Goal: Task Accomplishment & Management: Use online tool/utility

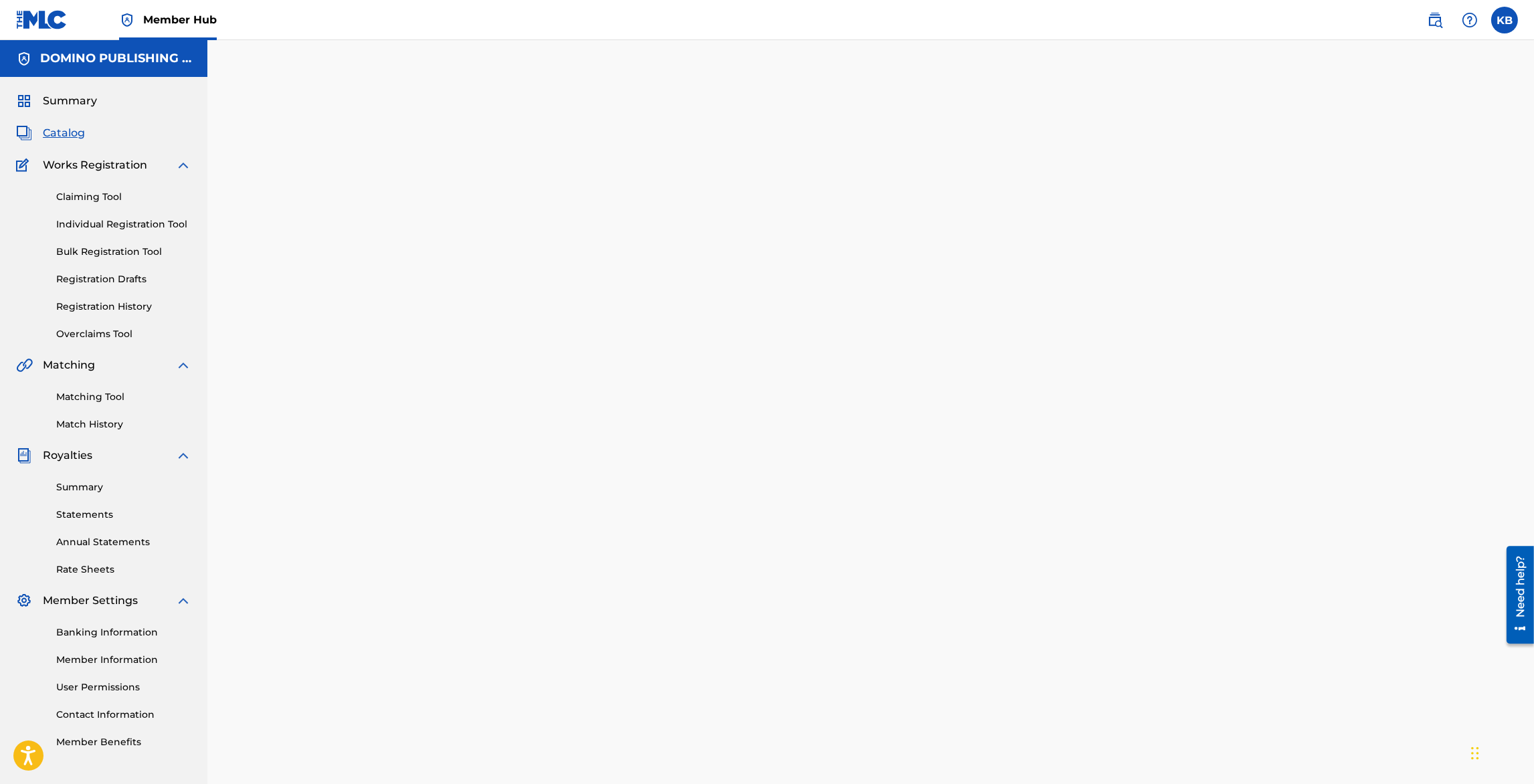
click at [62, 133] on span "Catalog" at bounding box center [64, 133] width 42 height 16
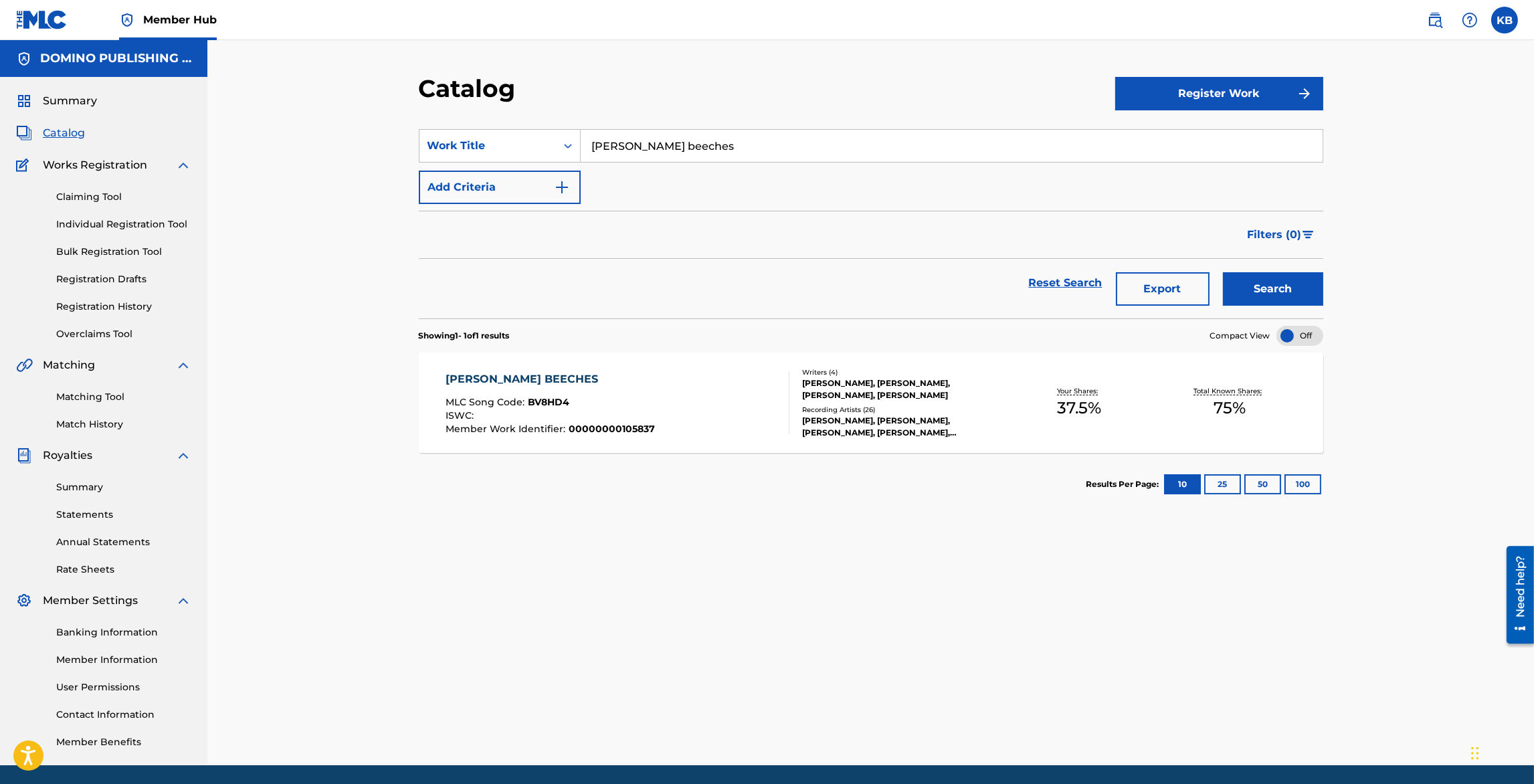
drag, startPoint x: 735, startPoint y: 145, endPoint x: 739, endPoint y: 78, distance: 67.1
click at [738, 89] on div "Catalog Register Work SearchWithCriteriaa1ff466f-049d-4a36-873c-c21a71032ae1 Wo…" at bounding box center [871, 419] width 937 height 692
paste input "LOST BOY"
type input "LOST BOY"
click at [1277, 294] on button "Search" at bounding box center [1273, 289] width 100 height 33
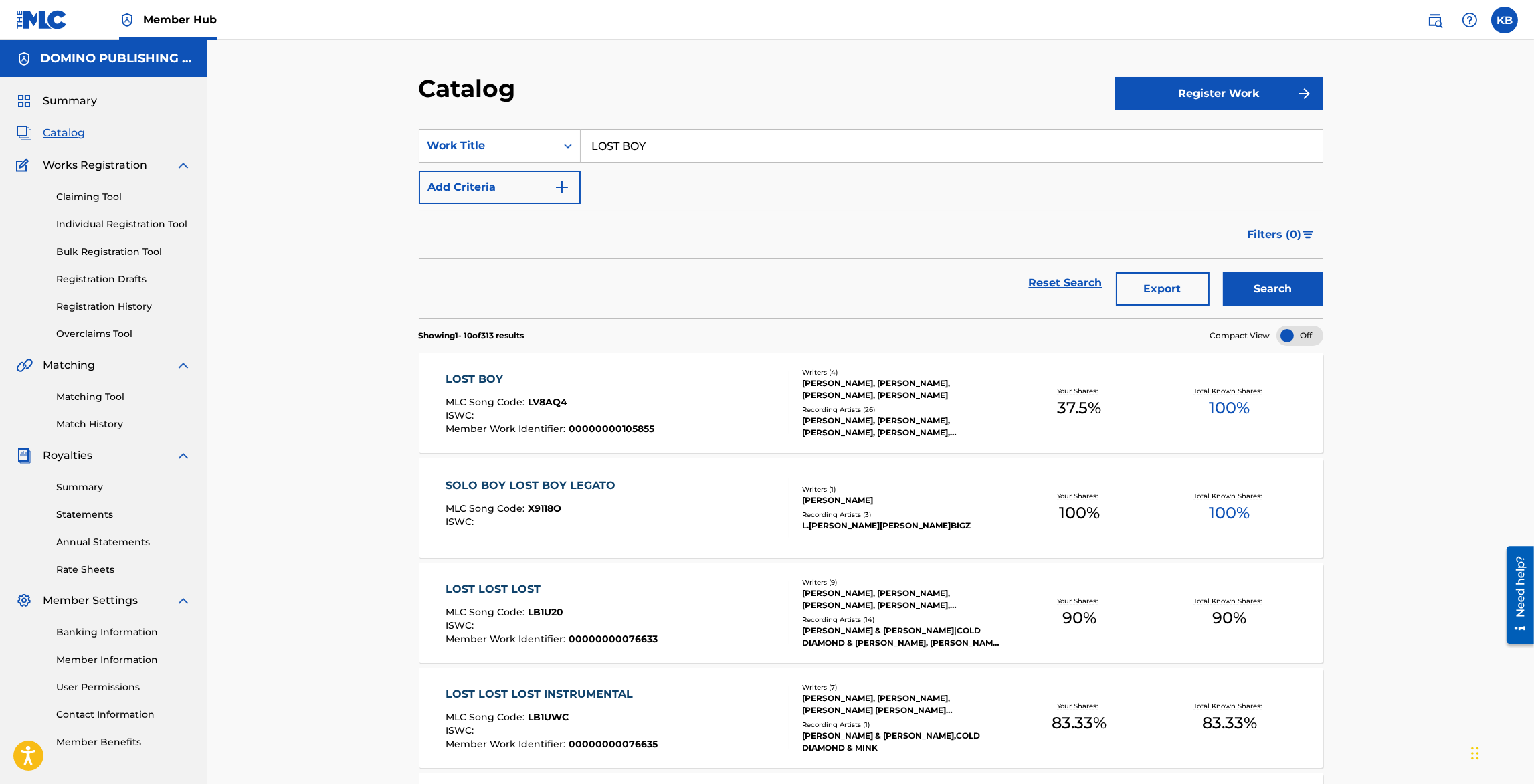
click at [716, 392] on div "LOST BOY MLC Song Code : LV8AQ4 ISWC : Member Work Identifier : 00000000105855" at bounding box center [617, 402] width 344 height 63
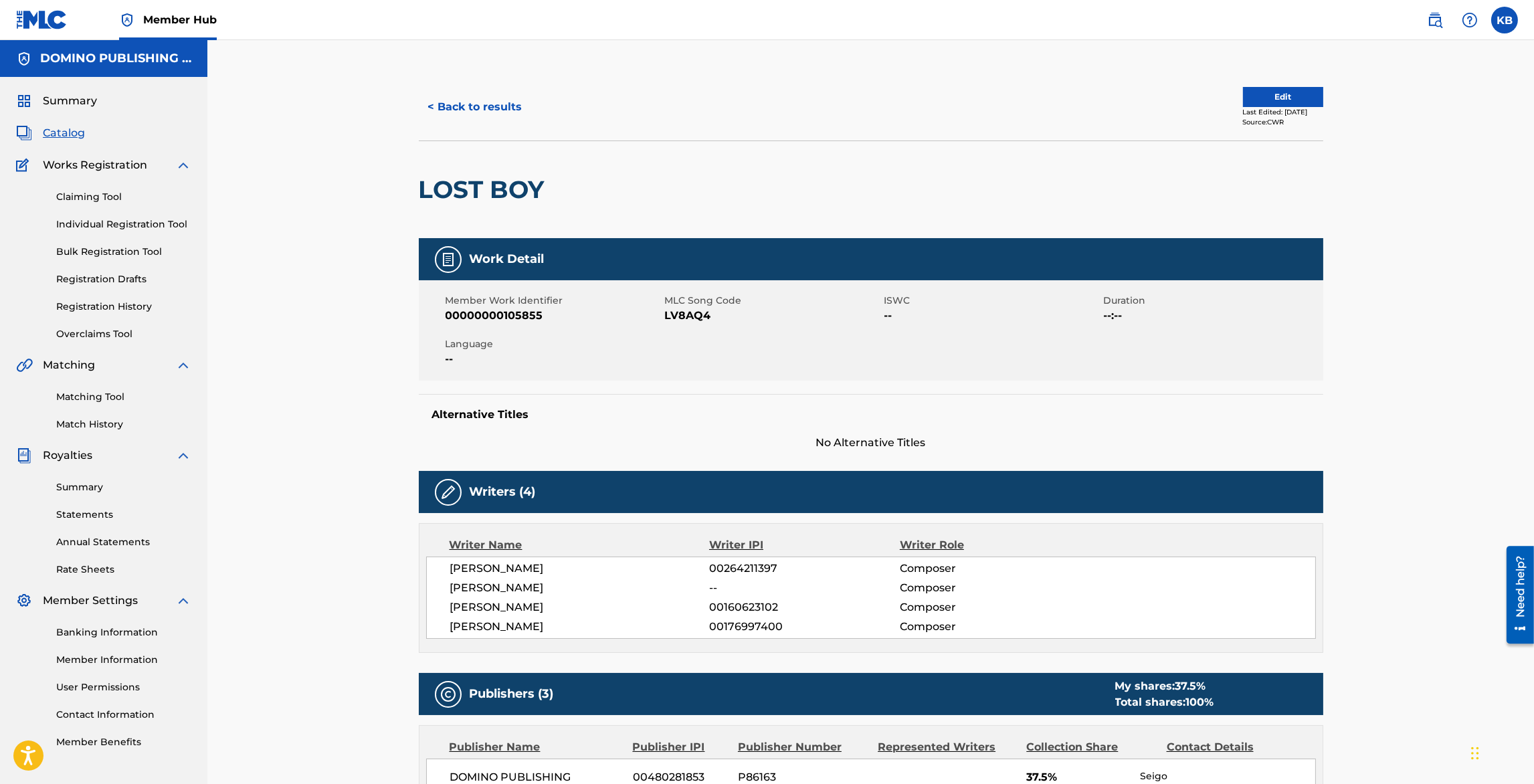
click at [1257, 107] on div "Last Edited: [DATE]" at bounding box center [1284, 112] width 80 height 10
click at [1267, 98] on button "Edit" at bounding box center [1284, 97] width 80 height 20
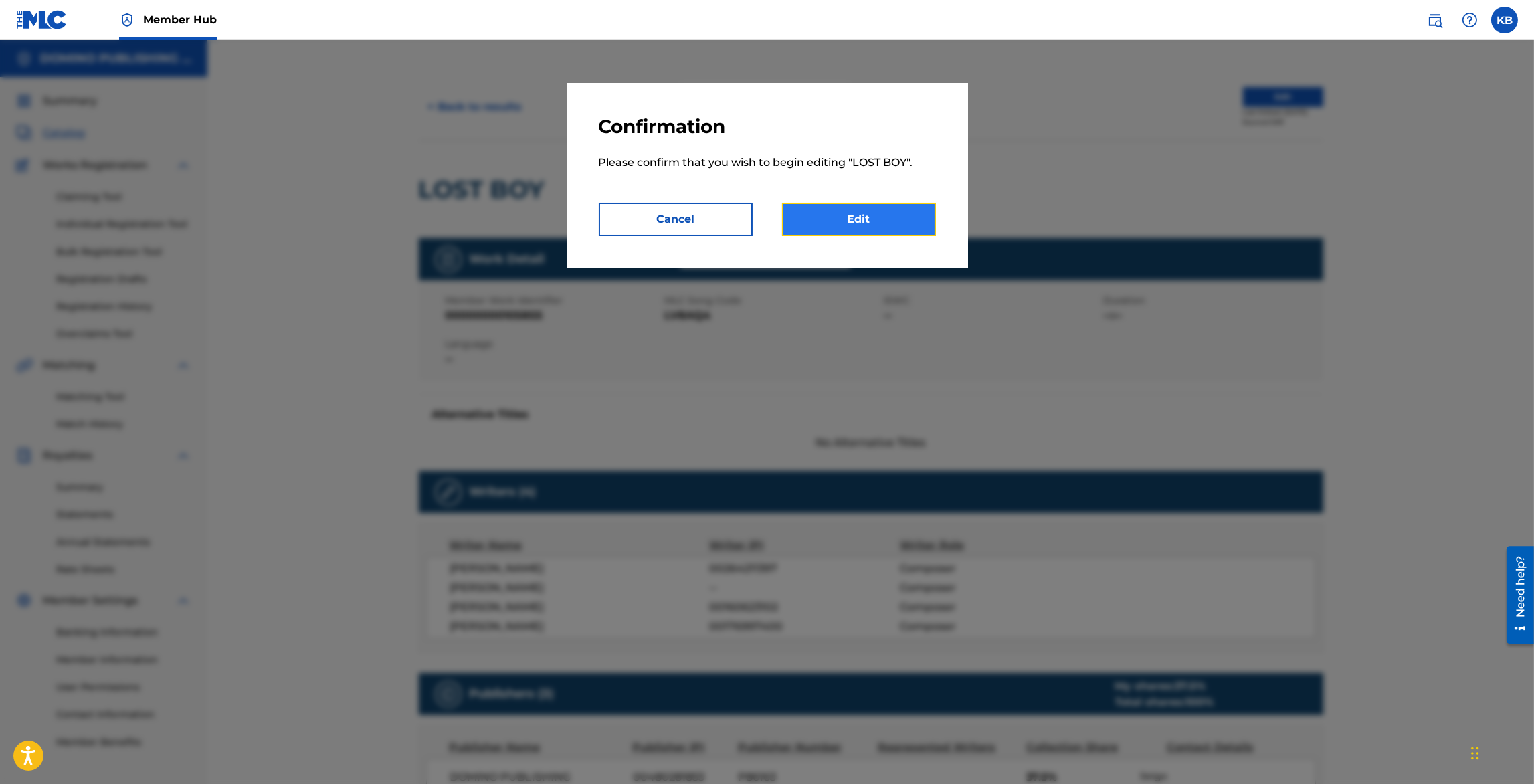
click at [829, 216] on link "Edit" at bounding box center [859, 220] width 154 height 33
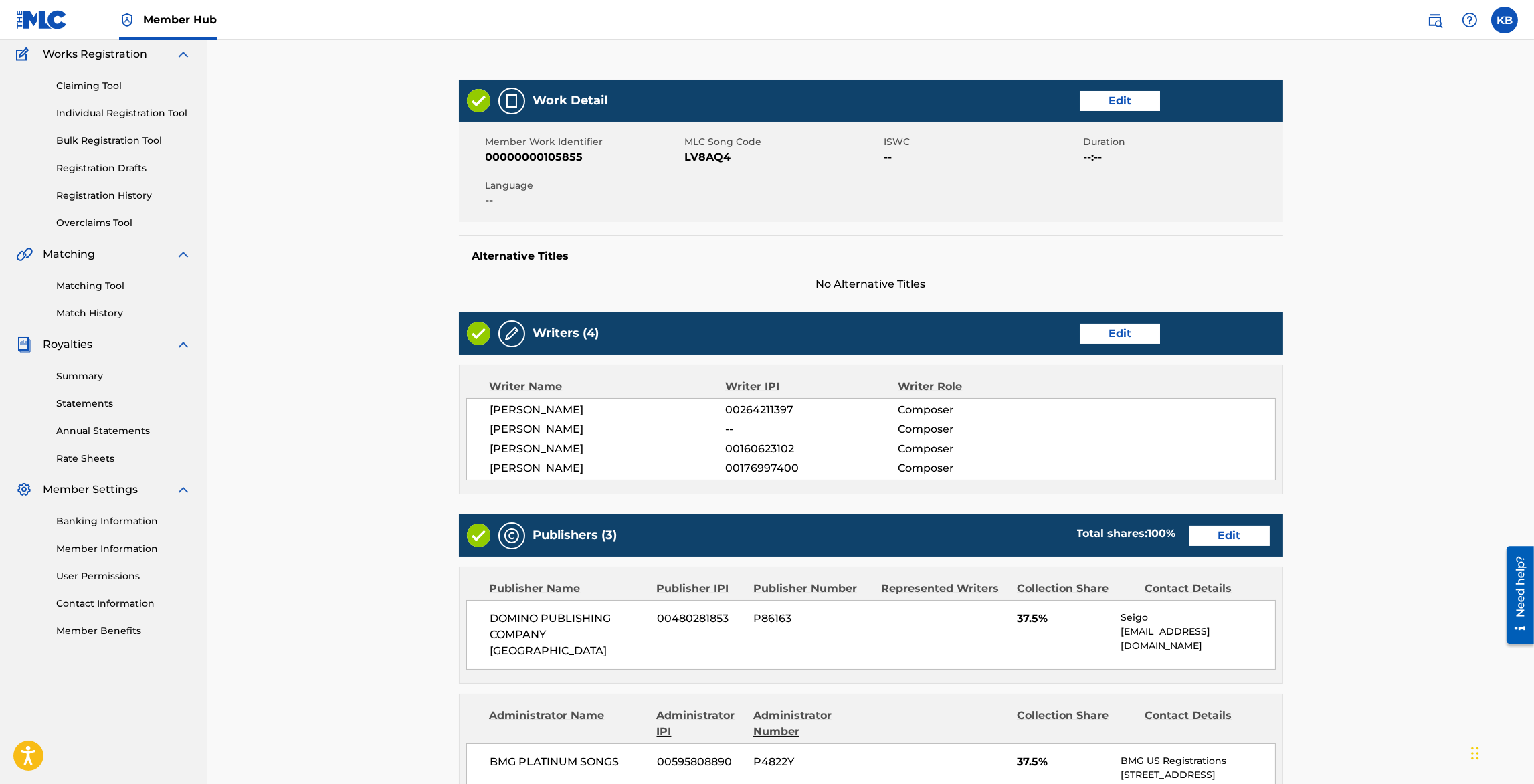
scroll to position [112, 0]
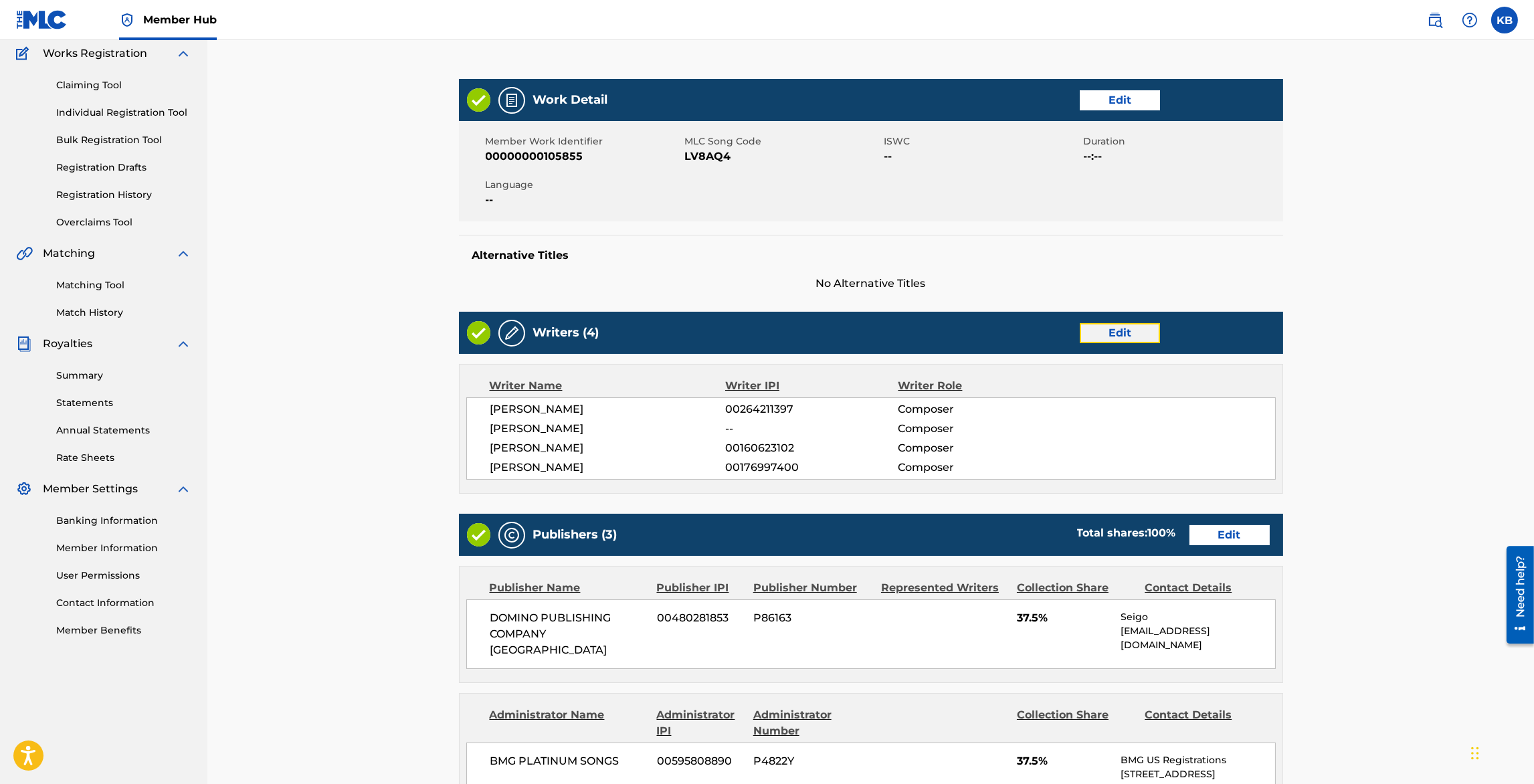
click at [1120, 325] on link "Edit" at bounding box center [1120, 333] width 80 height 20
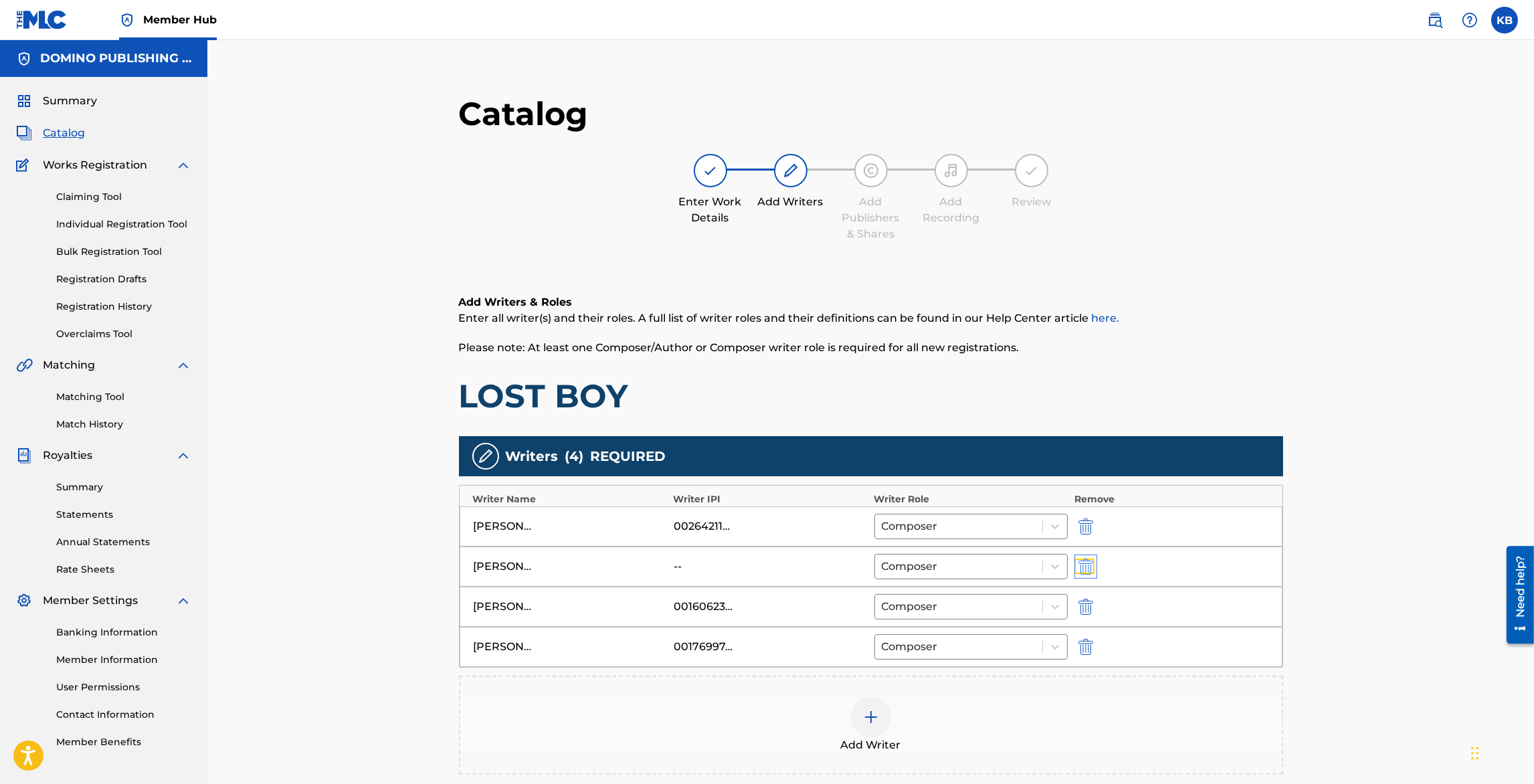
click at [1084, 563] on img "submit" at bounding box center [1085, 566] width 15 height 16
click at [882, 676] on div at bounding box center [871, 677] width 40 height 40
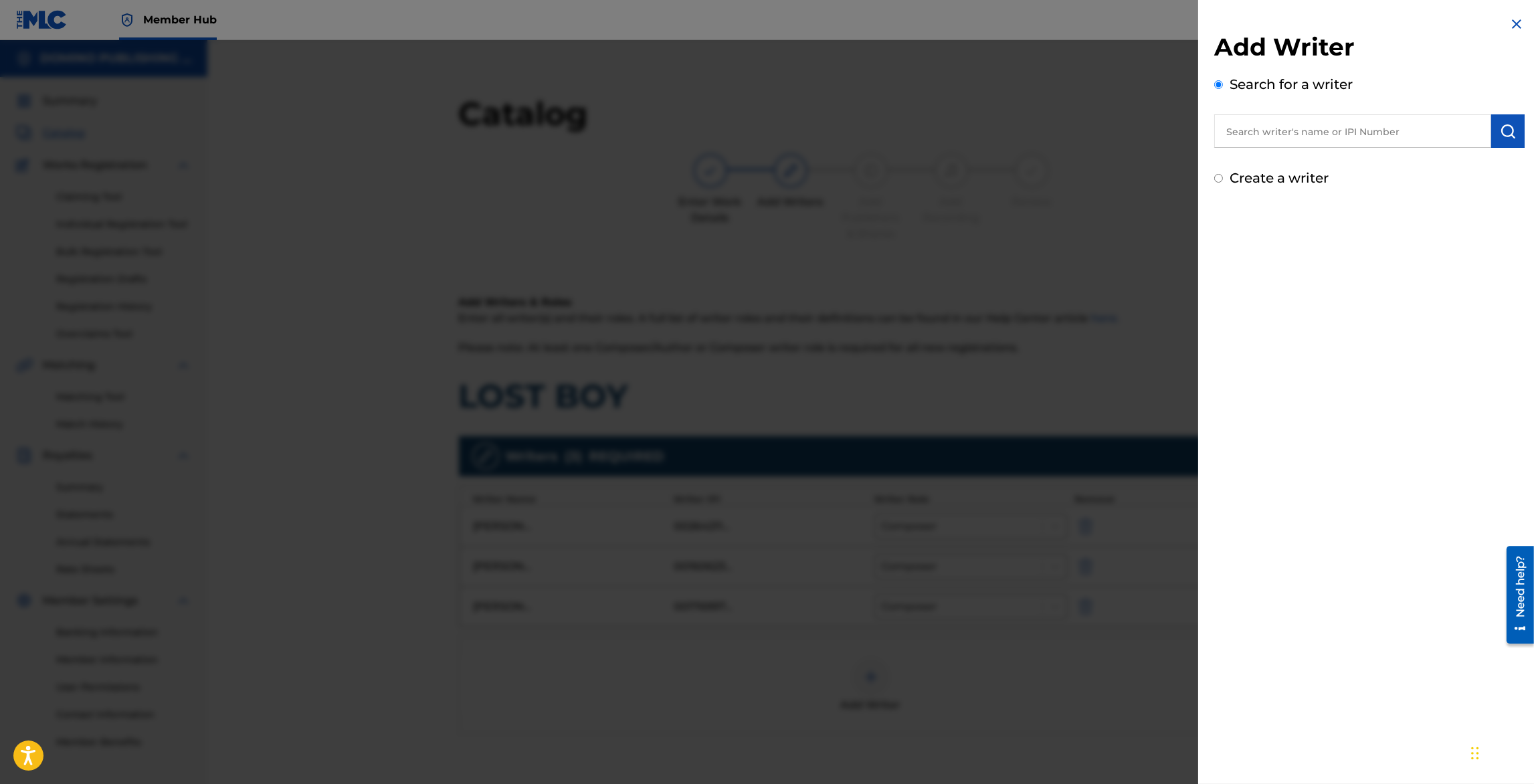
click at [1268, 129] on input "text" at bounding box center [1353, 131] width 277 height 33
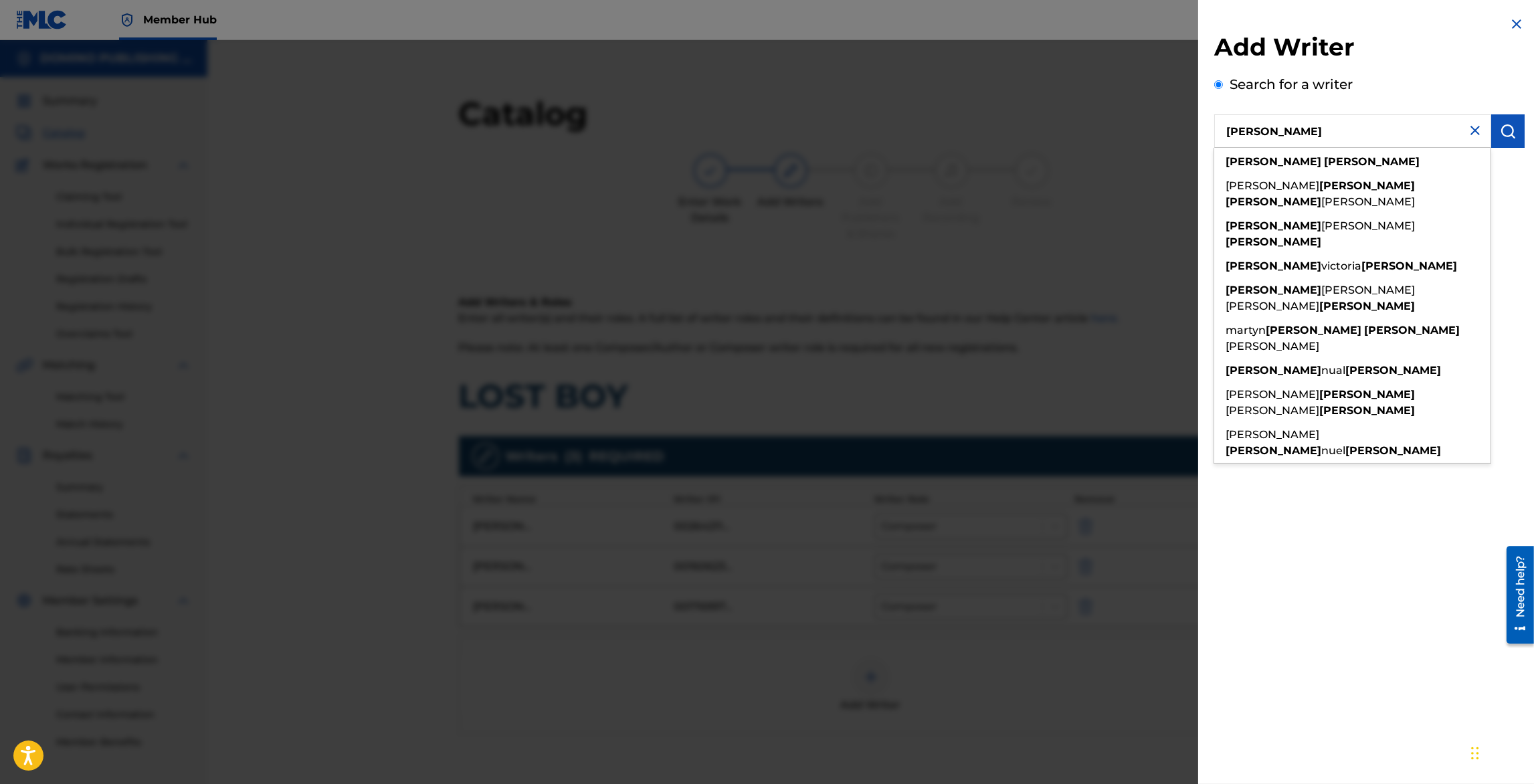
type input "[PERSON_NAME]"
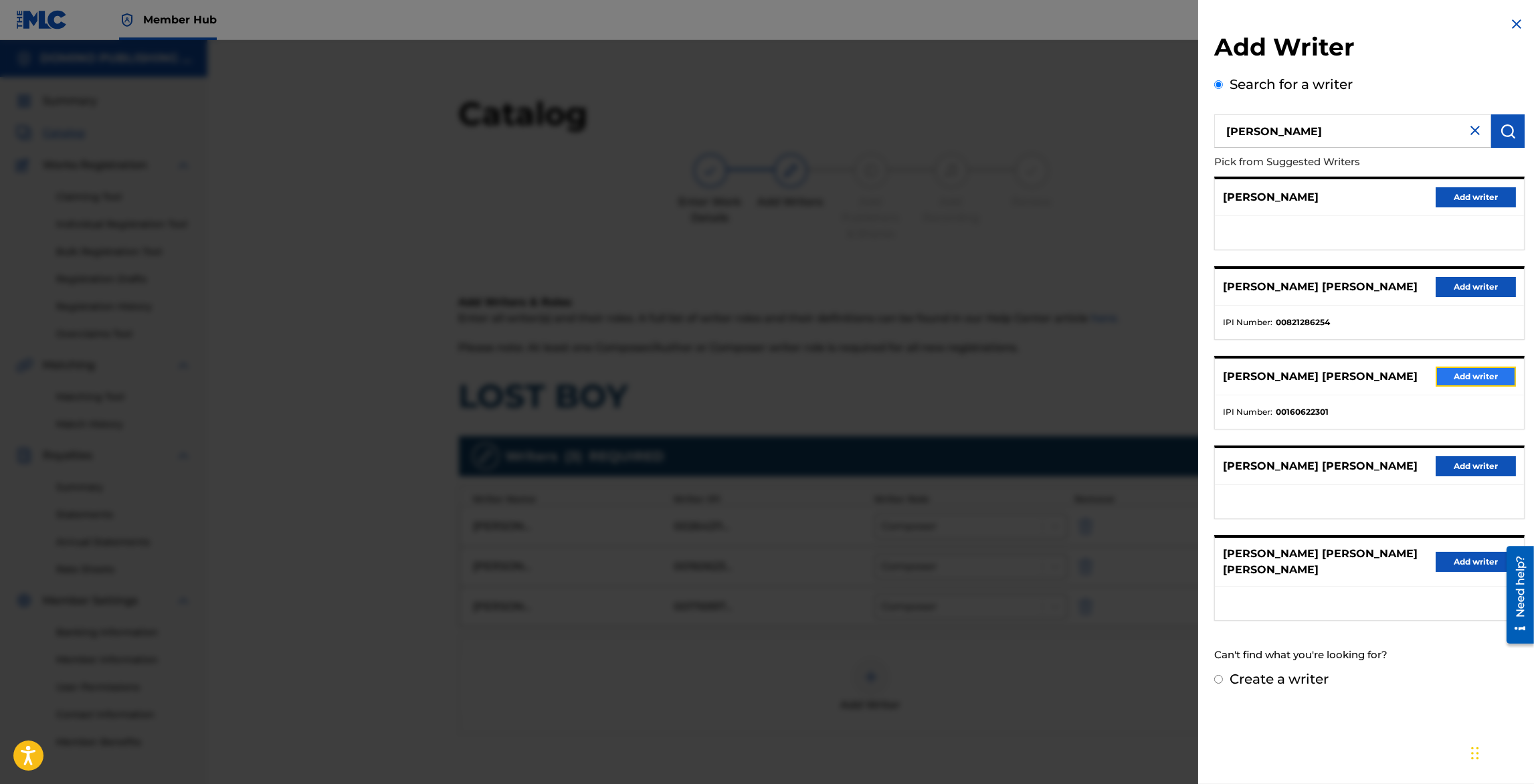
click at [1460, 372] on button "Add writer" at bounding box center [1476, 377] width 80 height 20
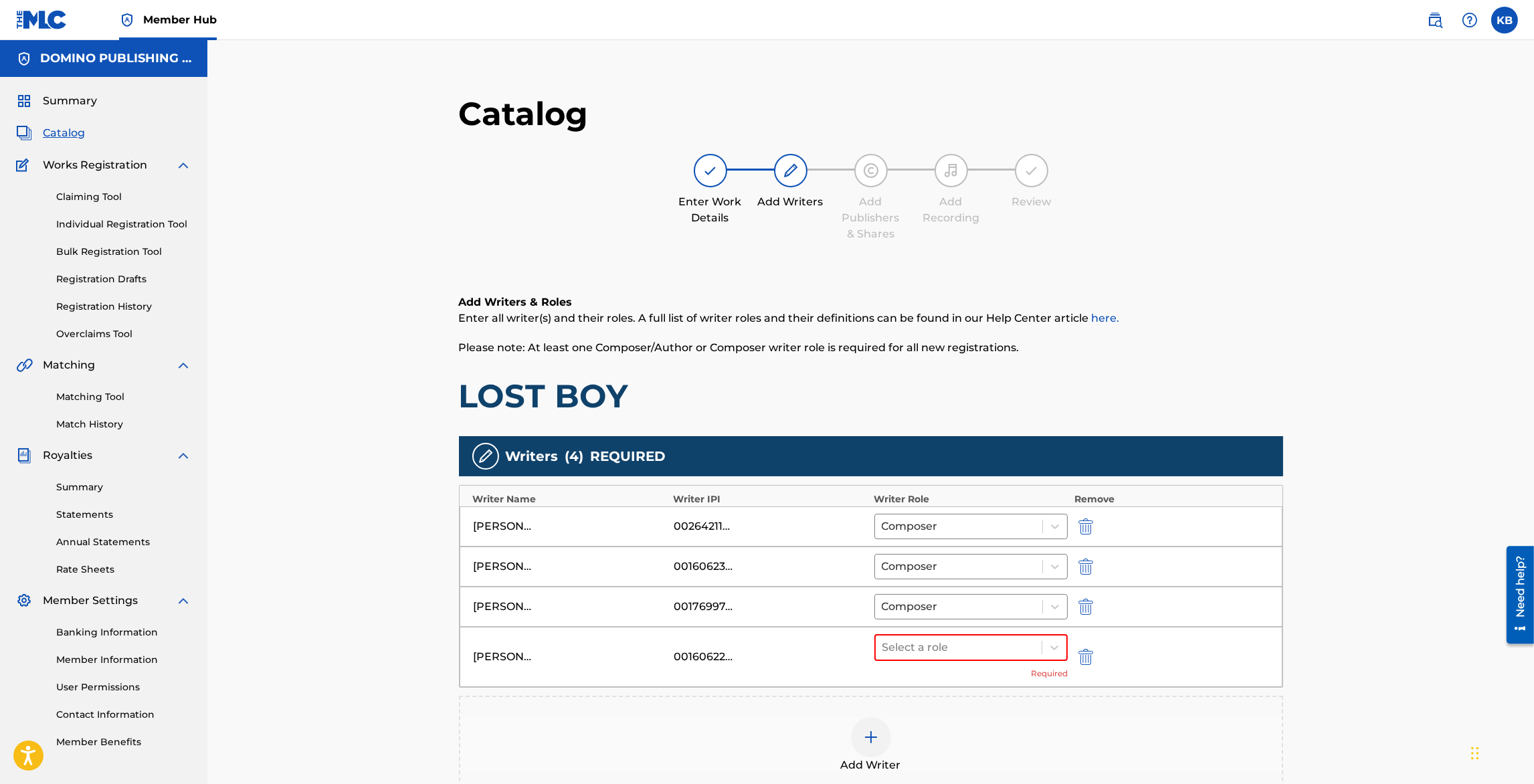
scroll to position [203, 0]
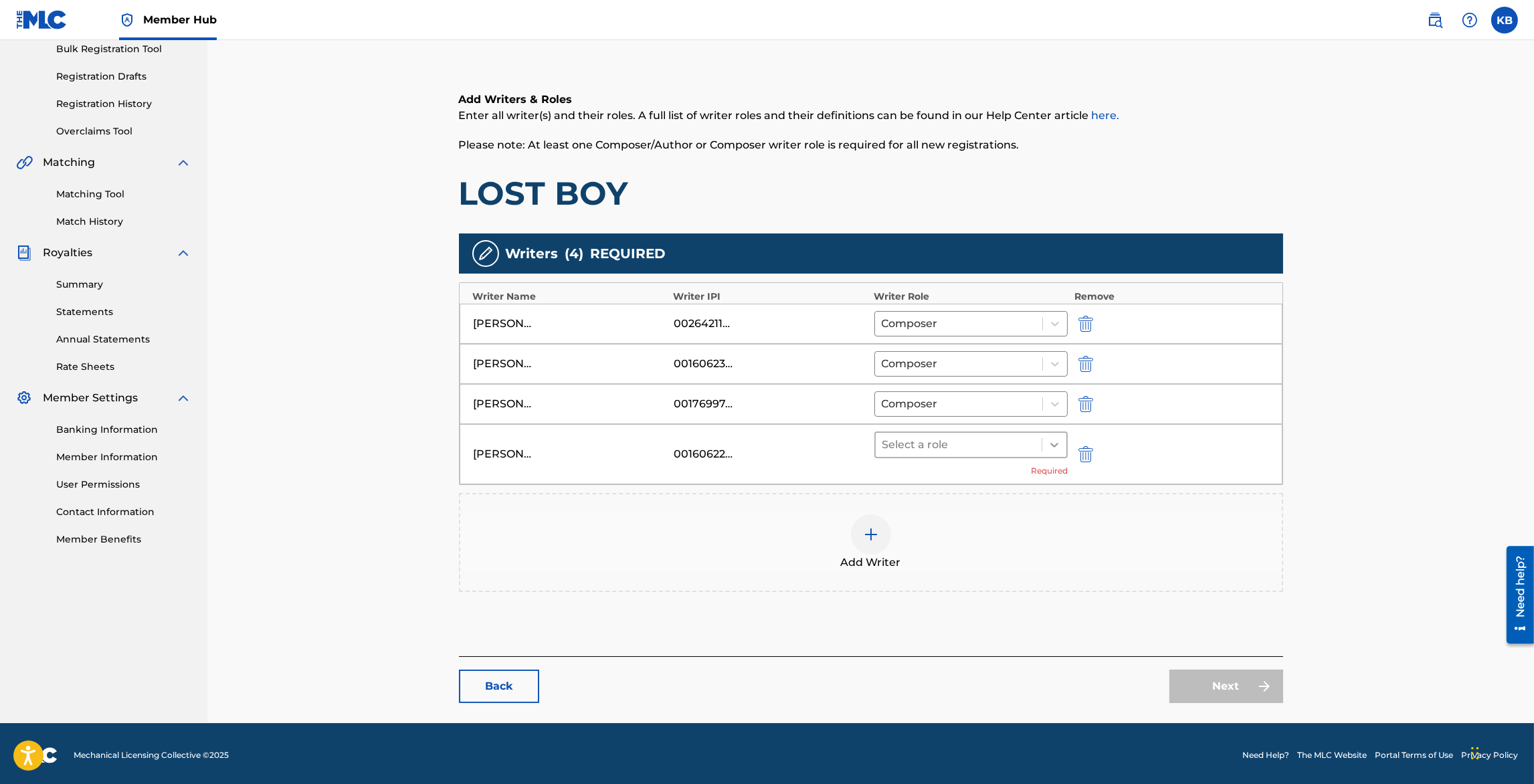
click at [1055, 445] on icon at bounding box center [1055, 445] width 14 height 14
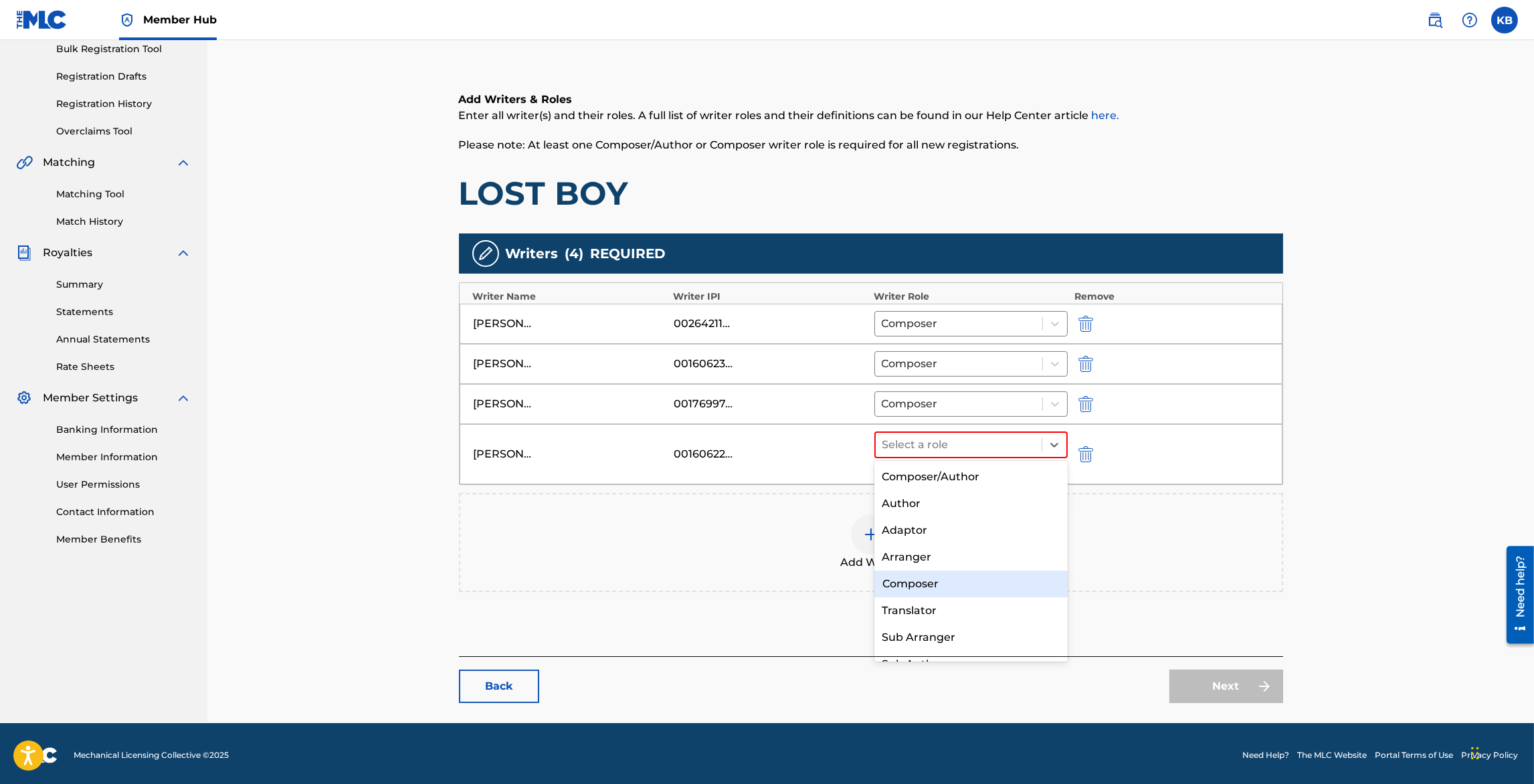
click at [951, 582] on div "Composer" at bounding box center [972, 584] width 194 height 26
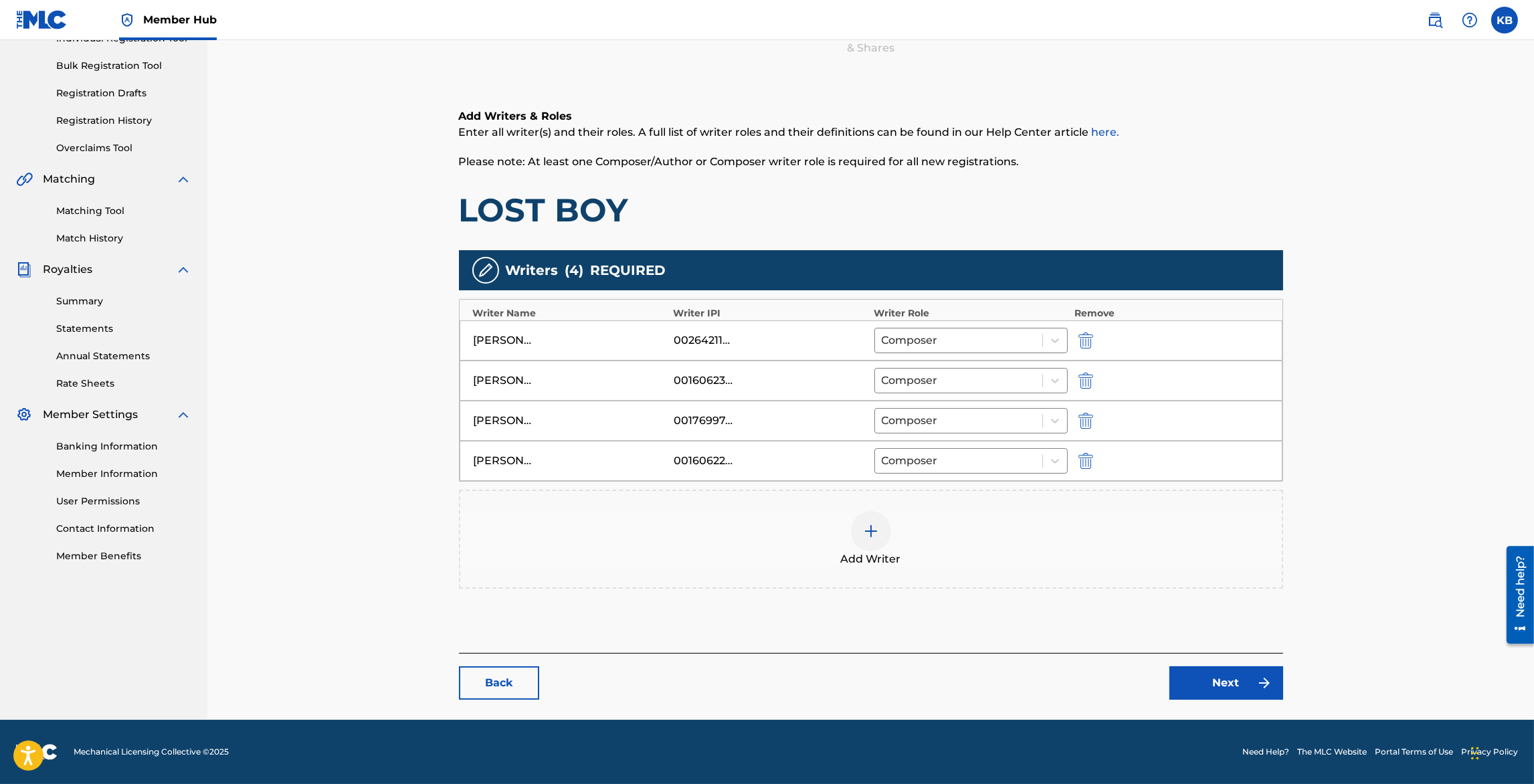
scroll to position [183, 0]
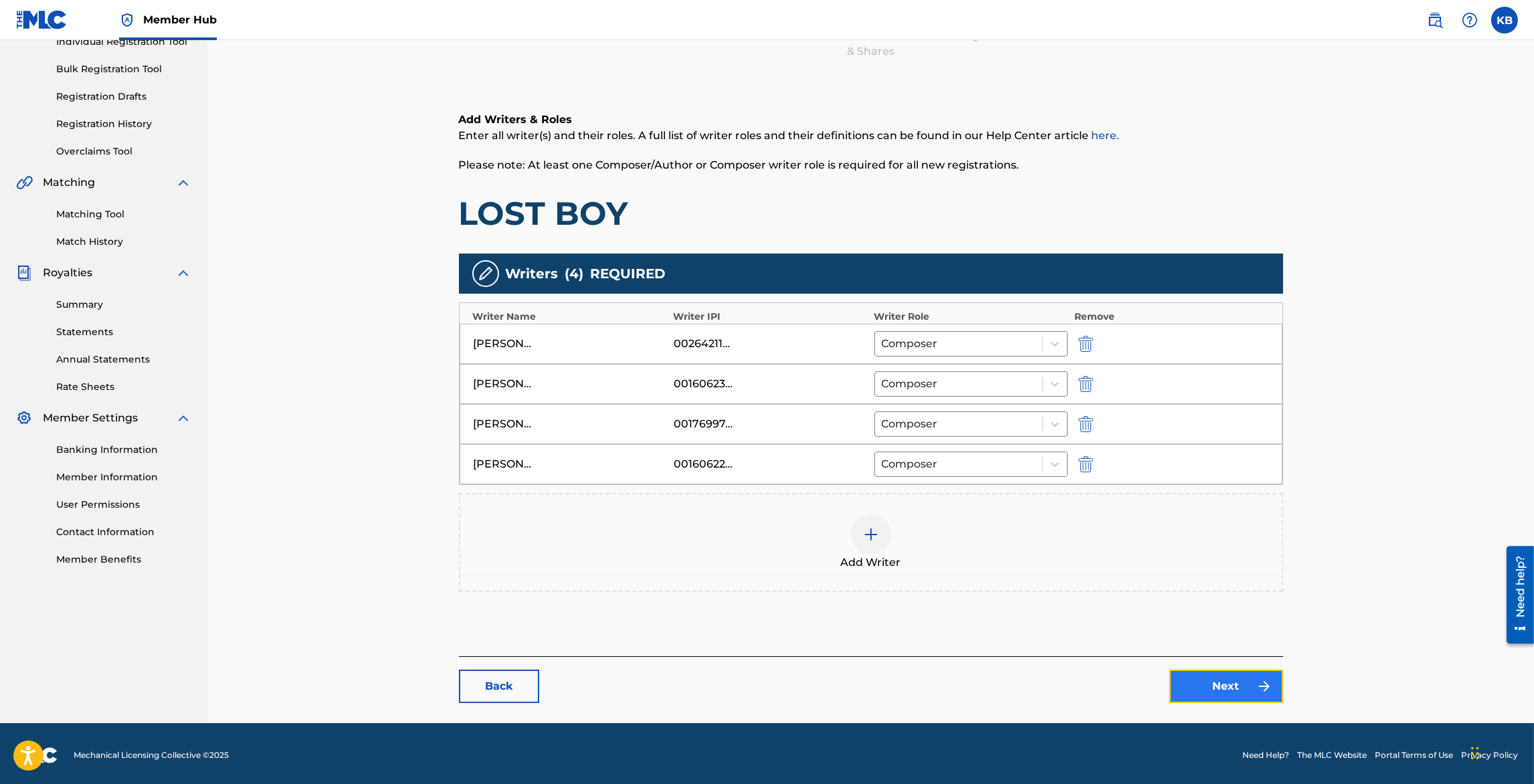
click at [1227, 675] on link "Next" at bounding box center [1227, 687] width 114 height 33
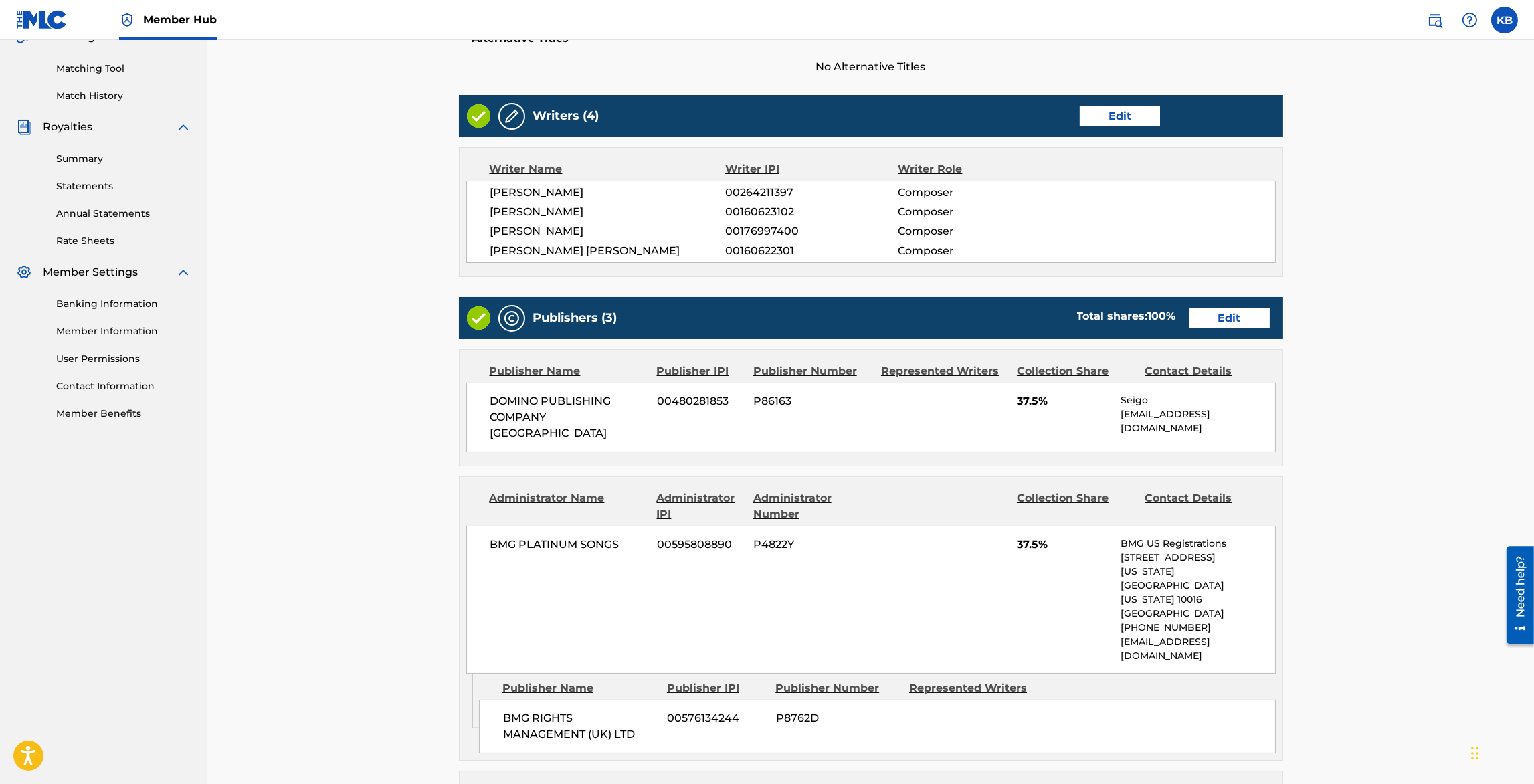
scroll to position [365, 0]
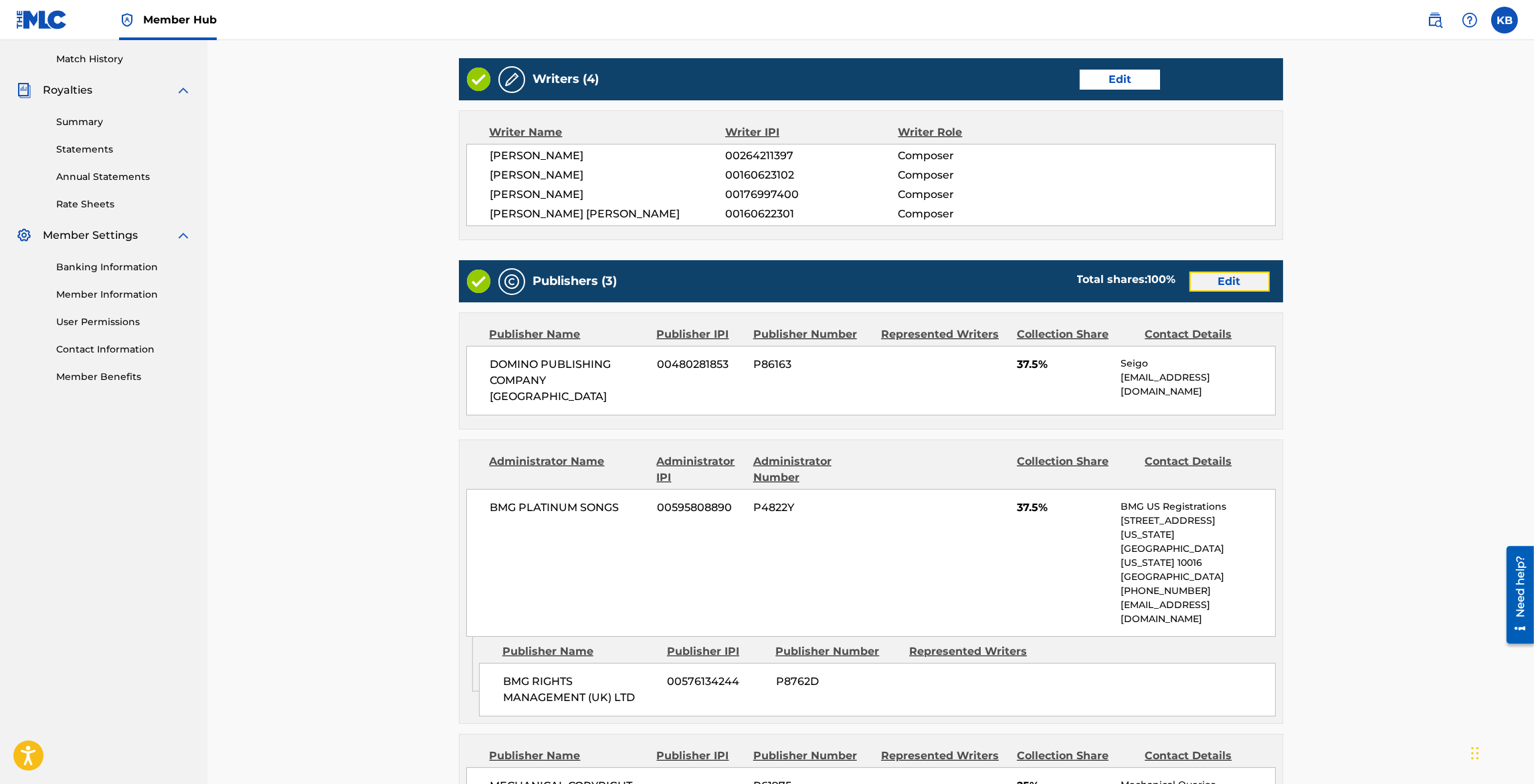
click at [1225, 272] on link "Edit" at bounding box center [1230, 282] width 80 height 20
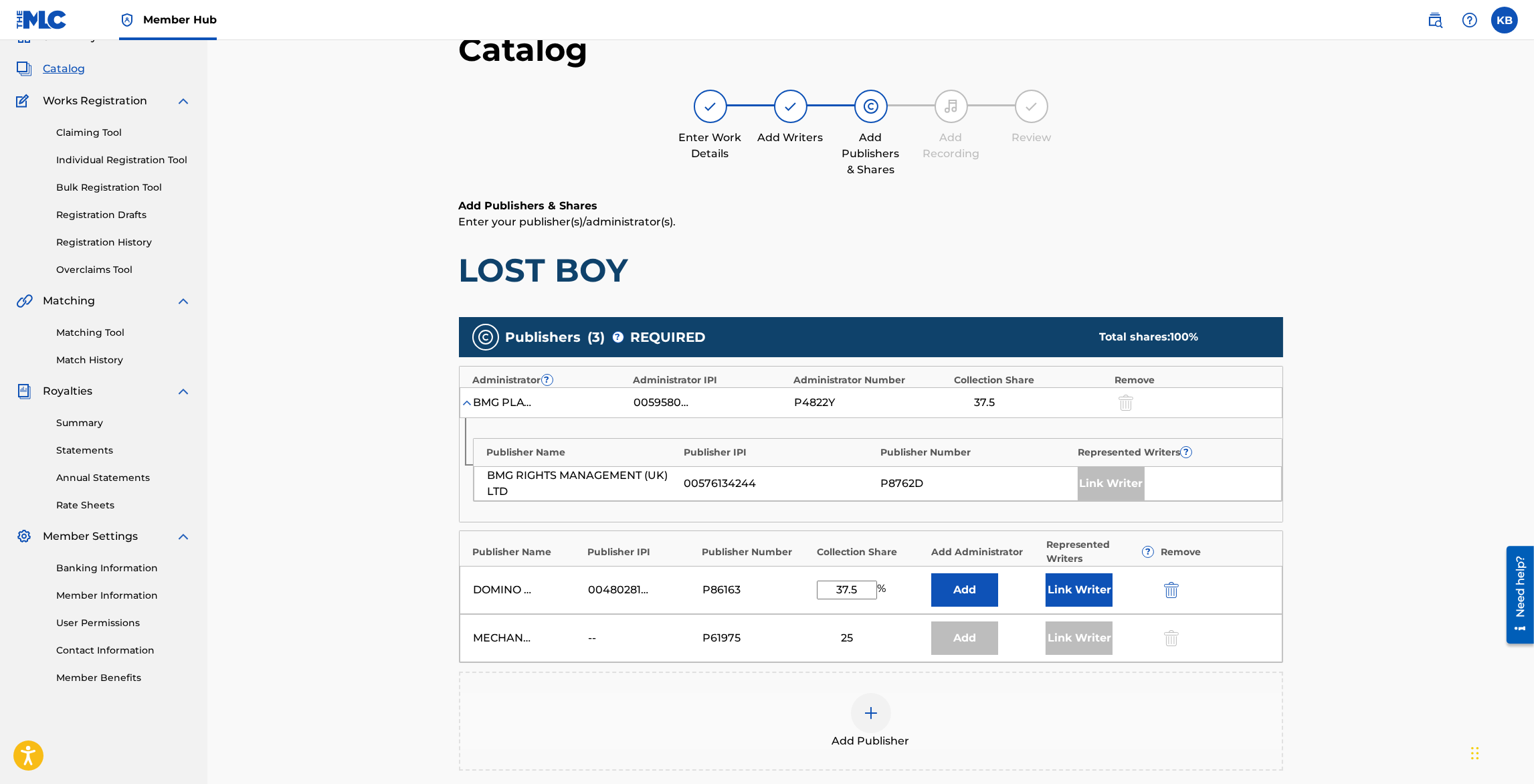
scroll to position [162, 0]
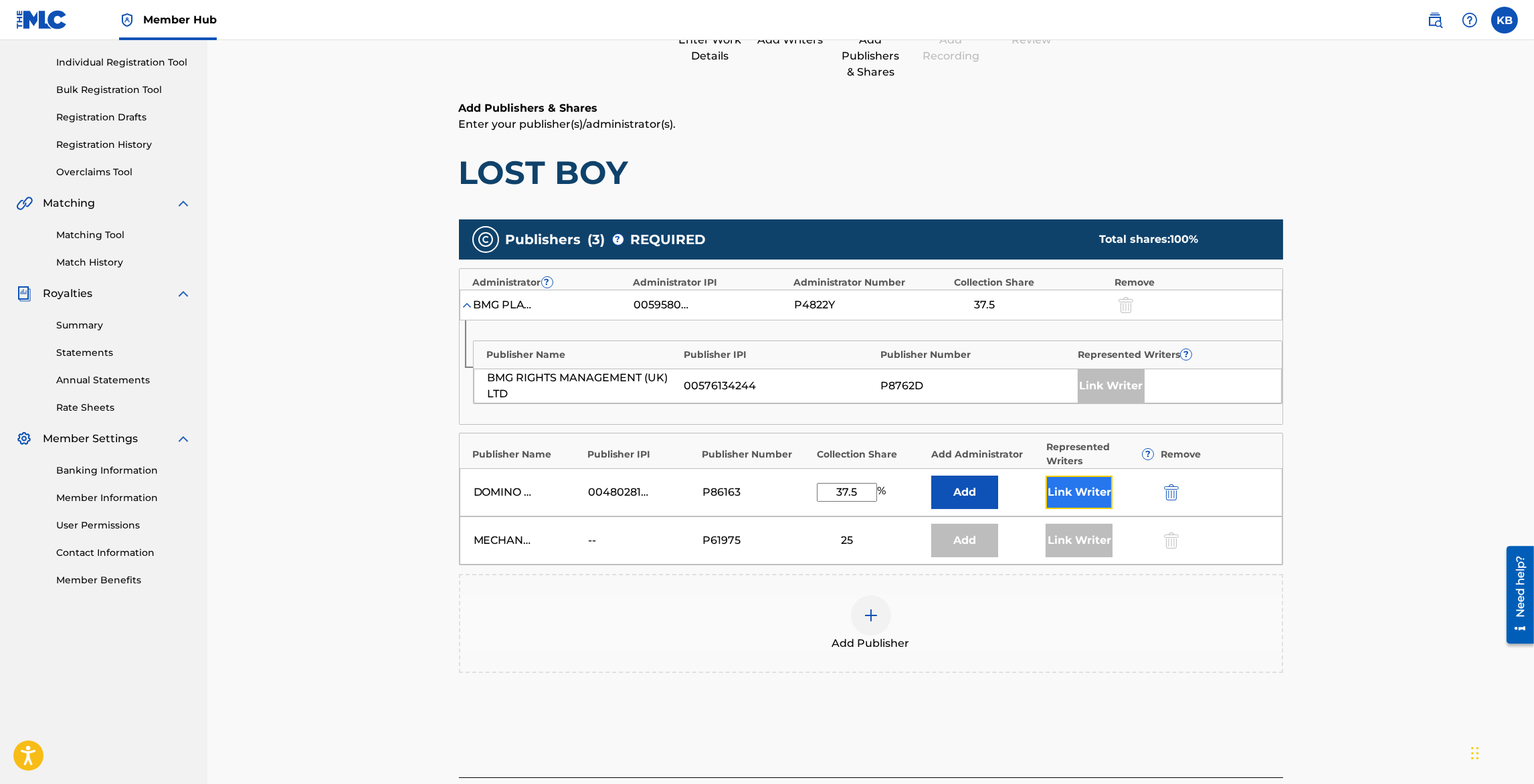
click at [1074, 487] on button "Link Writer" at bounding box center [1080, 493] width 67 height 33
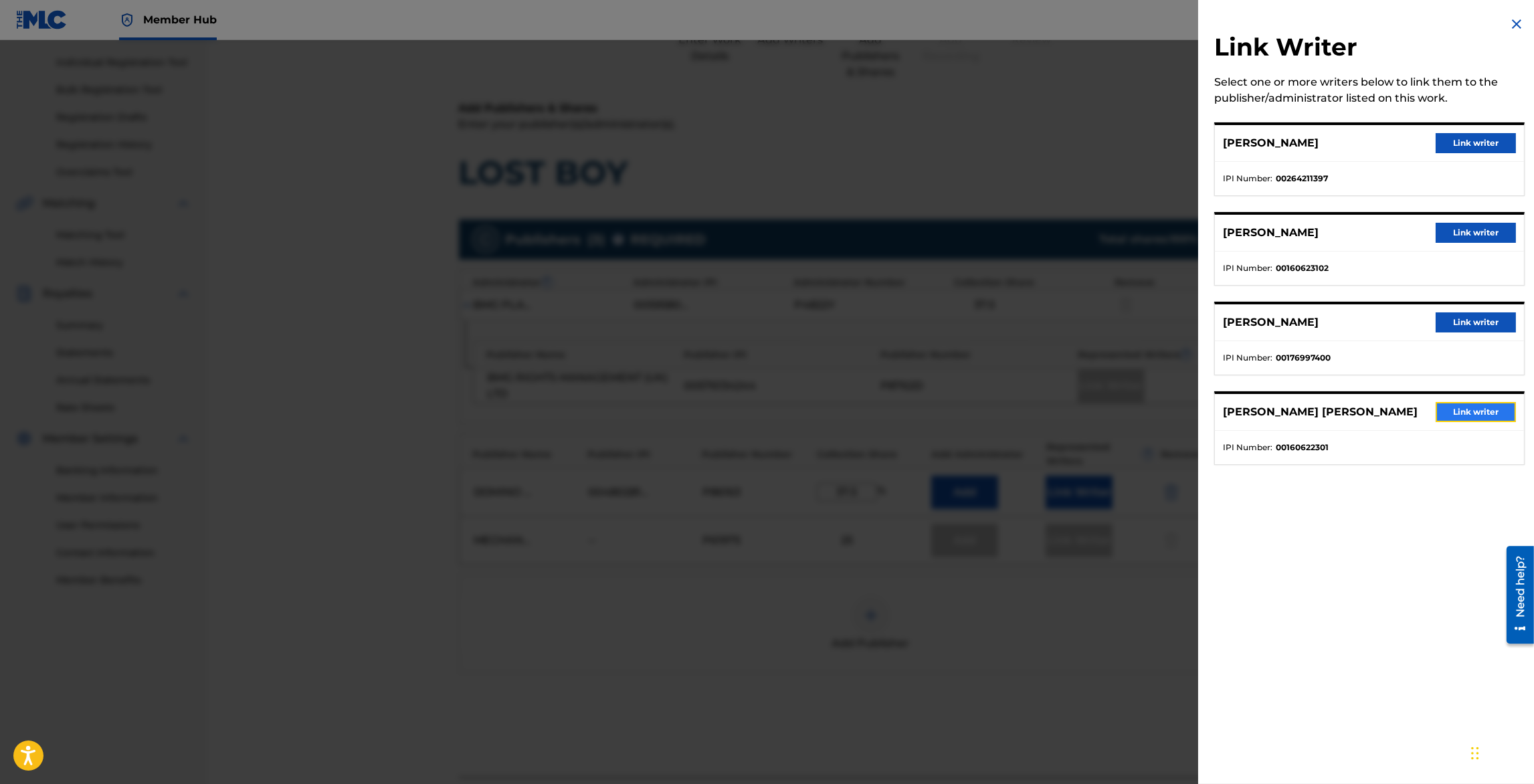
click at [1469, 413] on button "Link writer" at bounding box center [1476, 412] width 80 height 20
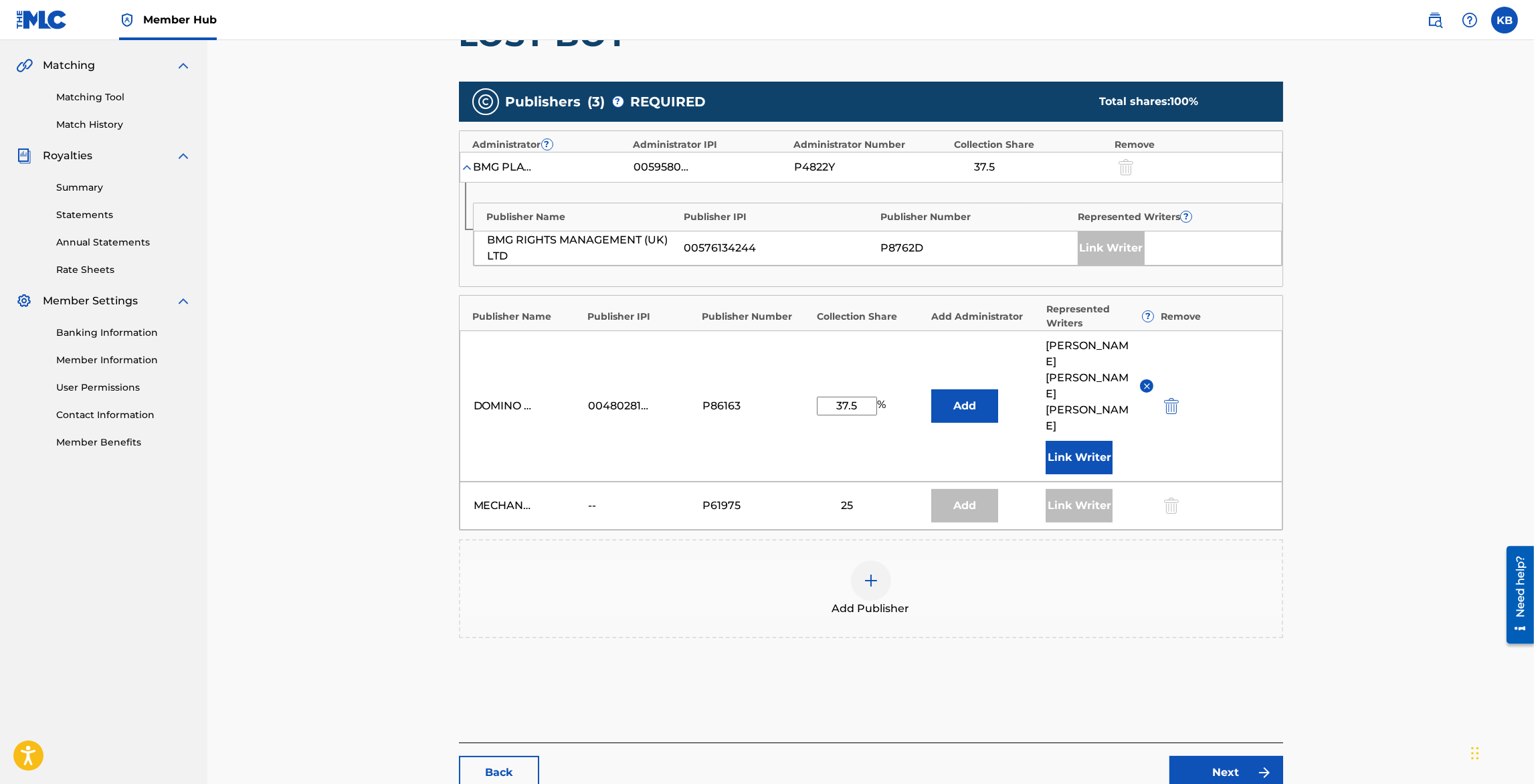
scroll to position [337, 0]
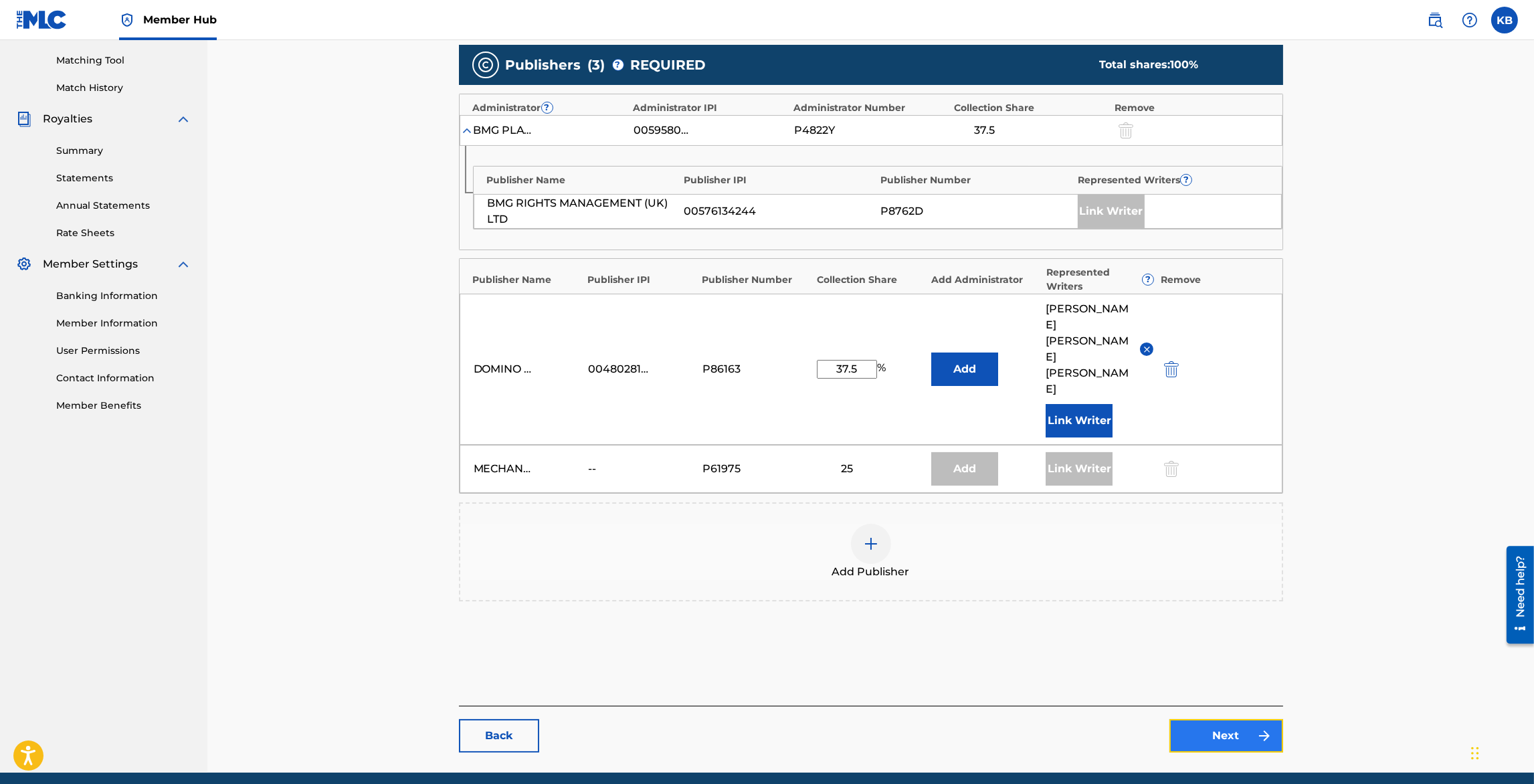
click at [1192, 719] on link "Next" at bounding box center [1227, 736] width 114 height 33
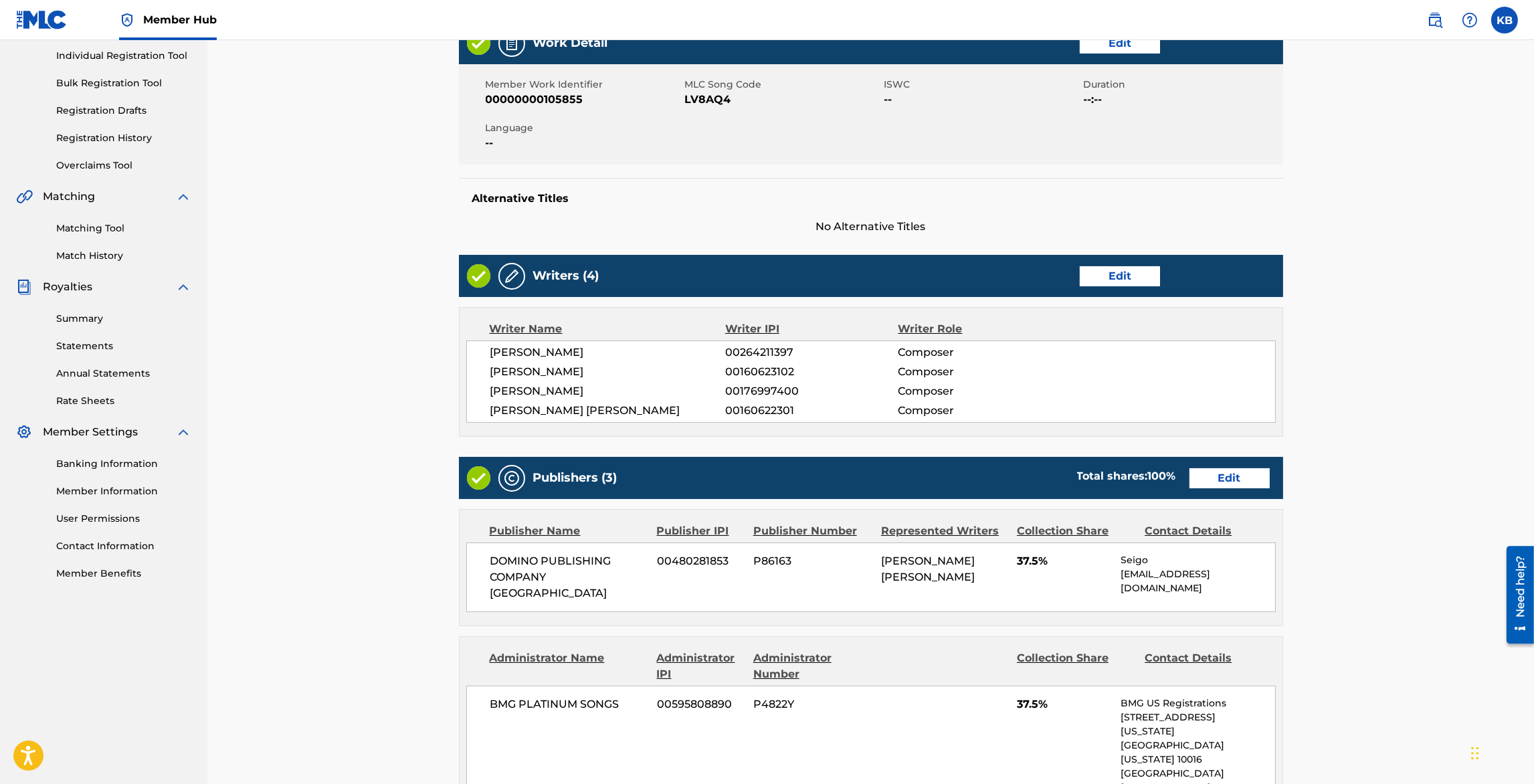
scroll to position [706, 0]
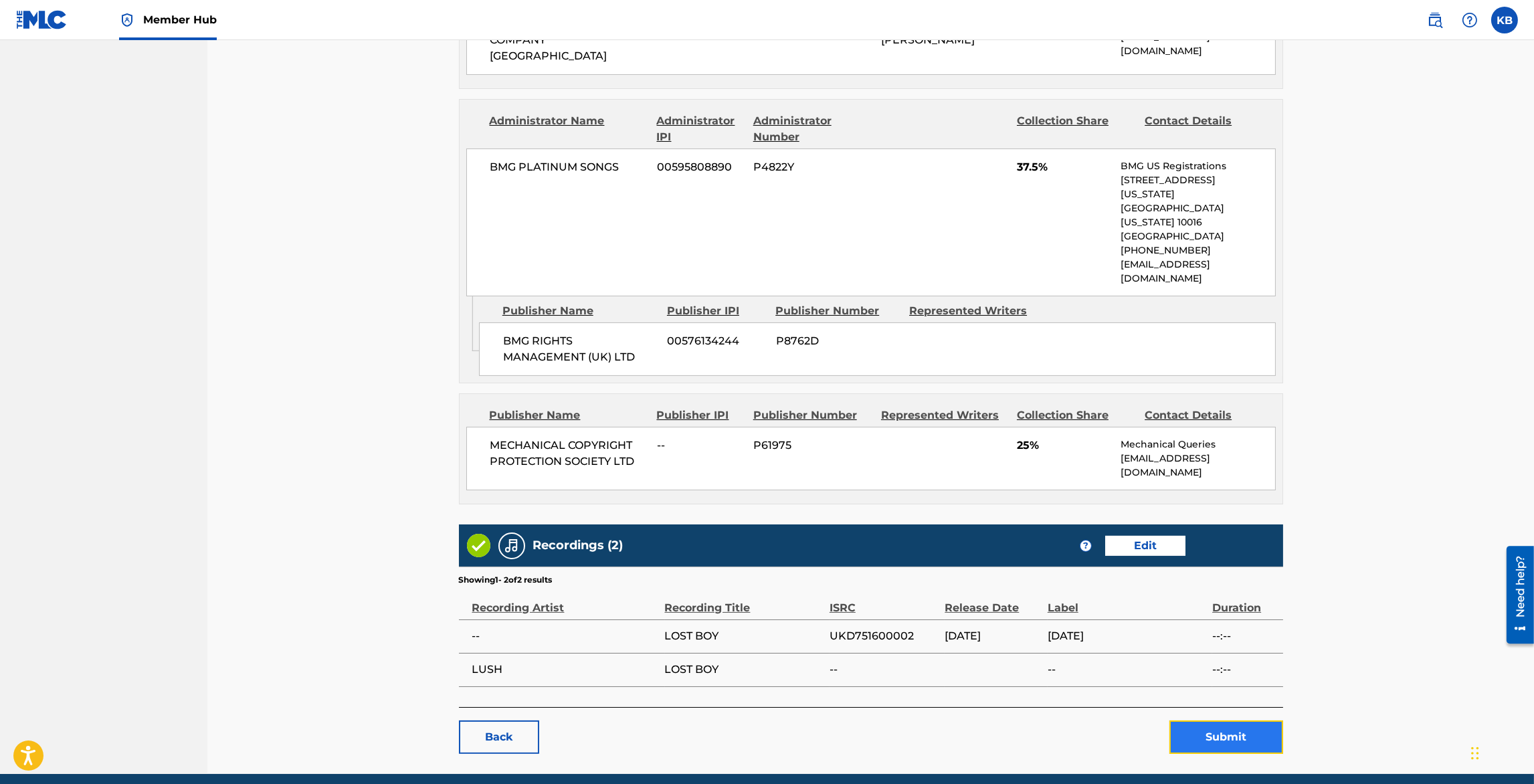
click at [1217, 720] on button "Submit" at bounding box center [1227, 737] width 114 height 33
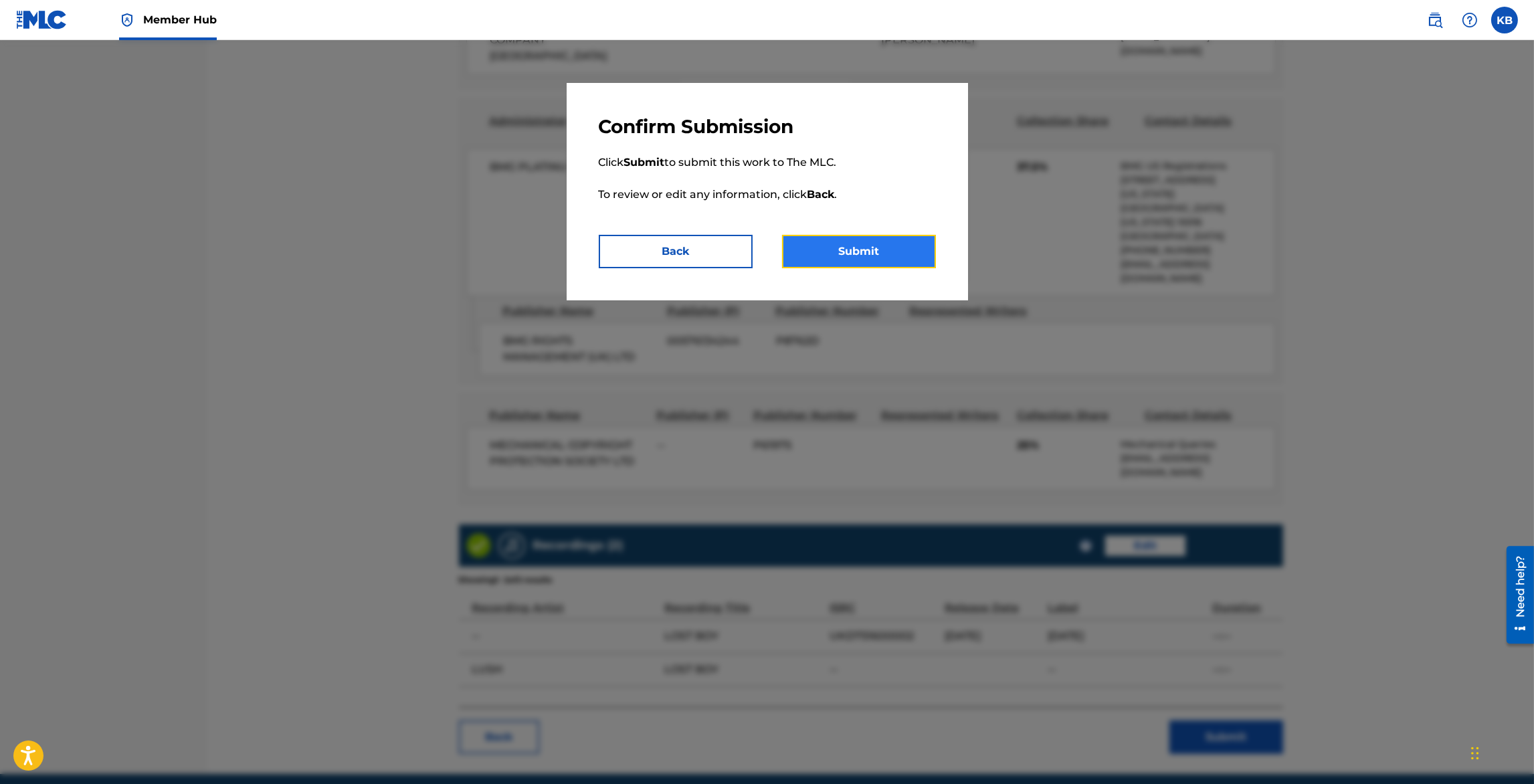
click at [851, 255] on button "Submit" at bounding box center [859, 251] width 154 height 33
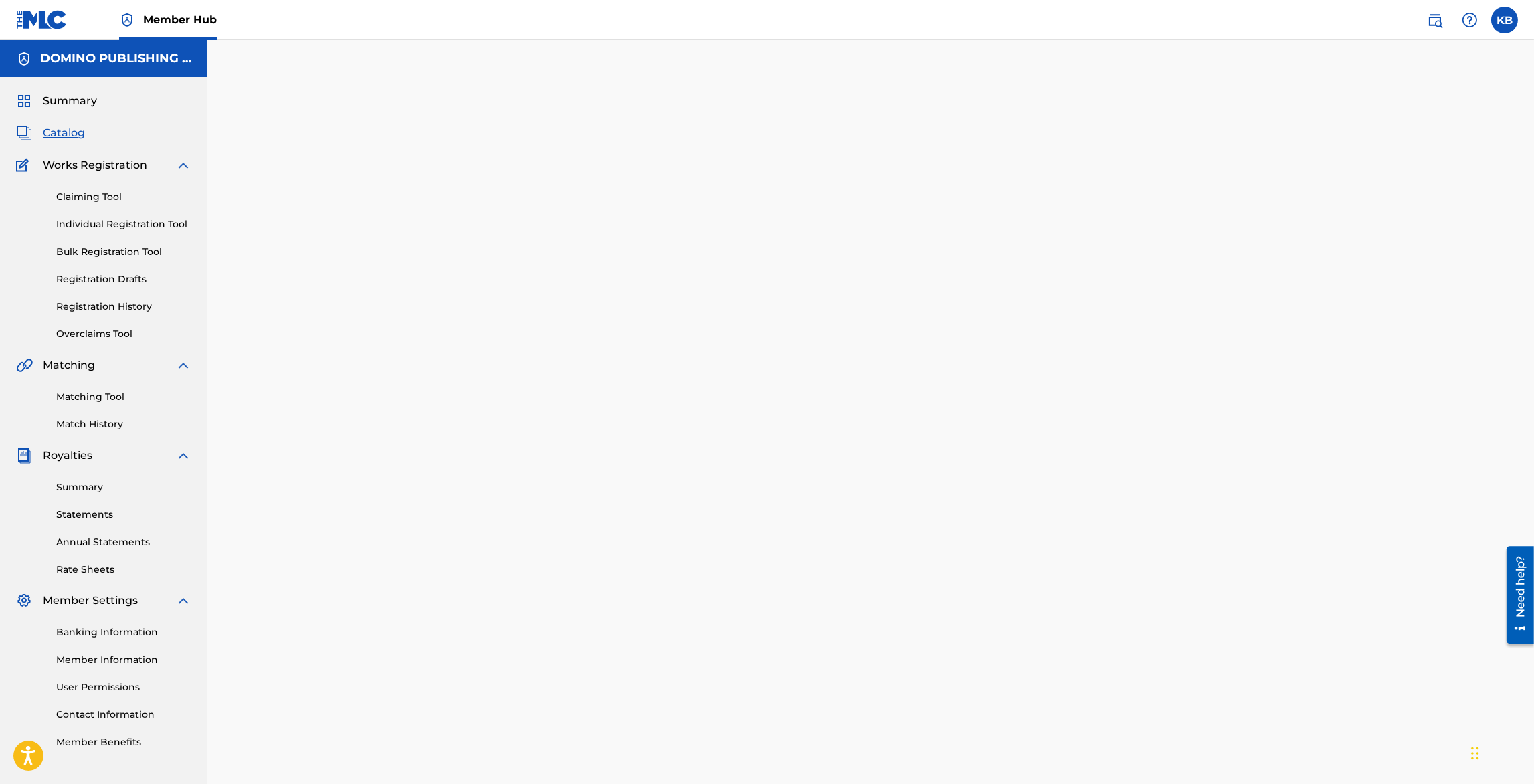
click at [64, 135] on span "Catalog" at bounding box center [64, 133] width 42 height 16
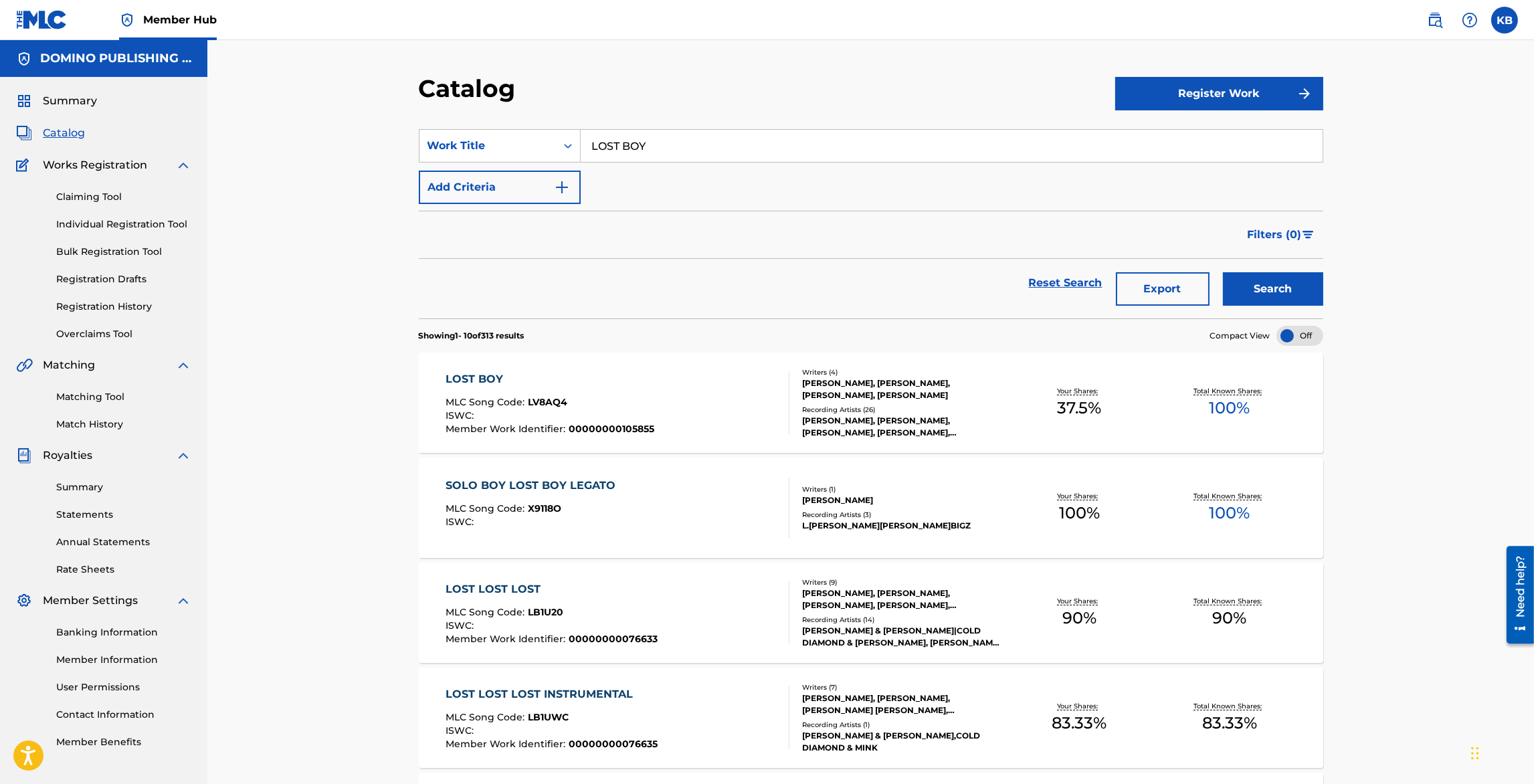
drag, startPoint x: 688, startPoint y: 141, endPoint x: 693, endPoint y: 88, distance: 53.2
click at [692, 90] on div "Catalog Register Work SearchWithCriteriaa1ff466f-049d-4a36-873c-c21a71032ae1 Wo…" at bounding box center [871, 770] width 937 height 1393
paste input "OUT OF CONTROL"
type input "OUT OF CONTROL"
click at [1259, 278] on button "Search" at bounding box center [1273, 289] width 100 height 33
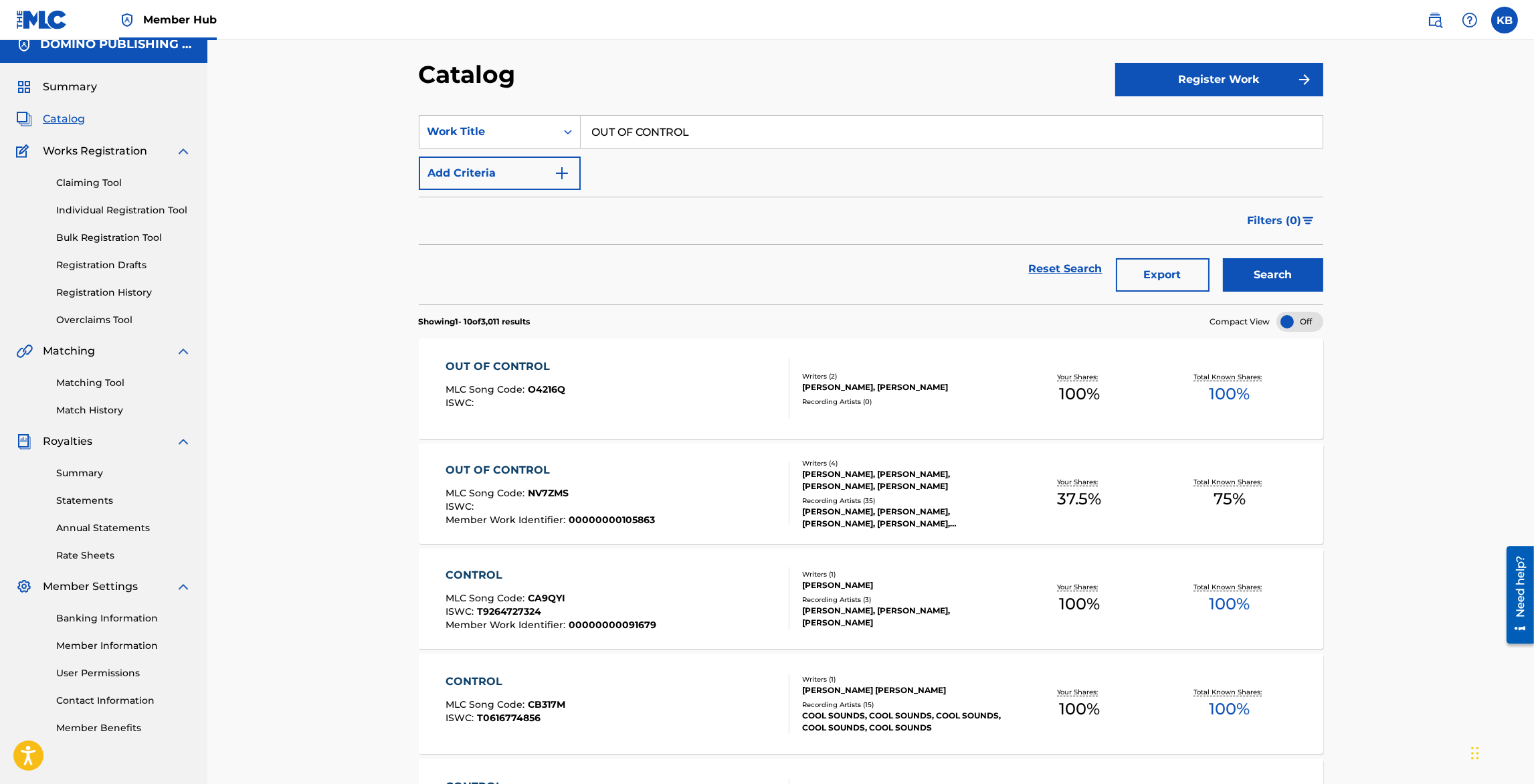
scroll to position [16, 0]
click at [652, 473] on div "OUT OF CONTROL MLC Song Code : NV7ZMS ISWC : Member Work Identifier : 000000001…" at bounding box center [617, 493] width 344 height 63
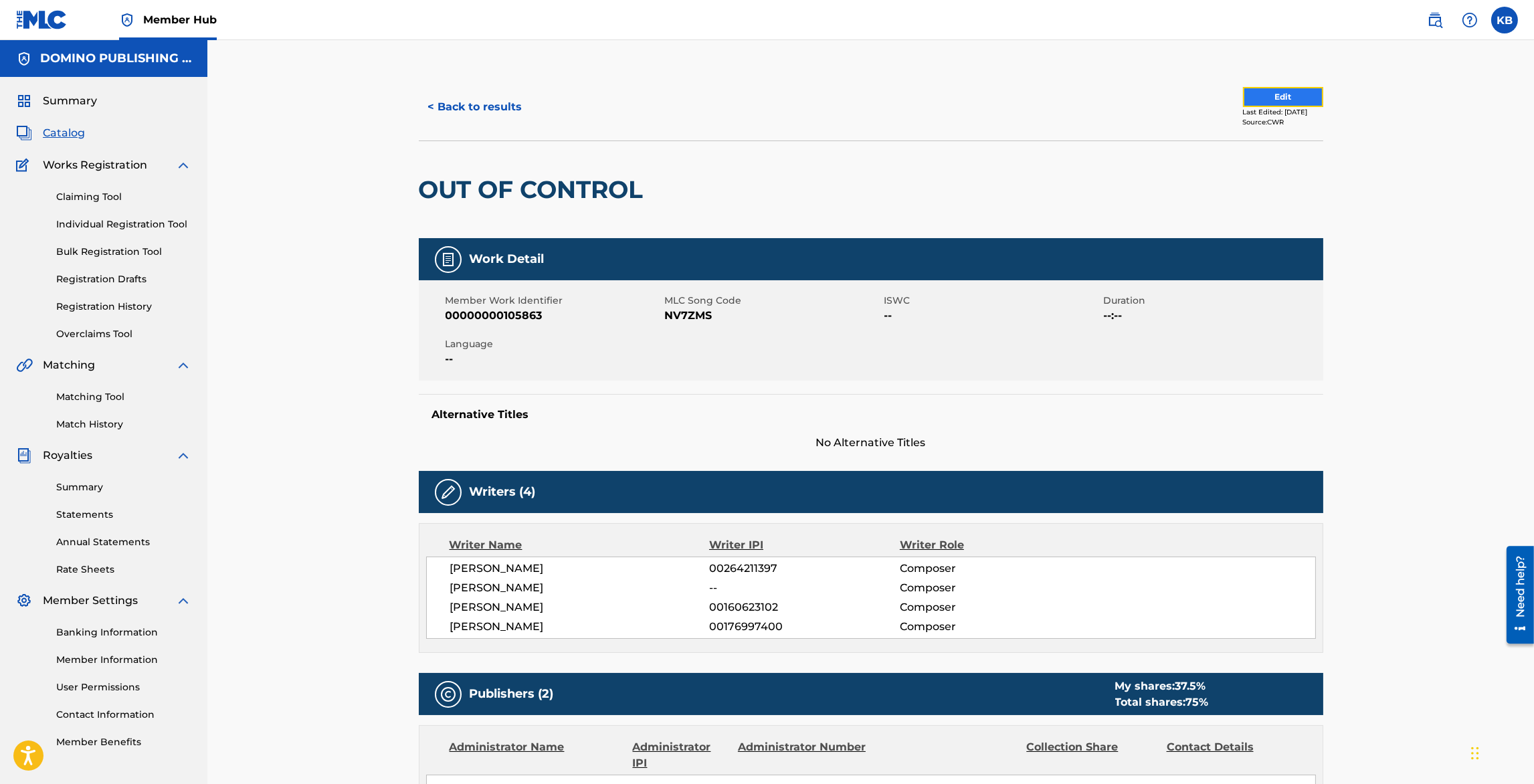
click at [1252, 93] on button "Edit" at bounding box center [1284, 97] width 80 height 20
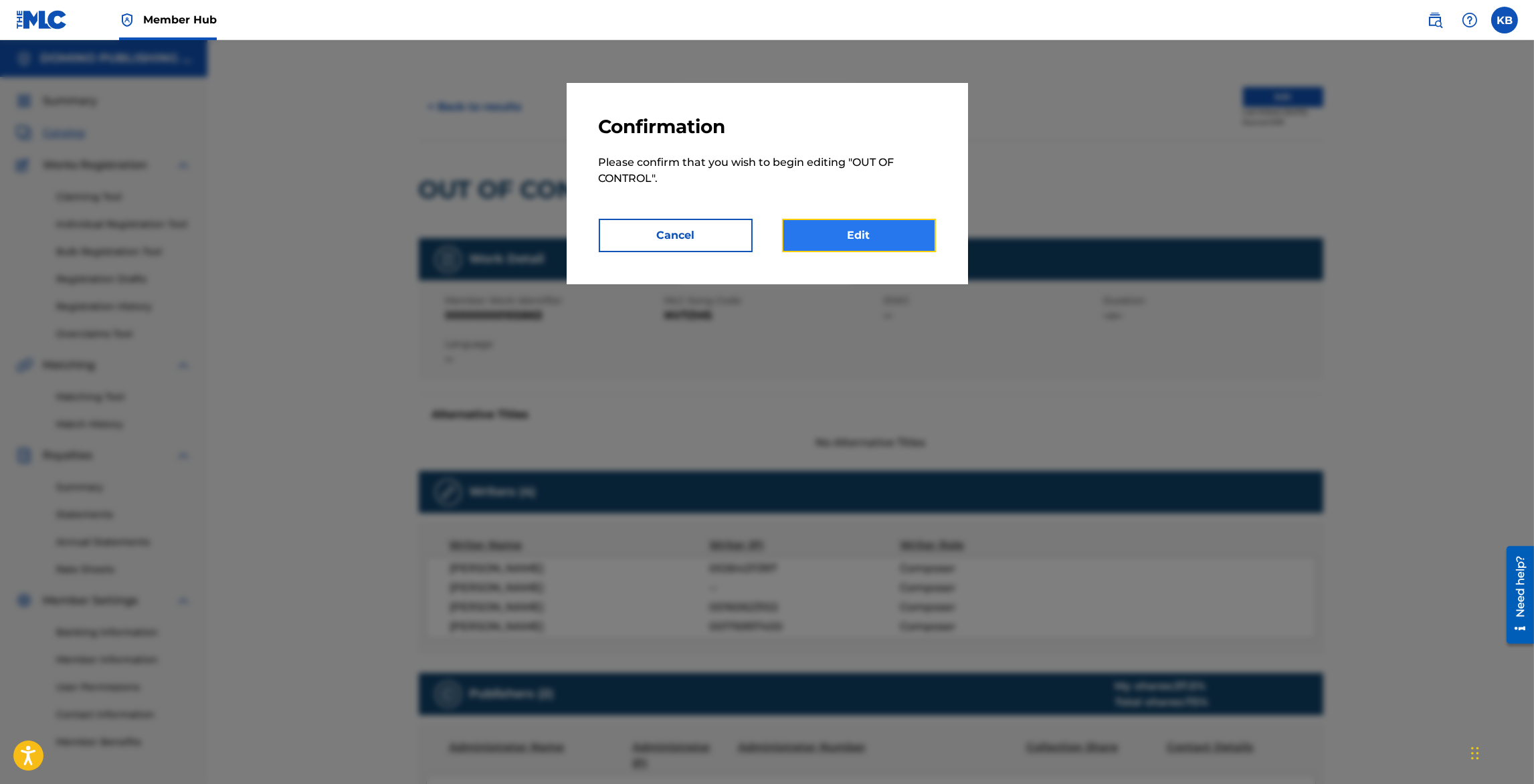
click at [855, 233] on link "Edit" at bounding box center [859, 235] width 154 height 33
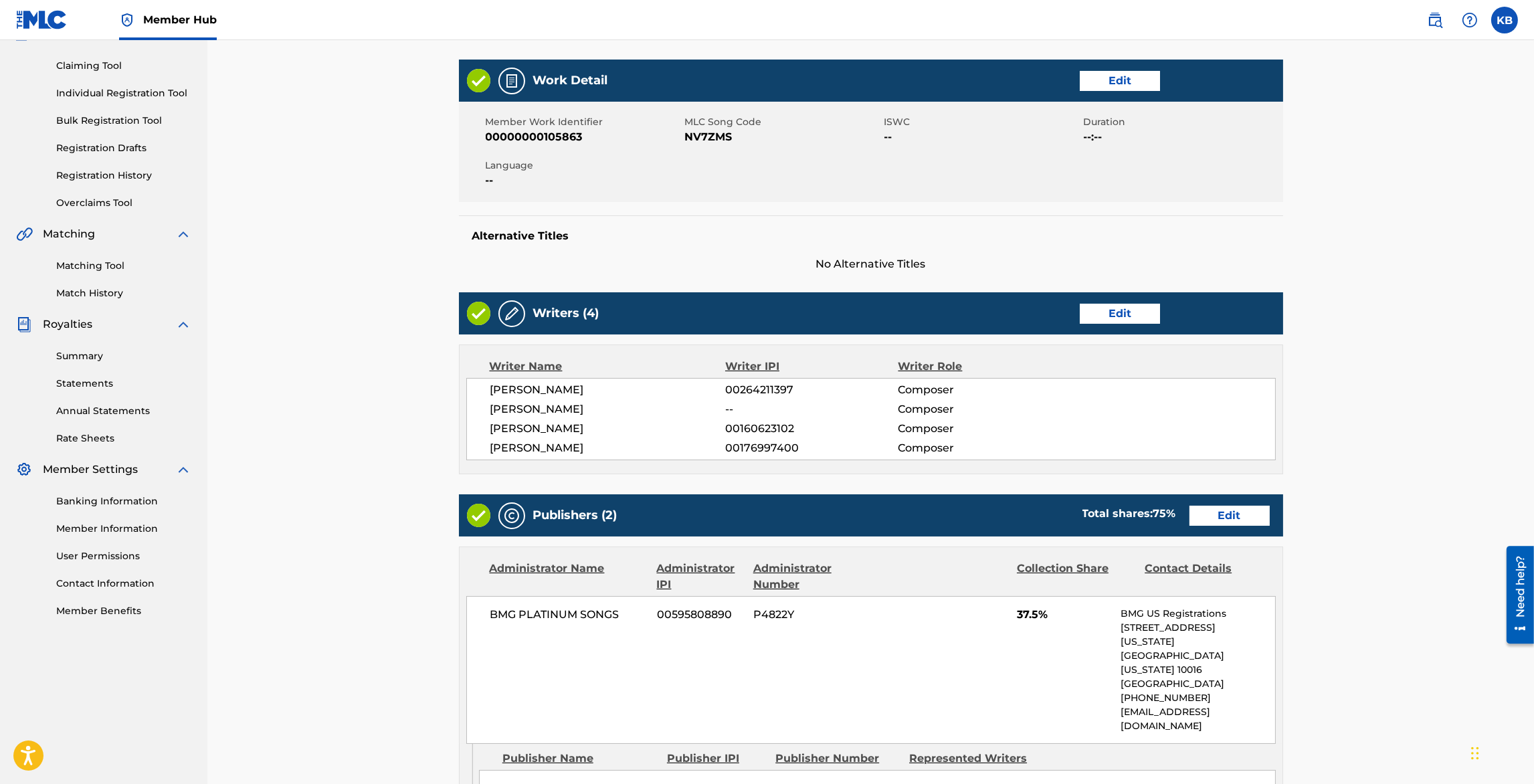
scroll to position [184, 0]
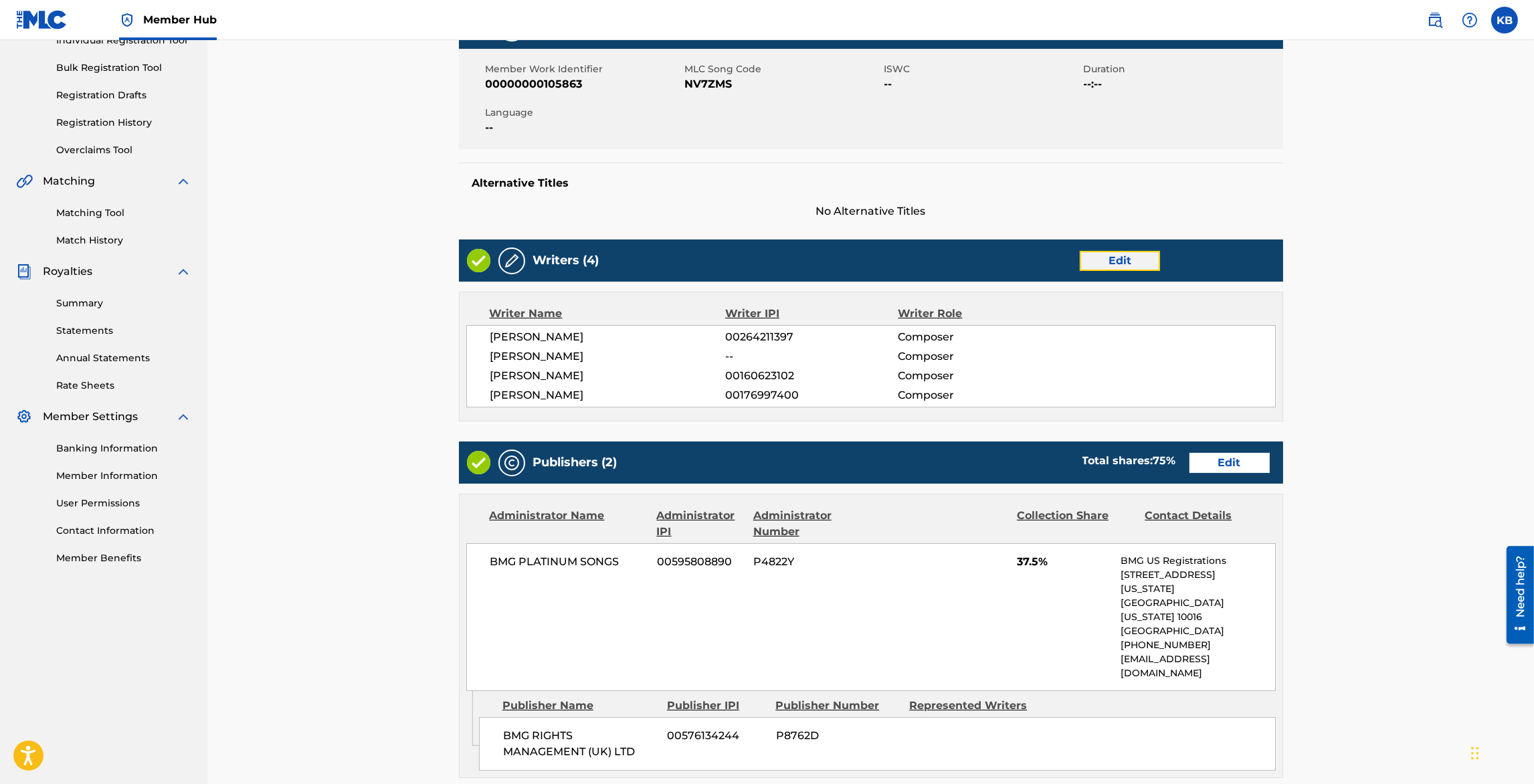
click at [1126, 259] on link "Edit" at bounding box center [1120, 261] width 80 height 20
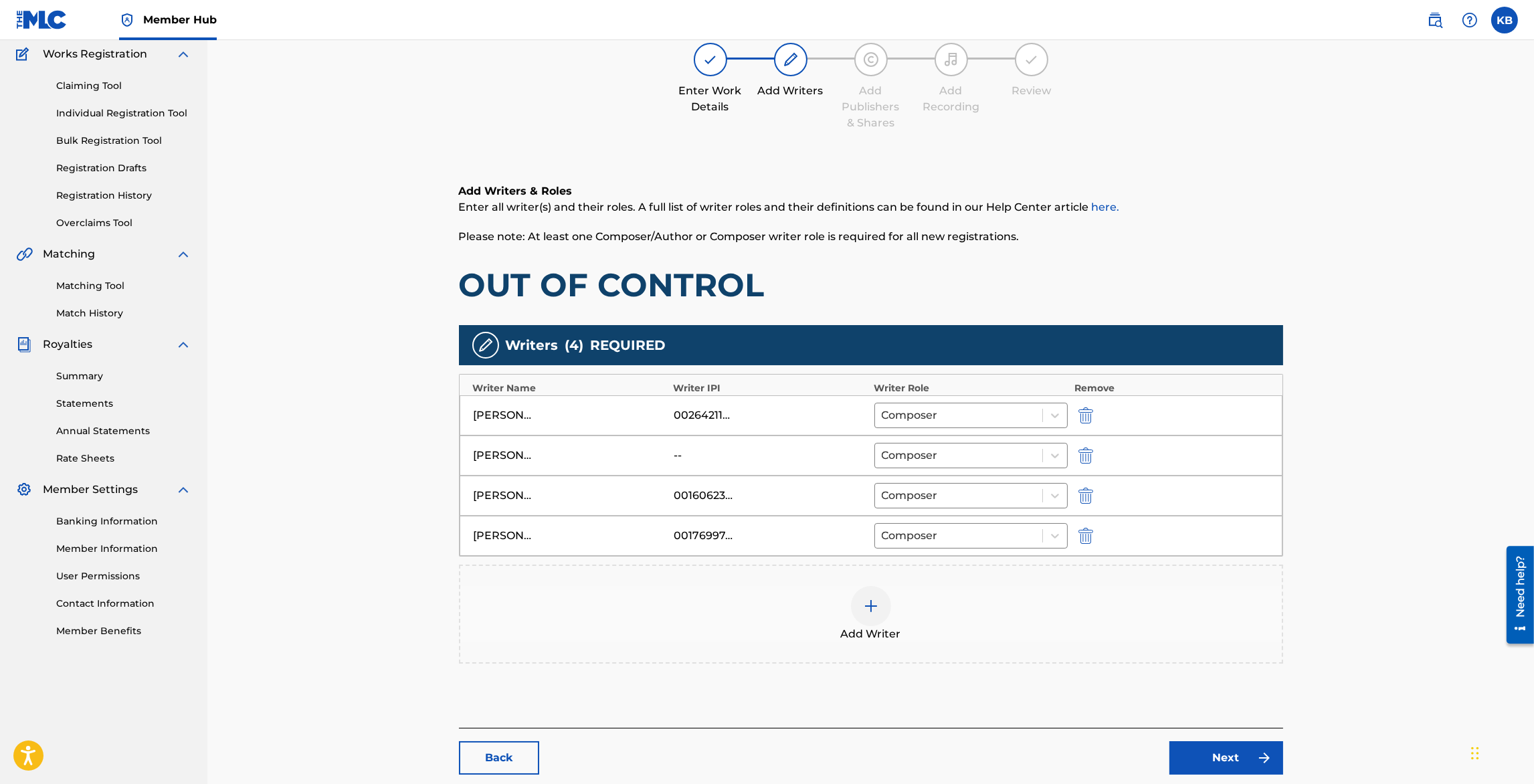
scroll to position [113, 0]
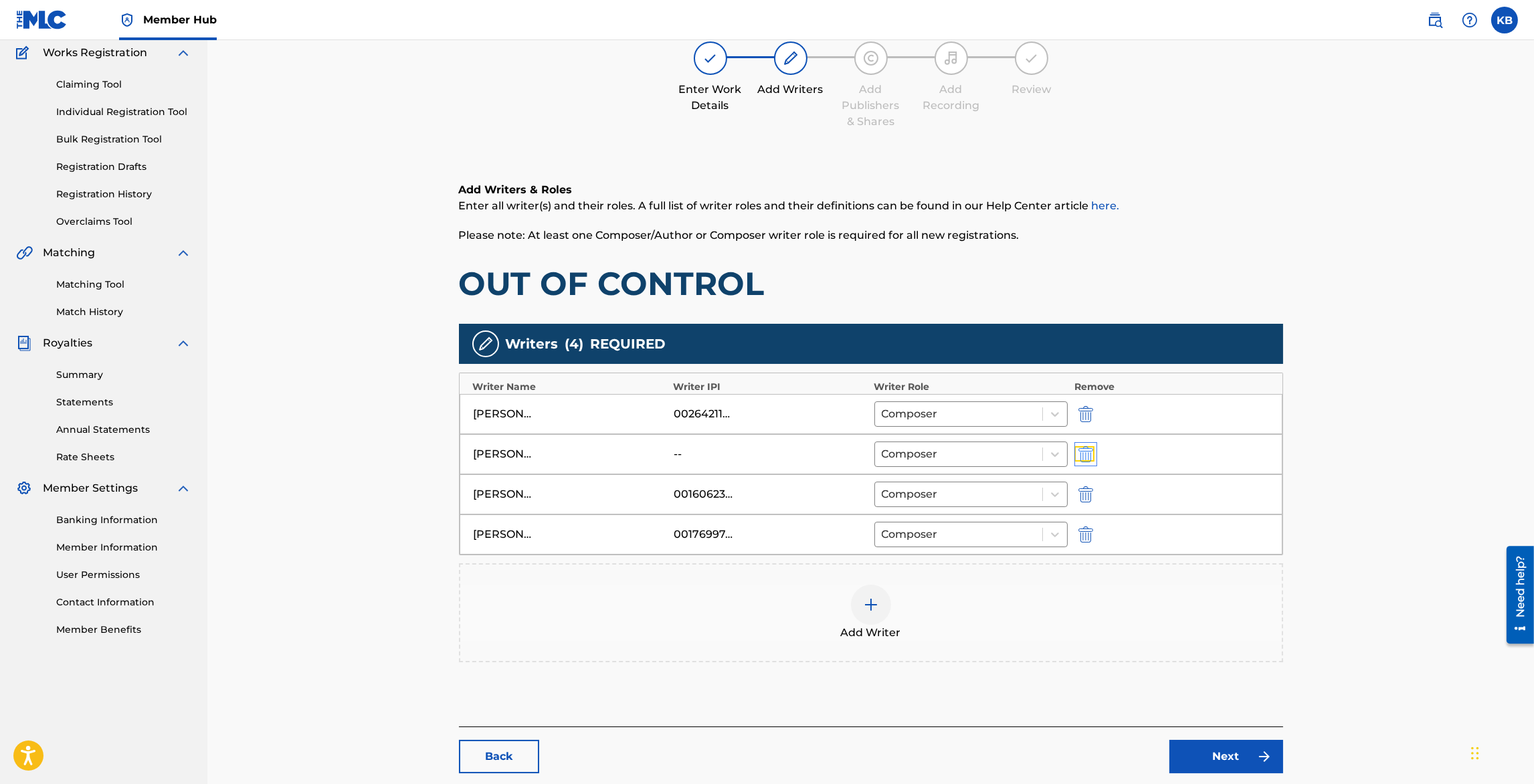
click at [1086, 455] on img "submit" at bounding box center [1085, 454] width 15 height 16
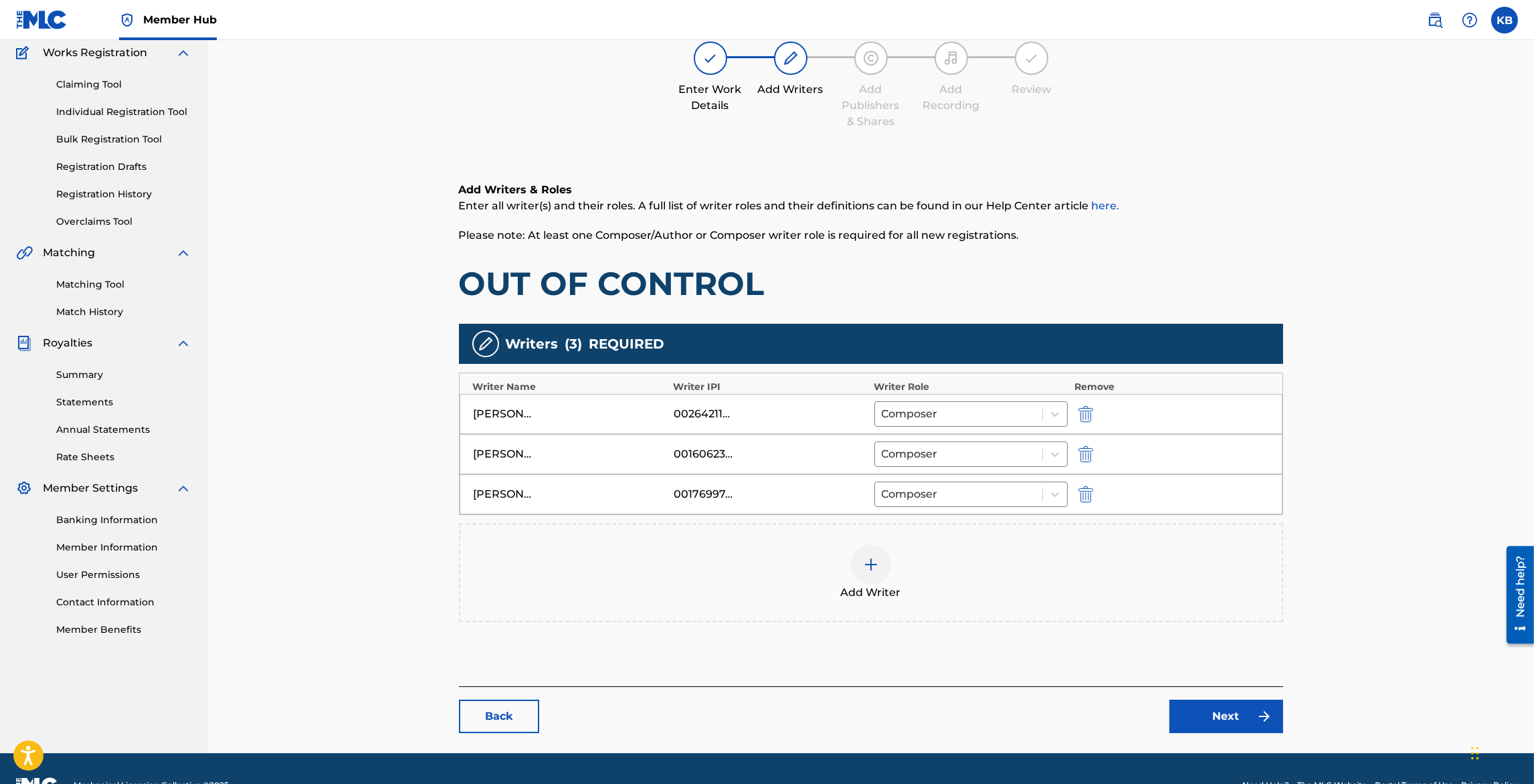
click at [877, 563] on img at bounding box center [872, 564] width 16 height 16
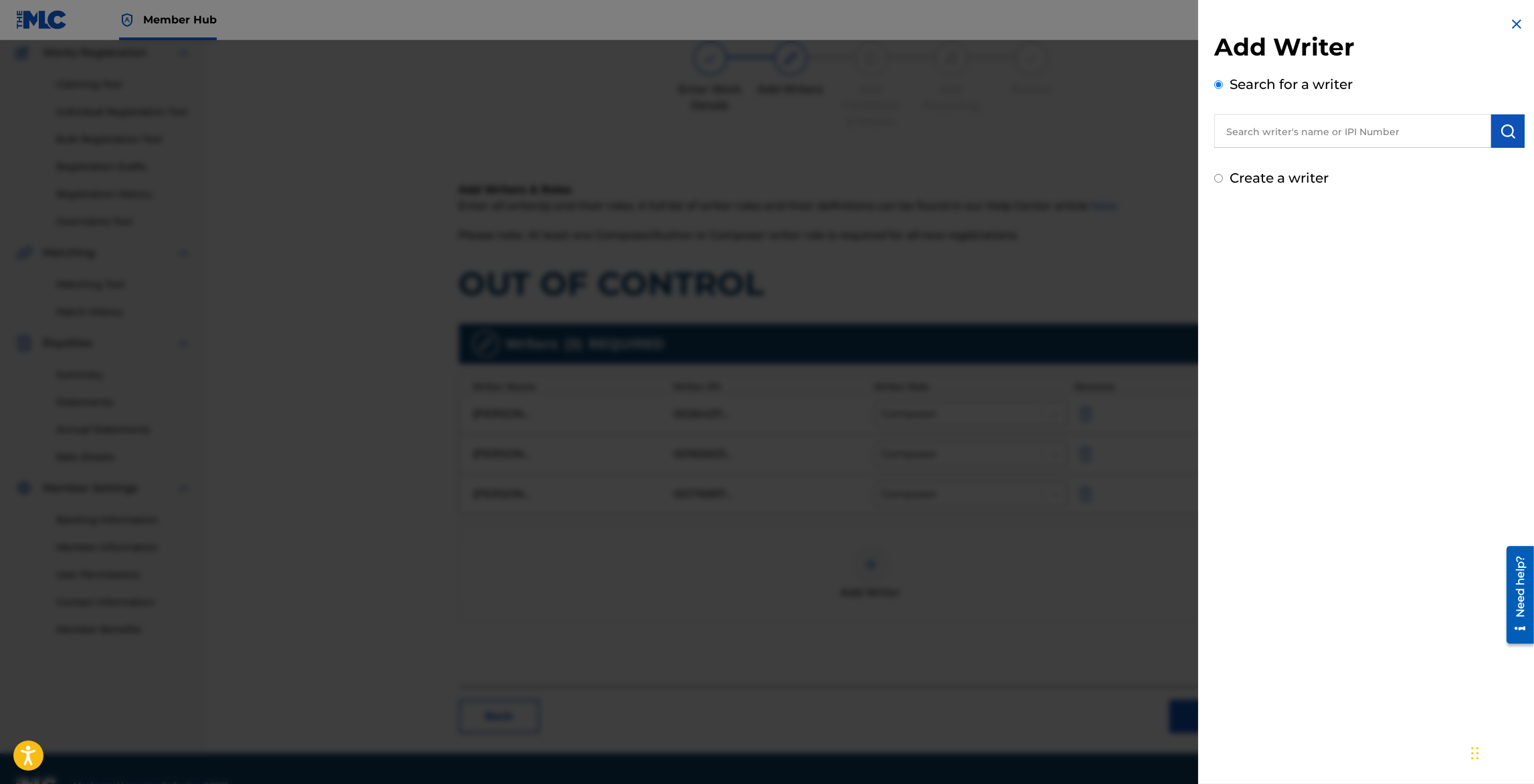
click at [1257, 126] on input "text" at bounding box center [1353, 131] width 277 height 33
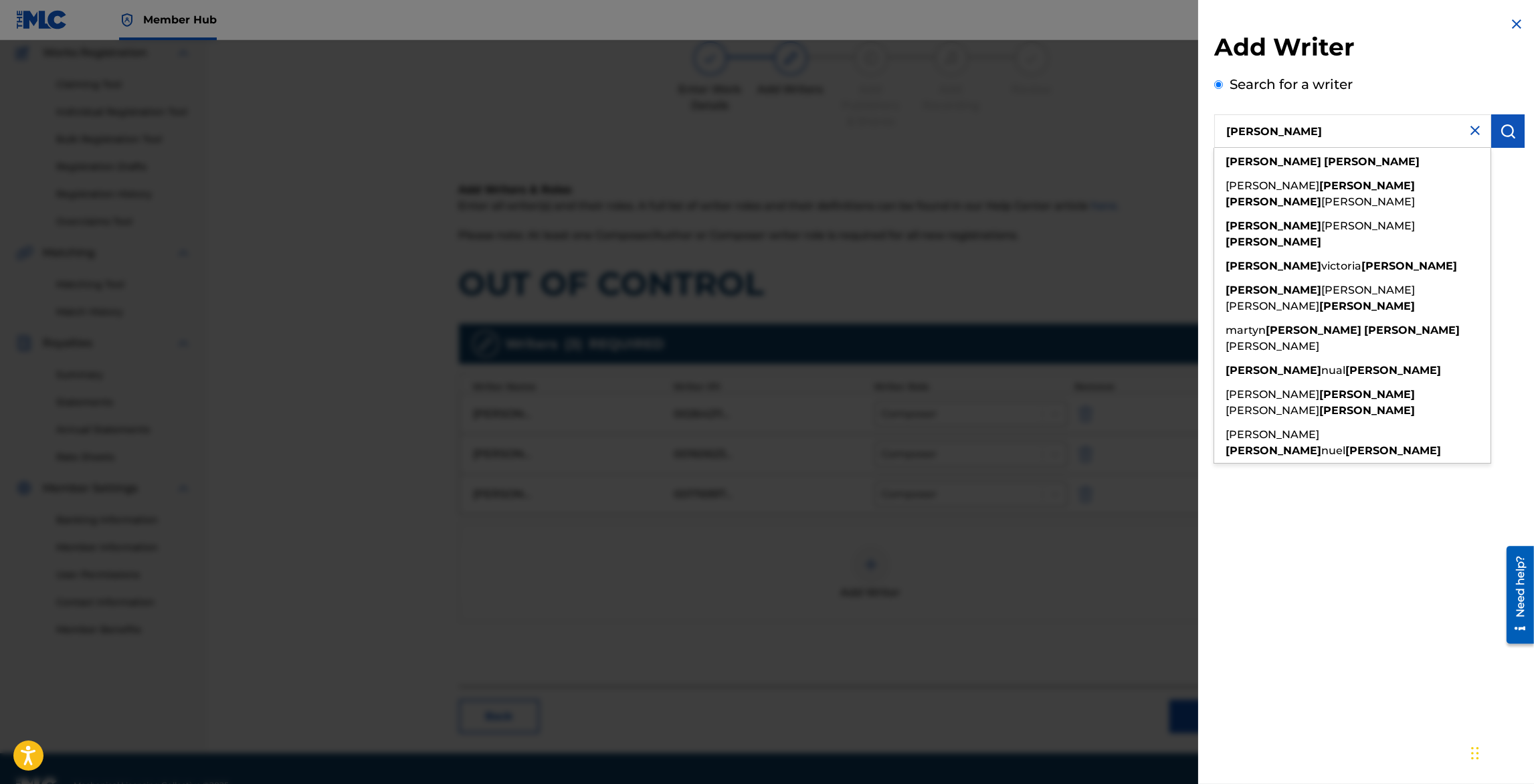
type input "[PERSON_NAME]"
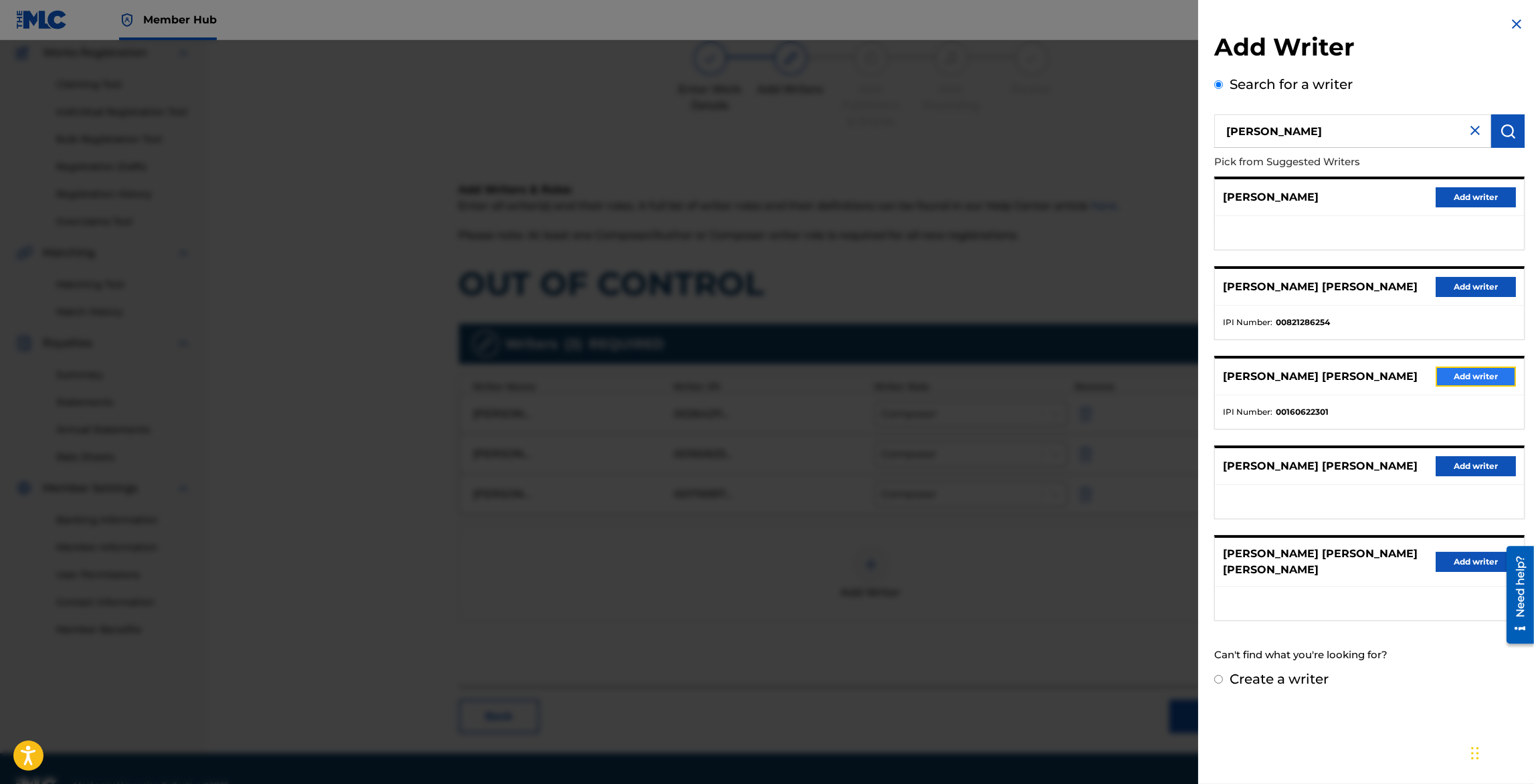
click at [1477, 368] on button "Add writer" at bounding box center [1476, 377] width 80 height 20
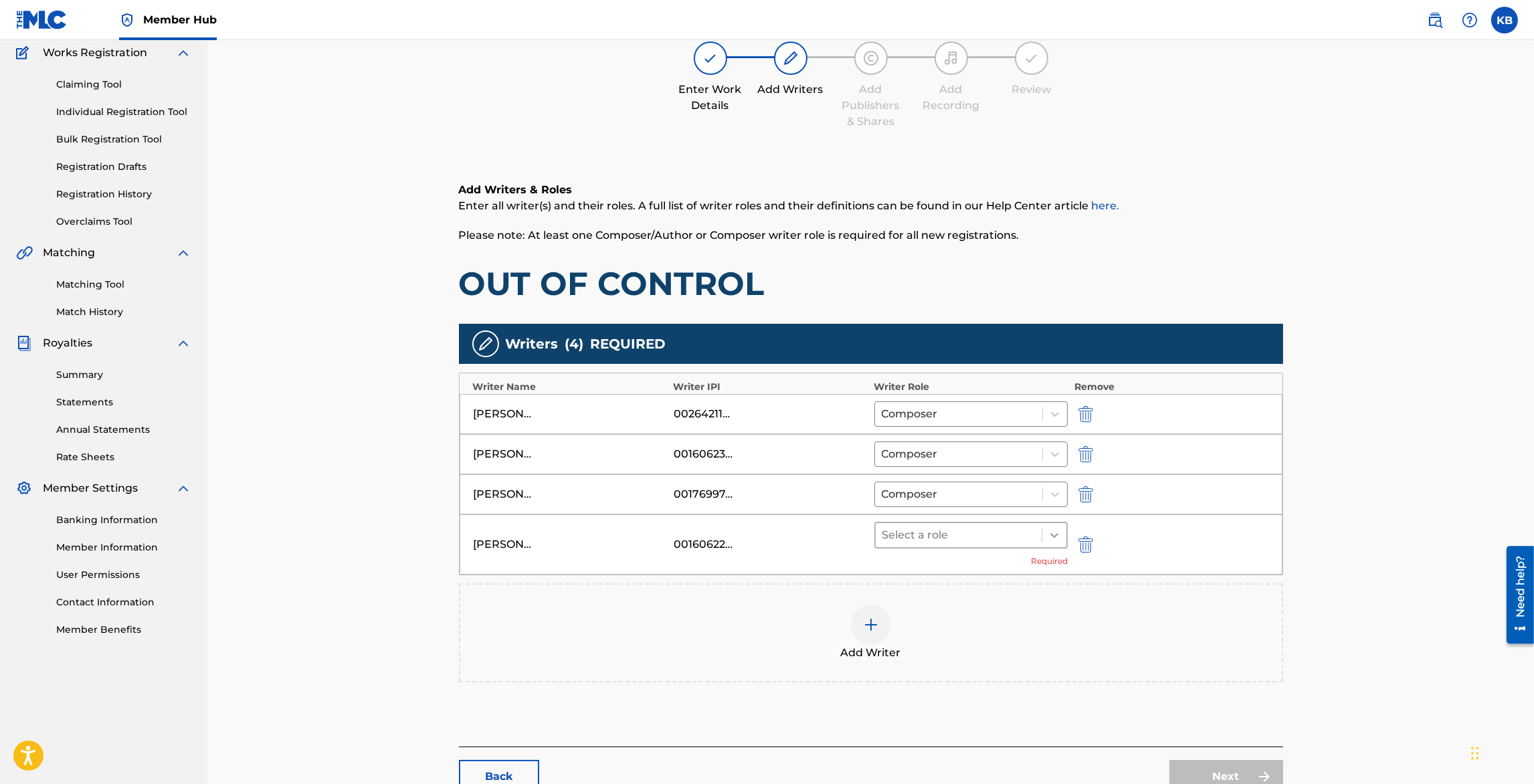
click at [1052, 530] on icon at bounding box center [1055, 536] width 14 height 14
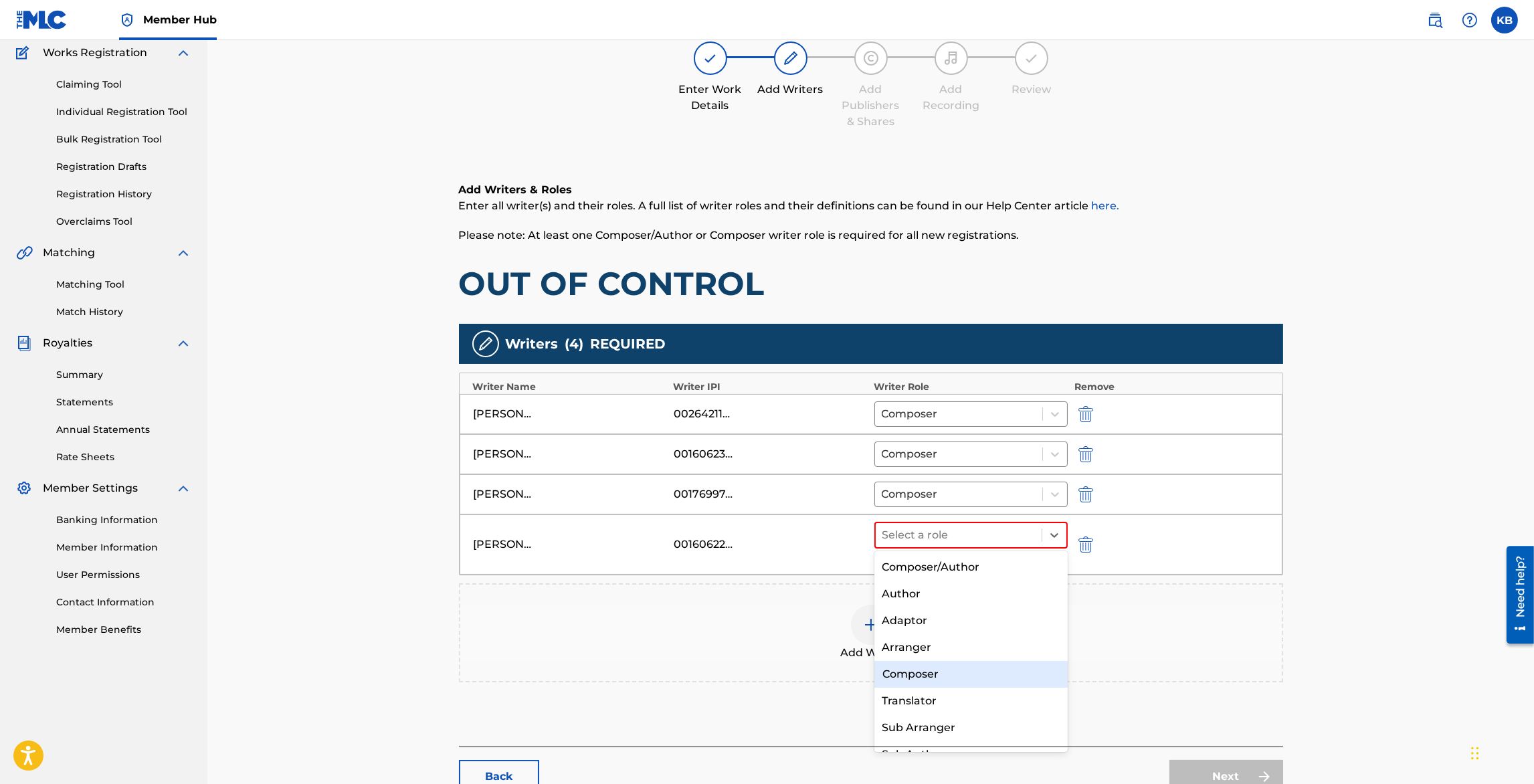
click at [935, 673] on div "Composer" at bounding box center [972, 674] width 194 height 26
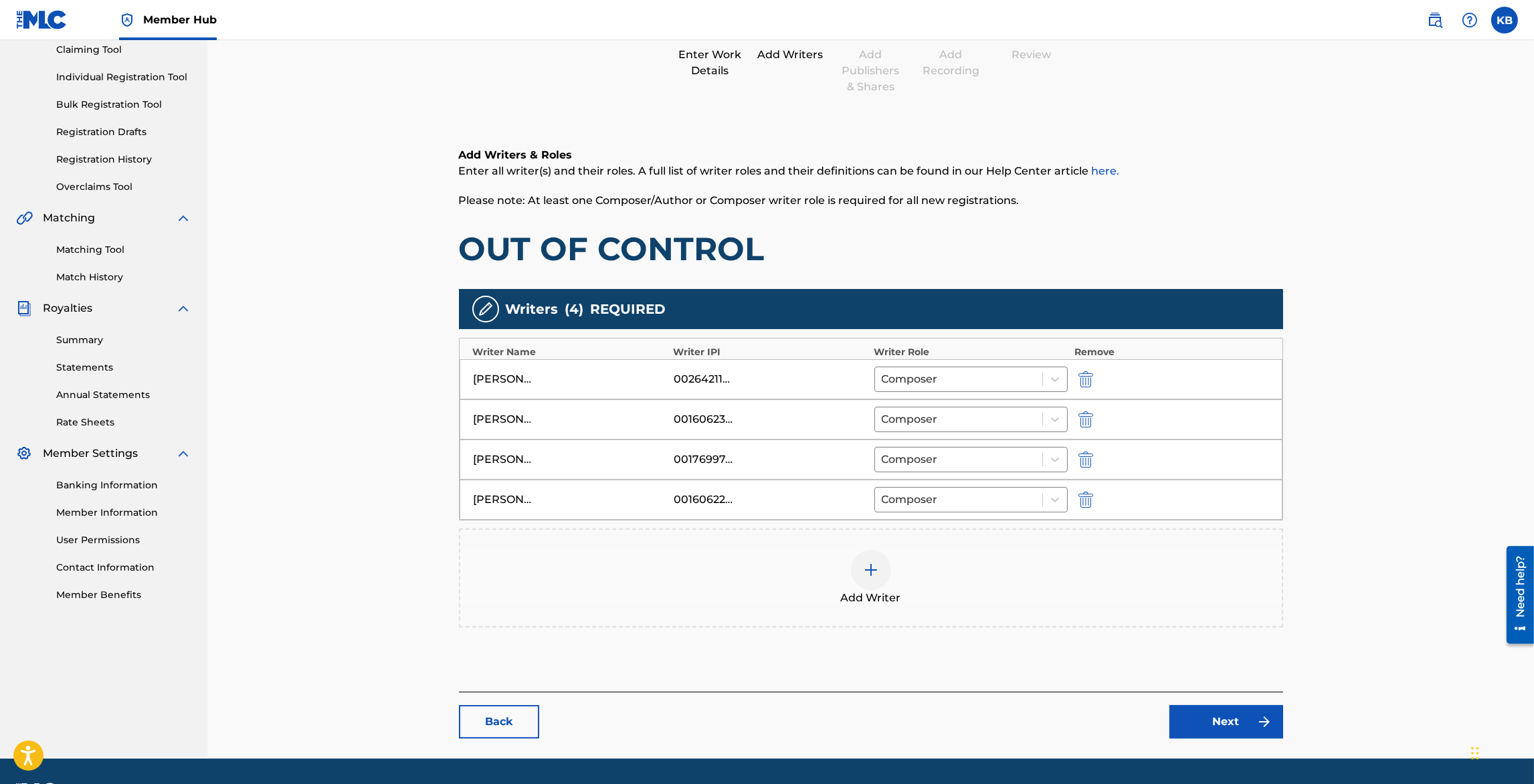
scroll to position [183, 0]
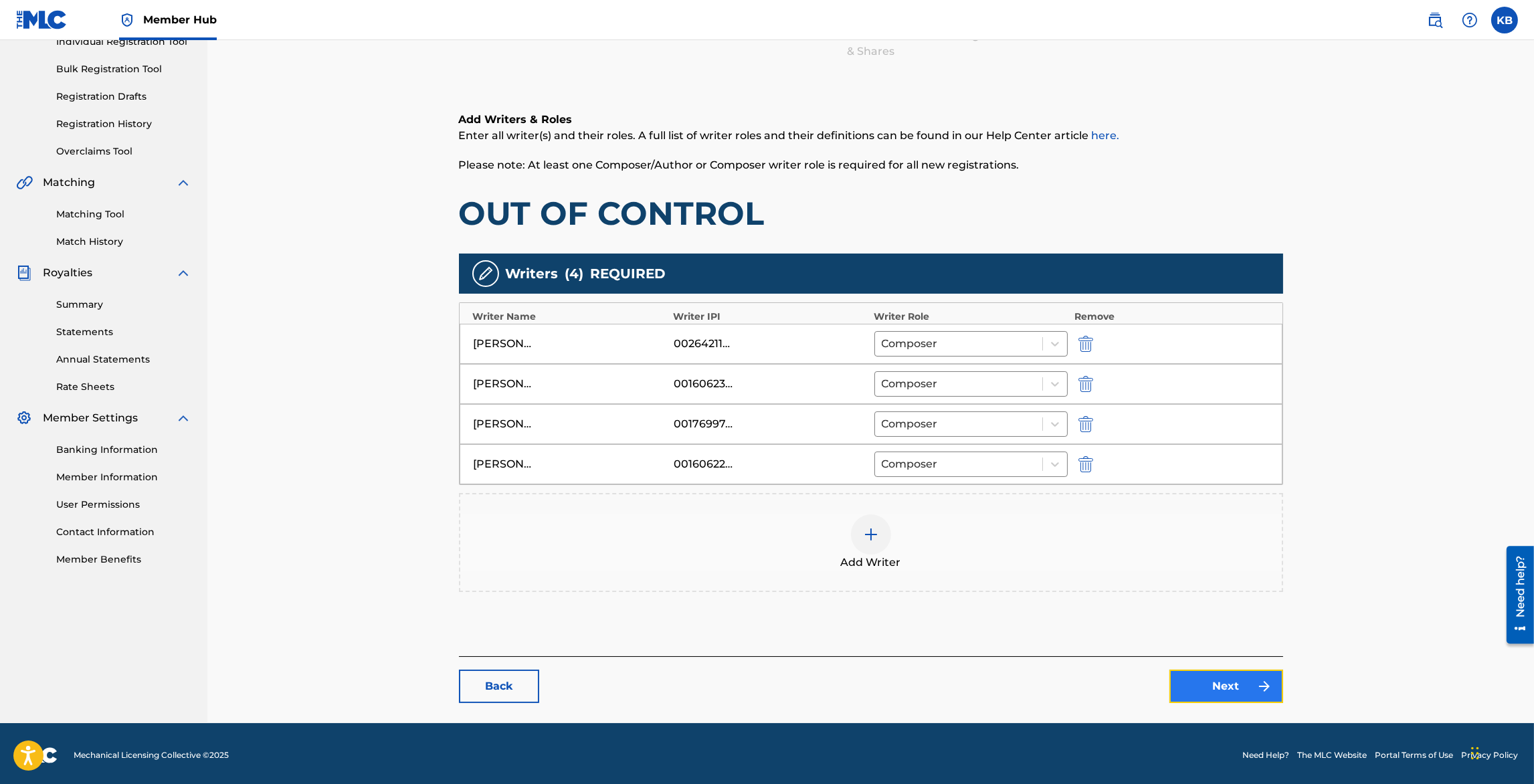
click at [1219, 682] on link "Next" at bounding box center [1227, 687] width 114 height 33
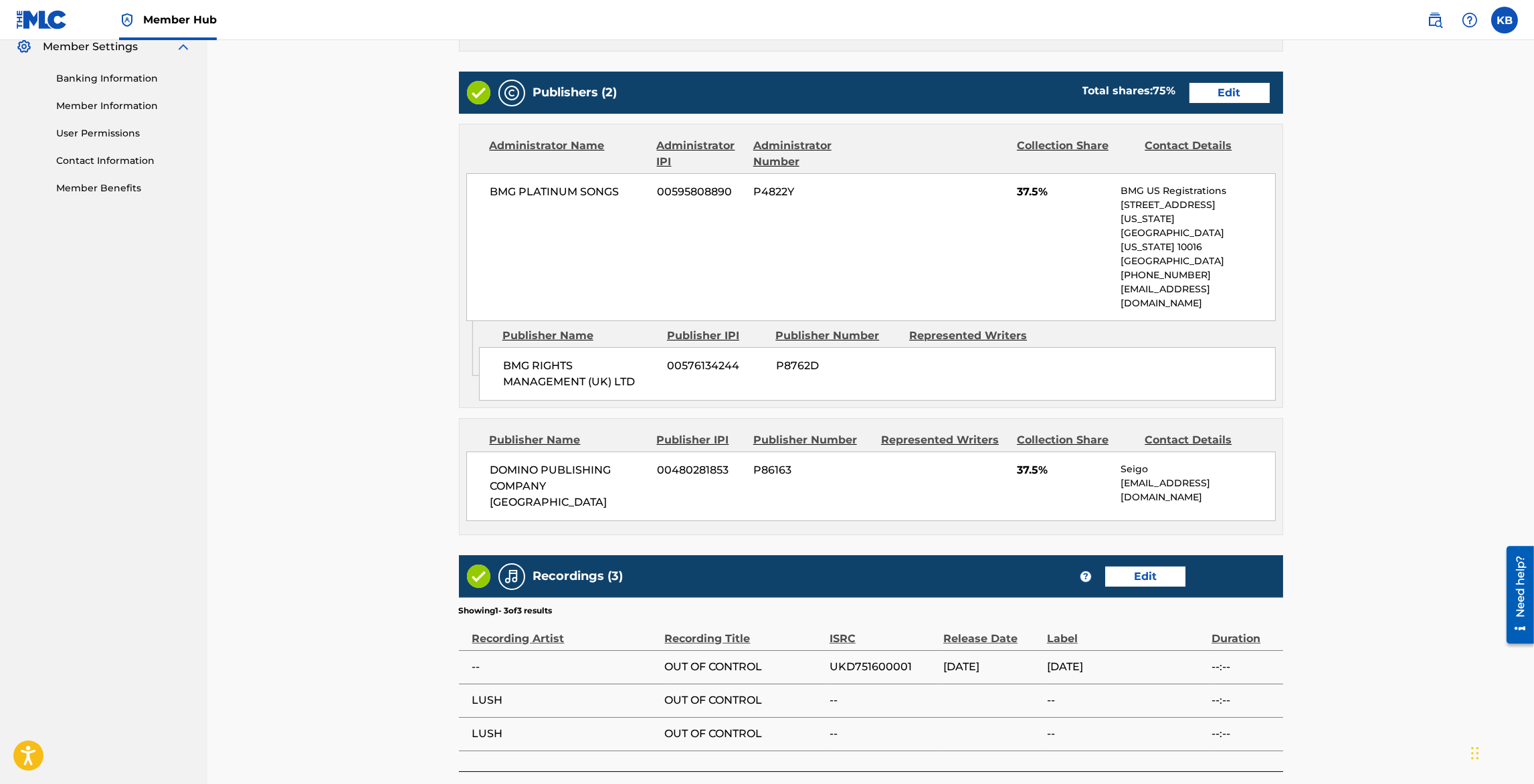
scroll to position [335, 0]
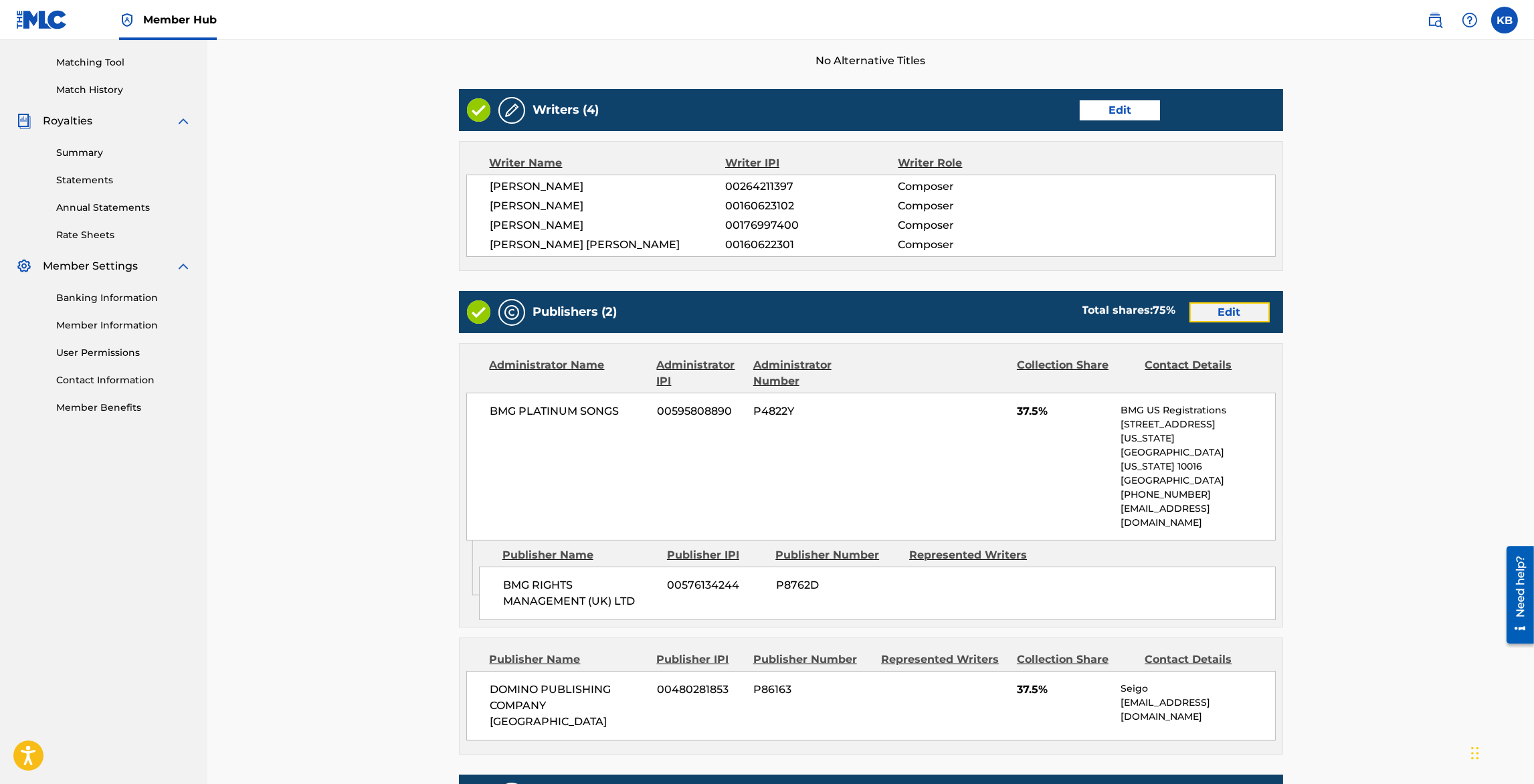
click at [1238, 310] on link "Edit" at bounding box center [1230, 312] width 80 height 20
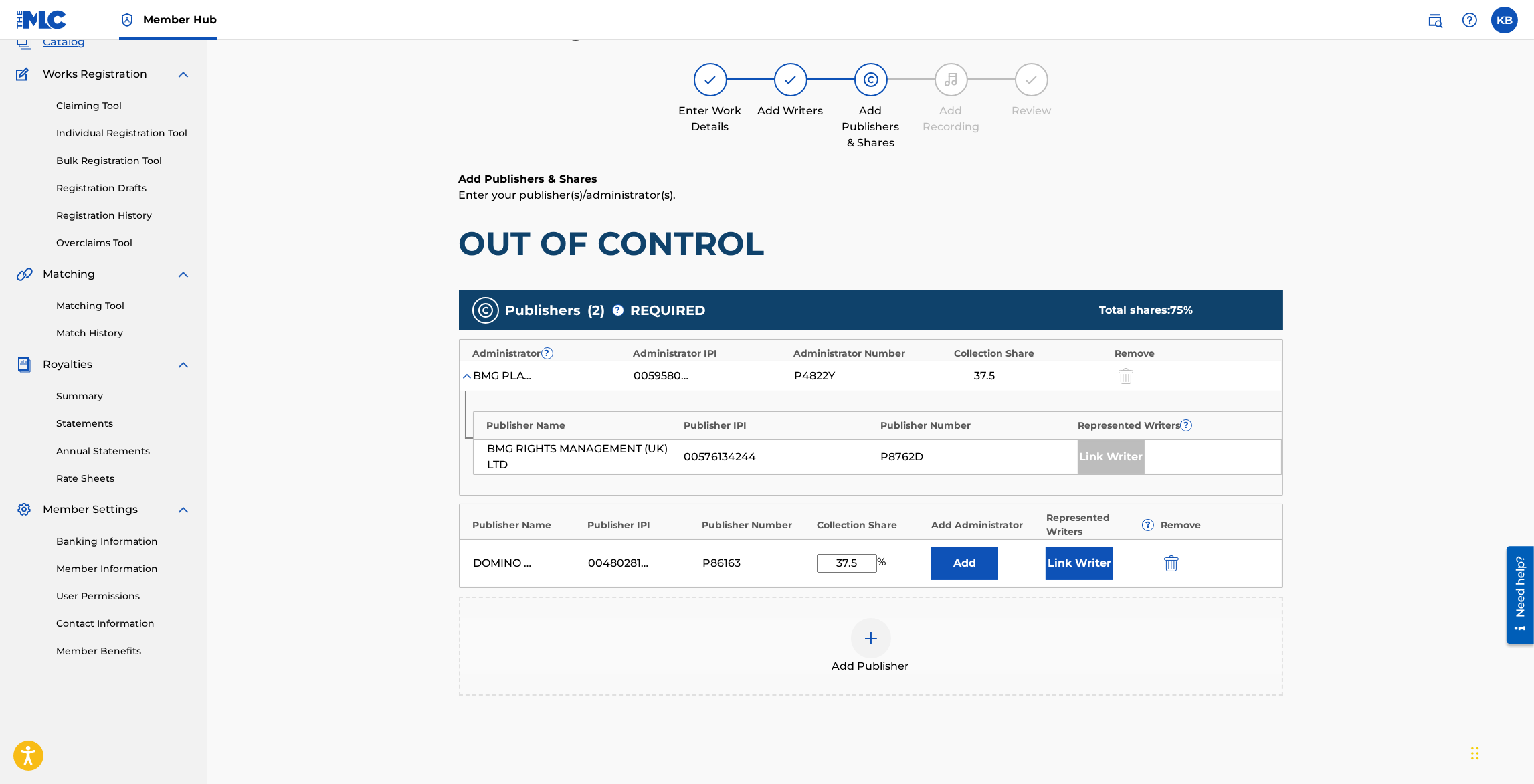
scroll to position [186, 0]
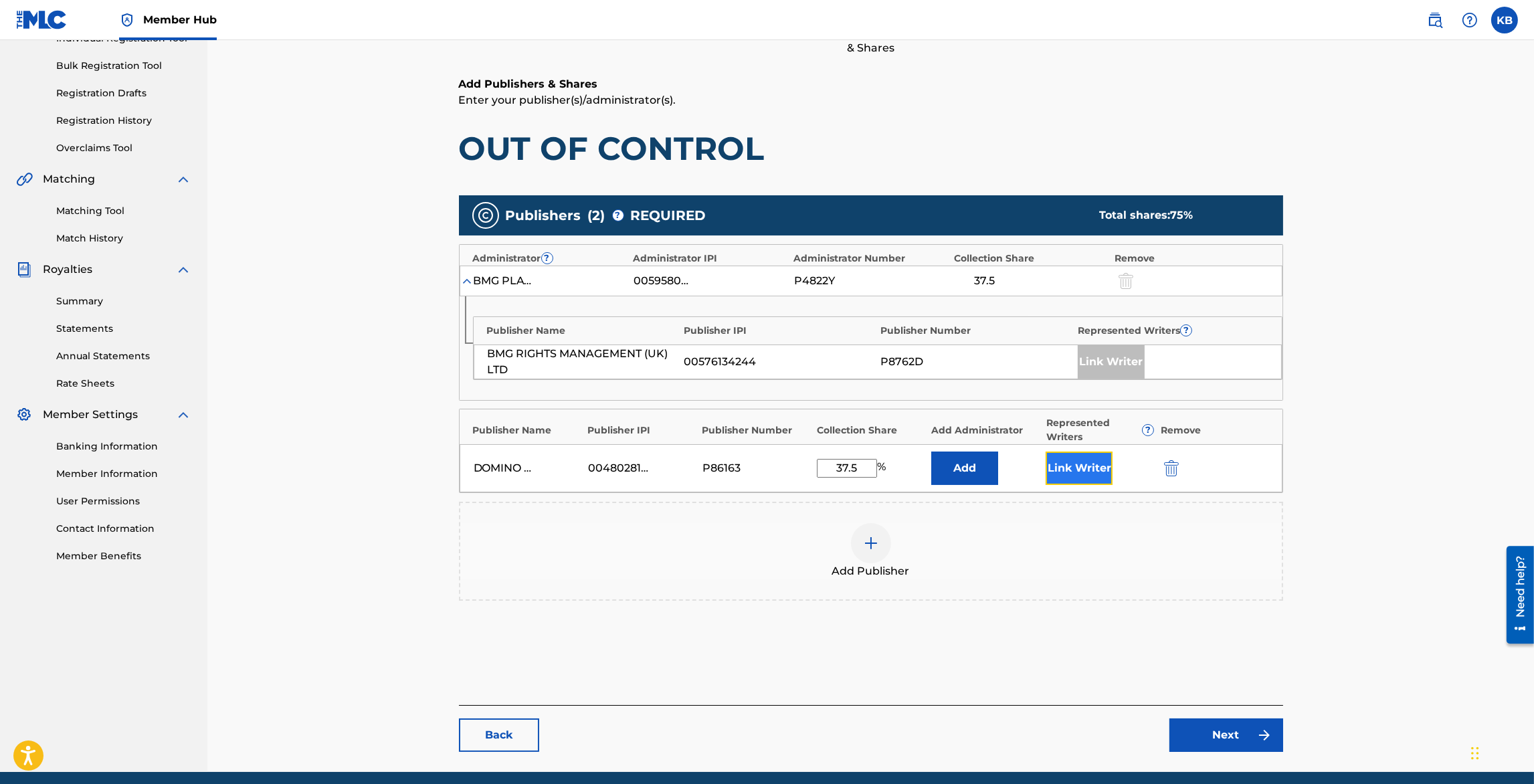
click at [1057, 464] on button "Link Writer" at bounding box center [1080, 468] width 67 height 33
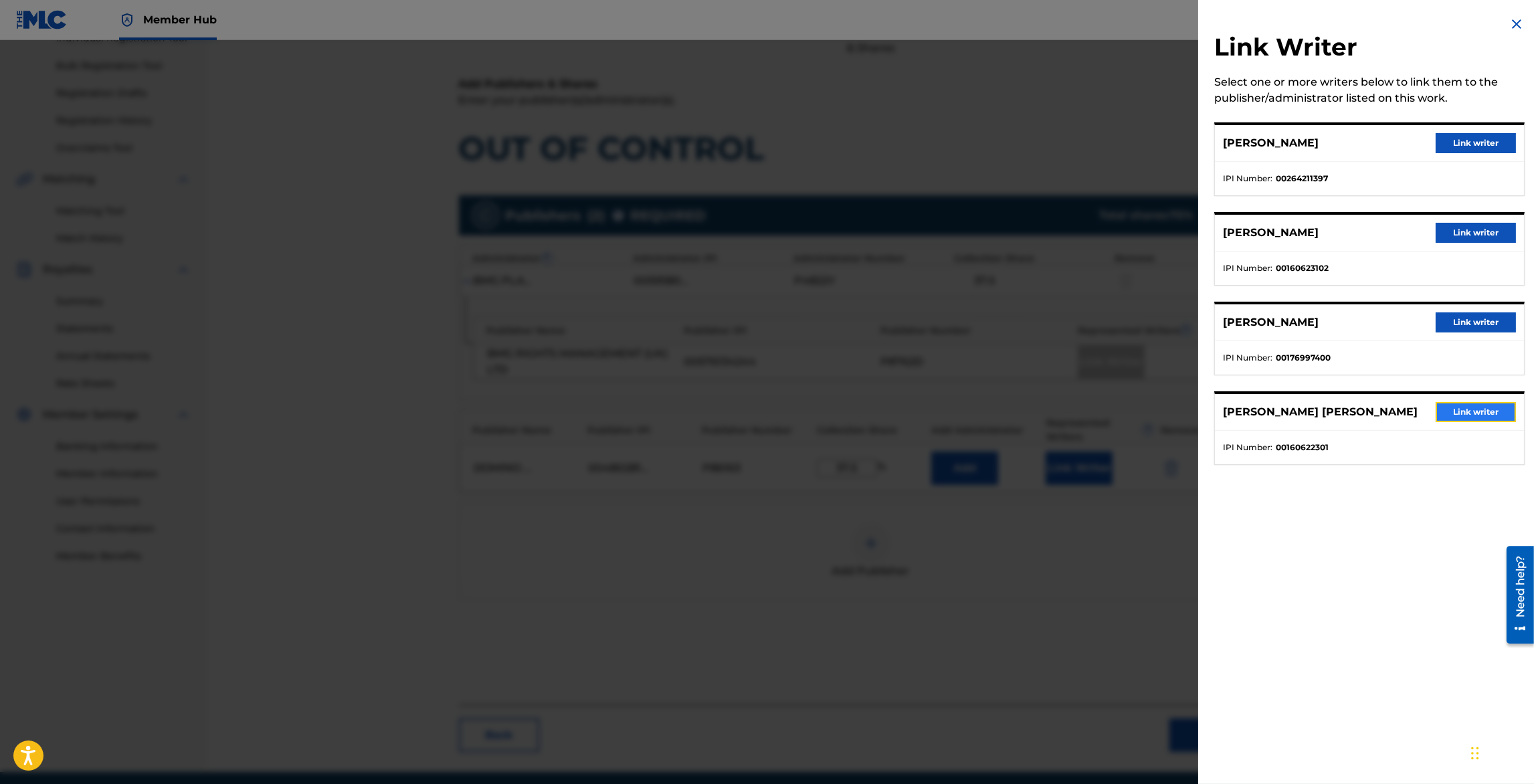
click at [1488, 411] on button "Link writer" at bounding box center [1476, 412] width 80 height 20
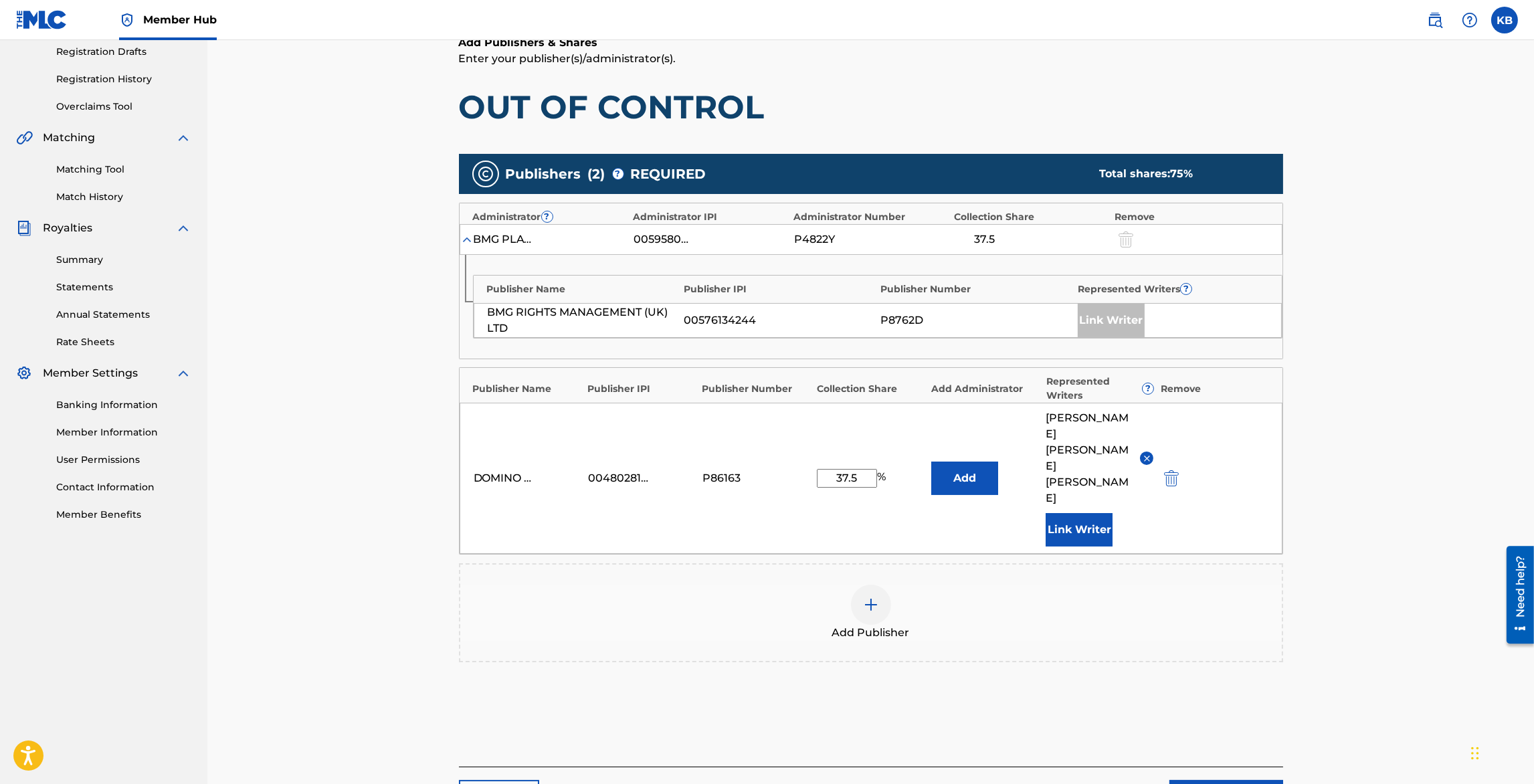
scroll to position [288, 0]
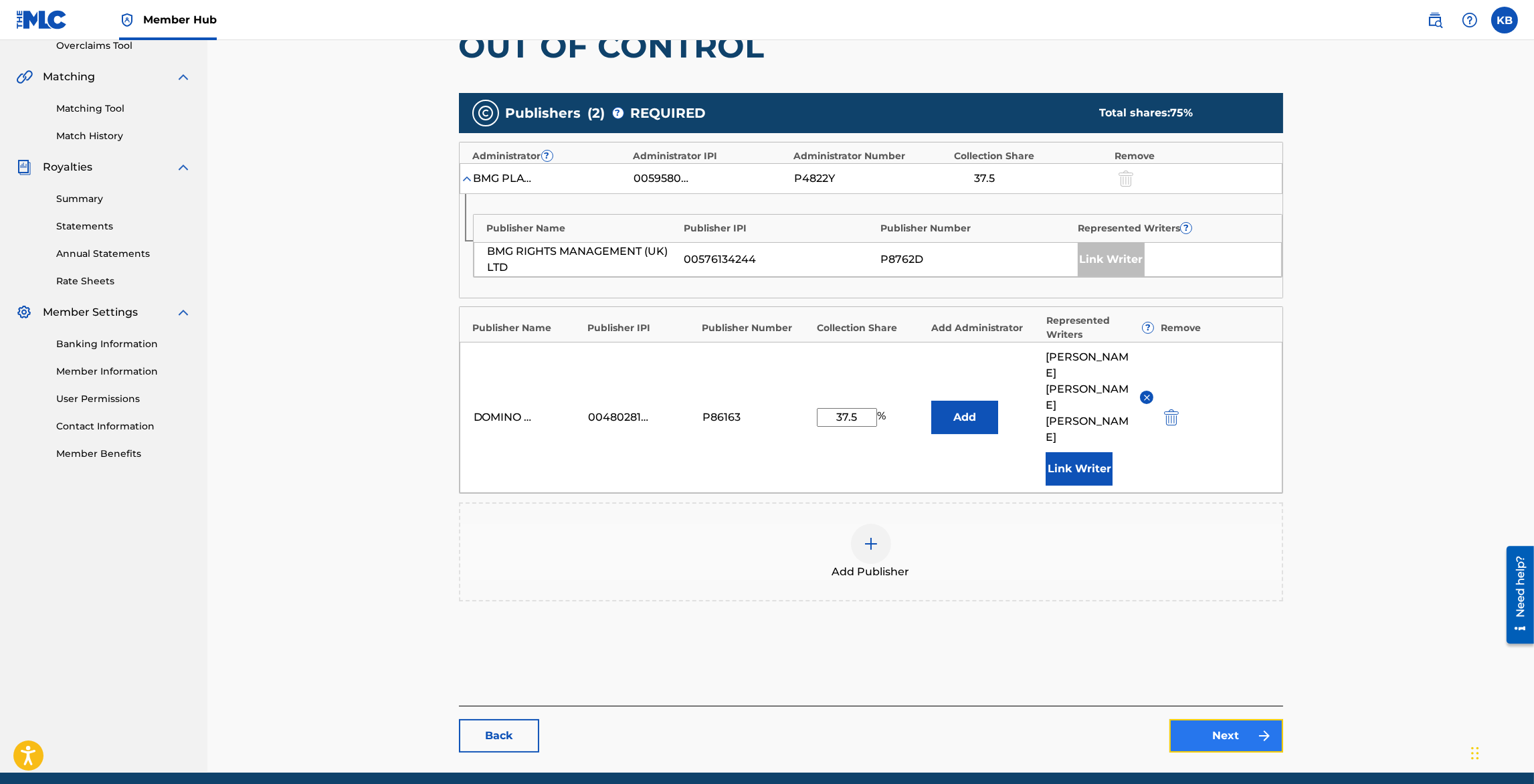
click at [1211, 719] on link "Next" at bounding box center [1227, 736] width 114 height 33
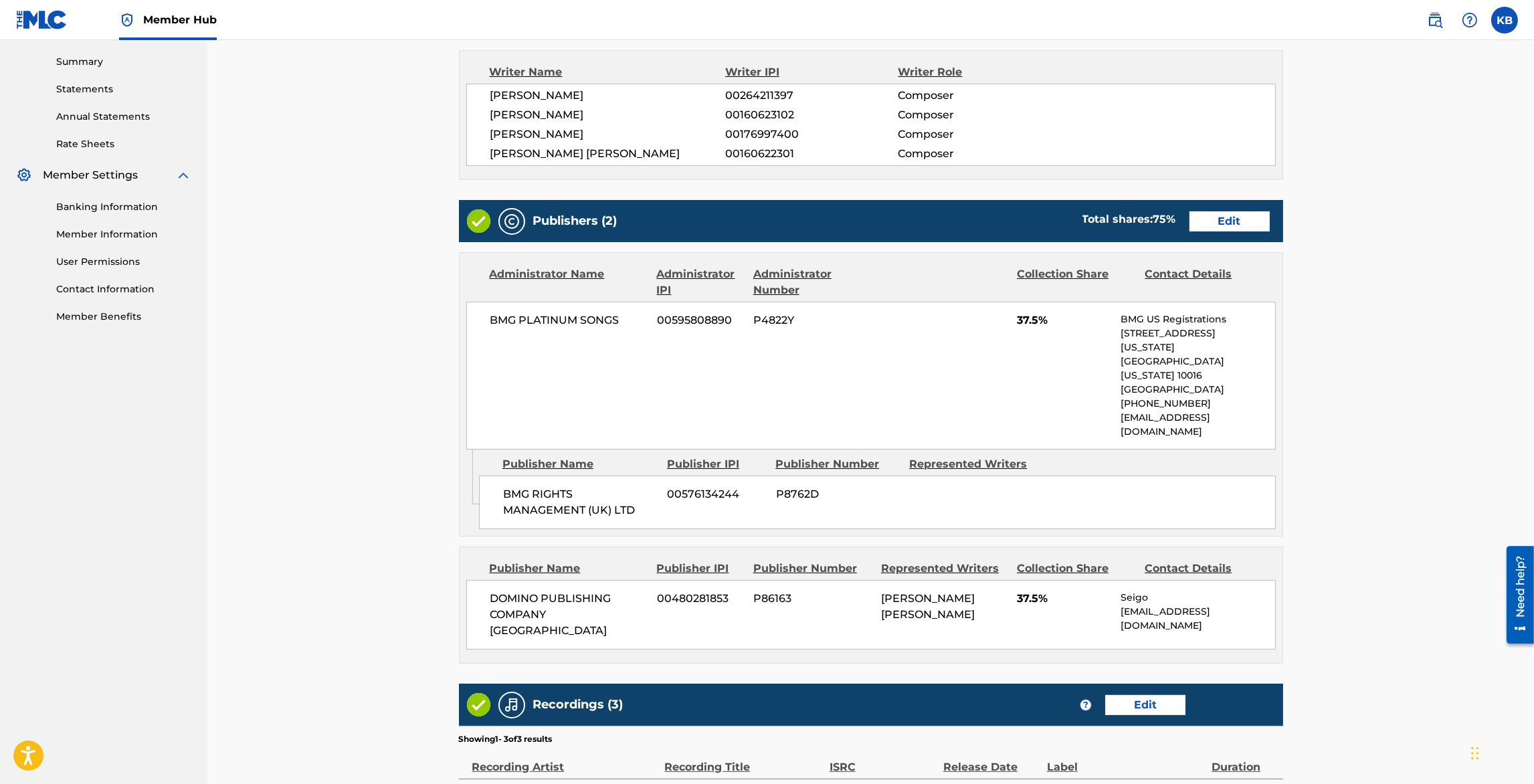
scroll to position [619, 0]
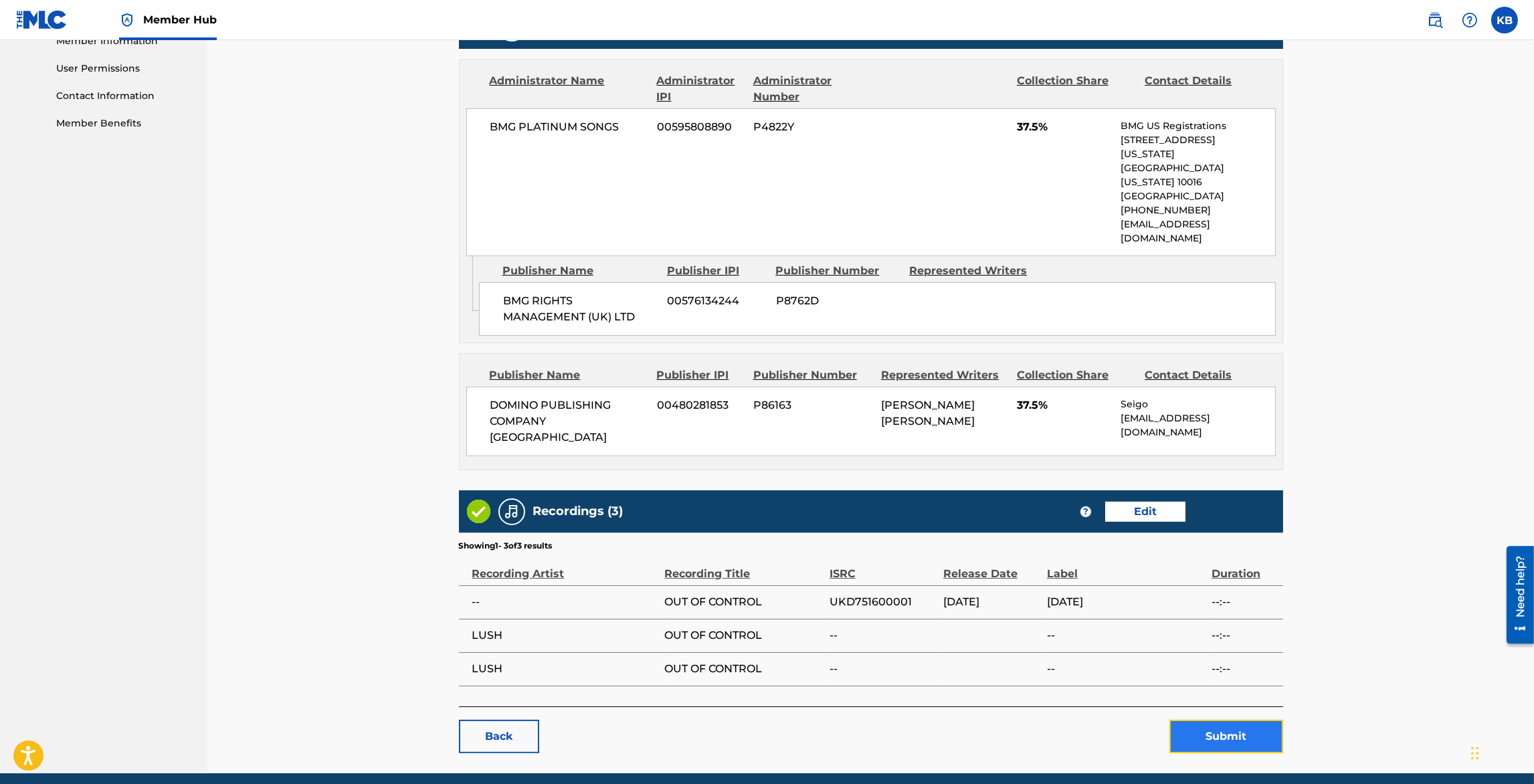
click at [1234, 720] on button "Submit" at bounding box center [1227, 737] width 114 height 33
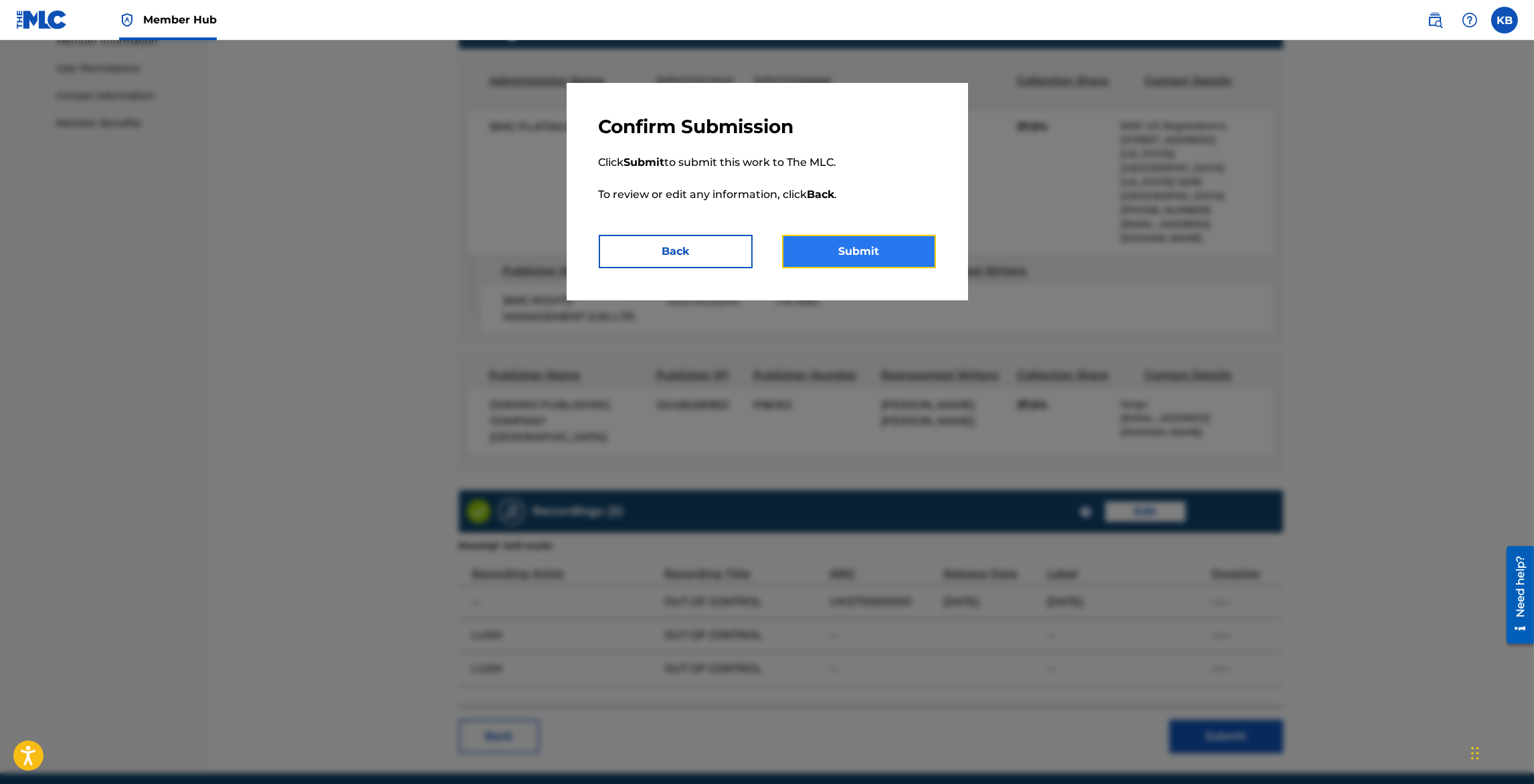
click at [873, 253] on button "Submit" at bounding box center [859, 251] width 154 height 33
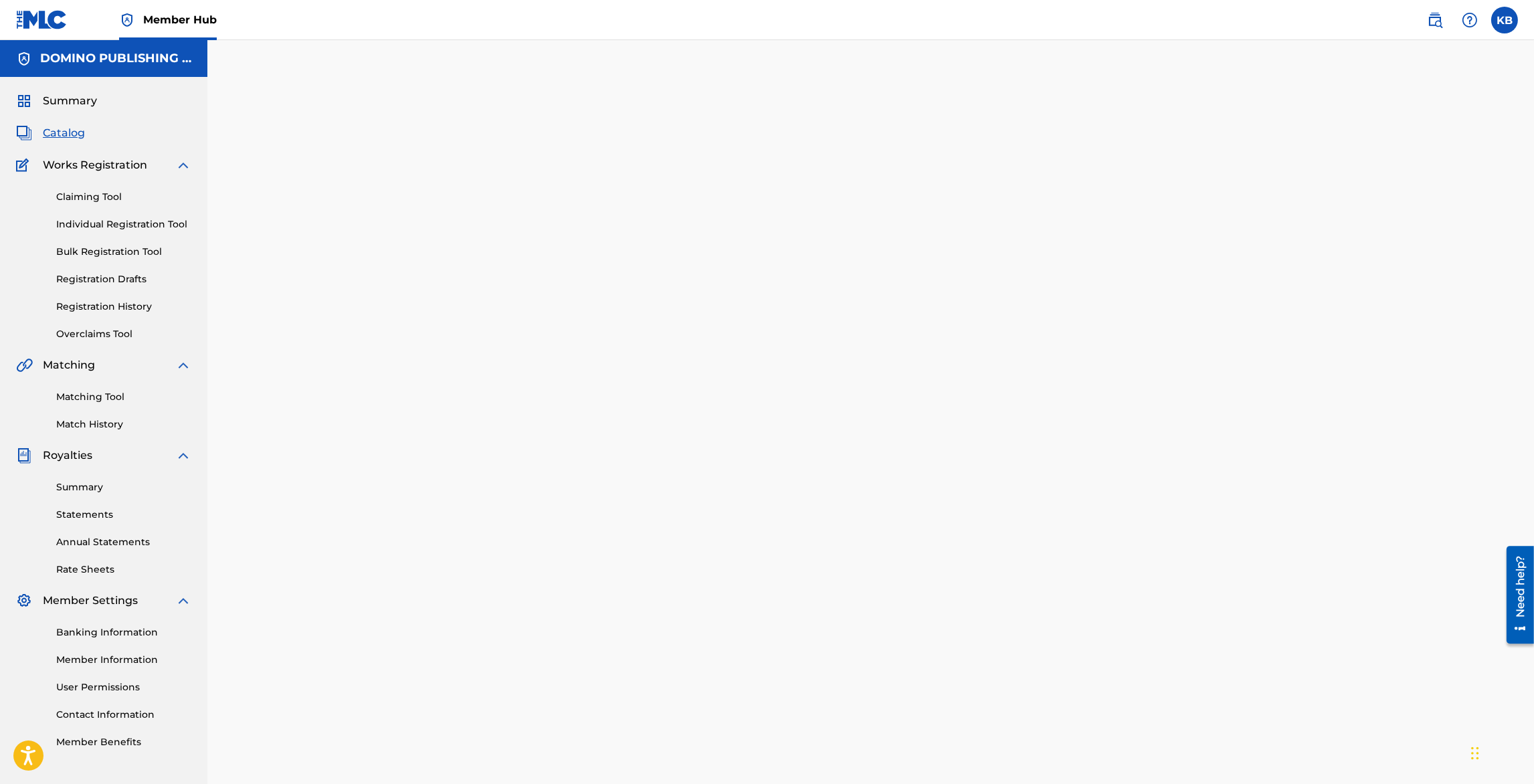
click at [60, 131] on span "Catalog" at bounding box center [64, 133] width 42 height 16
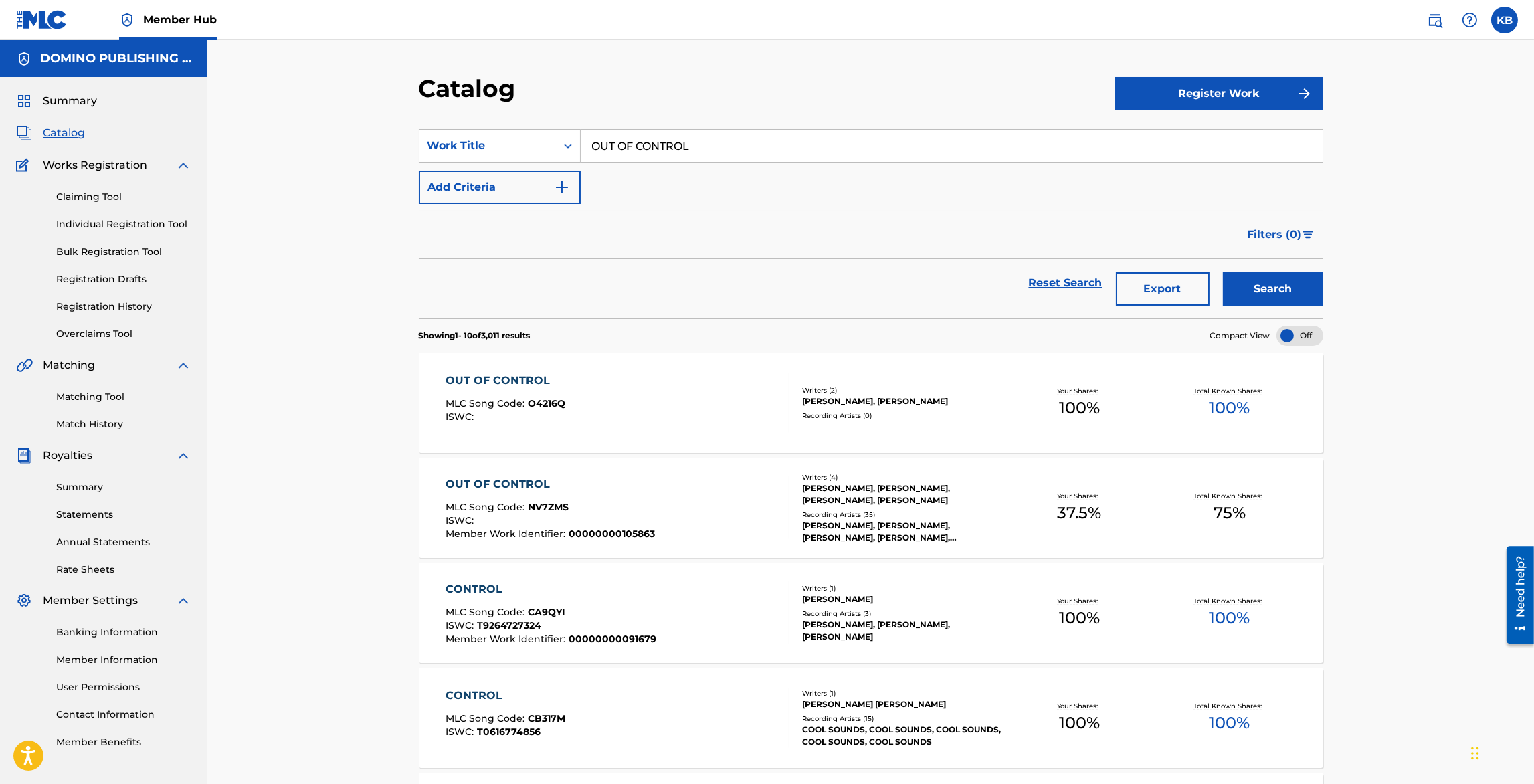
drag, startPoint x: 738, startPoint y: 148, endPoint x: 744, endPoint y: 78, distance: 70.3
click at [742, 85] on div "Catalog Register Work SearchWithCriteriaa1ff466f-049d-4a36-873c-c21a71032ae1 Wo…" at bounding box center [871, 770] width 937 height 1393
paste input "ROSEBUD"
type input "ROSEBUD"
click at [1289, 289] on button "Search" at bounding box center [1273, 289] width 100 height 33
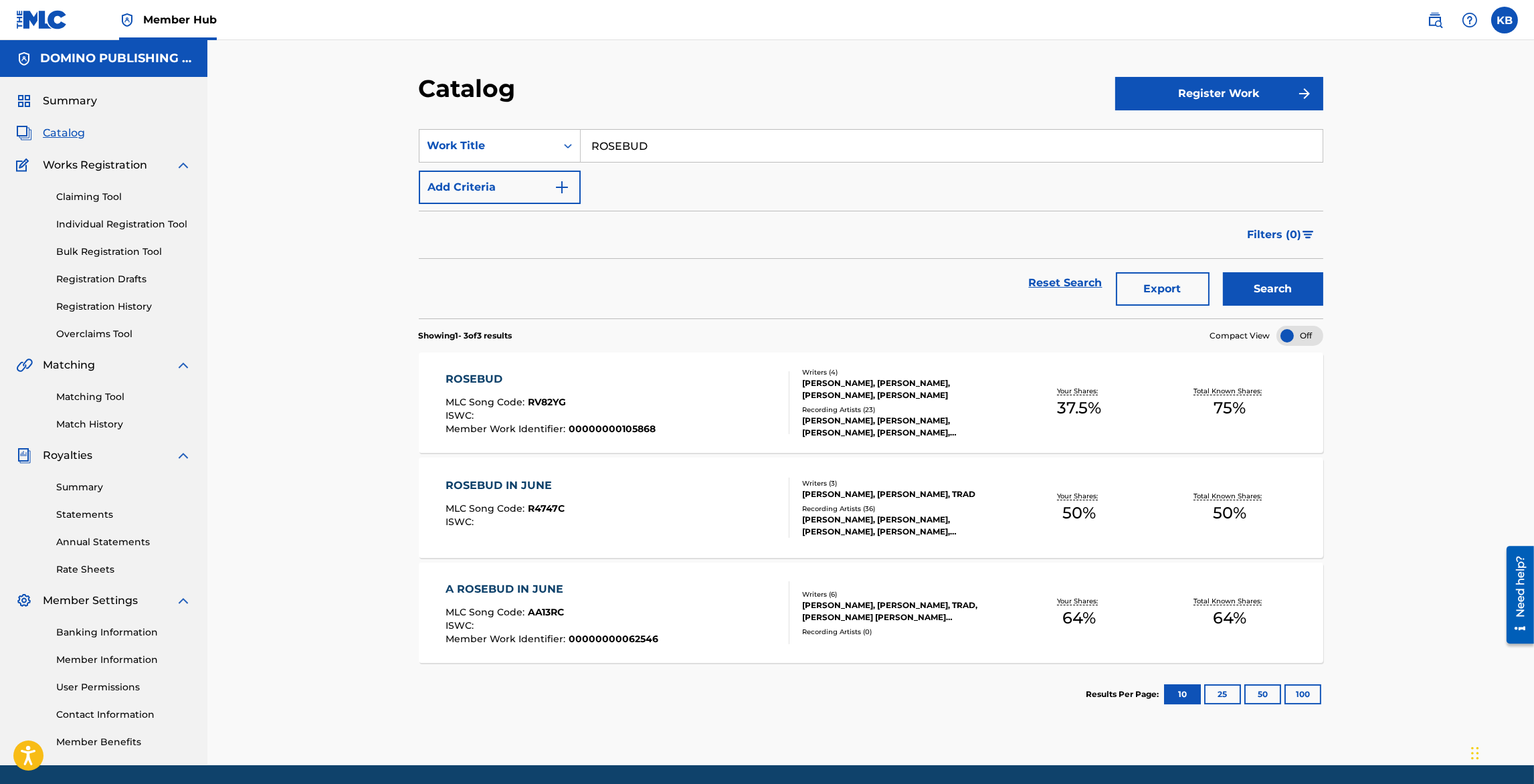
click at [735, 397] on div "ROSEBUD MLC Song Code : RV82YG ISWC : Member Work Identifier : 00000000105868" at bounding box center [617, 402] width 344 height 63
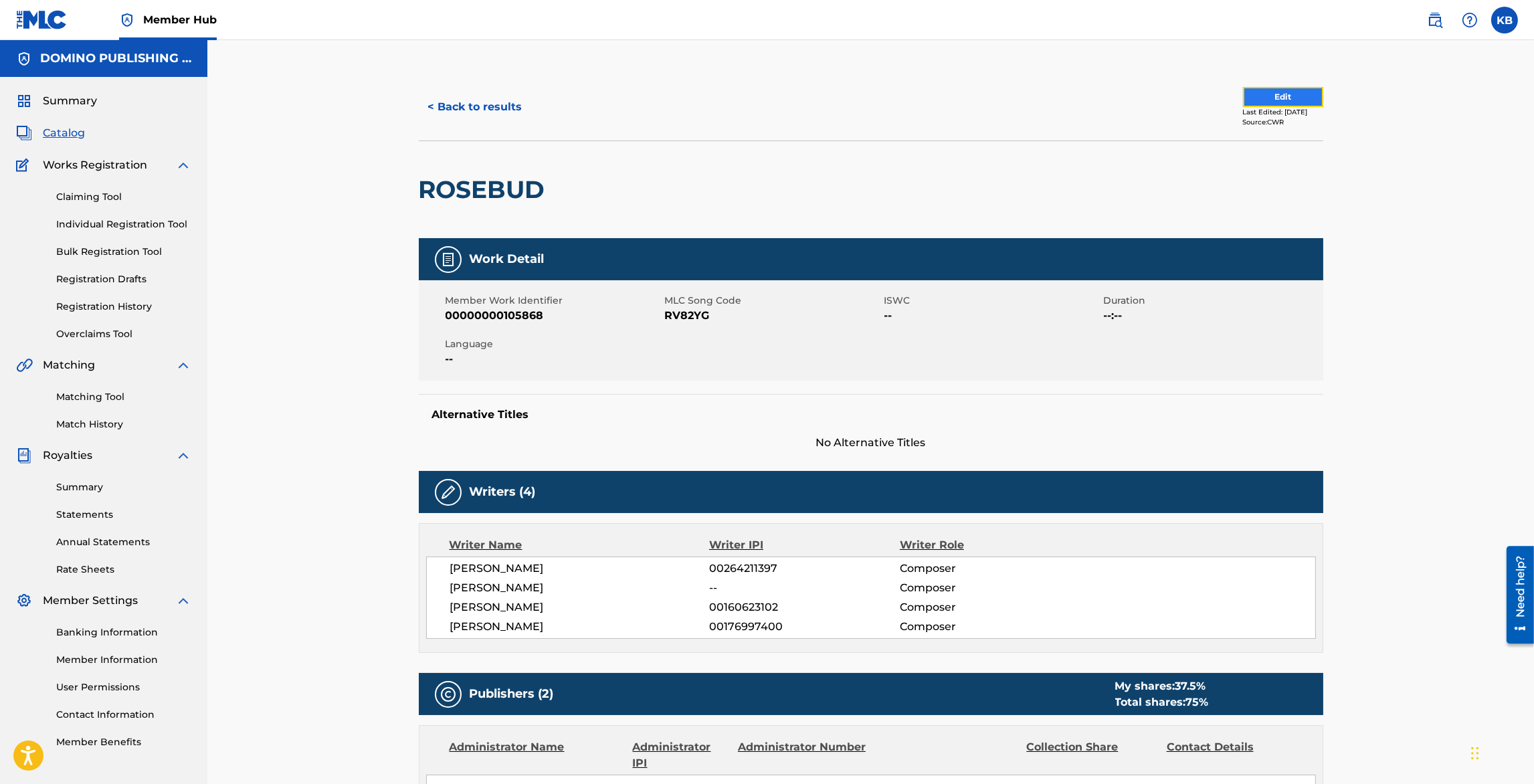
click at [1269, 99] on button "Edit" at bounding box center [1284, 97] width 80 height 20
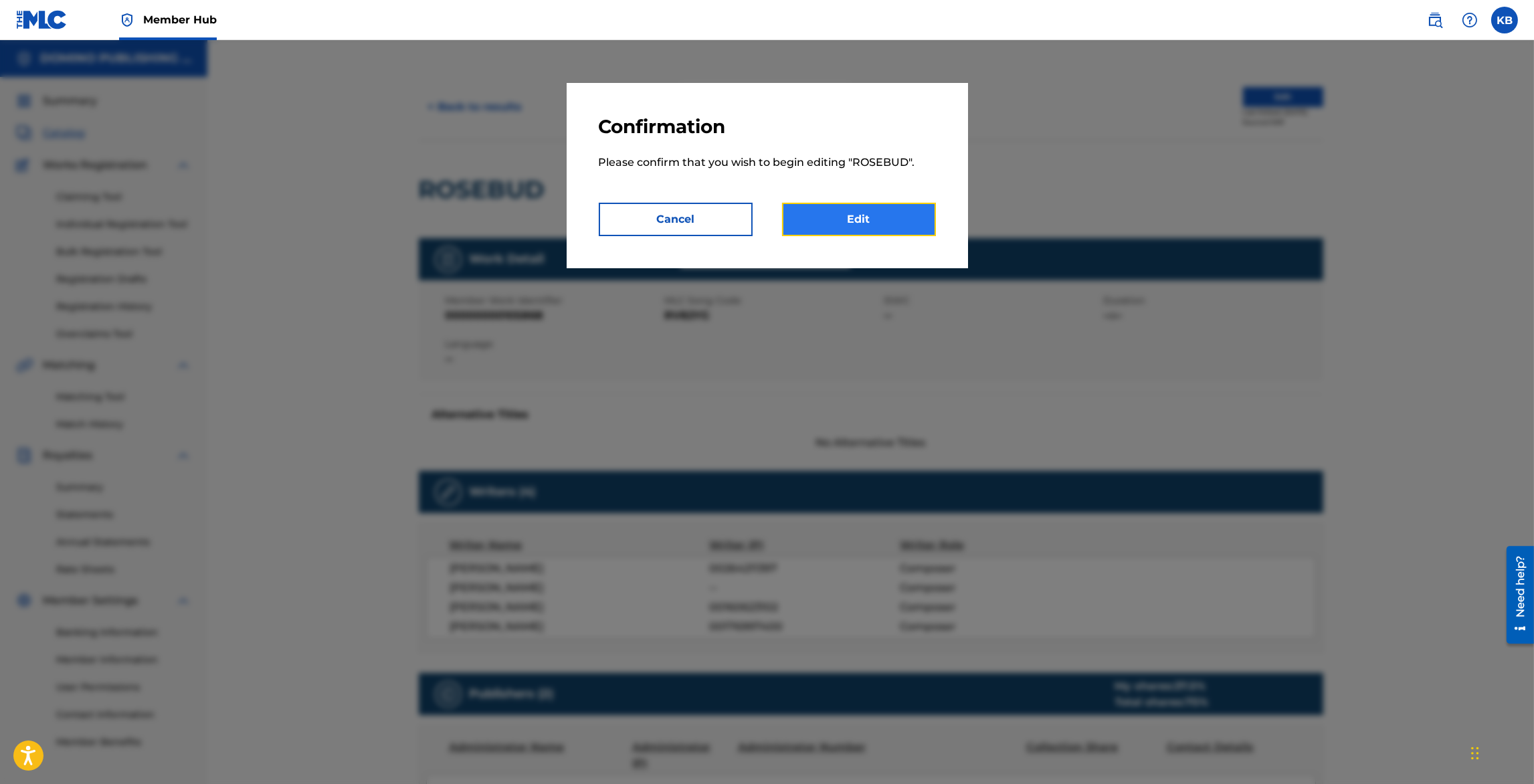
click at [882, 222] on link "Edit" at bounding box center [859, 220] width 154 height 33
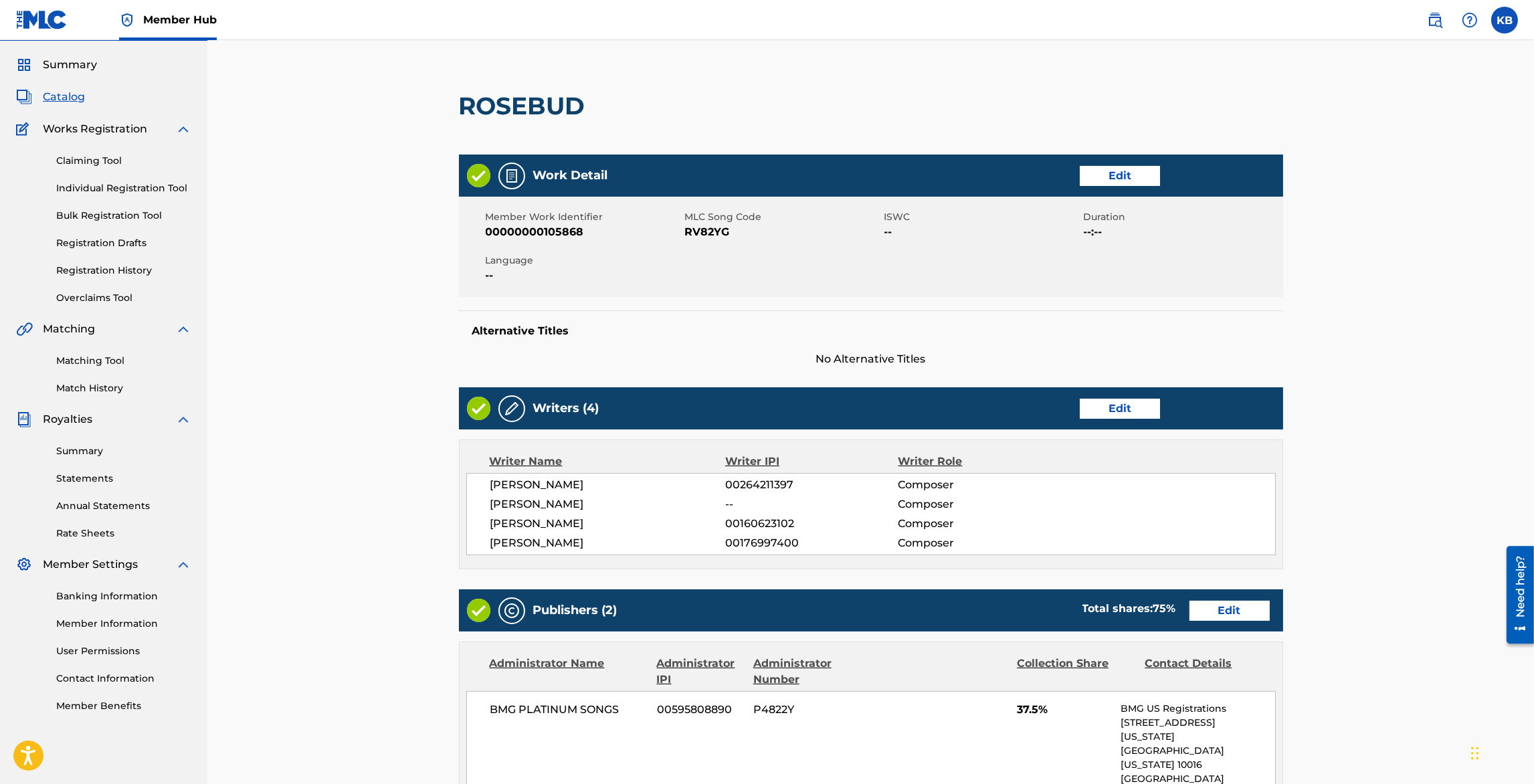
scroll to position [37, 0]
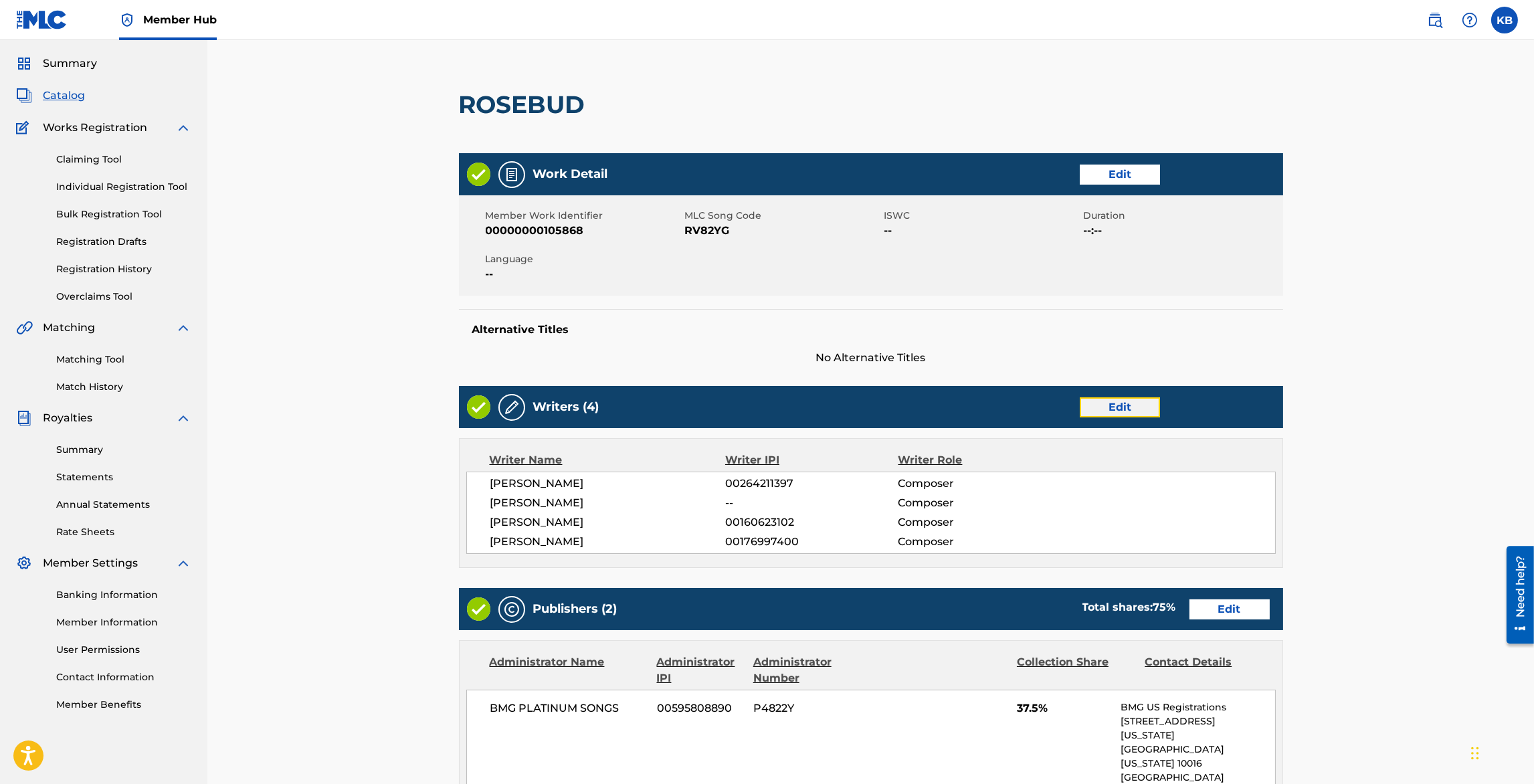
click at [1117, 402] on link "Edit" at bounding box center [1120, 407] width 80 height 20
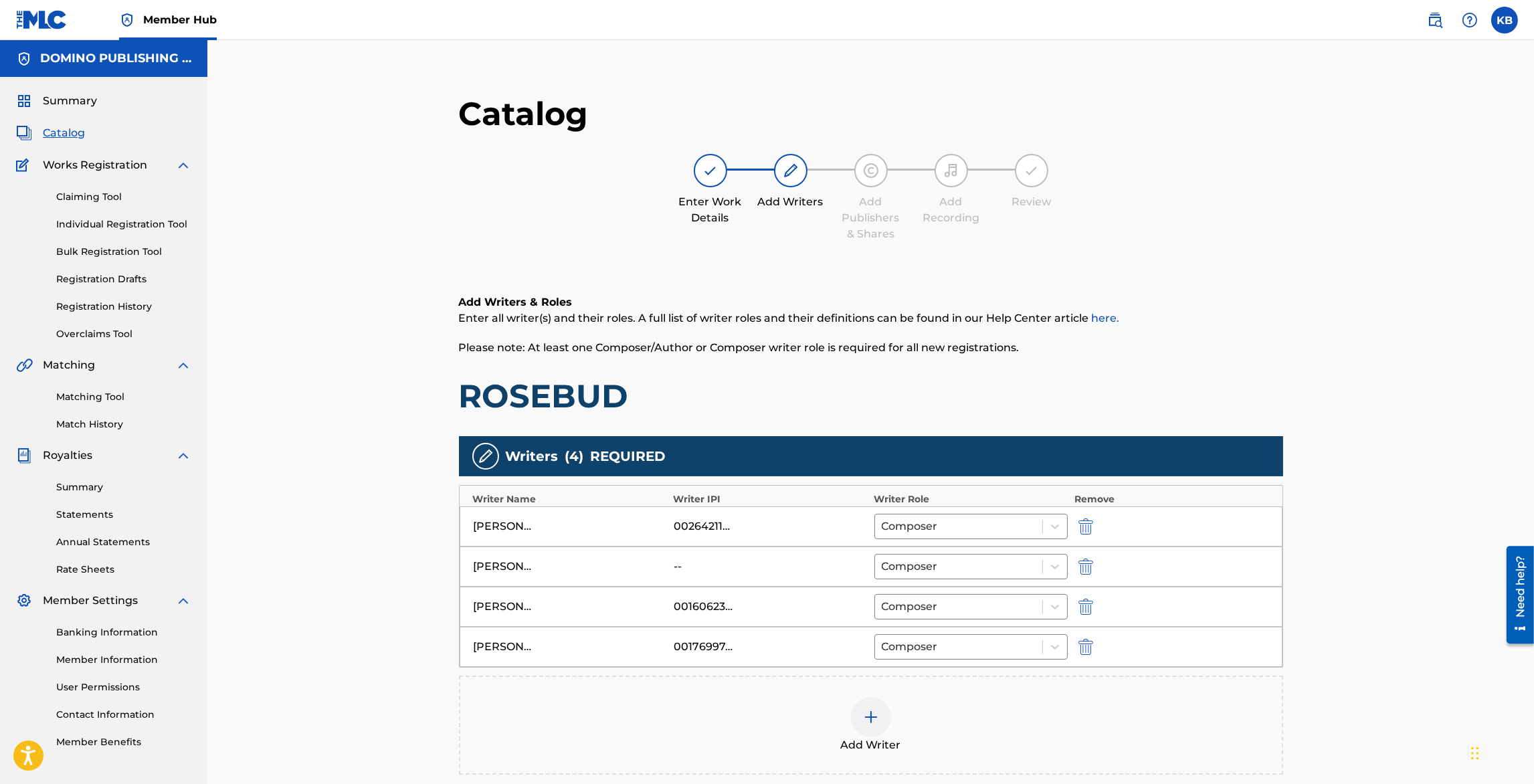
scroll to position [183, 0]
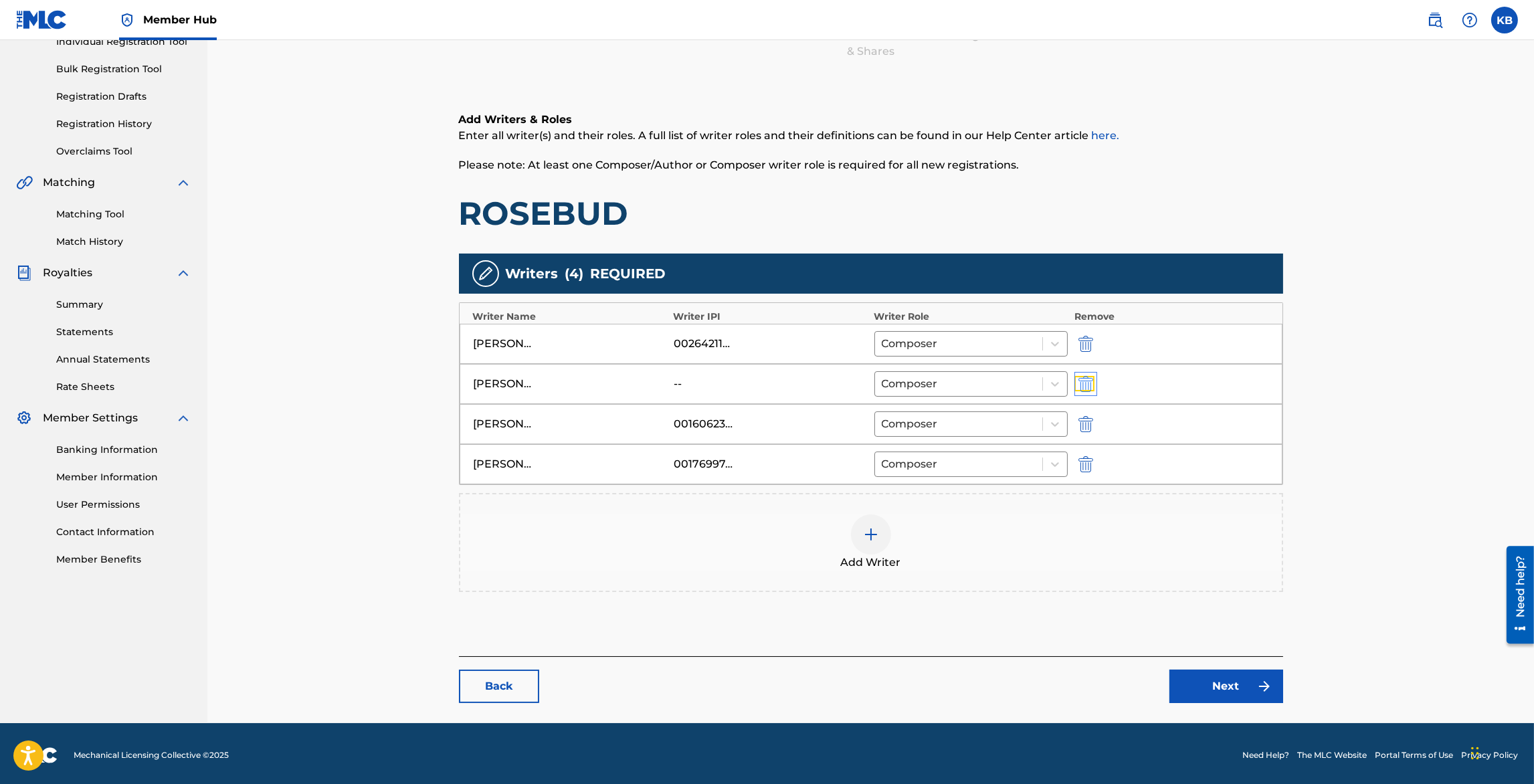
click at [1088, 382] on img "submit" at bounding box center [1085, 384] width 15 height 16
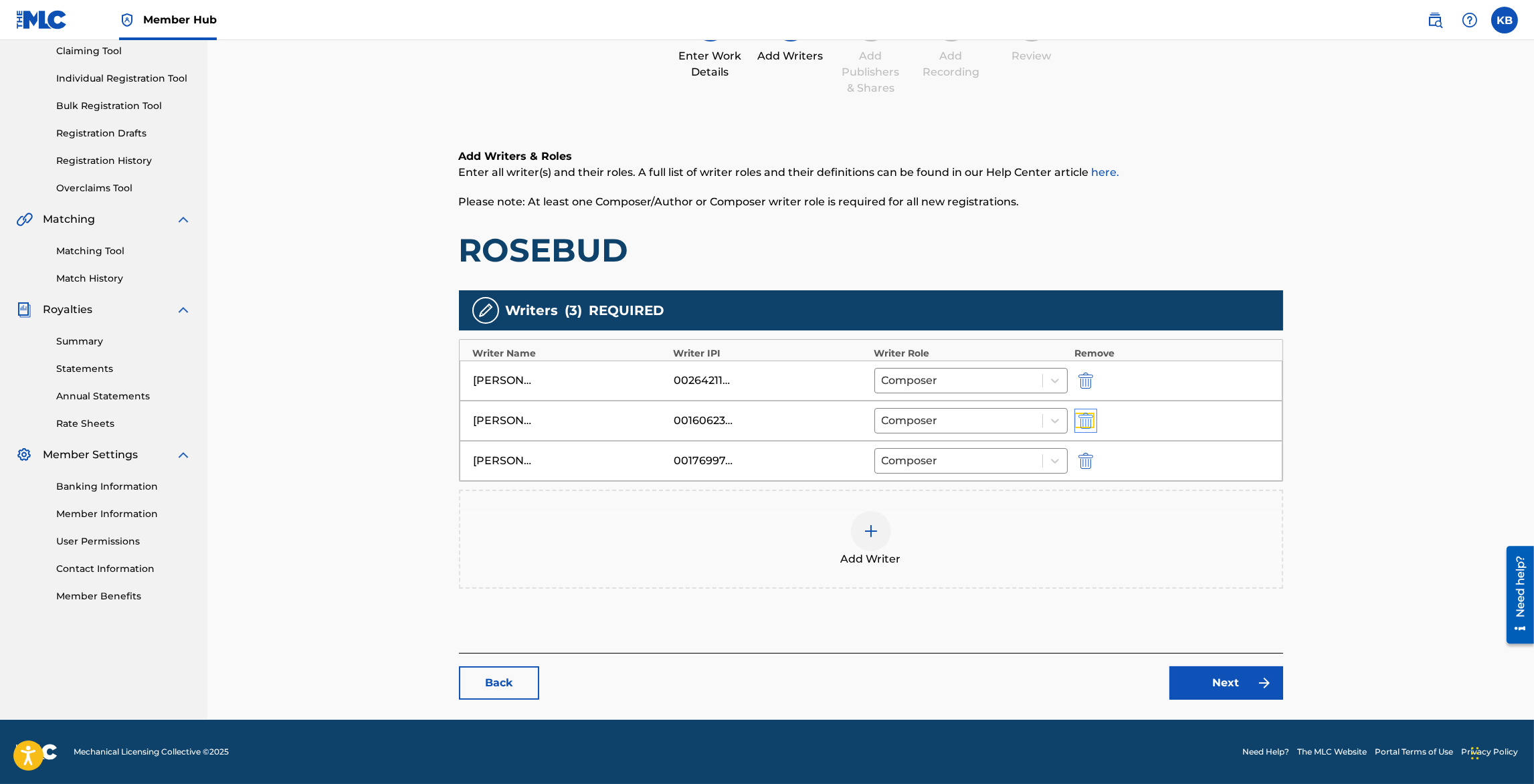
scroll to position [143, 0]
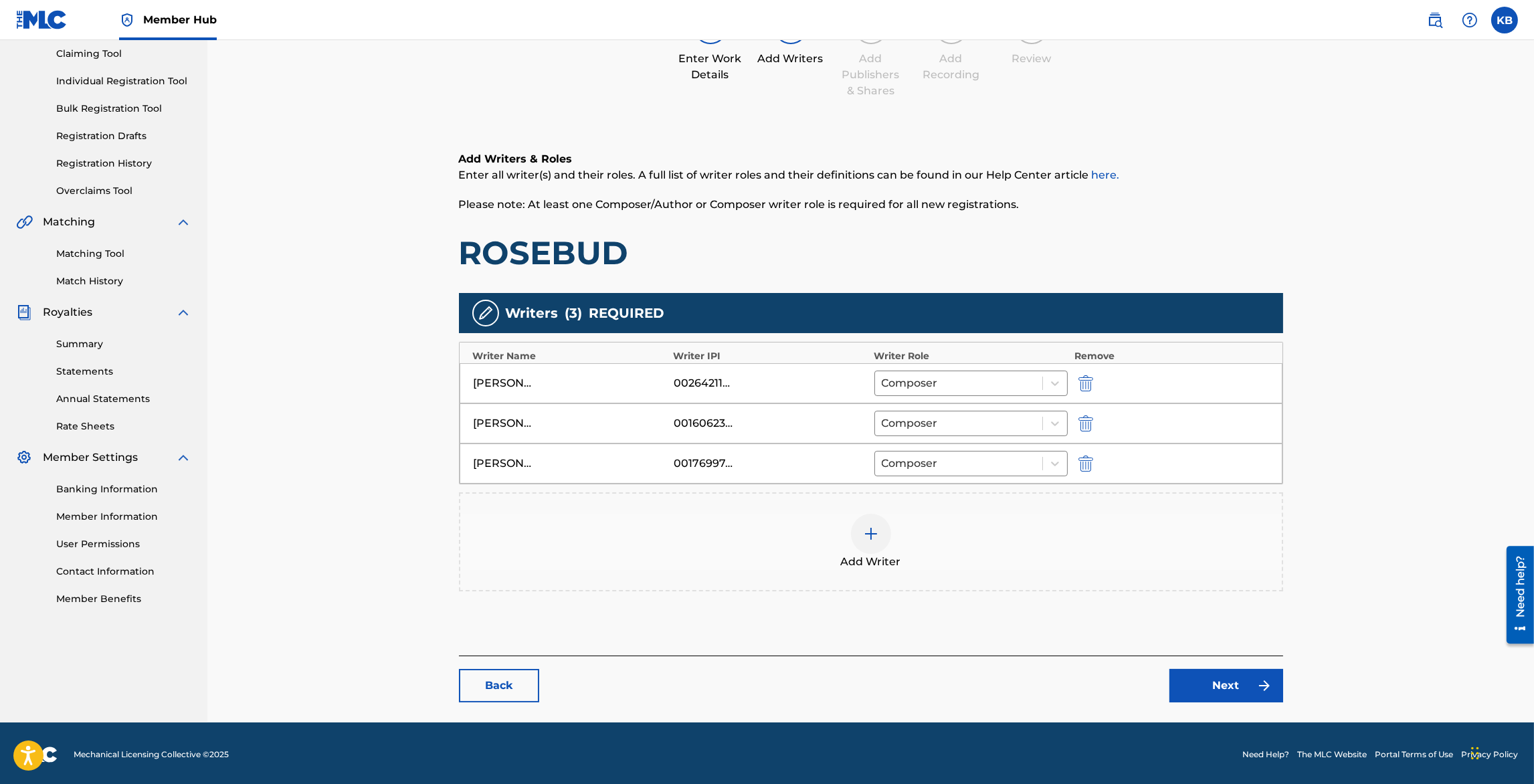
click at [886, 520] on div at bounding box center [871, 534] width 40 height 40
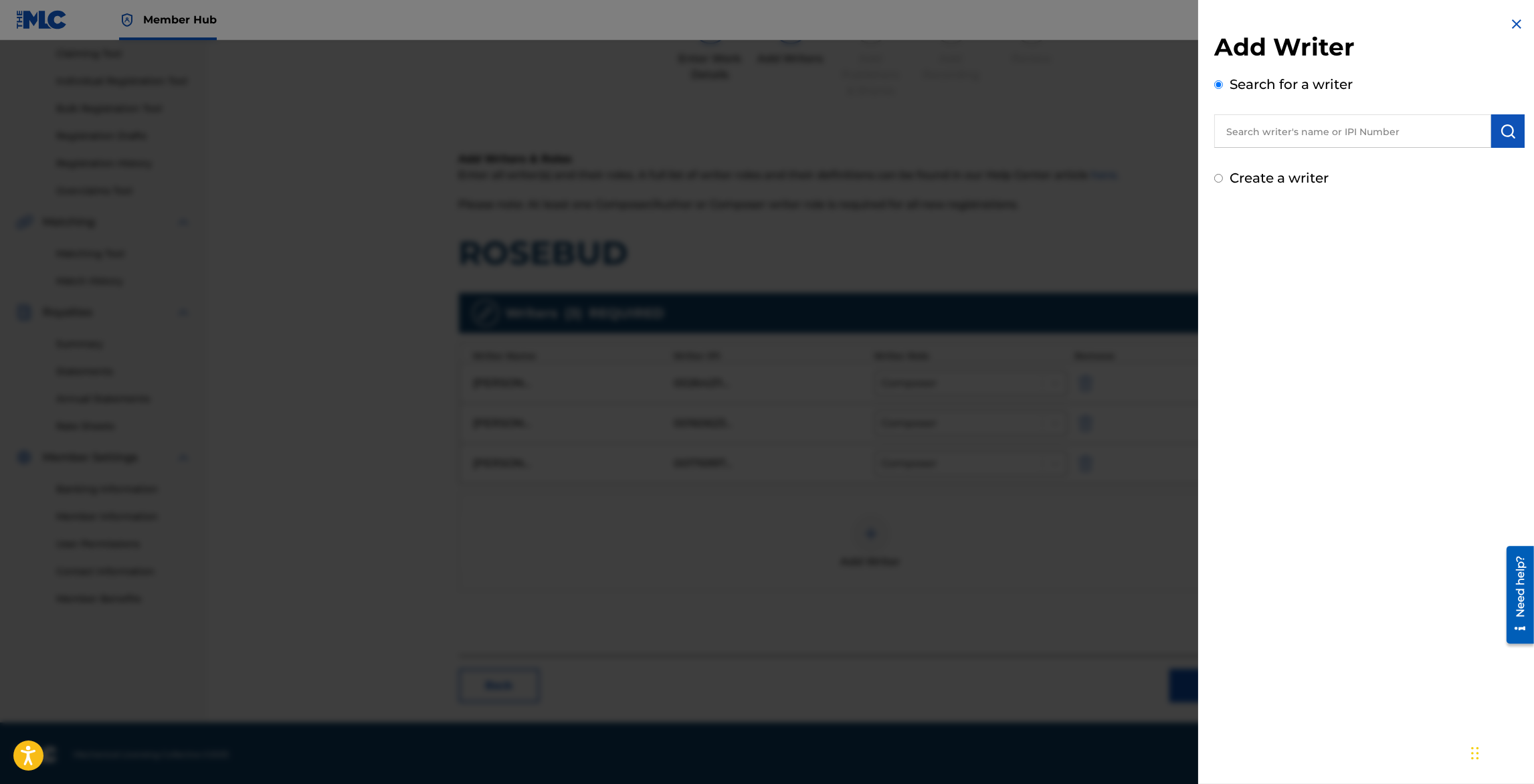
click at [1315, 138] on input "text" at bounding box center [1353, 131] width 277 height 33
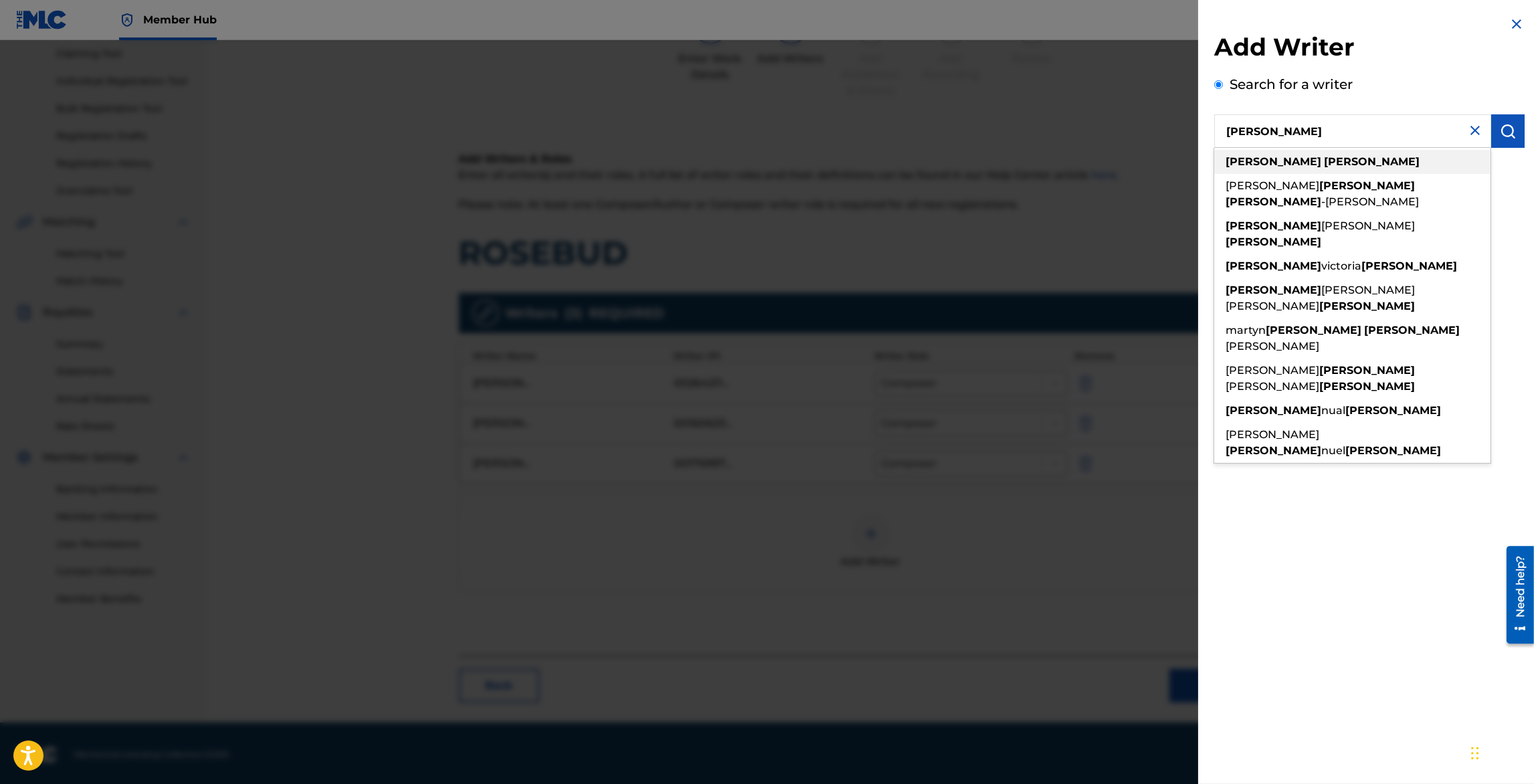
type input "[PERSON_NAME]"
click at [1324, 158] on strong "[PERSON_NAME]" at bounding box center [1372, 161] width 96 height 13
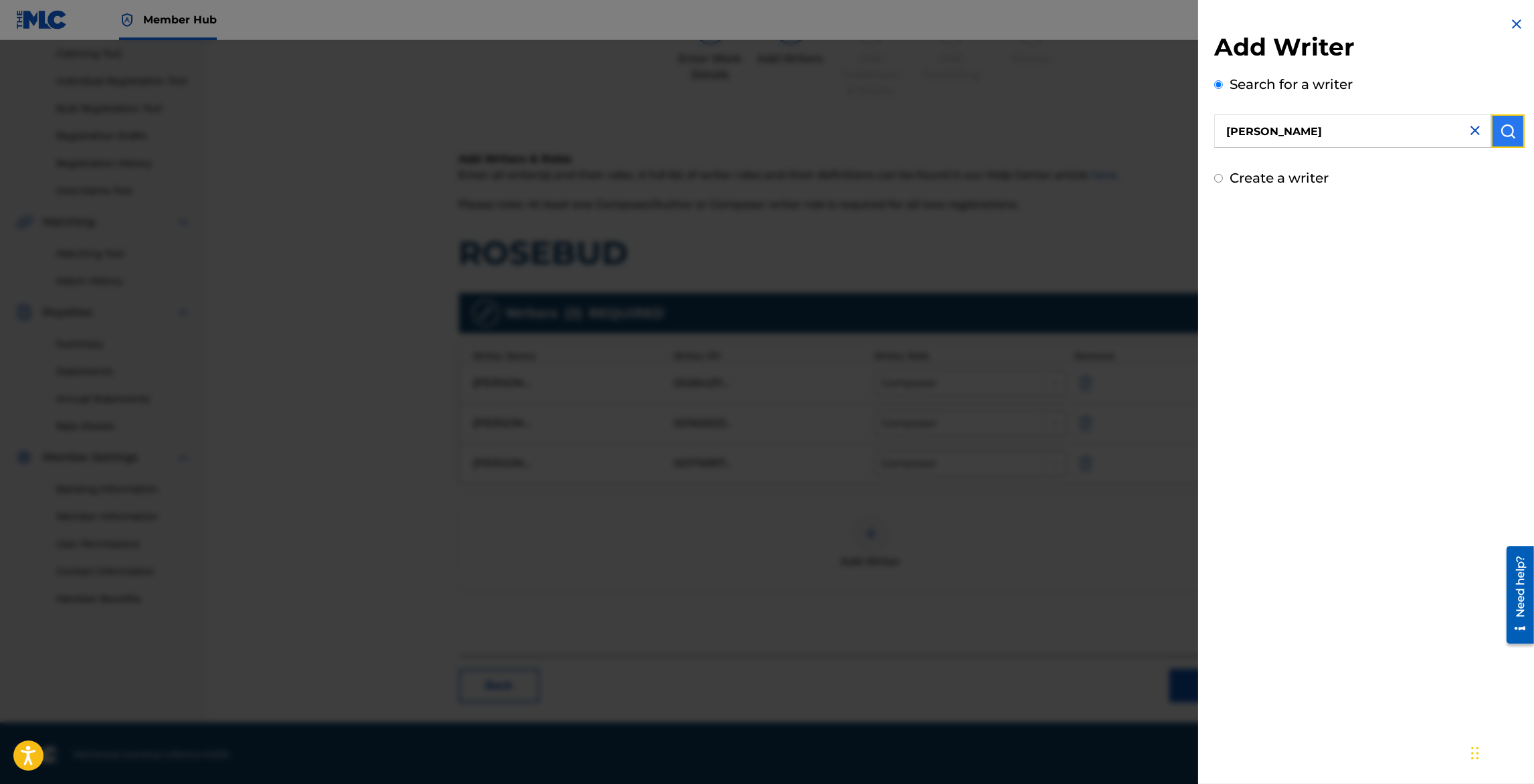
click at [1512, 129] on button "submit" at bounding box center [1508, 131] width 33 height 33
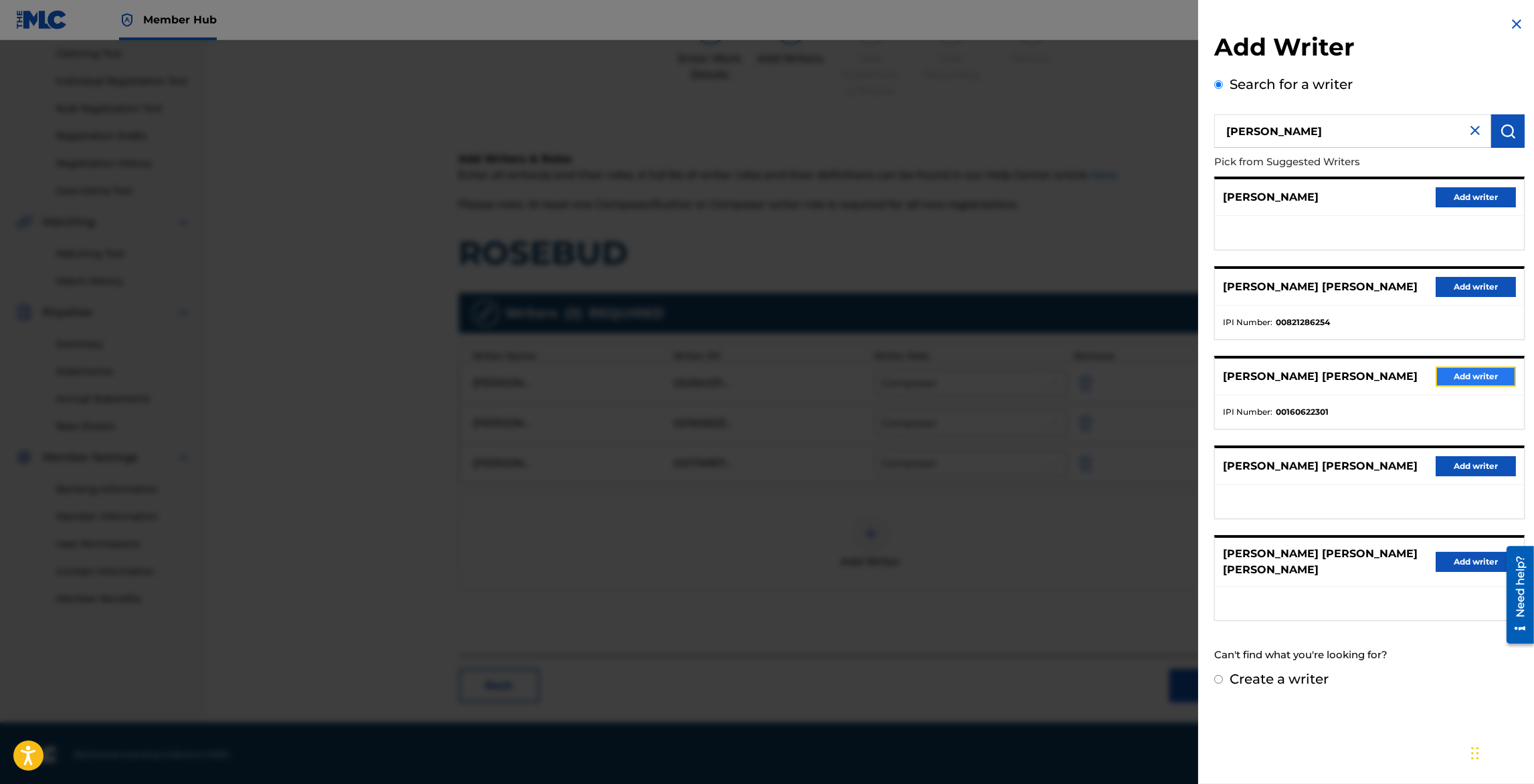
click at [1465, 376] on button "Add writer" at bounding box center [1476, 377] width 80 height 20
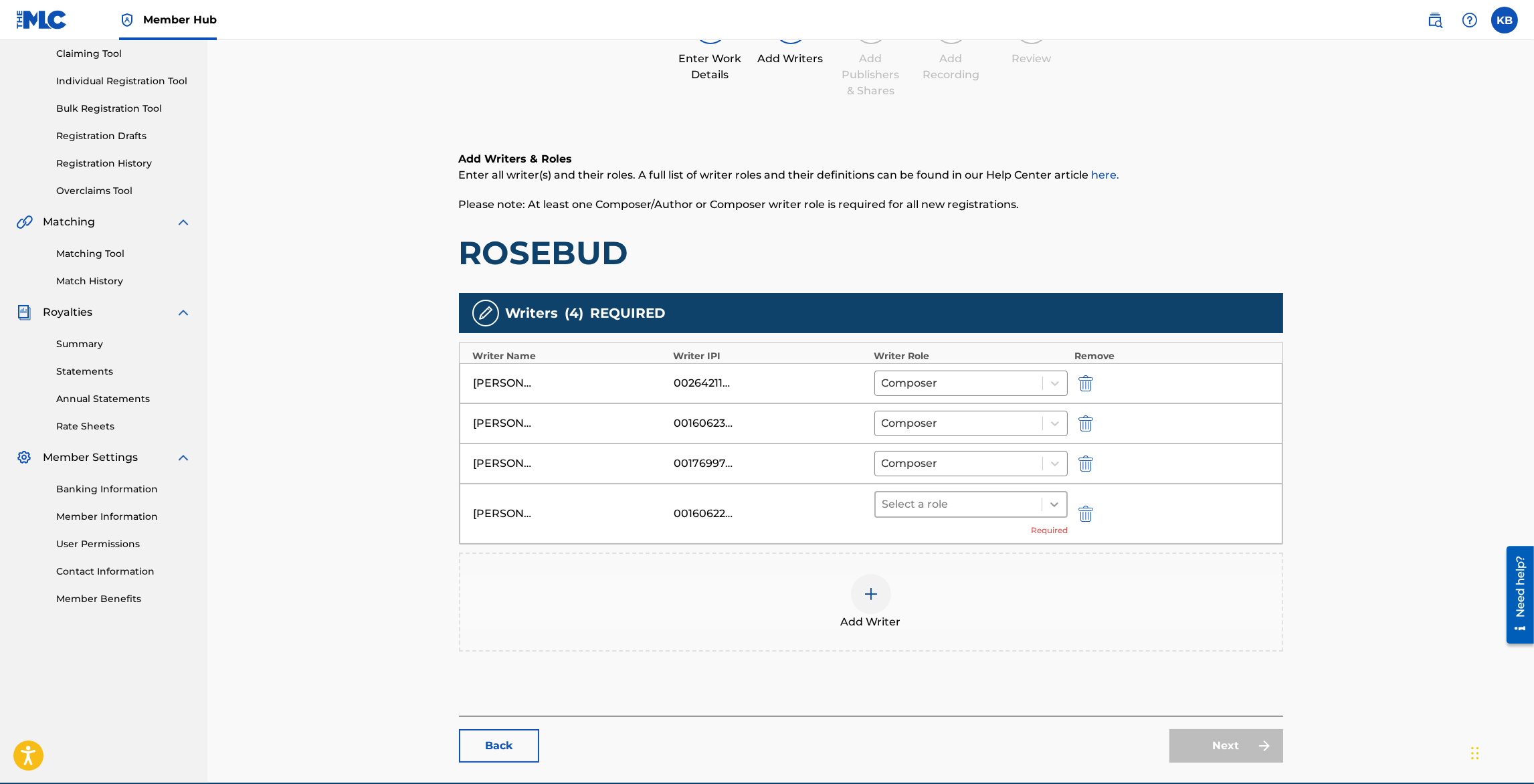
click at [1057, 502] on icon at bounding box center [1054, 504] width 8 height 5
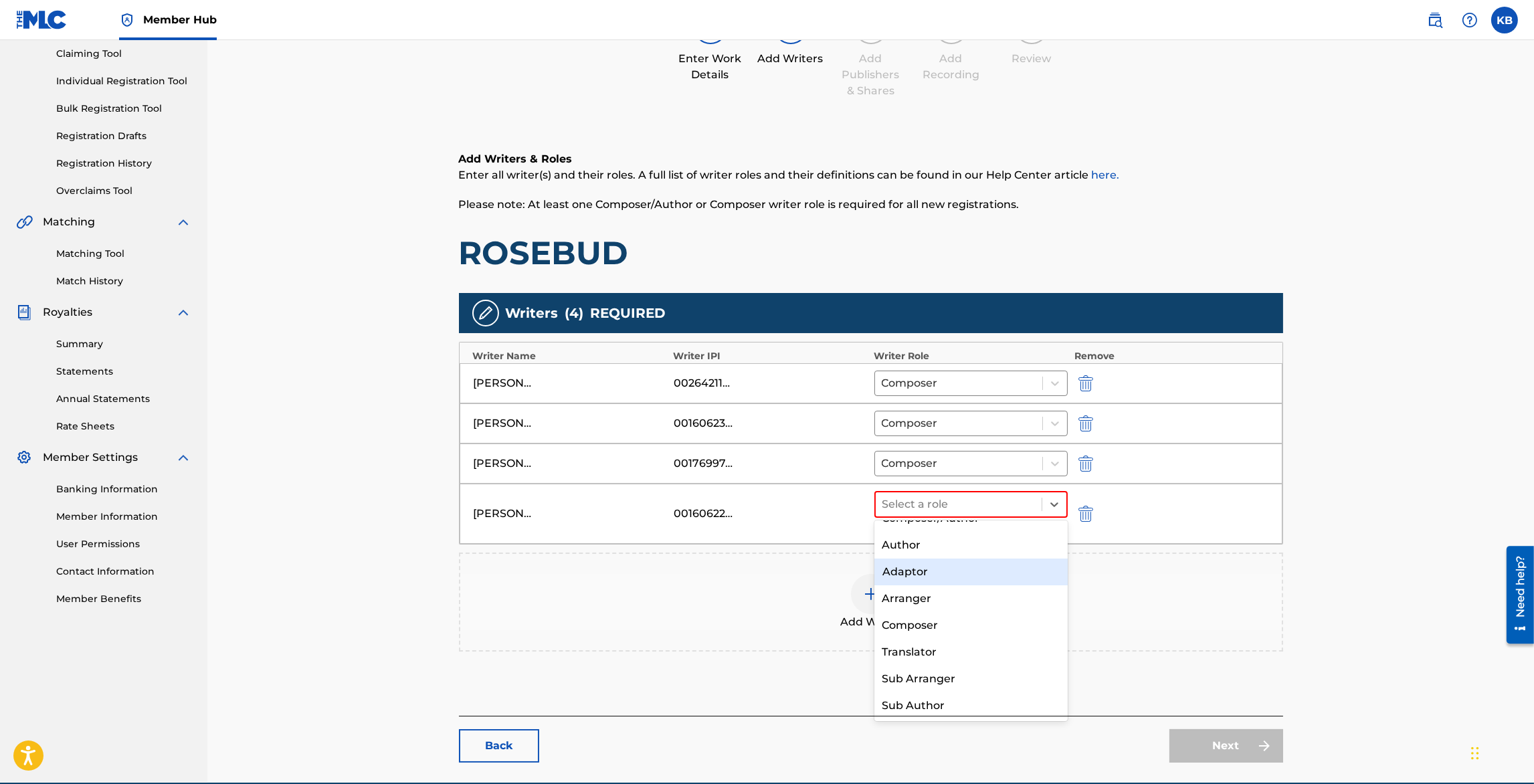
scroll to position [18, 0]
click at [921, 623] on div "Composer" at bounding box center [972, 625] width 194 height 26
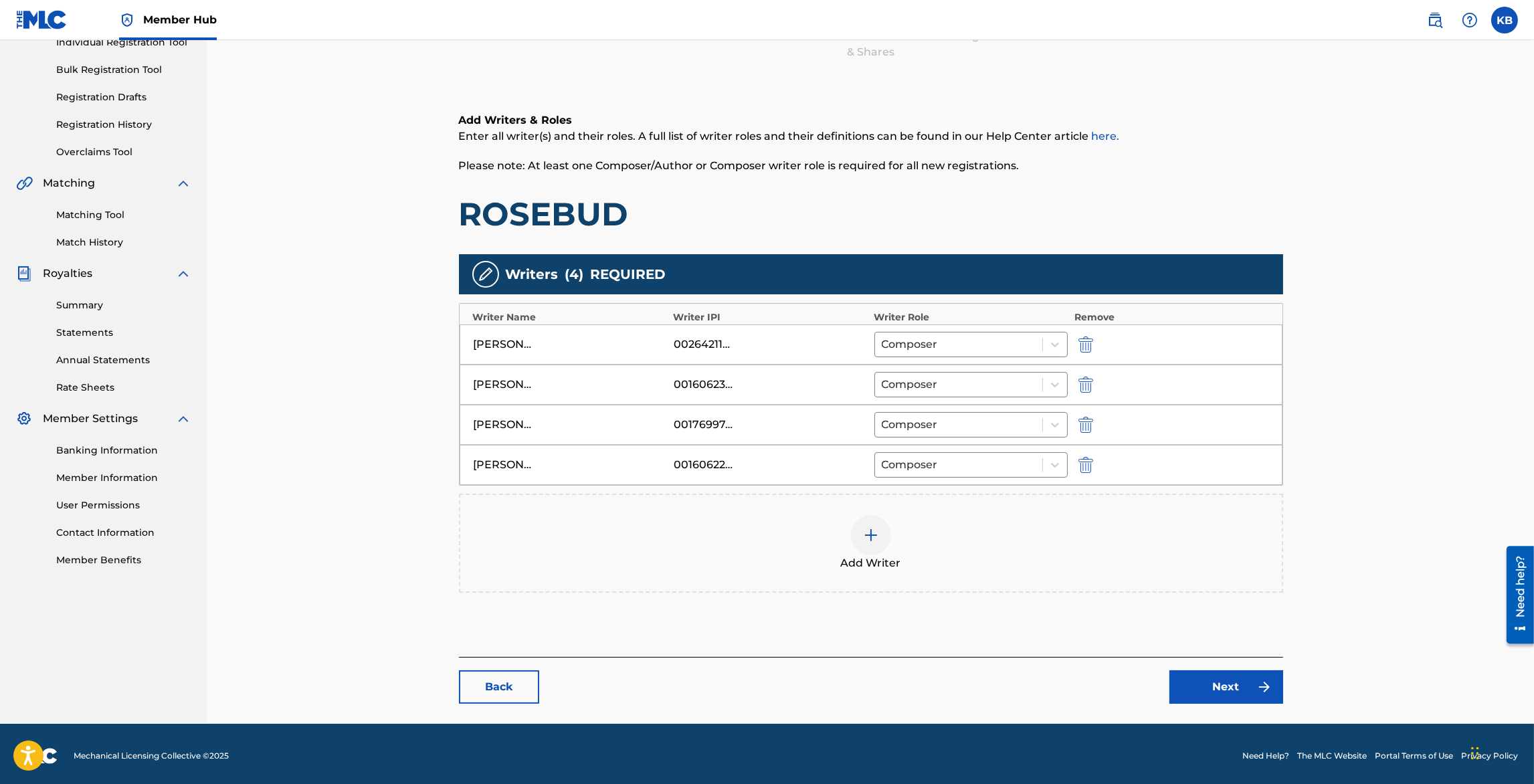
scroll to position [183, 0]
click at [1178, 677] on link "Next" at bounding box center [1227, 687] width 114 height 33
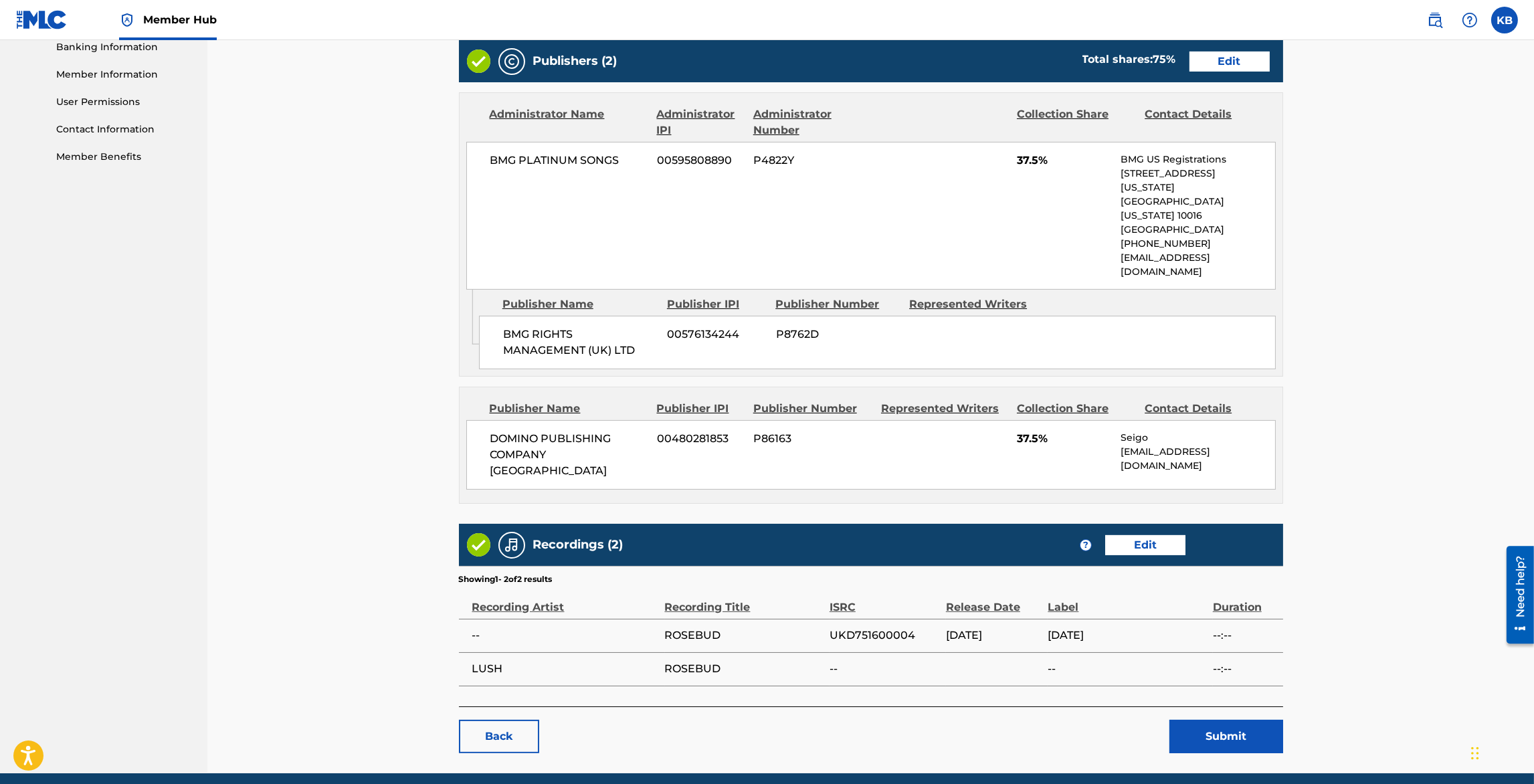
scroll to position [447, 0]
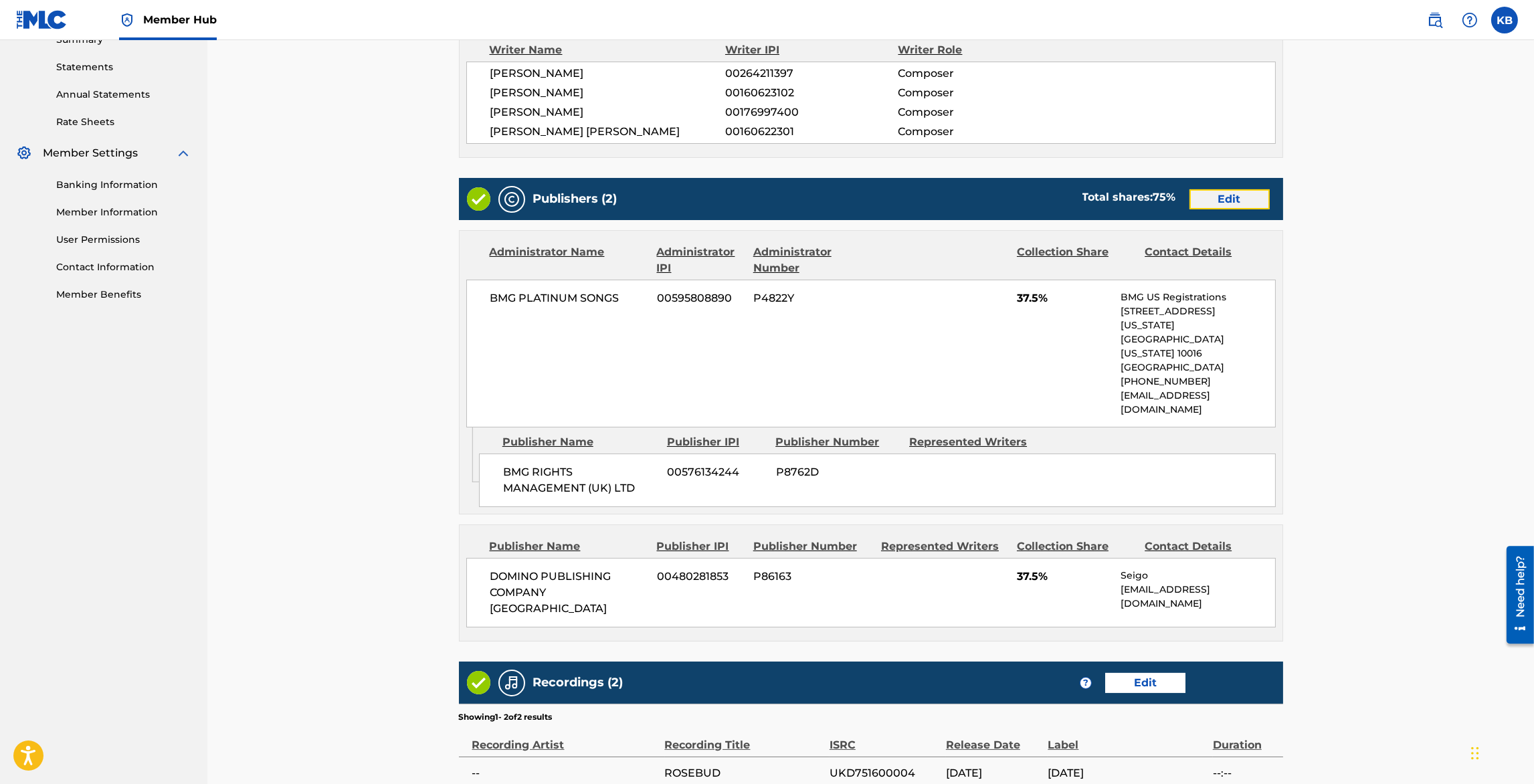
click at [1227, 203] on link "Edit" at bounding box center [1230, 199] width 80 height 20
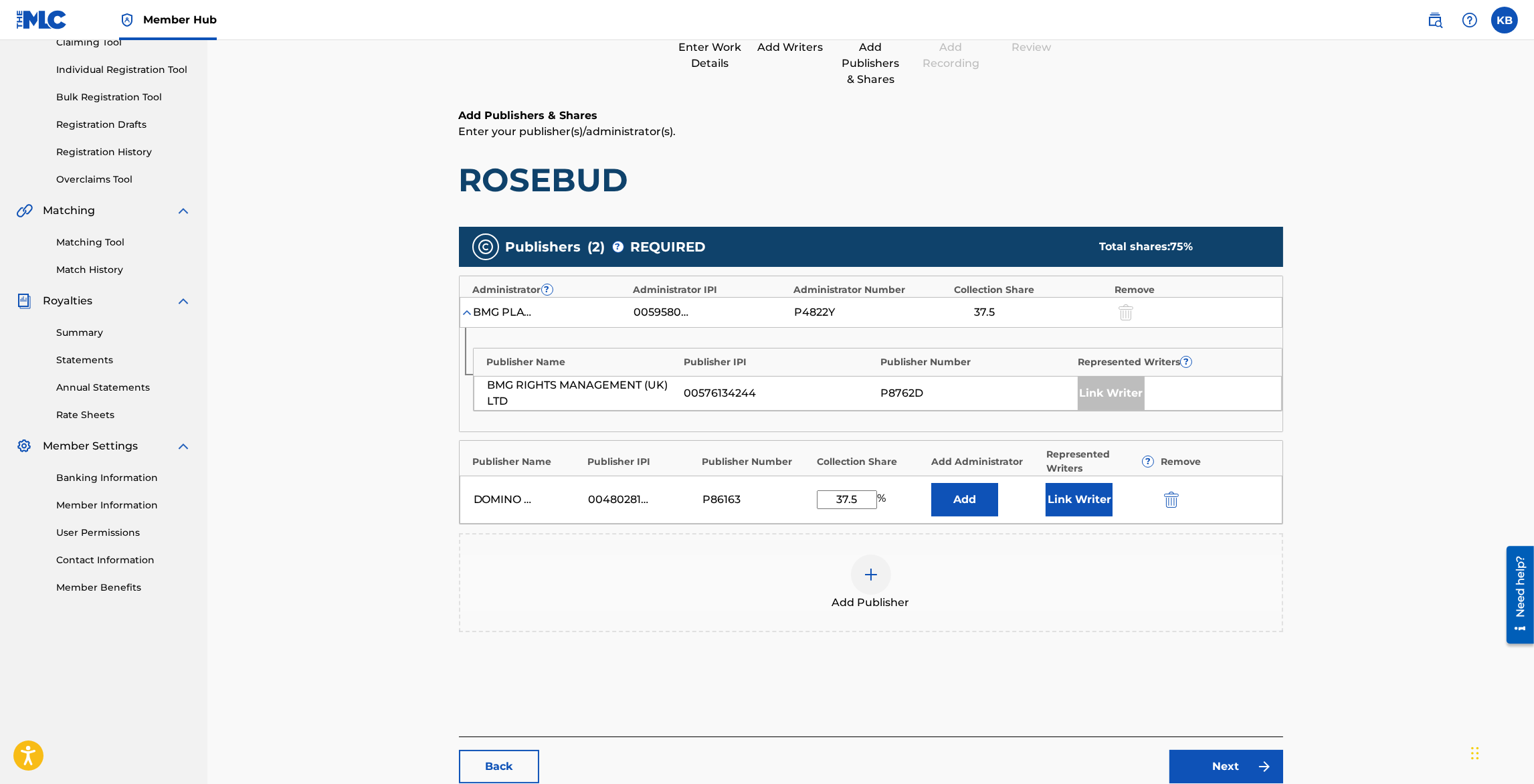
scroll to position [213, 0]
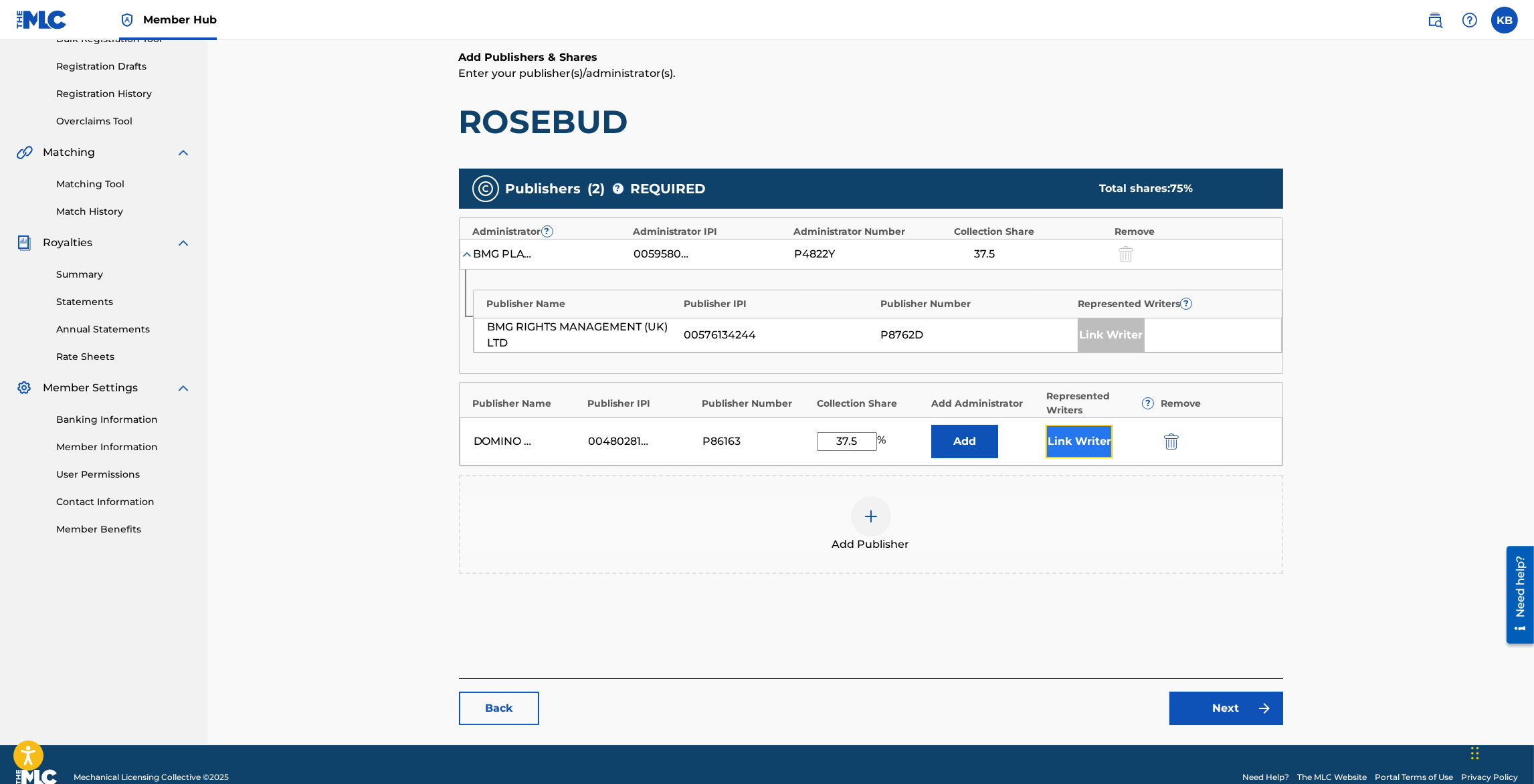
click at [1083, 444] on button "Link Writer" at bounding box center [1080, 442] width 67 height 33
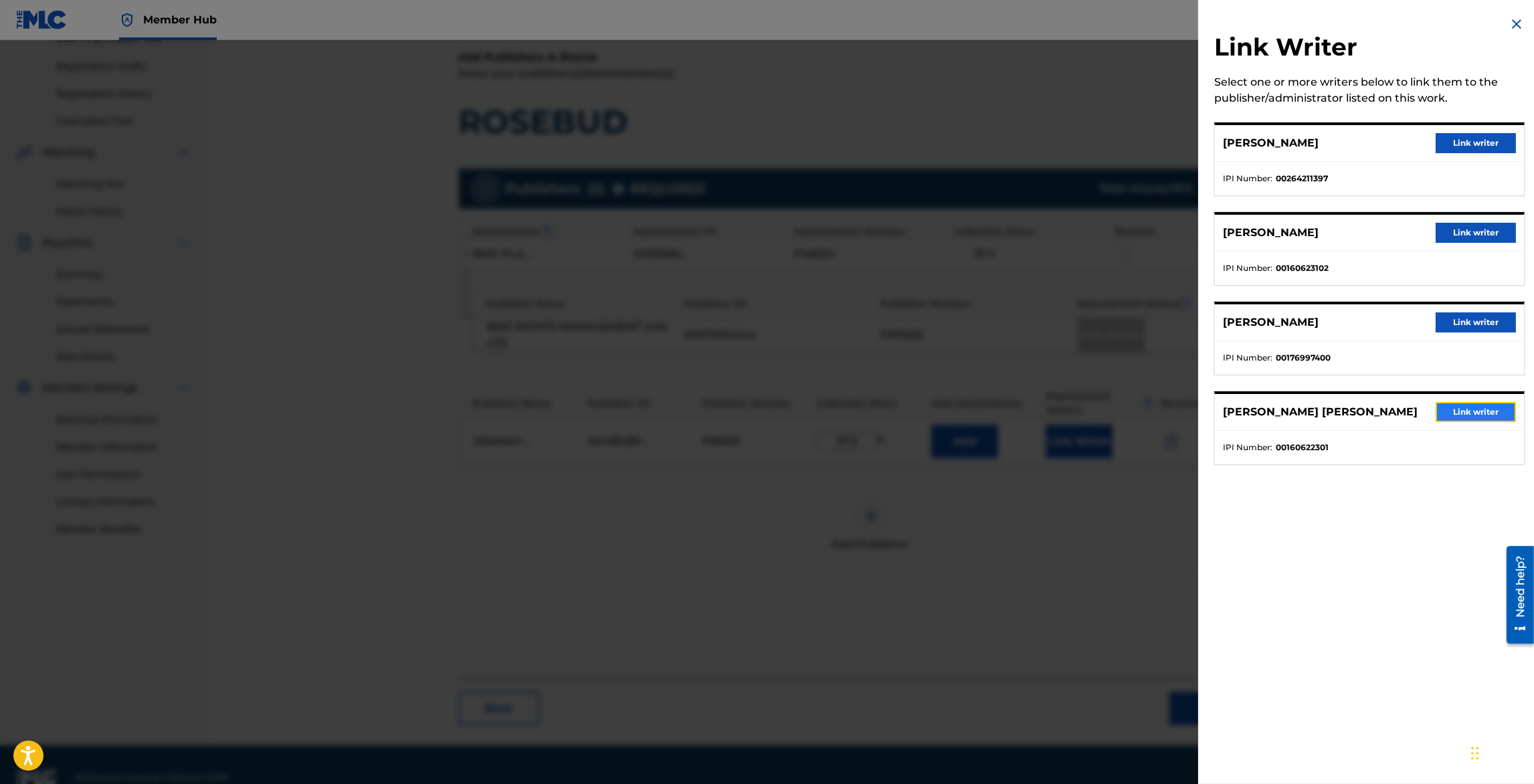
click at [1450, 409] on button "Link writer" at bounding box center [1476, 412] width 80 height 20
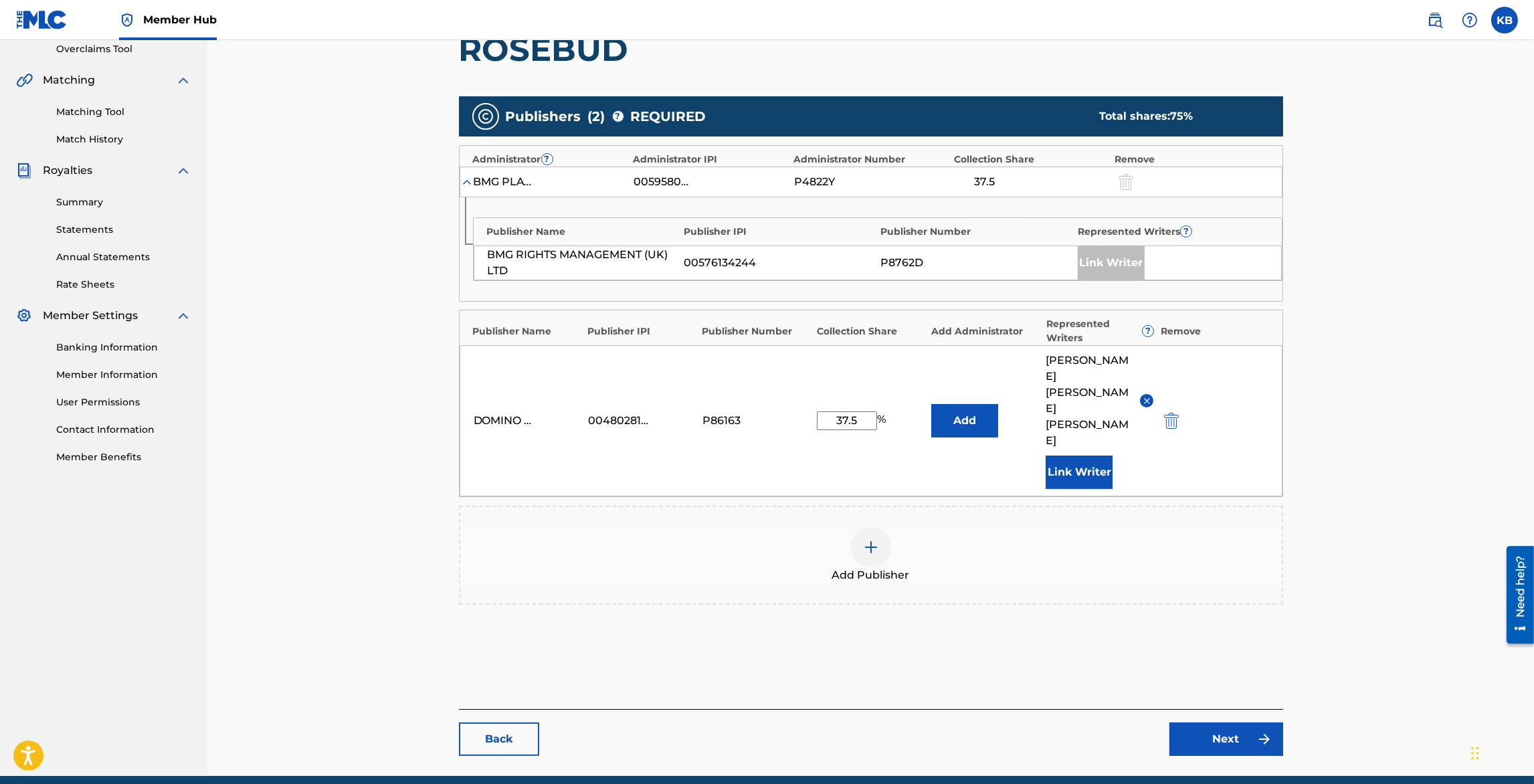
scroll to position [288, 0]
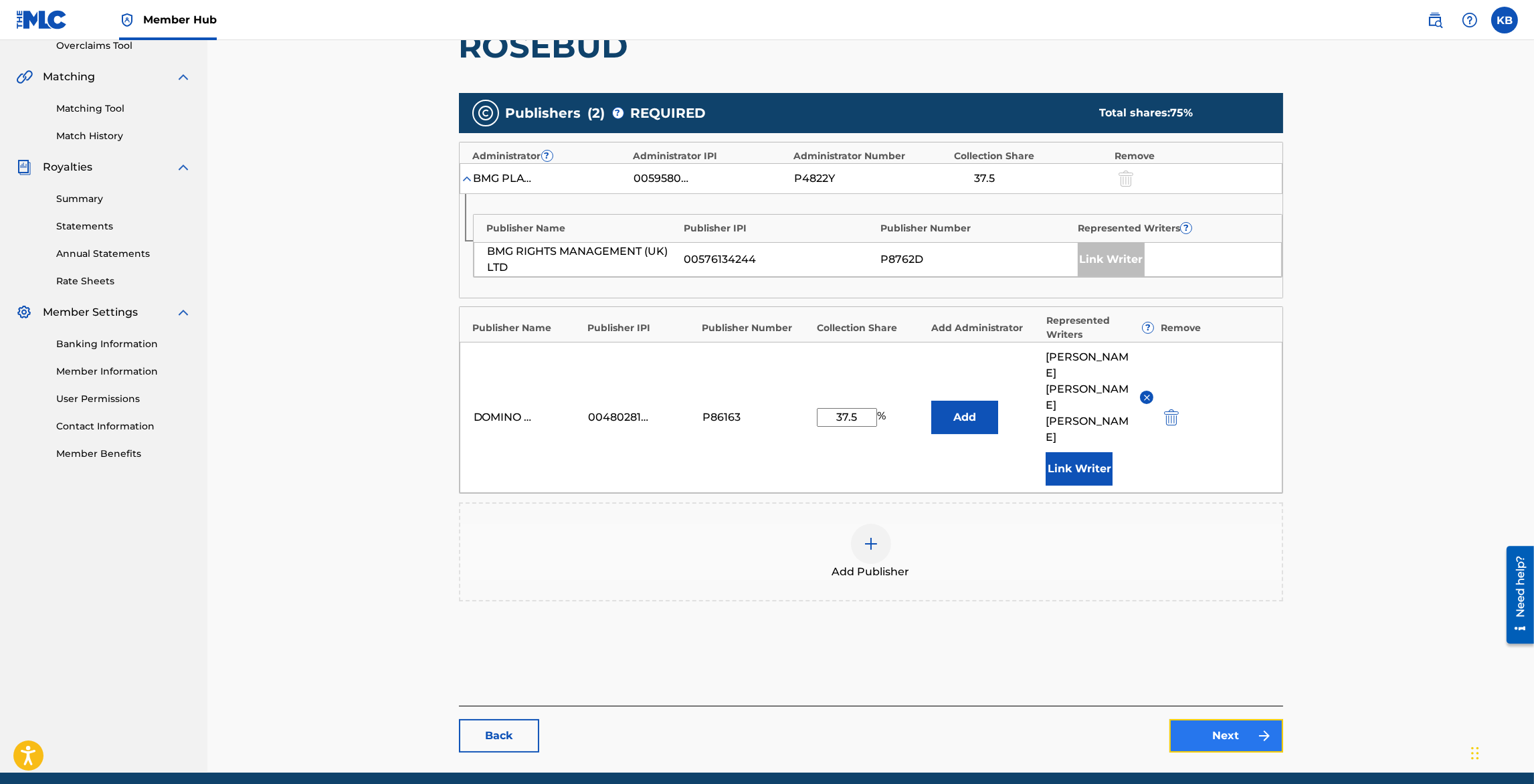
click at [1220, 719] on link "Next" at bounding box center [1227, 736] width 114 height 33
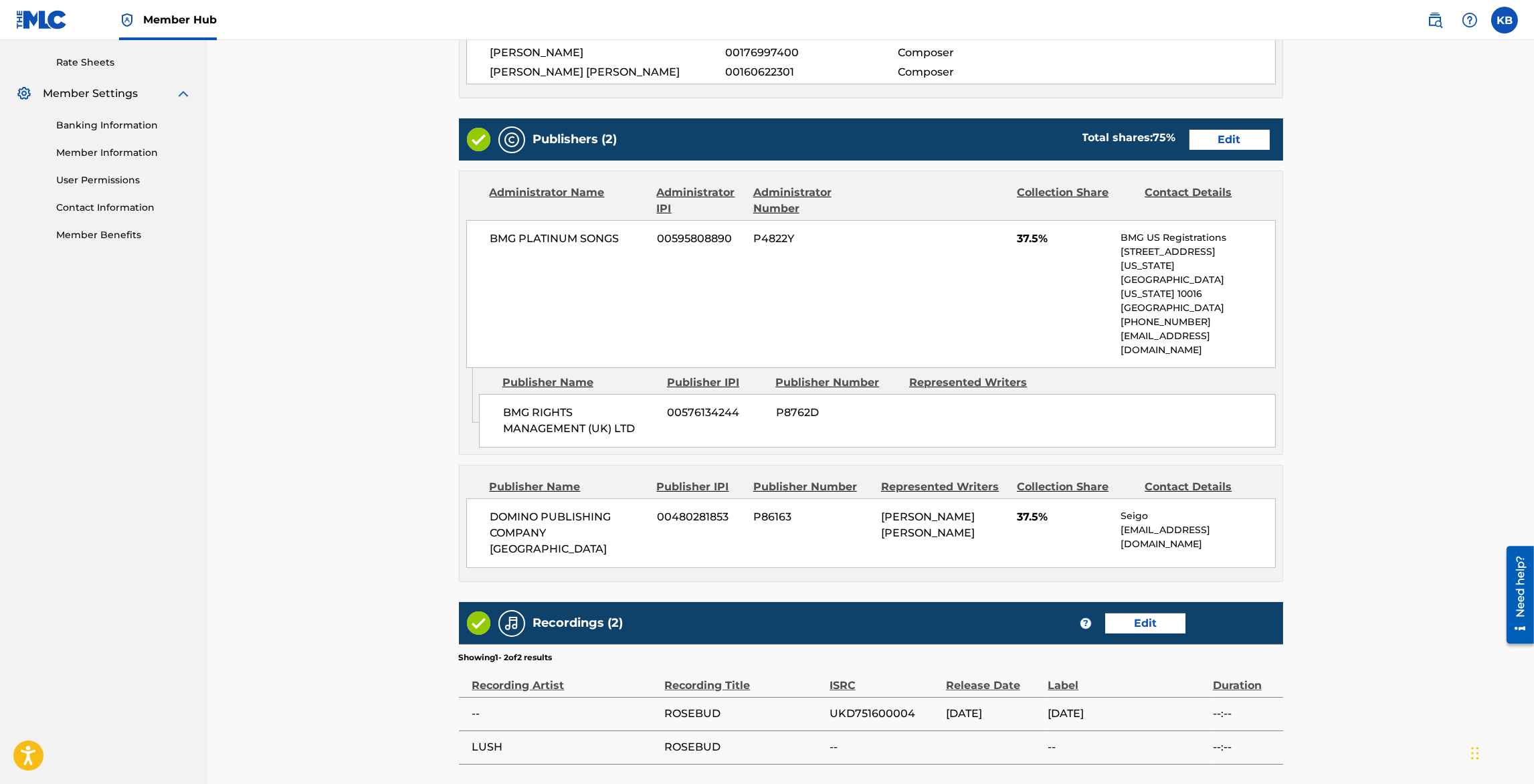
scroll to position [586, 0]
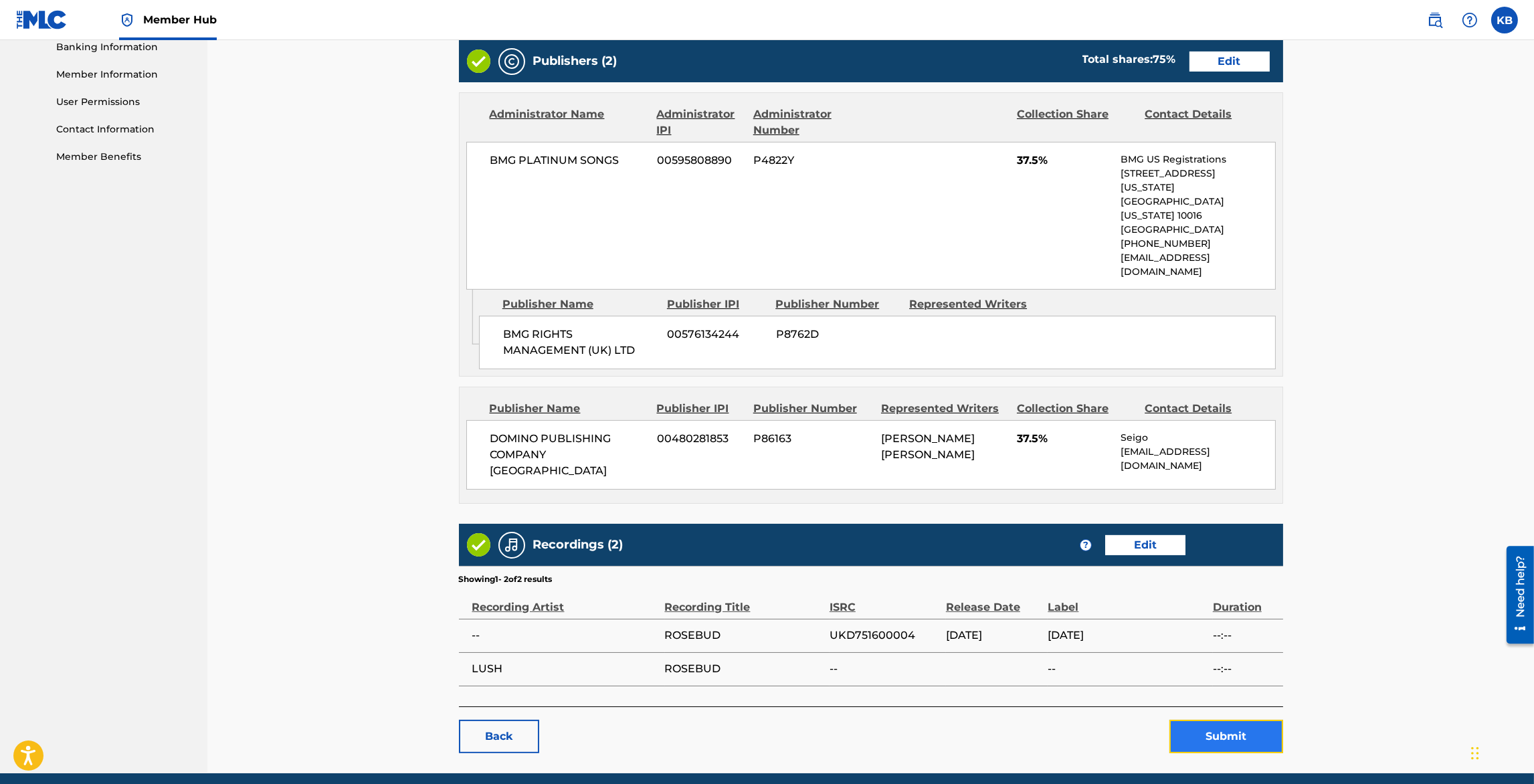
click at [1234, 720] on button "Submit" at bounding box center [1227, 737] width 114 height 33
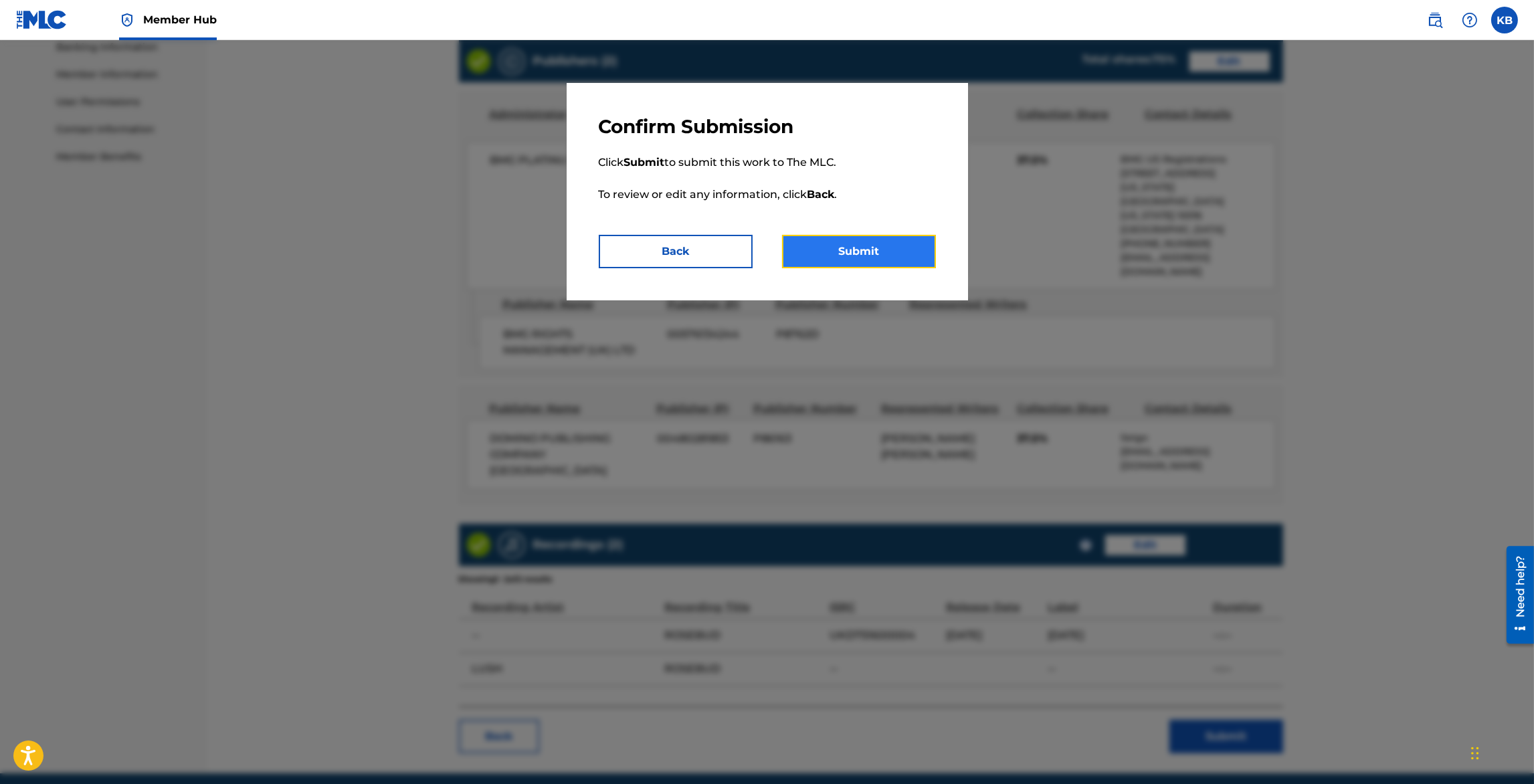
click at [863, 243] on button "Submit" at bounding box center [859, 251] width 154 height 33
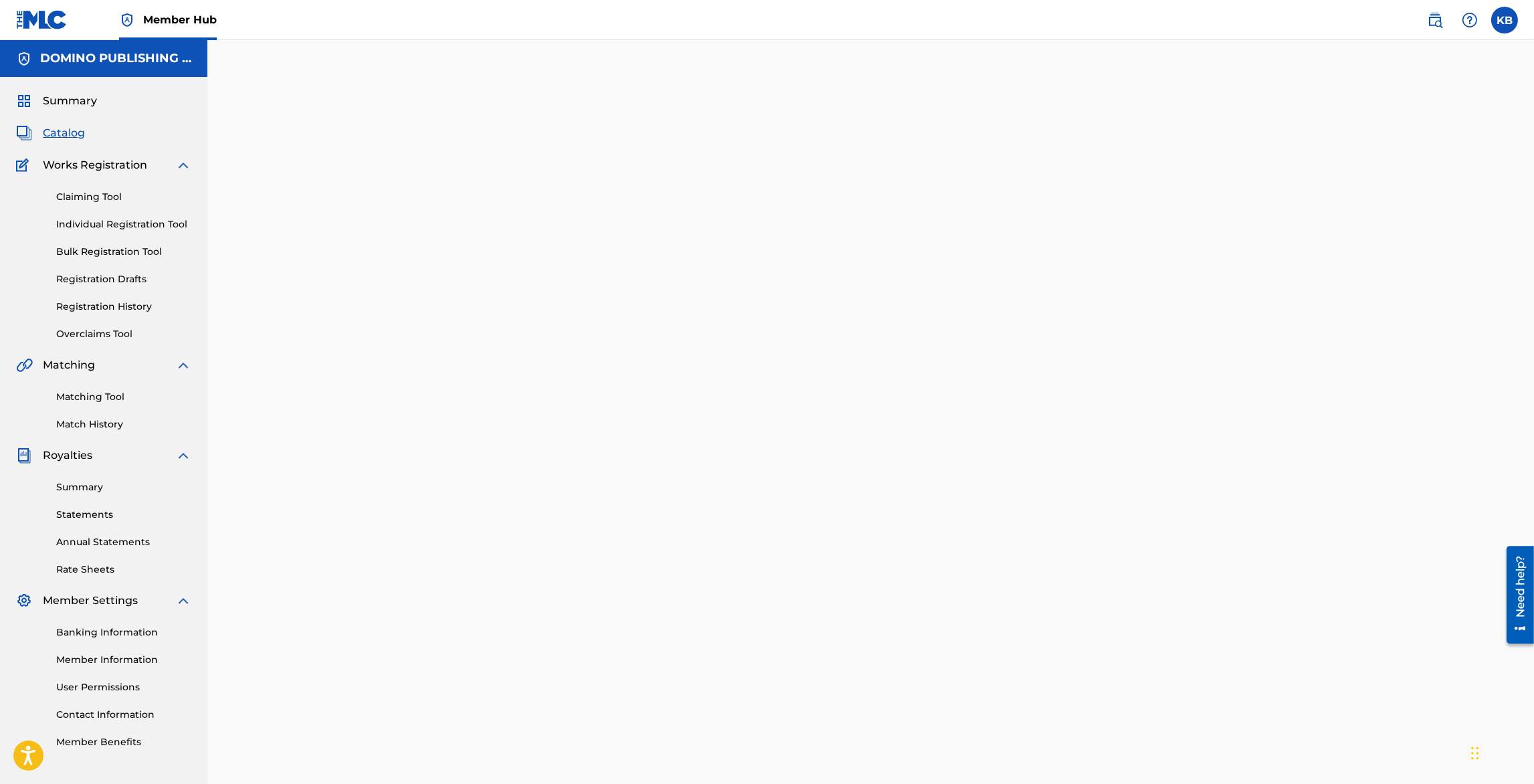
click at [59, 140] on span "Catalog" at bounding box center [64, 133] width 42 height 16
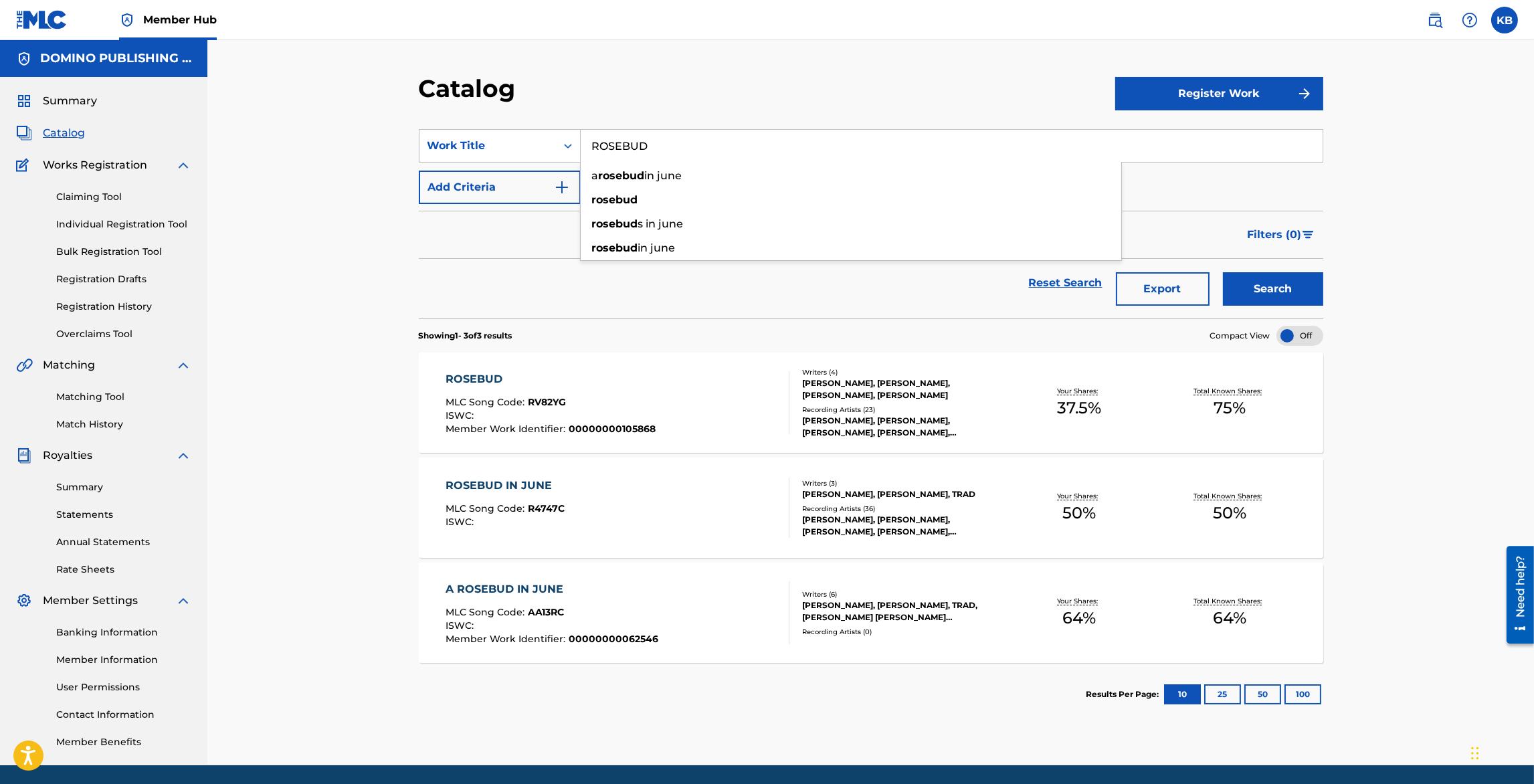
drag, startPoint x: 667, startPoint y: 142, endPoint x: 666, endPoint y: 96, distance: 46.0
click at [666, 96] on div "Catalog Register Work SearchWithCriteriaa1ff466f-049d-4a36-873c-c21a71032ae1 Wo…" at bounding box center [871, 419] width 937 height 692
paste input "TEGAN"
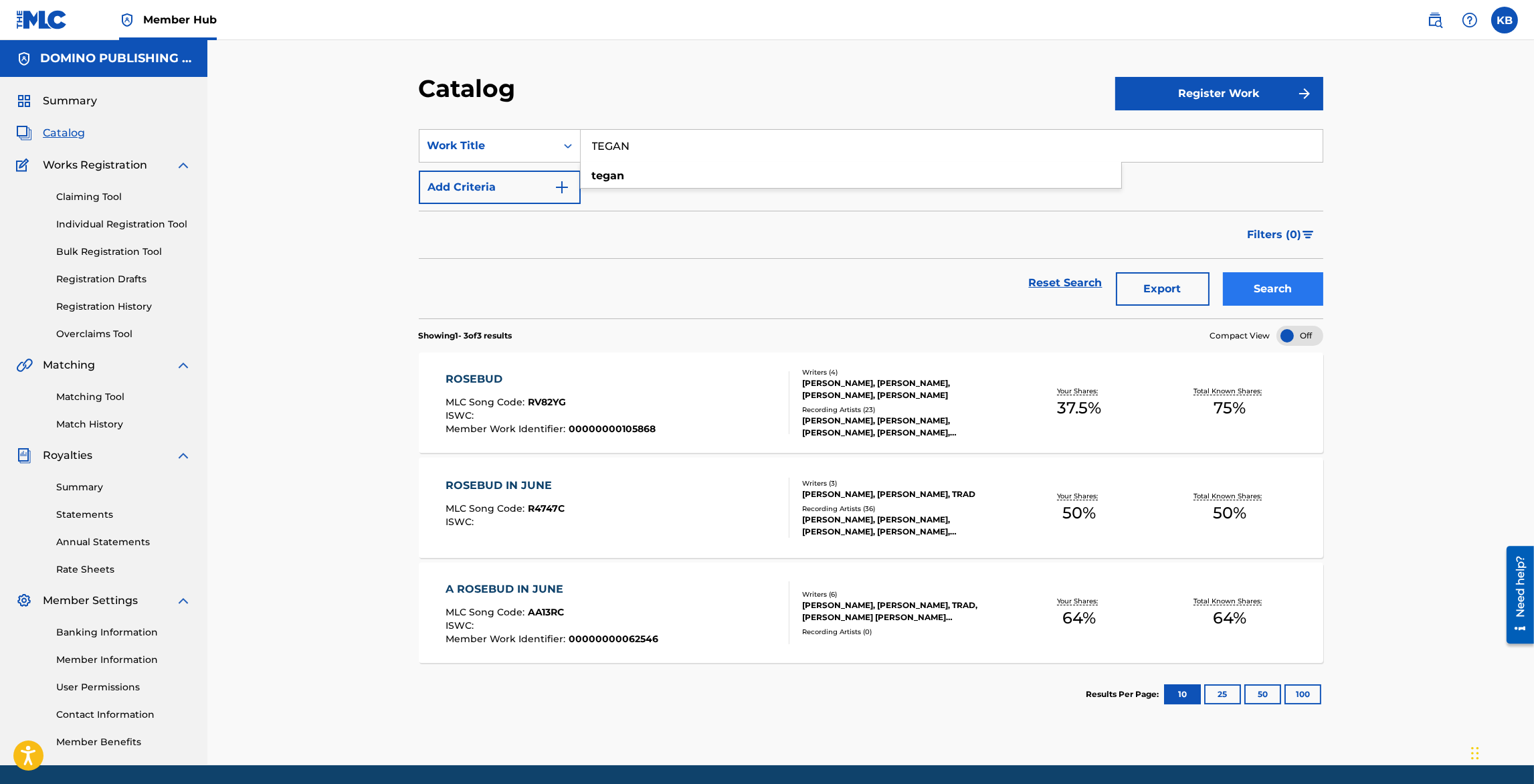
type input "TEGAN"
click at [1271, 289] on button "Search" at bounding box center [1273, 289] width 100 height 33
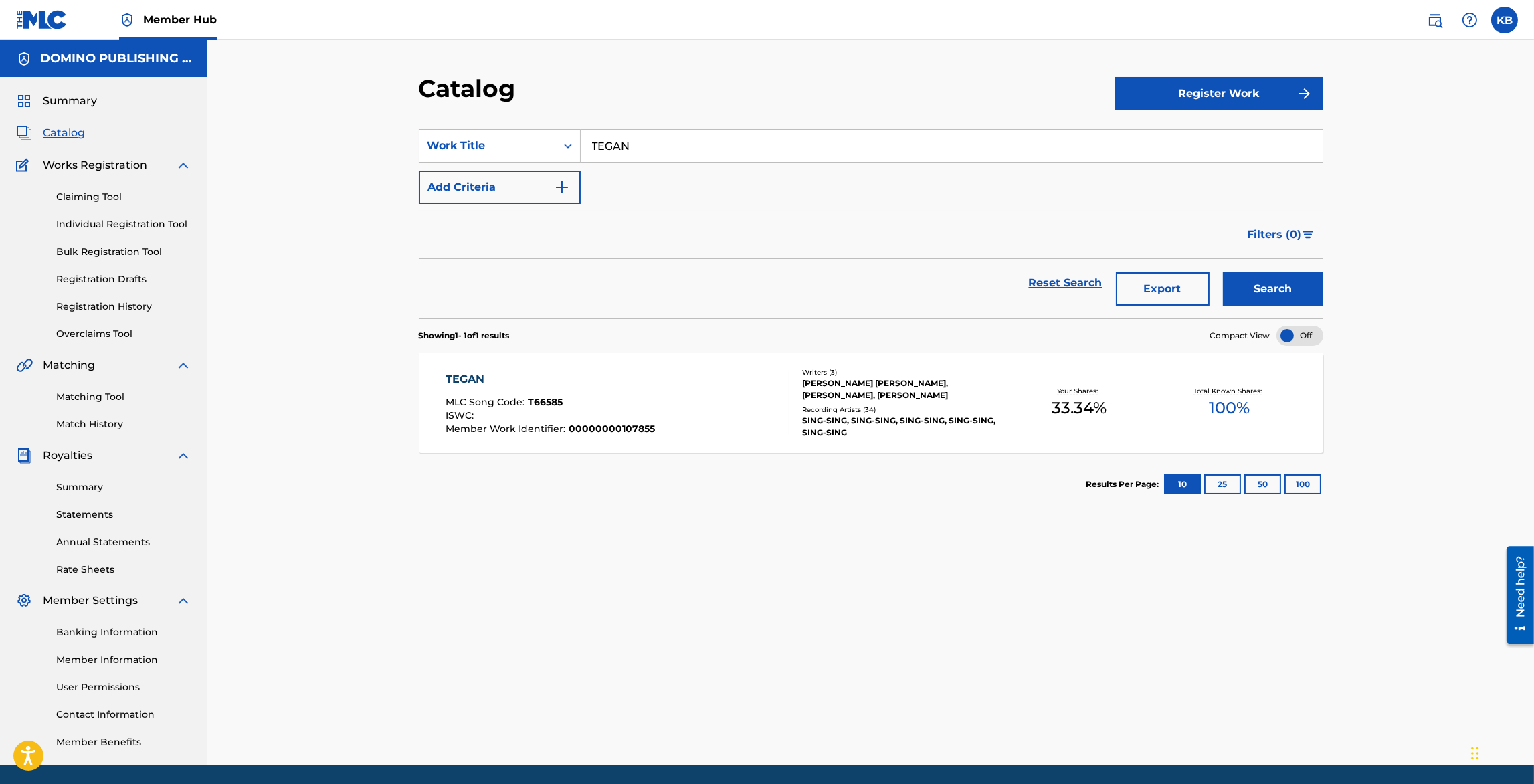
click at [691, 415] on div "TEGAN MLC Song Code : T66585 ISWC : Member Work Identifier : 00000000107855" at bounding box center [617, 402] width 344 height 63
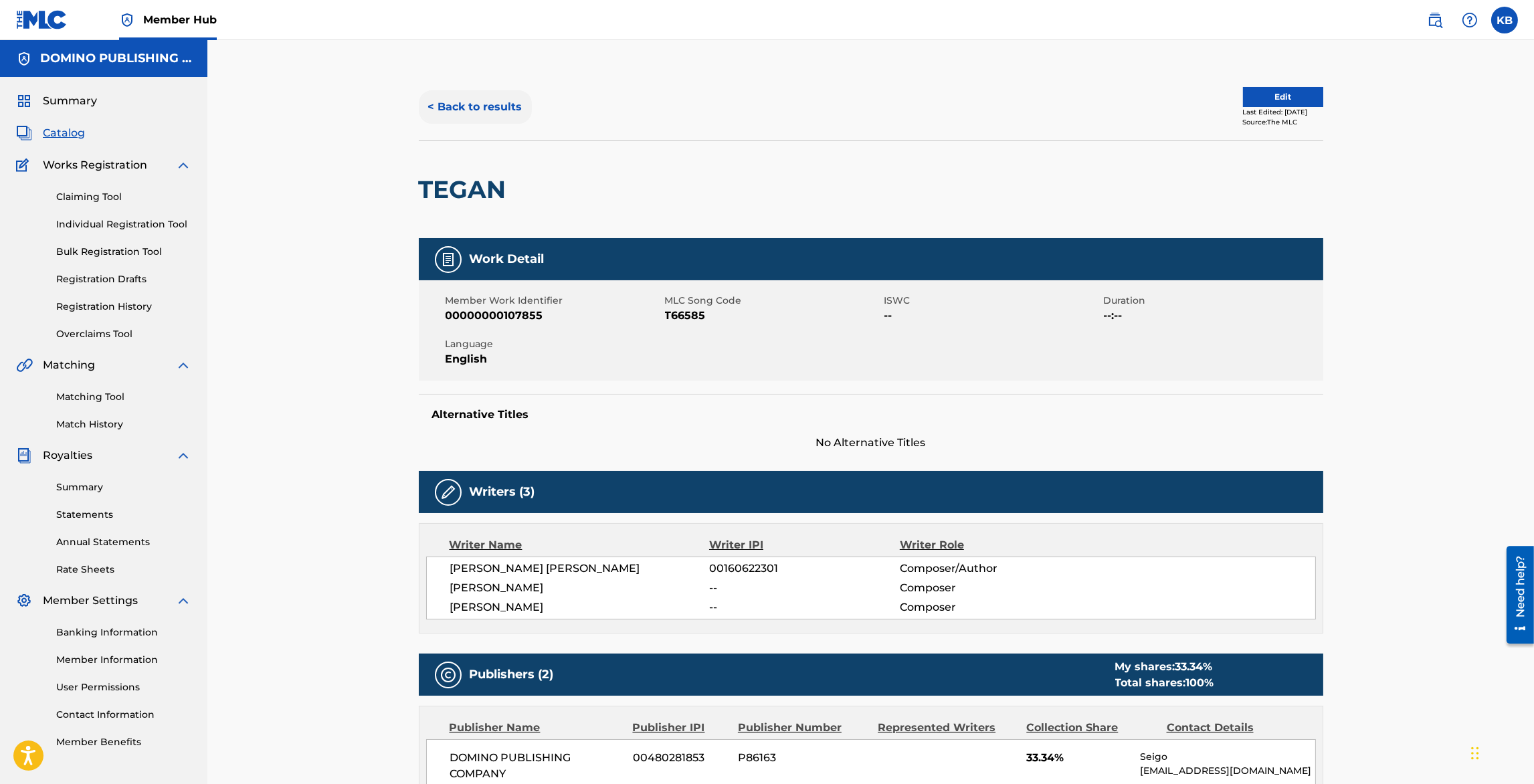
click at [483, 109] on button "< Back to results" at bounding box center [475, 107] width 113 height 33
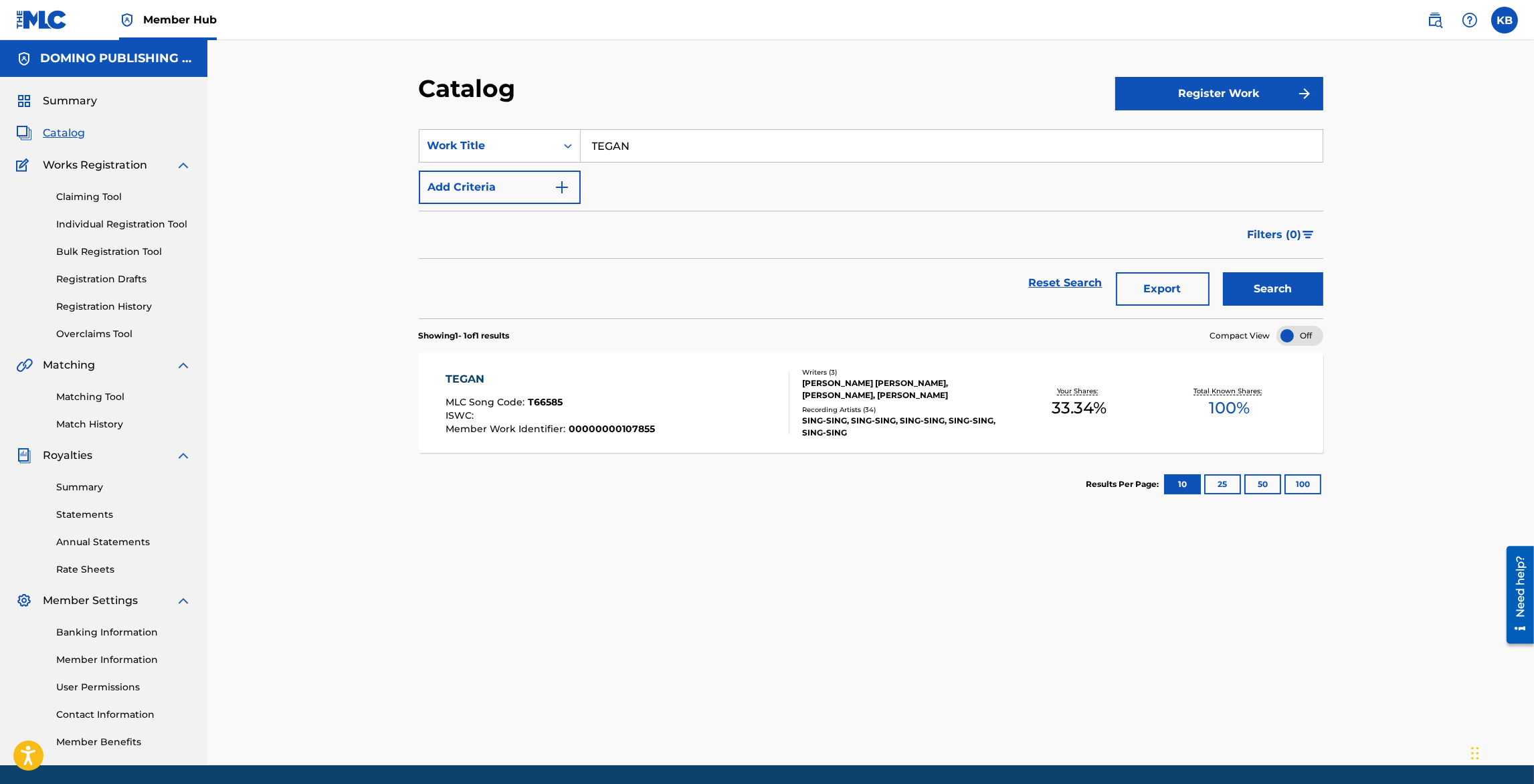
drag, startPoint x: 715, startPoint y: 143, endPoint x: 722, endPoint y: 111, distance: 32.8
click at [720, 118] on section "SearchWithCriteriaa1ff466f-049d-4a36-873c-c21a71032ae1 Work Title TEGAN Add Cri…" at bounding box center [872, 215] width 905 height 205
paste input "I'LL BE"
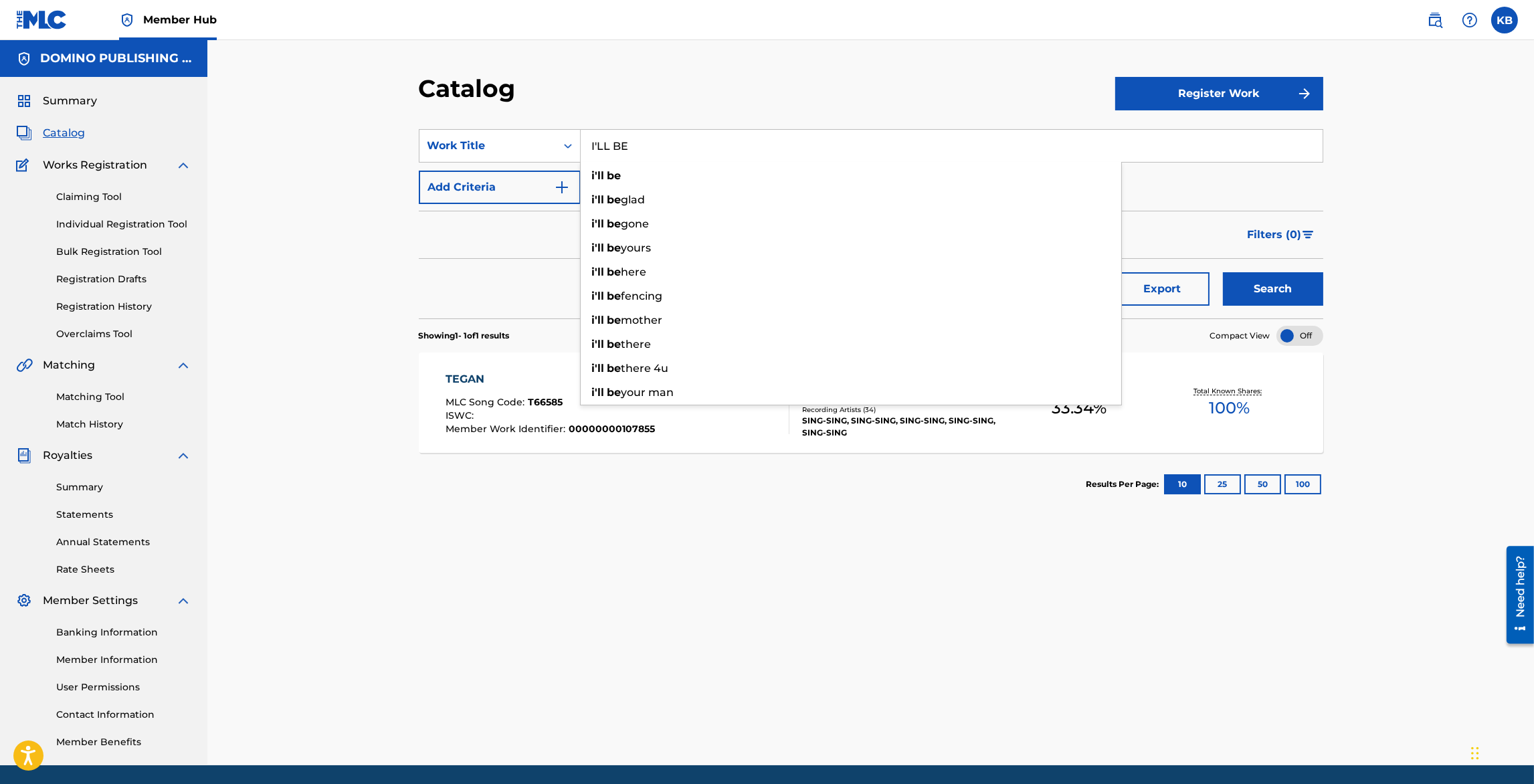
type input "I'LL BE"
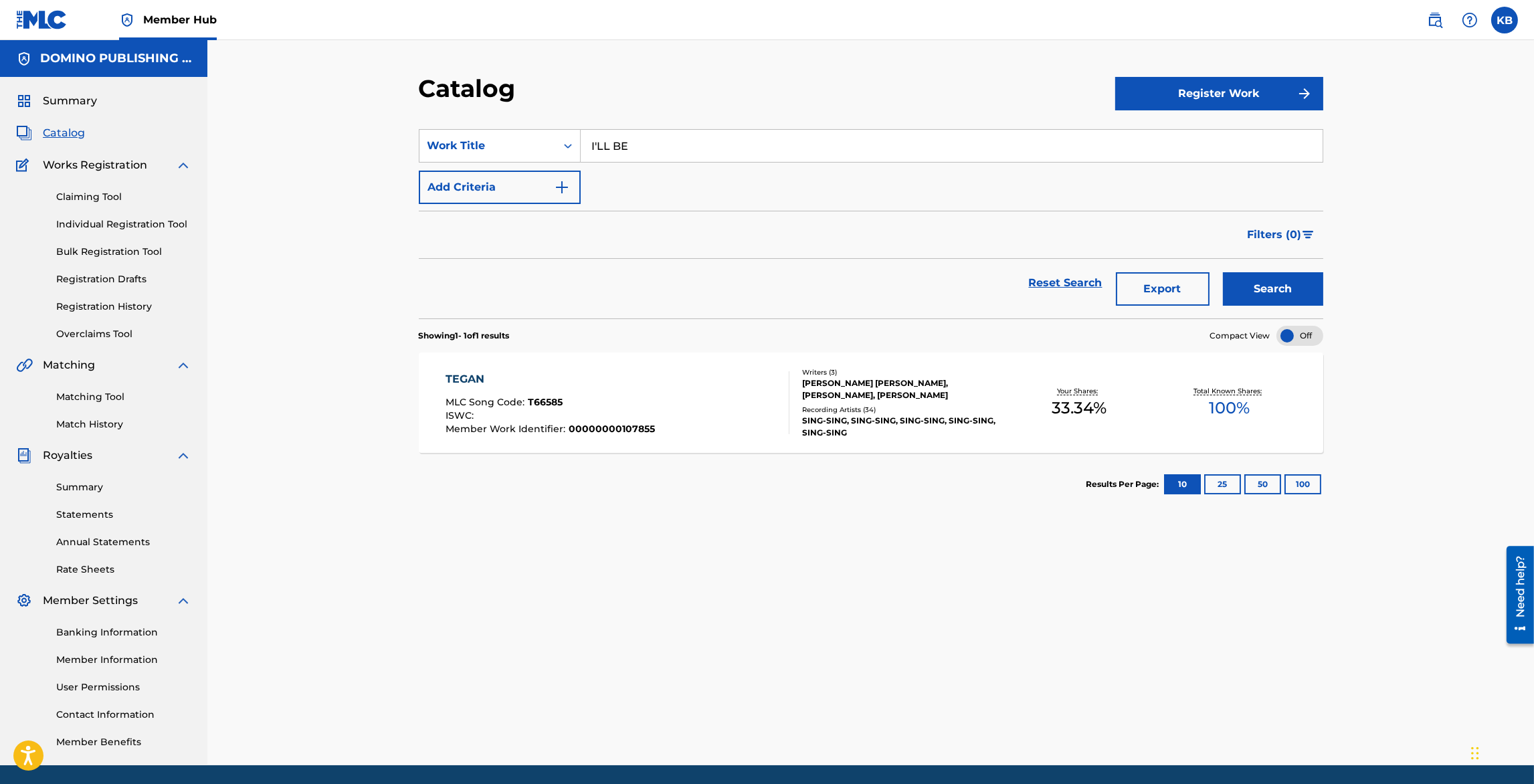
click at [1281, 310] on div "Reset Search Export Search" at bounding box center [872, 288] width 905 height 60
click at [1277, 285] on button "Search" at bounding box center [1273, 289] width 100 height 33
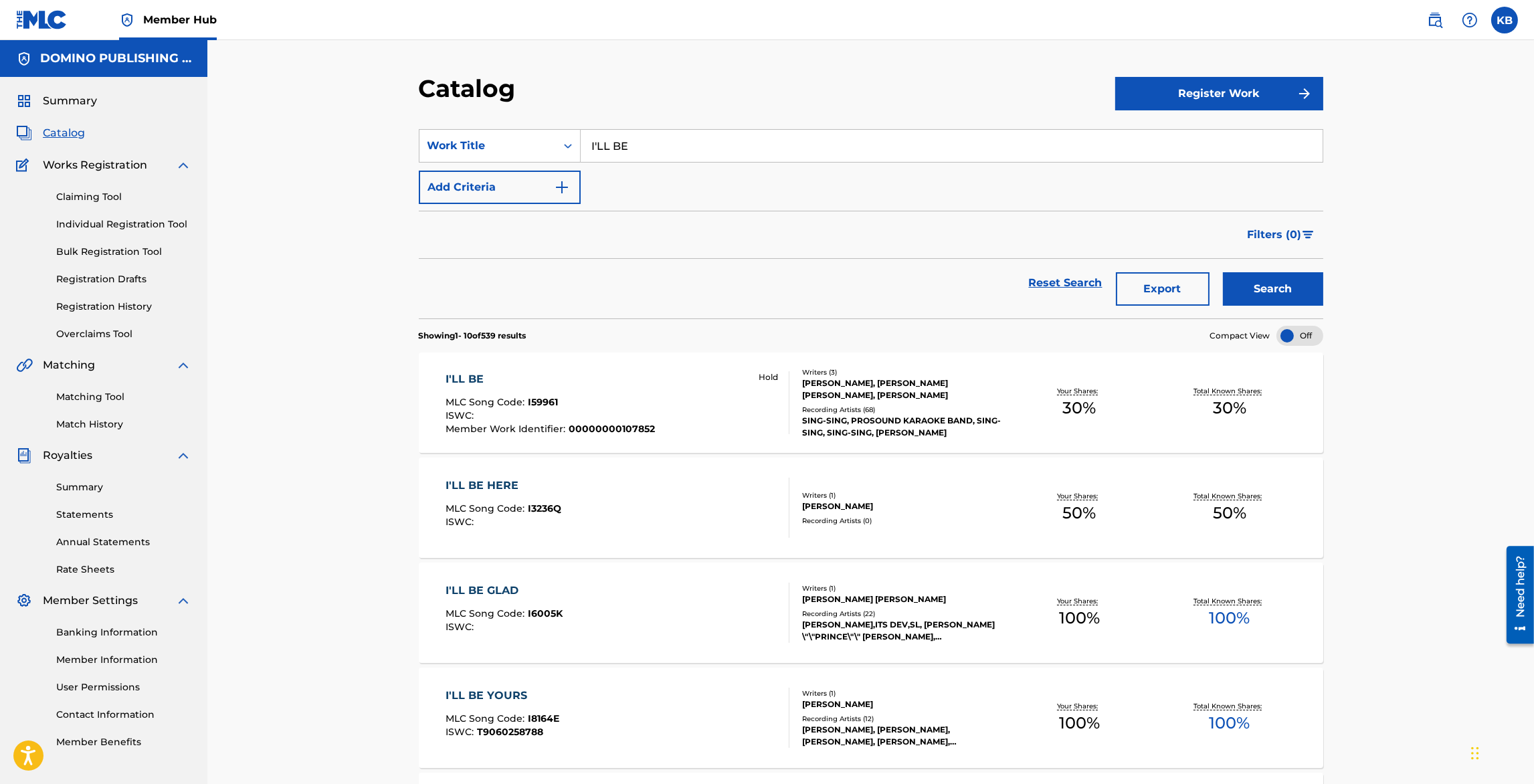
click at [674, 397] on div "I'LL BE MLC Song Code : I59961 ISWC : Member Work Identifier : 00000000107852 H…" at bounding box center [617, 402] width 344 height 63
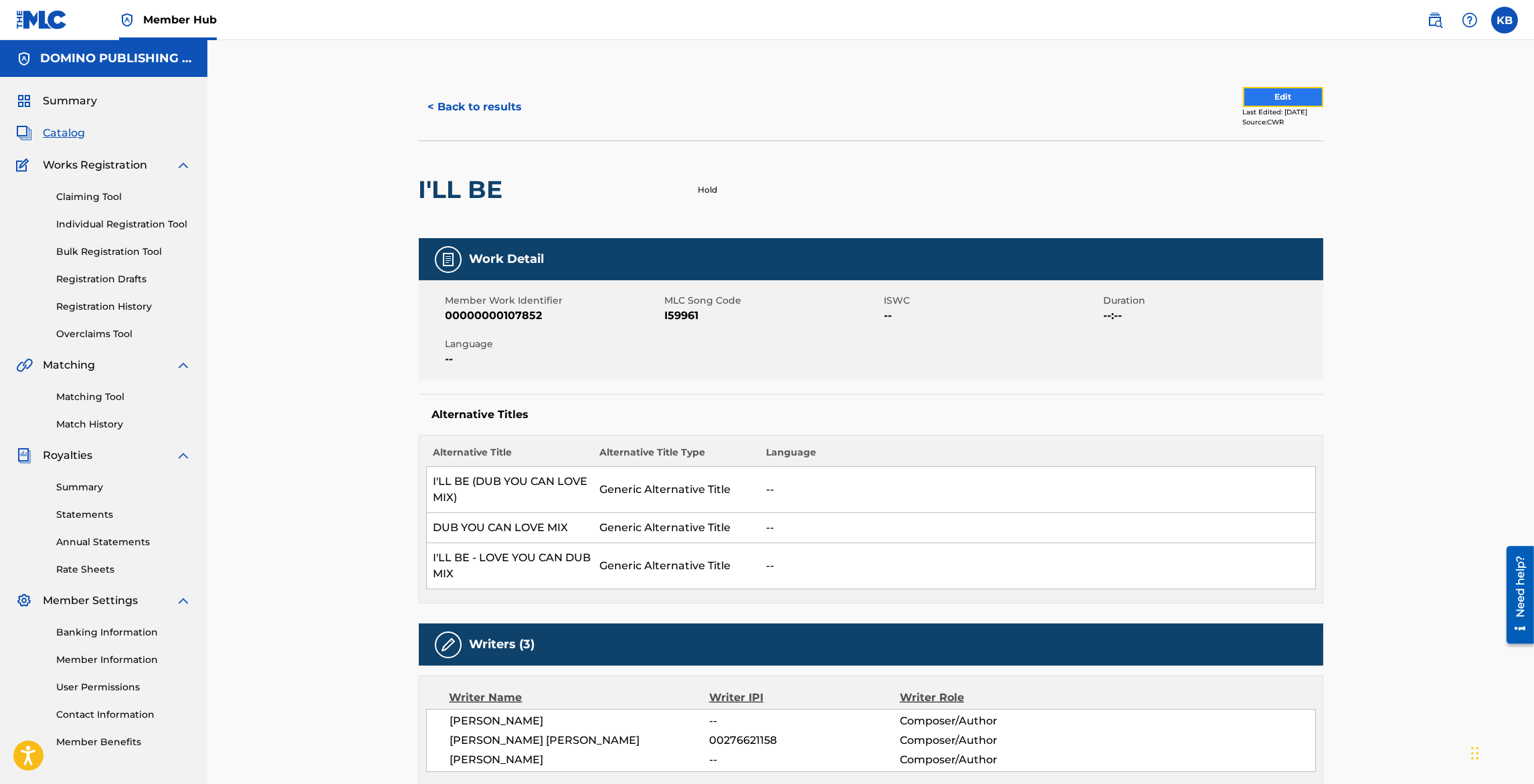
click at [1252, 98] on button "Edit" at bounding box center [1284, 97] width 80 height 20
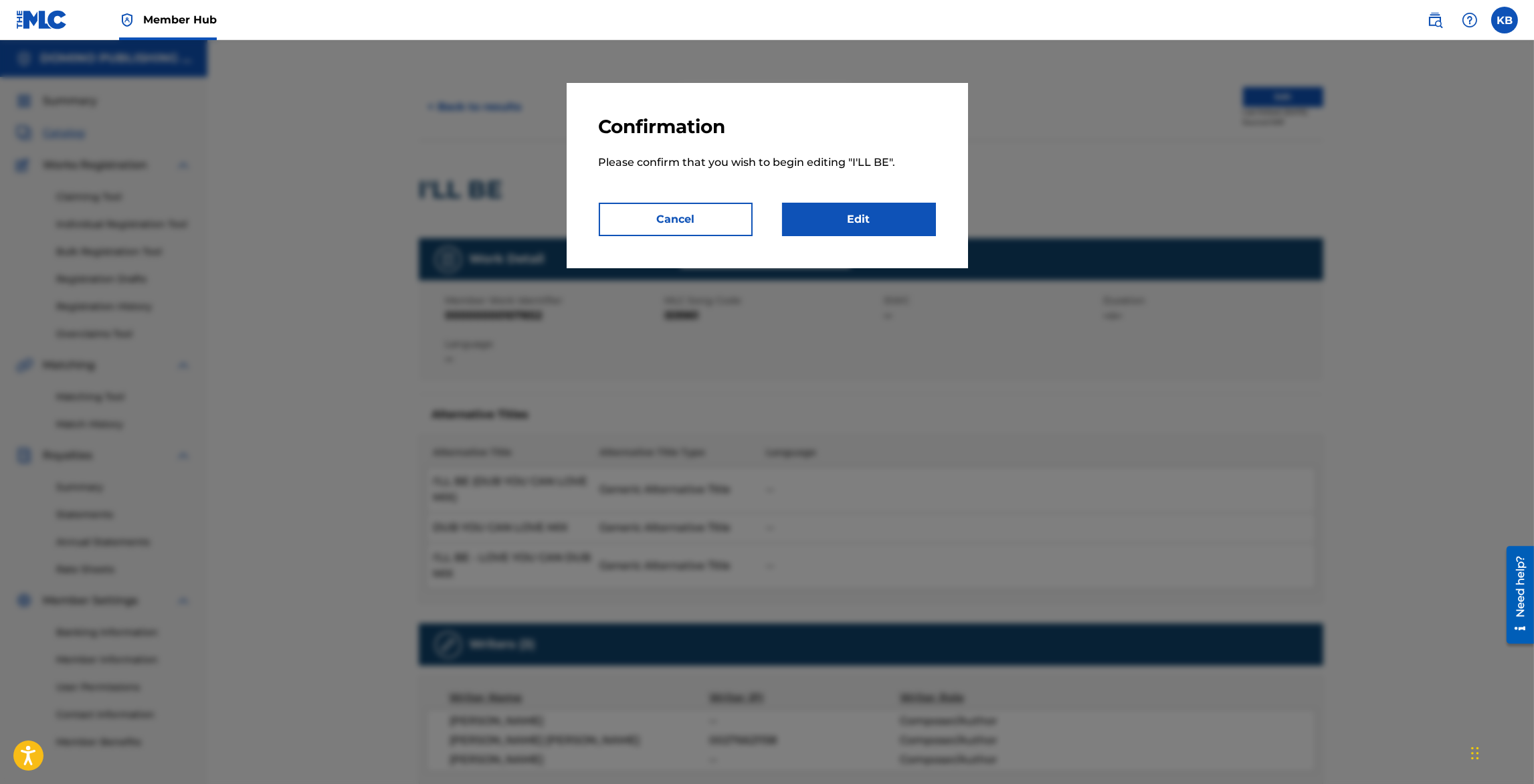
click at [822, 237] on div "Confirmation Please confirm that you wish to begin editing " I'LL BE ". Cancel …" at bounding box center [767, 176] width 401 height 185
click at [839, 216] on link "Edit" at bounding box center [859, 220] width 154 height 33
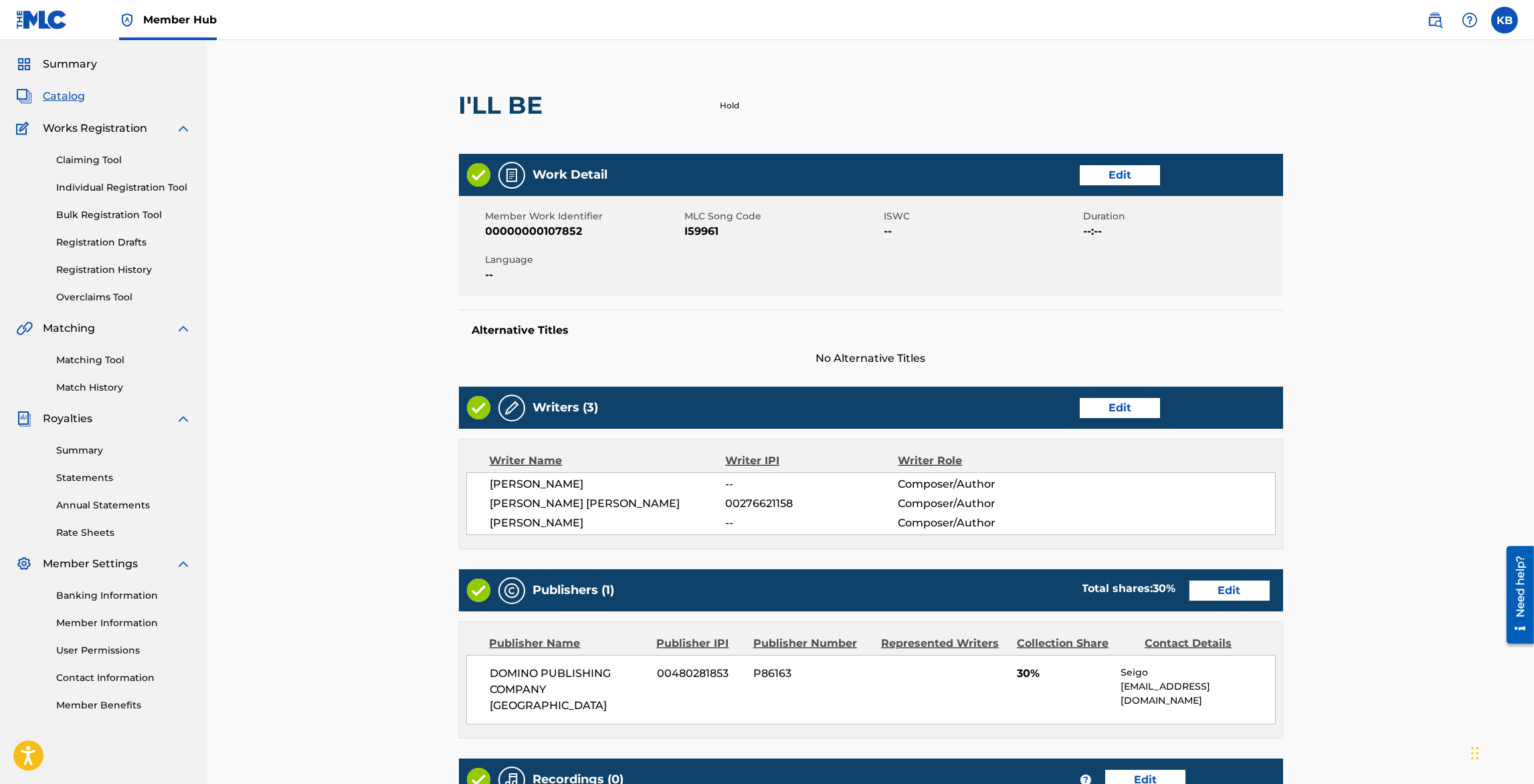
scroll to position [134, 0]
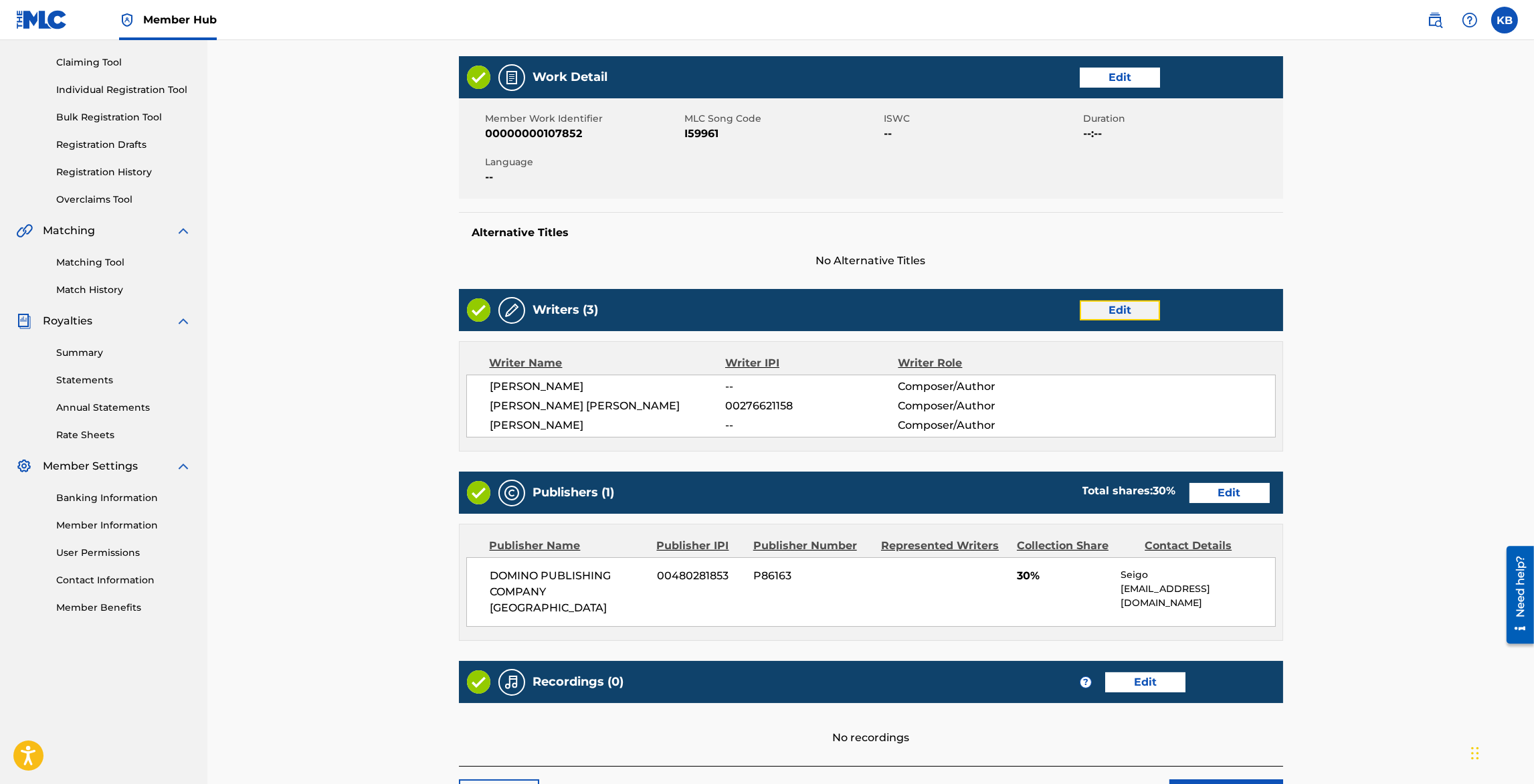
click at [1114, 306] on link "Edit" at bounding box center [1120, 310] width 80 height 20
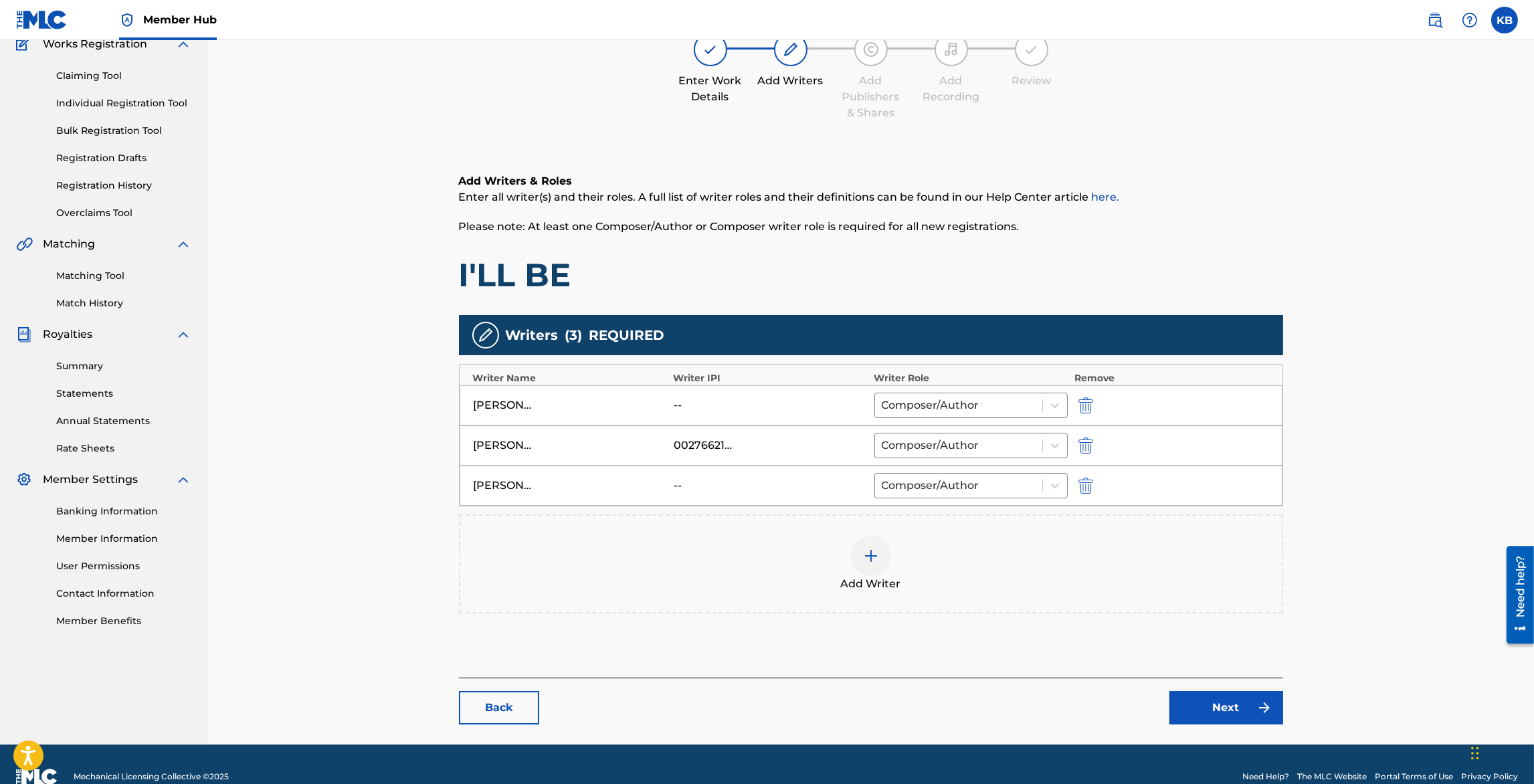
scroll to position [143, 0]
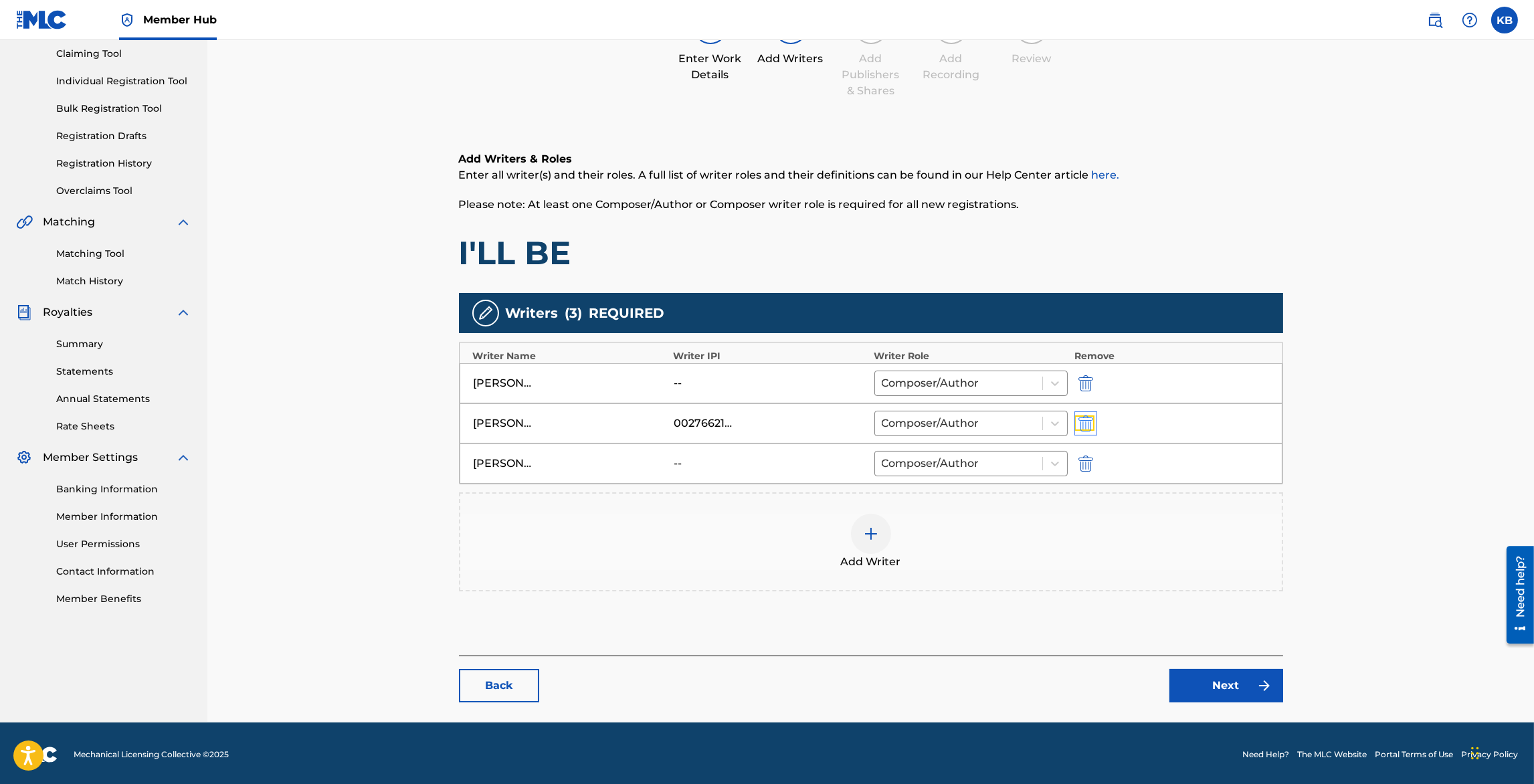
click at [1086, 417] on img "submit" at bounding box center [1085, 423] width 15 height 16
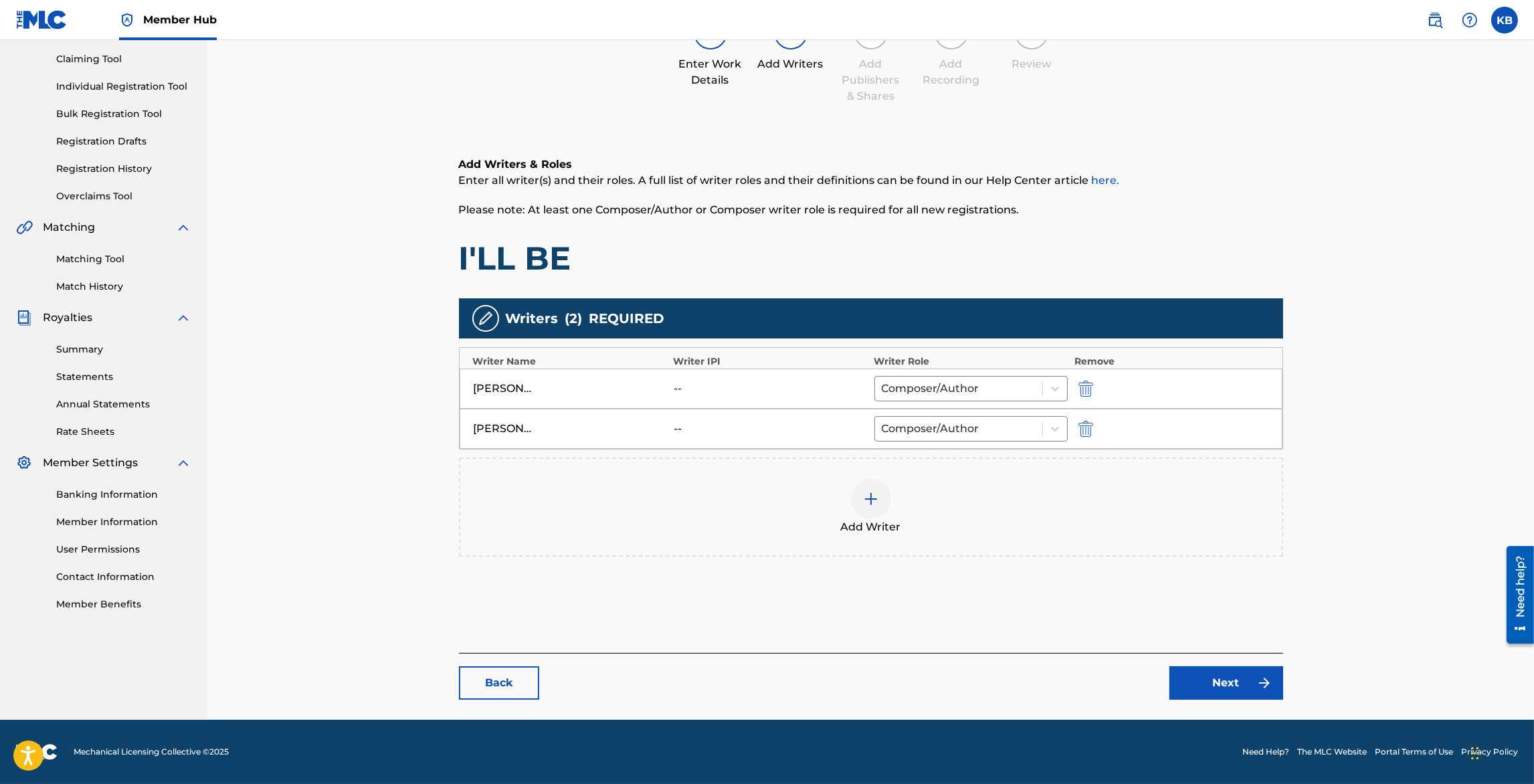
click at [870, 496] on img at bounding box center [872, 498] width 16 height 16
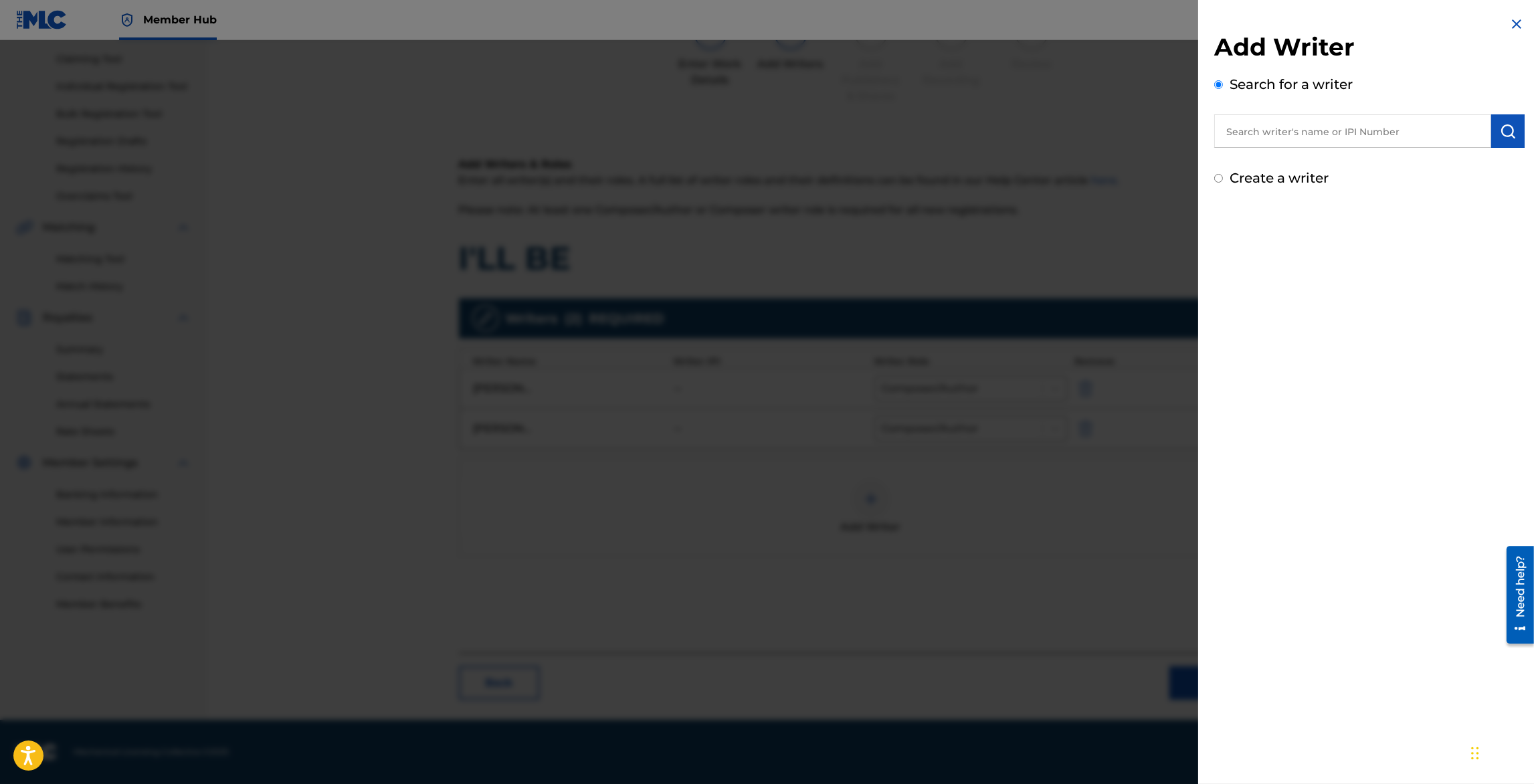
click at [1290, 126] on input "text" at bounding box center [1353, 131] width 277 height 33
type input "[PERSON_NAME]"
click at [1508, 131] on img "submit" at bounding box center [1508, 131] width 16 height 16
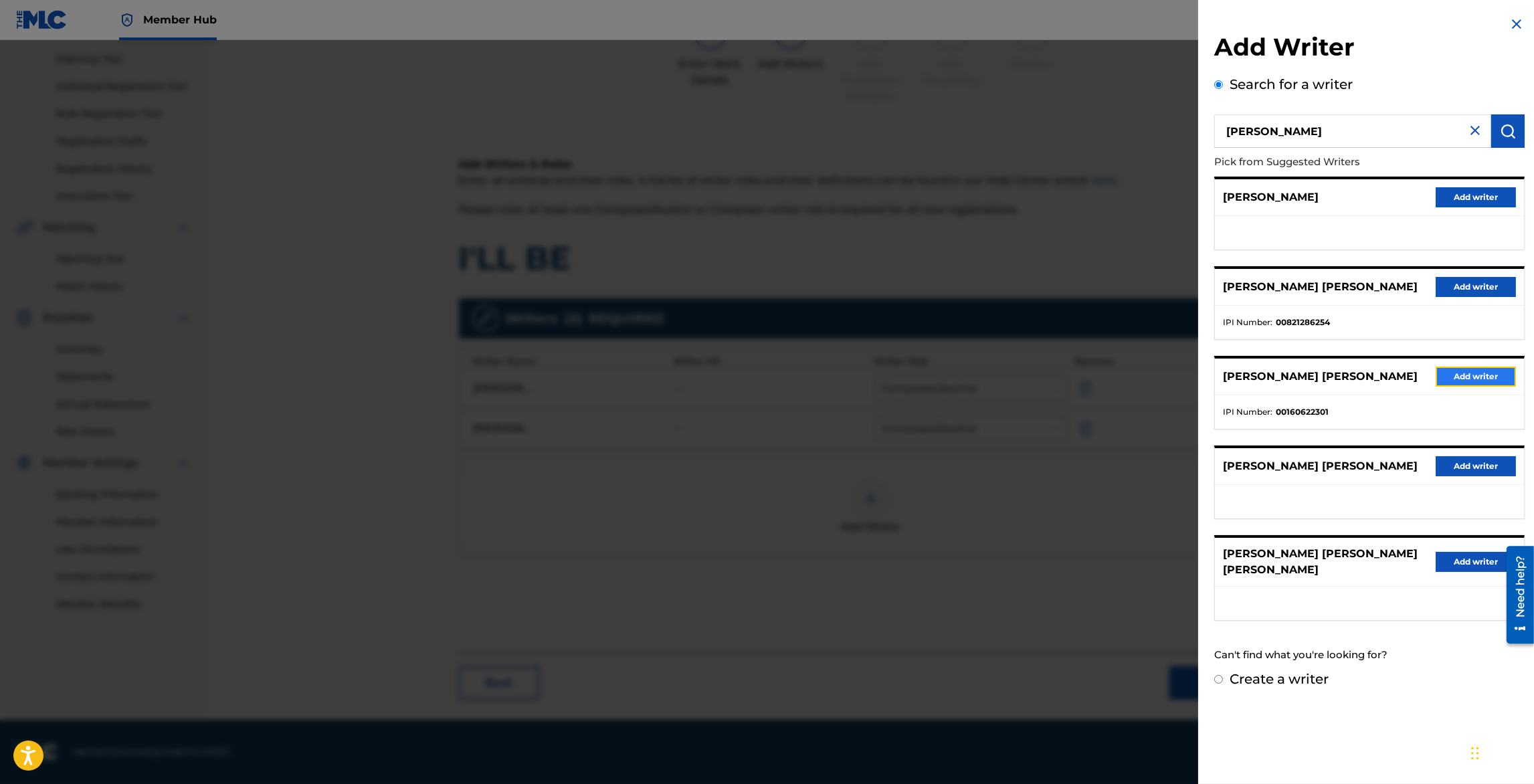
click at [1465, 380] on button "Add writer" at bounding box center [1476, 377] width 80 height 20
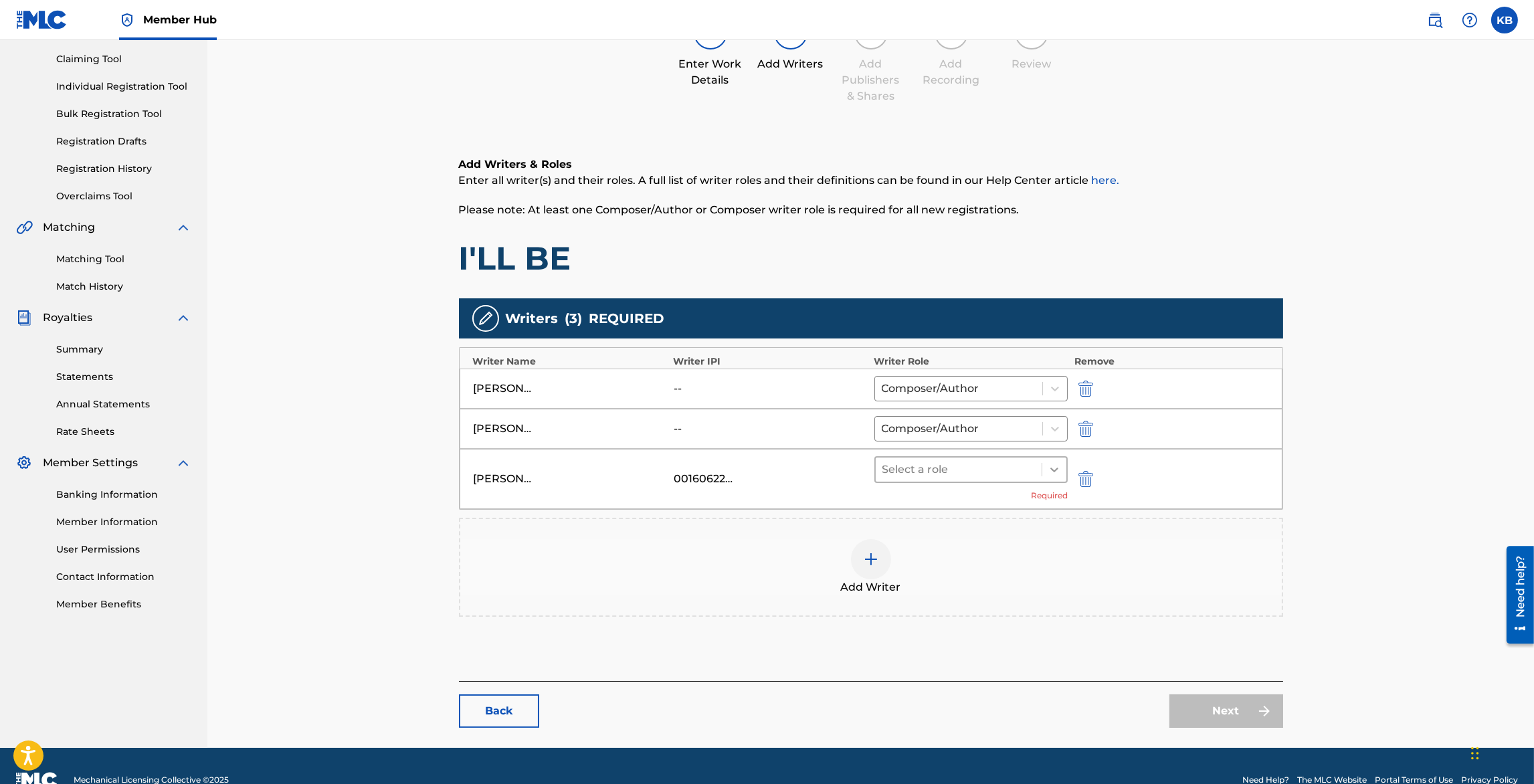
click at [1055, 457] on div at bounding box center [1054, 469] width 25 height 25
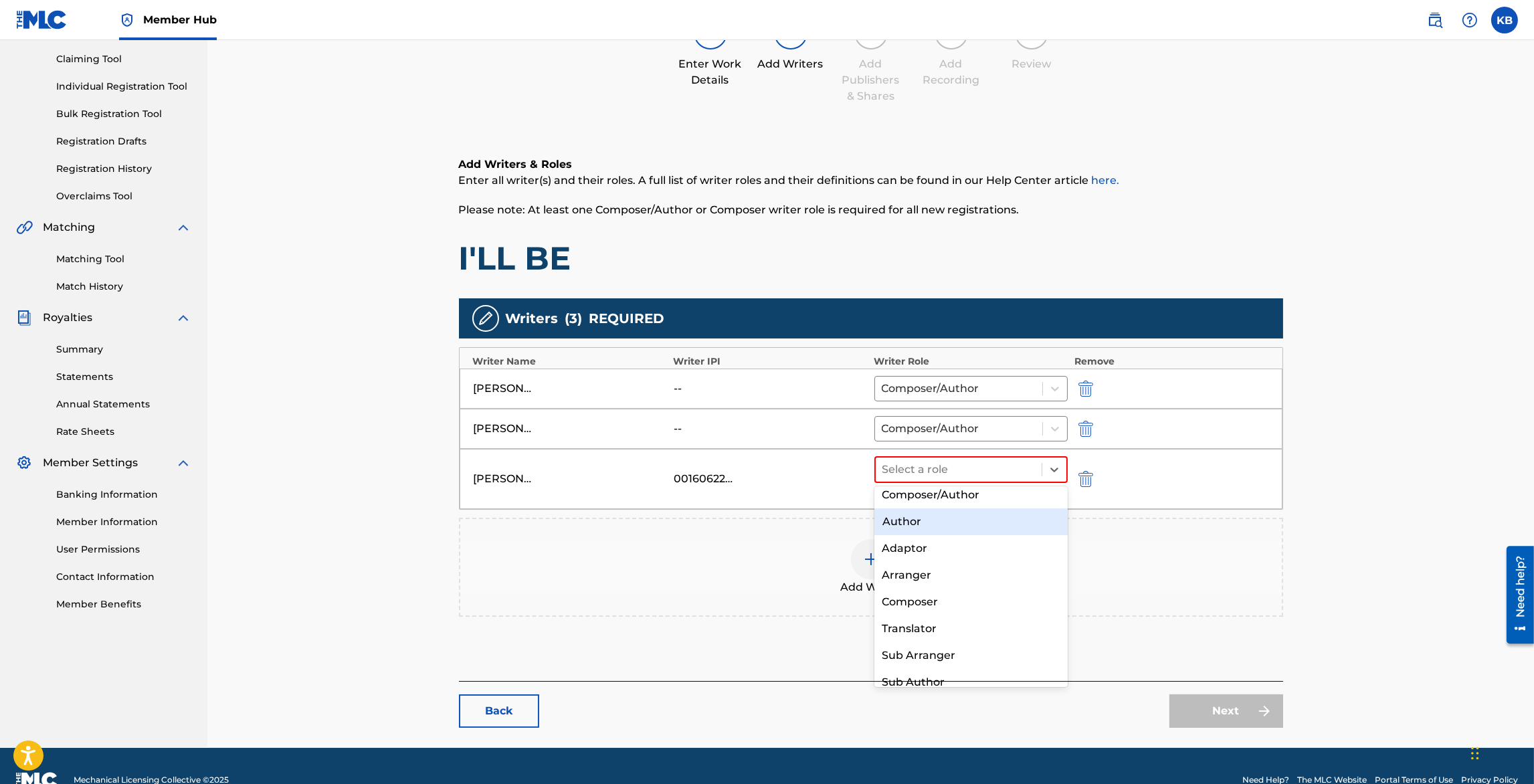
scroll to position [8, 0]
click at [925, 599] on div "Composer" at bounding box center [972, 601] width 194 height 26
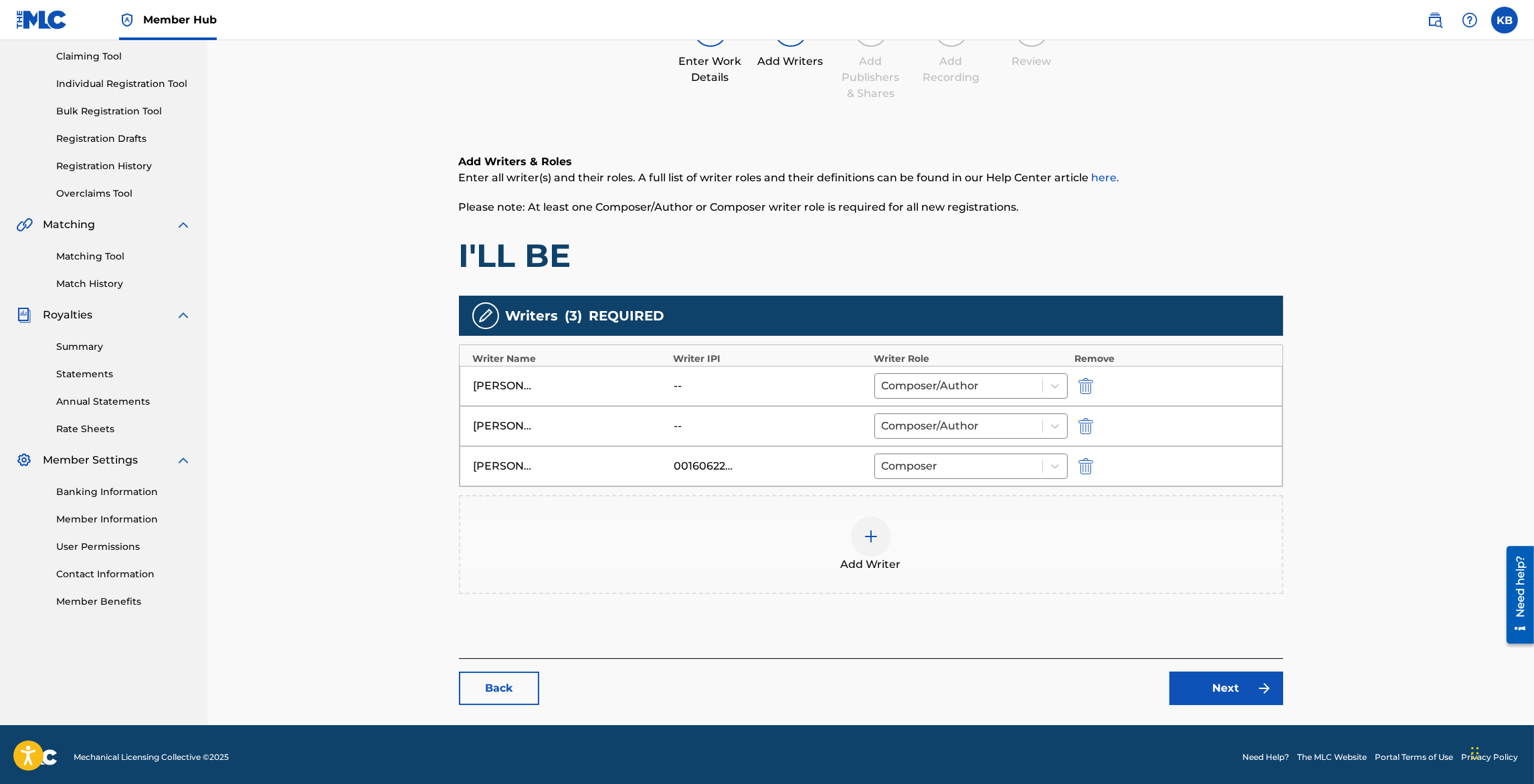
scroll to position [143, 0]
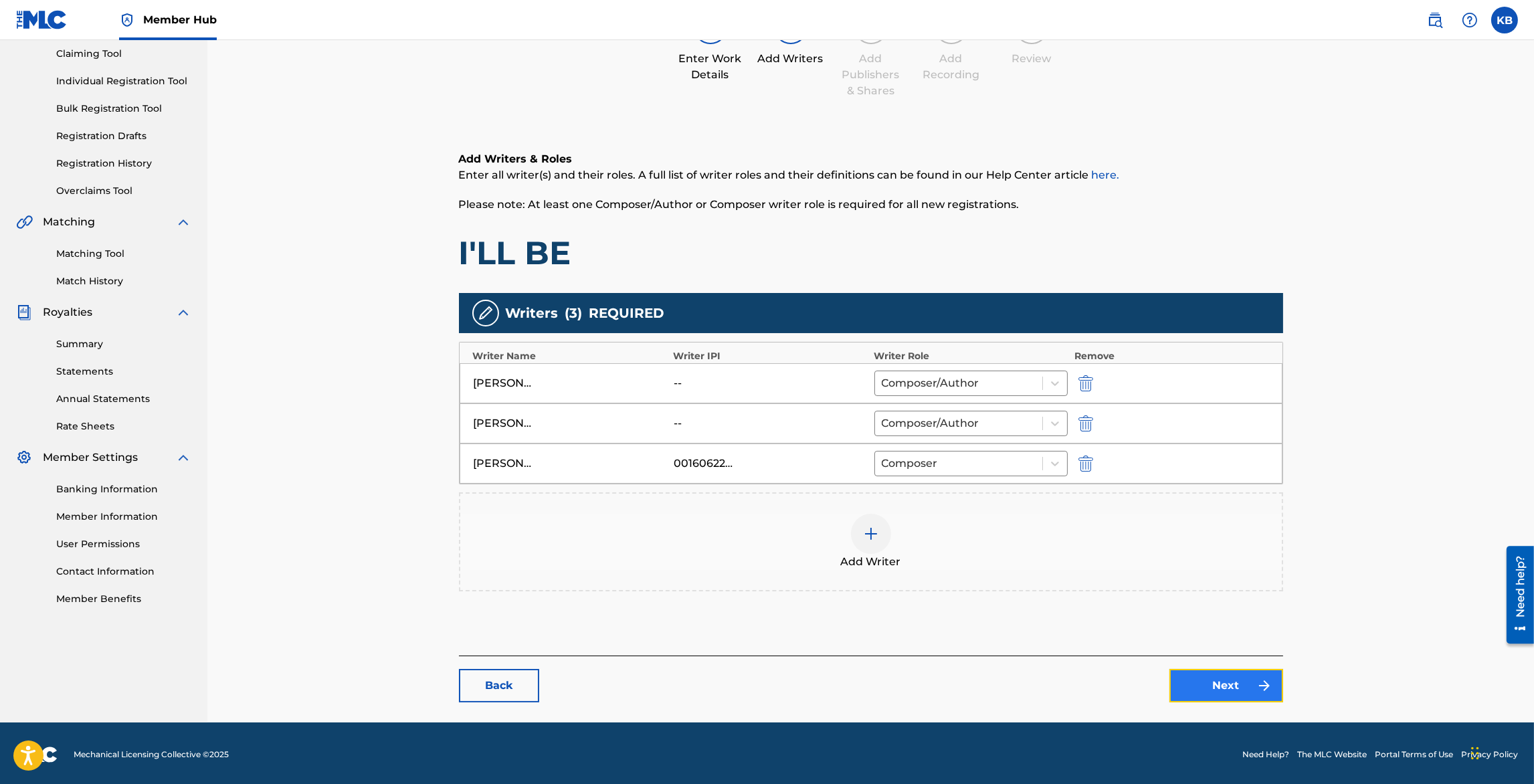
click at [1242, 693] on link "Next" at bounding box center [1227, 686] width 114 height 33
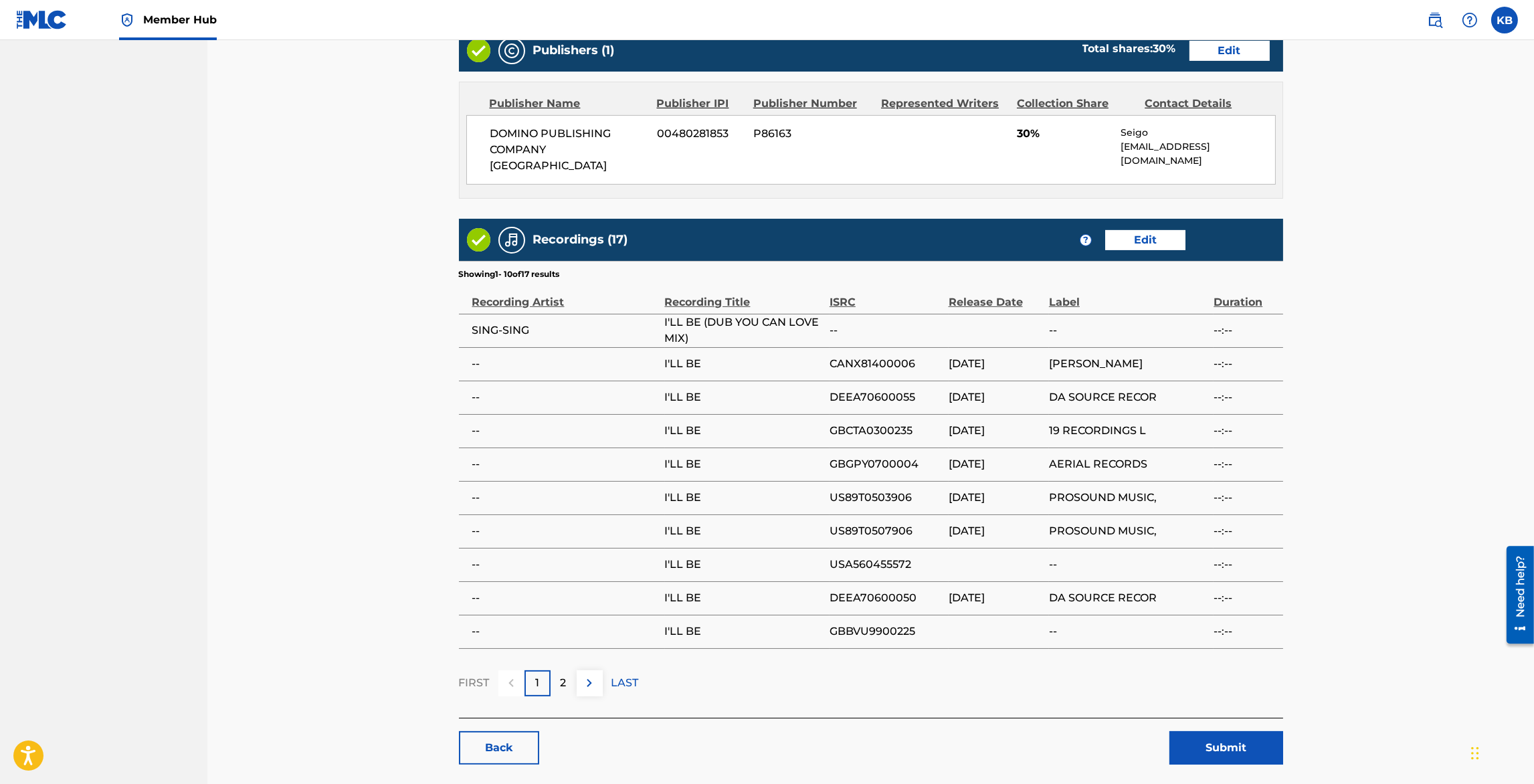
scroll to position [501, 0]
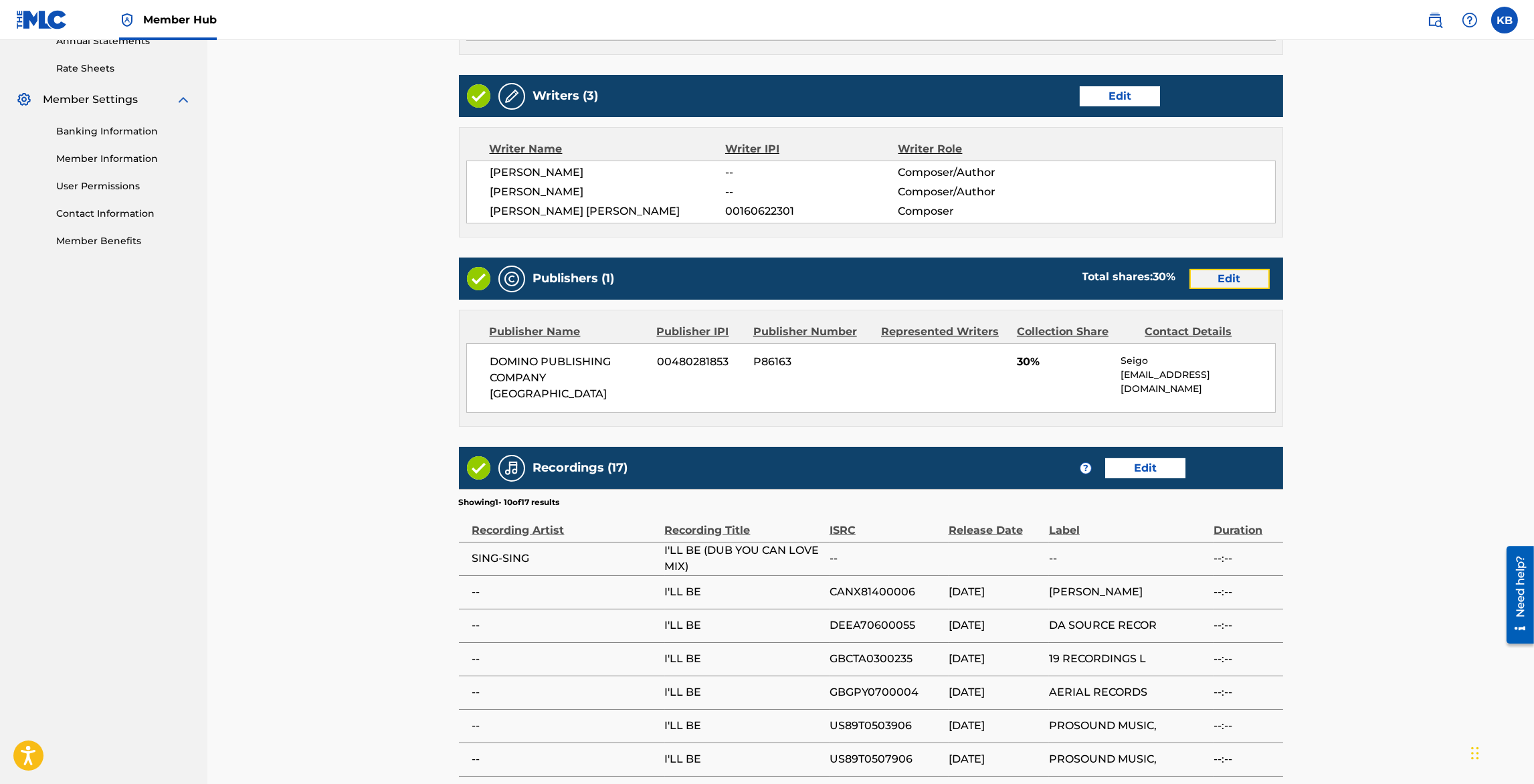
click at [1238, 271] on link "Edit" at bounding box center [1230, 279] width 80 height 20
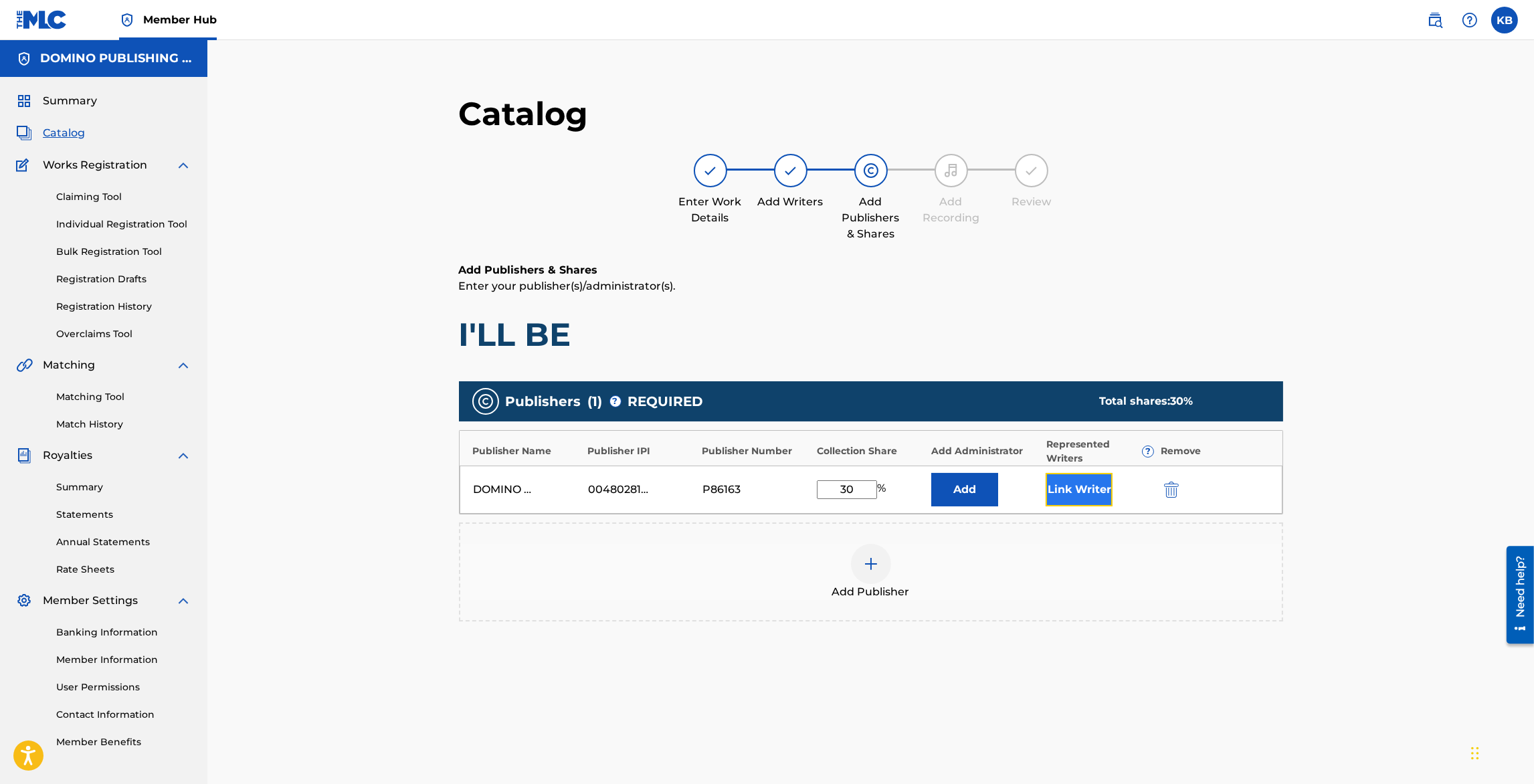
click at [1084, 485] on button "Link Writer" at bounding box center [1080, 490] width 67 height 33
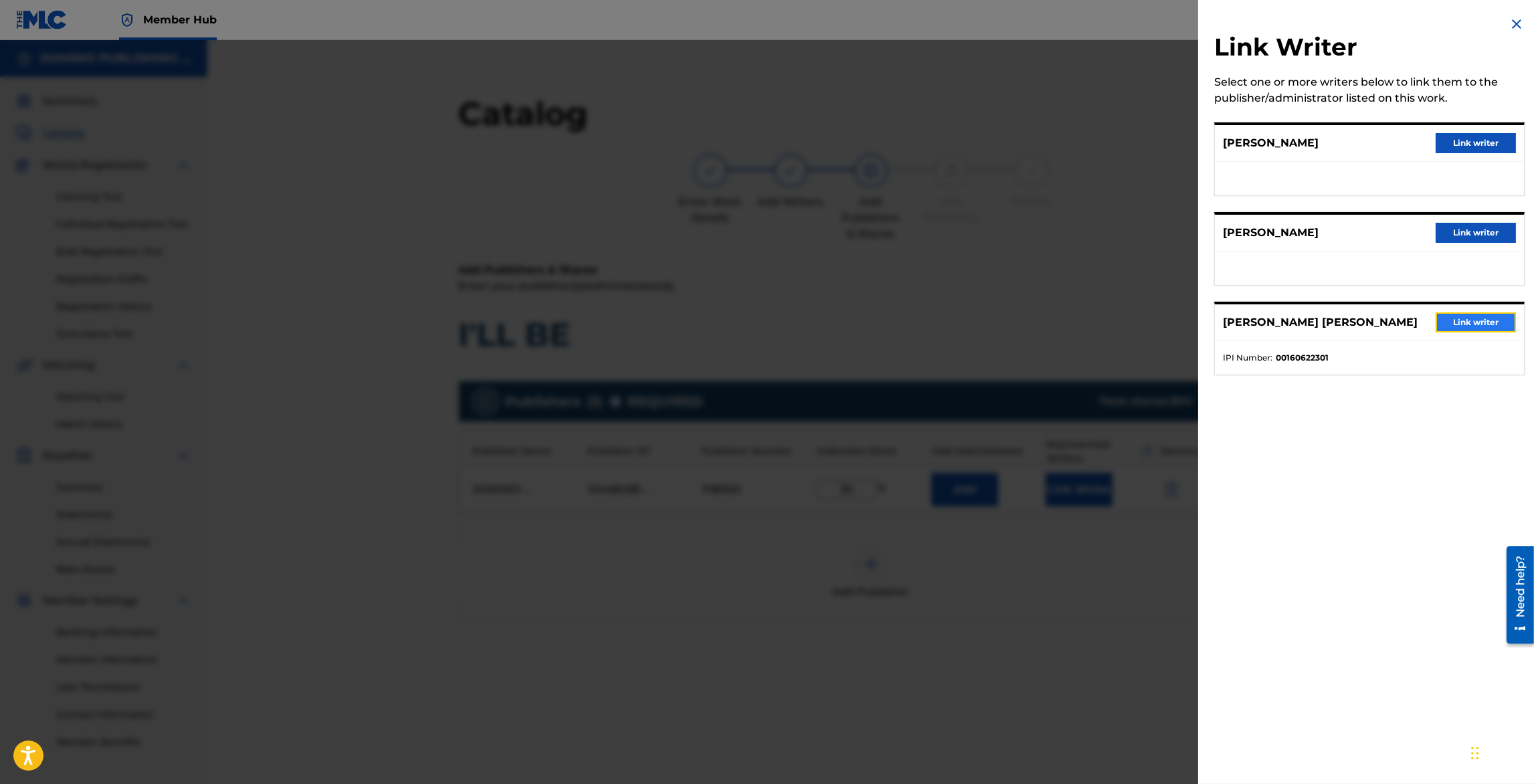
click at [1466, 319] on button "Link writer" at bounding box center [1476, 322] width 80 height 20
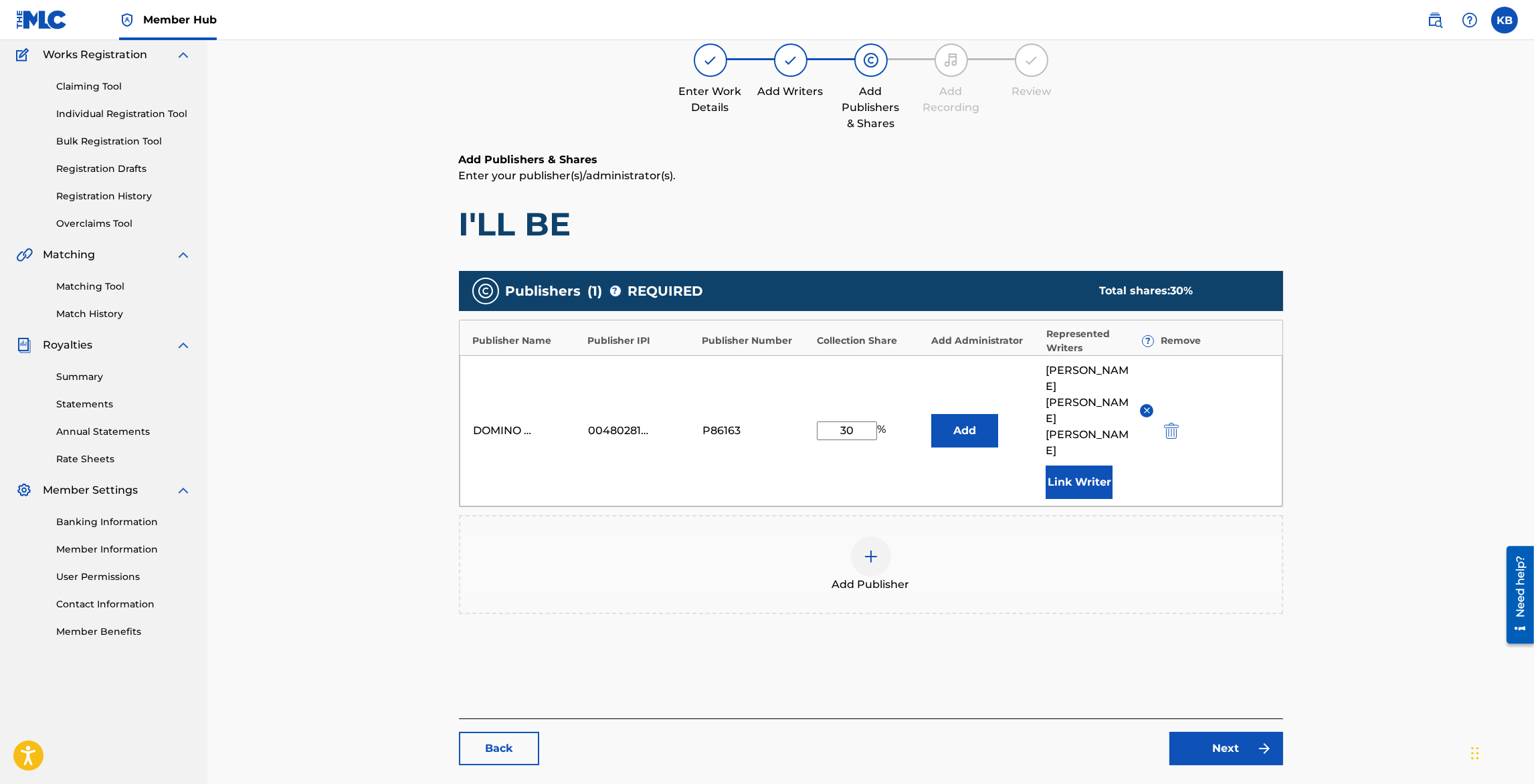
scroll to position [137, 0]
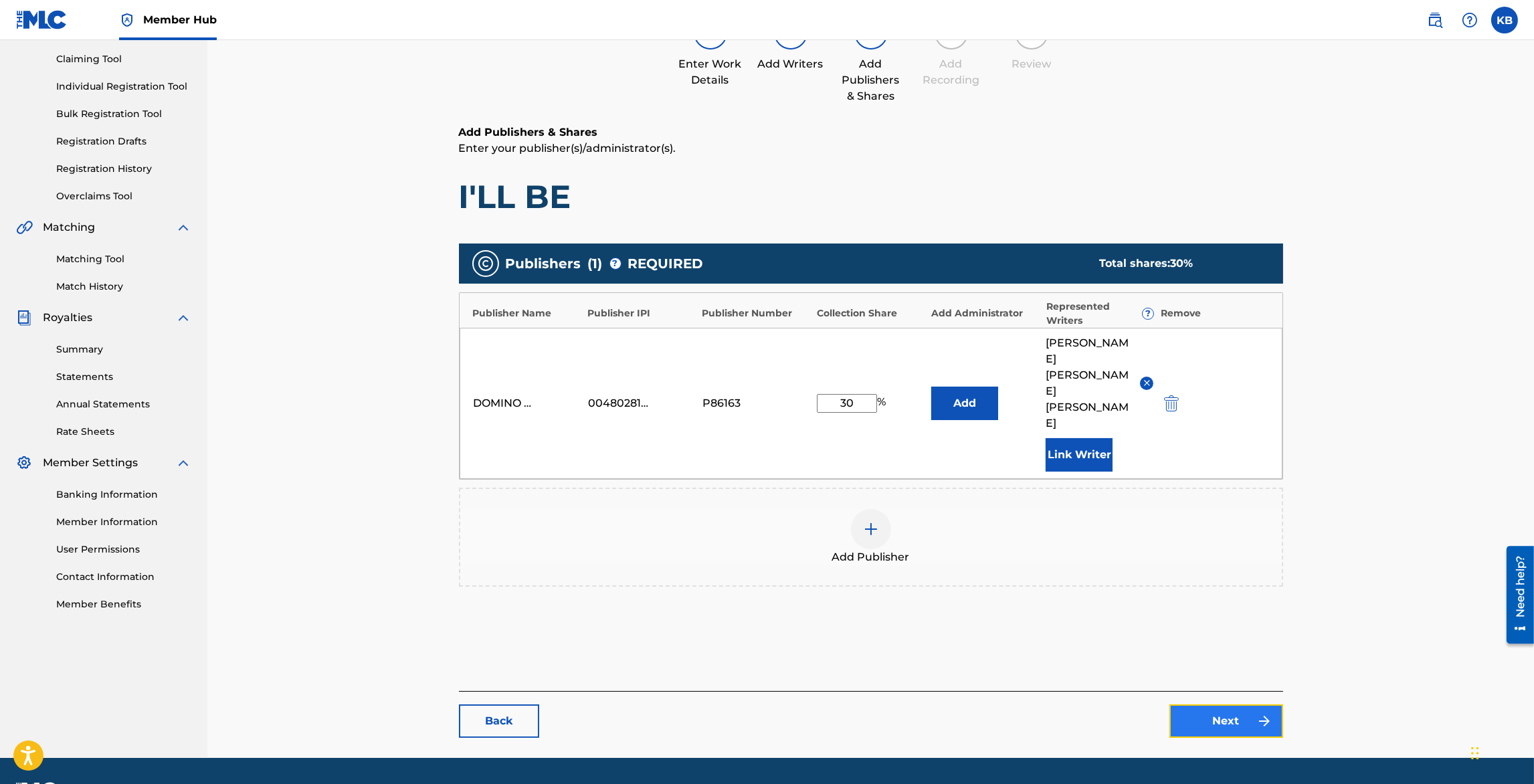
click at [1197, 705] on link "Next" at bounding box center [1227, 721] width 114 height 33
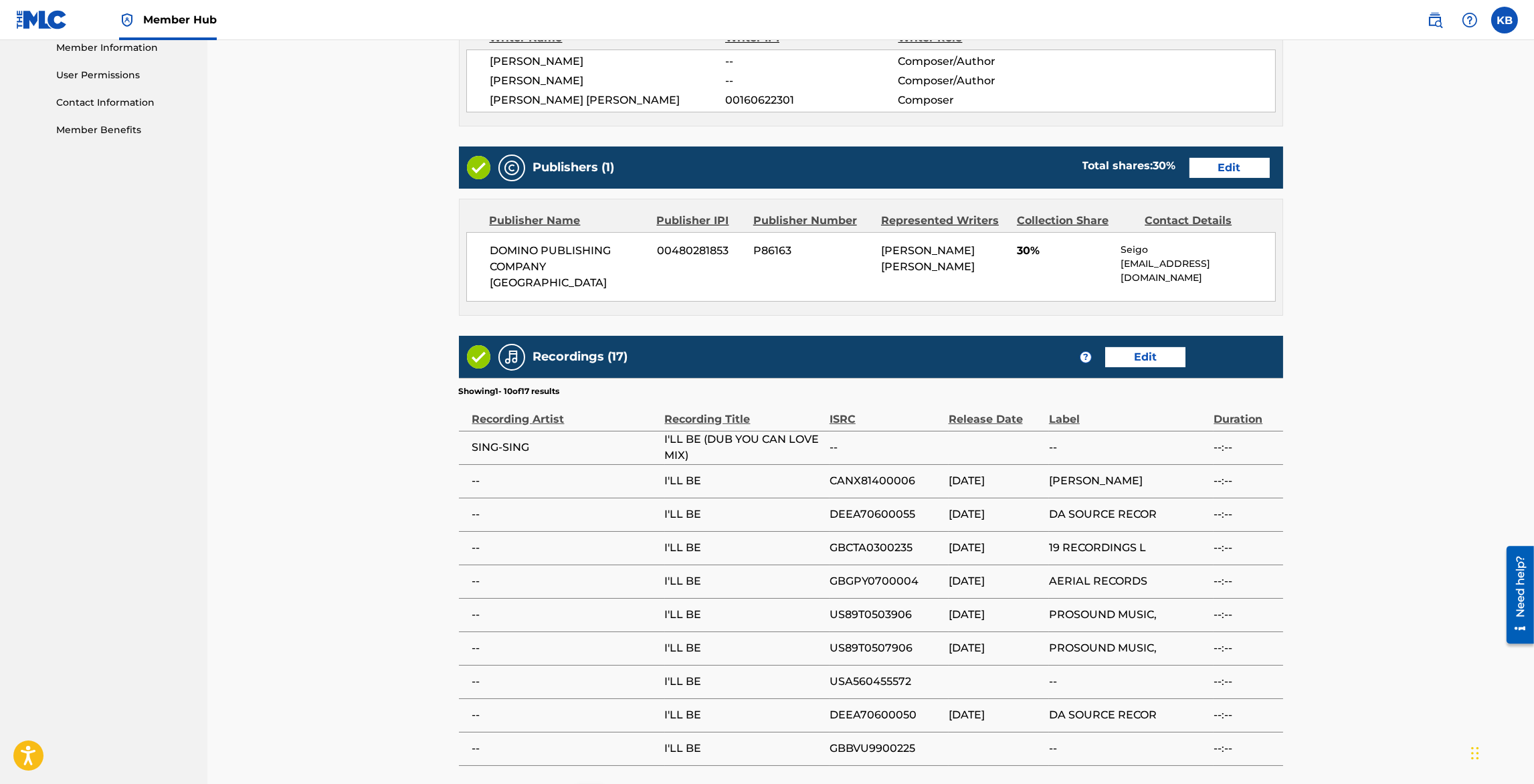
scroll to position [783, 0]
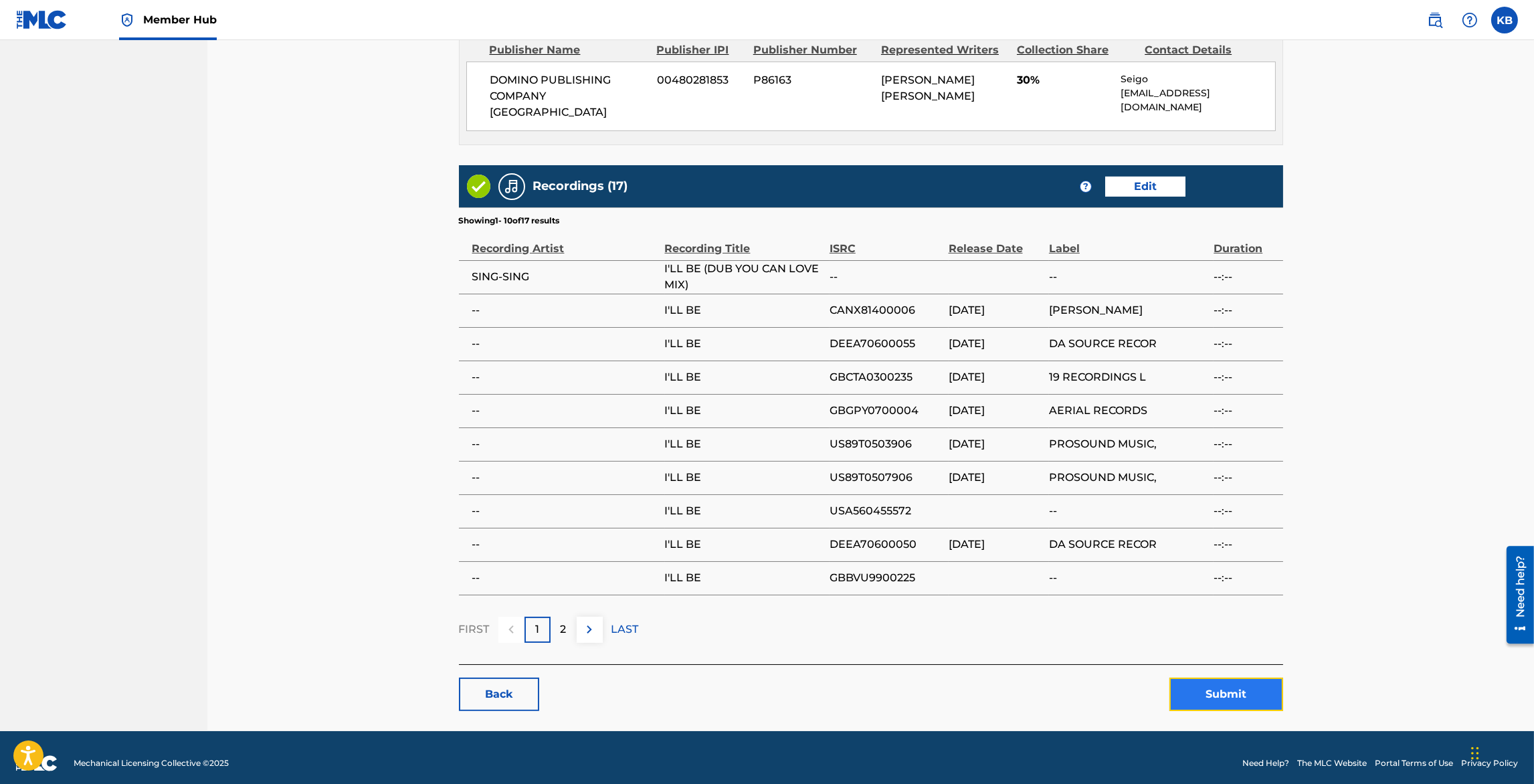
click at [1244, 680] on button "Submit" at bounding box center [1227, 695] width 114 height 33
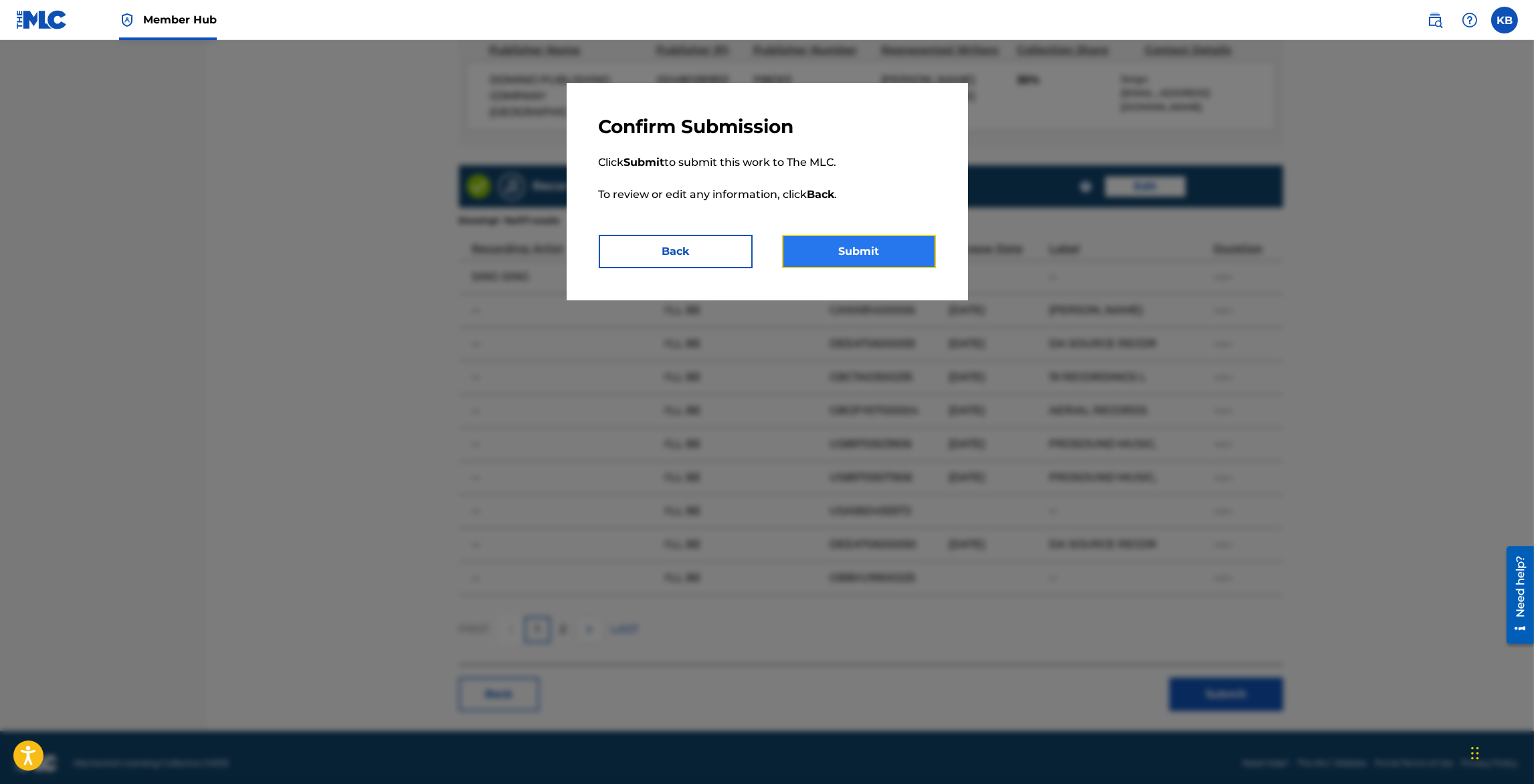
click at [870, 241] on button "Submit" at bounding box center [859, 251] width 154 height 33
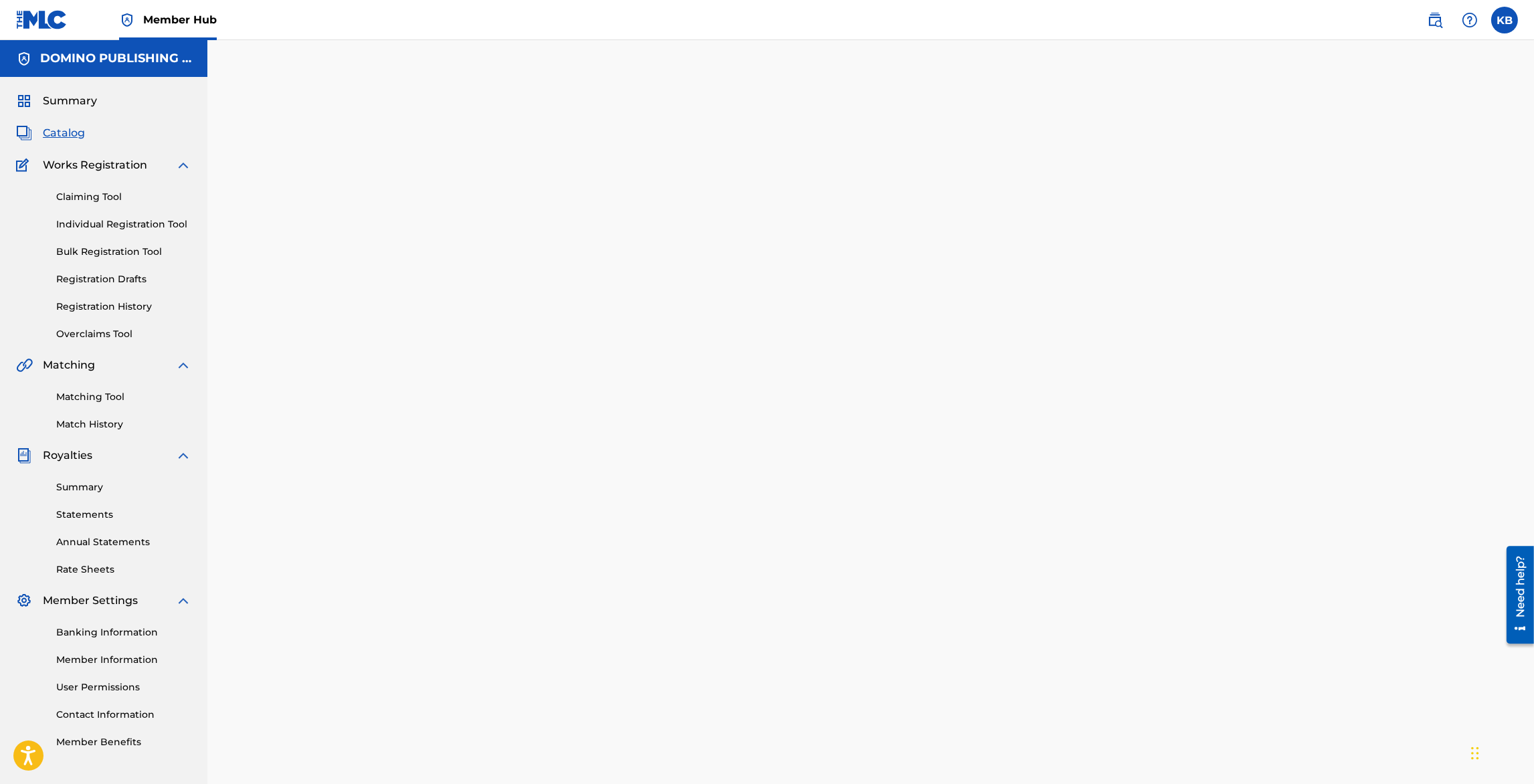
click at [77, 130] on span "Catalog" at bounding box center [64, 133] width 42 height 16
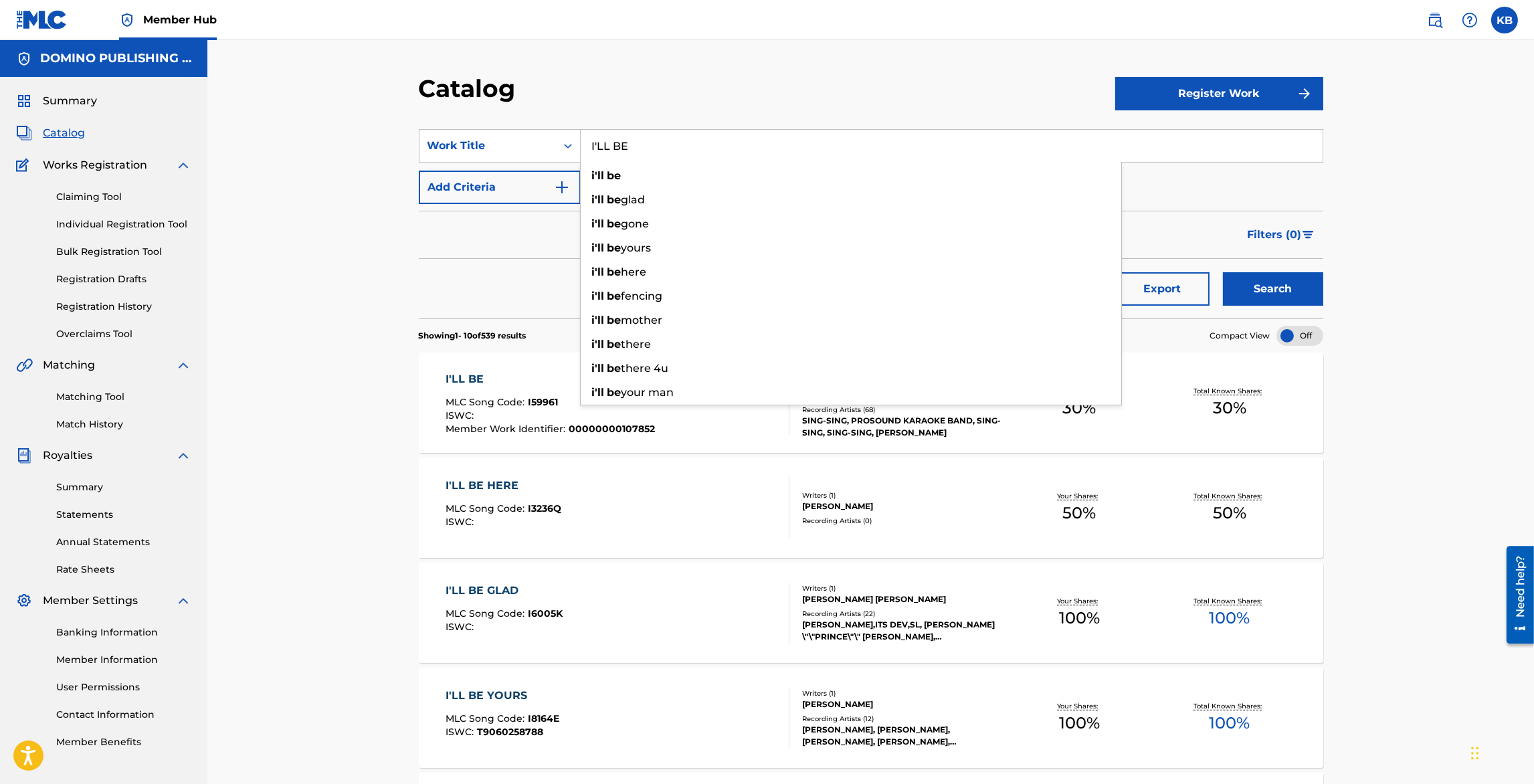
drag, startPoint x: 689, startPoint y: 144, endPoint x: 693, endPoint y: 112, distance: 32.2
click at [693, 113] on section "SearchWithCriteriaa1ff466f-049d-4a36-873c-c21a71032ae1 Work Title I'LL BE i'll …" at bounding box center [872, 215] width 905 height 205
paste input "[PERSON_NAME] THE ICE CREAM MAN"
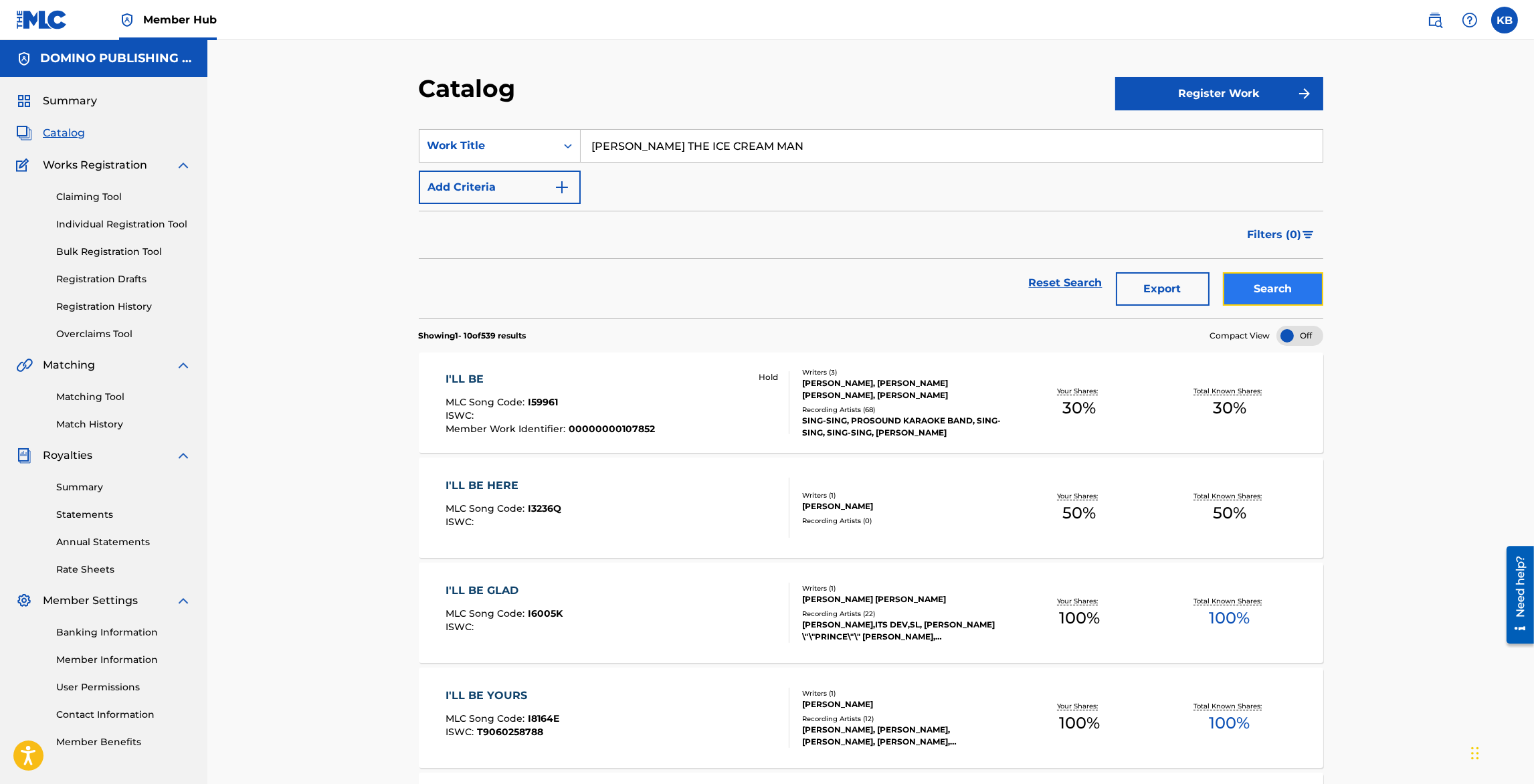
click at [1286, 285] on button "Search" at bounding box center [1273, 289] width 100 height 33
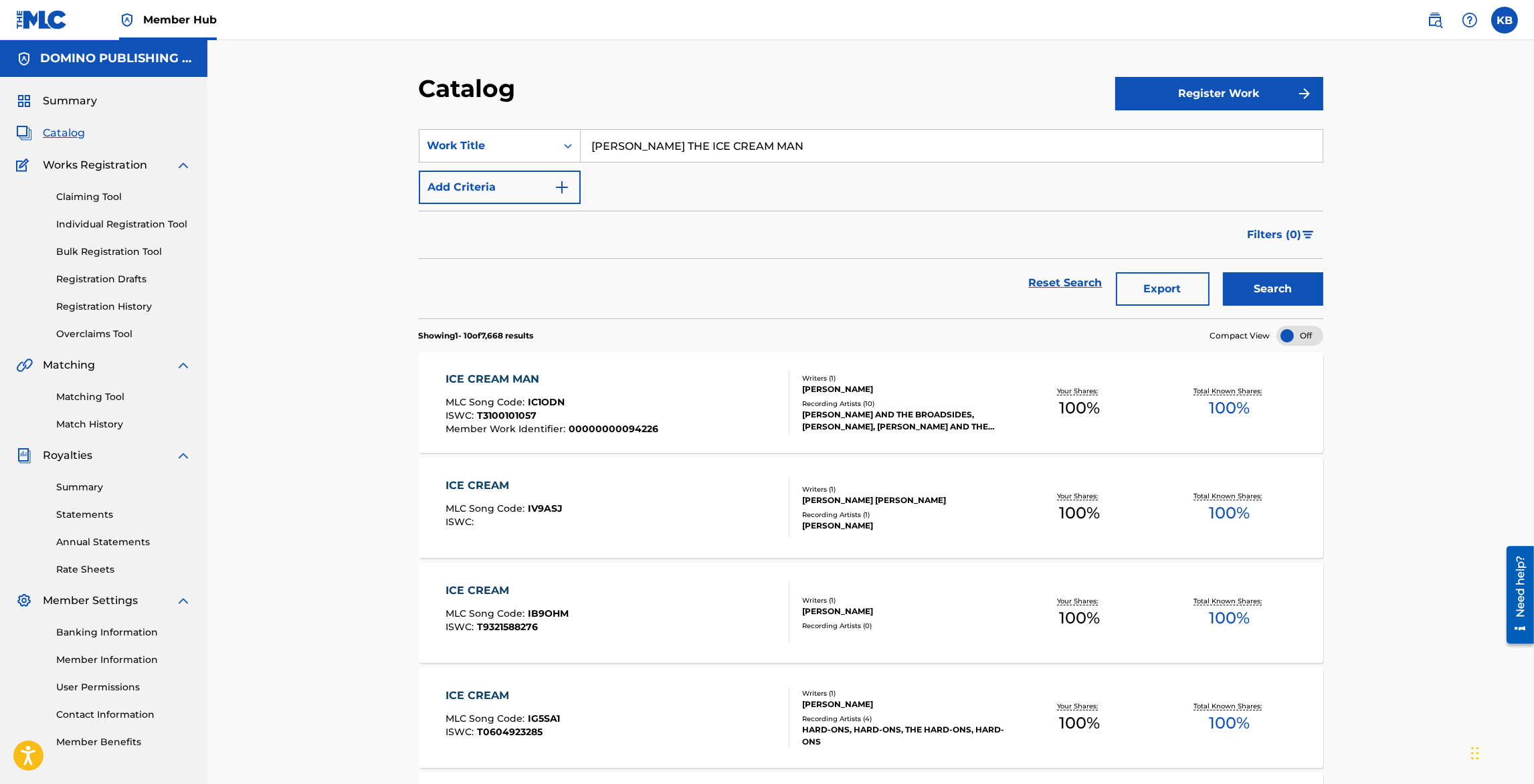
drag, startPoint x: 754, startPoint y: 142, endPoint x: 756, endPoint y: 106, distance: 36.1
click at [756, 106] on div "Catalog Register Work SearchWithCriteriaa1ff466f-049d-4a36-873c-c21a71032ae1 Wo…" at bounding box center [871, 770] width 937 height 1393
paste input "TRAIN-CAR-CAR-TRAIN-MURDER"
type input "TRAIN-CAR-CAR-TRAIN-MURDER"
click at [1223, 273] on button "Search" at bounding box center [1273, 289] width 100 height 33
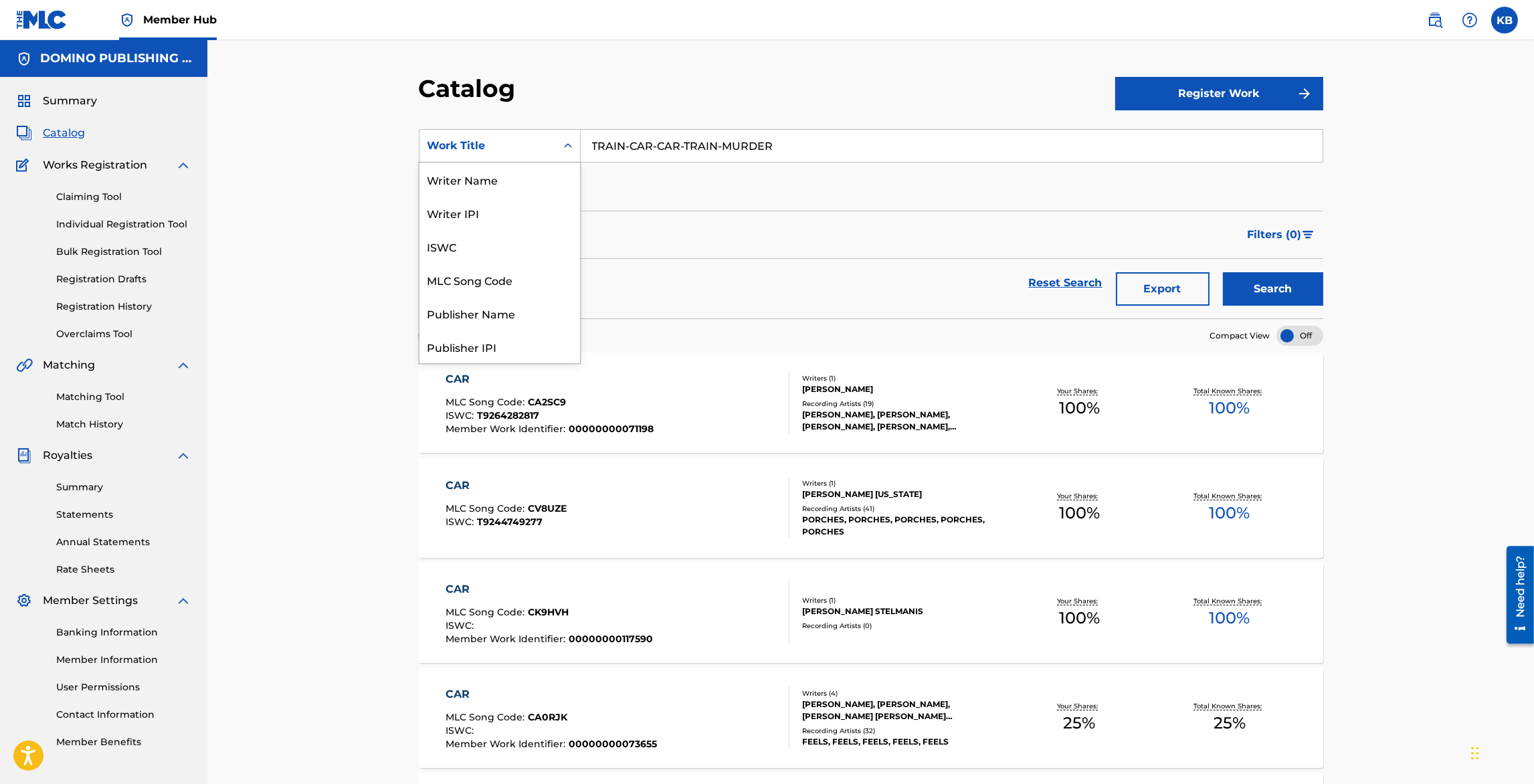
click at [464, 150] on div "Work Title" at bounding box center [488, 145] width 121 height 16
click at [495, 184] on div "Writer Name" at bounding box center [501, 180] width 161 height 33
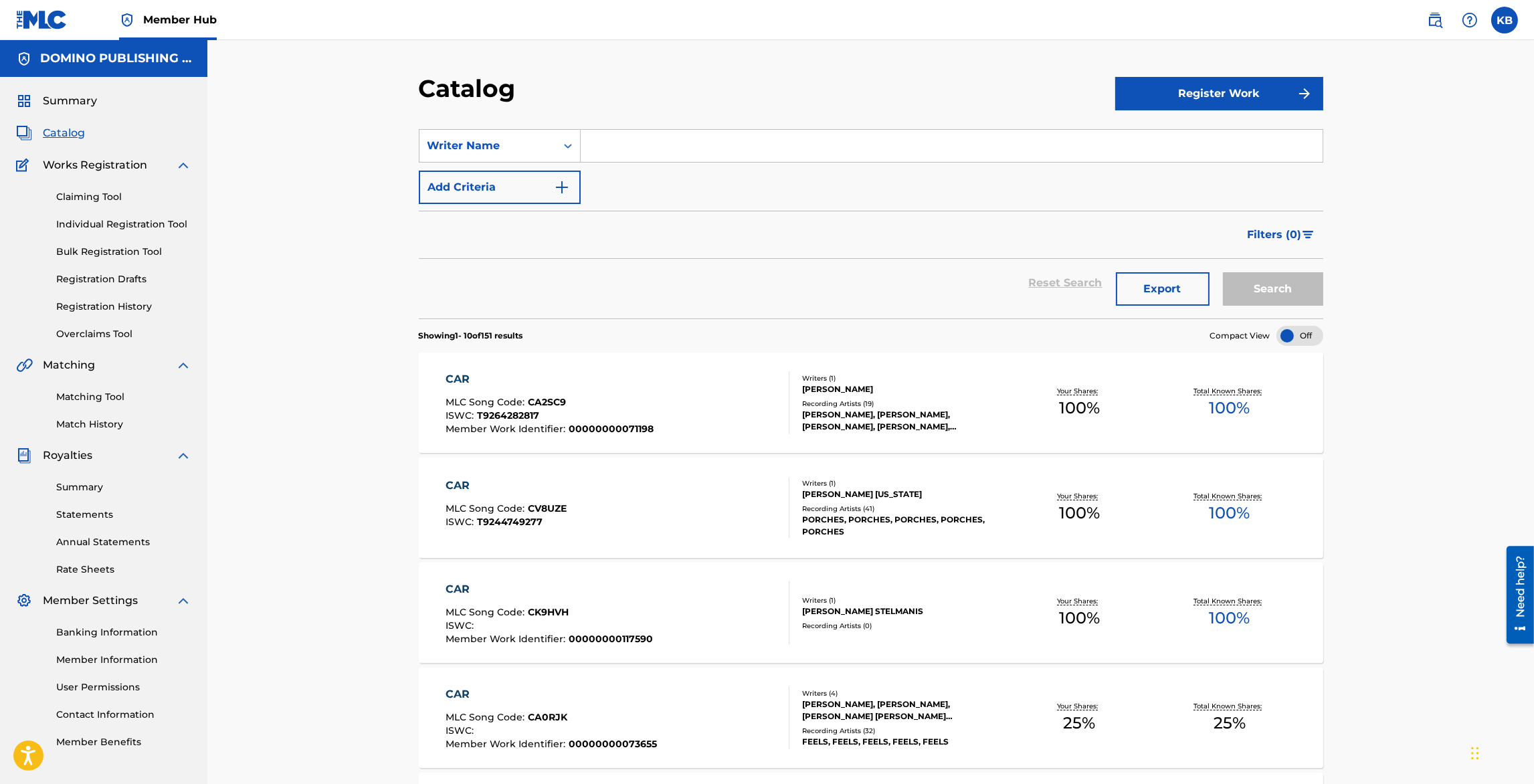
click at [749, 152] on input "Search Form" at bounding box center [952, 145] width 742 height 32
type input "black"
click at [1223, 273] on button "Search" at bounding box center [1273, 289] width 100 height 33
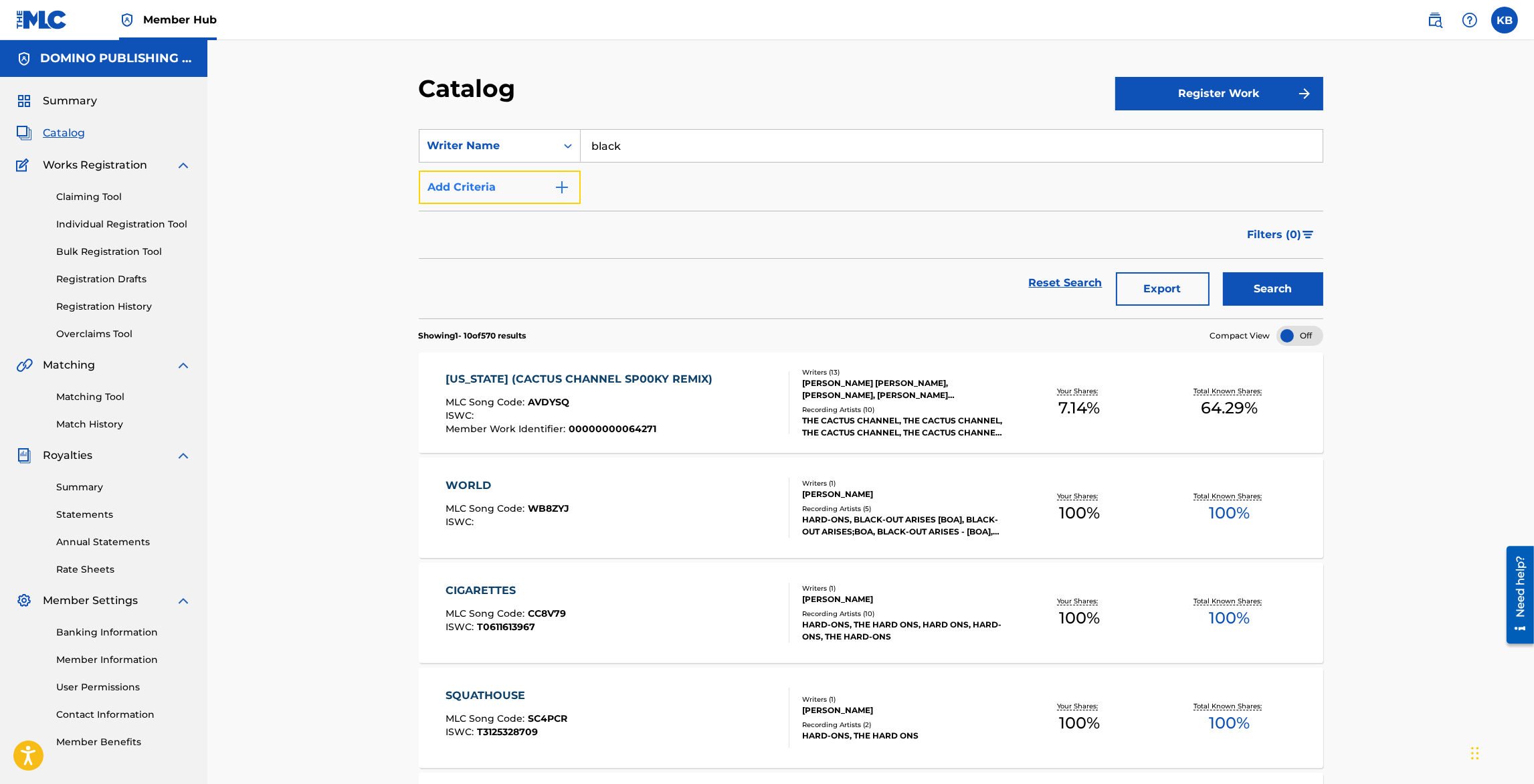
click at [505, 186] on button "Add Criteria" at bounding box center [500, 187] width 162 height 33
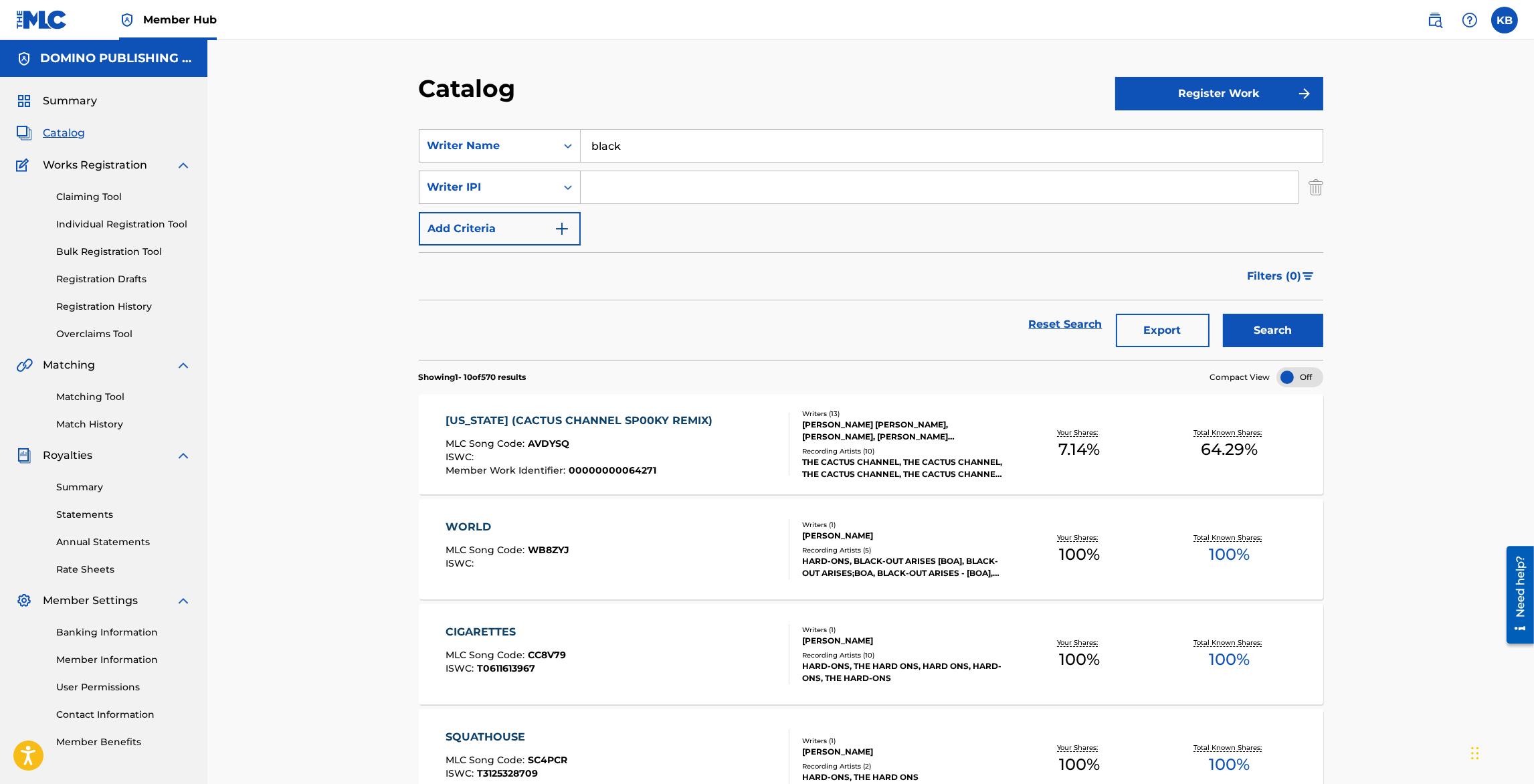
click at [548, 188] on div "Writer IPI" at bounding box center [488, 187] width 136 height 26
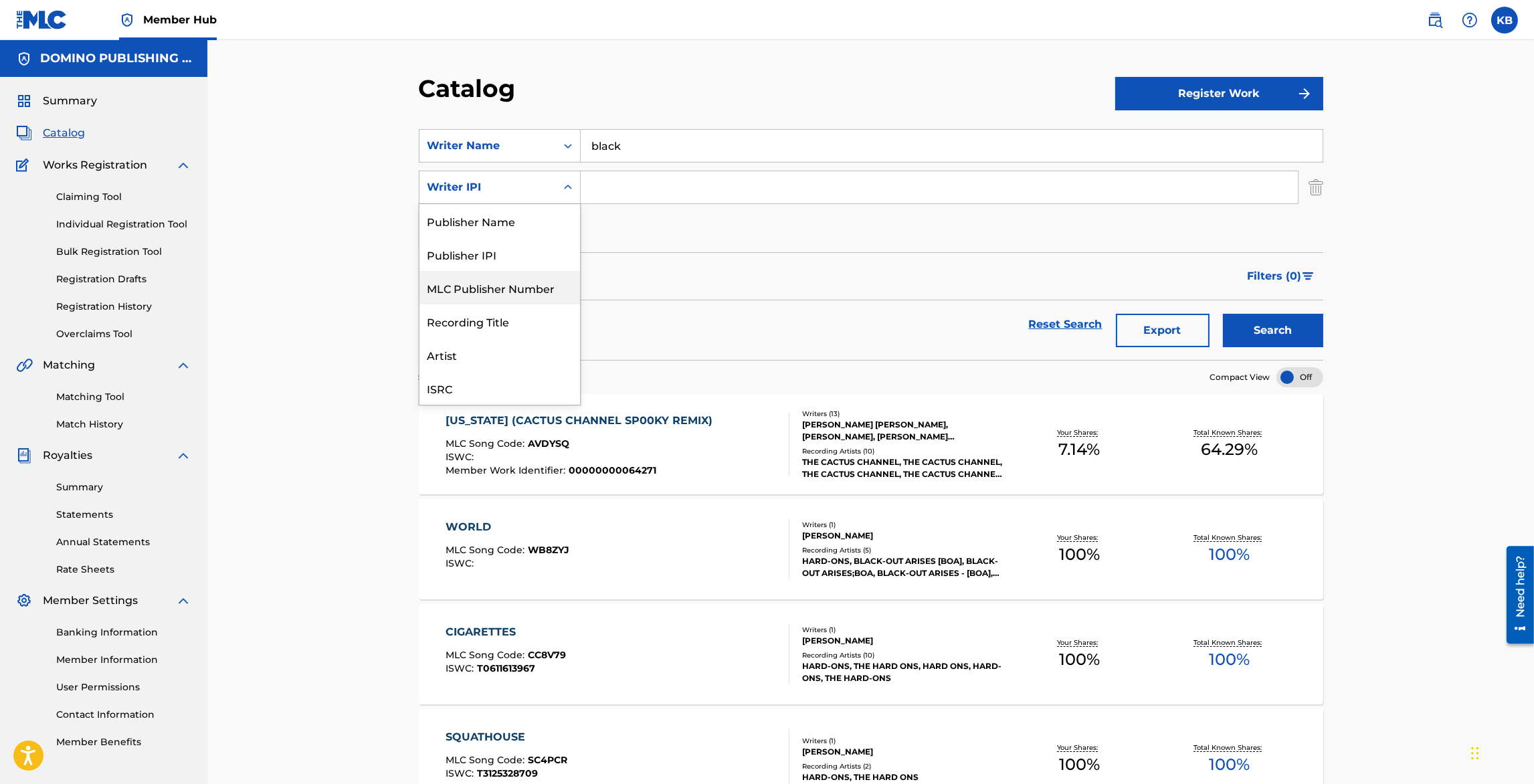
scroll to position [33, 0]
click at [468, 287] on div "Recording Title" at bounding box center [501, 287] width 161 height 33
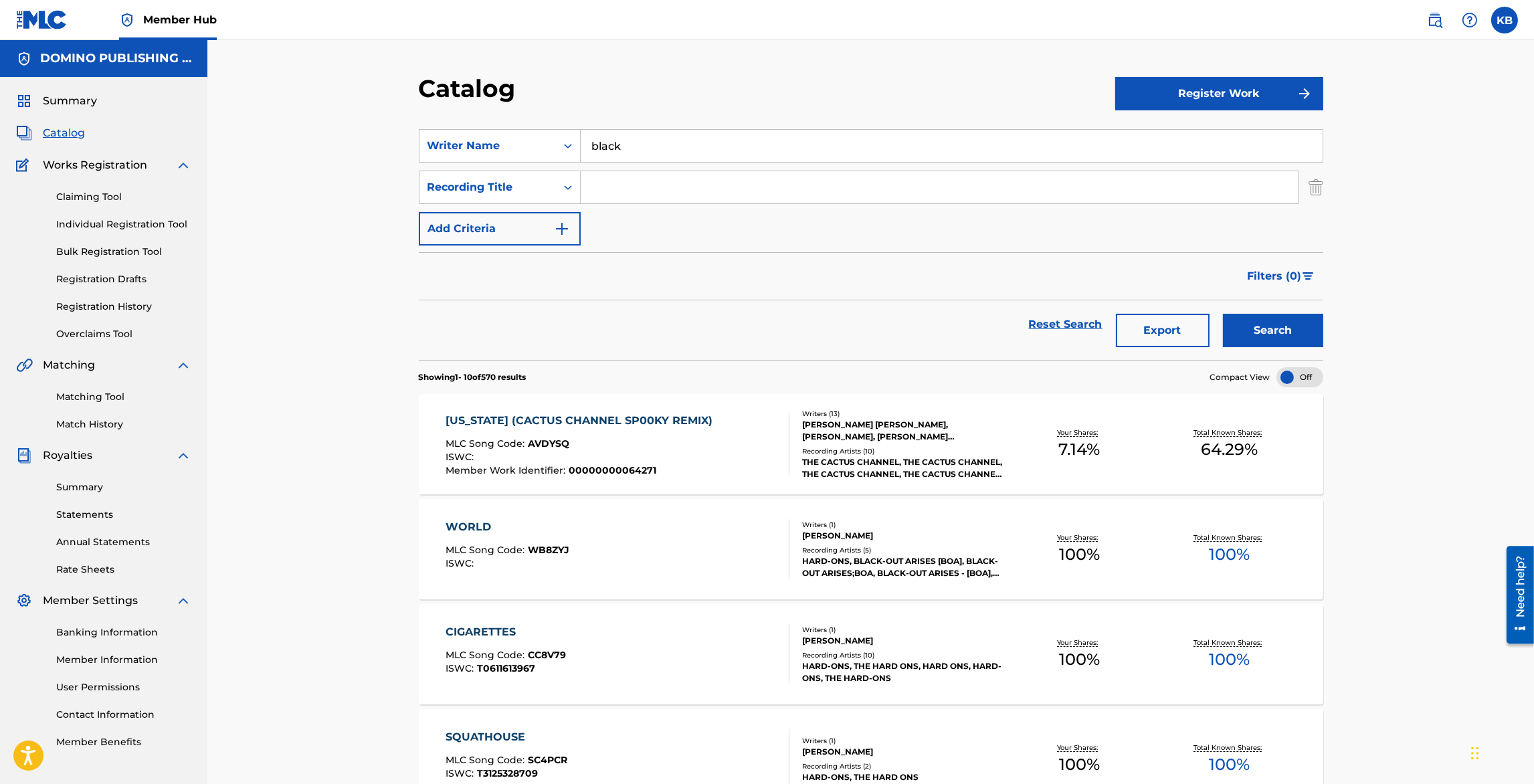
click at [687, 188] on input "Search Form" at bounding box center [939, 187] width 717 height 32
type input "train"
click at [1223, 314] on button "Search" at bounding box center [1273, 331] width 100 height 33
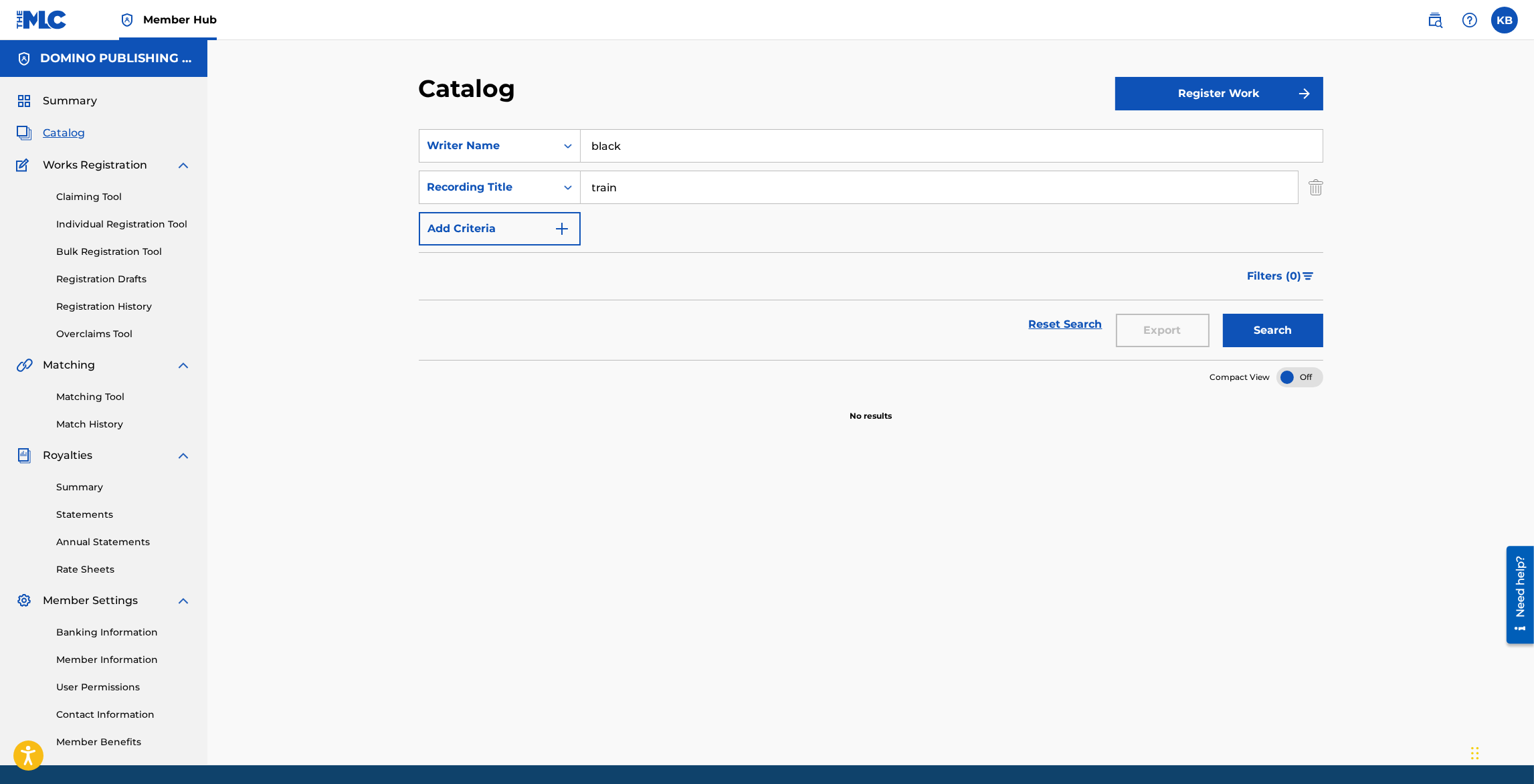
drag, startPoint x: 655, startPoint y: 145, endPoint x: 661, endPoint y: 99, distance: 46.4
click at [660, 105] on div "Catalog Register Work SearchWithCriteria673109fe-f635-4fe3-ae7b-bc152df5131a Wr…" at bounding box center [871, 419] width 937 height 692
paste input "LOVE LIFE ([PERSON_NAME])"
drag, startPoint x: 750, startPoint y: 140, endPoint x: 661, endPoint y: 146, distance: 89.2
click at [661, 146] on input "LOVE LIFE ([PERSON_NAME])" at bounding box center [952, 145] width 742 height 32
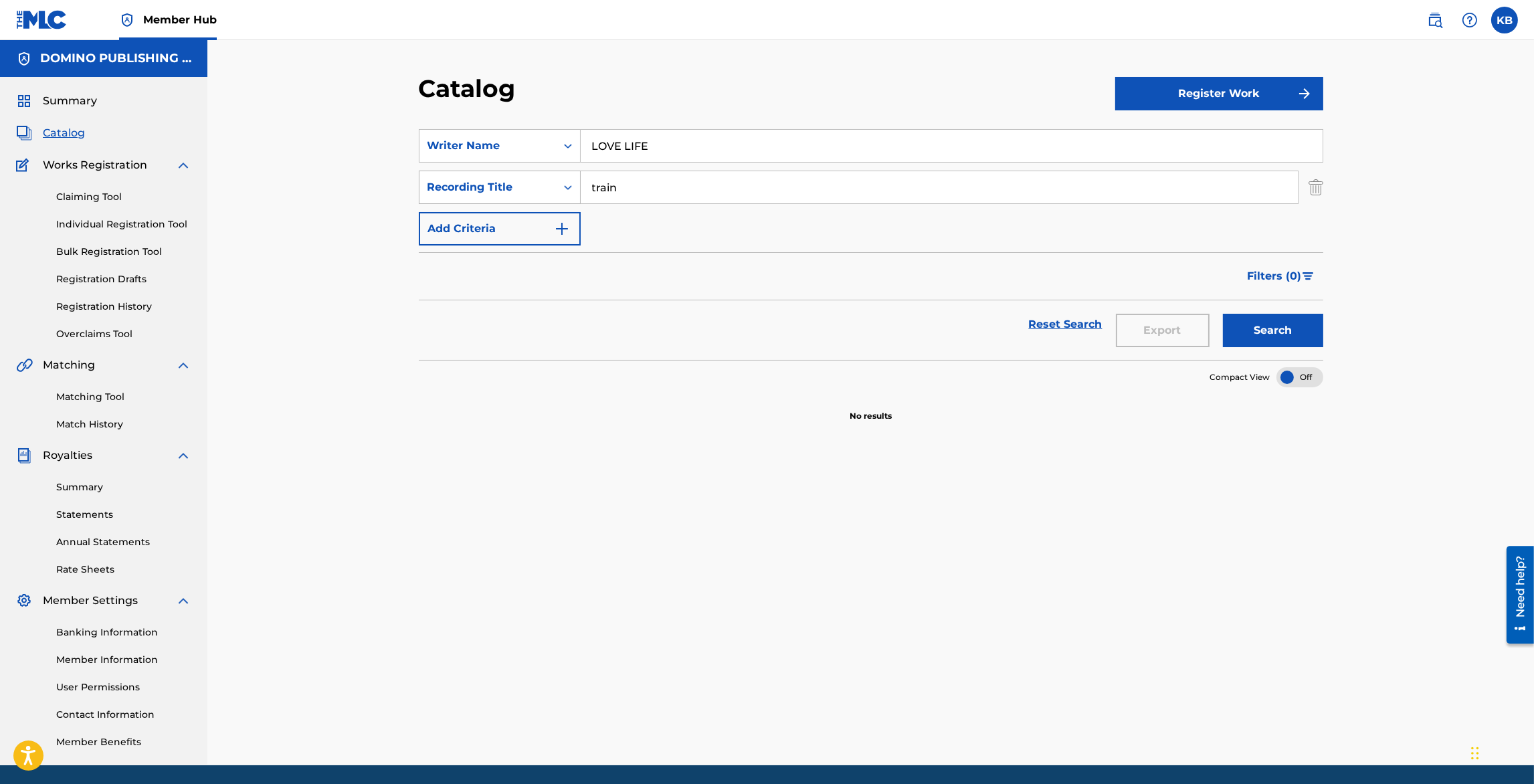
type input "LOVE LIFE"
click at [496, 174] on div "Recording Title" at bounding box center [500, 187] width 162 height 33
click at [551, 141] on div "Writer Name" at bounding box center [488, 146] width 136 height 26
click at [484, 174] on div "Work Title" at bounding box center [501, 180] width 161 height 33
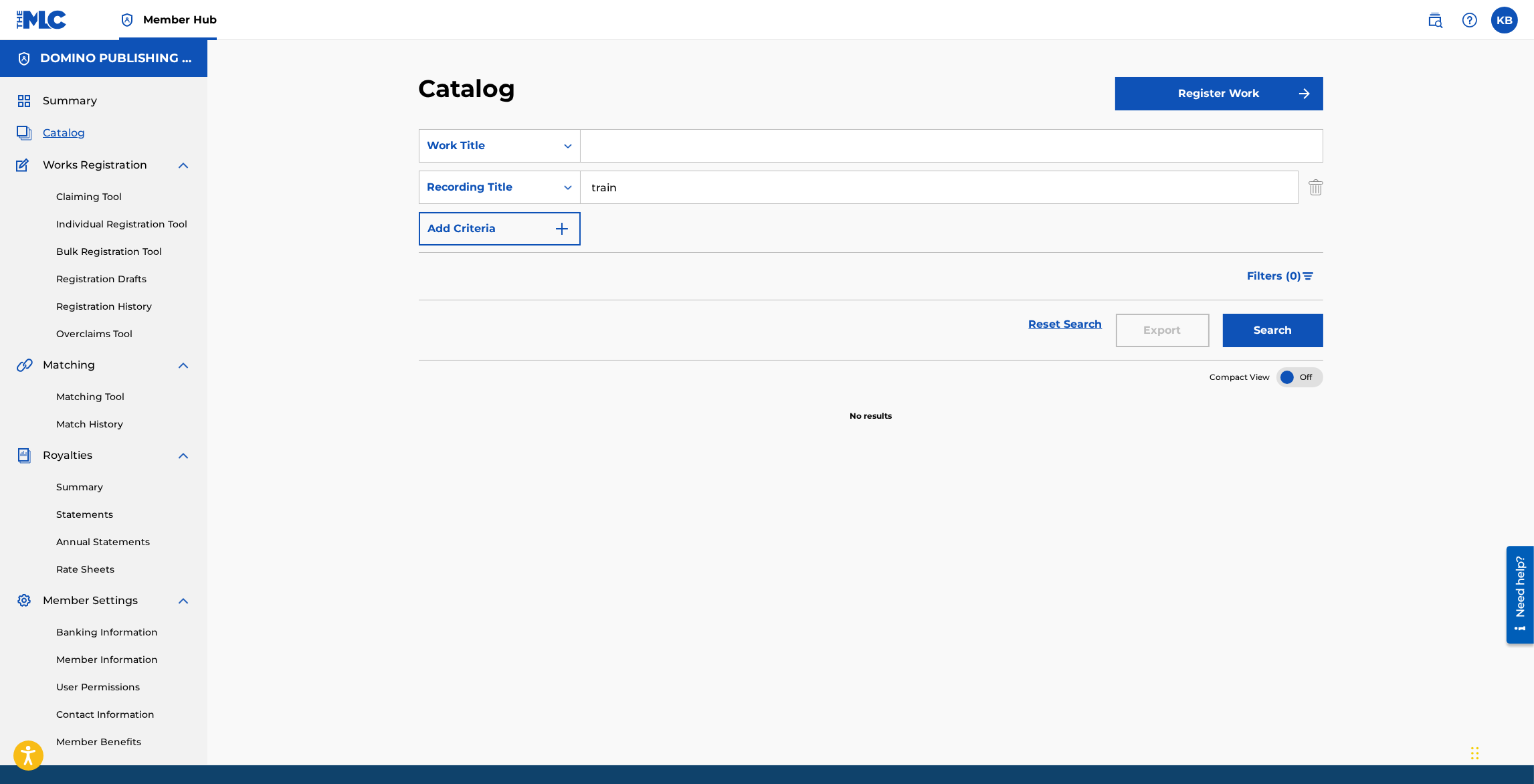
click at [647, 157] on input "Search Form" at bounding box center [952, 145] width 742 height 32
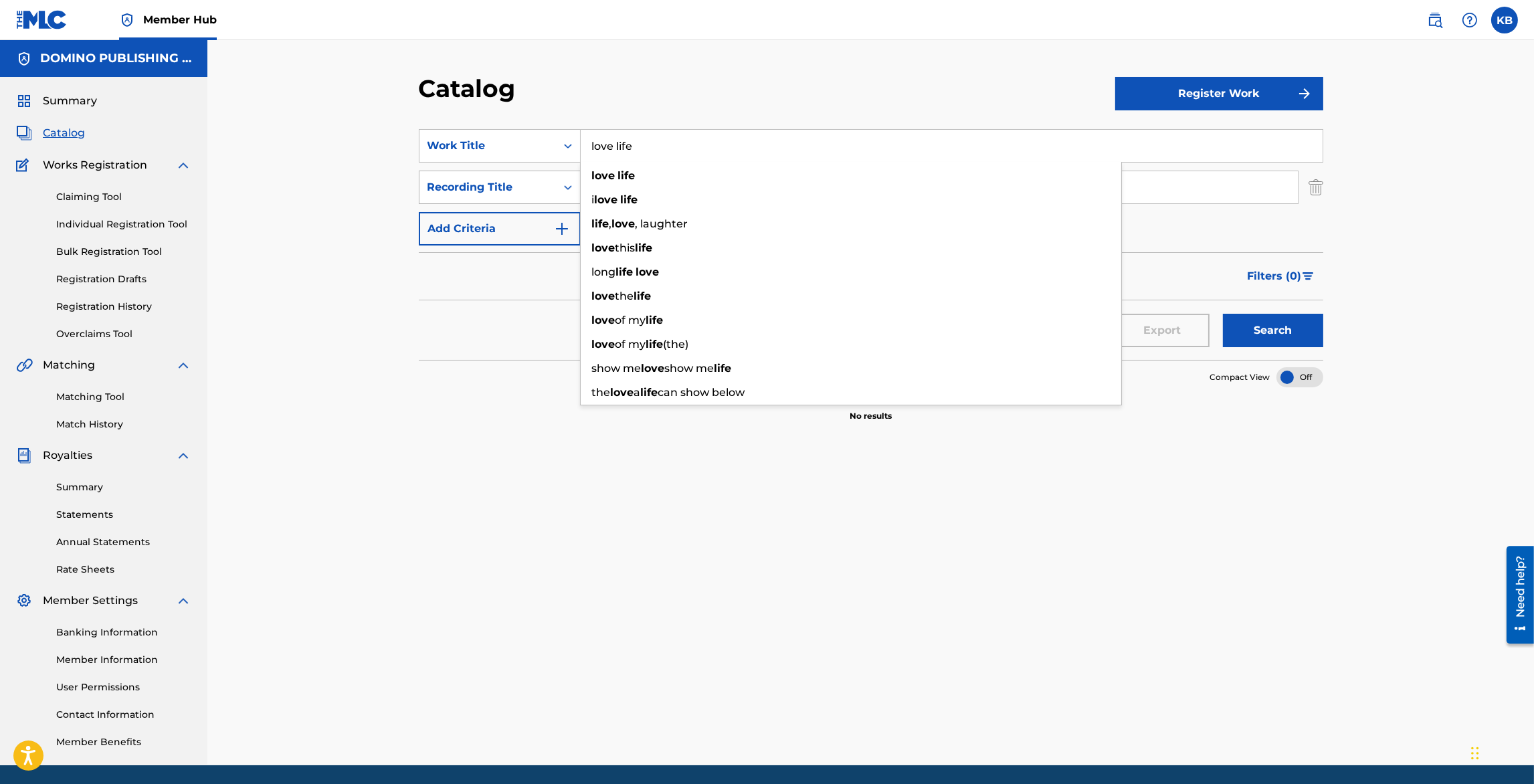
type input "love life"
click at [499, 191] on div "Recording Title" at bounding box center [488, 187] width 121 height 16
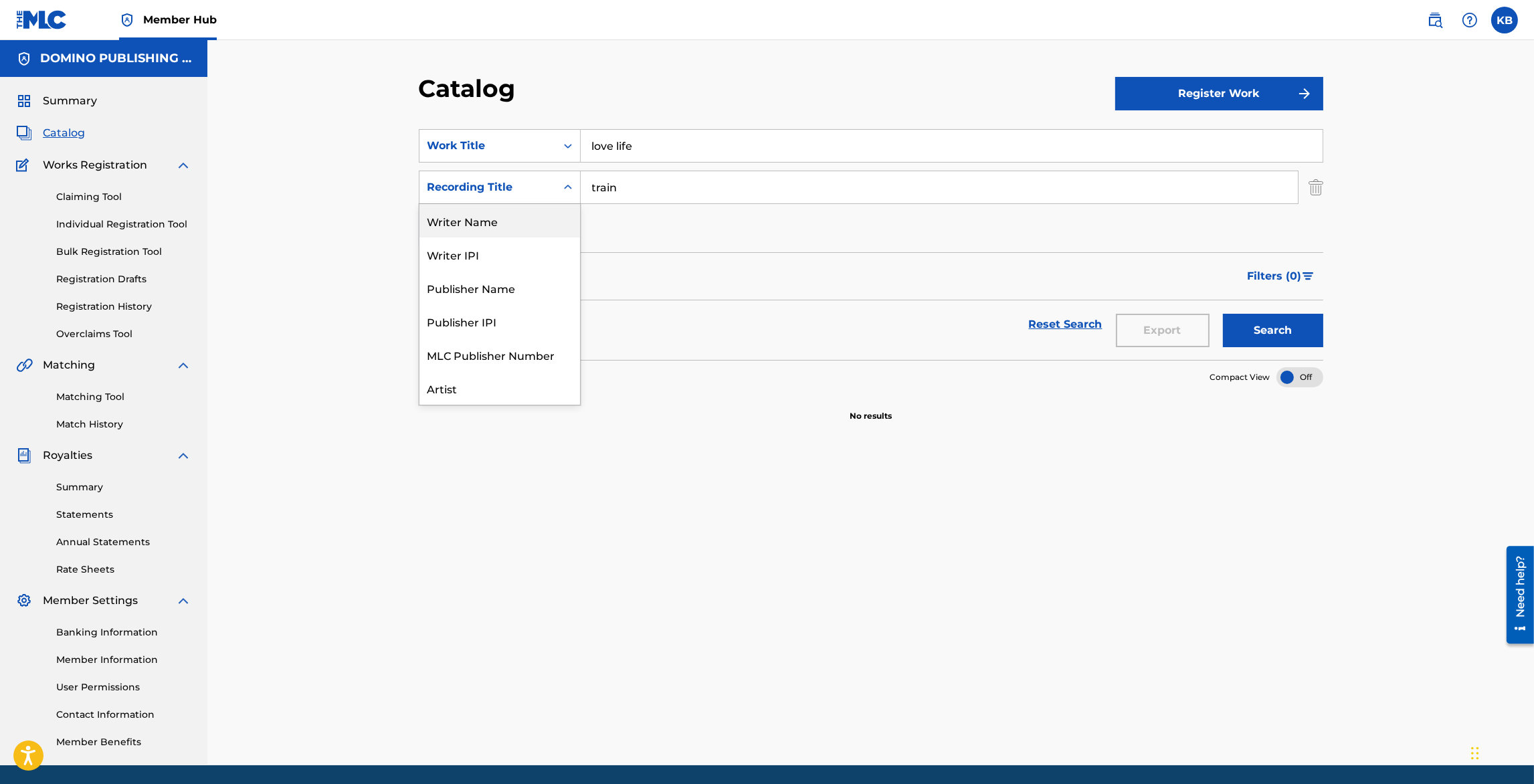
click at [485, 216] on div "Writer Name" at bounding box center [501, 221] width 161 height 33
click at [649, 190] on input "Search Form" at bounding box center [939, 187] width 717 height 32
type input "[PERSON_NAME]"
click at [1223, 314] on button "Search" at bounding box center [1273, 331] width 100 height 33
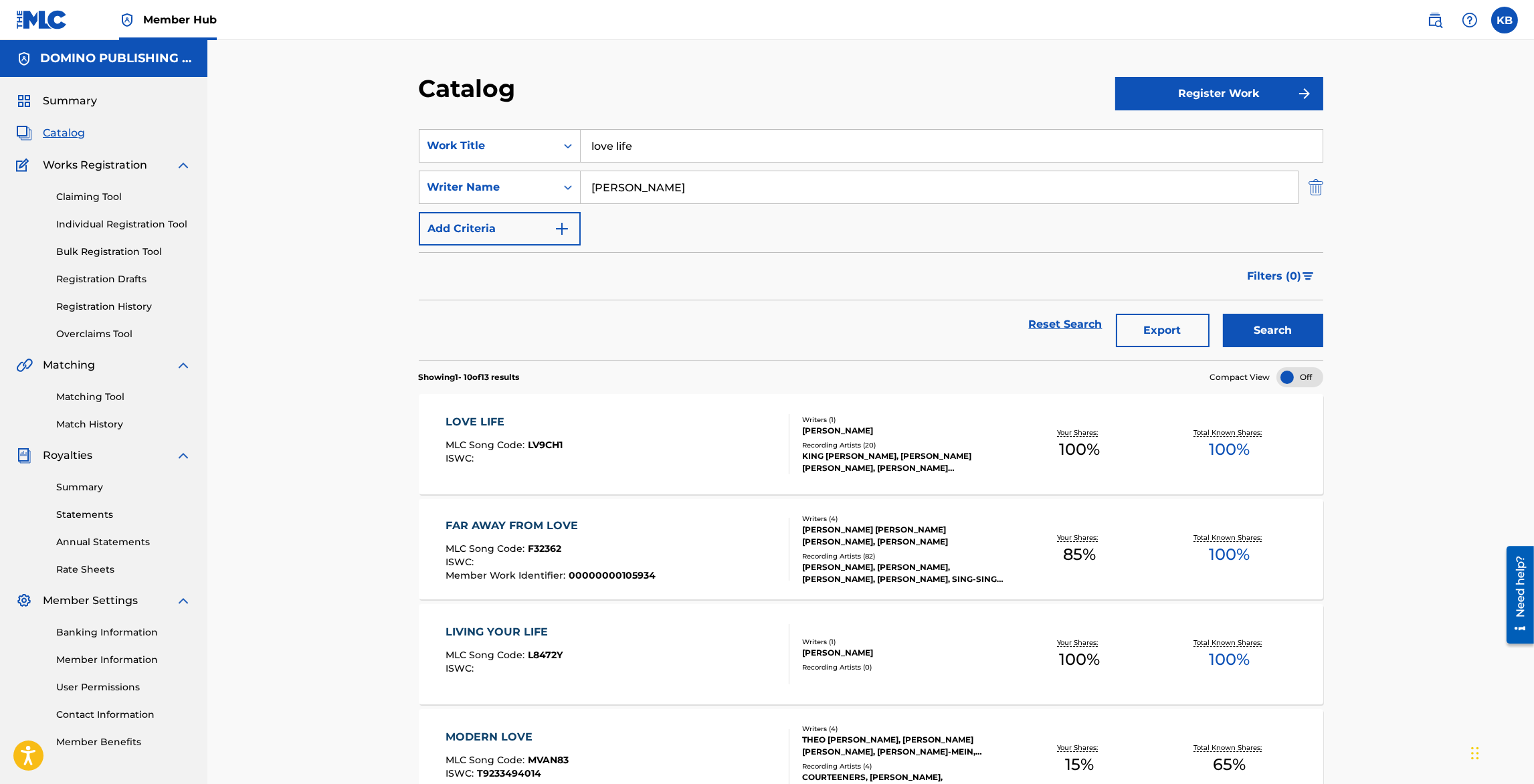
click at [1317, 184] on img "Search Form" at bounding box center [1316, 187] width 15 height 33
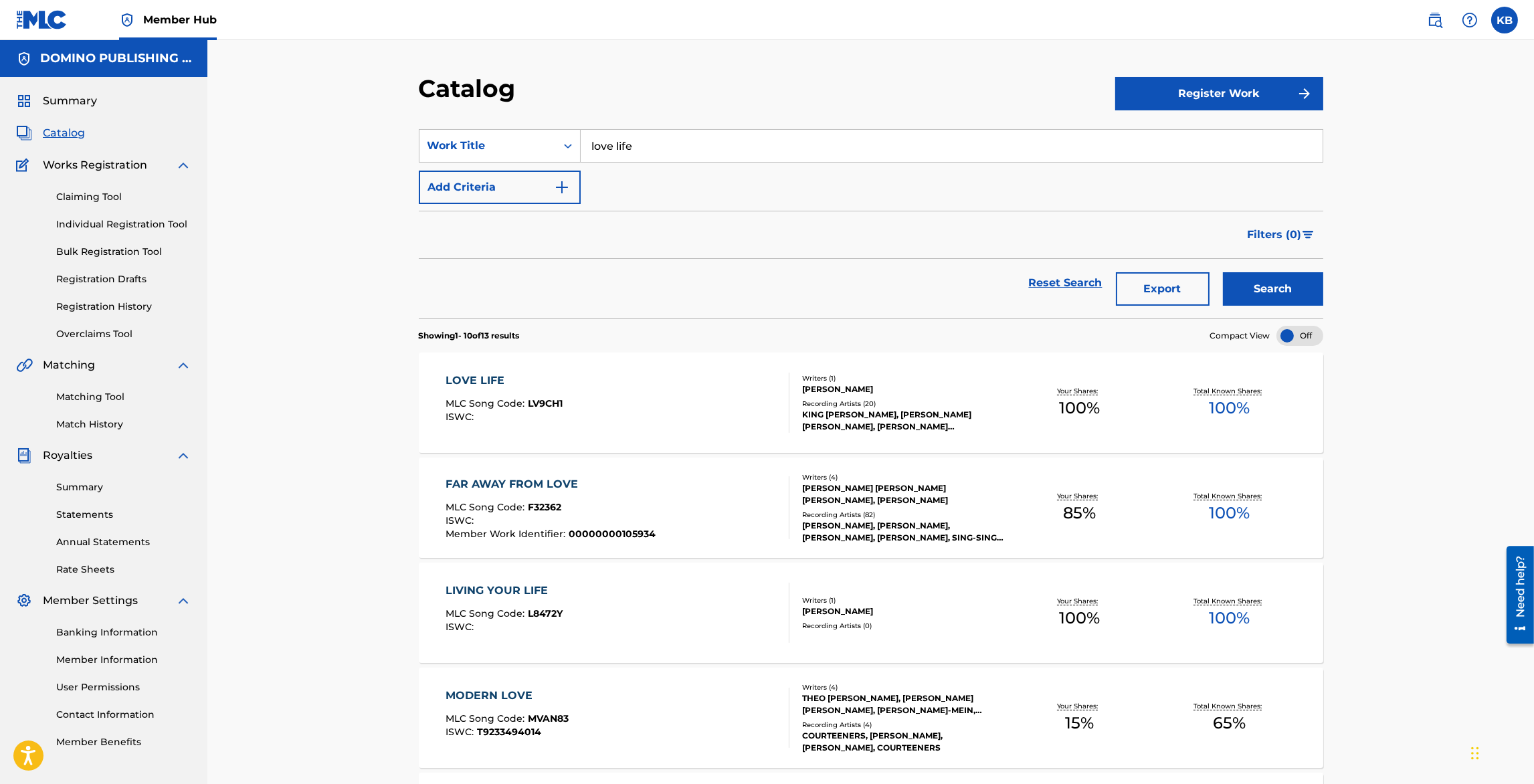
click at [1185, 146] on input "love life" at bounding box center [952, 145] width 742 height 32
paste input "PHOTOGRAPH ([PERSON_NAME]/[PERSON_NAME]/GOFTEN/[PERSON_NAME]/[PERSON_NAME])"
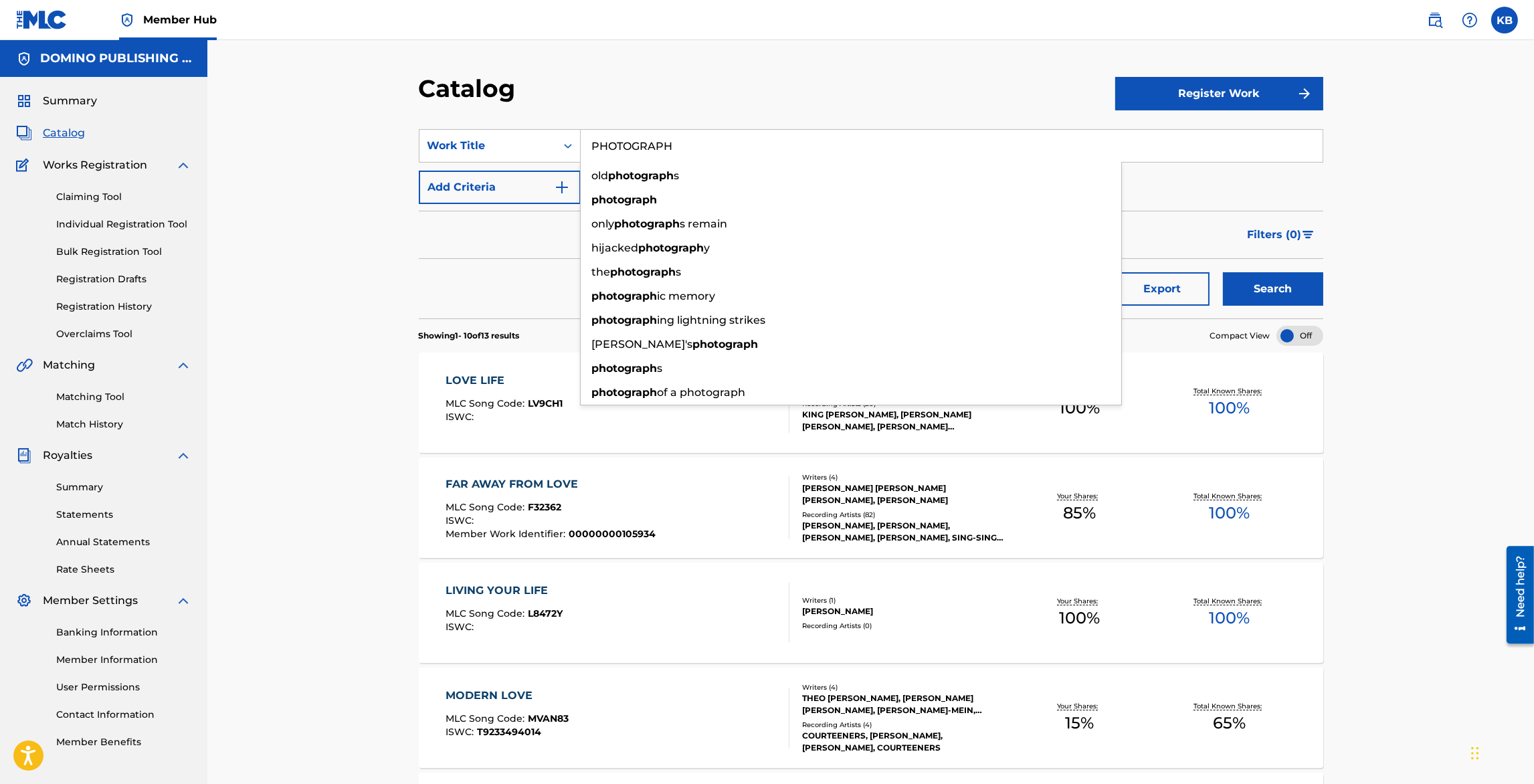
type input "PHOTOGRAPH"
click at [1223, 273] on button "Search" at bounding box center [1273, 289] width 100 height 33
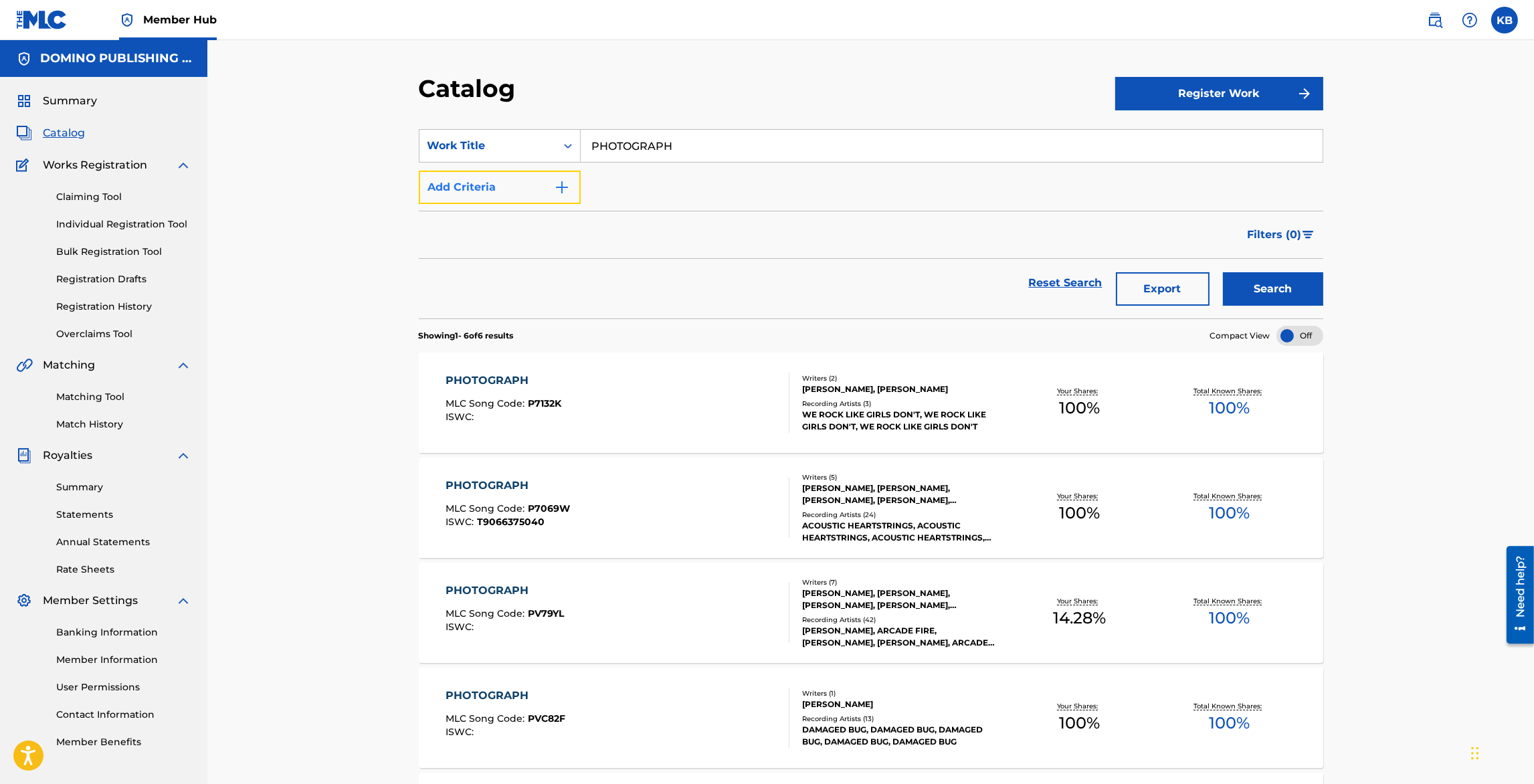
click at [451, 172] on button "Add Criteria" at bounding box center [500, 187] width 162 height 33
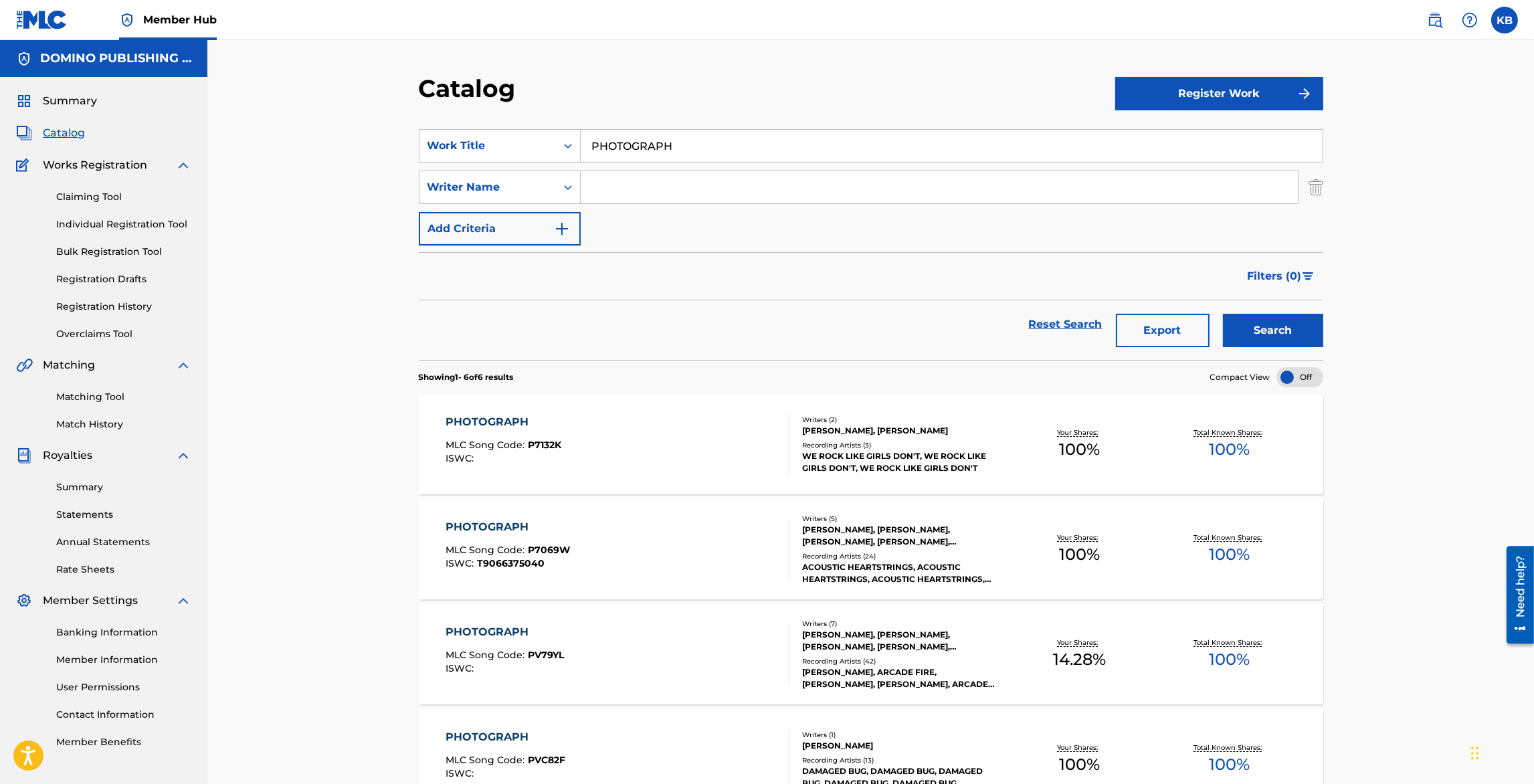
click at [689, 180] on input "Search Form" at bounding box center [939, 187] width 717 height 32
paste input "PHOTOGRAPH ([PERSON_NAME]/[PERSON_NAME]/GOFTEN/[PERSON_NAME]/[PERSON_NAME])"
type input "[PERSON_NAME]"
click at [1223, 314] on button "Search" at bounding box center [1273, 331] width 100 height 33
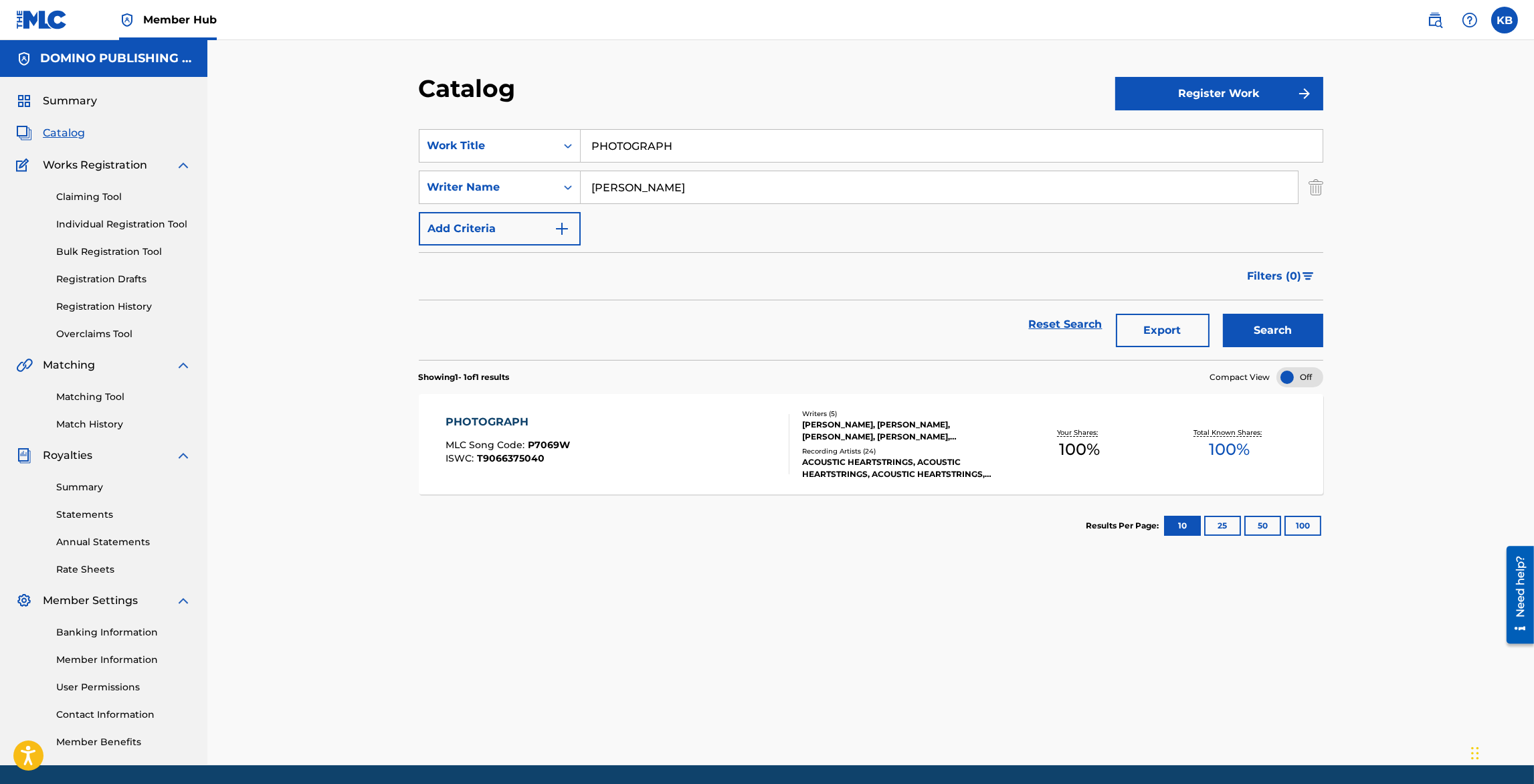
click at [663, 462] on div "PHOTOGRAPH MLC Song Code : P7069W ISWC : T9066375040" at bounding box center [617, 444] width 344 height 60
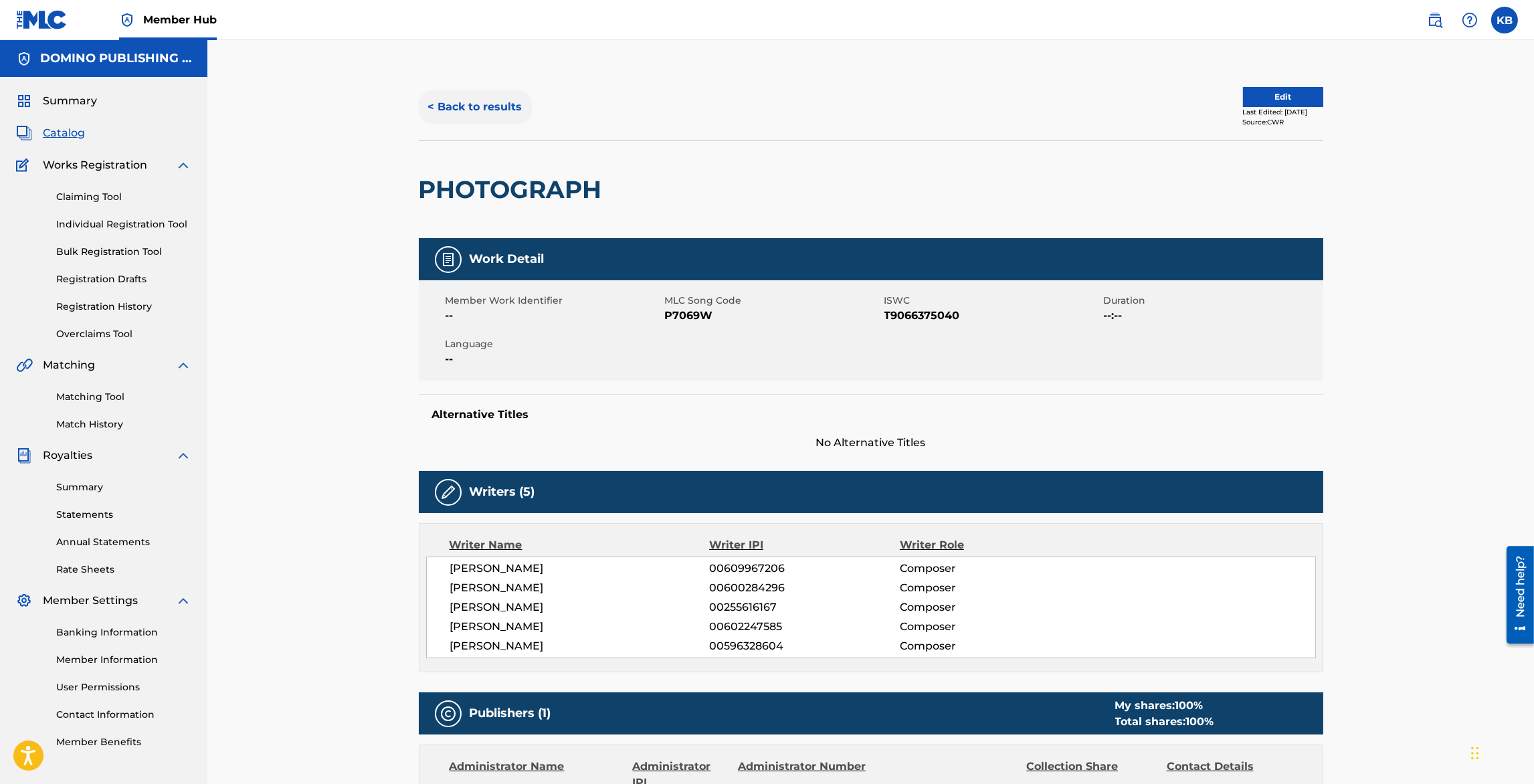
click at [484, 98] on button "< Back to results" at bounding box center [475, 107] width 113 height 33
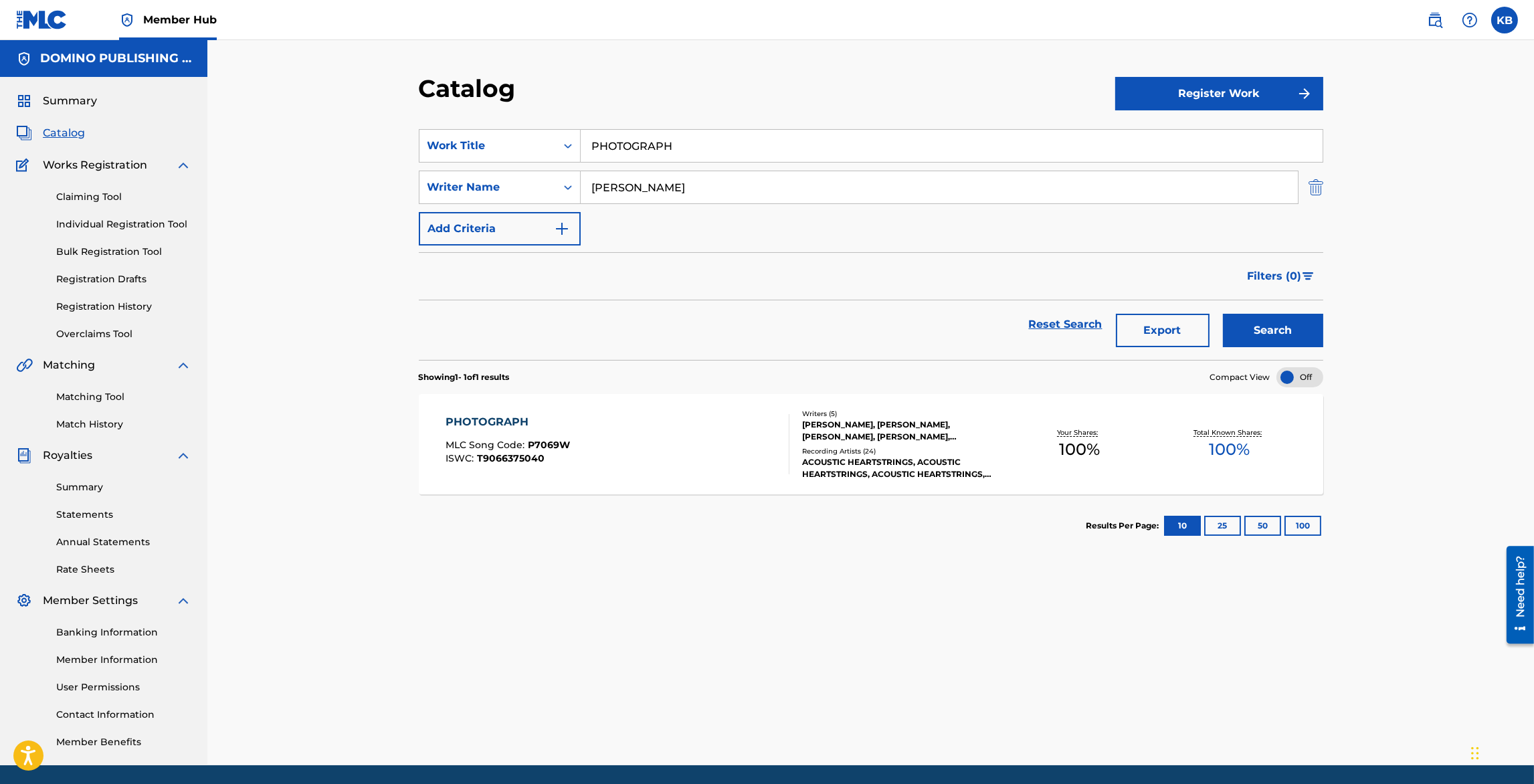
click at [1321, 184] on img "Search Form" at bounding box center [1316, 187] width 15 height 33
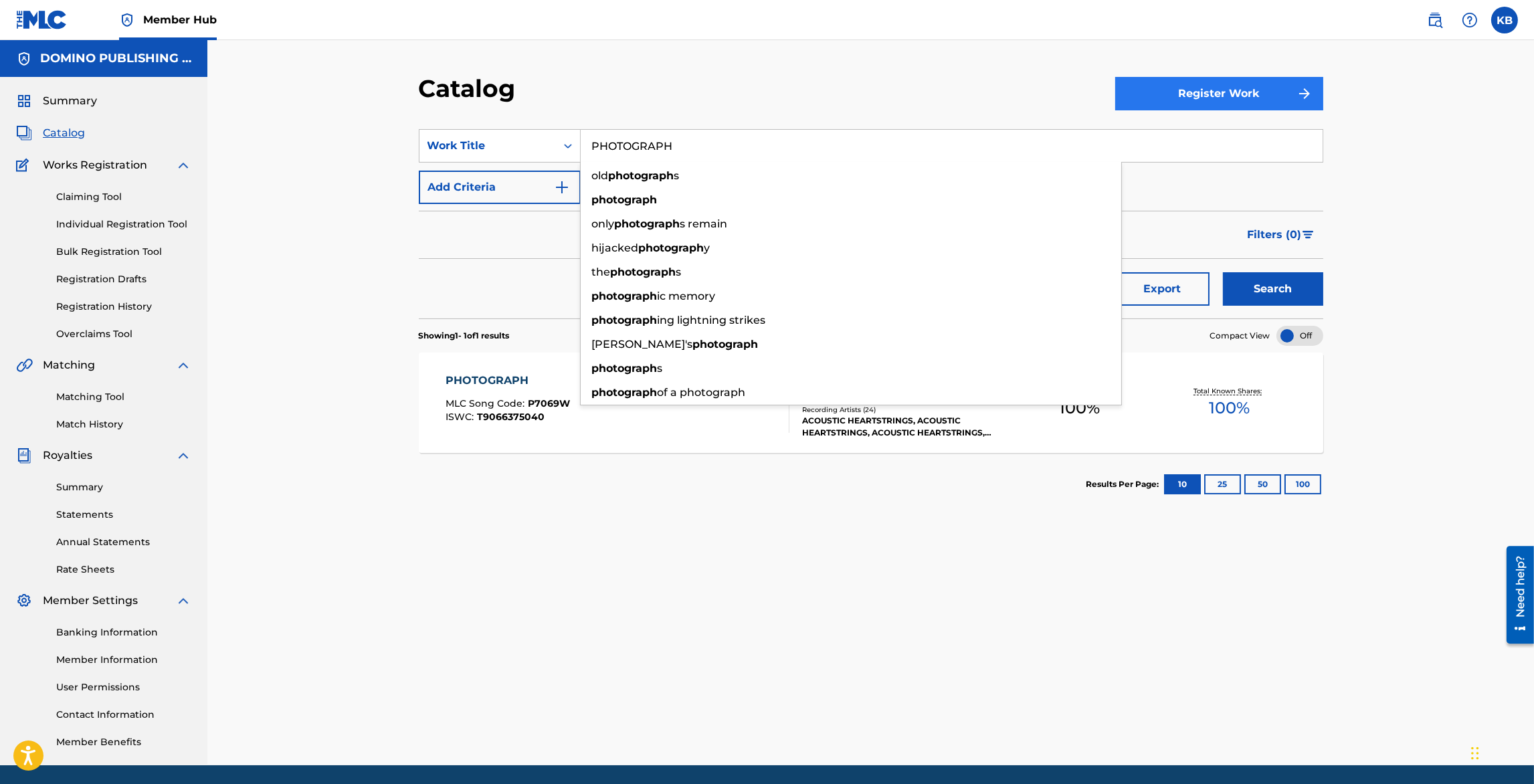
drag, startPoint x: 1221, startPoint y: 143, endPoint x: 1222, endPoint y: 98, distance: 45.0
click at [1222, 98] on div "Catalog Register Work SearchWithCriteriaf9003417-7885-4f33-ae86-20647306a56c Wo…" at bounding box center [871, 419] width 937 height 692
paste input "ICE FISHING ([PERSON_NAME])"
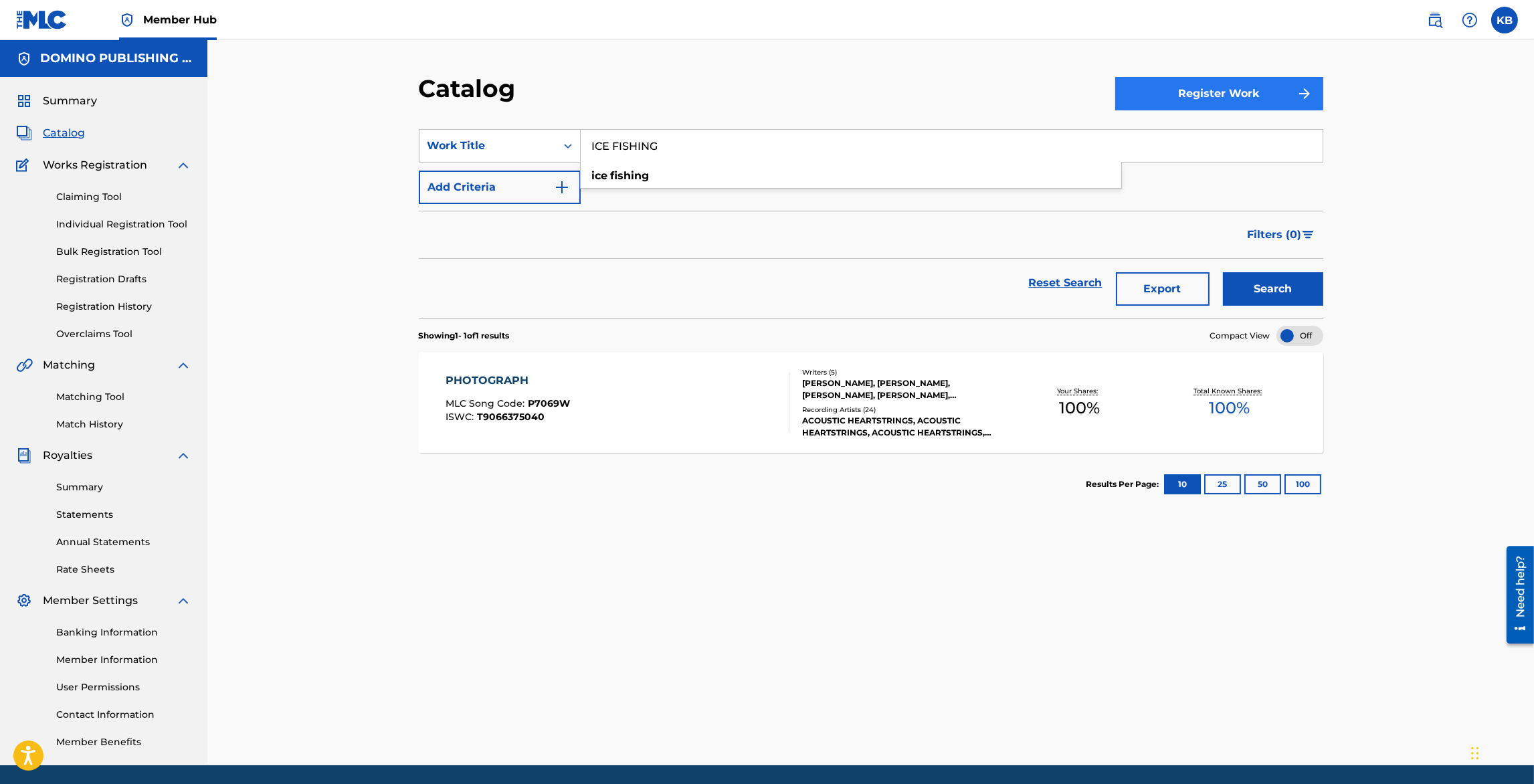
type input "ICE FISHING"
click at [1223, 273] on button "Search" at bounding box center [1273, 289] width 100 height 33
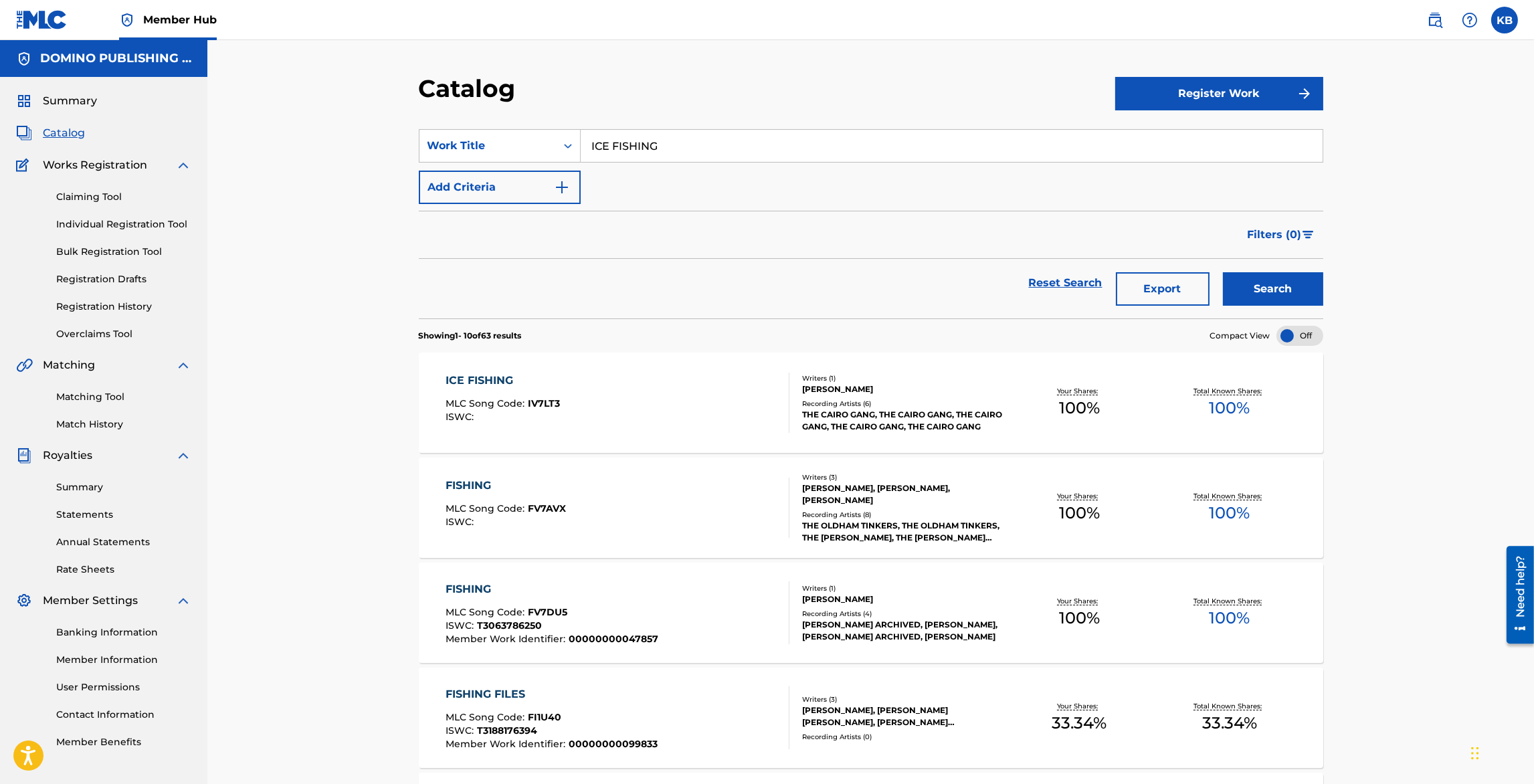
click at [656, 430] on div "ICE FISHING MLC Song Code : IV7LT3 ISWC :" at bounding box center [617, 402] width 344 height 60
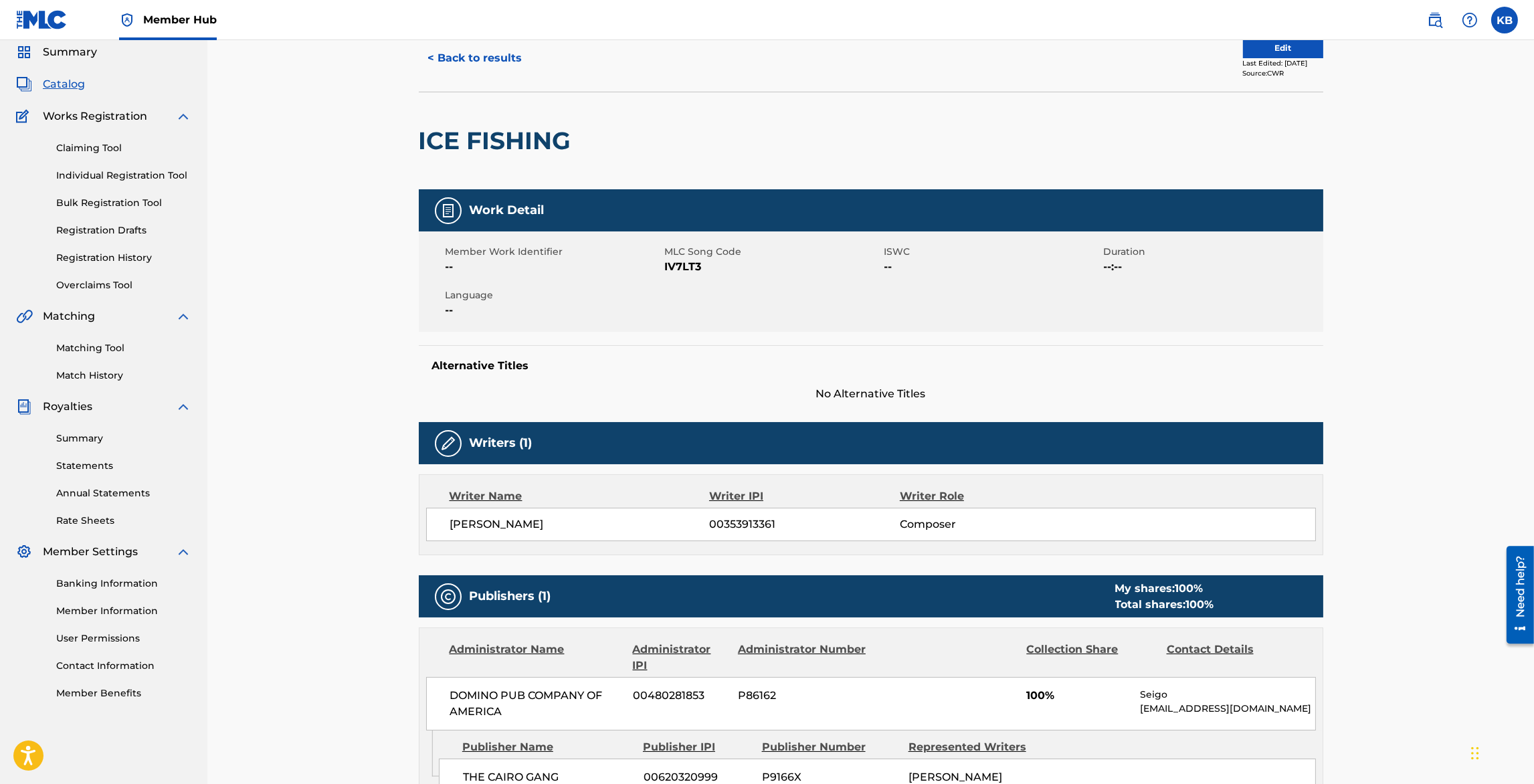
scroll to position [500, 0]
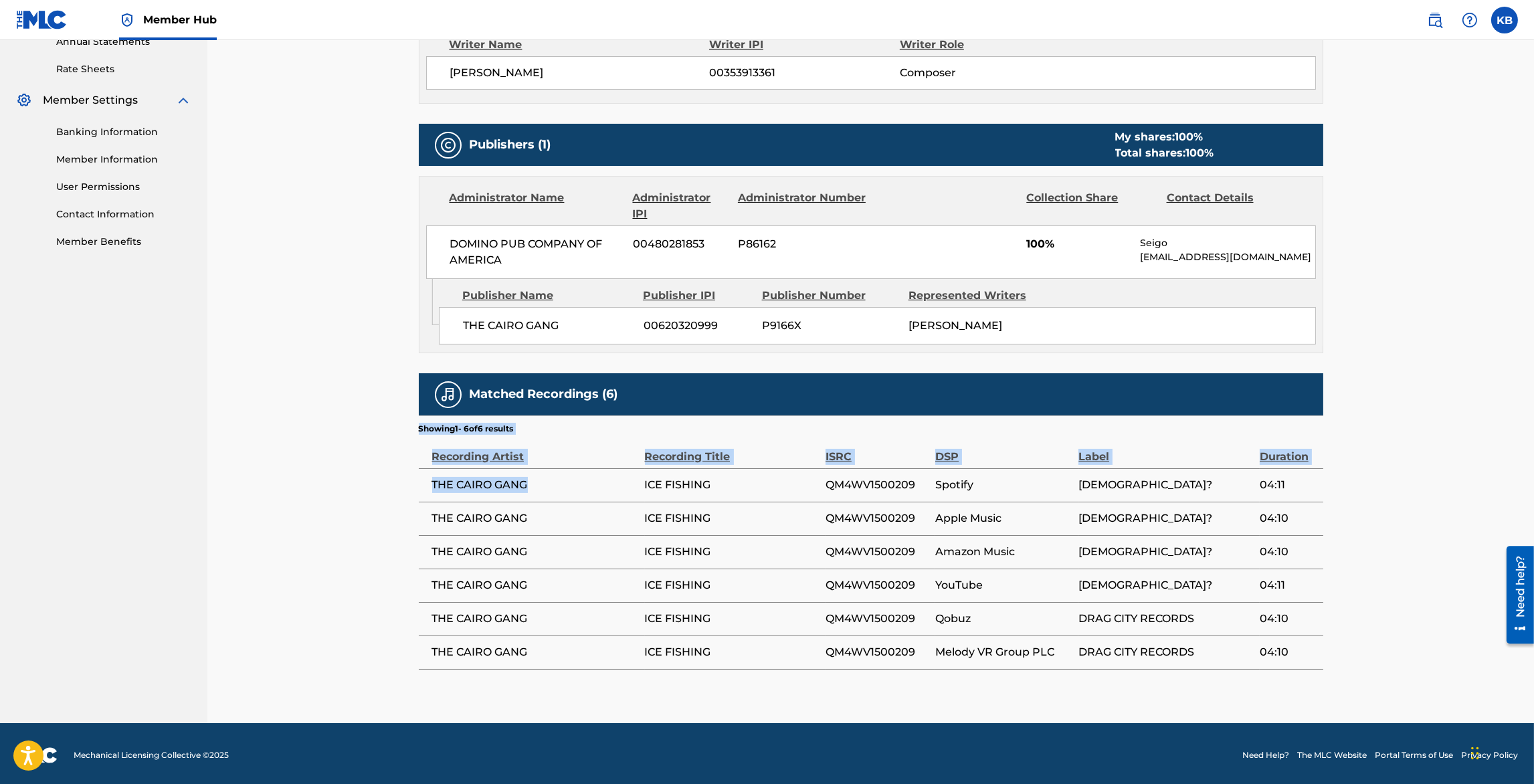
drag, startPoint x: 529, startPoint y: 485, endPoint x: 382, endPoint y: 483, distance: 147.0
click at [382, 483] on div "< Back to results Edit Last Edited: [DATE] Source: CWR ICE FISHING Work Detail …" at bounding box center [871, 131] width 1327 height 1183
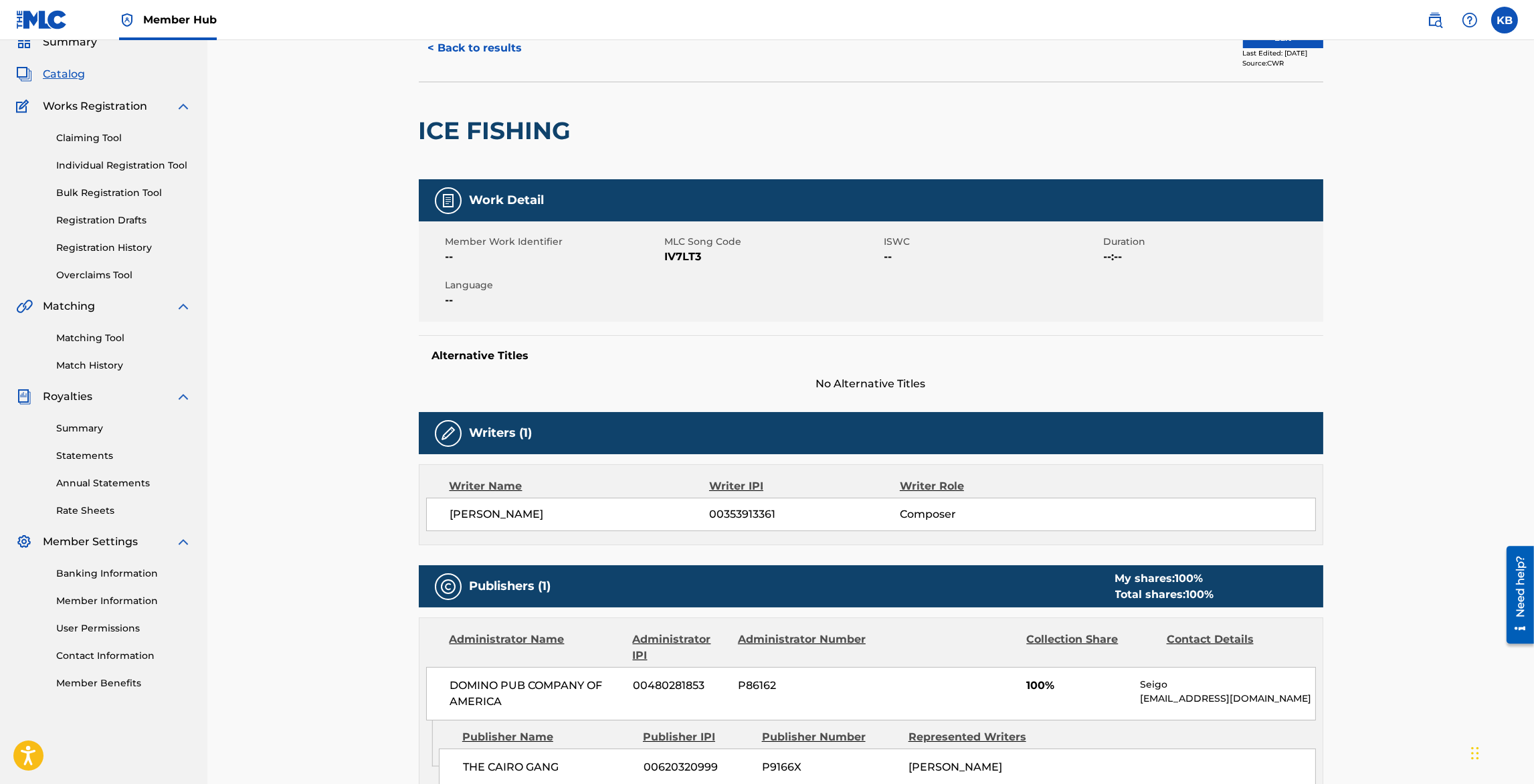
scroll to position [0, 0]
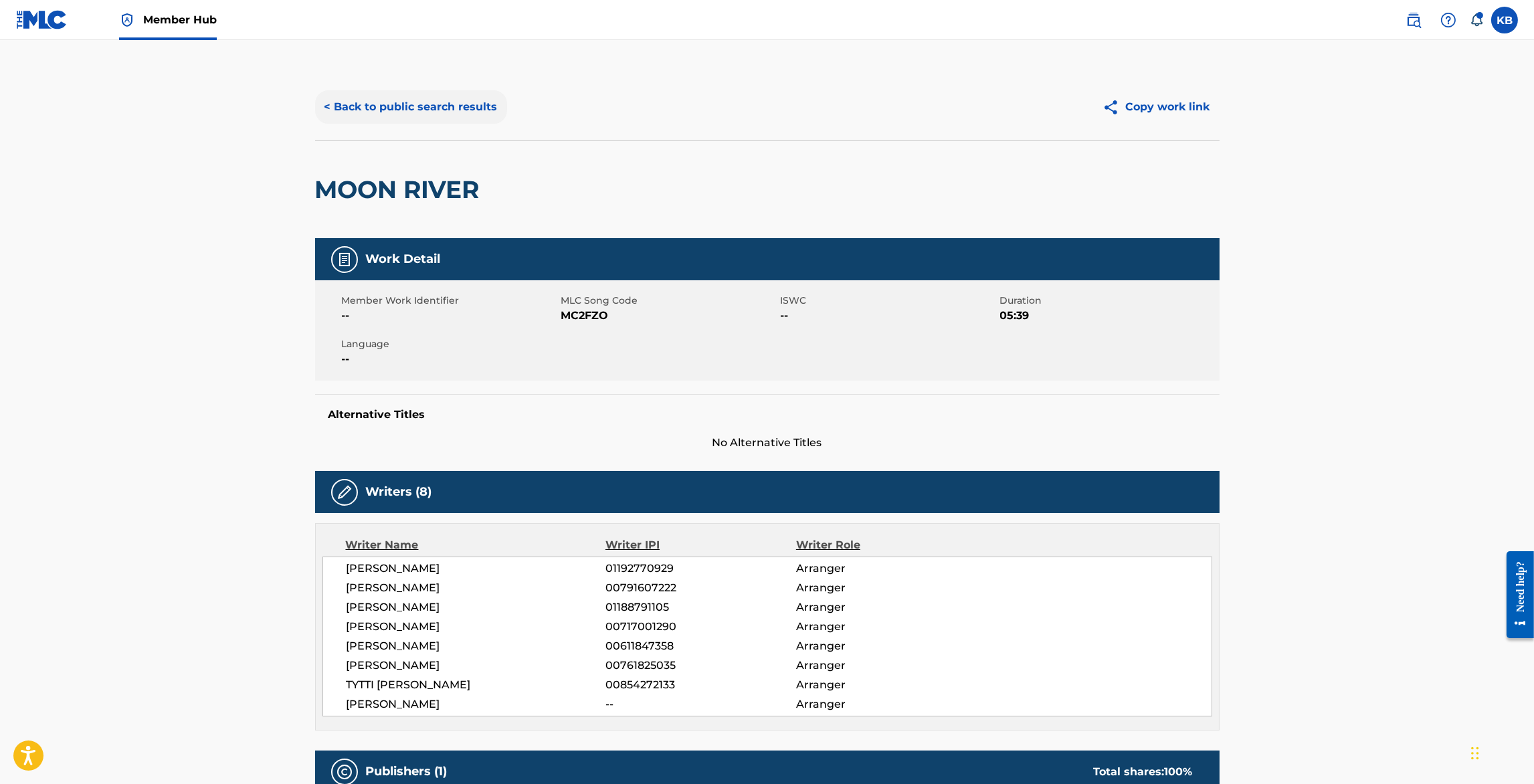
click at [443, 111] on button "< Back to public search results" at bounding box center [411, 107] width 192 height 33
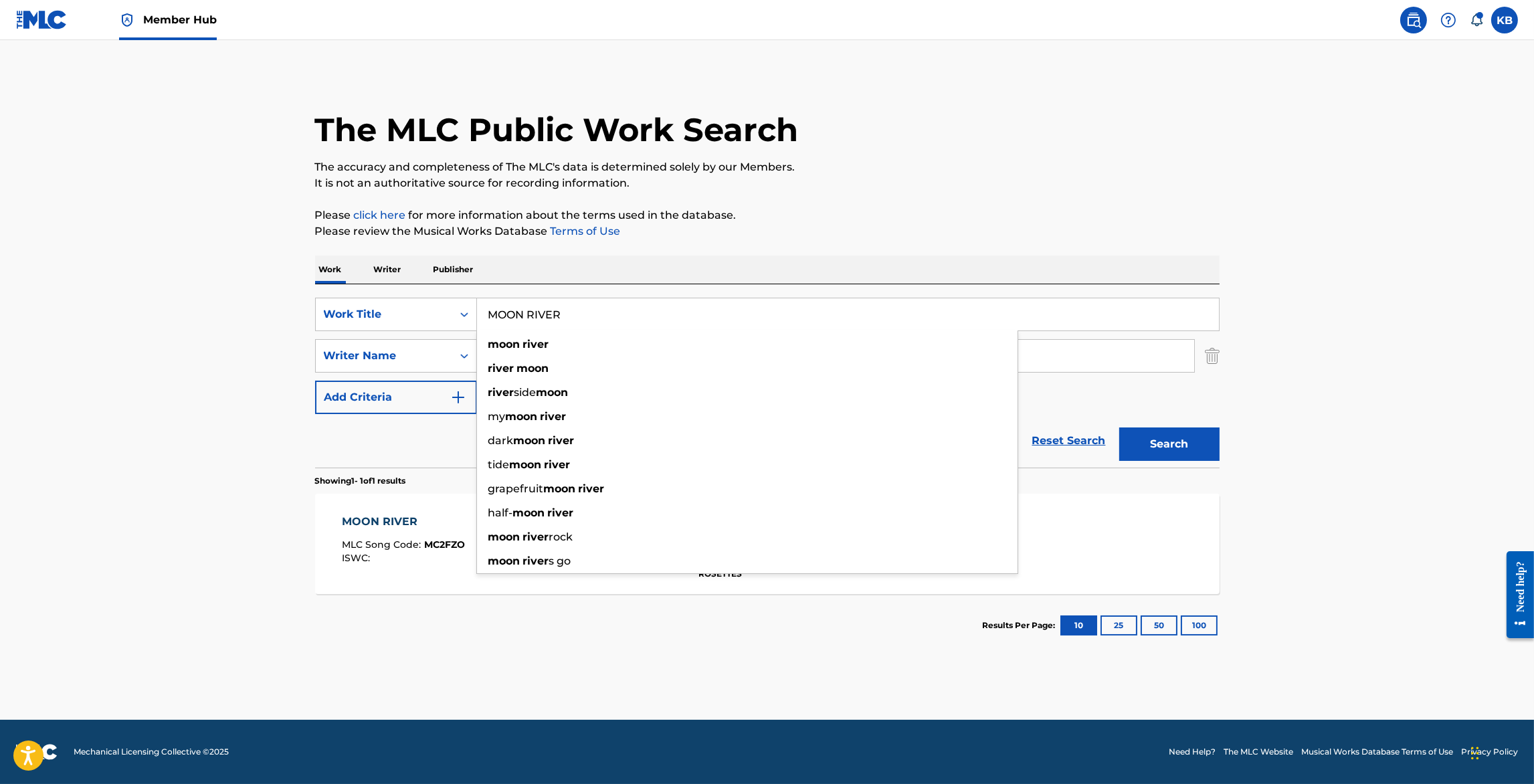
drag, startPoint x: 607, startPoint y: 321, endPoint x: 618, endPoint y: 222, distance: 99.6
click at [618, 222] on div "The MLC Public Work Search The accuracy and completeness of The MLC's data is d…" at bounding box center [767, 365] width 937 height 584
paste input "SUMMON"
type input "SUMMON"
click at [1078, 358] on input "ahola" at bounding box center [835, 355] width 717 height 32
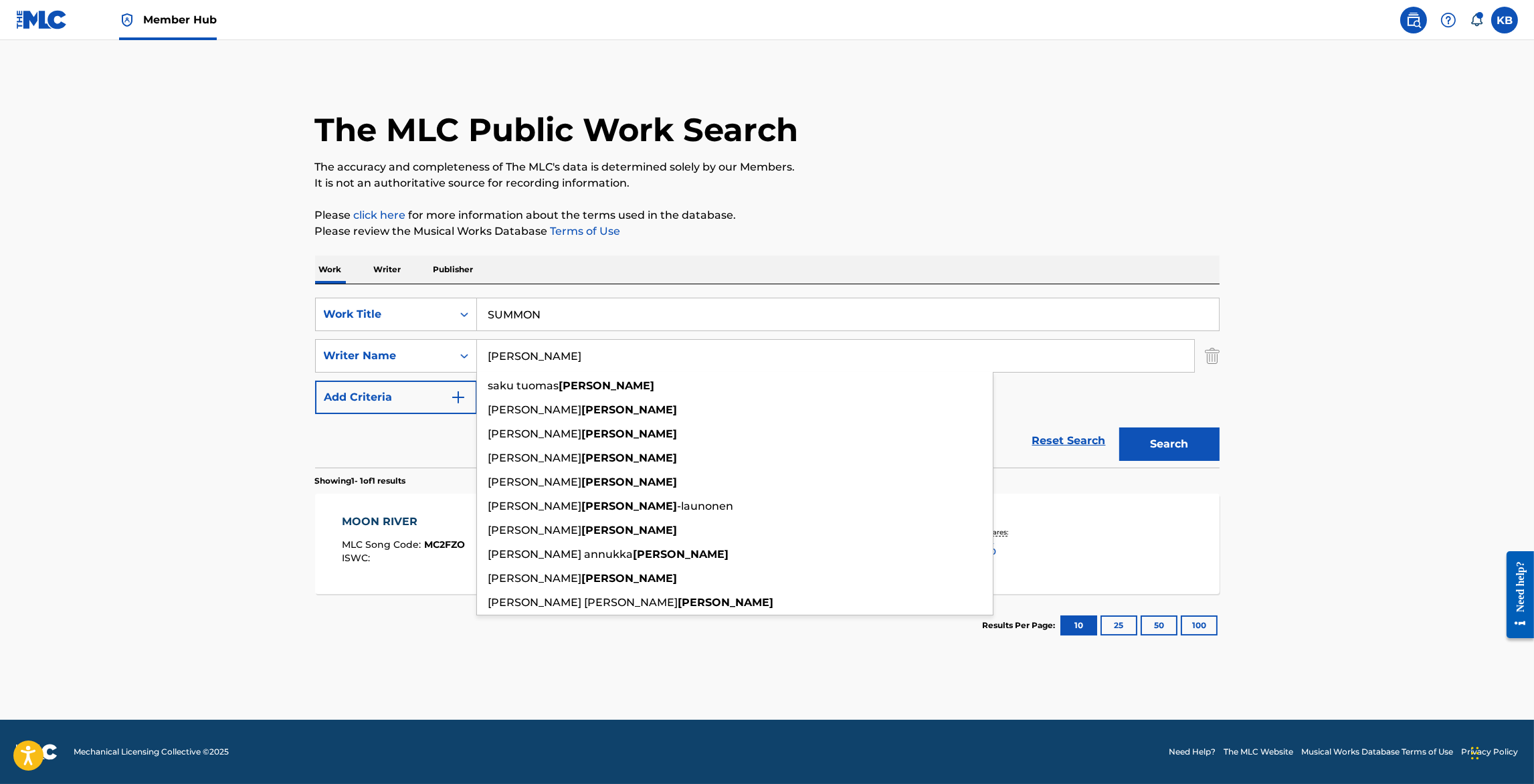
click at [1078, 358] on input "ahola" at bounding box center [835, 355] width 717 height 32
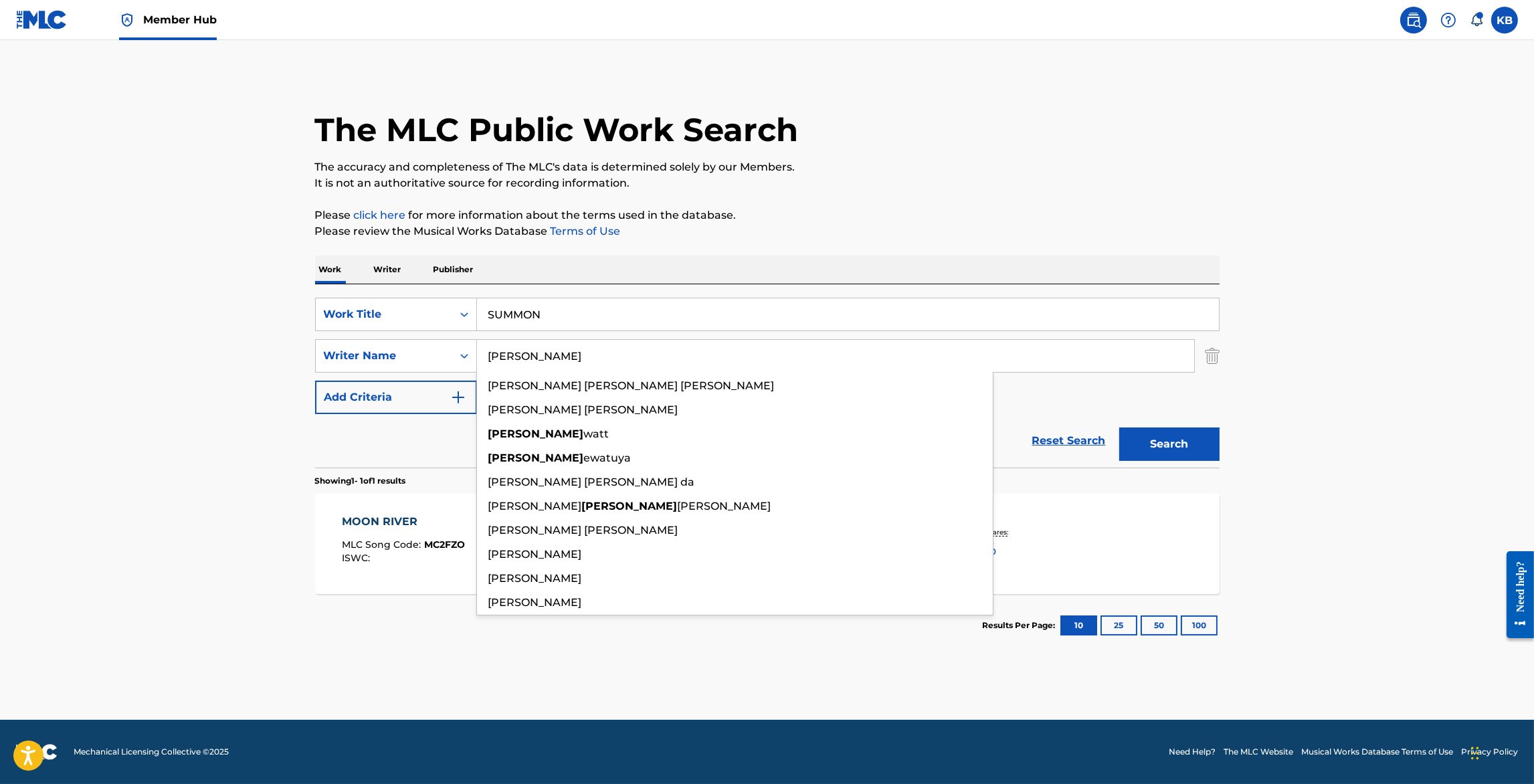
type input "joseph"
click at [1120, 428] on button "Search" at bounding box center [1170, 444] width 100 height 33
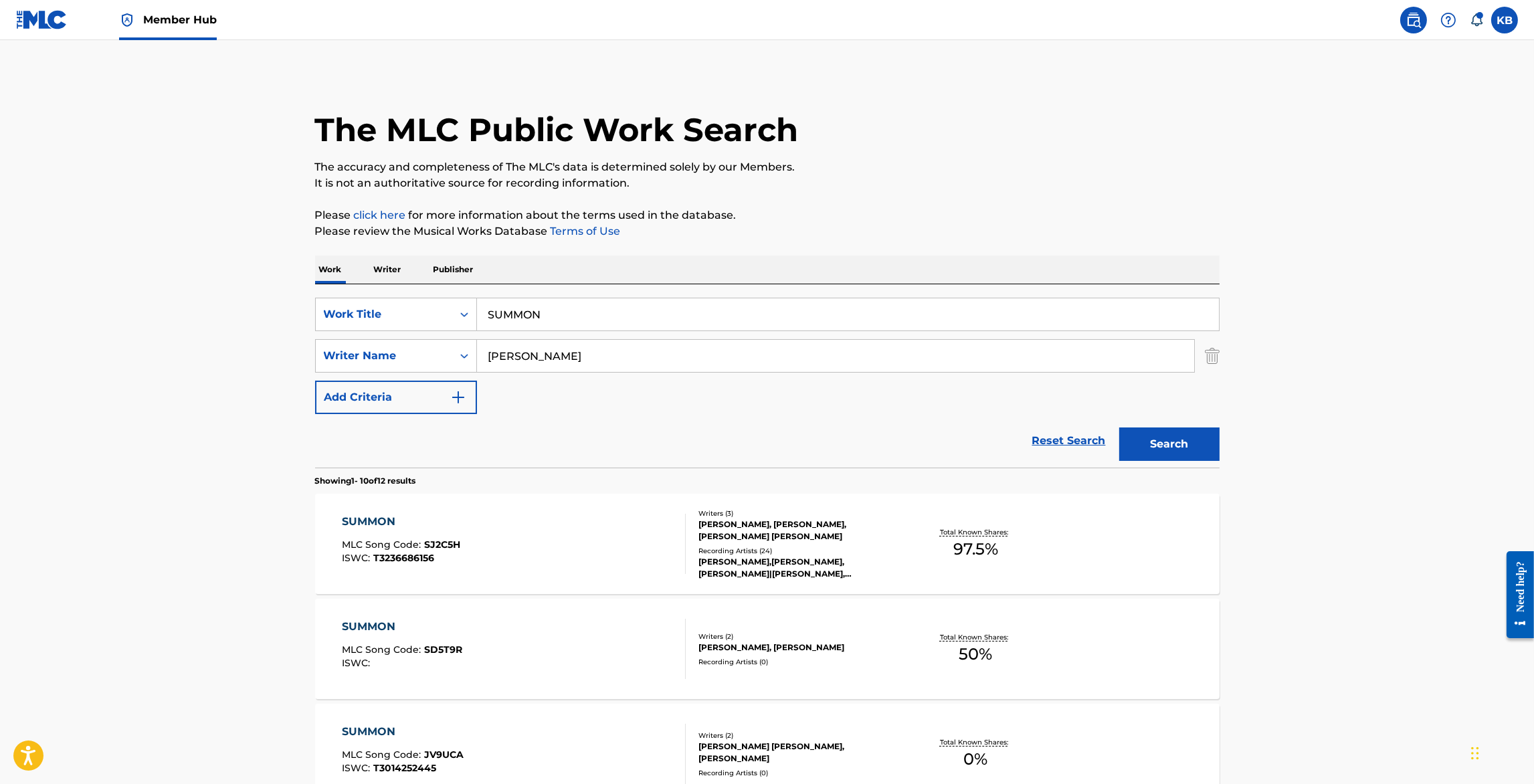
click at [586, 560] on div "SUMMON MLC Song Code : SJ2C5H ISWC : T3236686156" at bounding box center [513, 544] width 344 height 60
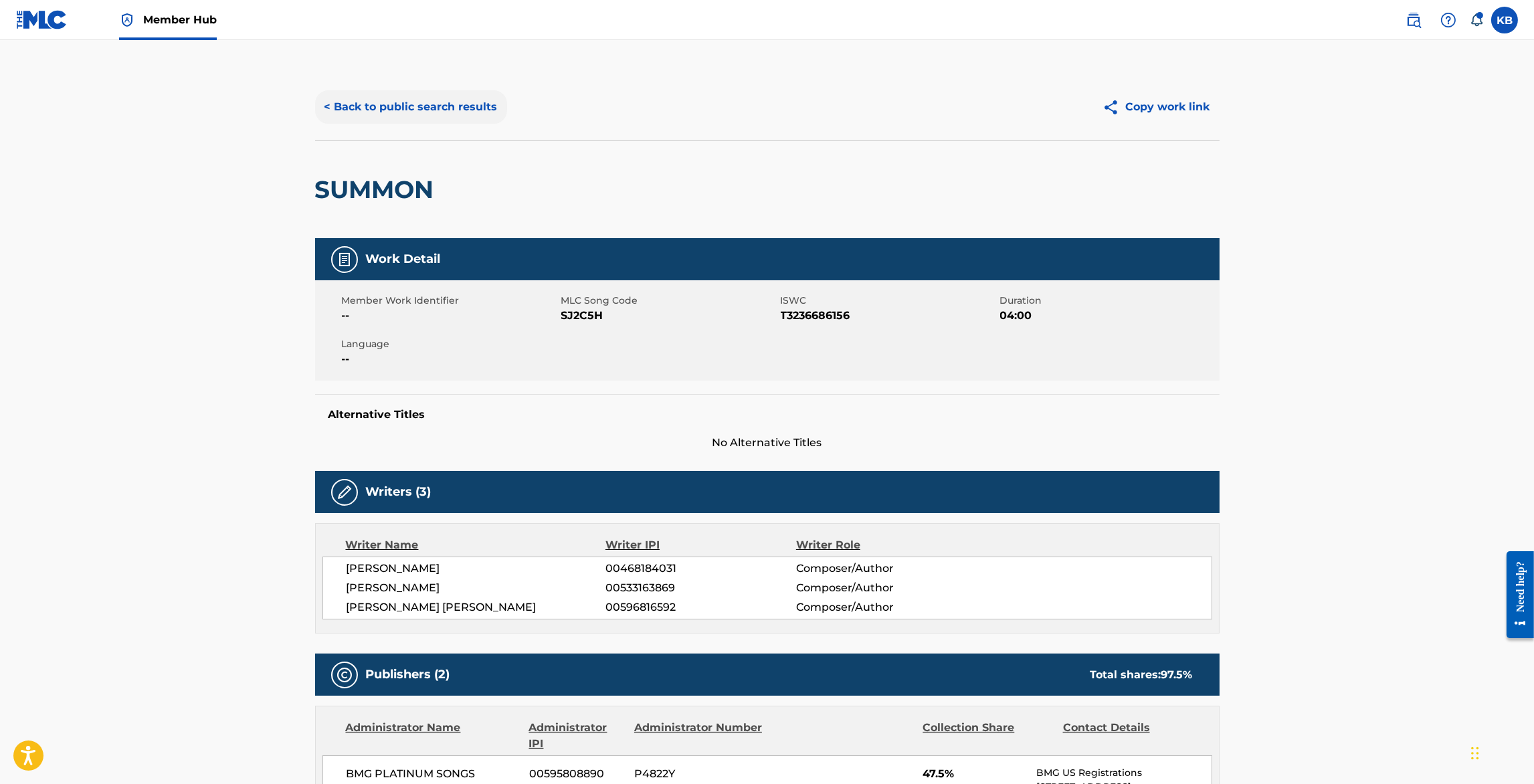
click at [426, 96] on button "< Back to public search results" at bounding box center [411, 107] width 192 height 33
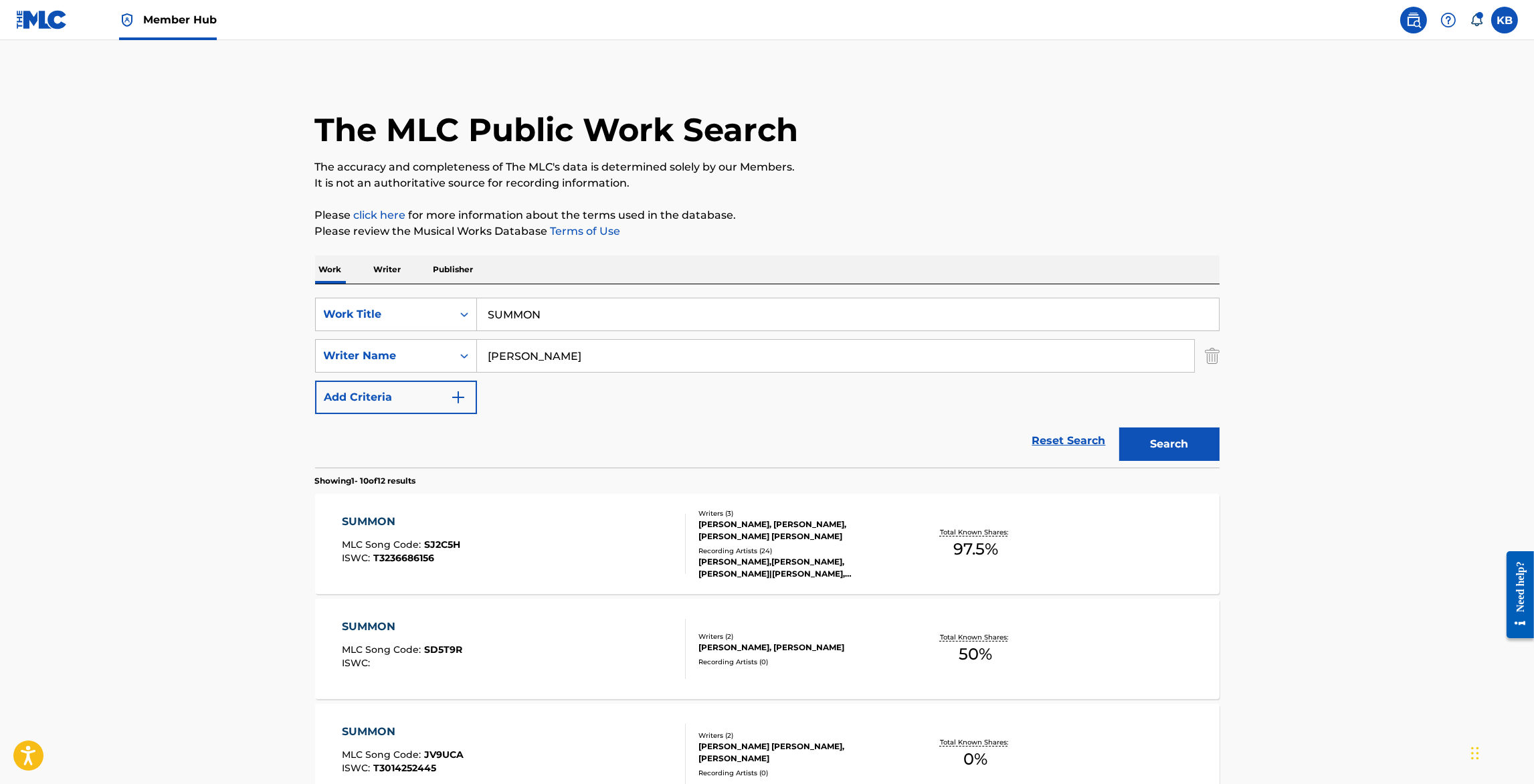
drag, startPoint x: 561, startPoint y: 314, endPoint x: 565, endPoint y: 224, distance: 90.1
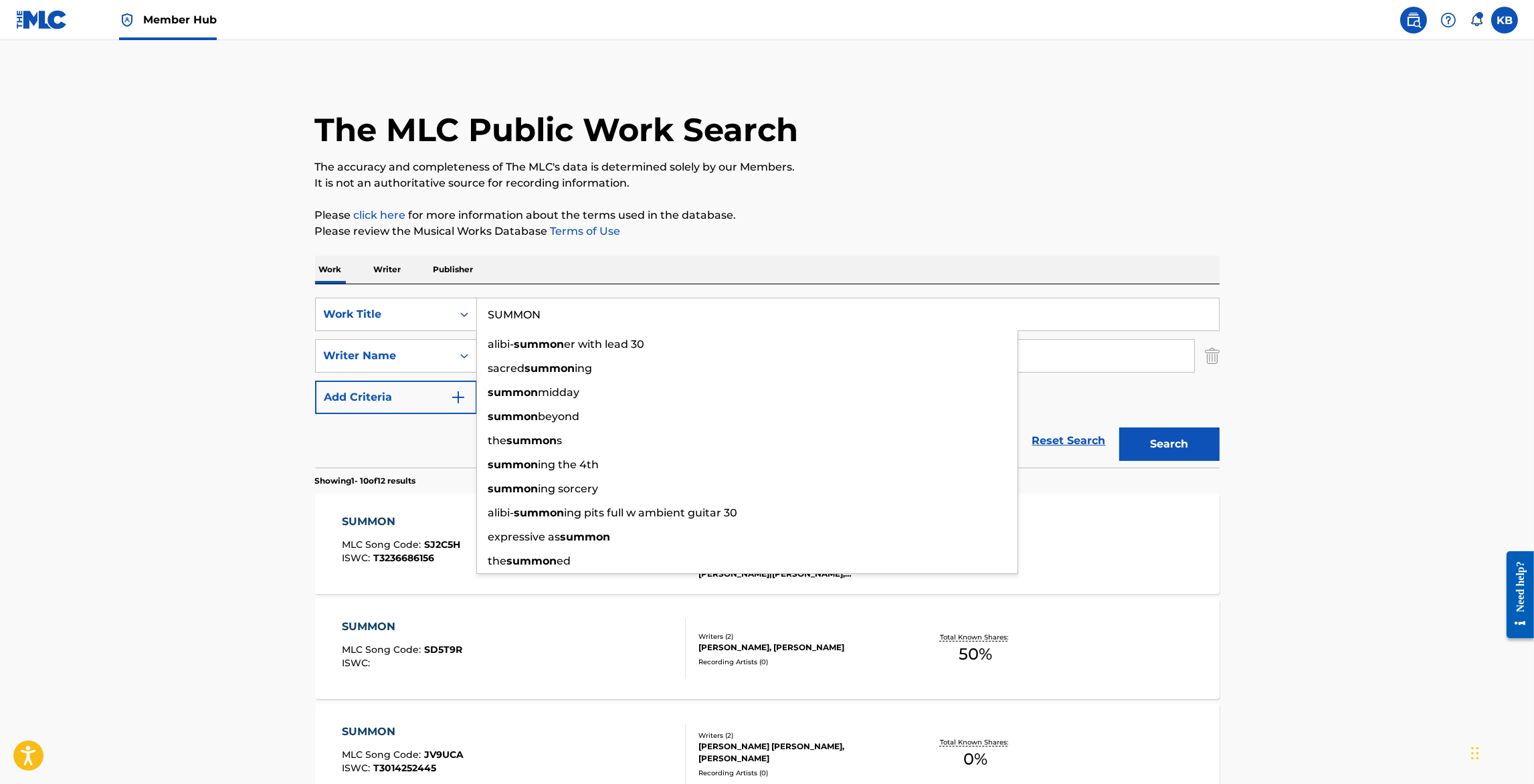
paste input "DOCTOR TROMPETA"
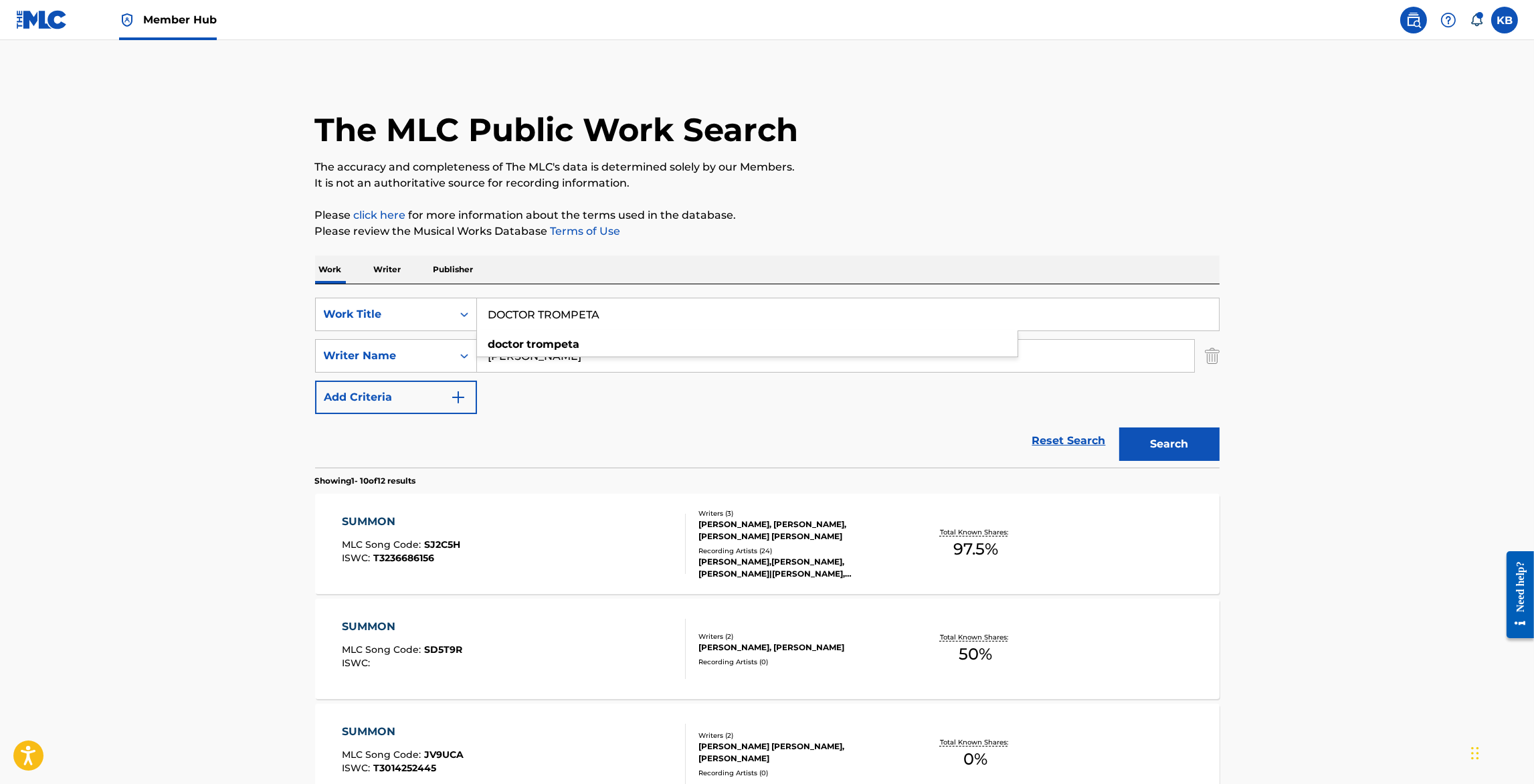
type input "DOCTOR TROMPETA"
drag, startPoint x: 758, startPoint y: 361, endPoint x: 767, endPoint y: 294, distance: 67.6
click at [767, 295] on div "SearchWithCriteriaf0819d77-6f34-4dab-8f6b-ea7634042a09 Work Title DOCTOR TROMPE…" at bounding box center [767, 376] width 905 height 183
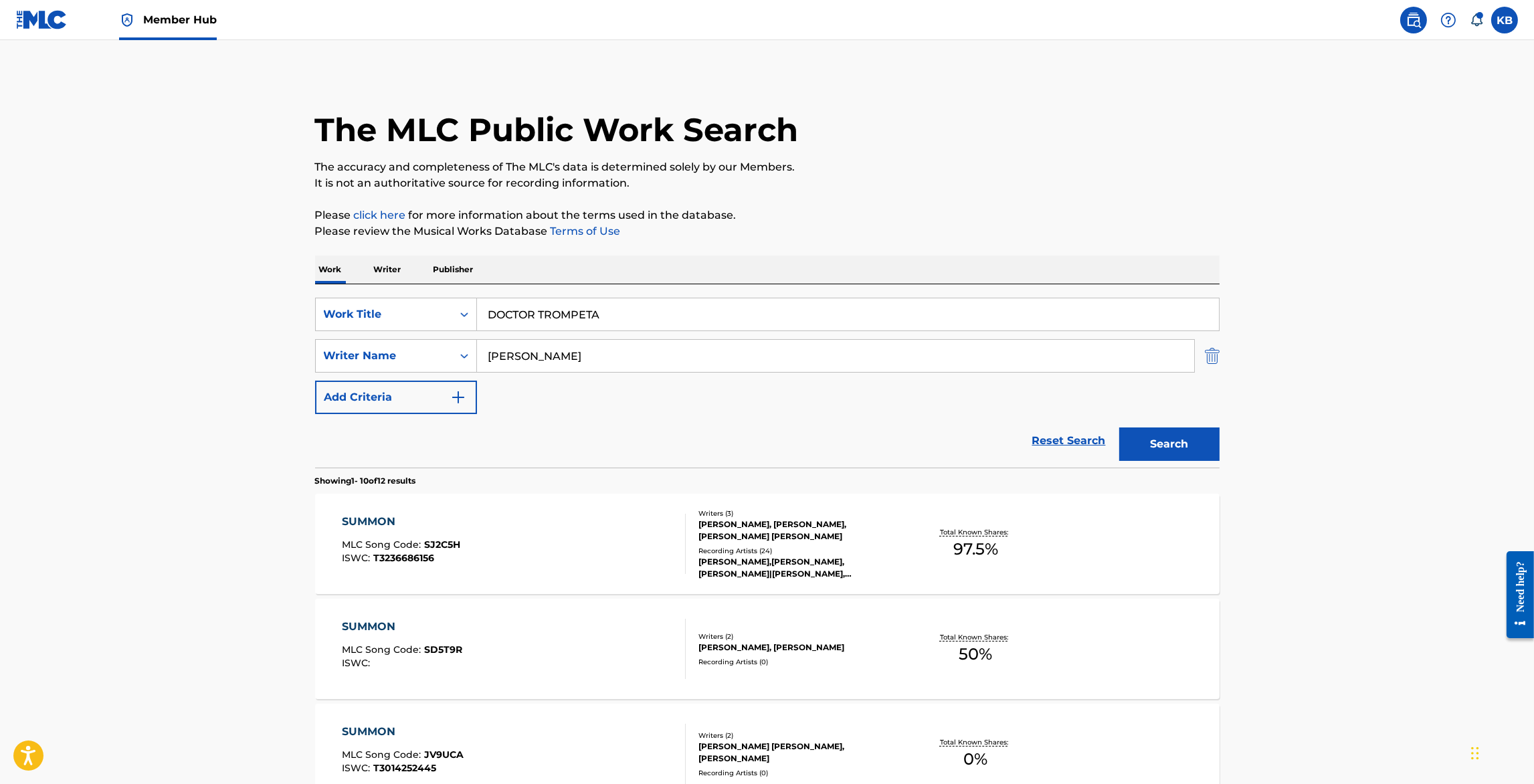
click at [1213, 355] on img "Search Form" at bounding box center [1212, 356] width 15 height 33
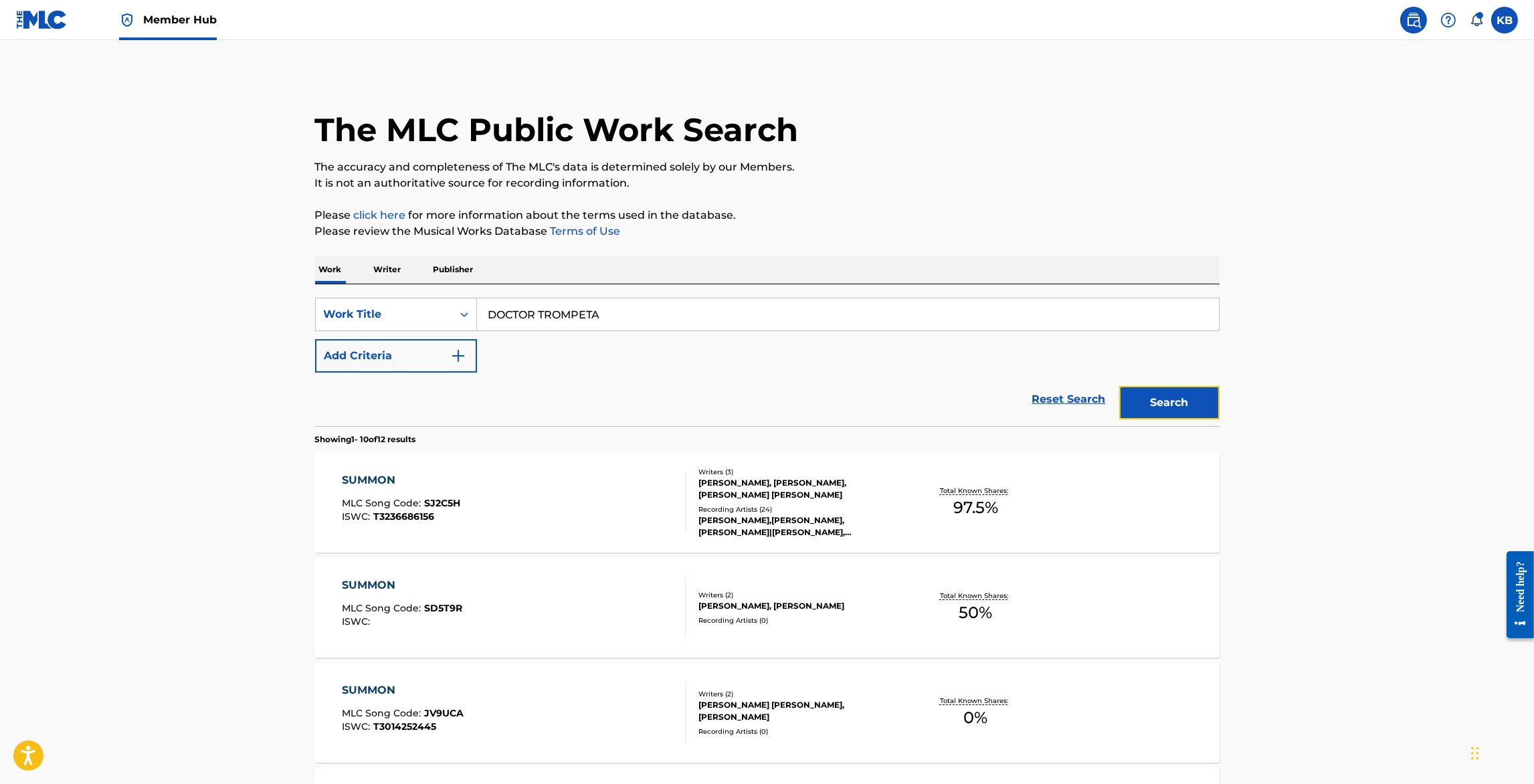
click at [1188, 400] on button "Search" at bounding box center [1170, 402] width 100 height 33
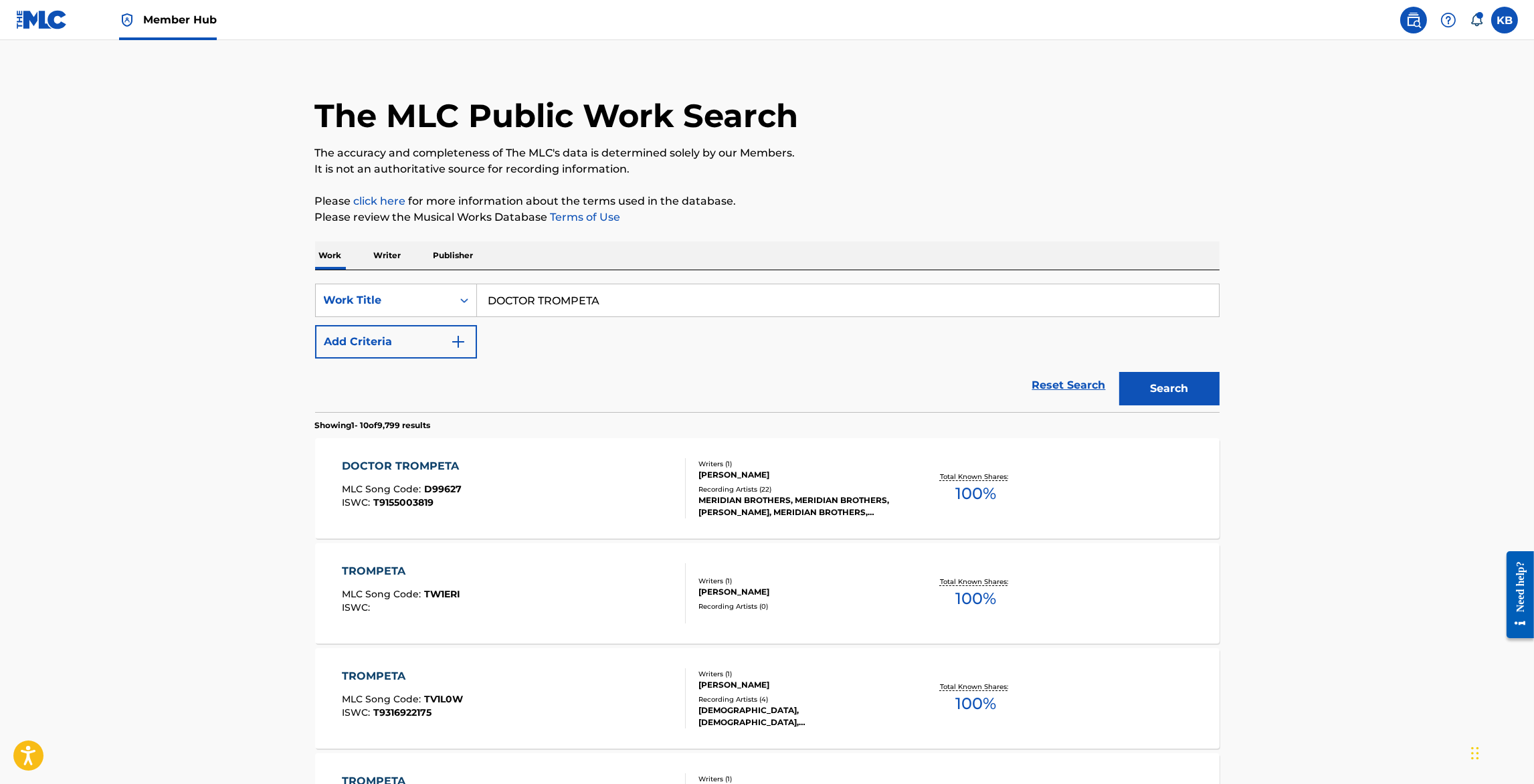
scroll to position [26, 0]
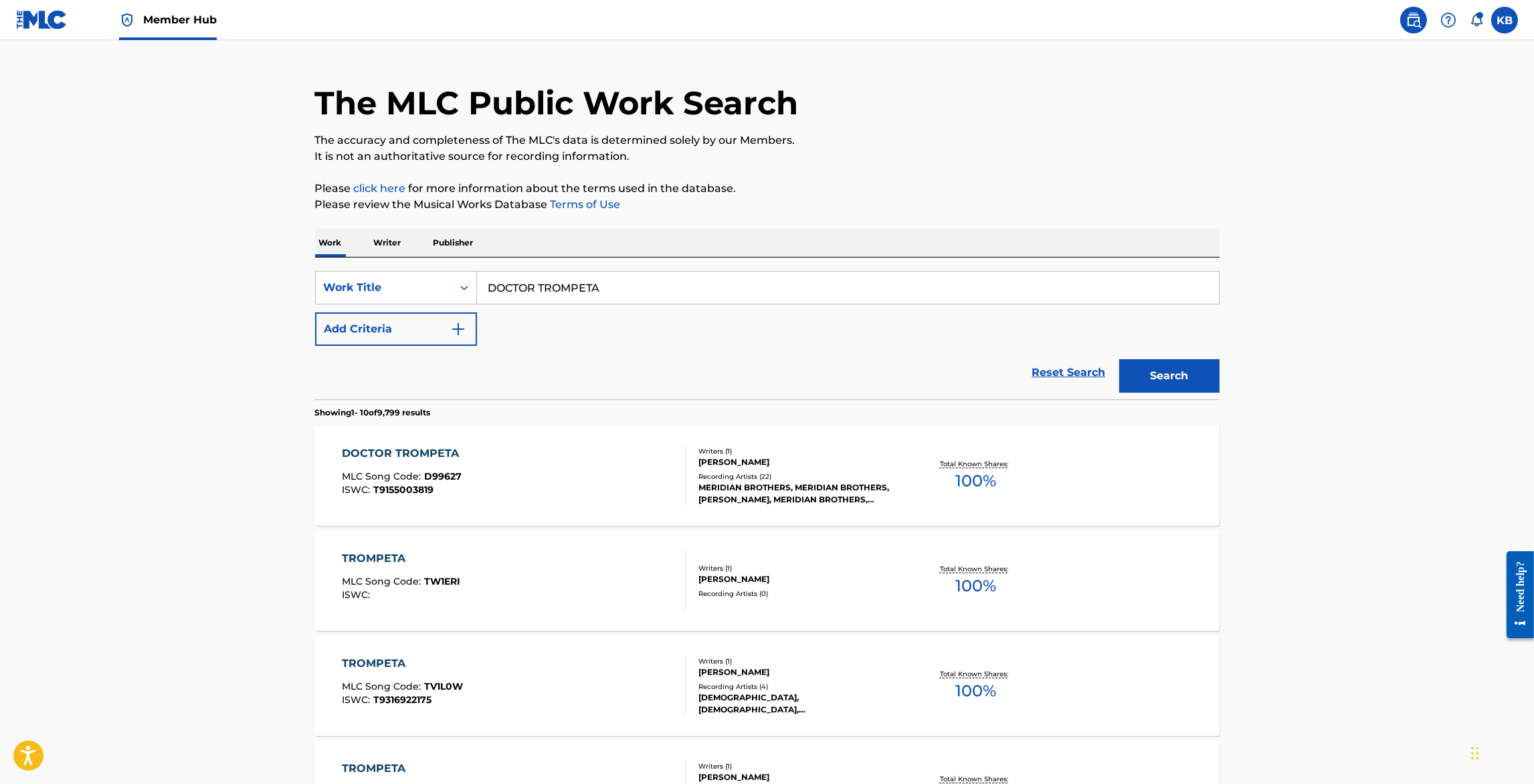
click at [597, 489] on div "DOCTOR TROMPETA MLC Song Code : D99627 ISWC : T9155003819" at bounding box center [513, 475] width 344 height 60
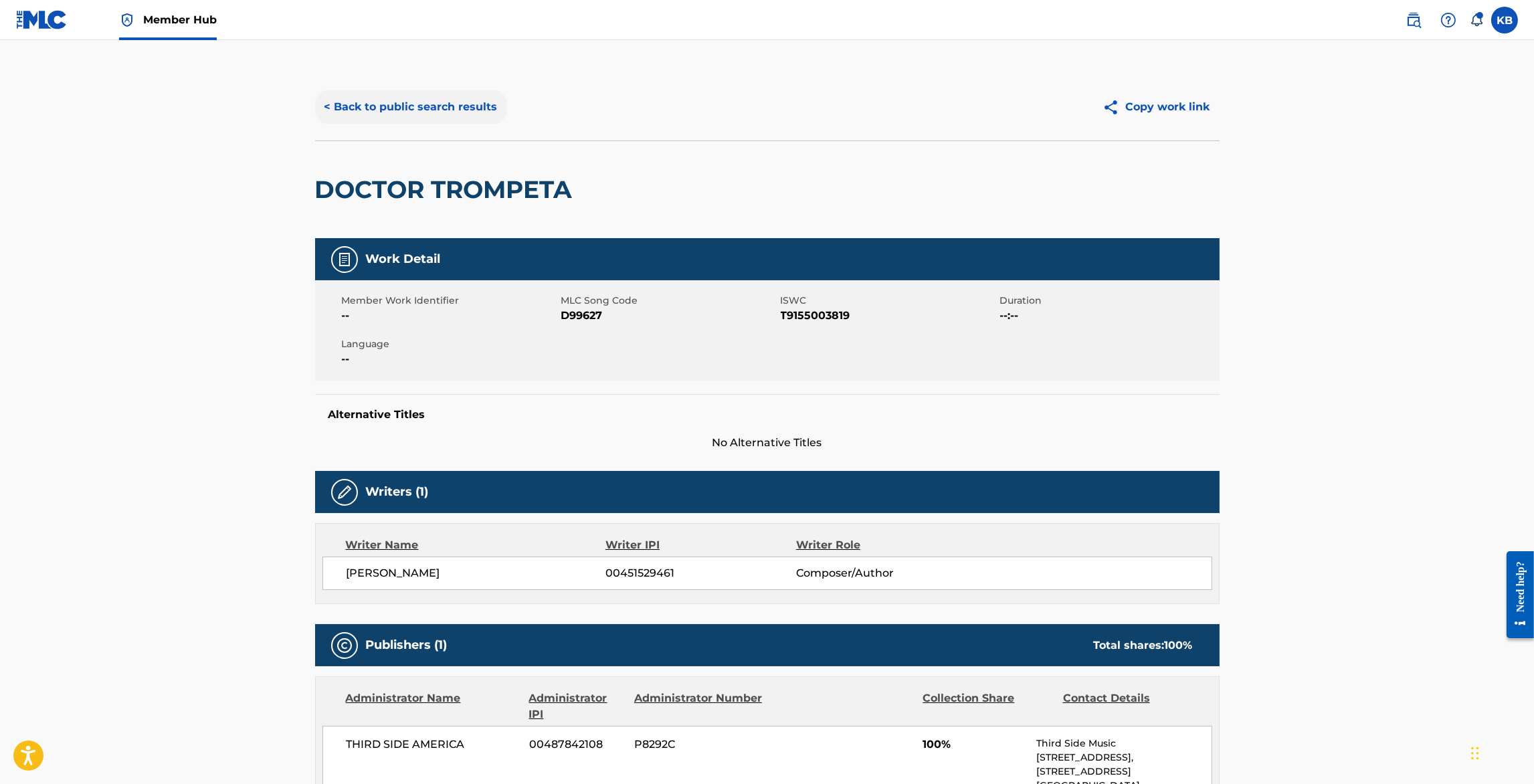
click at [442, 100] on button "< Back to public search results" at bounding box center [411, 107] width 192 height 33
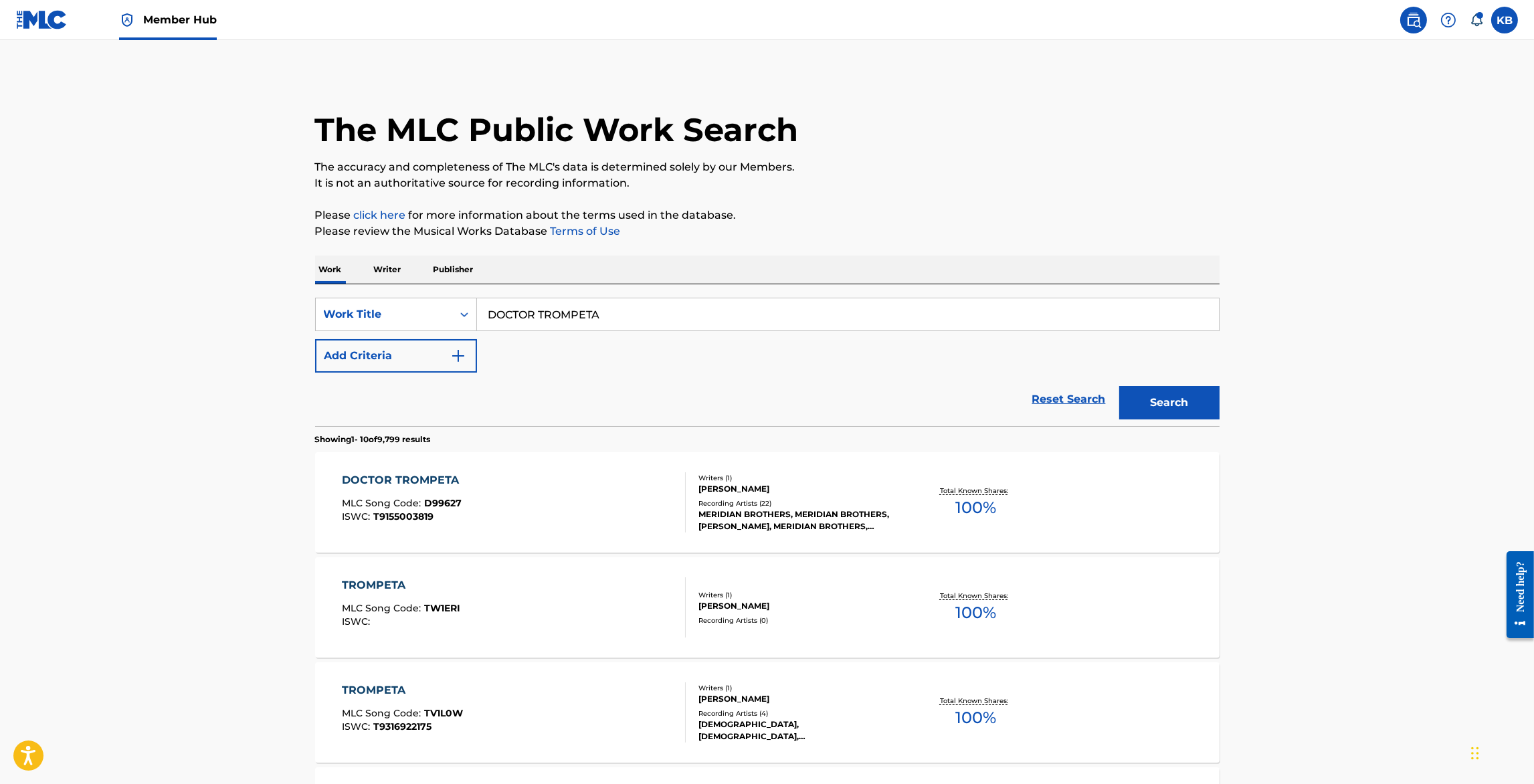
scroll to position [26, 0]
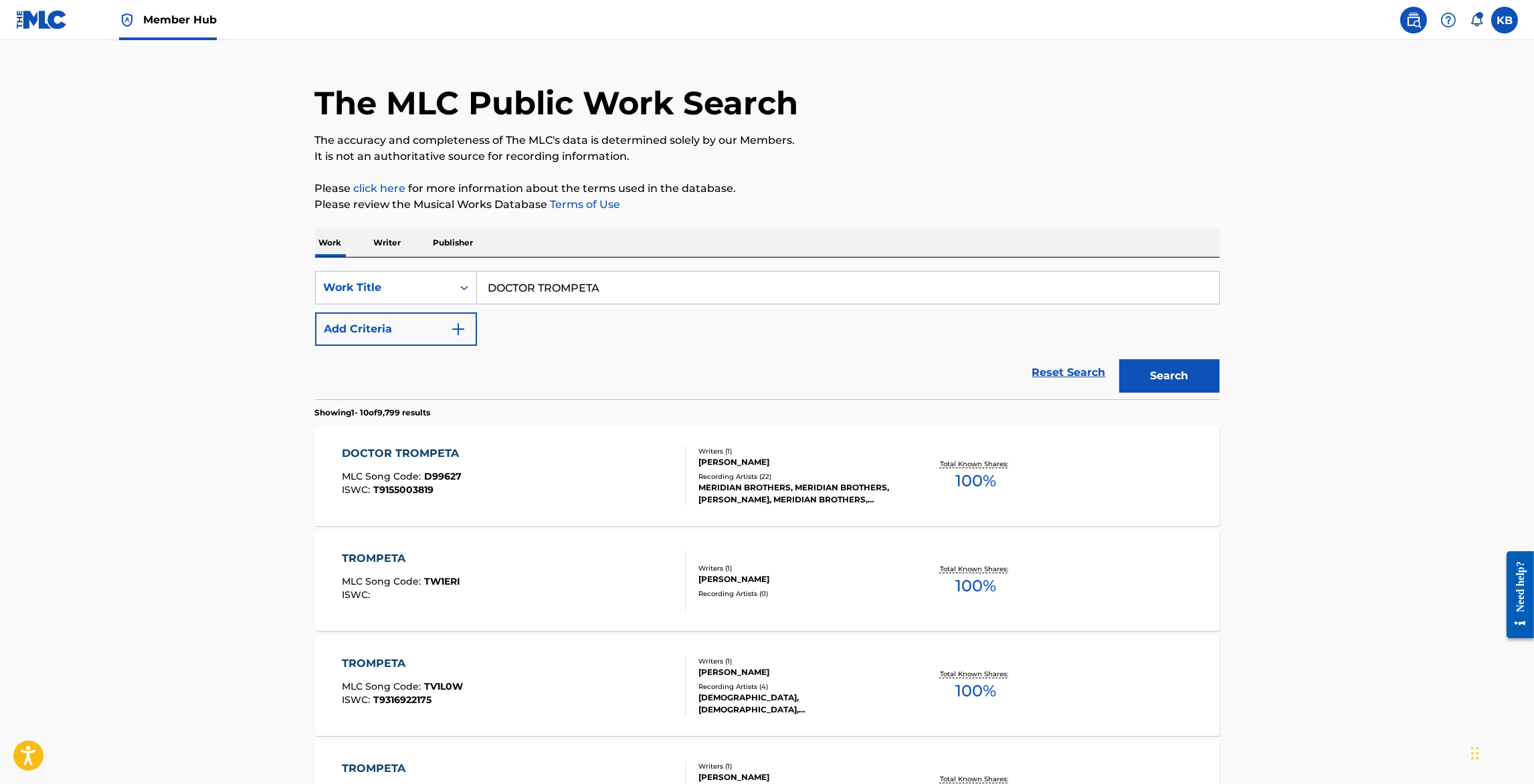
drag, startPoint x: 639, startPoint y: 291, endPoint x: 643, endPoint y: 236, distance: 55.1
click at [640, 266] on div "SearchWithCriteriaf0819d77-6f34-4dab-8f6b-ea7634042a09 Work Title DOCTOR TROMPE…" at bounding box center [767, 329] width 905 height 142
paste input "LOST BOY"
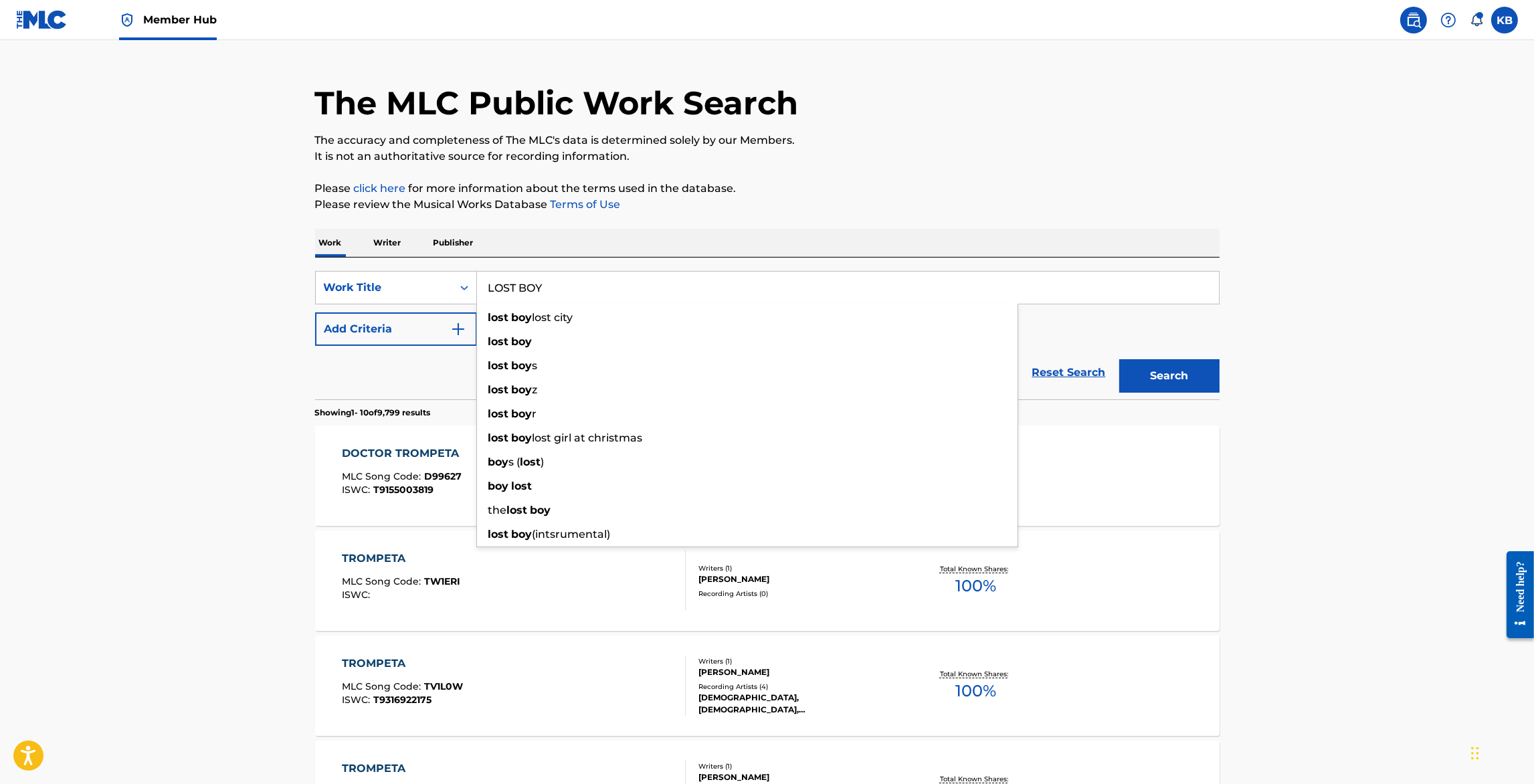
type input "LOST BOY"
click at [1170, 352] on div "Search" at bounding box center [1166, 373] width 107 height 54
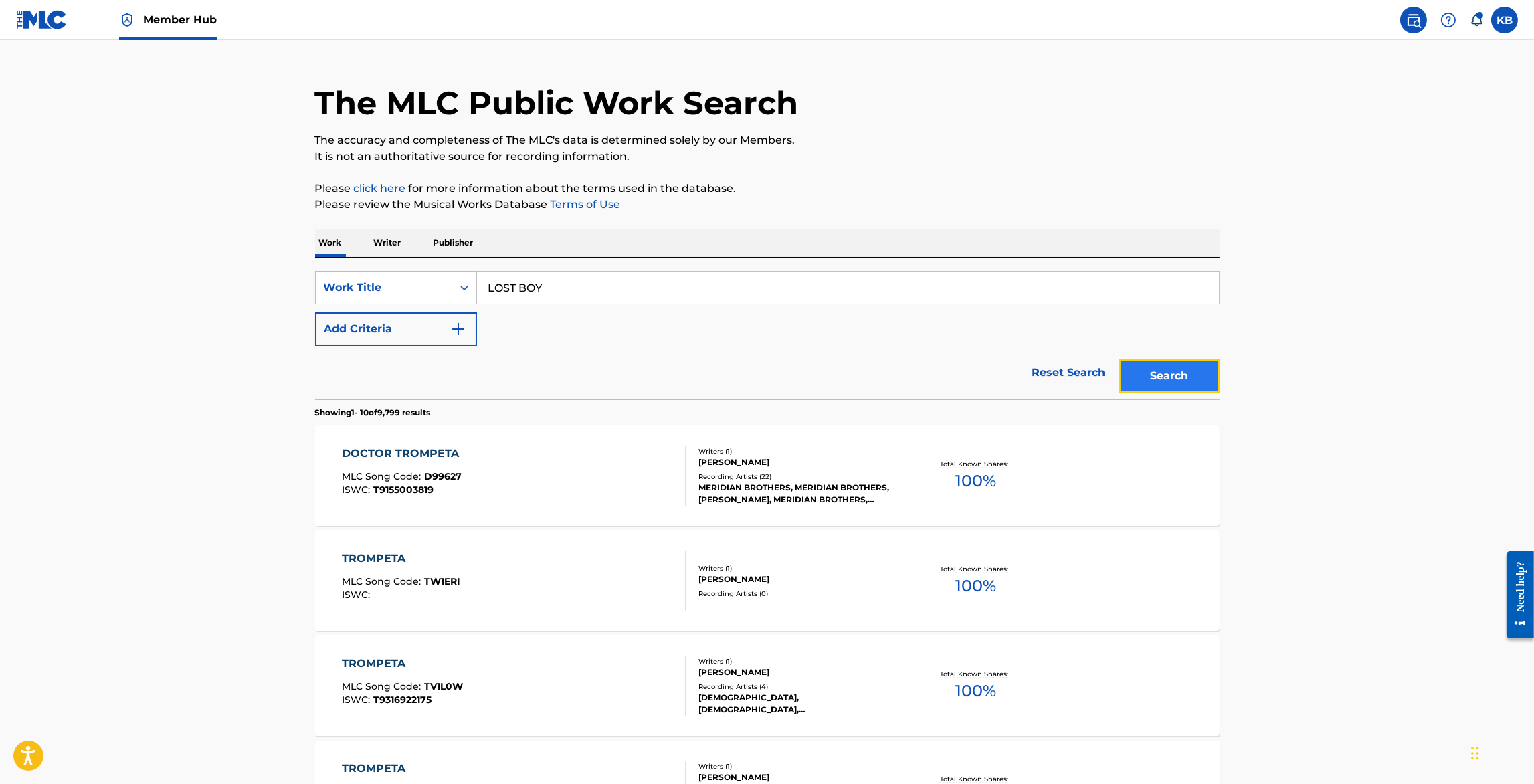
click at [1170, 376] on button "Search" at bounding box center [1170, 376] width 100 height 33
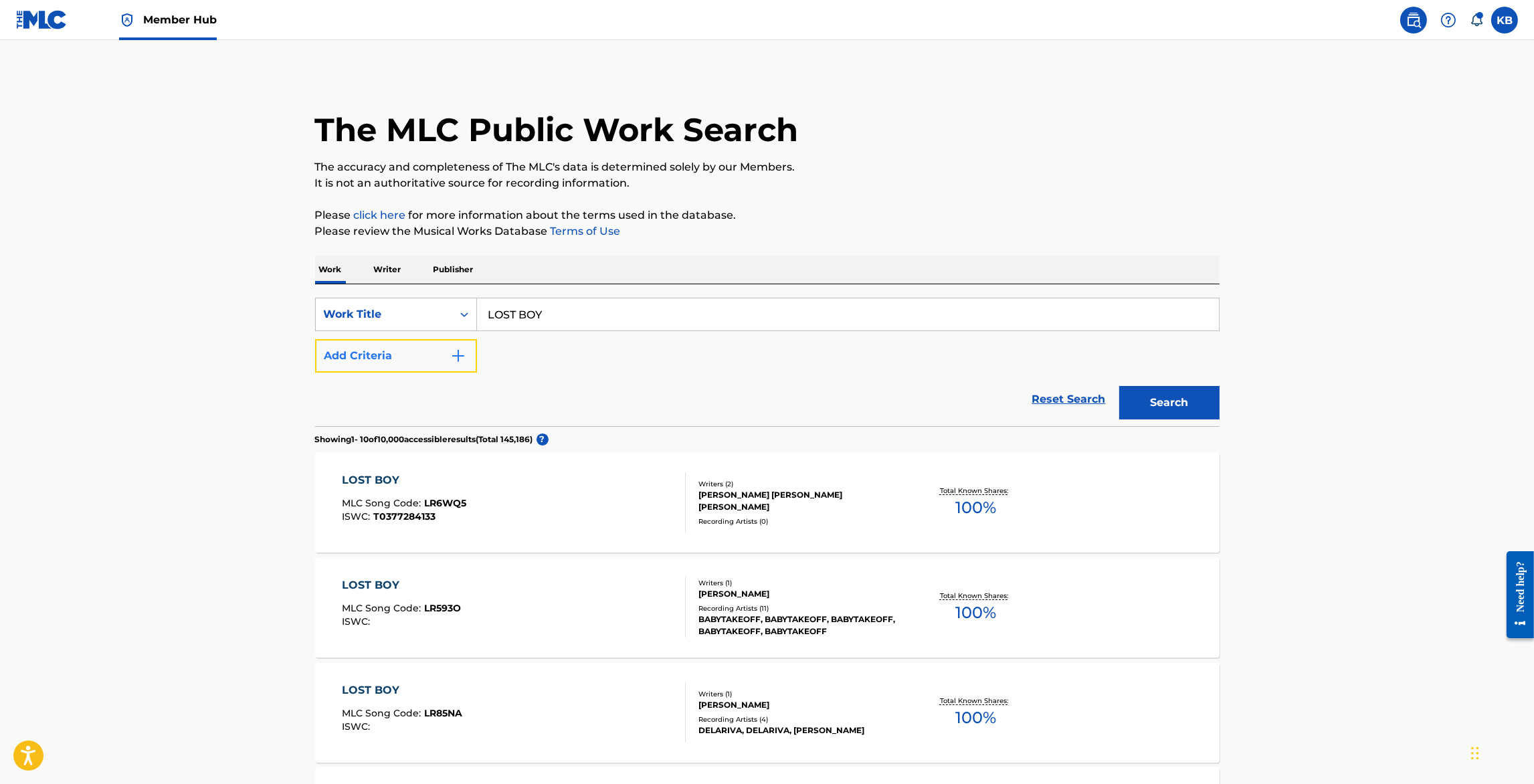
click at [373, 352] on button "Add Criteria" at bounding box center [396, 356] width 162 height 33
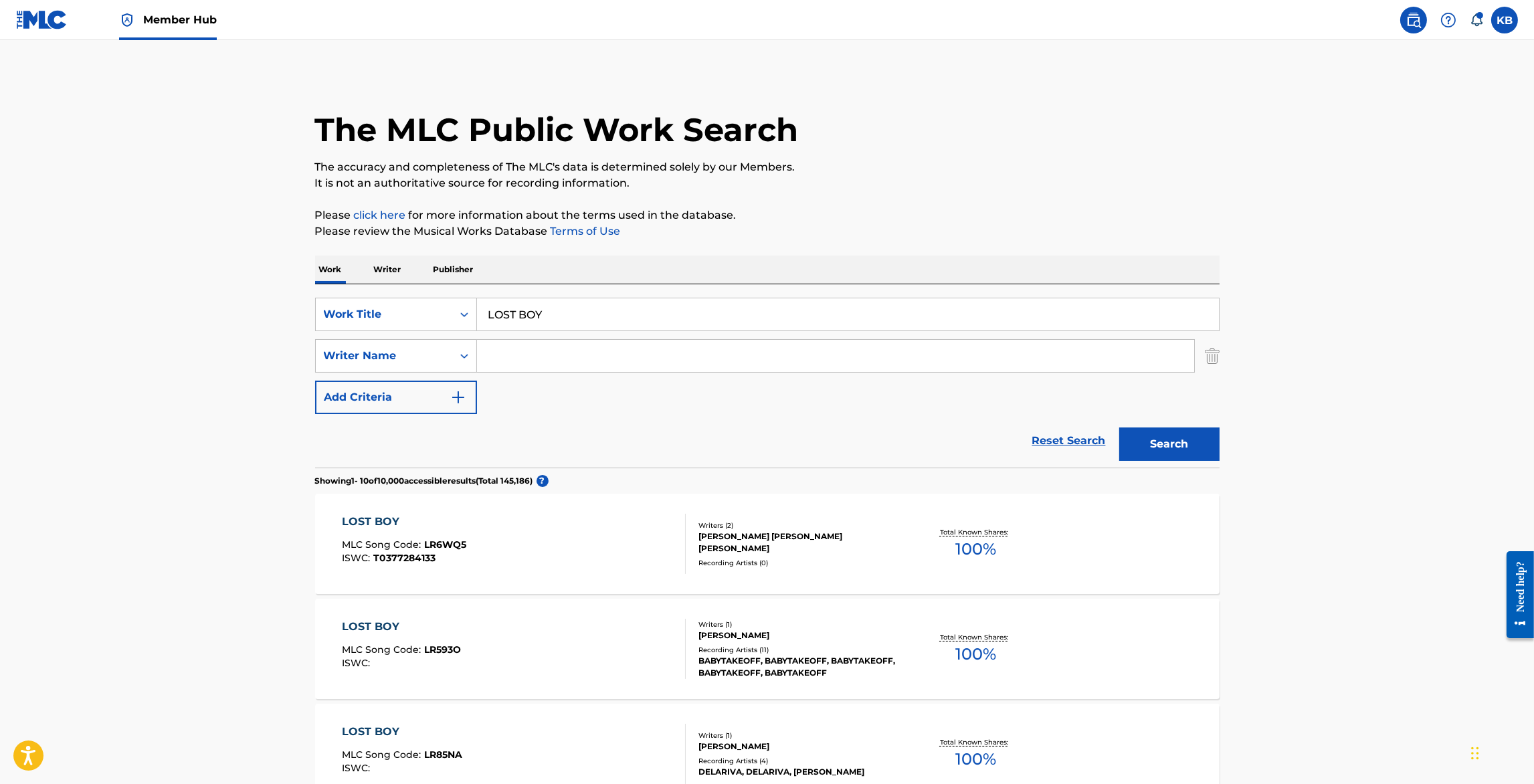
click at [547, 361] on input "Search Form" at bounding box center [835, 355] width 717 height 32
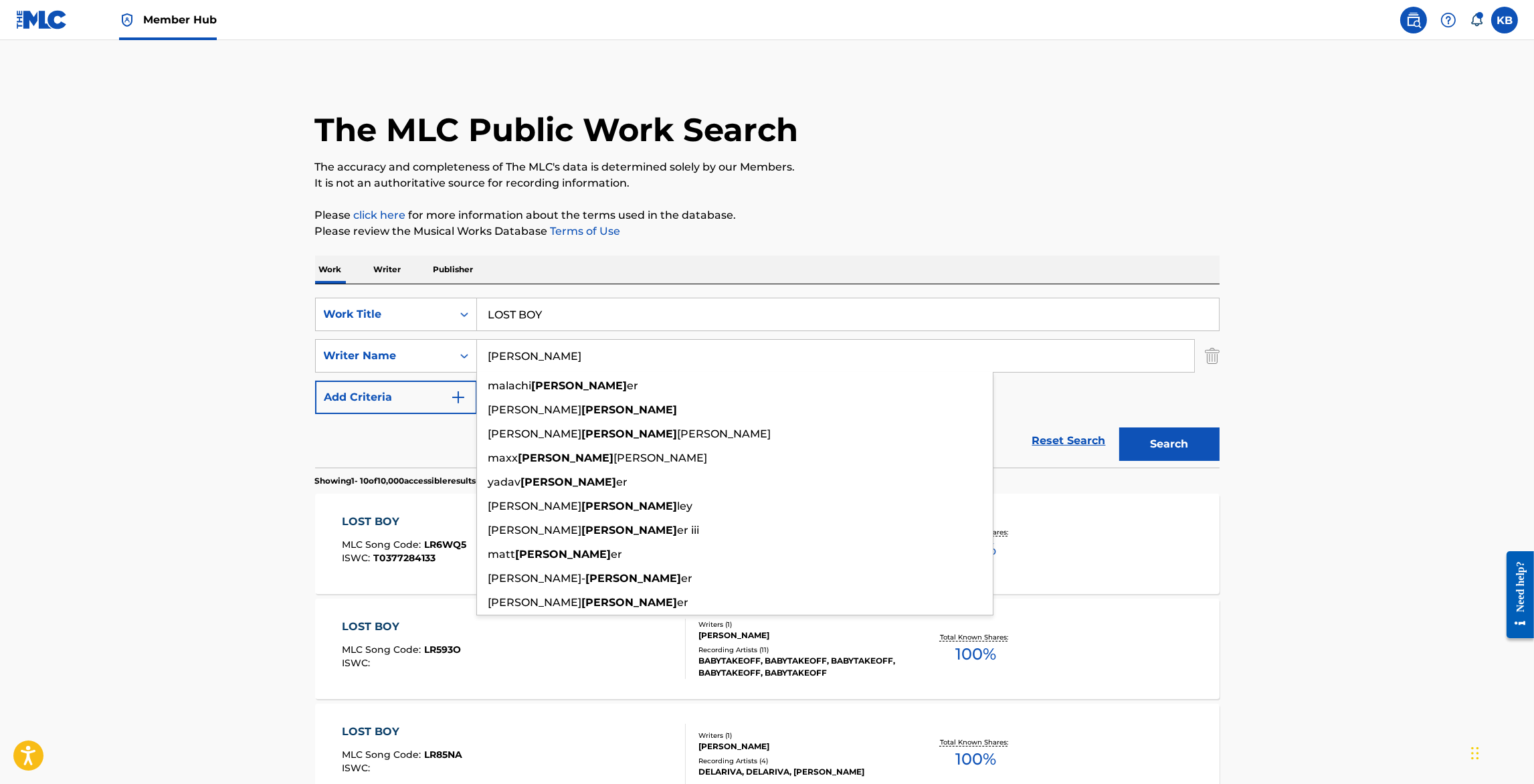
type input "hunt"
click at [1120, 428] on button "Search" at bounding box center [1170, 444] width 100 height 33
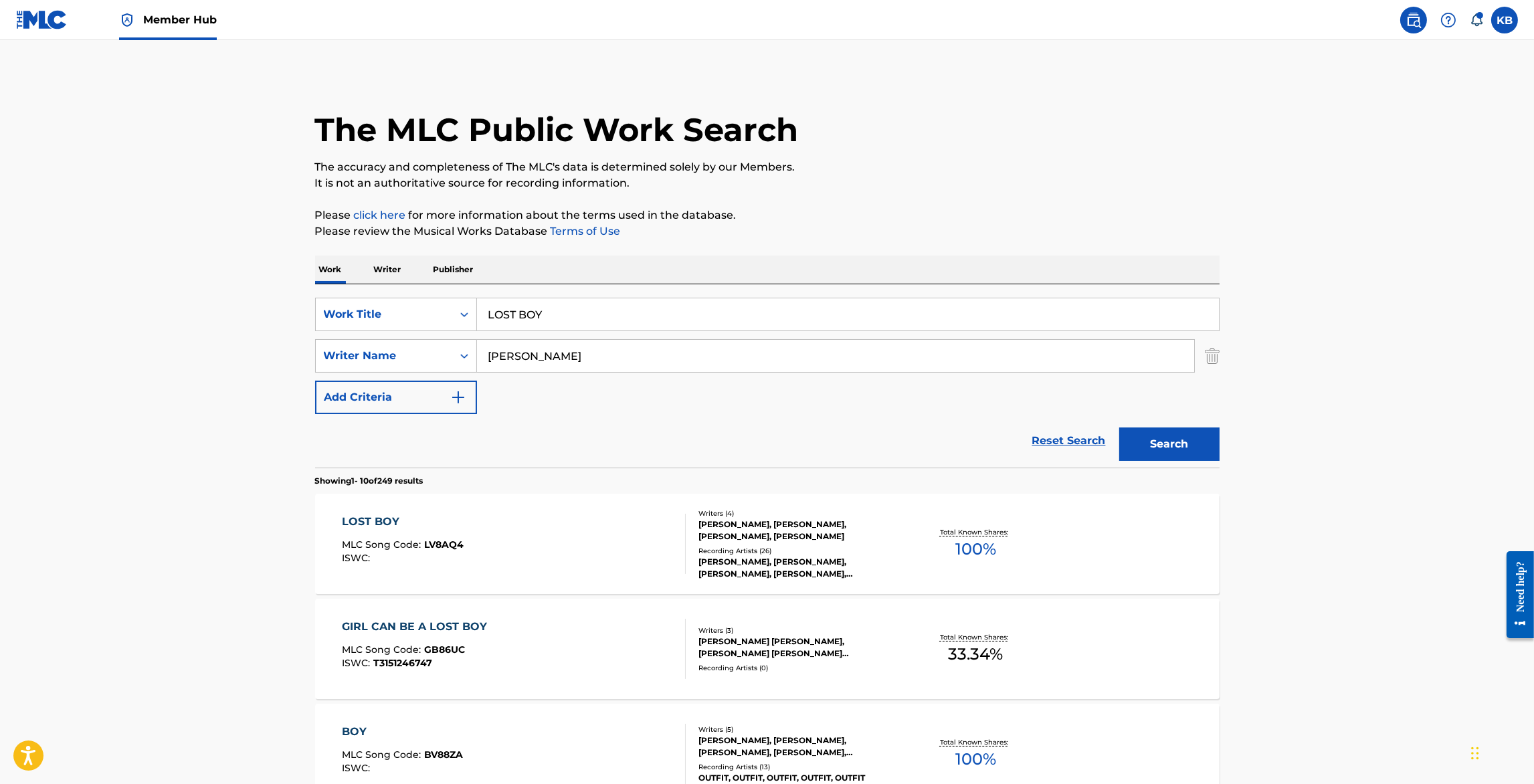
click at [540, 539] on div "LOST BOY MLC Song Code : LV8AQ4 ISWC :" at bounding box center [513, 544] width 344 height 60
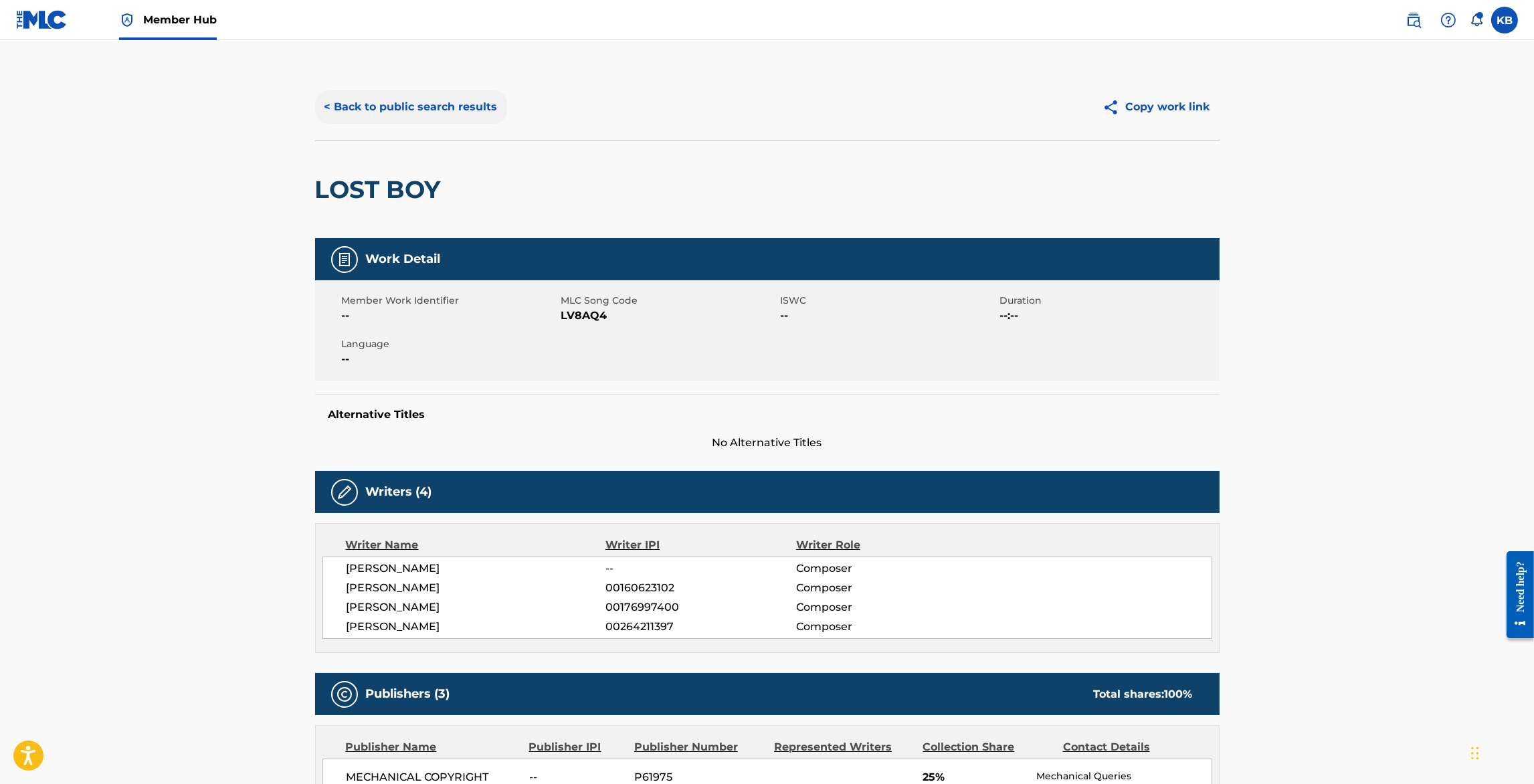
click at [430, 105] on button "< Back to public search results" at bounding box center [411, 107] width 192 height 33
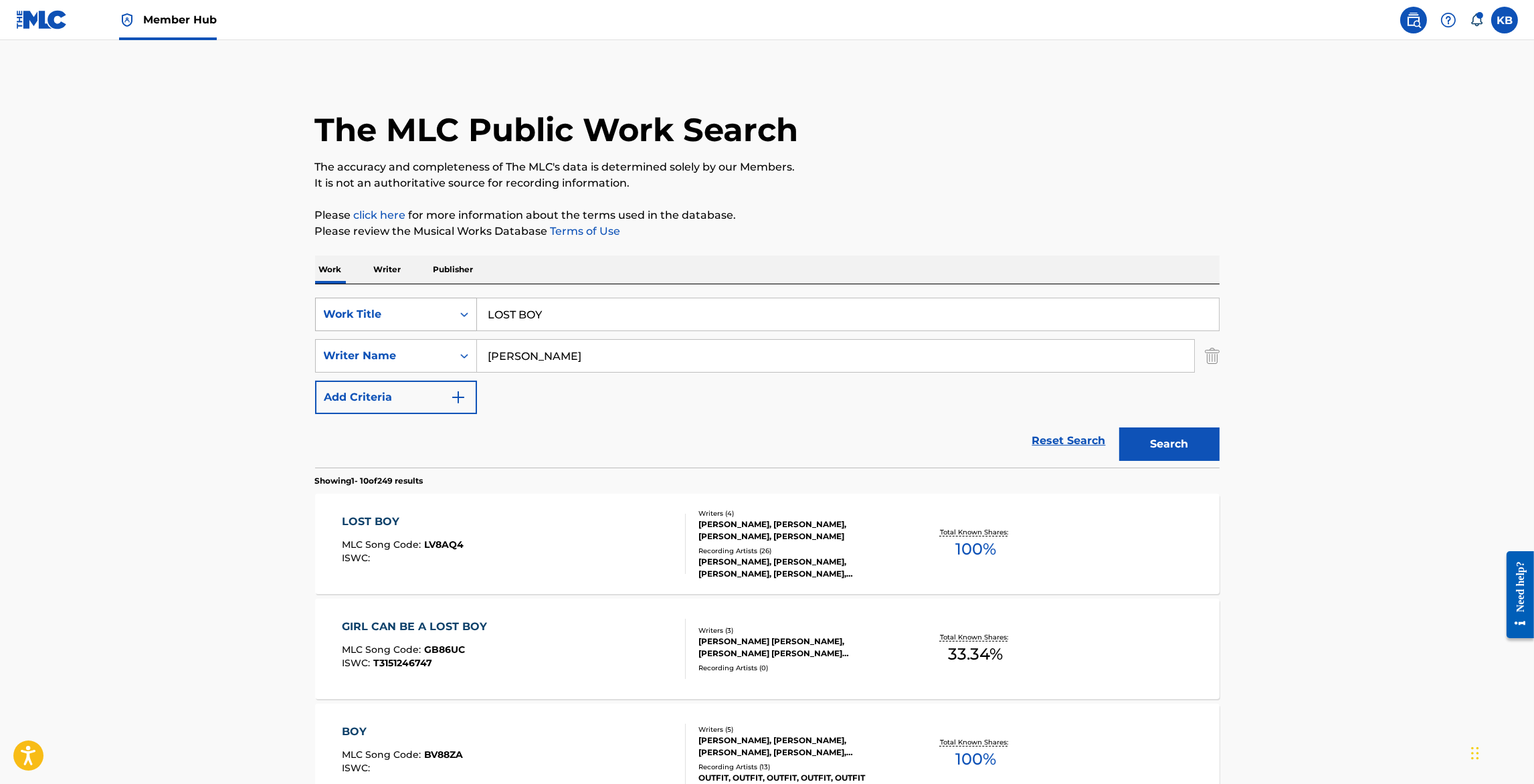
click at [433, 323] on div "Work Title" at bounding box center [384, 315] width 136 height 26
click at [410, 341] on div "MLC Song Code" at bounding box center [397, 348] width 161 height 33
click at [1218, 352] on img "Search Form" at bounding box center [1212, 356] width 15 height 33
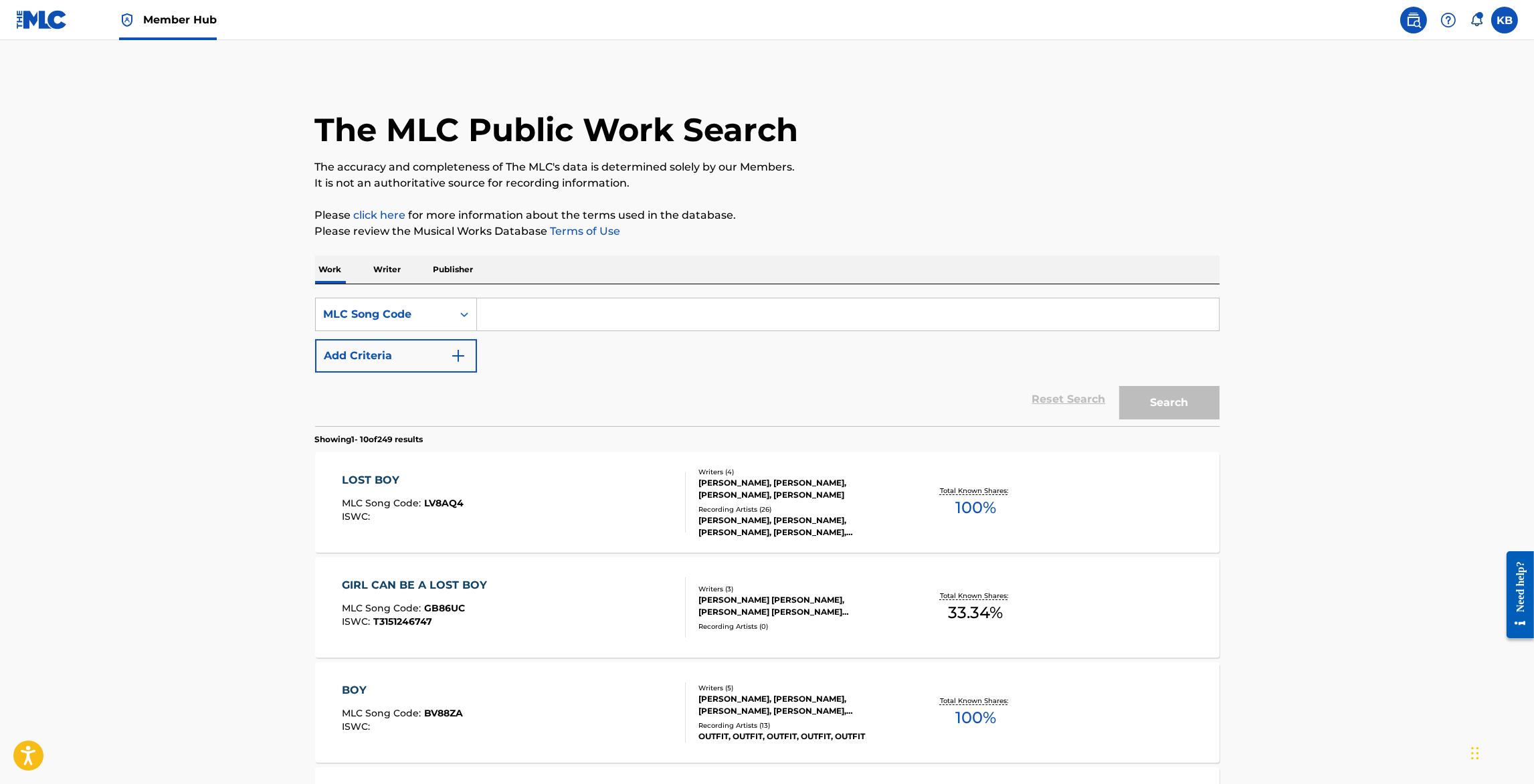
click at [1086, 312] on input "Search Form" at bounding box center [848, 314] width 742 height 32
paste input "T66585"
type input "T66585"
click at [1160, 402] on button "Search" at bounding box center [1170, 402] width 100 height 33
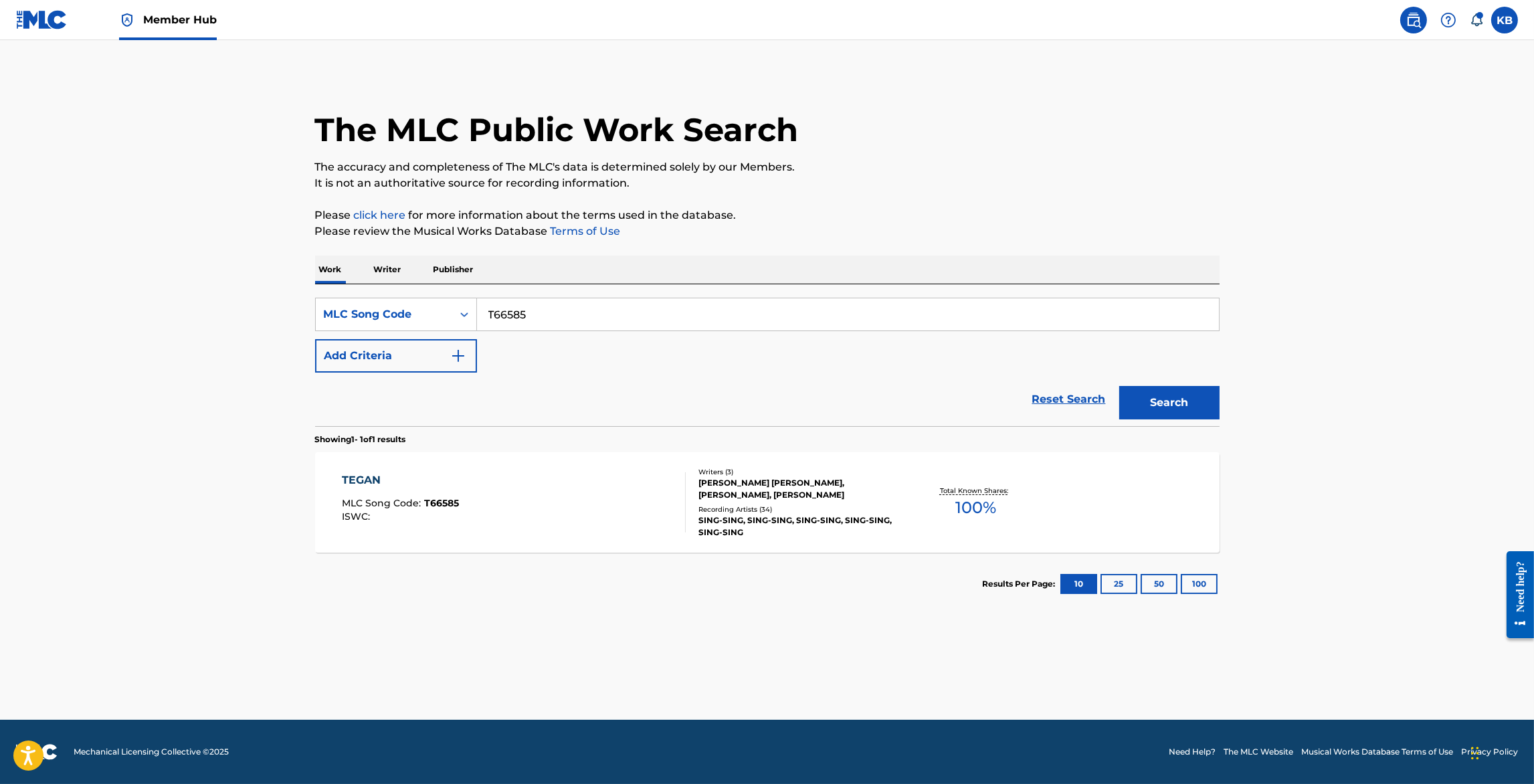
click at [590, 518] on div "TEGAN MLC Song Code : T66585 ISWC :" at bounding box center [513, 501] width 344 height 60
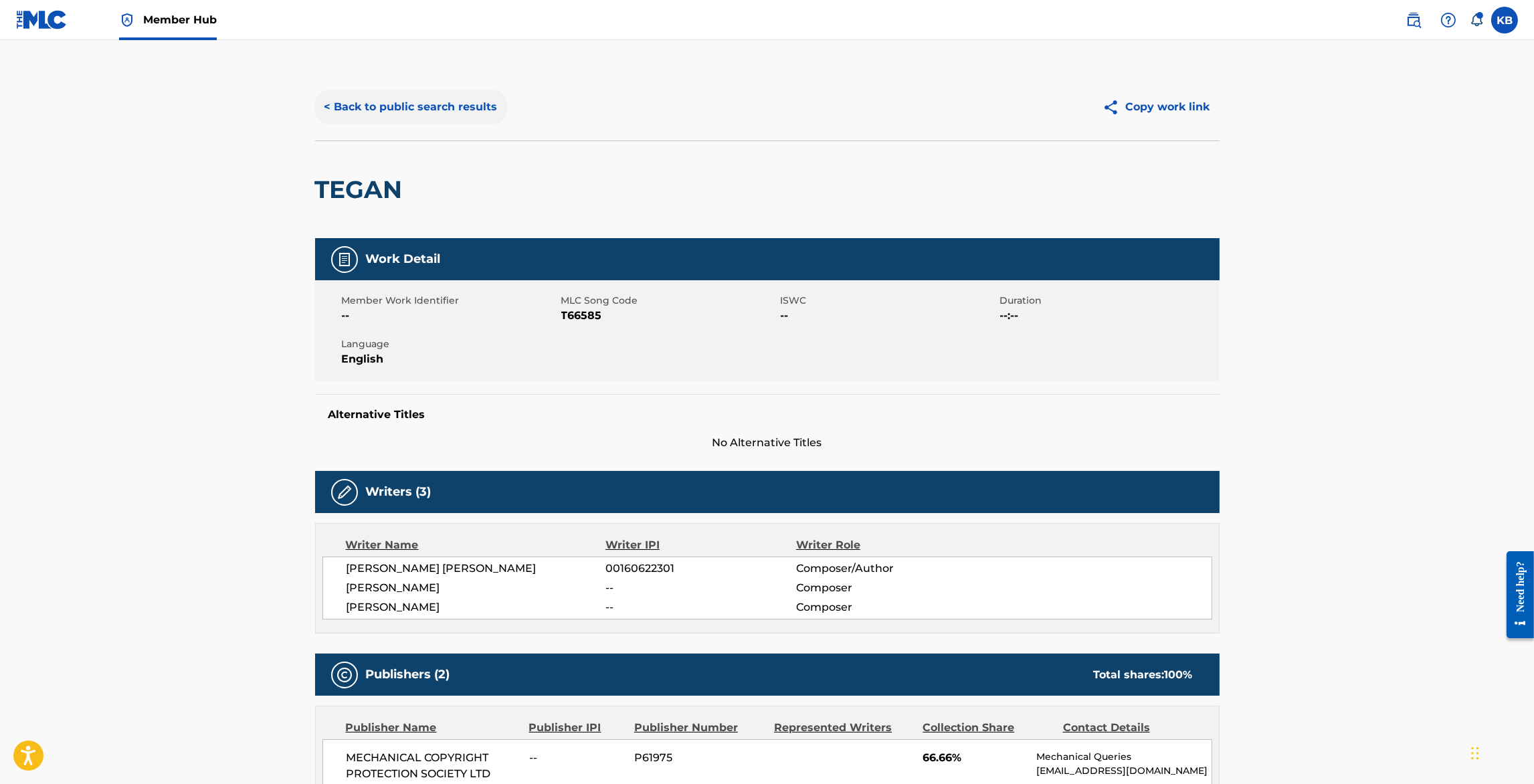
click at [473, 102] on button "< Back to public search results" at bounding box center [411, 107] width 192 height 33
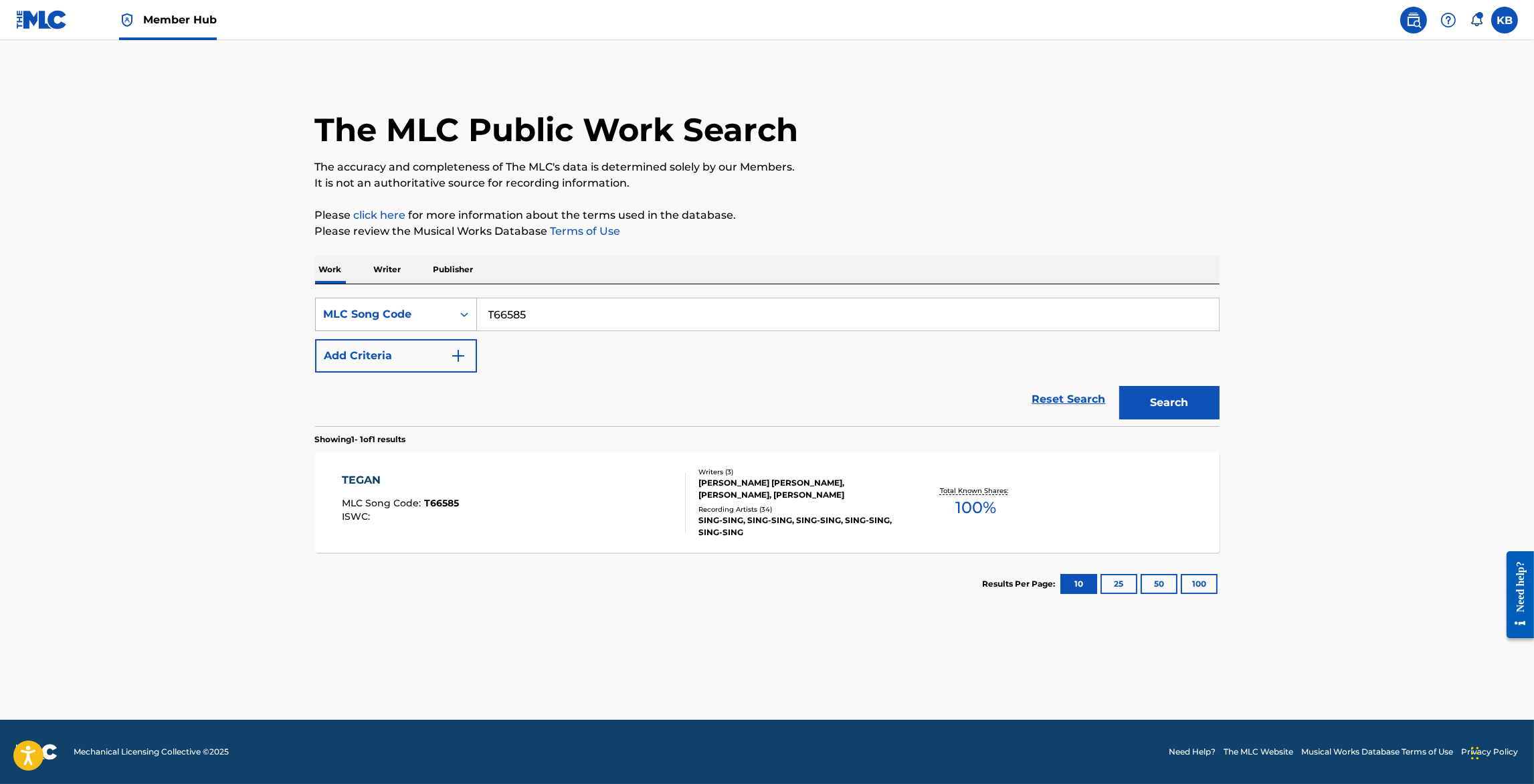
click at [418, 327] on div "MLC Song Code" at bounding box center [384, 315] width 136 height 26
click at [400, 336] on div "Work Title" at bounding box center [397, 348] width 161 height 33
click at [545, 311] on input "Search Form" at bounding box center [848, 314] width 742 height 32
paste input "FEELS LIKE SUMMER"
type input "FEELS LIKE SUMMER"
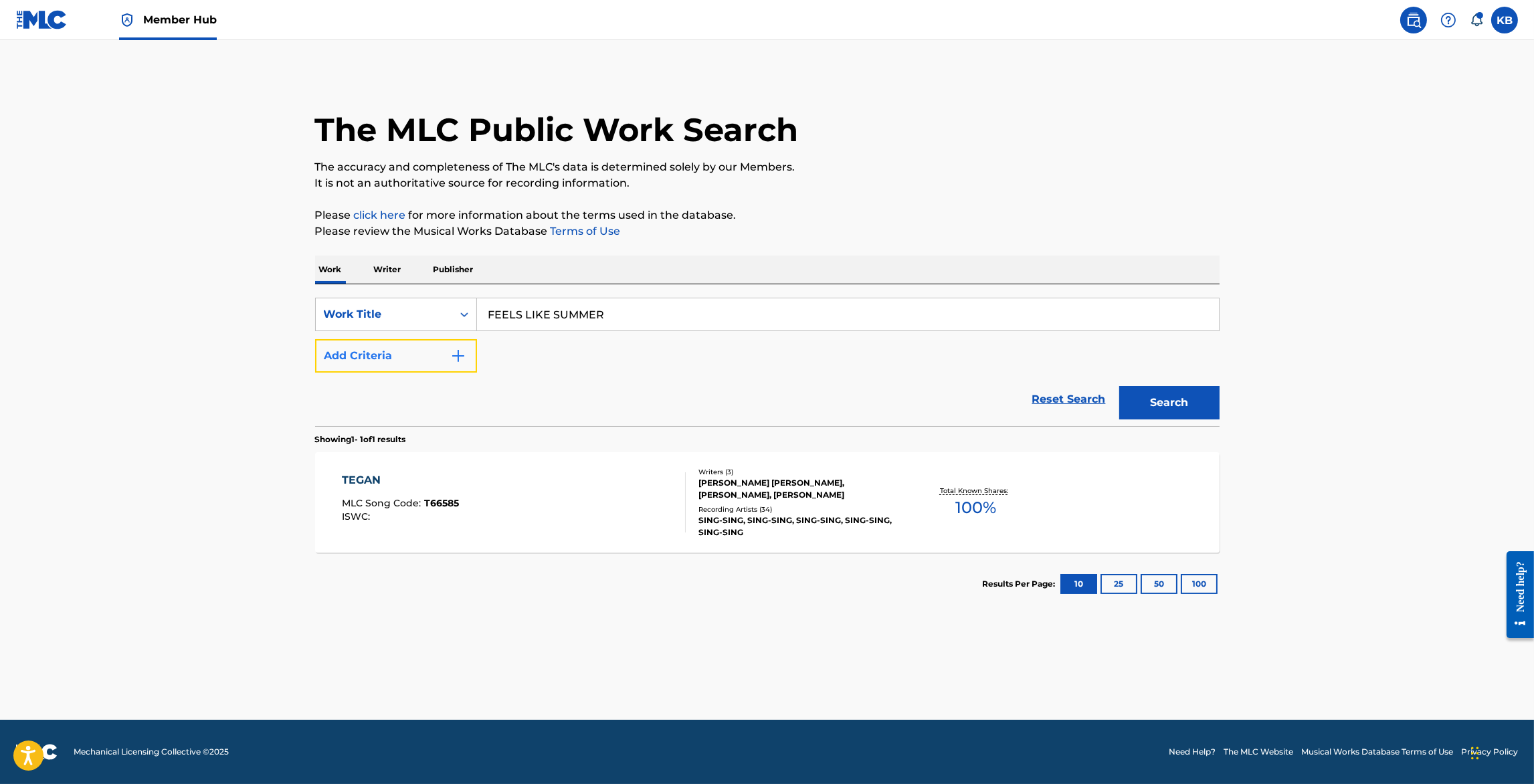
click at [412, 358] on button "Add Criteria" at bounding box center [396, 356] width 162 height 33
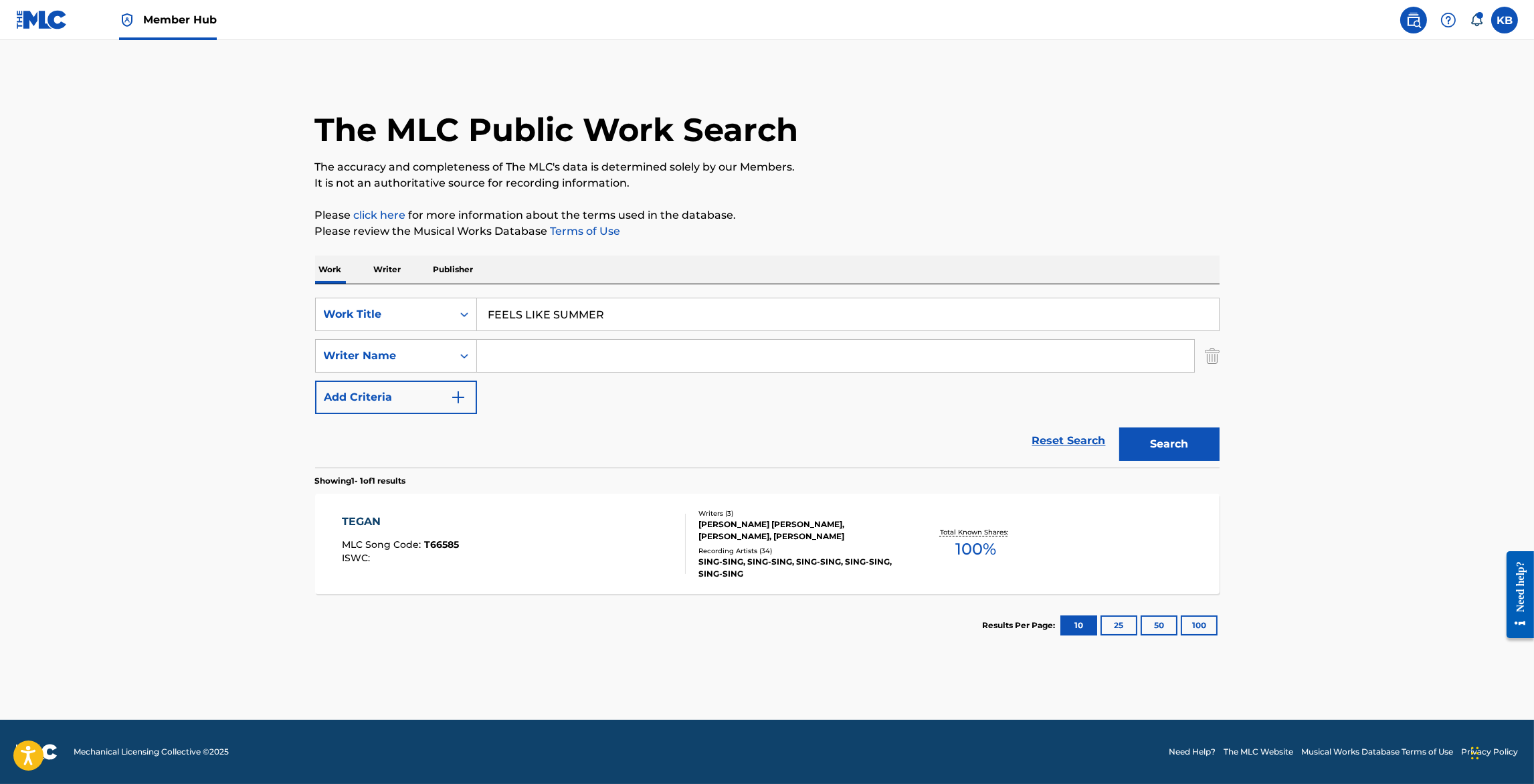
click at [546, 353] on input "Search Form" at bounding box center [835, 355] width 717 height 32
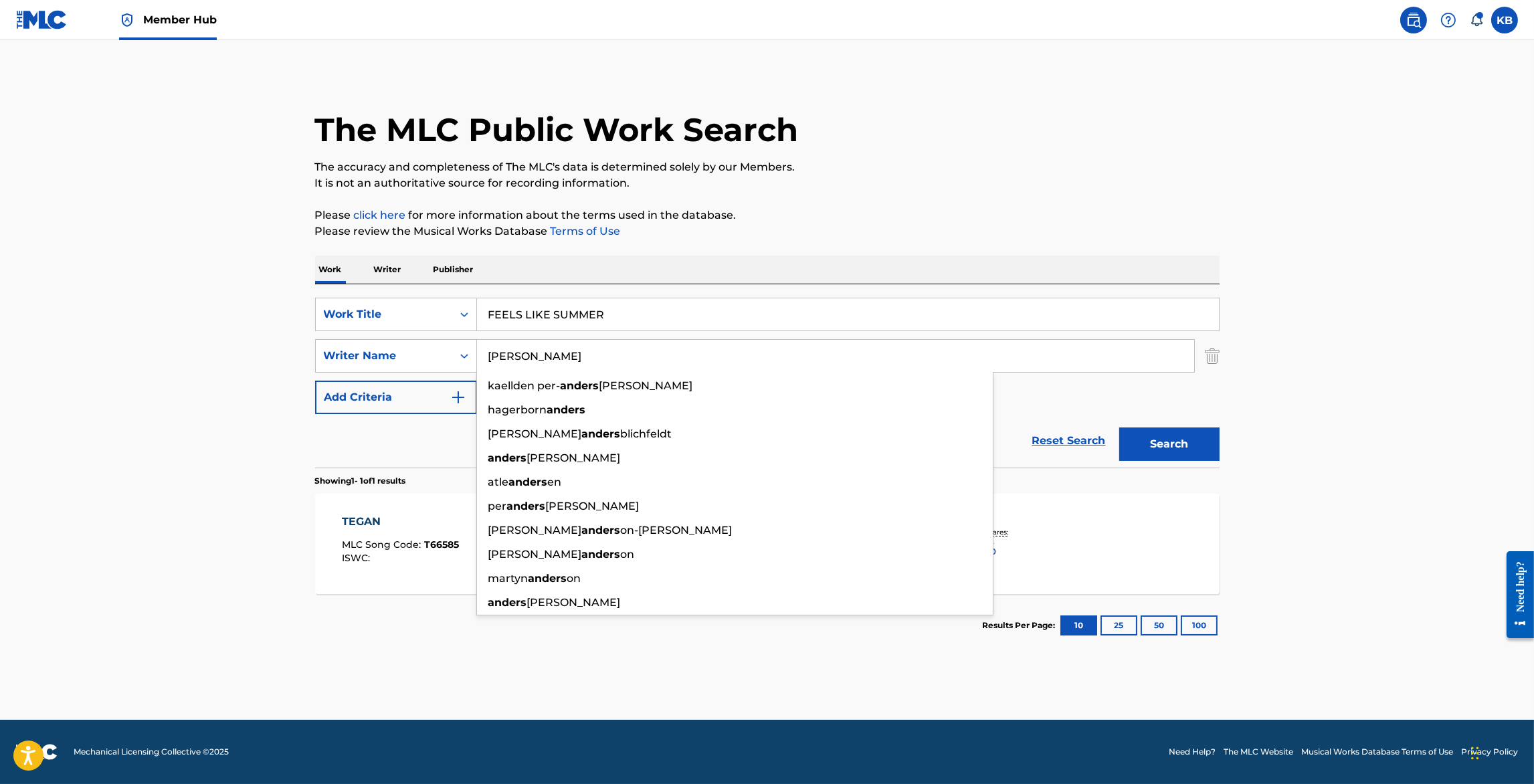
click at [1120, 428] on button "Search" at bounding box center [1170, 444] width 100 height 33
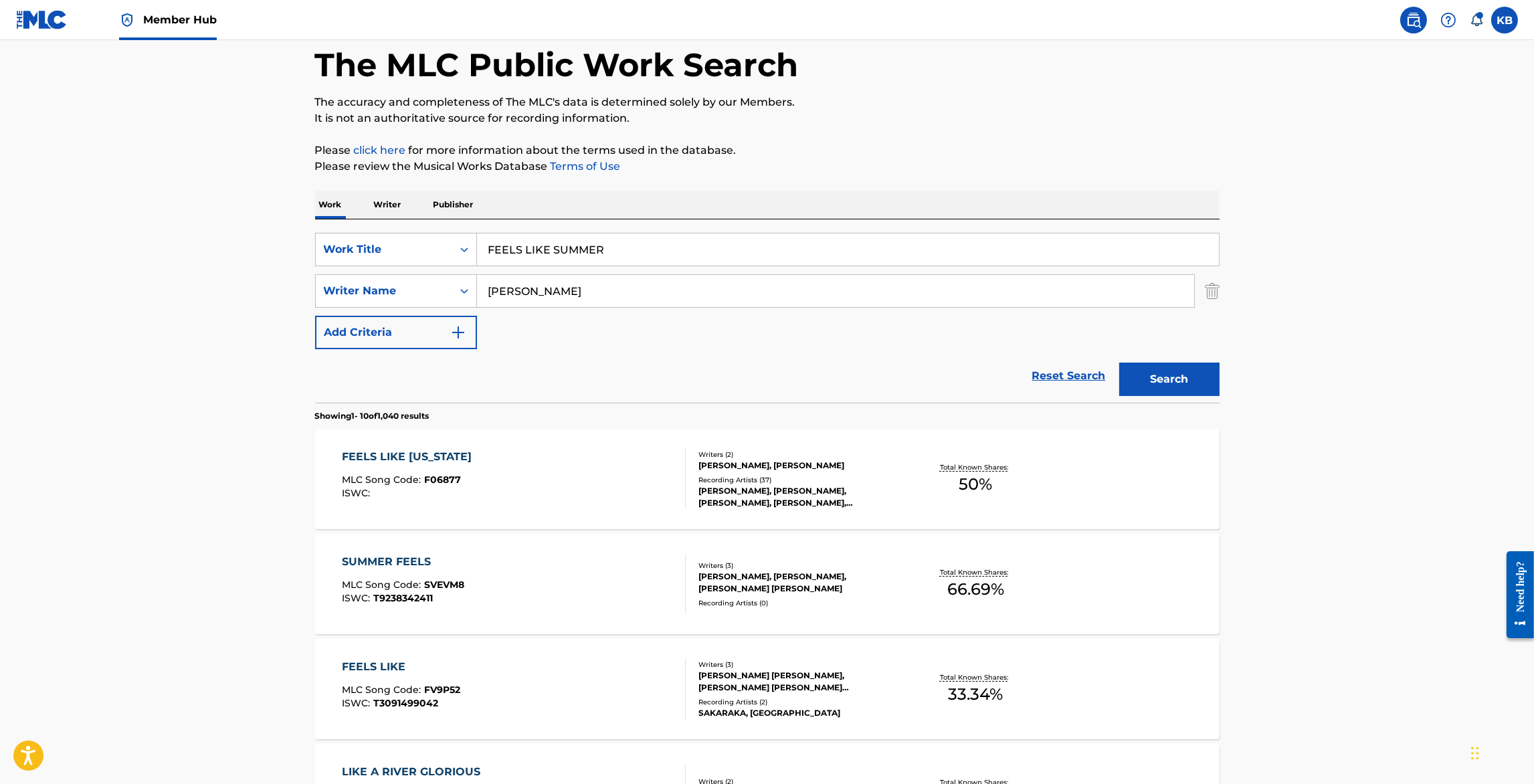
scroll to position [144, 0]
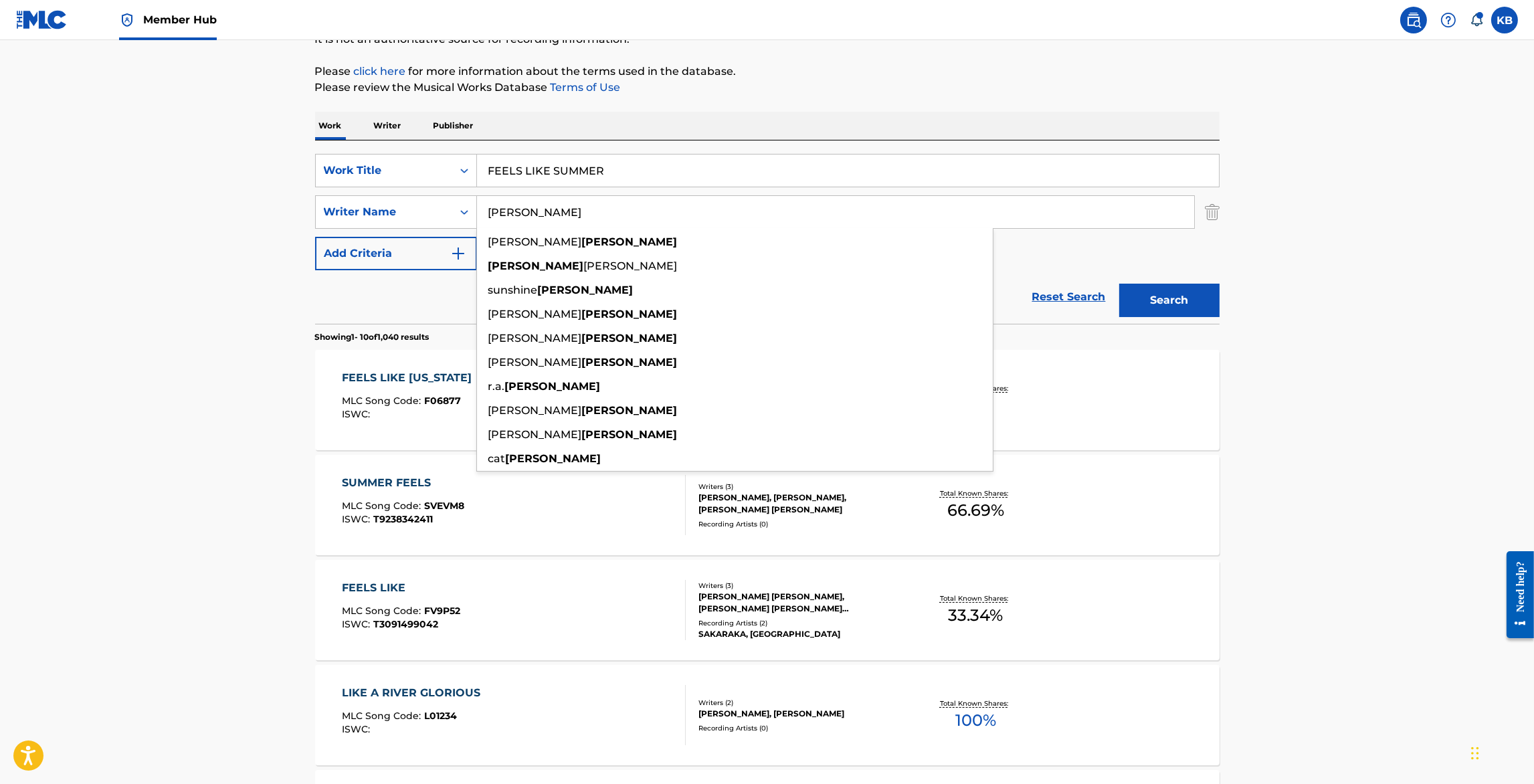
drag, startPoint x: 596, startPoint y: 216, endPoint x: 613, endPoint y: 133, distance: 84.7
click at [609, 146] on div "SearchWithCriteria70983a79-ca03-403c-aea4-b070b91d2941 Work Title FEELS LIKE SU…" at bounding box center [767, 232] width 905 height 183
type input "gentry"
click at [1120, 284] on button "Search" at bounding box center [1170, 300] width 100 height 33
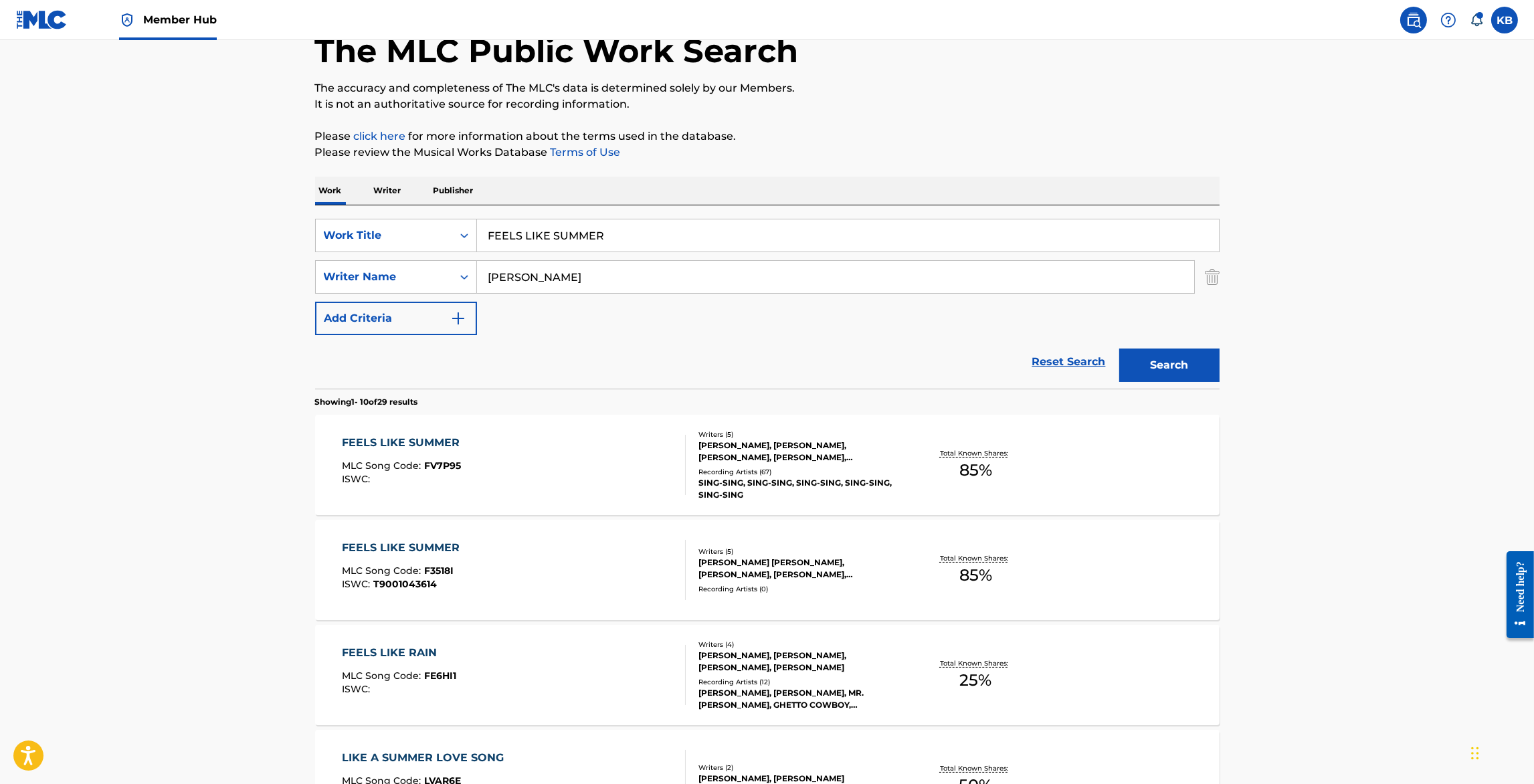
scroll to position [91, 0]
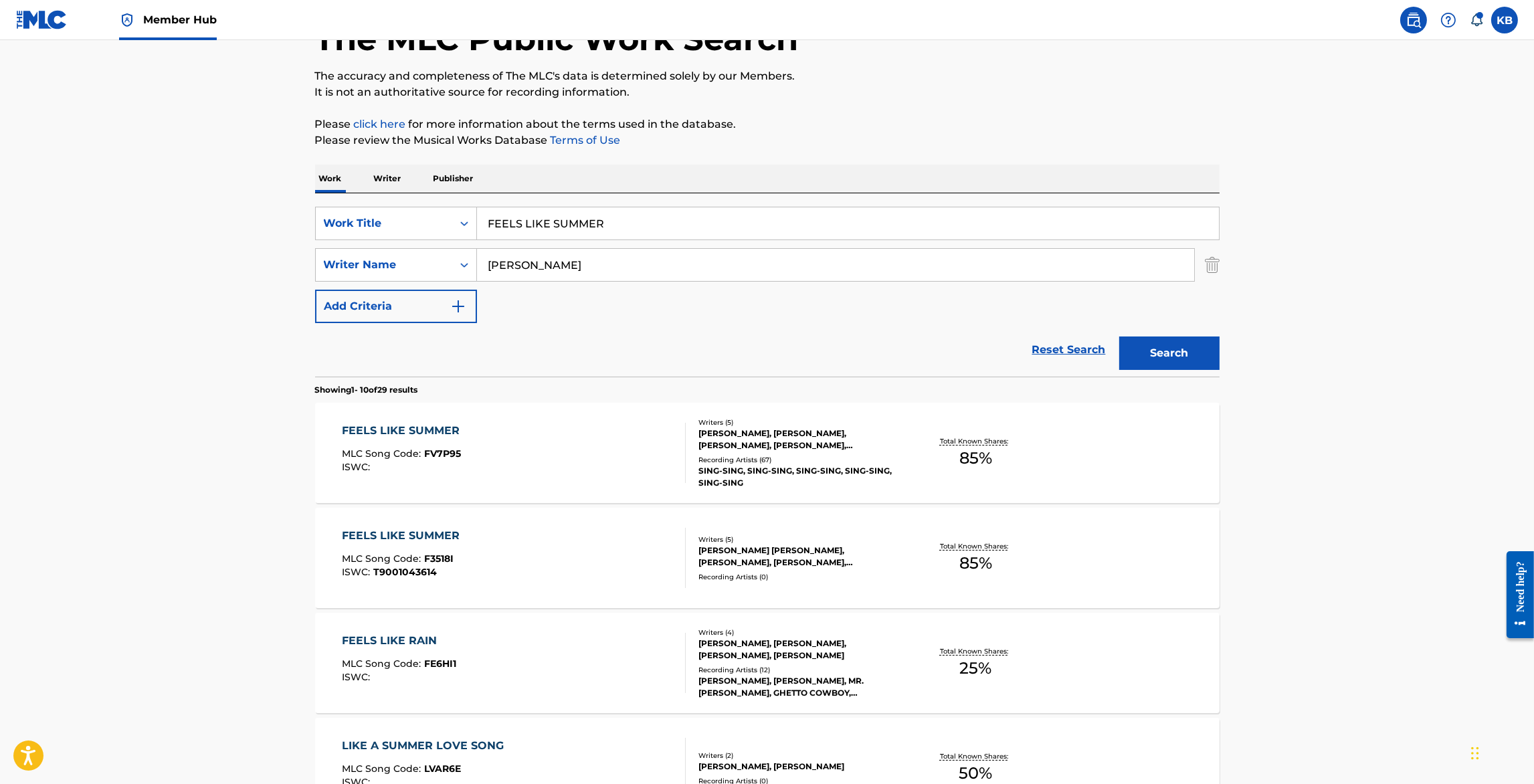
click at [615, 440] on div "FEELS LIKE SUMMER MLC Song Code : FV7P95 ISWC :" at bounding box center [513, 452] width 344 height 60
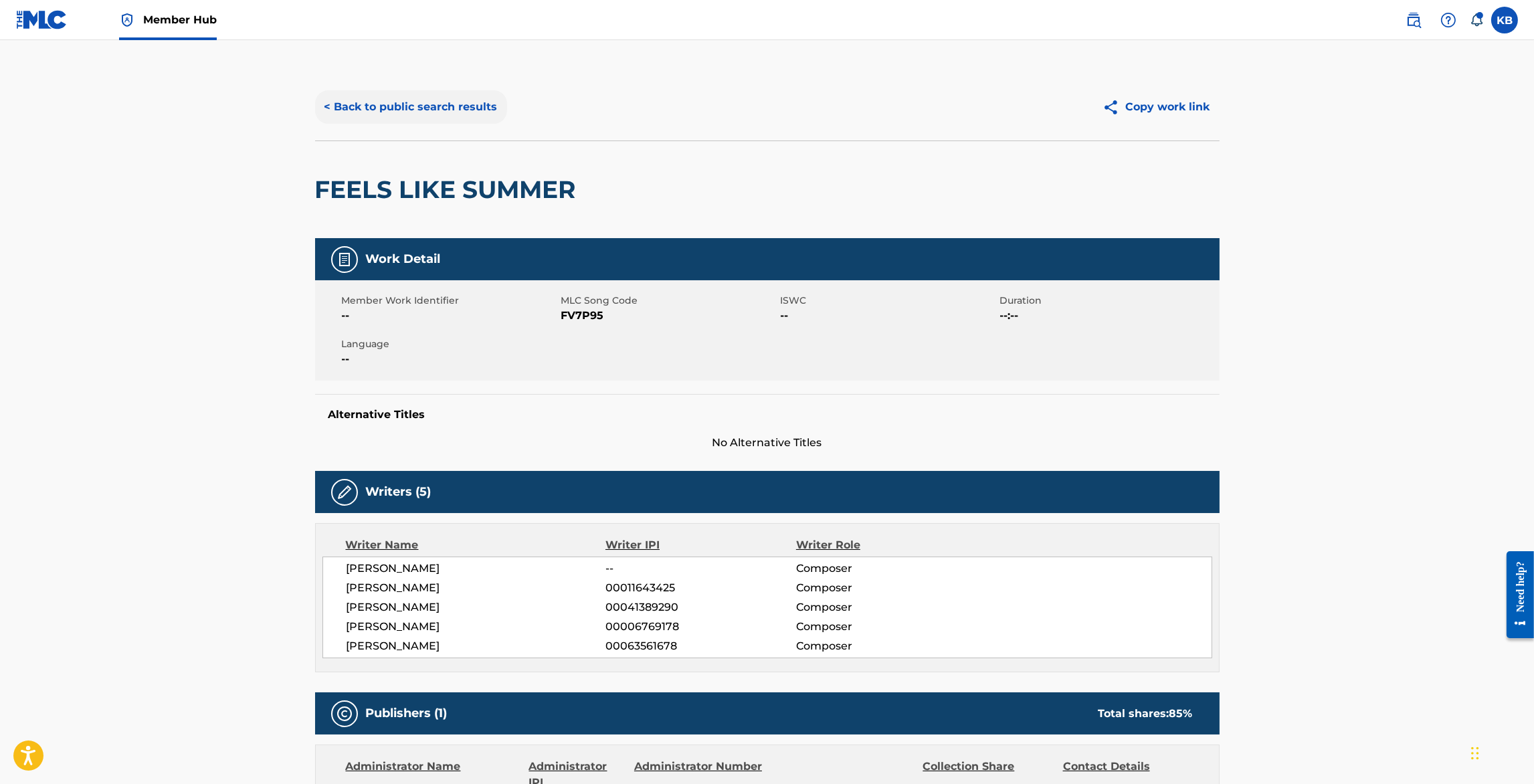
click at [419, 108] on button "< Back to public search results" at bounding box center [411, 107] width 192 height 33
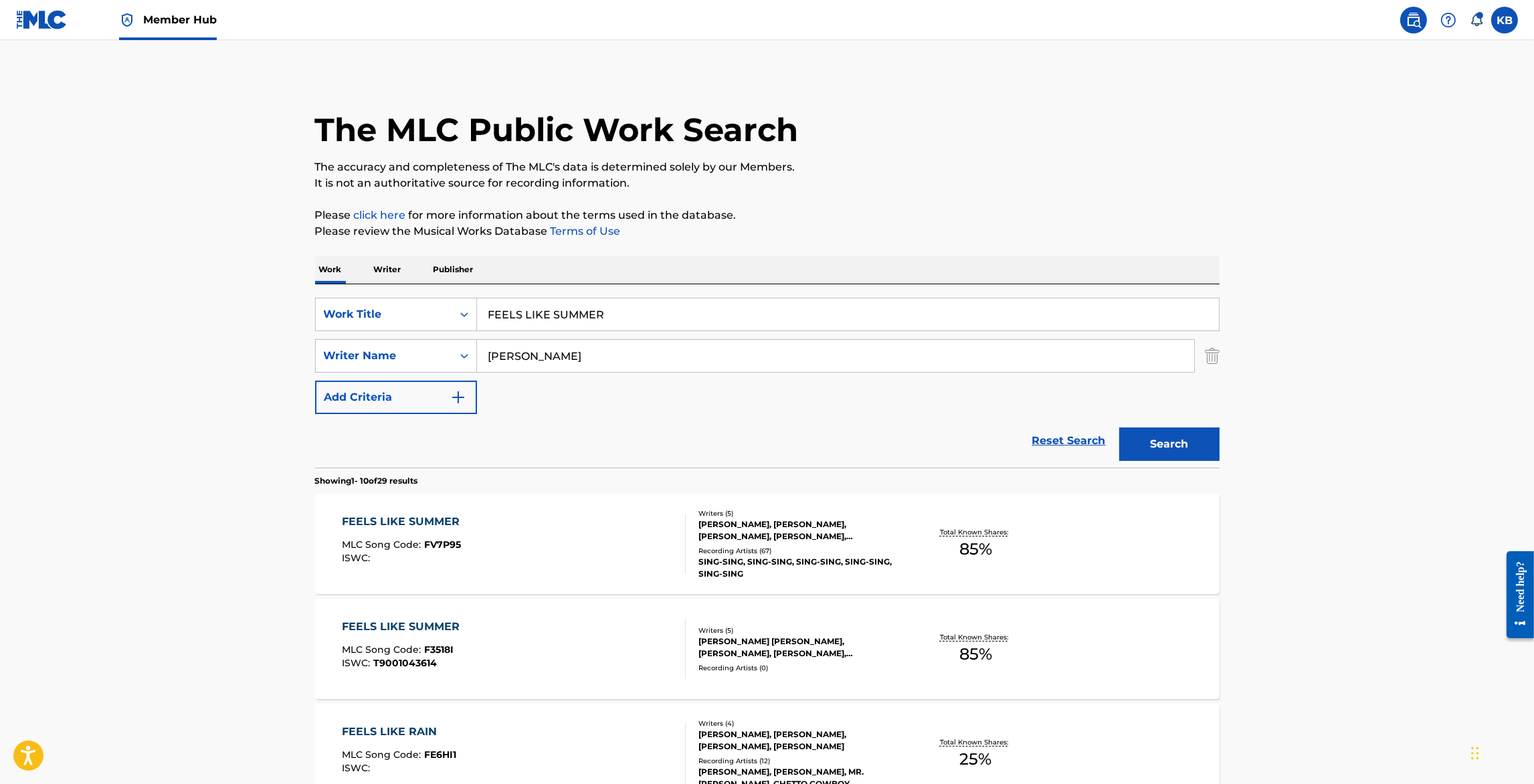
scroll to position [91, 0]
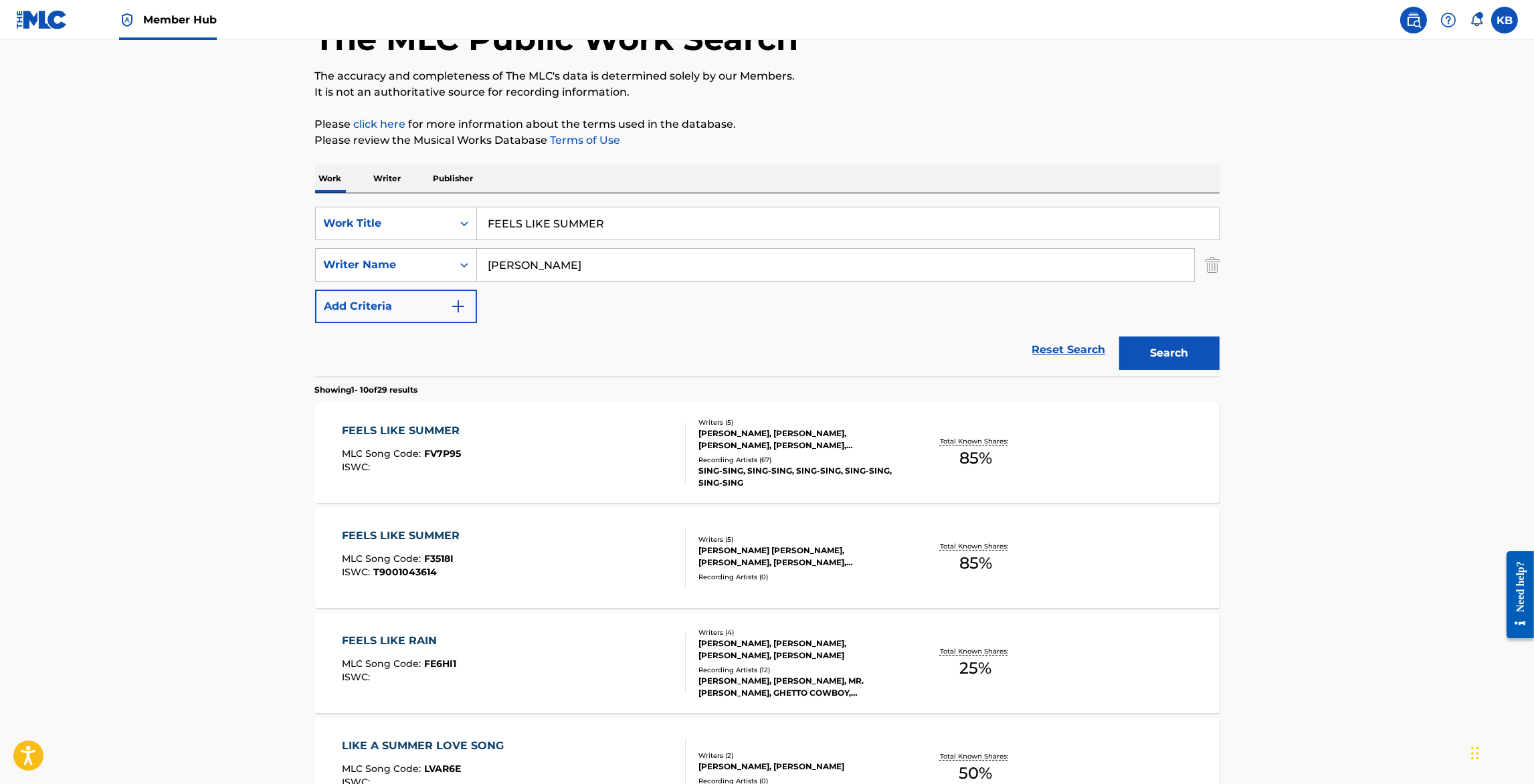
click at [549, 552] on div "FEELS LIKE SUMMER MLC Song Code : F3518I ISWC : T9001043614" at bounding box center [513, 557] width 344 height 60
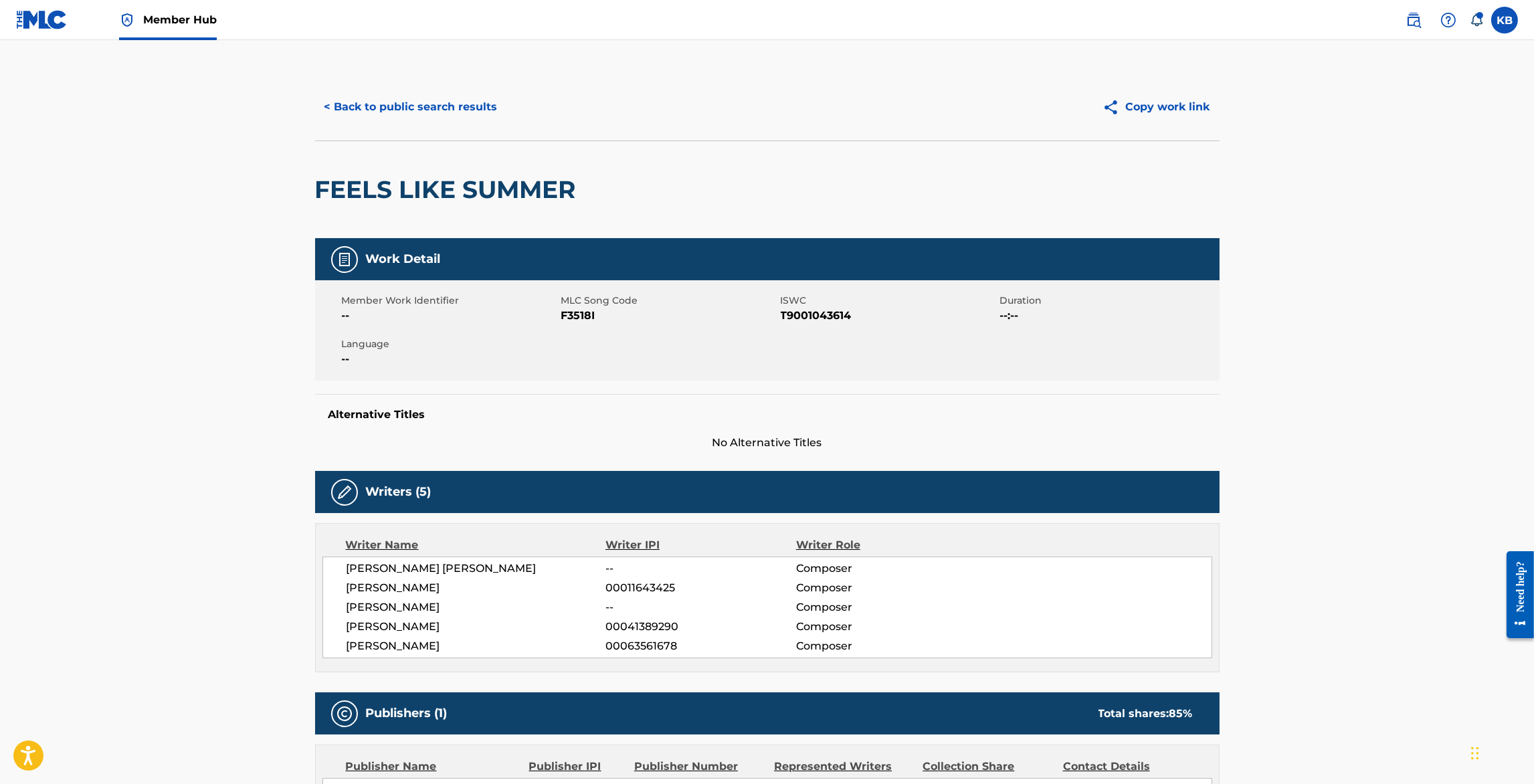
click at [190, 254] on main "< Back to public search results Copy work link FEELS LIKE SUMMER Work Detail Me…" at bounding box center [767, 513] width 1534 height 947
click at [432, 116] on button "< Back to public search results" at bounding box center [411, 107] width 192 height 33
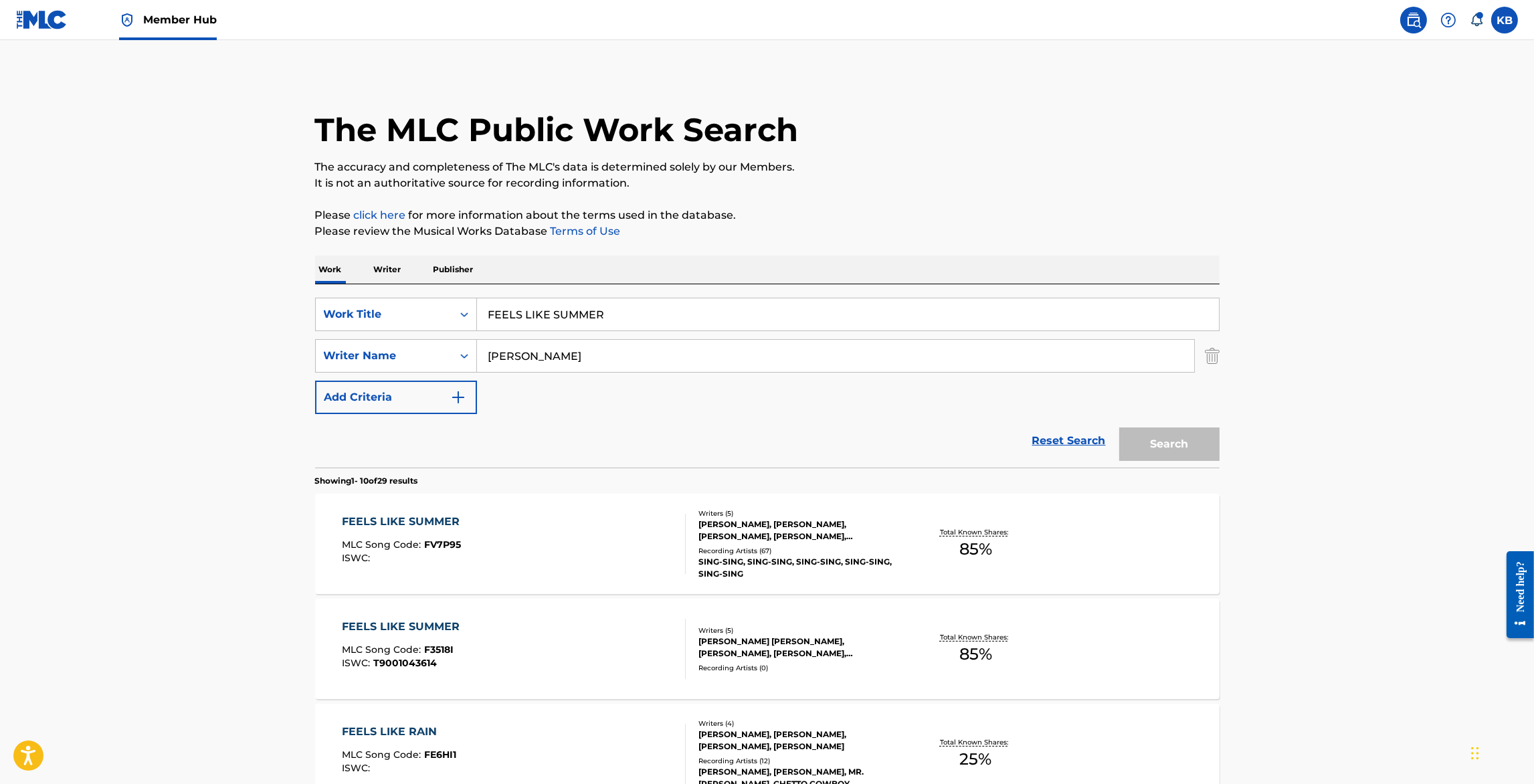
scroll to position [91, 0]
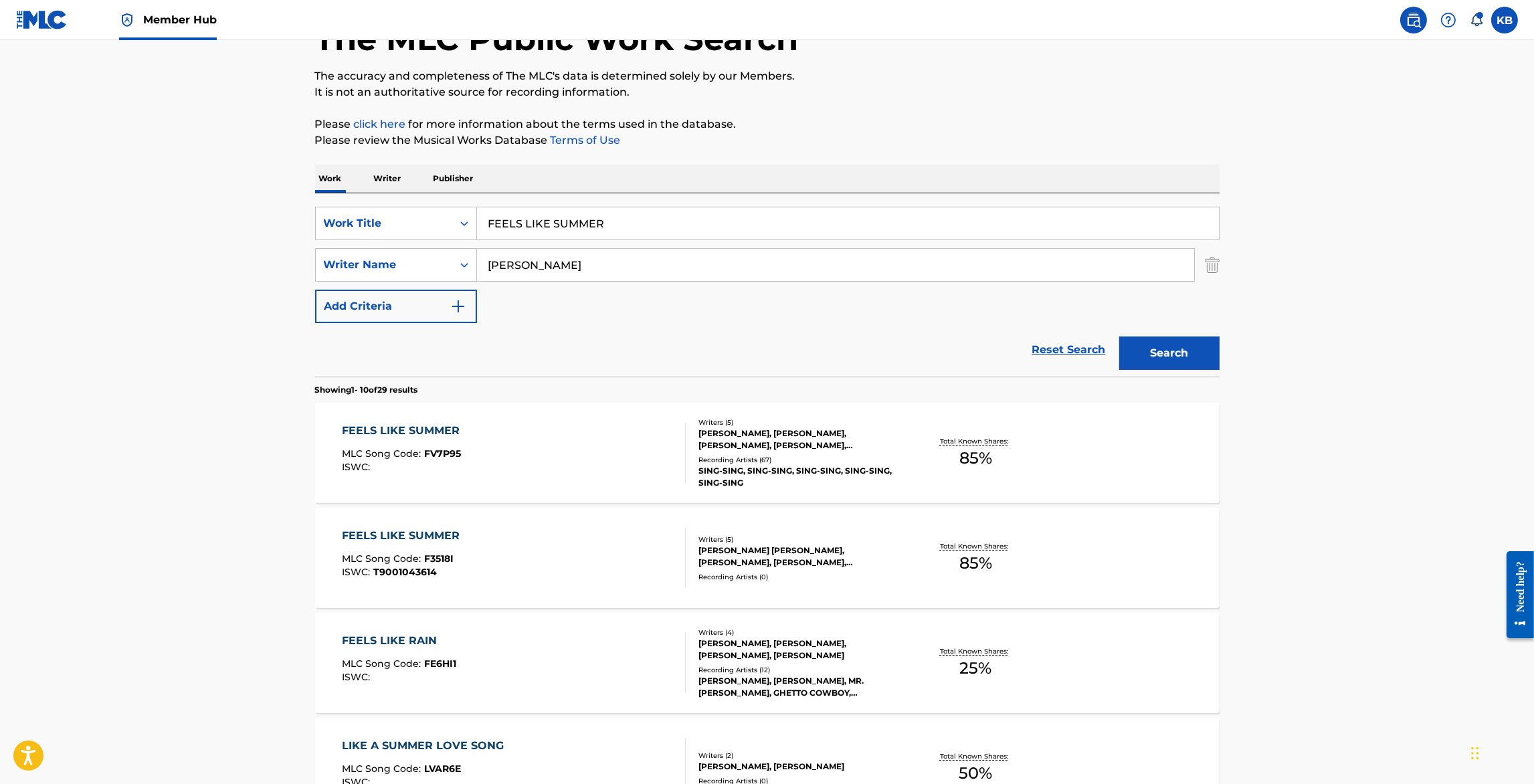
click at [540, 450] on div "FEELS LIKE SUMMER MLC Song Code : FV7P95 ISWC :" at bounding box center [513, 452] width 344 height 60
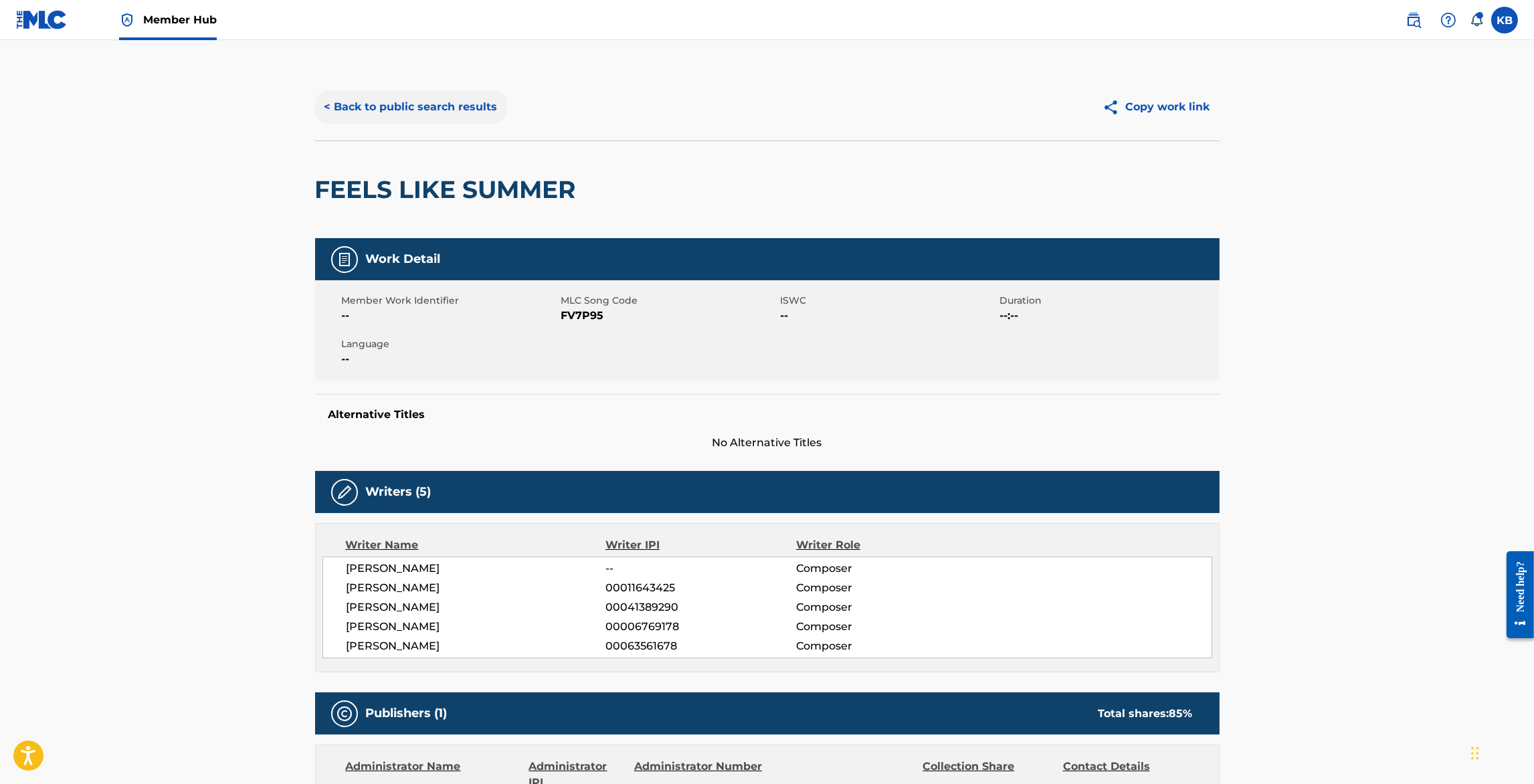
click at [380, 99] on button "< Back to public search results" at bounding box center [411, 107] width 192 height 33
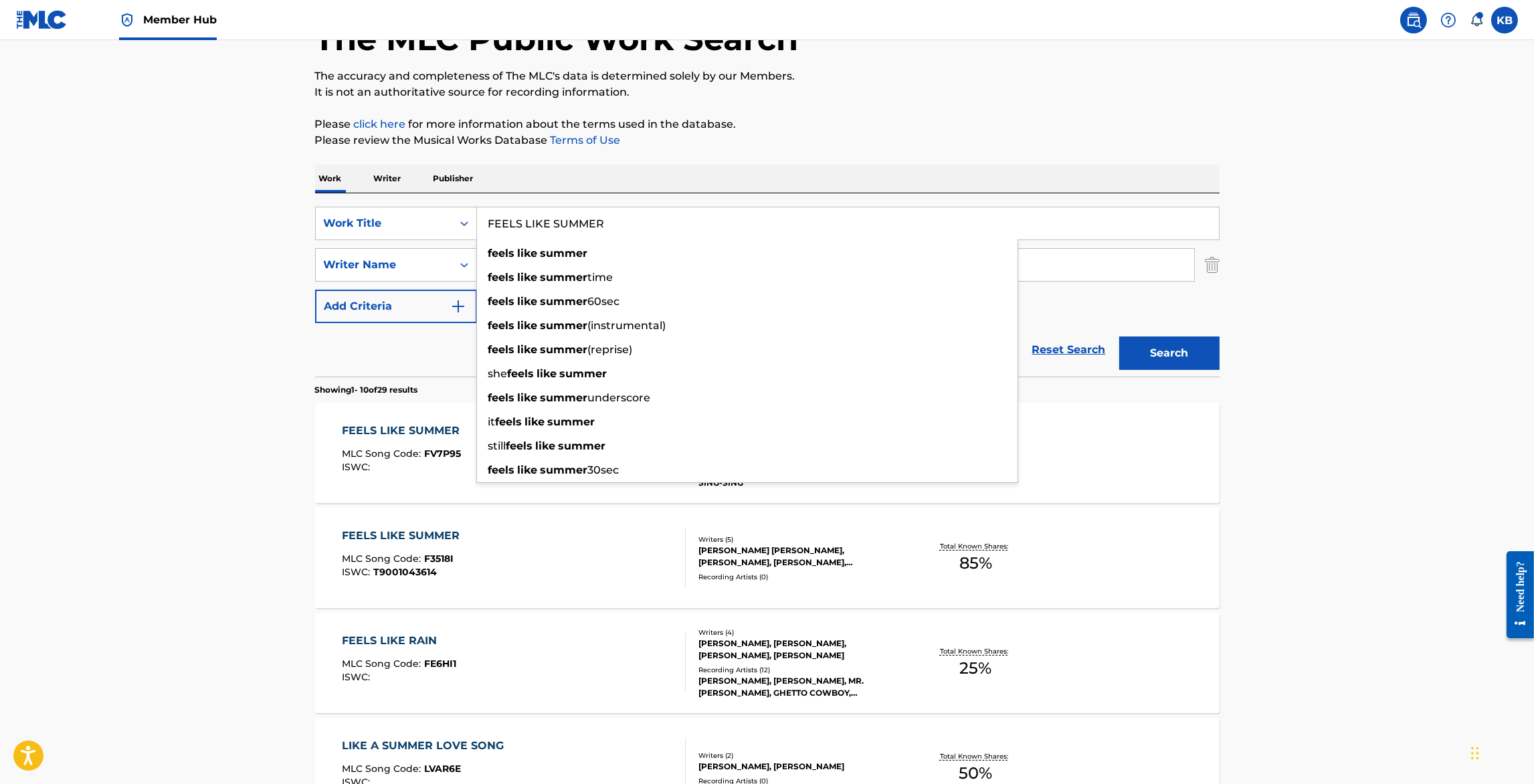
drag, startPoint x: 651, startPoint y: 229, endPoint x: 663, endPoint y: 165, distance: 65.1
paste input "I'LL BE"
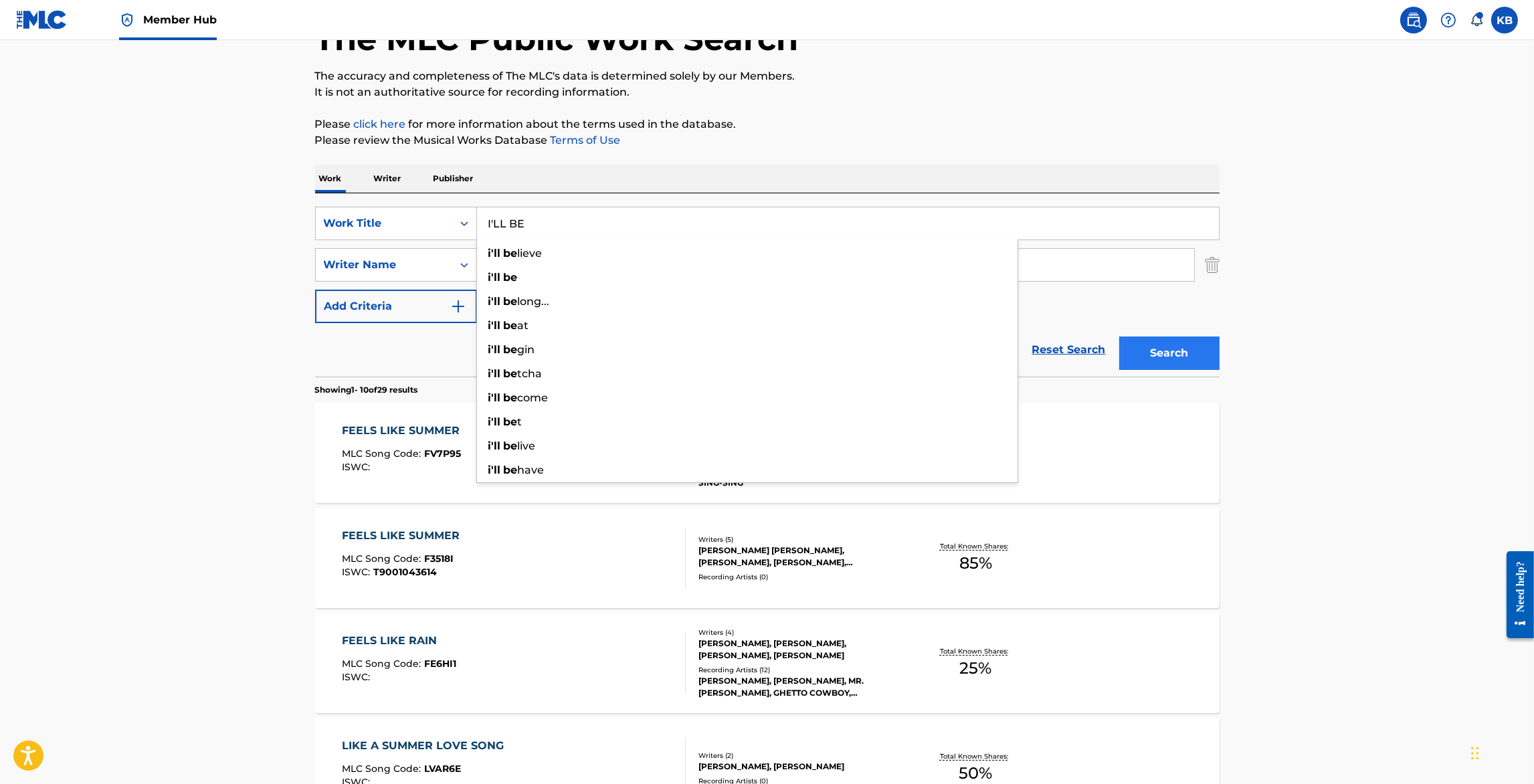
type input "I'LL BE"
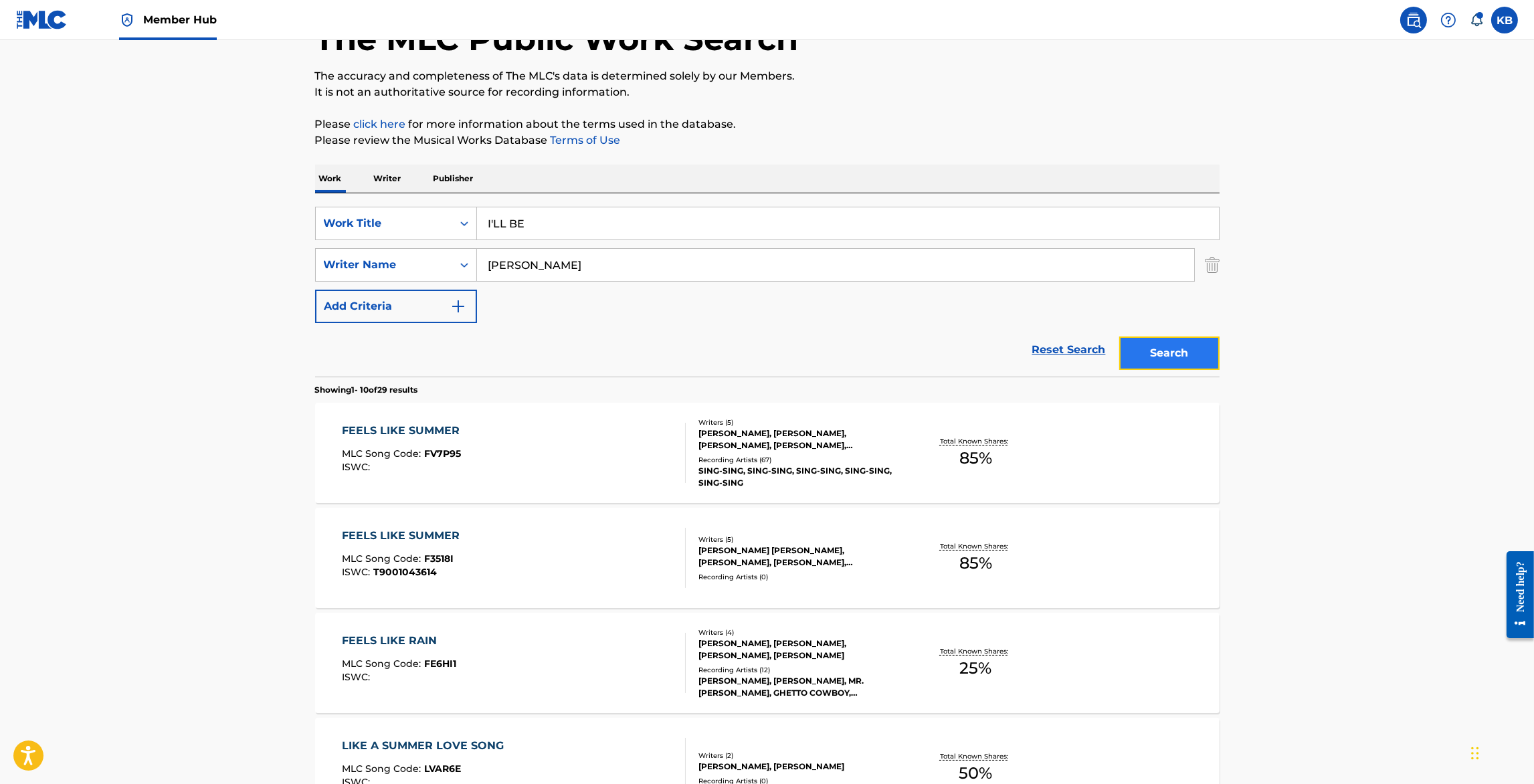
click at [1158, 348] on button "Search" at bounding box center [1170, 353] width 100 height 33
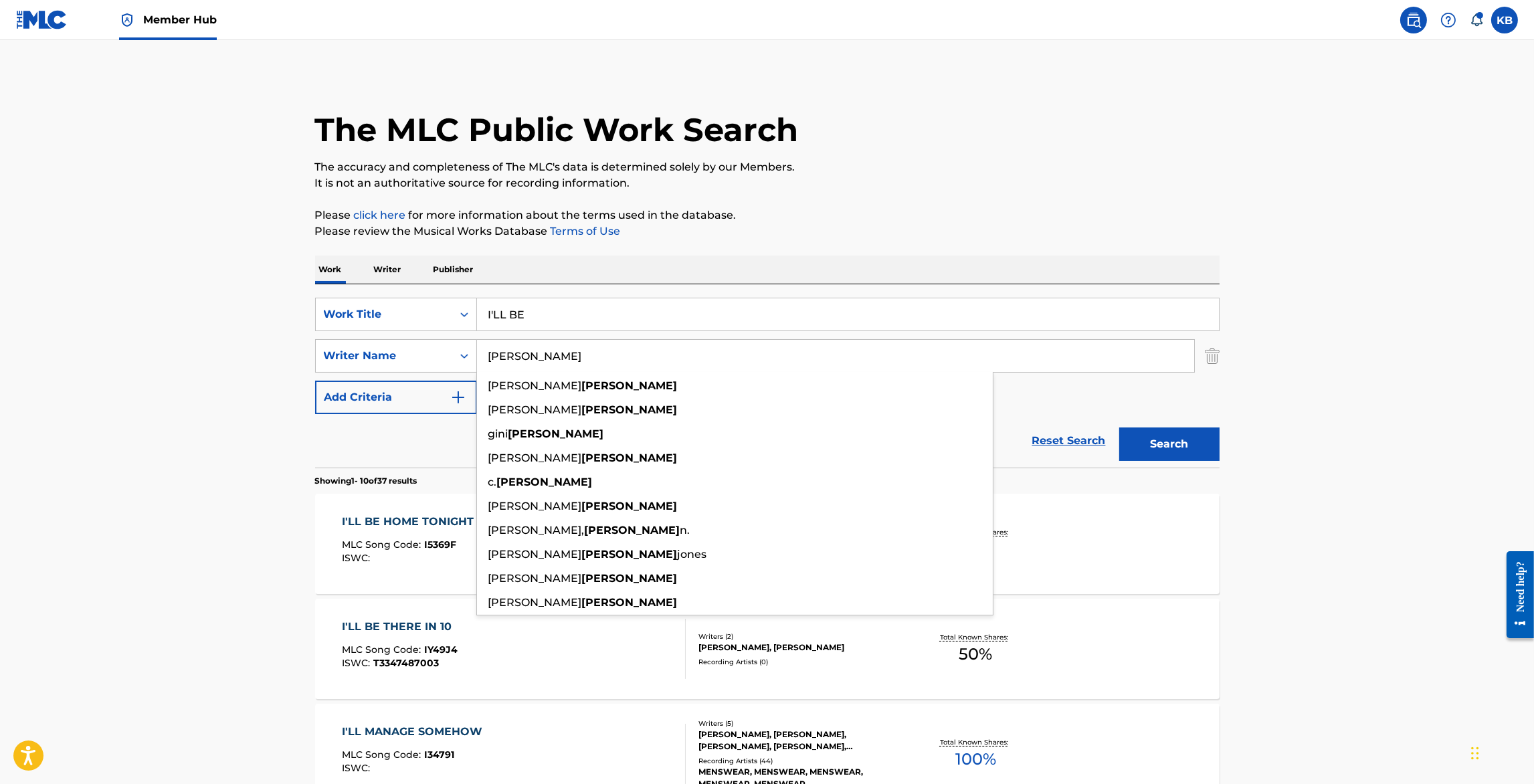
drag, startPoint x: 535, startPoint y: 352, endPoint x: 567, endPoint y: 266, distance: 91.8
click at [1120, 428] on button "Search" at bounding box center [1170, 444] width 100 height 33
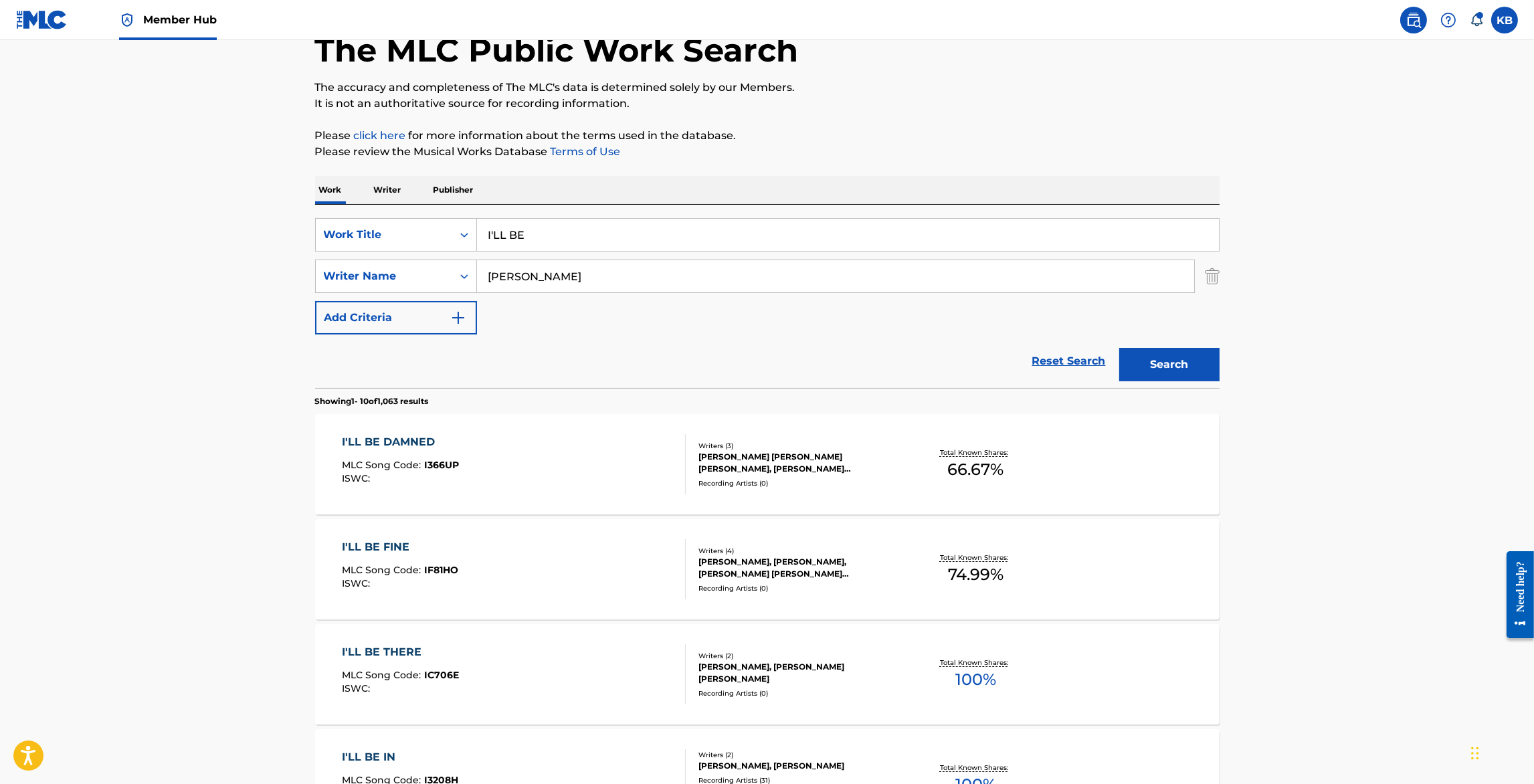
scroll to position [161, 0]
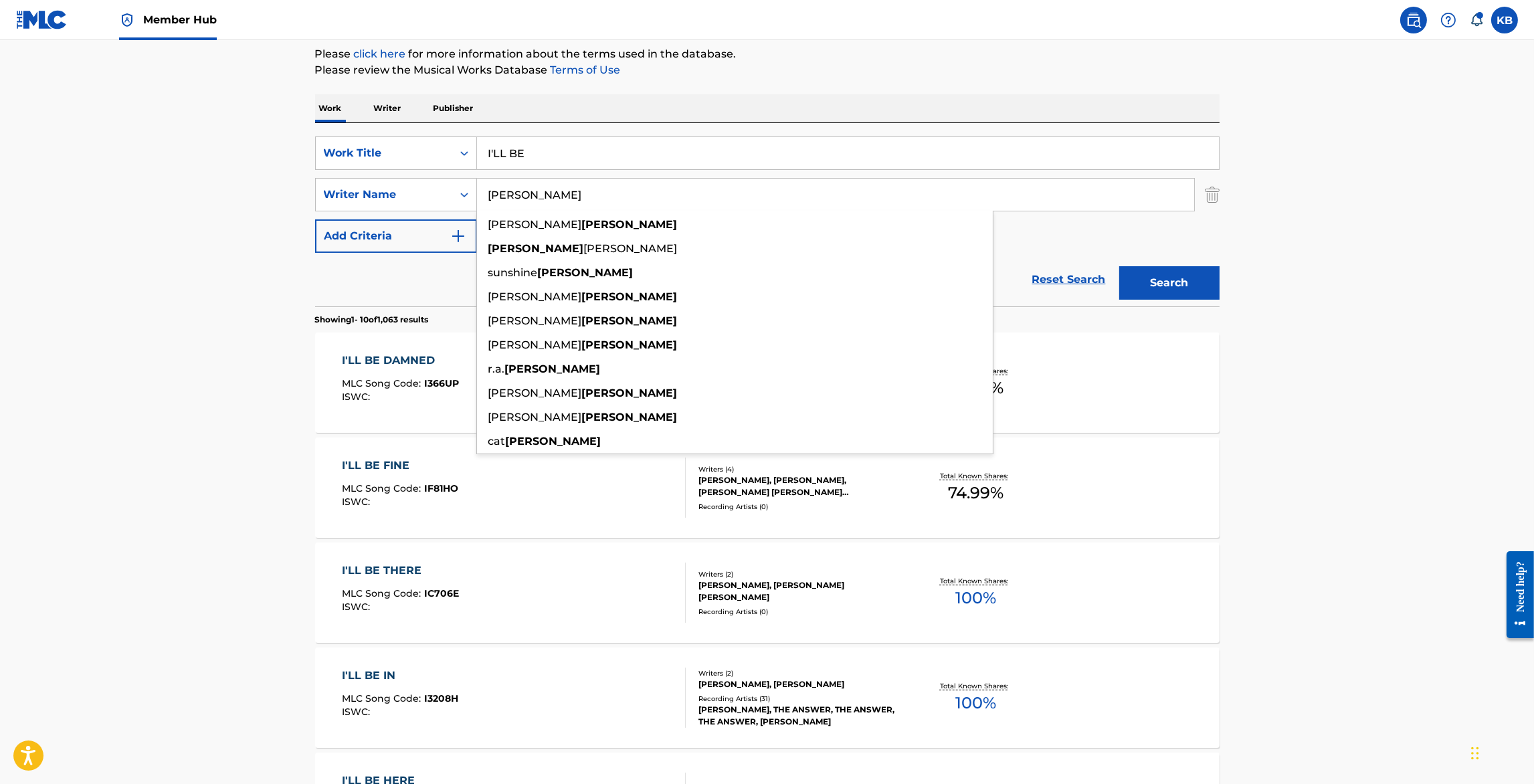
drag, startPoint x: 581, startPoint y: 197, endPoint x: 582, endPoint y: 159, distance: 38.0
click at [580, 162] on div "SearchWithCriteria70983a79-ca03-403c-aea4-b070b91d2941 Work Title I'LL BE Searc…" at bounding box center [767, 194] width 905 height 117
type input "o'neill"
click at [1120, 266] on button "Search" at bounding box center [1170, 283] width 100 height 33
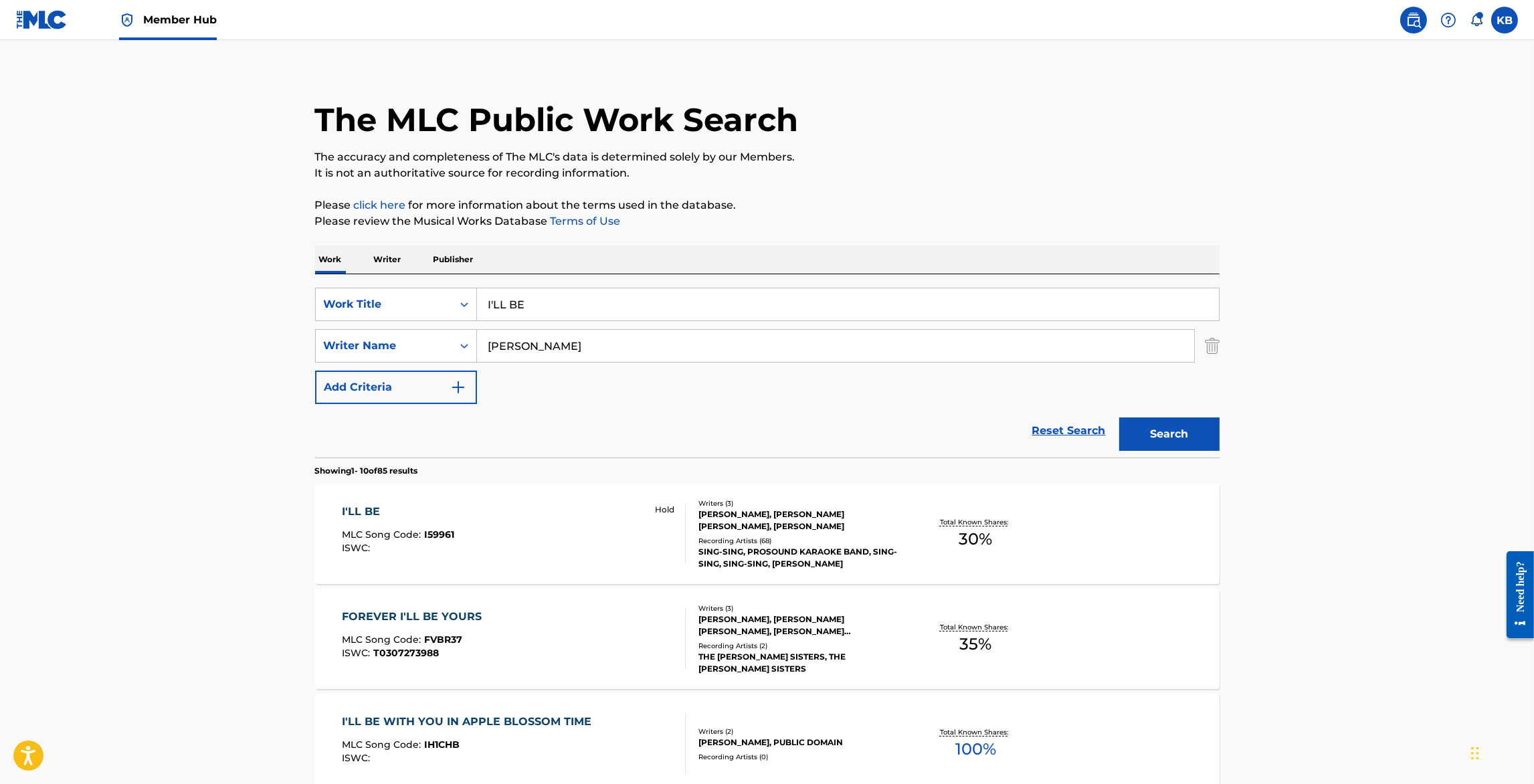
scroll to position [25, 0]
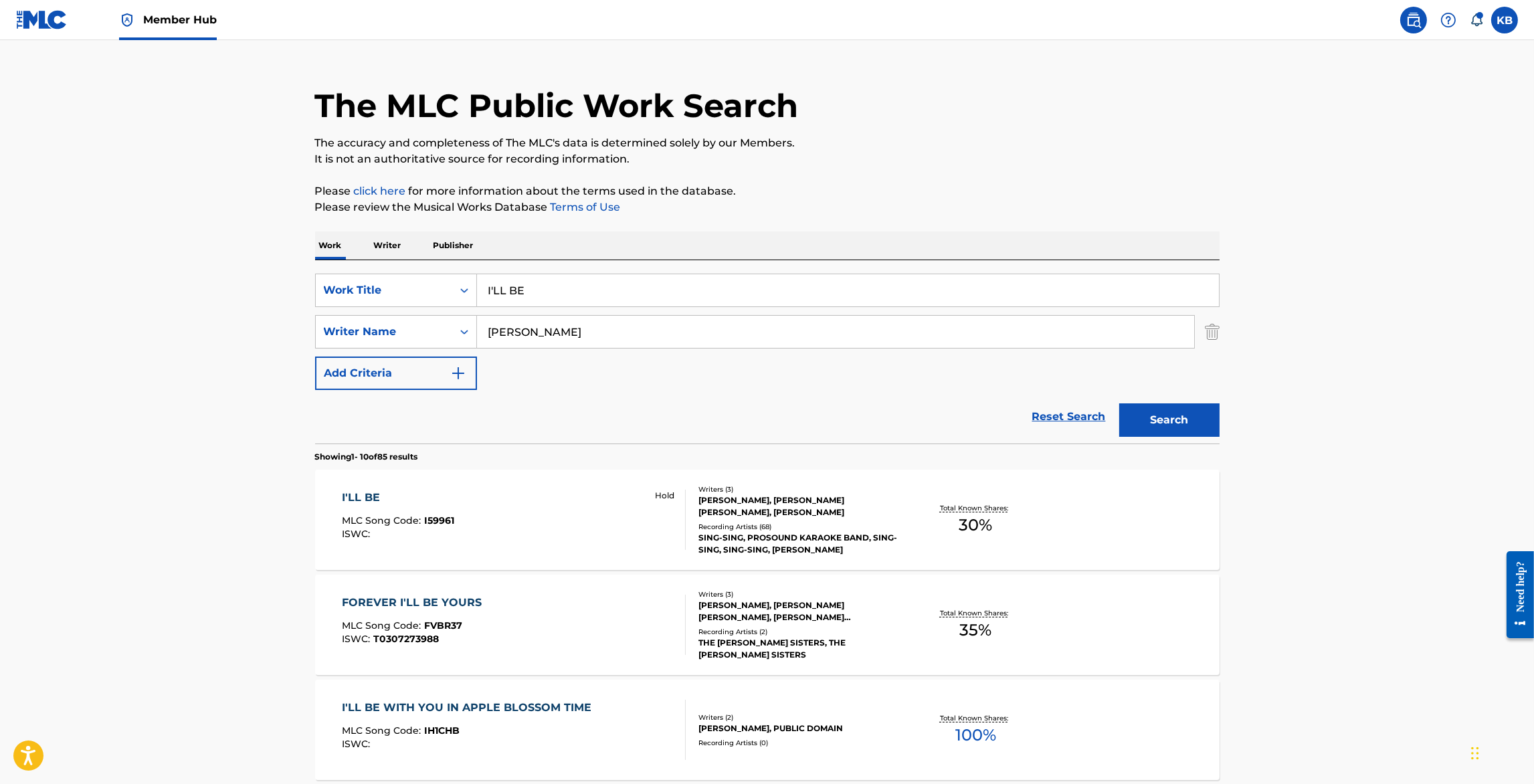
click at [554, 501] on div "I'LL BE MLC Song Code : I59961 ISWC : Hold" at bounding box center [513, 519] width 344 height 60
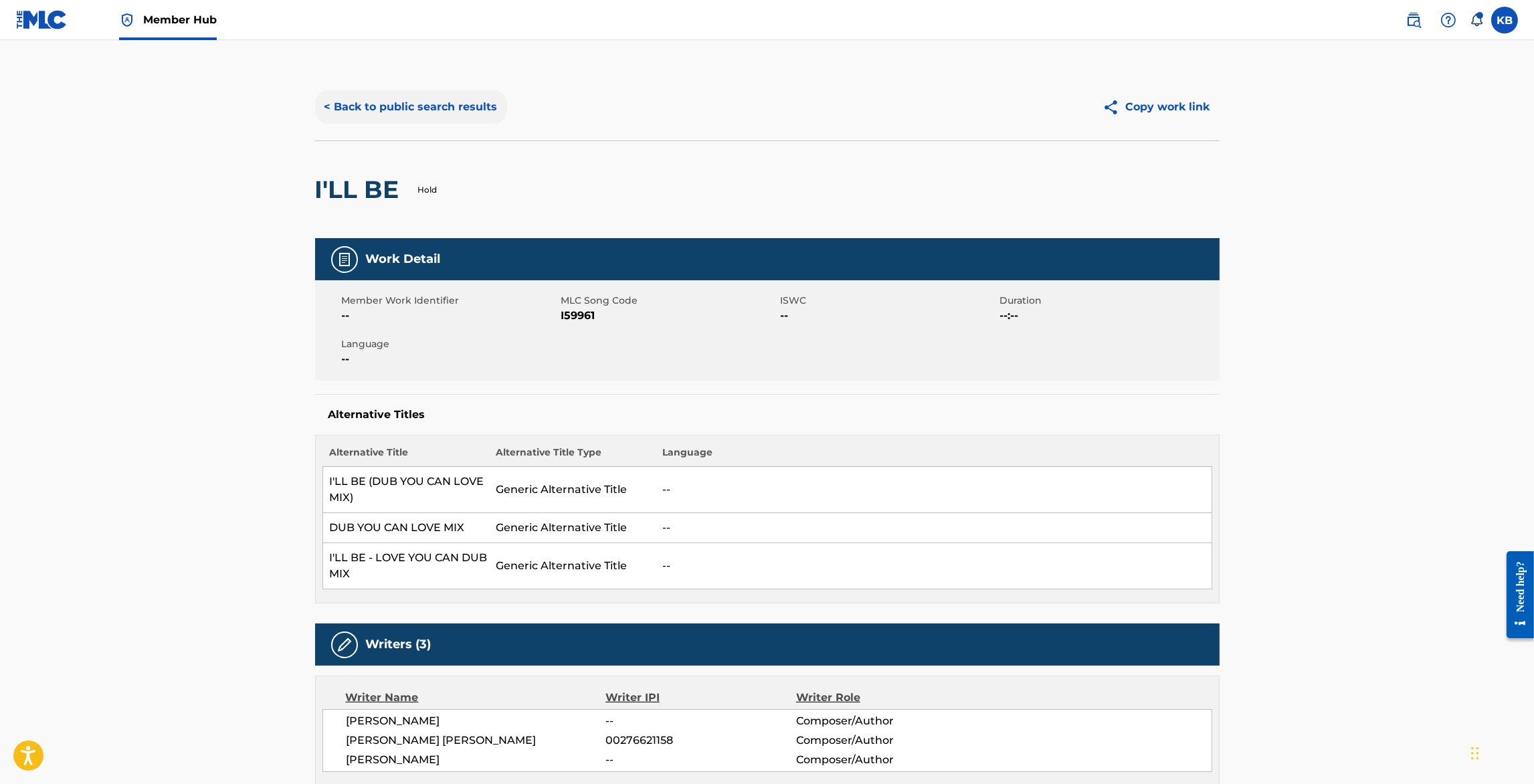
click at [422, 104] on button "< Back to public search results" at bounding box center [411, 107] width 192 height 33
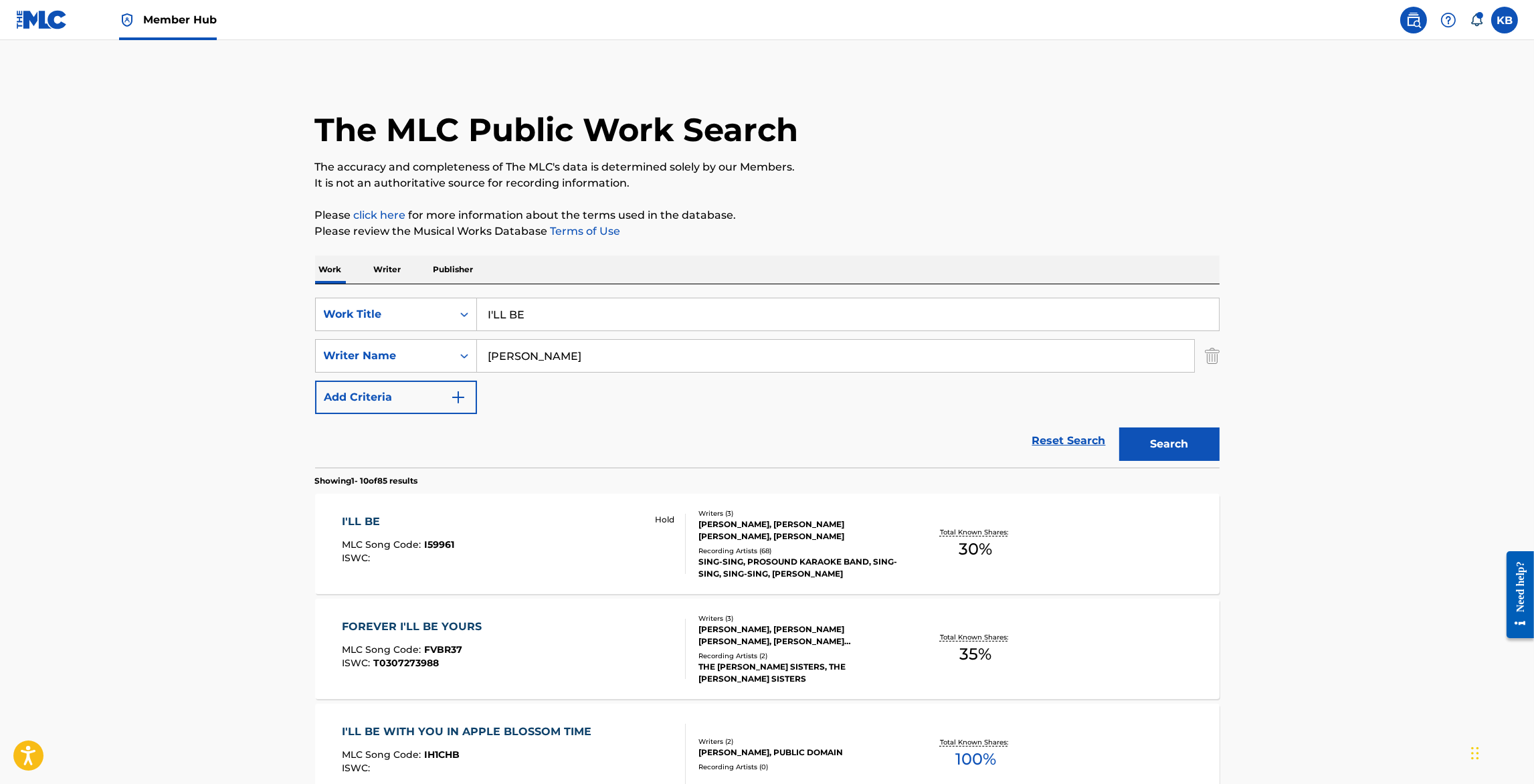
scroll to position [25, 0]
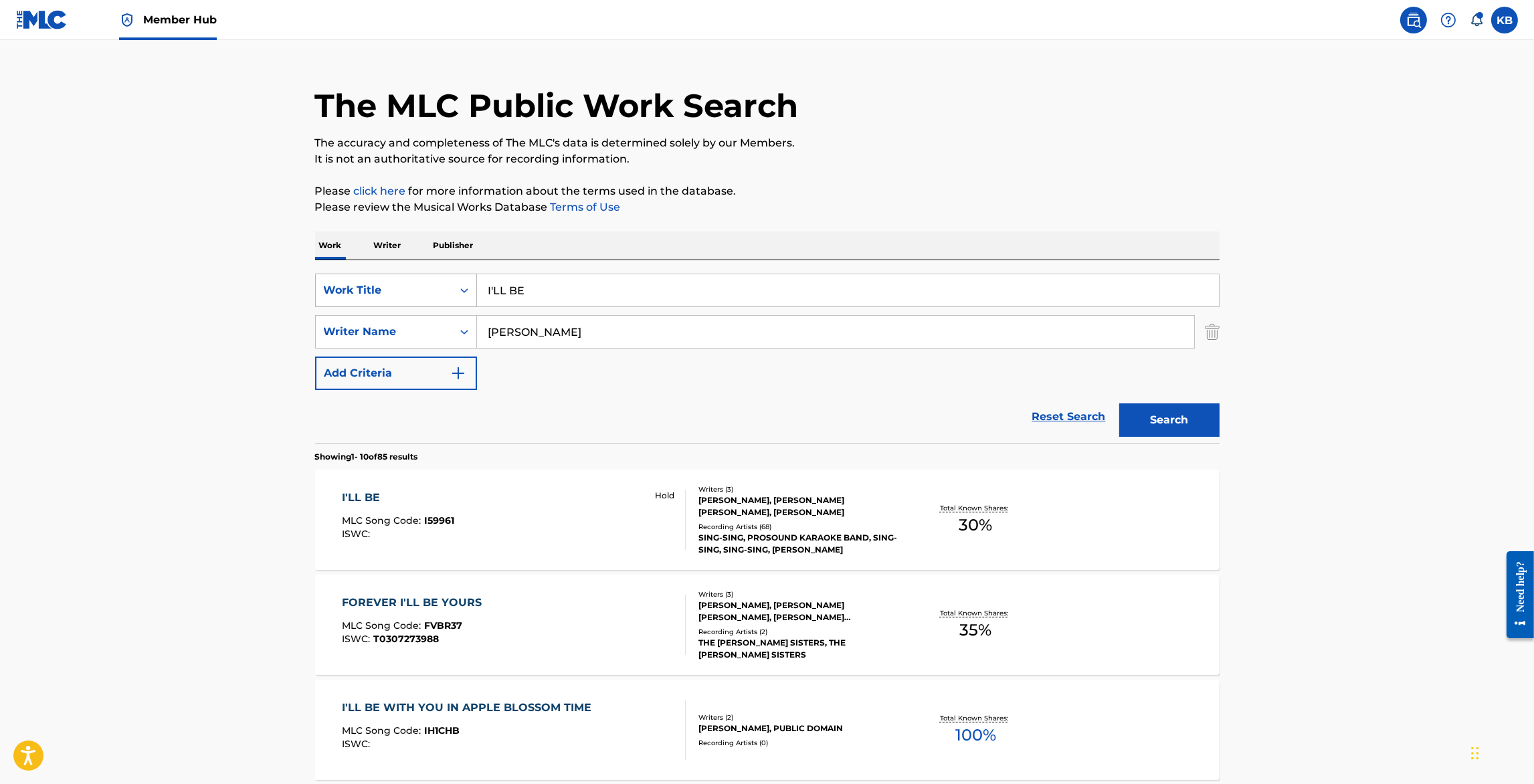
click at [407, 290] on div "Work Title" at bounding box center [384, 290] width 121 height 16
click at [384, 351] on div "MLC Song Code" at bounding box center [397, 357] width 161 height 33
click at [590, 287] on input "Search Form" at bounding box center [848, 290] width 742 height 32
paste input "W433N8"
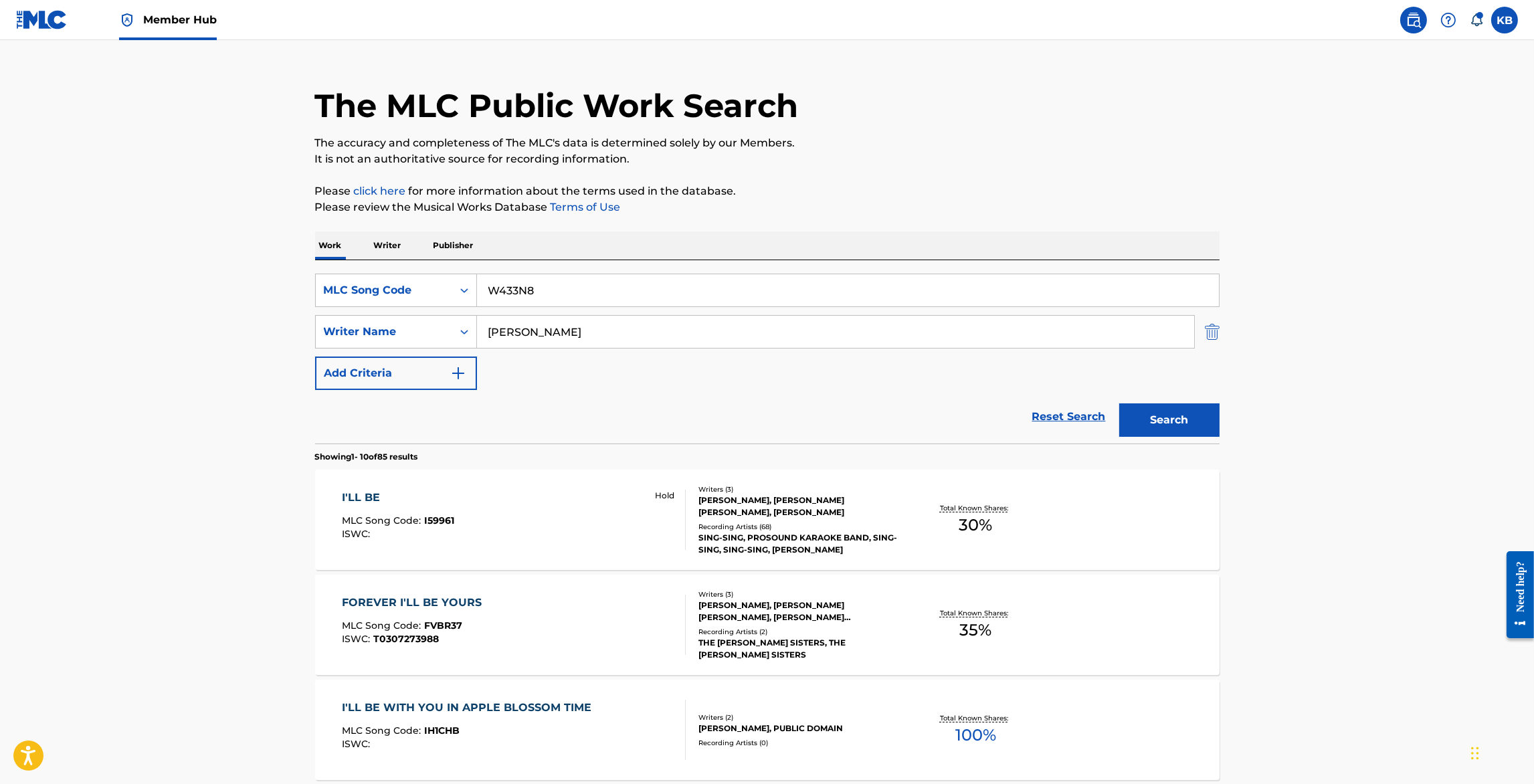
type input "W433N8"
click at [1214, 337] on img "Search Form" at bounding box center [1212, 332] width 15 height 33
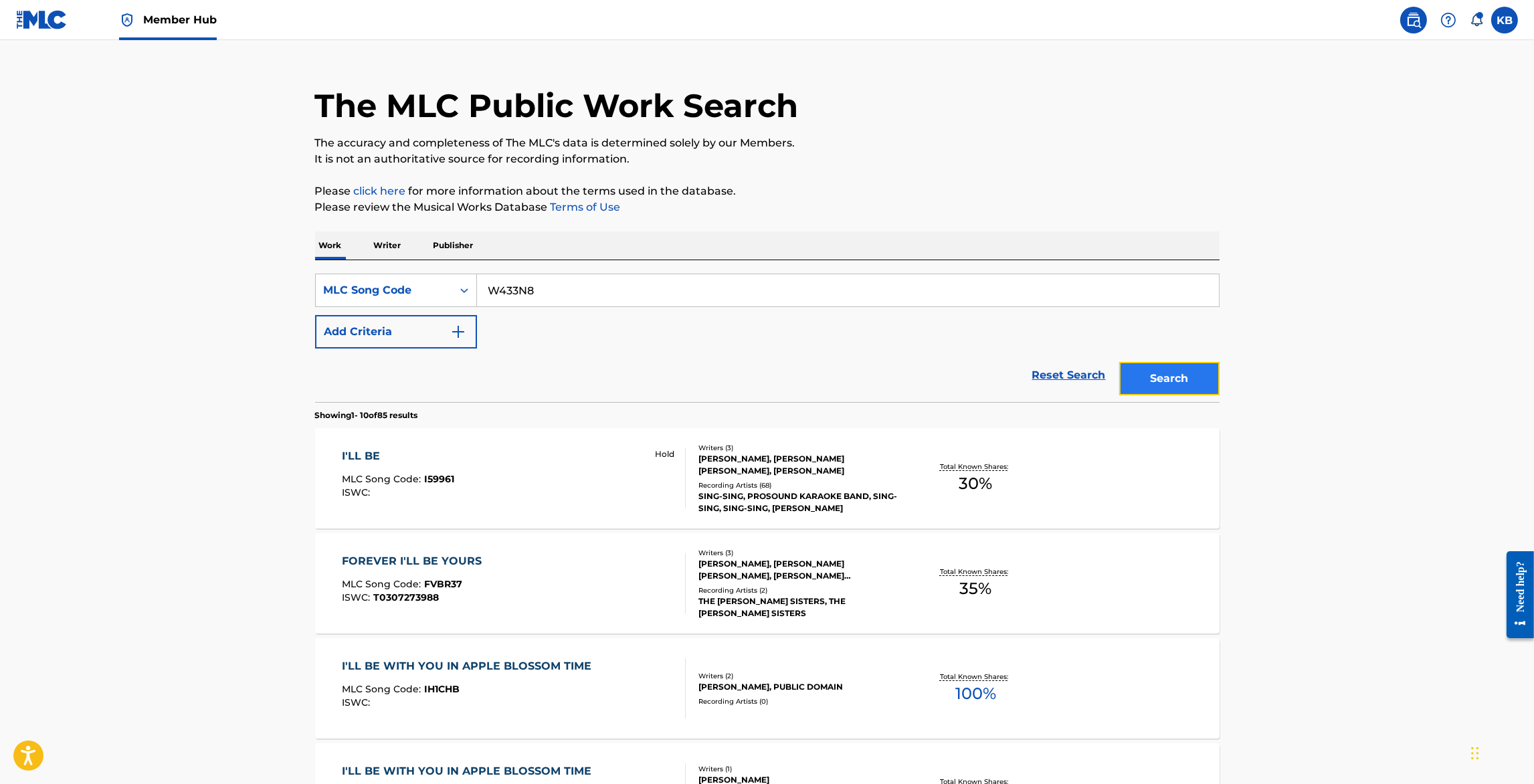
click at [1167, 376] on button "Search" at bounding box center [1170, 379] width 100 height 33
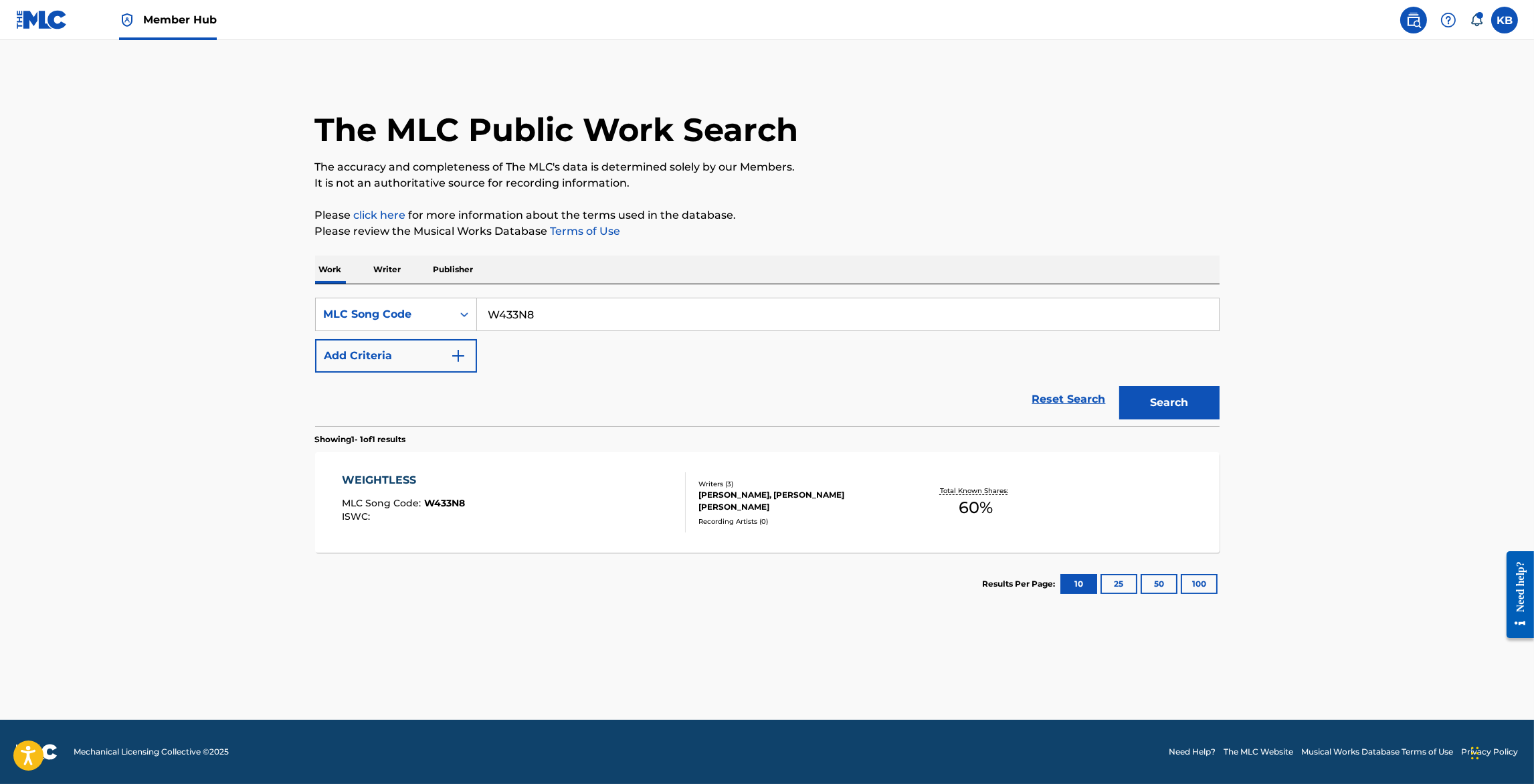
click at [586, 512] on div "WEIGHTLESS MLC Song Code : W433N8 ISWC :" at bounding box center [513, 501] width 344 height 60
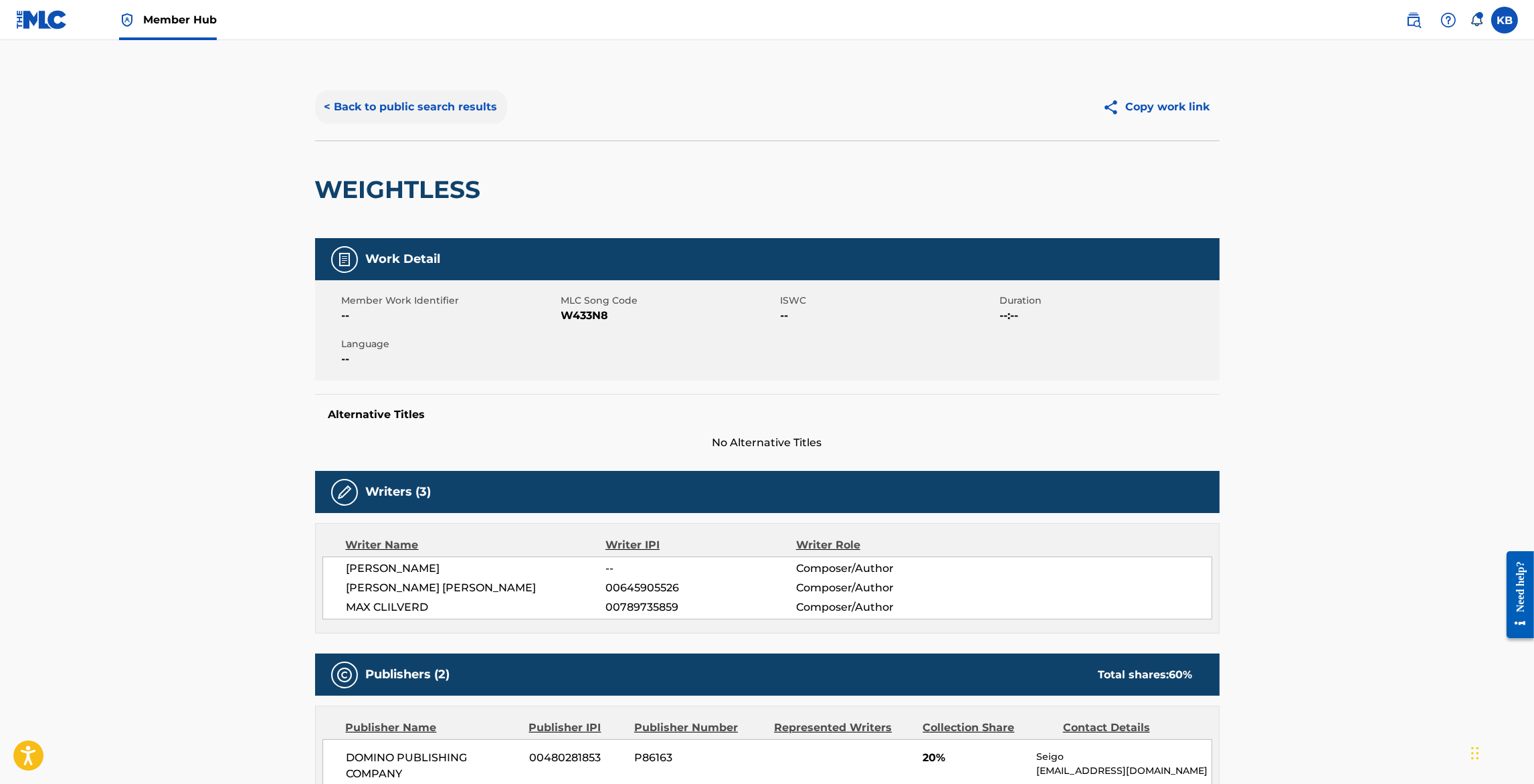
click at [441, 101] on button "< Back to public search results" at bounding box center [411, 107] width 192 height 33
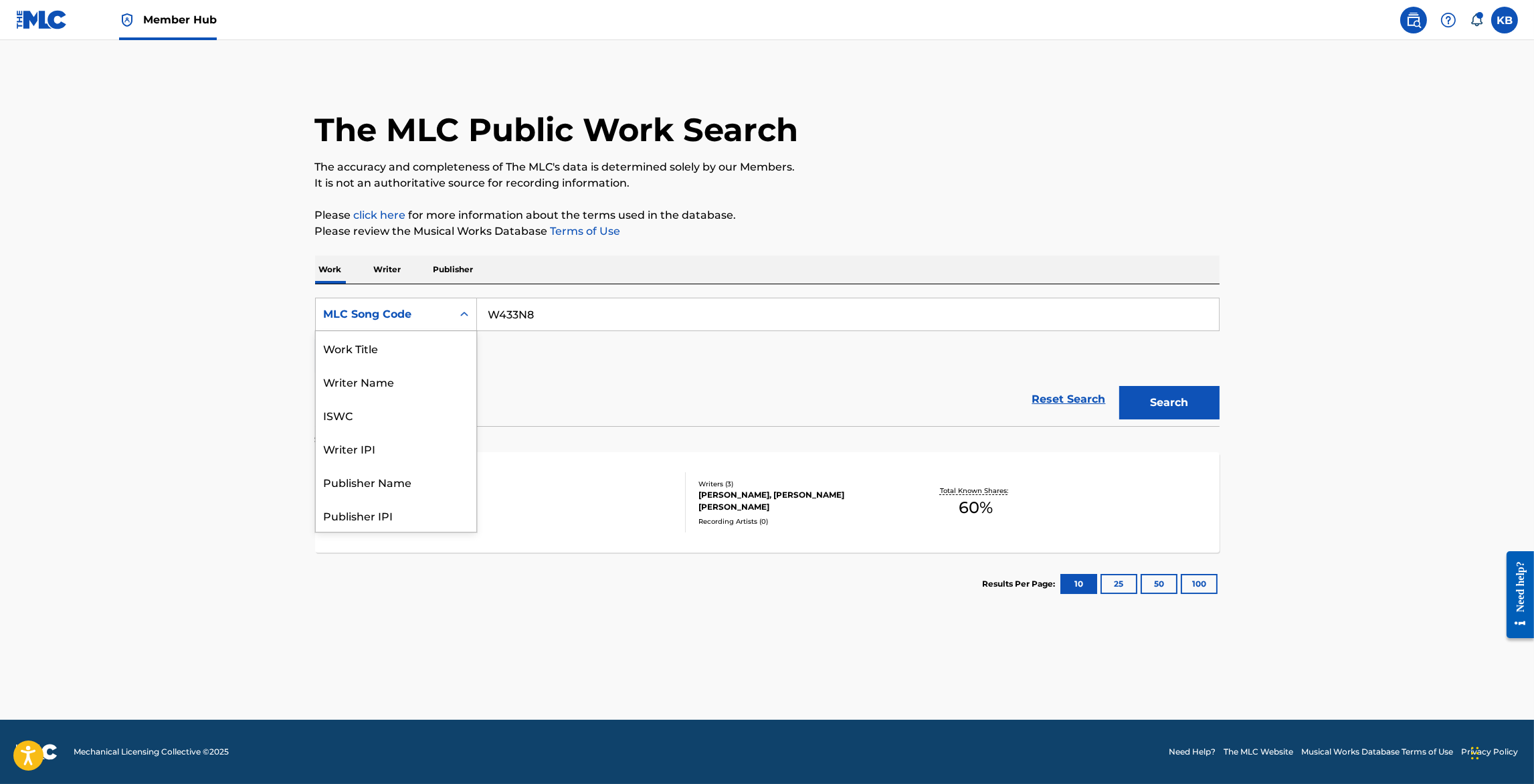
click at [428, 312] on div "MLC Song Code" at bounding box center [384, 314] width 121 height 16
click at [375, 351] on div "Work Title" at bounding box center [397, 348] width 161 height 33
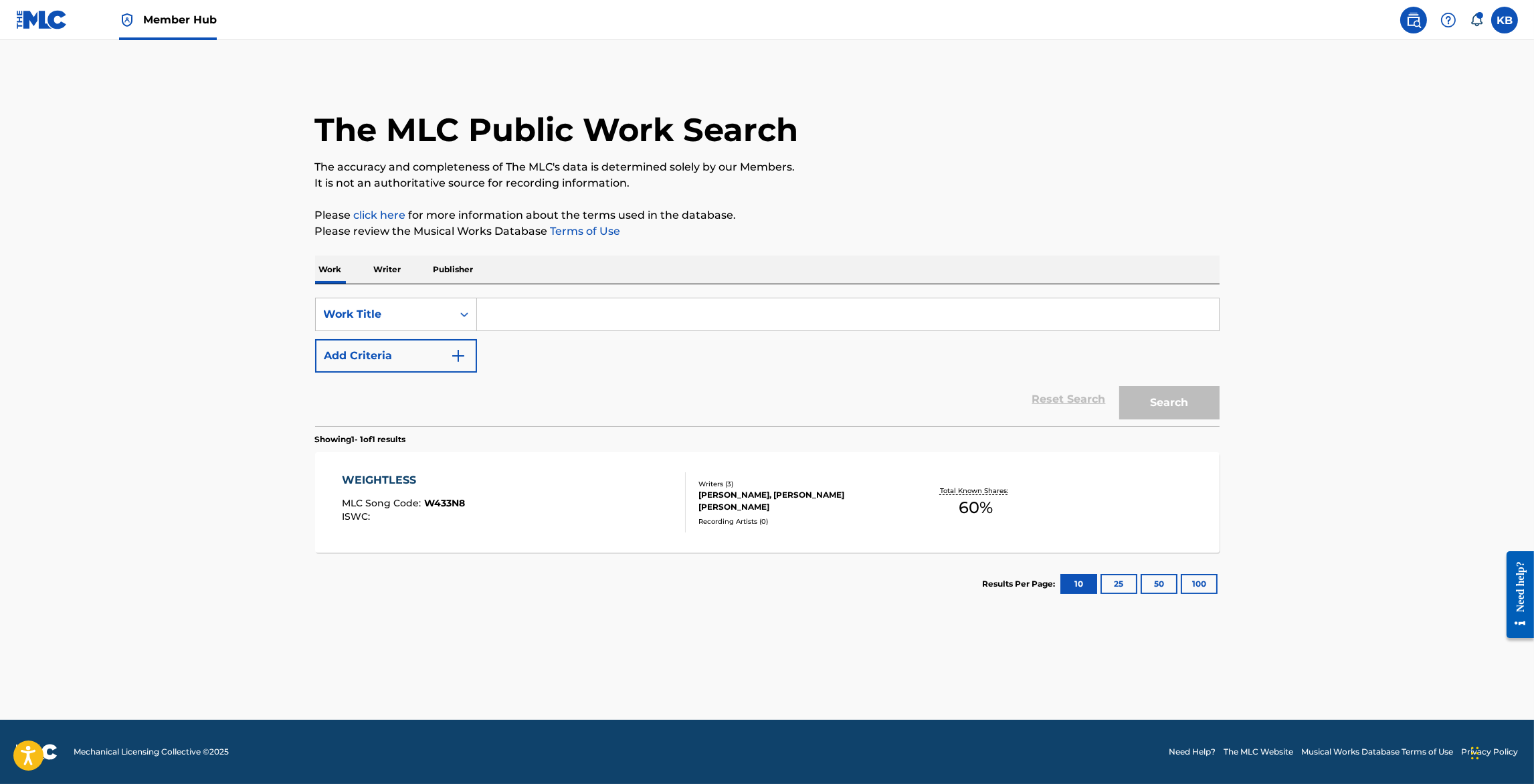
click at [563, 322] on input "Search Form" at bounding box center [848, 314] width 742 height 32
paste input "[PERSON_NAME] THE ICE CREAM MAN"
type input "[PERSON_NAME] THE ICE CREAM MAN"
click at [1182, 398] on button "Search" at bounding box center [1170, 402] width 100 height 33
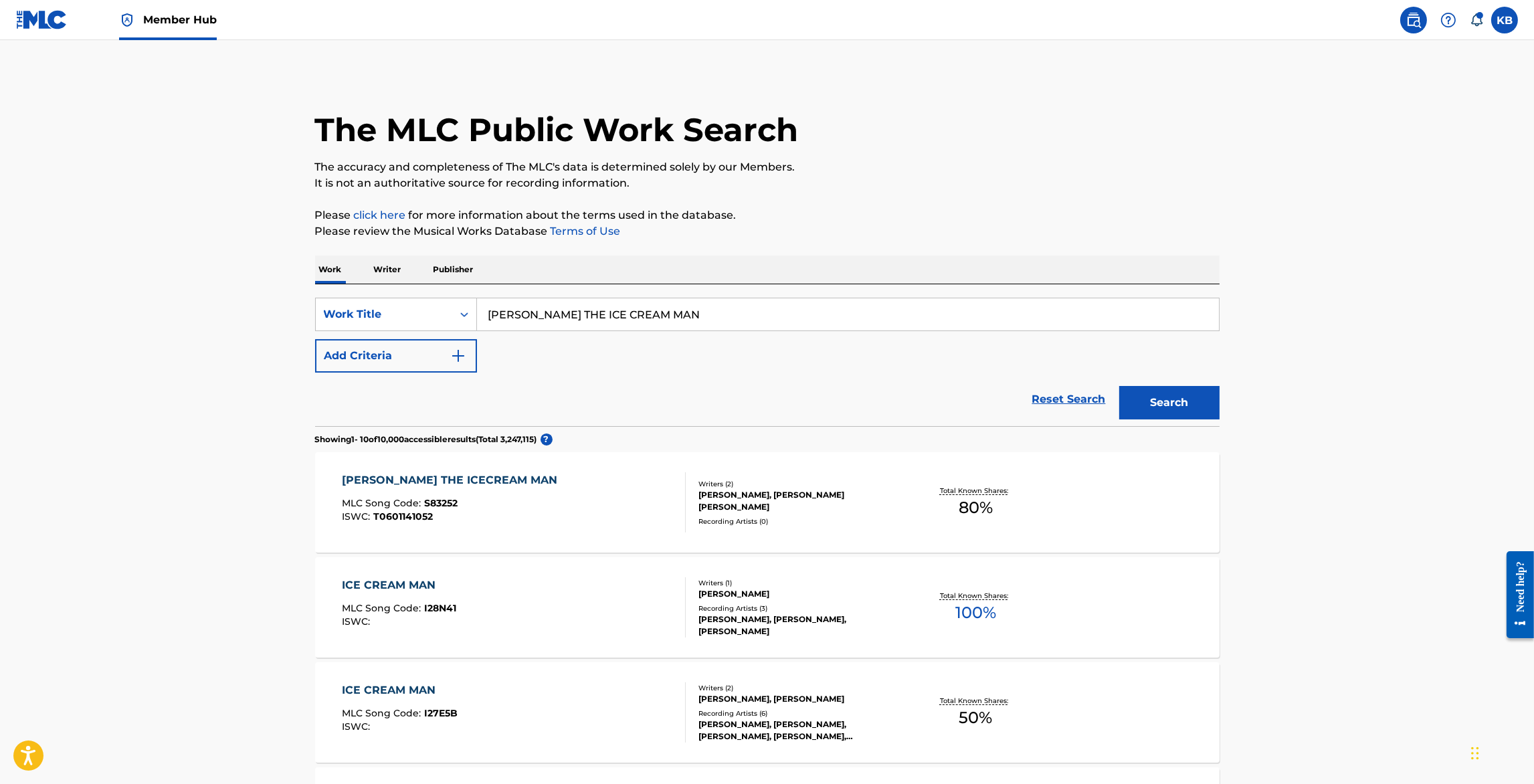
click at [587, 497] on div "STAN THE ICECREAM MAN MLC Song Code : S83252 ISWC : T0601141052" at bounding box center [513, 501] width 344 height 60
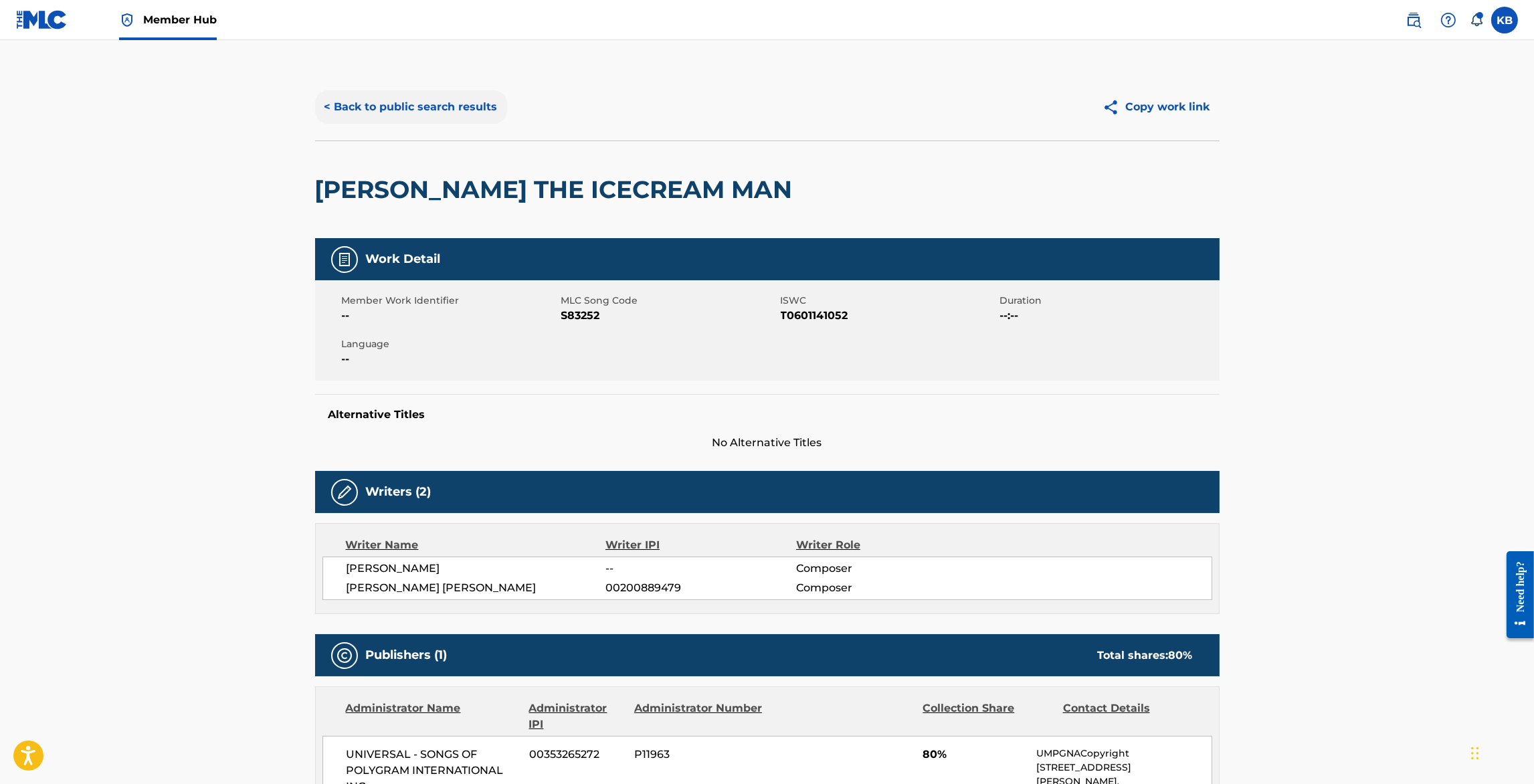
click at [405, 98] on button "< Back to public search results" at bounding box center [411, 107] width 192 height 33
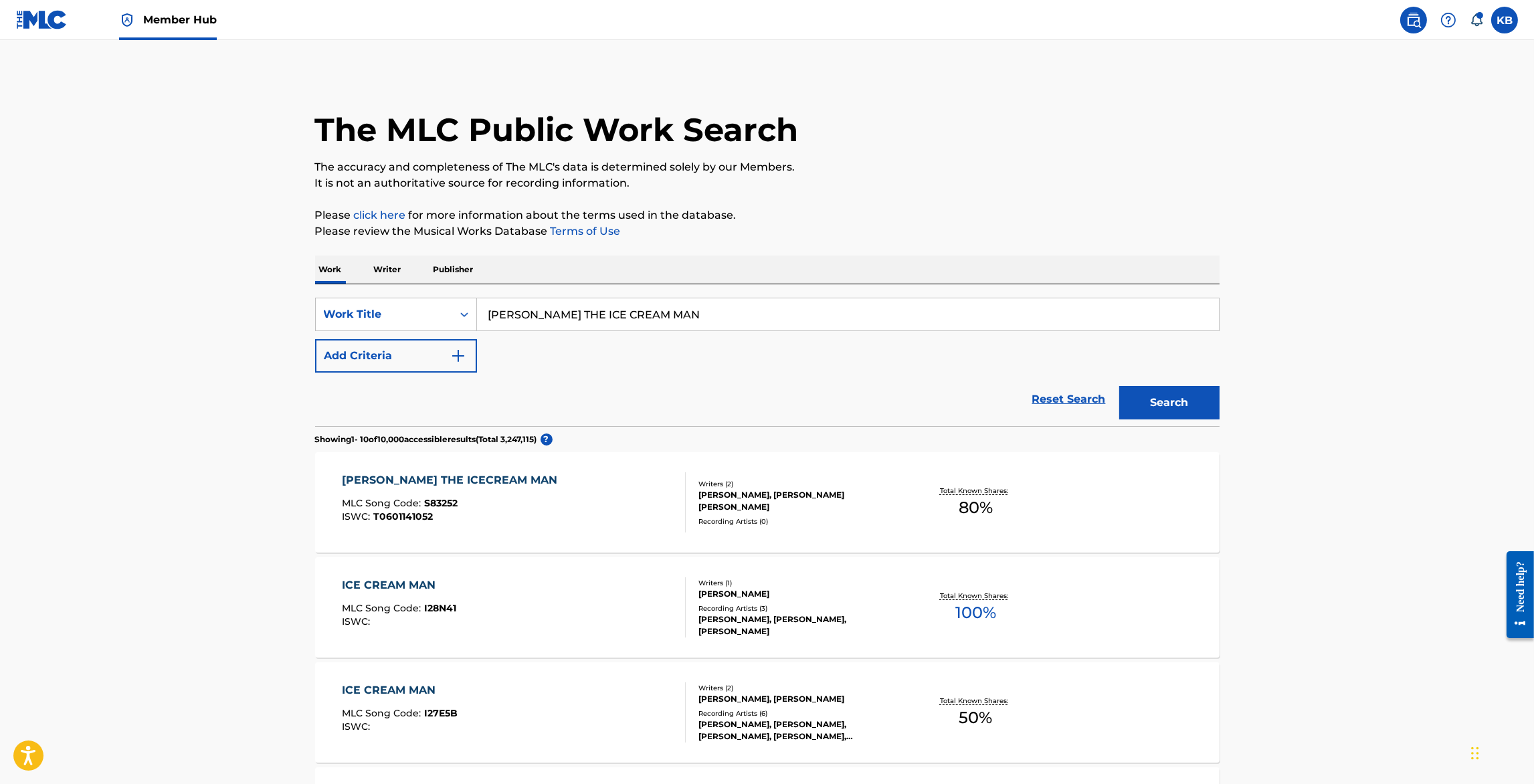
drag, startPoint x: 686, startPoint y: 302, endPoint x: 713, endPoint y: 338, distance: 45.0
click at [713, 338] on div "SearchWithCriteria0e502e1e-f854-4d32-836b-611ceac0f556 Work Title STAN THE ICE …" at bounding box center [767, 335] width 905 height 75
paste input "TRAIN-CAR-CAR-TRAIN-MURDER"
type input "TRAIN-CAR-CAR-TRAIN-MURDER"
click at [1190, 400] on button "Search" at bounding box center [1170, 402] width 100 height 33
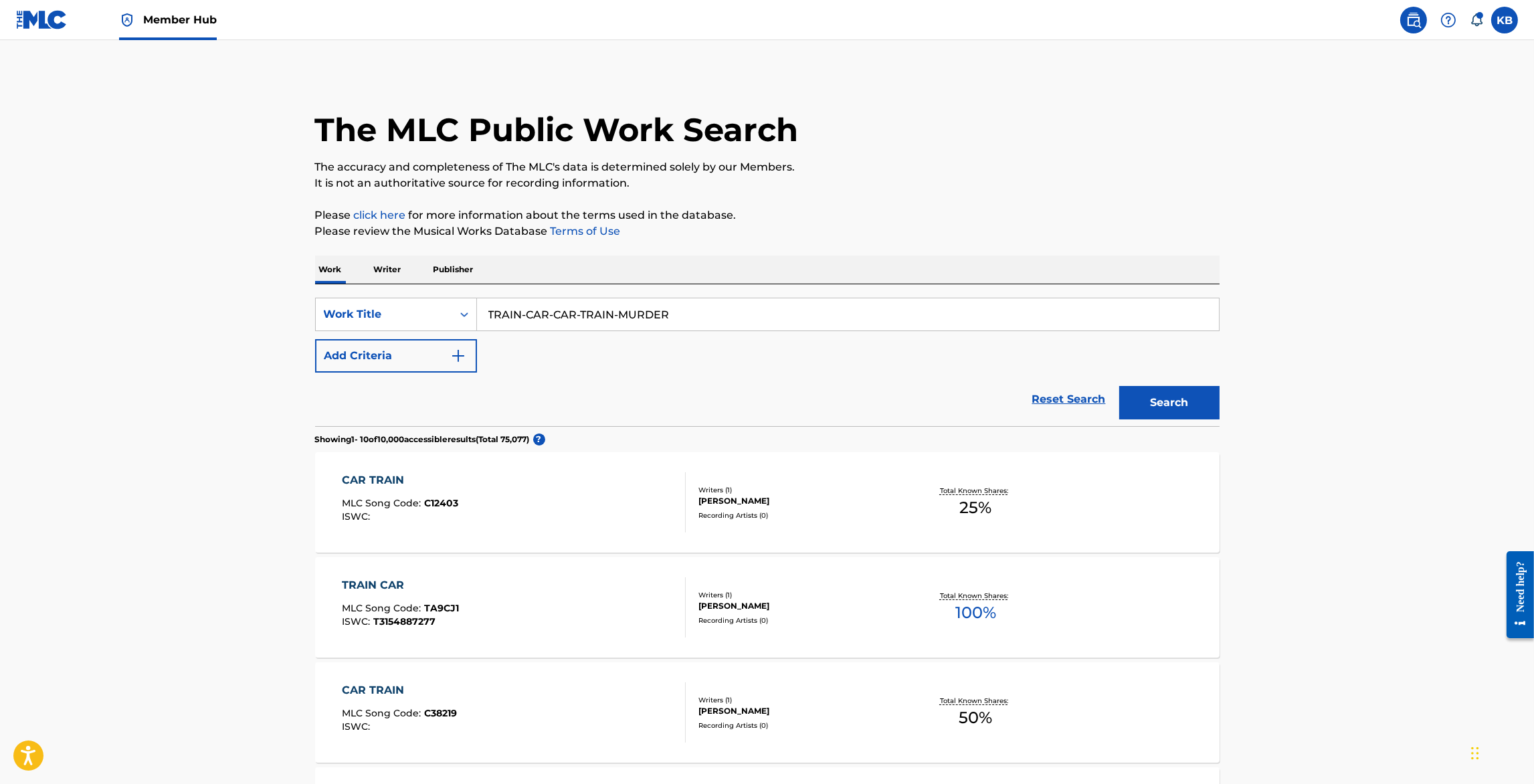
click at [618, 317] on input "TRAIN-CAR-CAR-TRAIN-MURDER" at bounding box center [848, 314] width 742 height 32
click at [396, 350] on button "Add Criteria" at bounding box center [396, 356] width 162 height 33
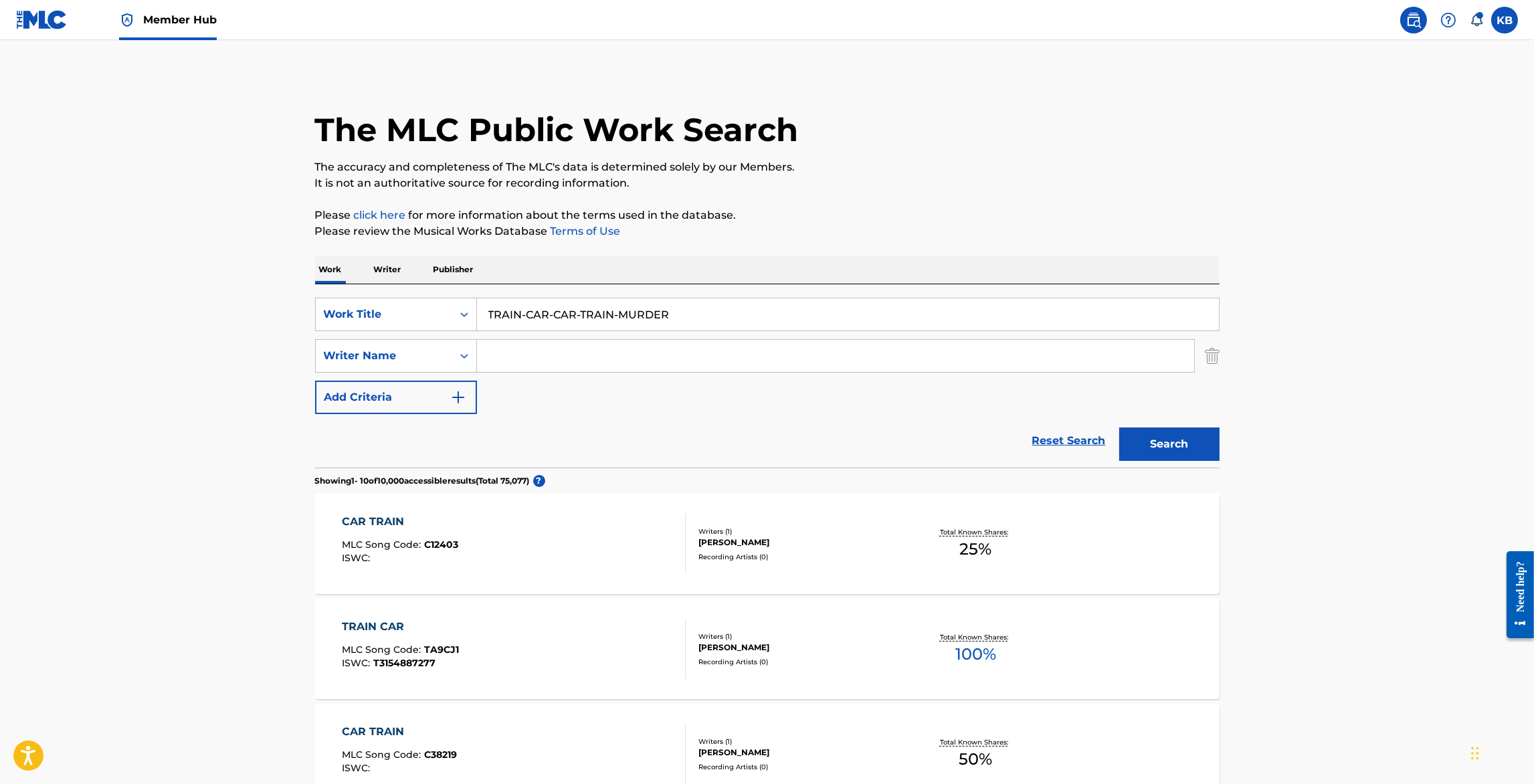
click at [527, 357] on input "Search Form" at bounding box center [835, 355] width 717 height 32
paste input "BLACK"
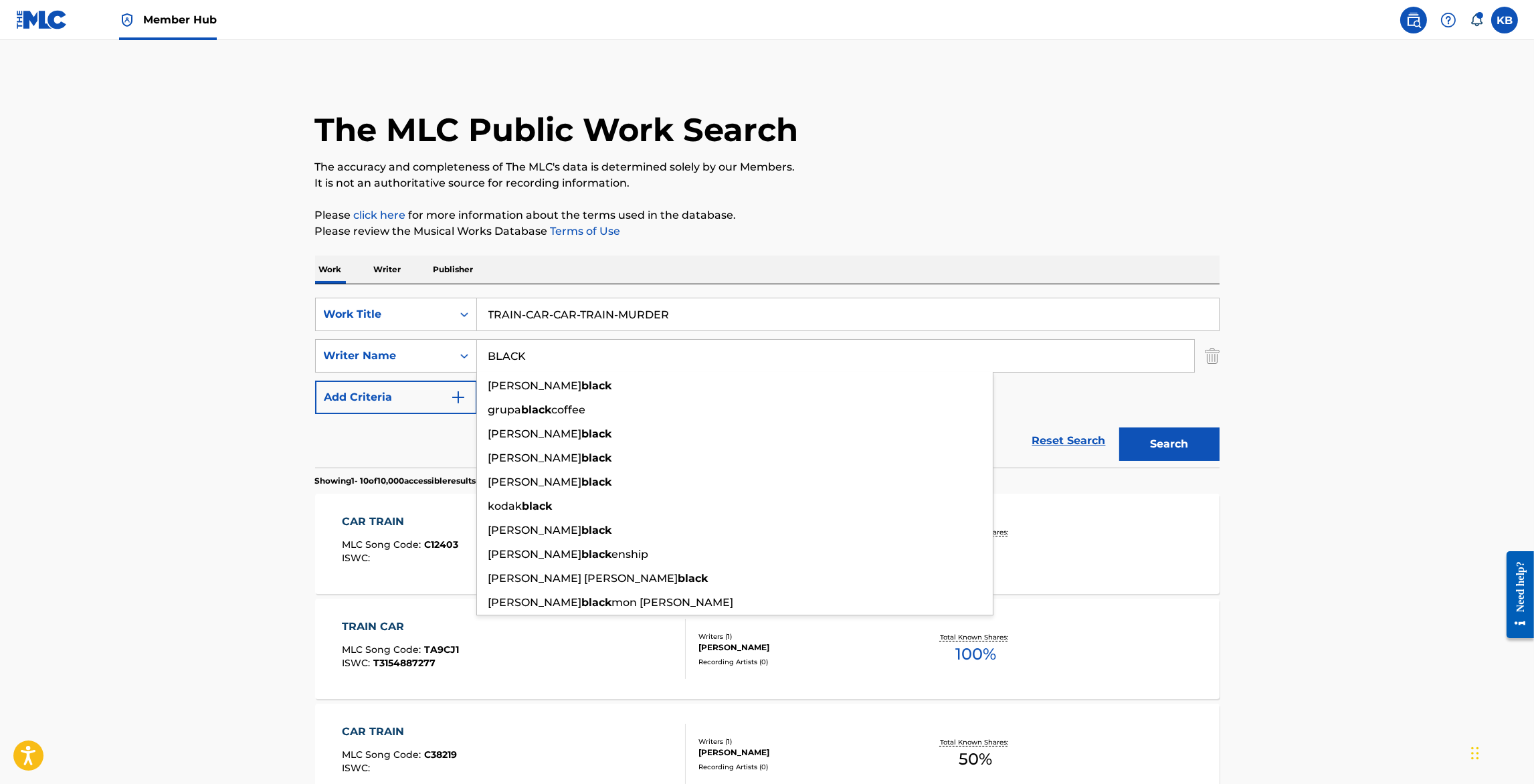
type input "BLACK"
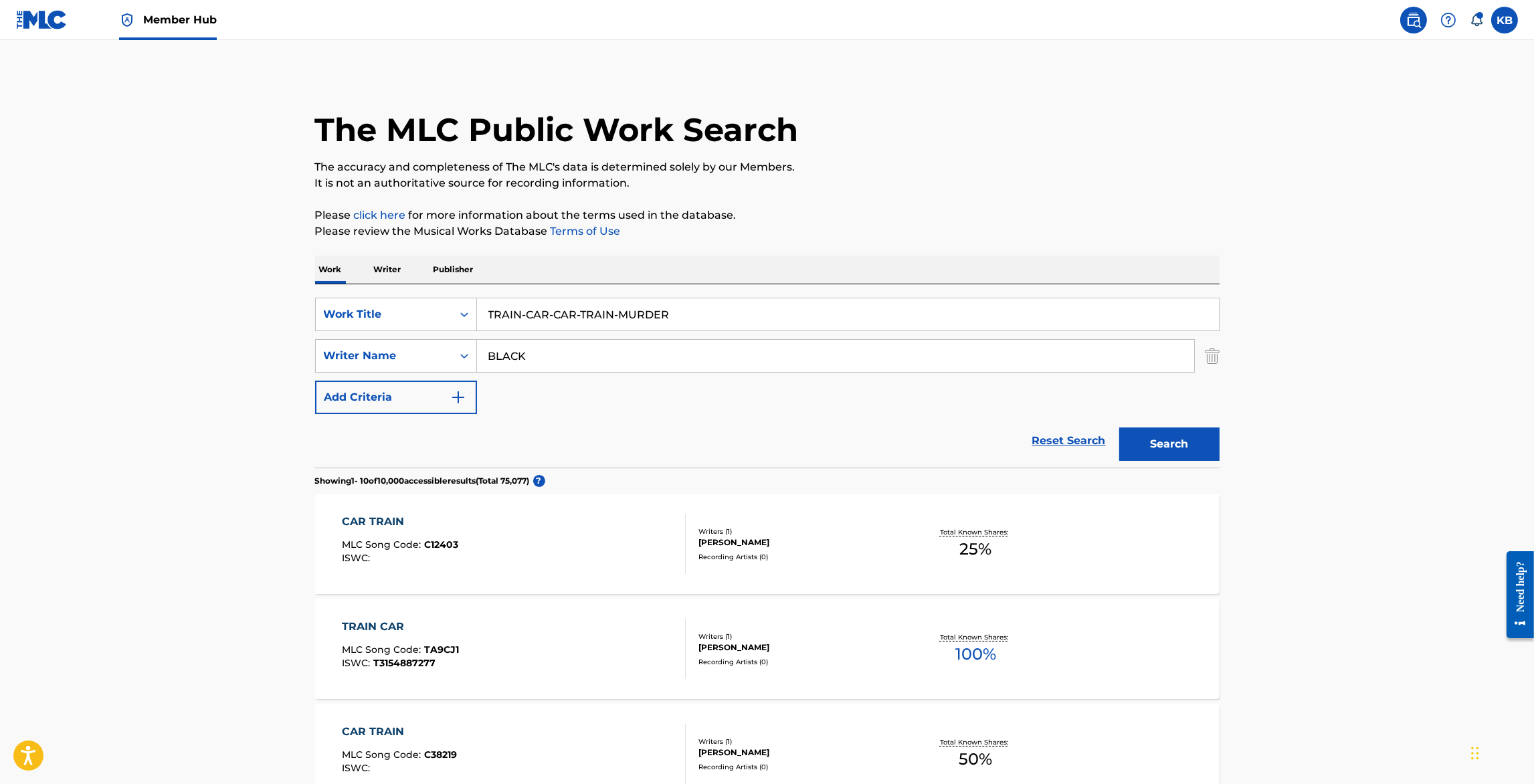
drag, startPoint x: 696, startPoint y: 310, endPoint x: 525, endPoint y: 319, distance: 171.2
click at [525, 319] on input "TRAIN-CAR-CAR-TRAIN-MURDER" at bounding box center [848, 314] width 742 height 32
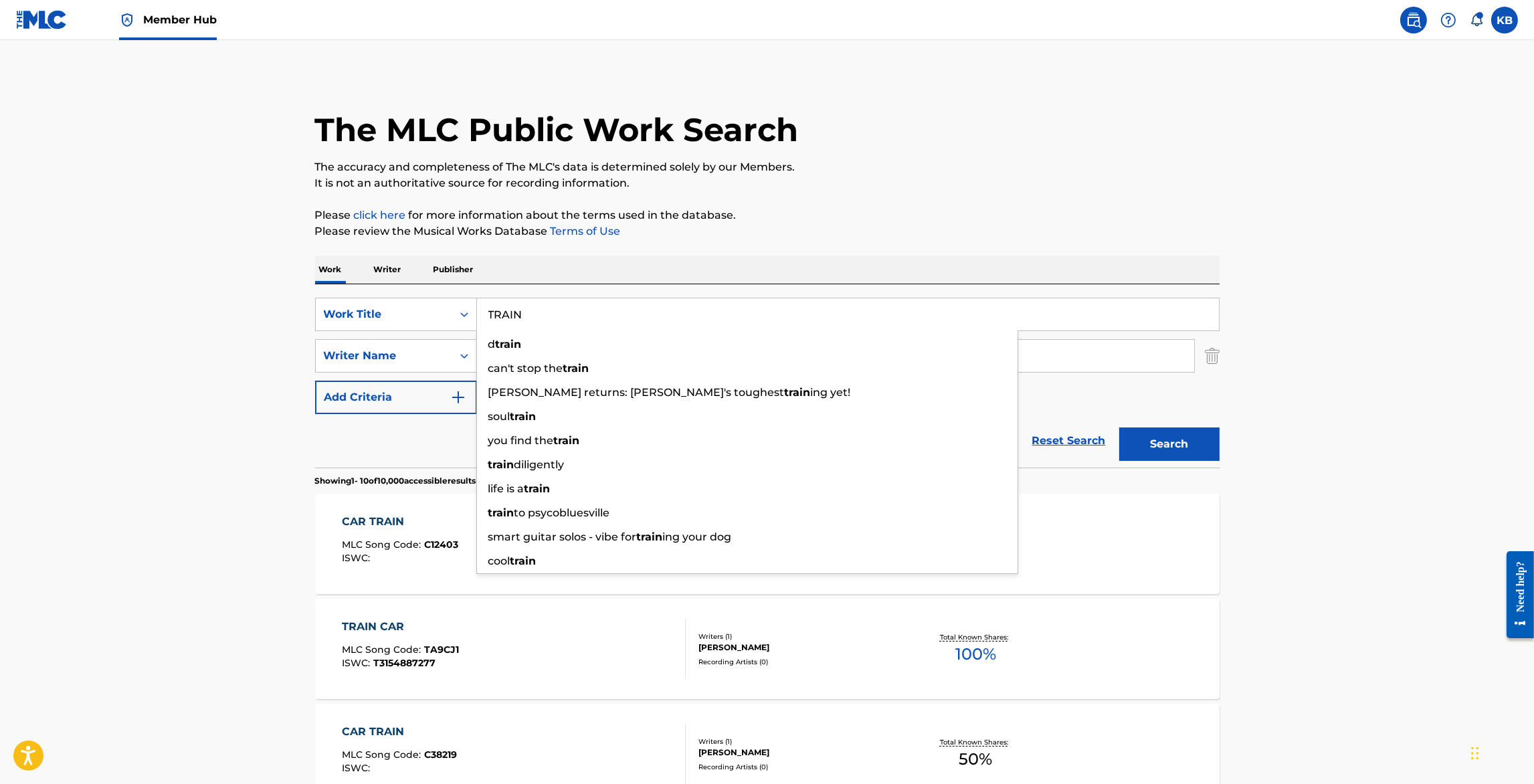
click at [1120, 428] on button "Search" at bounding box center [1170, 444] width 100 height 33
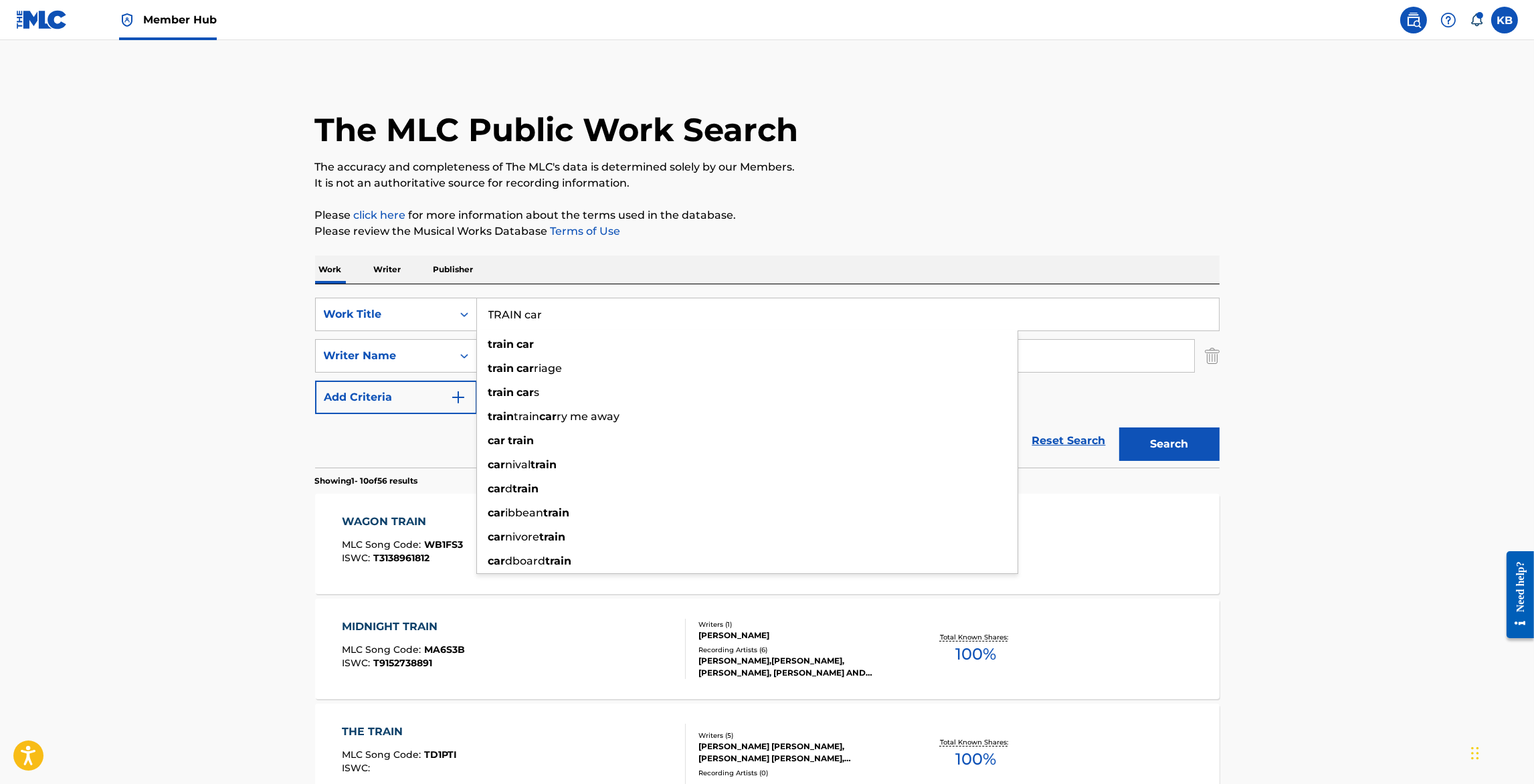
click at [1120, 428] on button "Search" at bounding box center [1170, 444] width 100 height 33
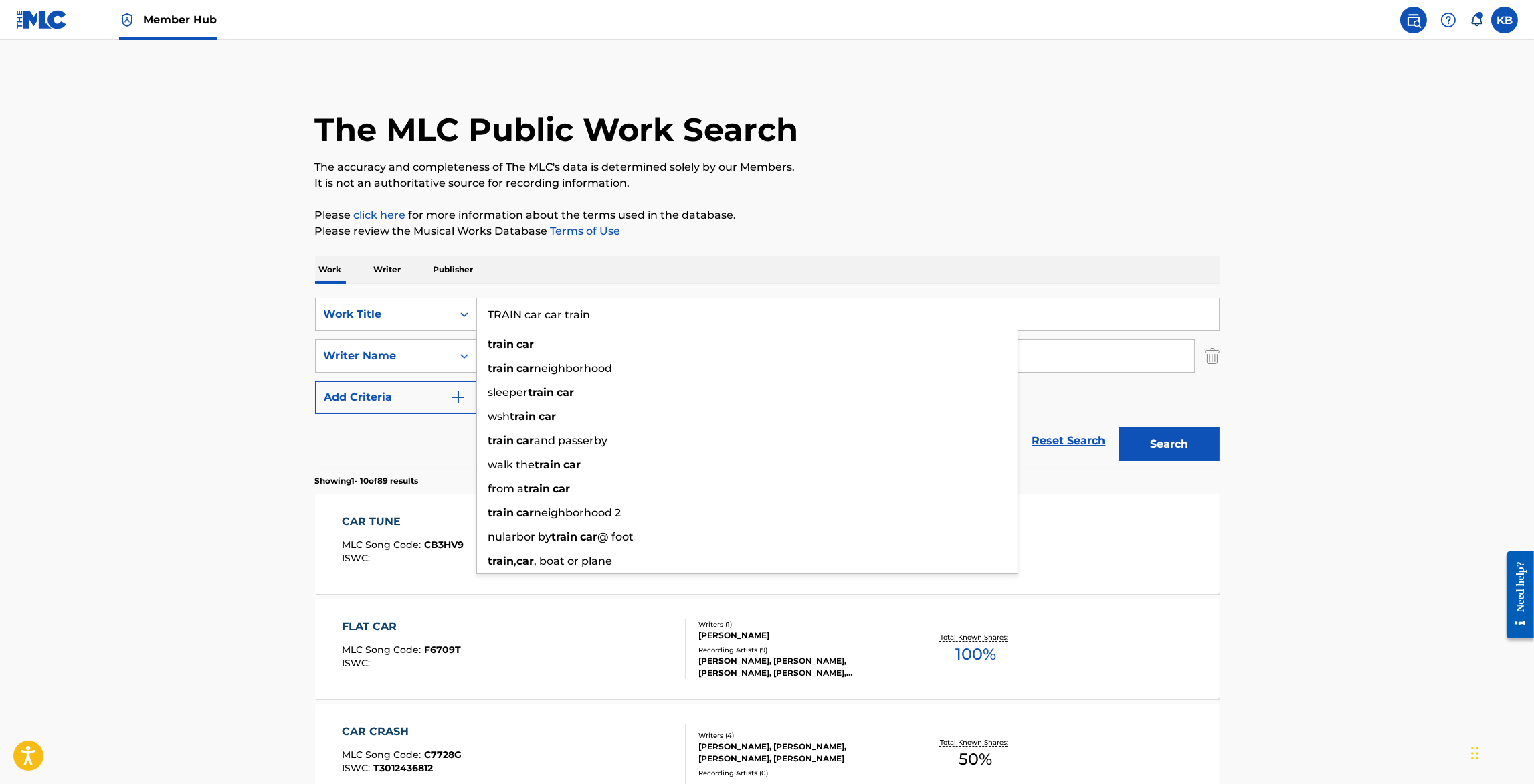
type input "TRAIN car car train"
click at [1120, 428] on button "Search" at bounding box center [1170, 444] width 100 height 33
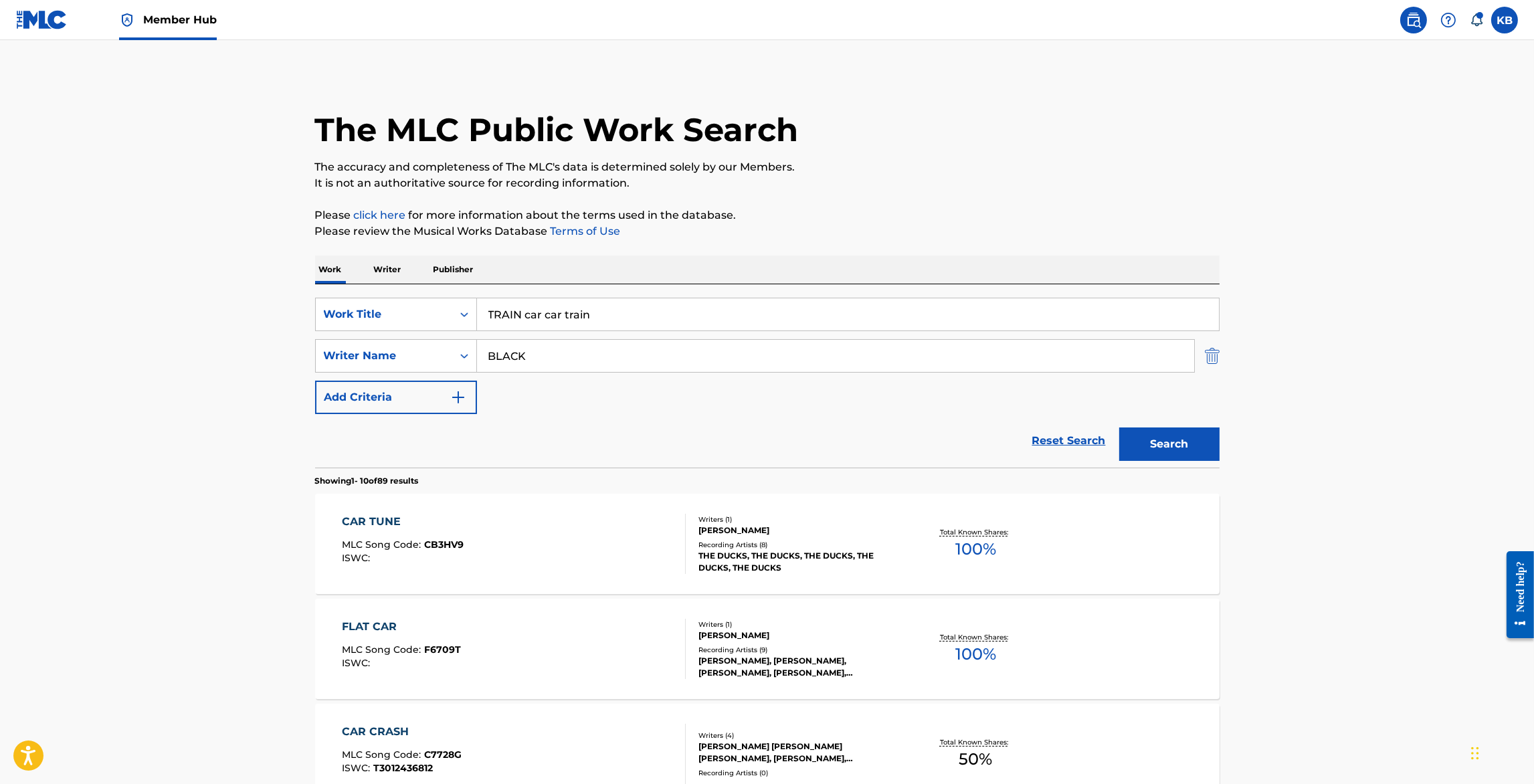
click at [1212, 356] on img "Search Form" at bounding box center [1212, 356] width 15 height 33
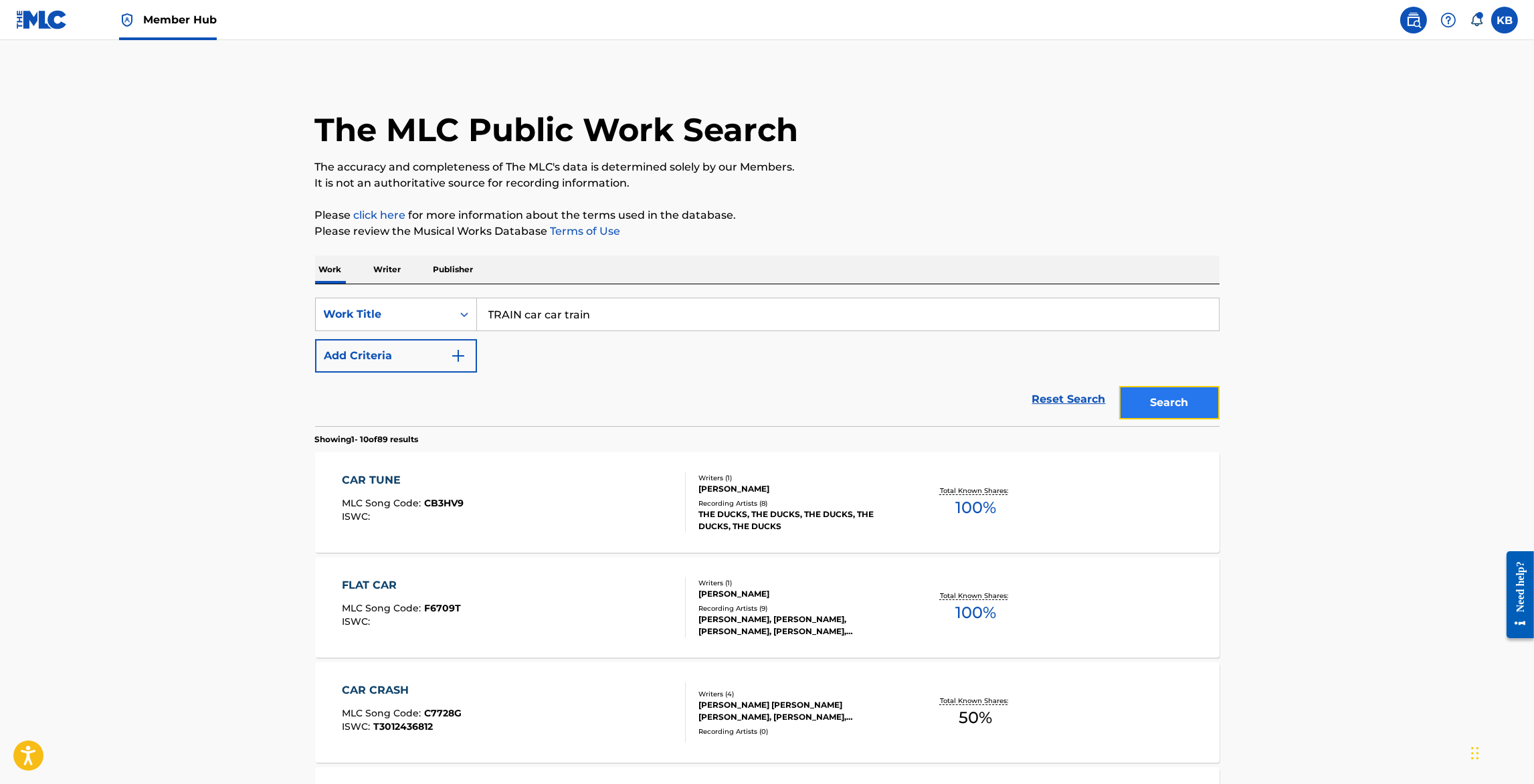
click at [1194, 400] on button "Search" at bounding box center [1170, 402] width 100 height 33
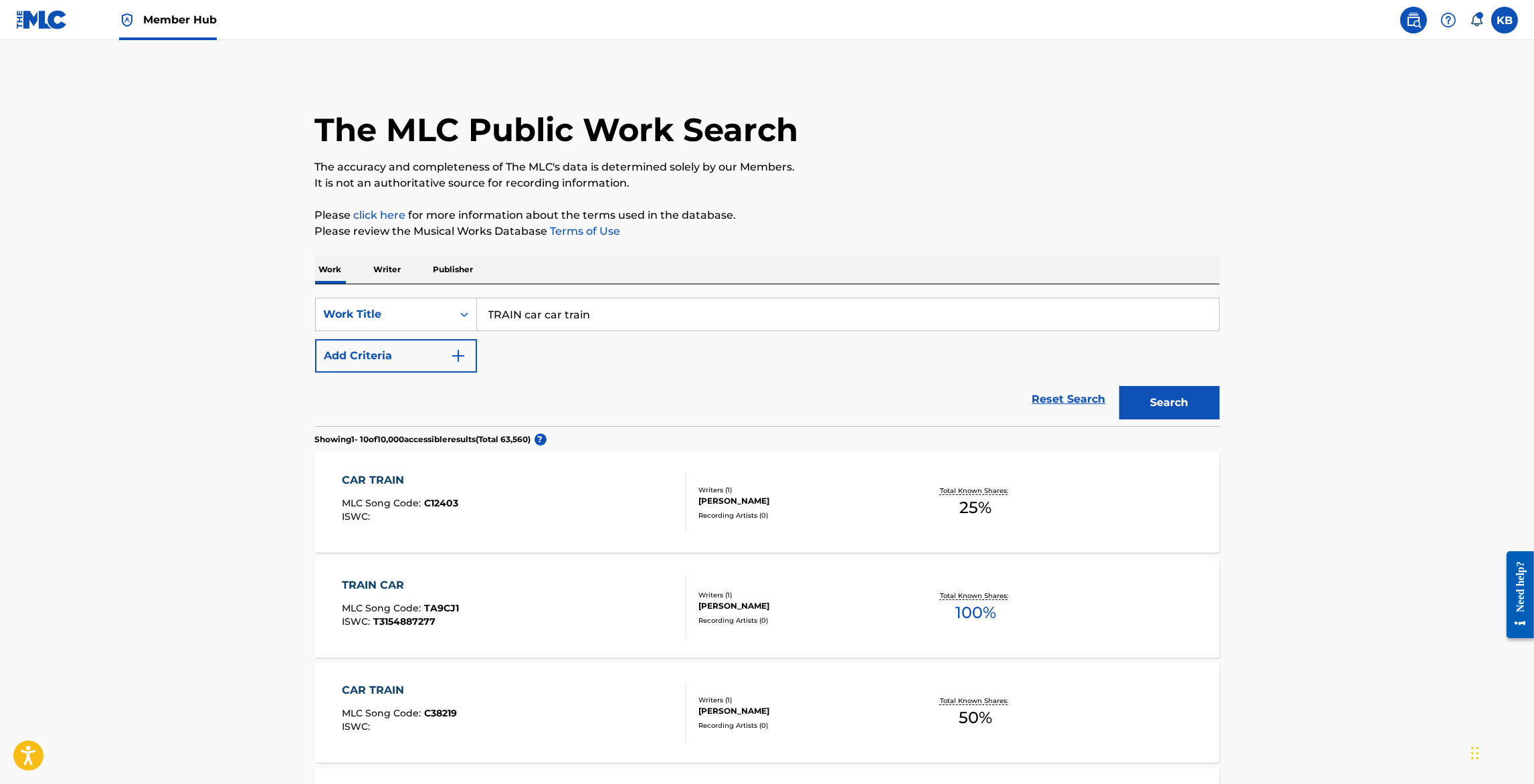
click at [636, 507] on div "CAR TRAIN MLC Song Code : C12403 ISWC :" at bounding box center [513, 501] width 344 height 60
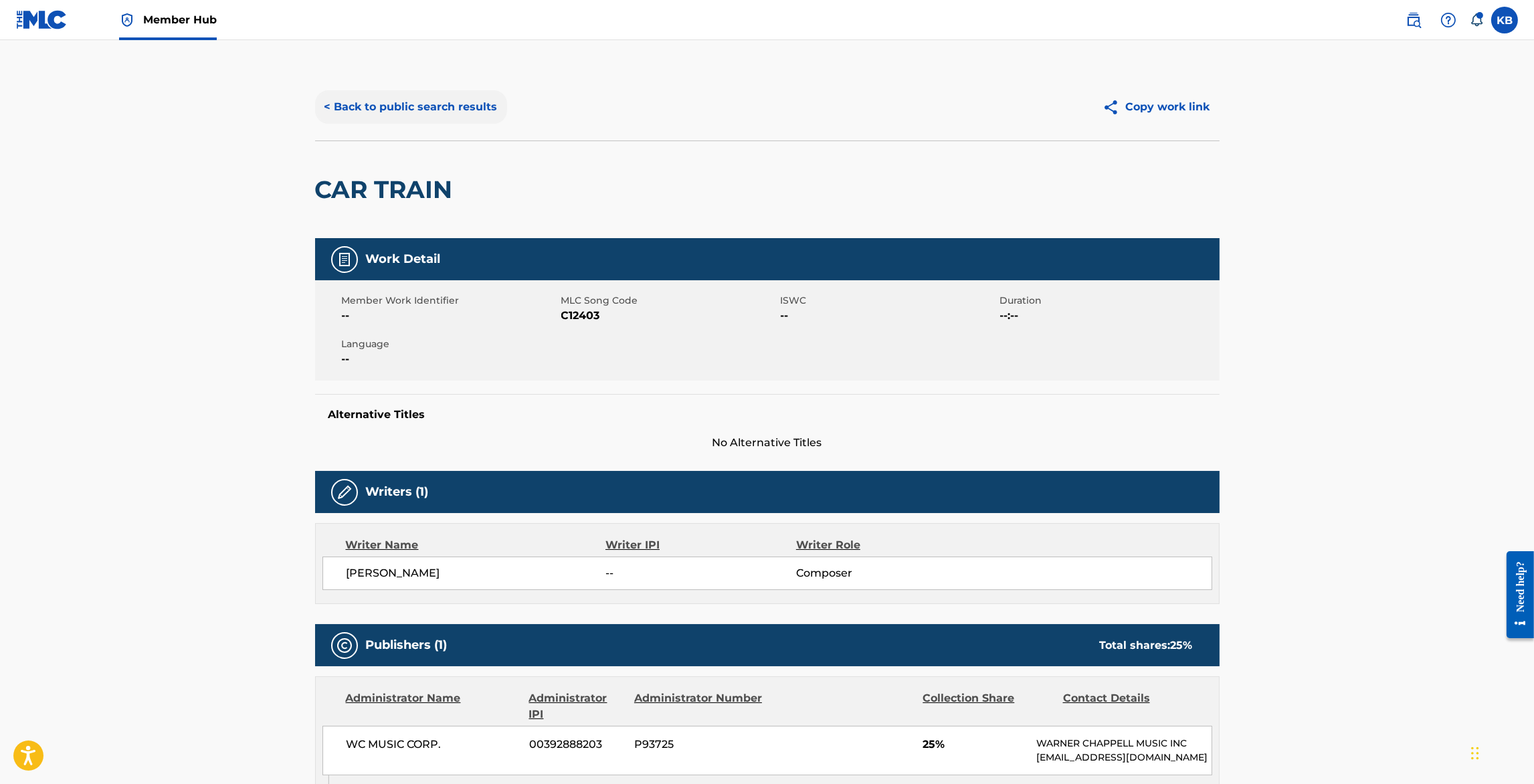
click at [393, 113] on button "< Back to public search results" at bounding box center [411, 107] width 192 height 33
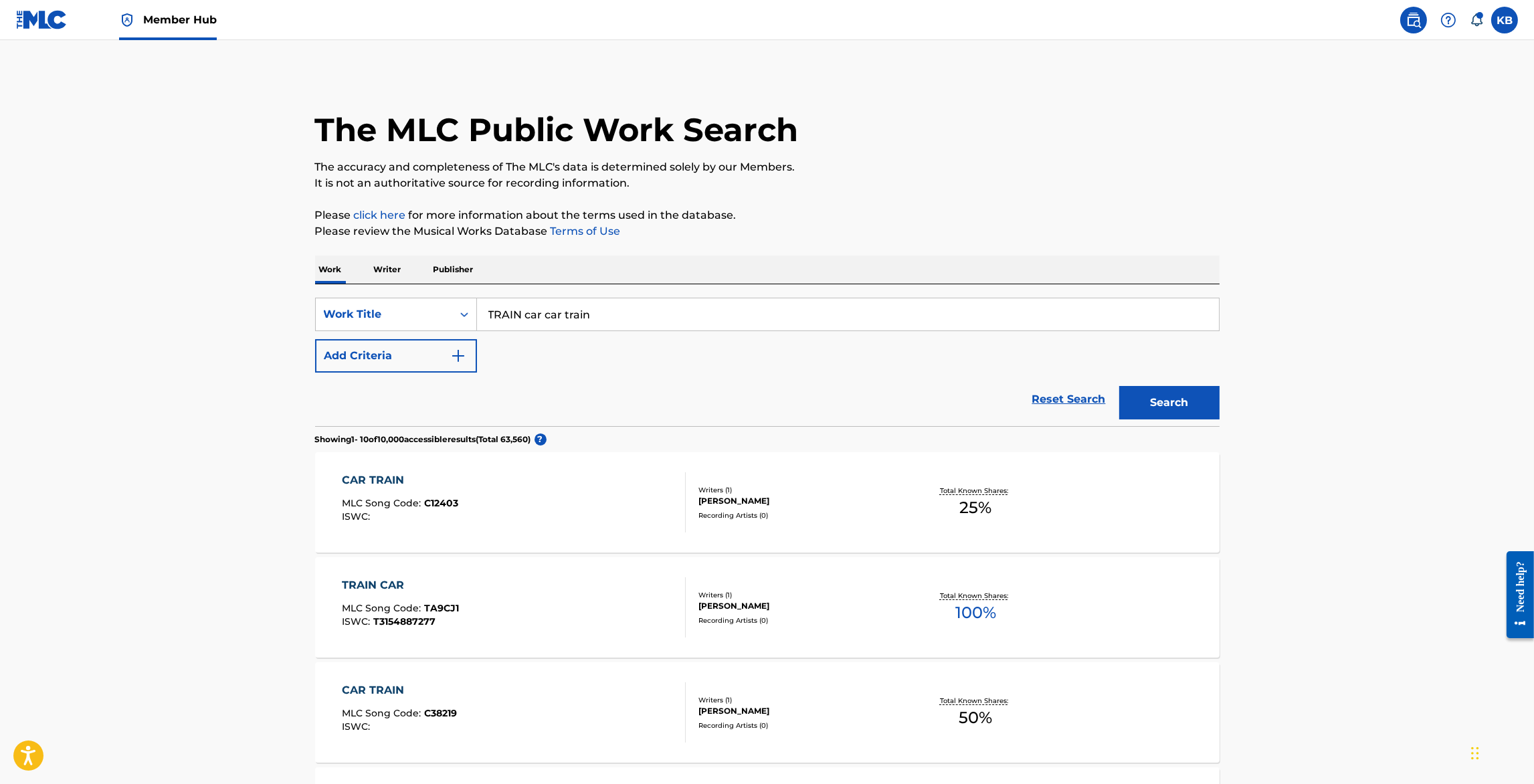
click at [693, 314] on input "TRAIN car car train" at bounding box center [848, 314] width 742 height 32
type input "TRAIN car car train murder"
click at [1120, 386] on button "Search" at bounding box center [1170, 402] width 100 height 33
drag, startPoint x: 687, startPoint y: 317, endPoint x: 690, endPoint y: 266, distance: 51.1
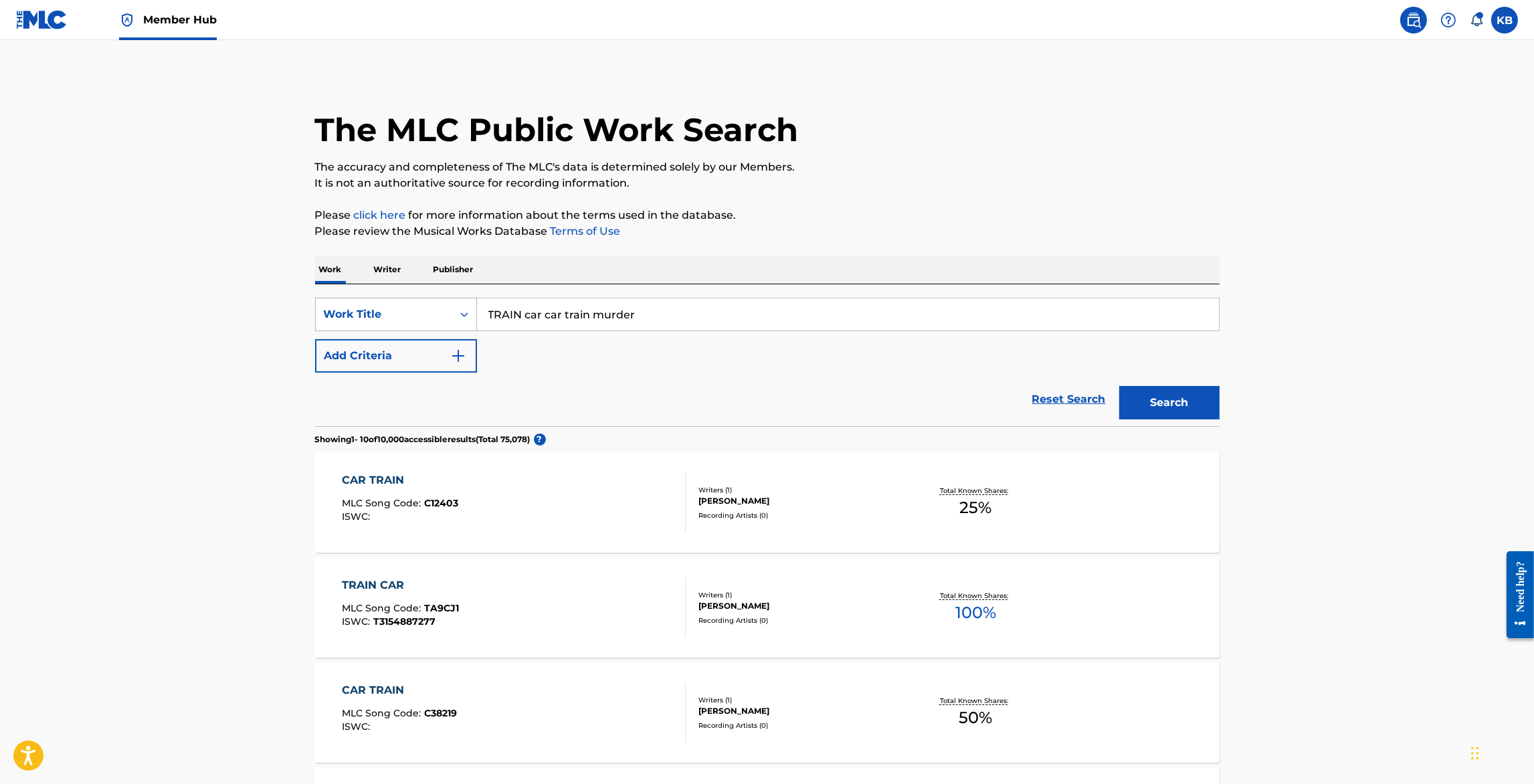
click at [451, 321] on div "Work Title" at bounding box center [384, 315] width 136 height 26
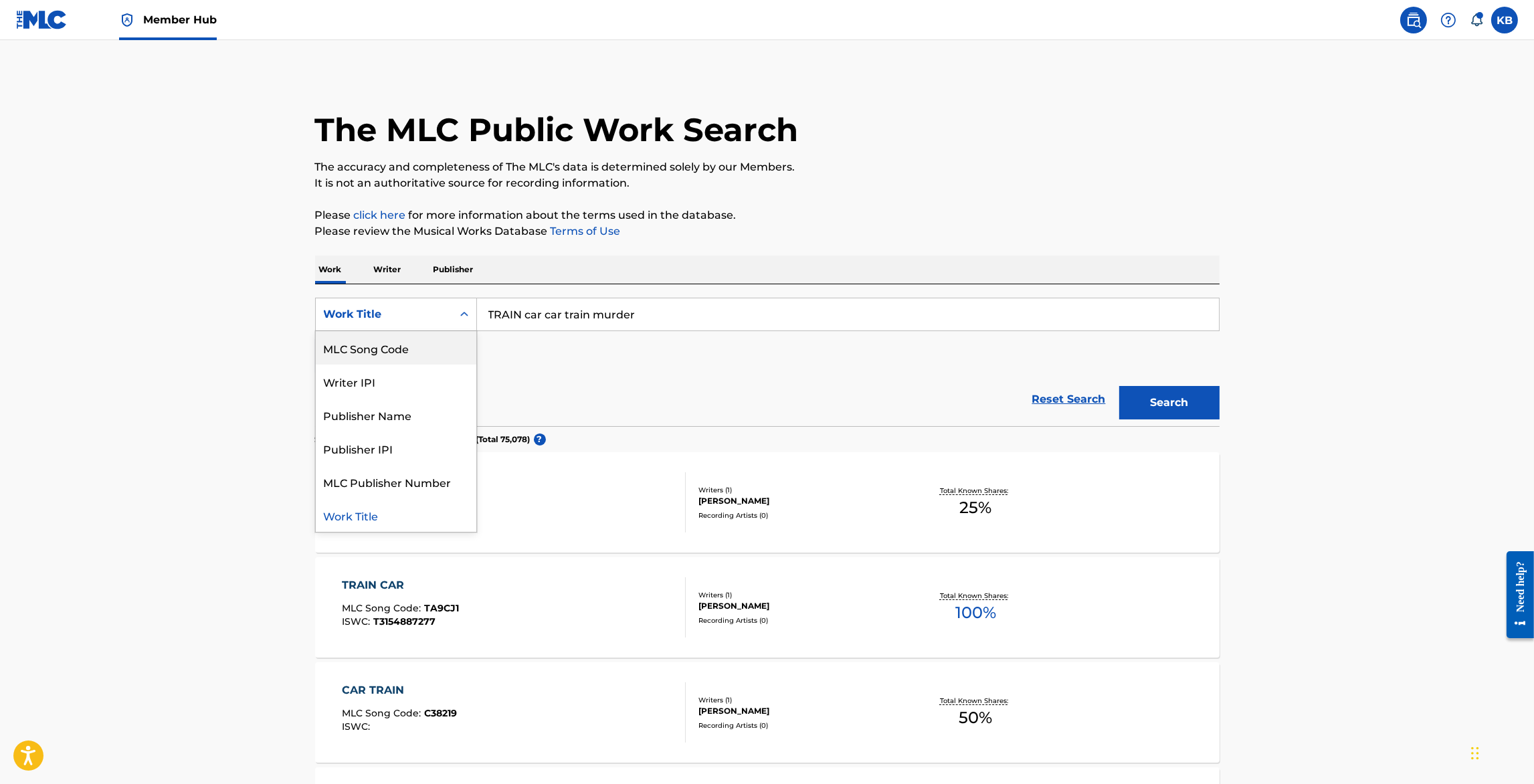
click at [404, 352] on div "MLC Song Code" at bounding box center [397, 348] width 161 height 33
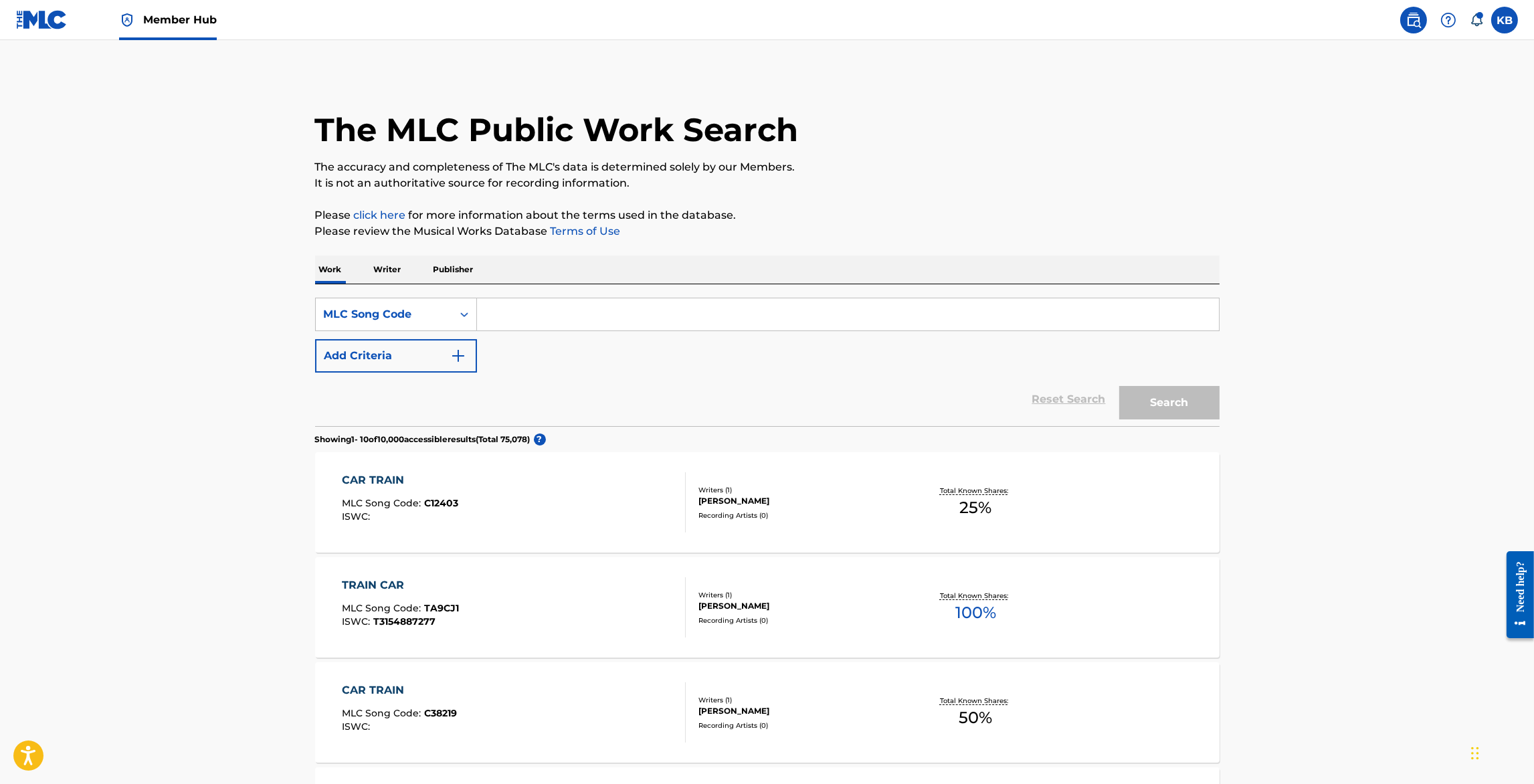
click at [644, 308] on input "Search Form" at bounding box center [848, 314] width 742 height 32
paste input "O1680Q"
type input "O1680Q"
click at [1154, 412] on button "Search" at bounding box center [1170, 402] width 100 height 33
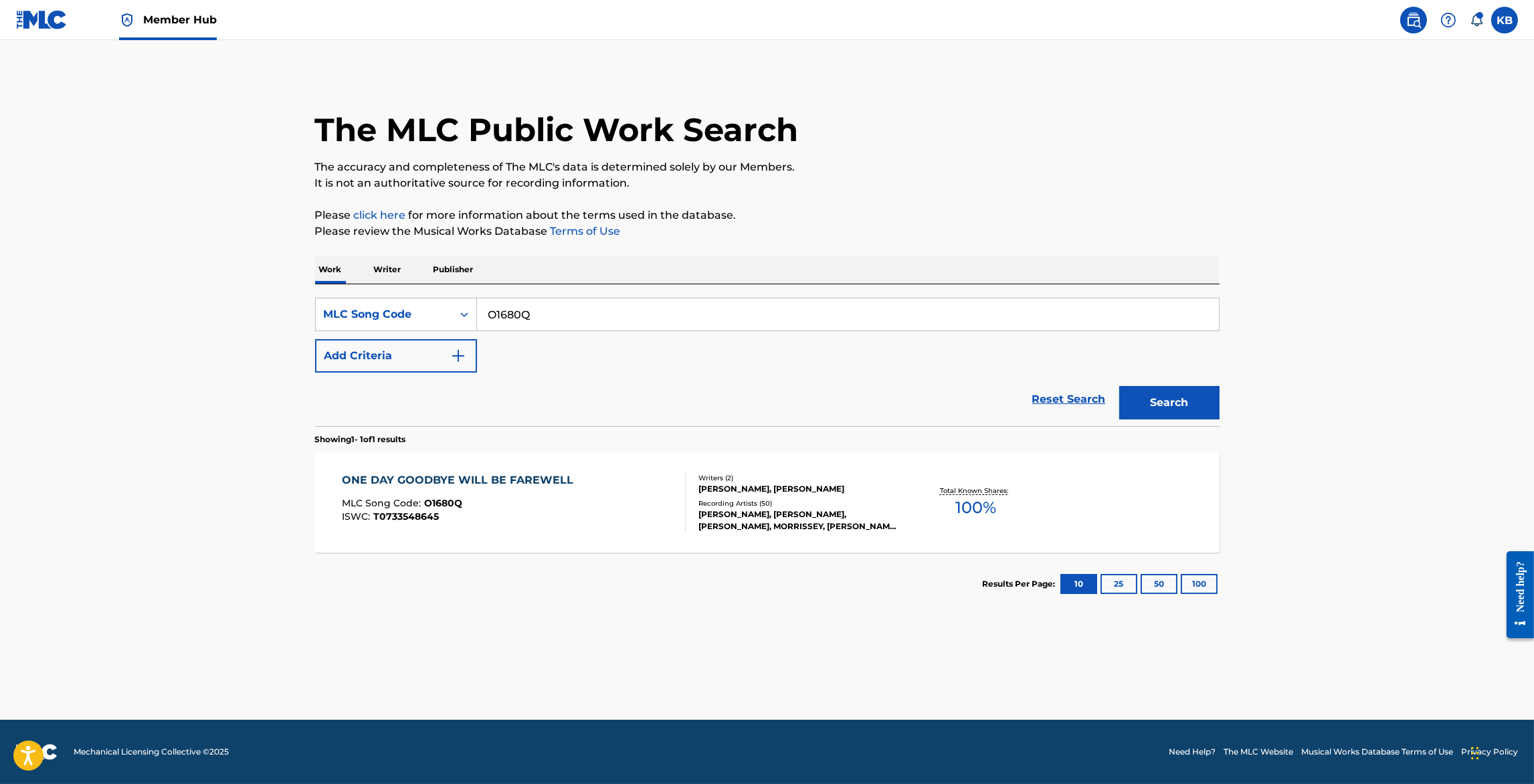
click at [601, 485] on div "ONE DAY GOODBYE WILL BE FAREWELL MLC Song Code : O1680Q ISWC : T0733548645" at bounding box center [513, 501] width 344 height 60
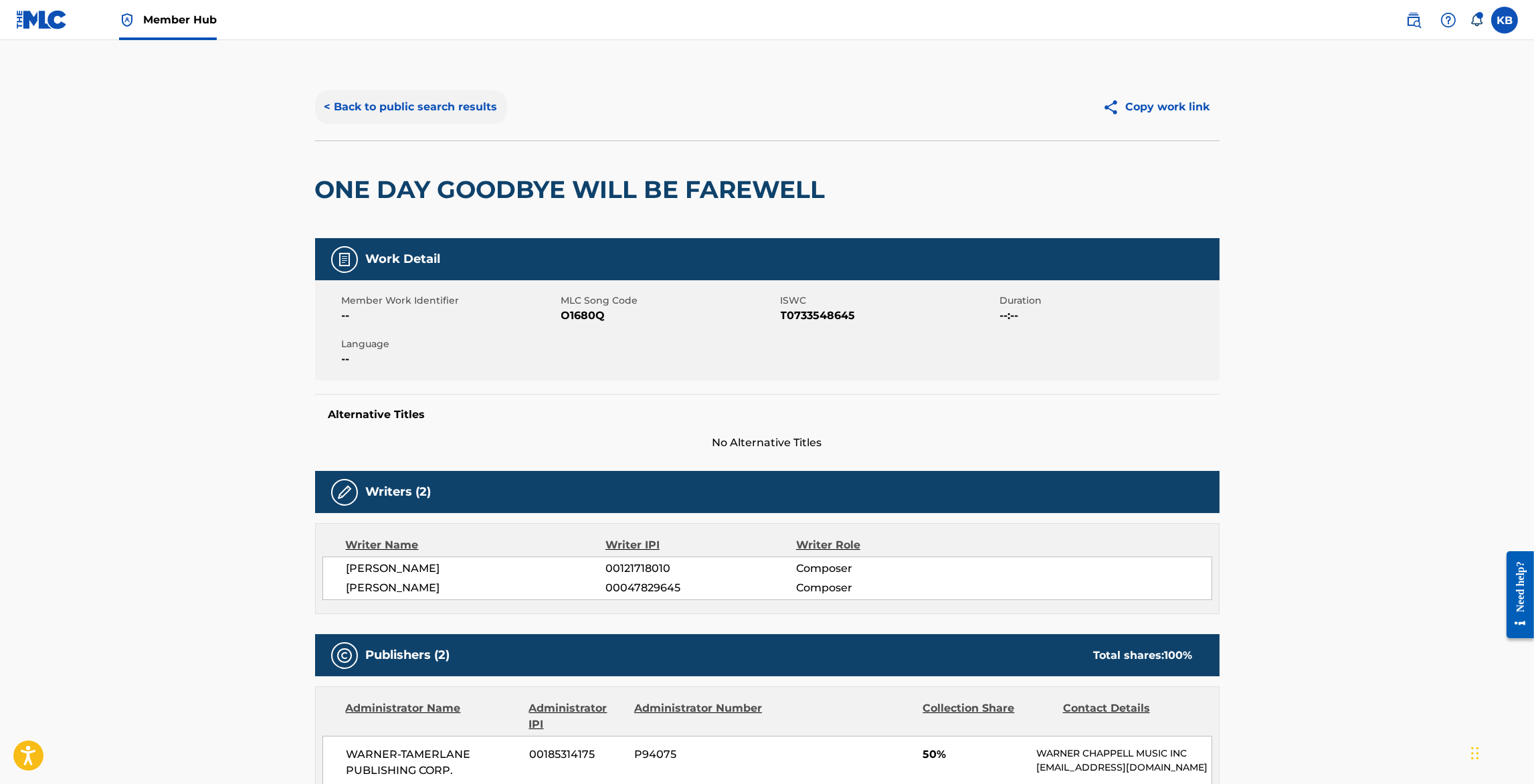
click at [439, 113] on button "< Back to public search results" at bounding box center [411, 107] width 192 height 33
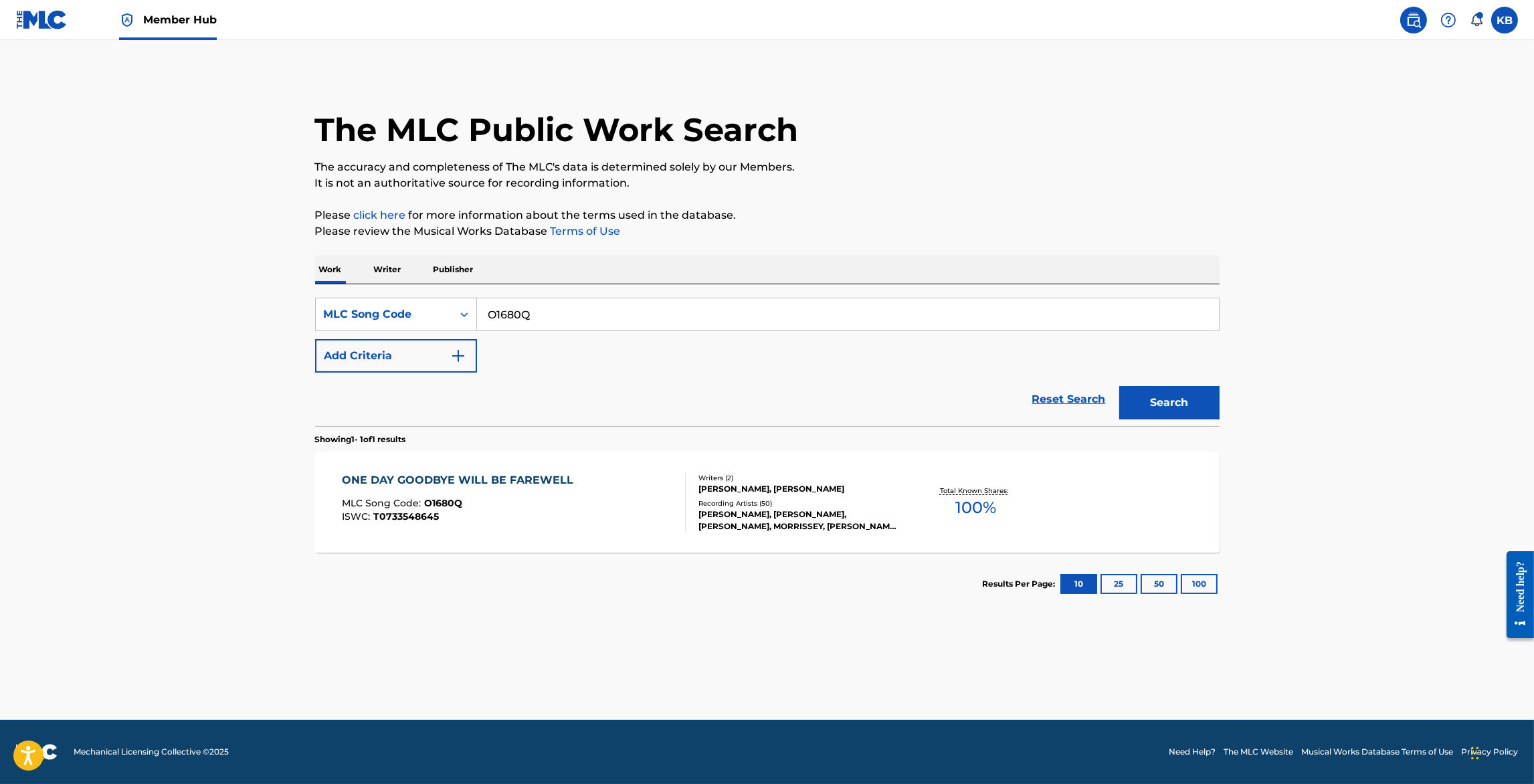
drag, startPoint x: 556, startPoint y: 314, endPoint x: 569, endPoint y: 250, distance: 65.3
click at [566, 260] on div "Work Writer Publisher SearchWithCriteria7a669eeb-5e6b-48b3-91c2-1b5b3b21dbc1 ML…" at bounding box center [767, 435] width 905 height 360
paste input "N1236K"
type input "N1236K"
click at [1120, 386] on button "Search" at bounding box center [1170, 402] width 100 height 33
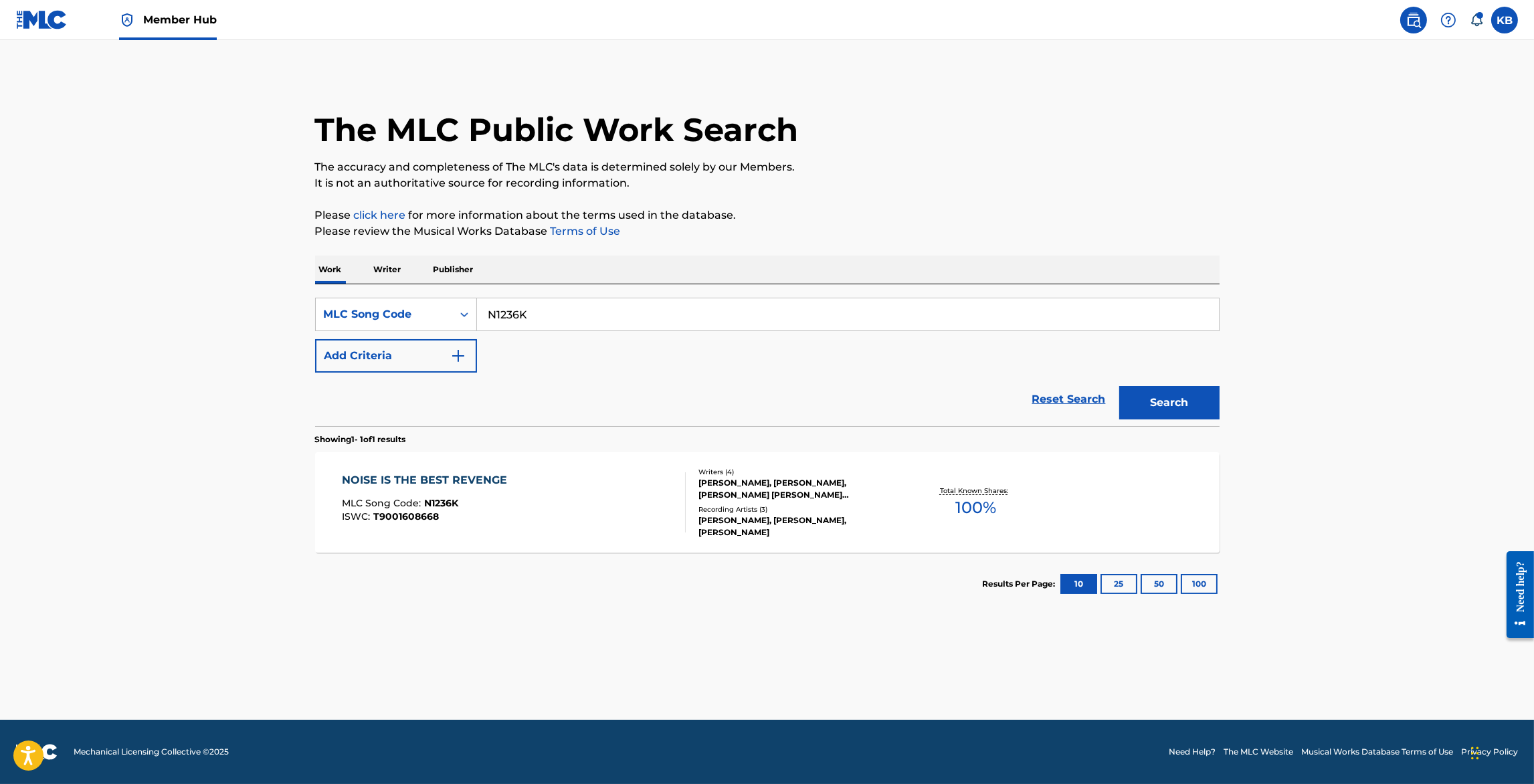
click at [592, 514] on div "NOISE IS THE BEST REVENGE MLC Song Code : N1236K ISWC : T9001608668" at bounding box center [513, 501] width 344 height 60
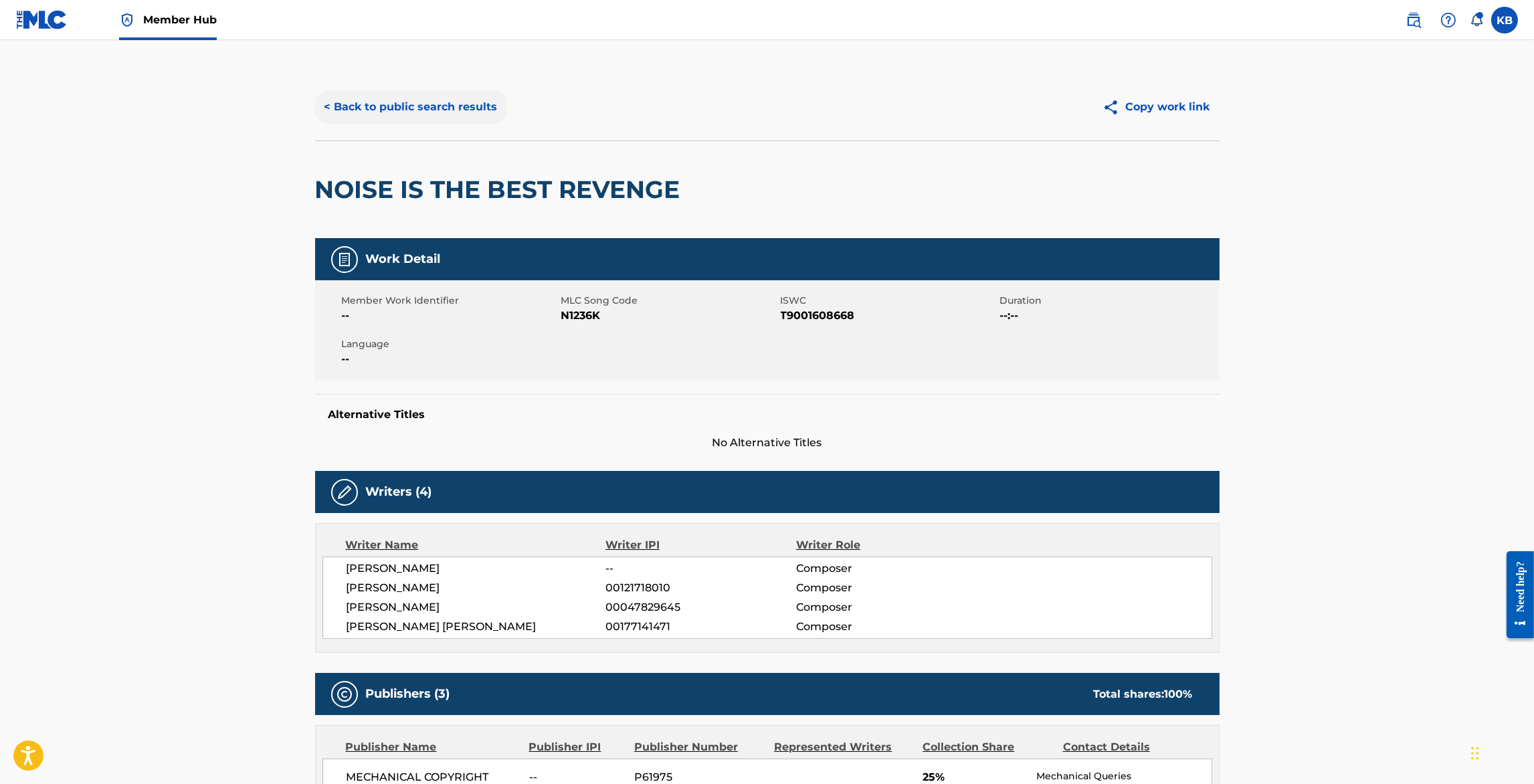
click at [428, 115] on button "< Back to public search results" at bounding box center [411, 107] width 192 height 33
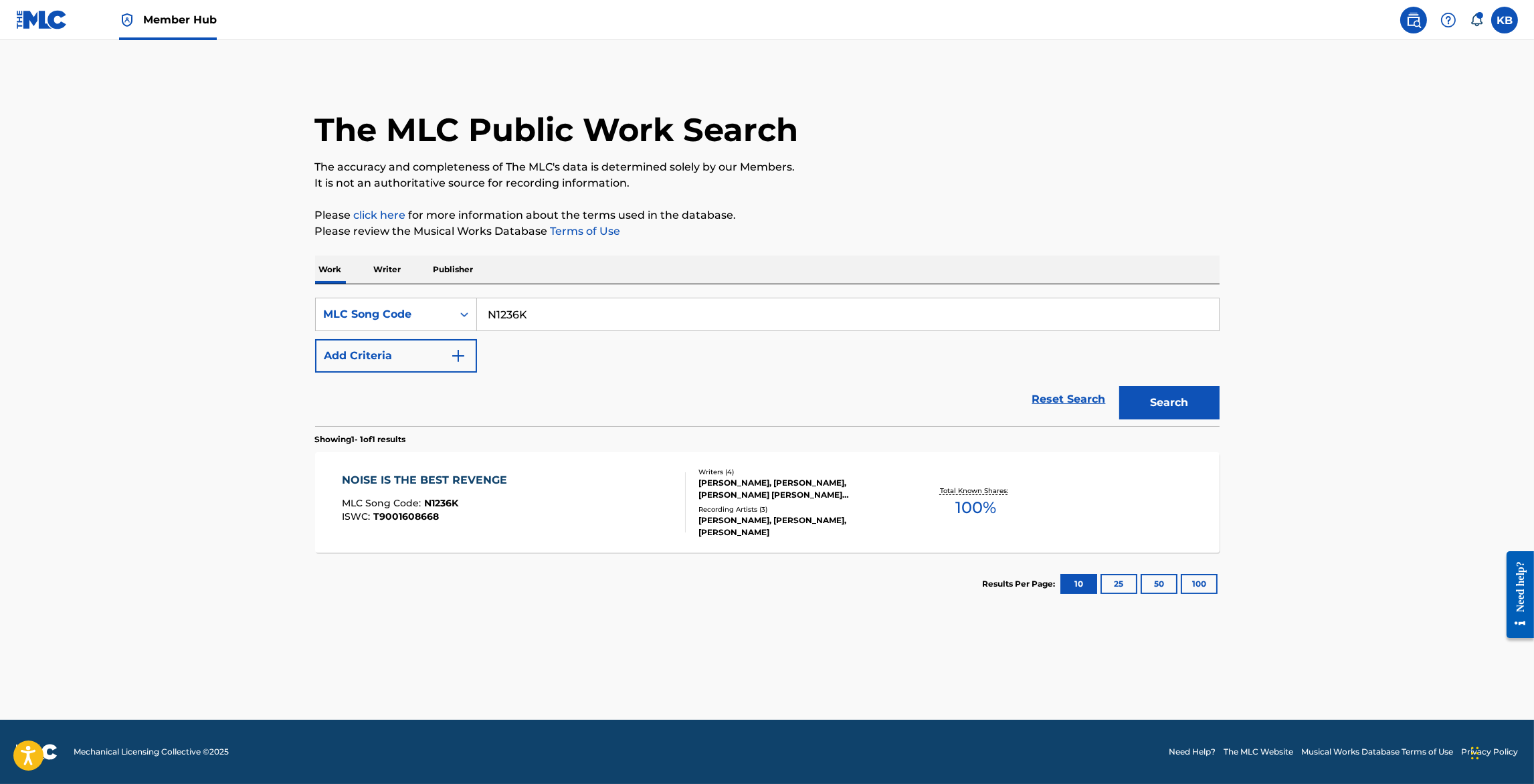
drag, startPoint x: 562, startPoint y: 320, endPoint x: 563, endPoint y: 241, distance: 79.0
click at [562, 270] on div "Work Writer Publisher SearchWithCriteria7a669eeb-5e6b-48b3-91c2-1b5b3b21dbc1 ML…" at bounding box center [767, 435] width 905 height 360
paste input "EA0WOH"
type input "EA0WOH"
click at [1120, 386] on button "Search" at bounding box center [1170, 402] width 100 height 33
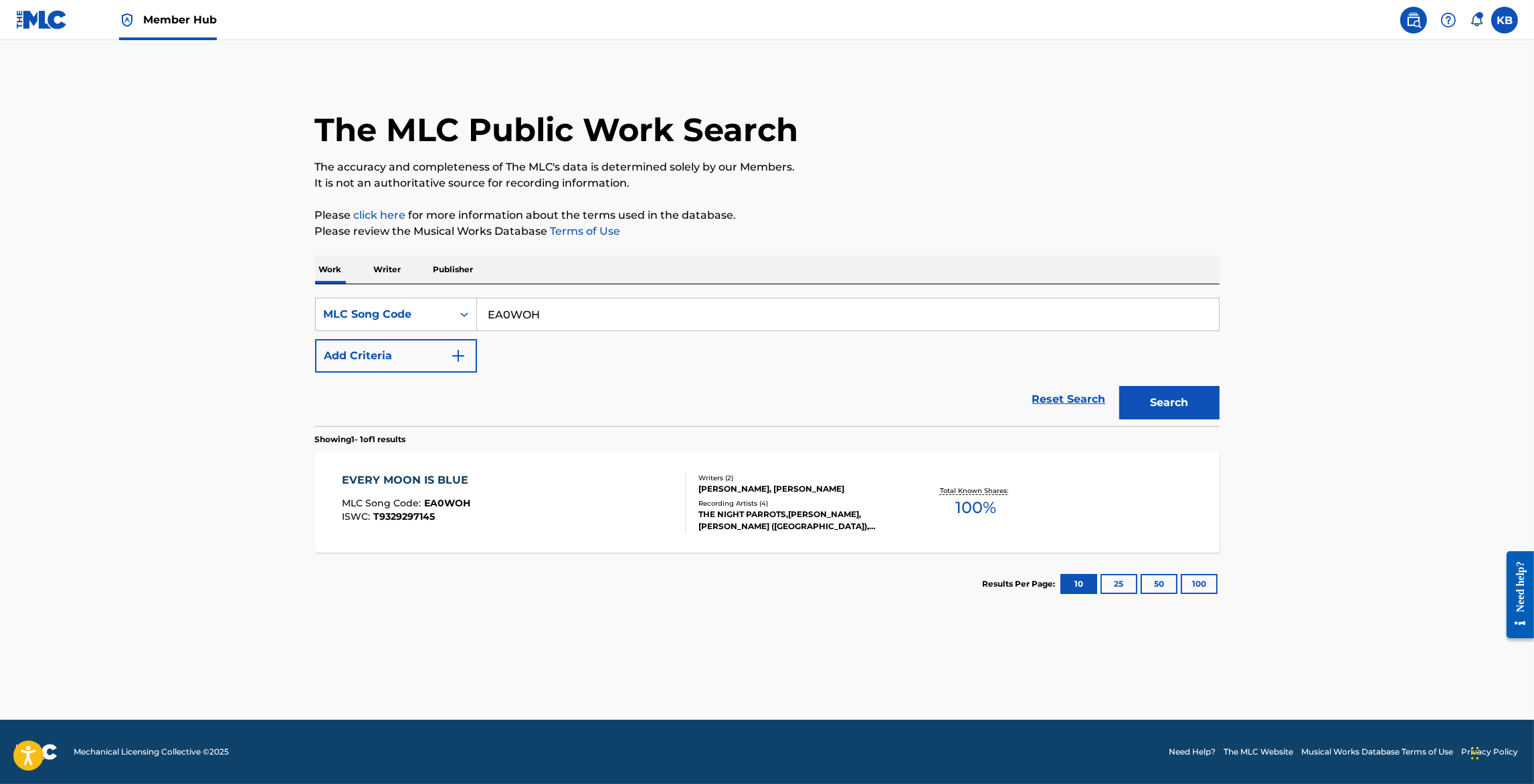
click at [608, 514] on div "EVERY MOON IS BLUE MLC Song Code : EA0WOH ISWC : T9329297145" at bounding box center [513, 501] width 344 height 60
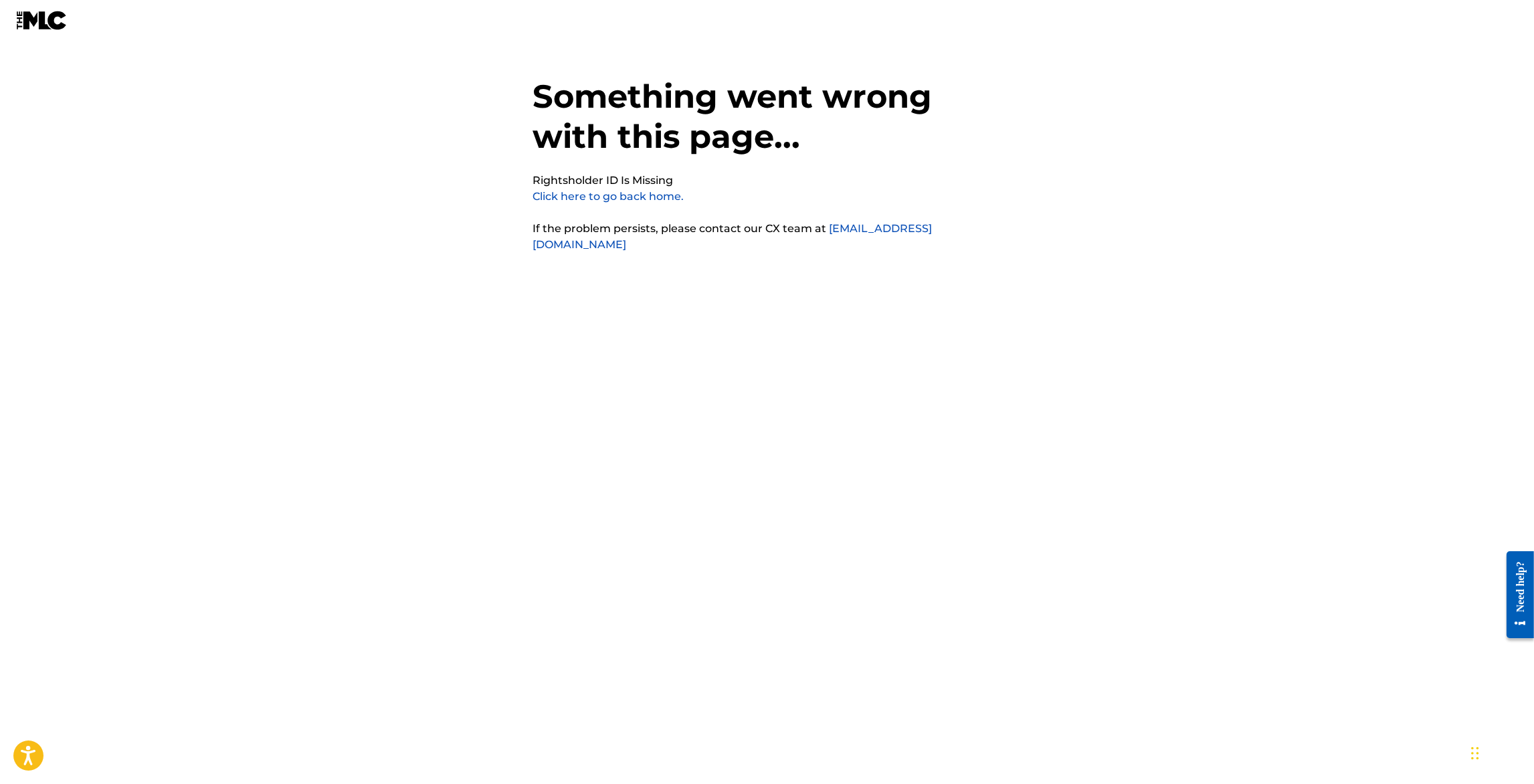
click at [641, 193] on link "Click here to go back home." at bounding box center [608, 196] width 151 height 13
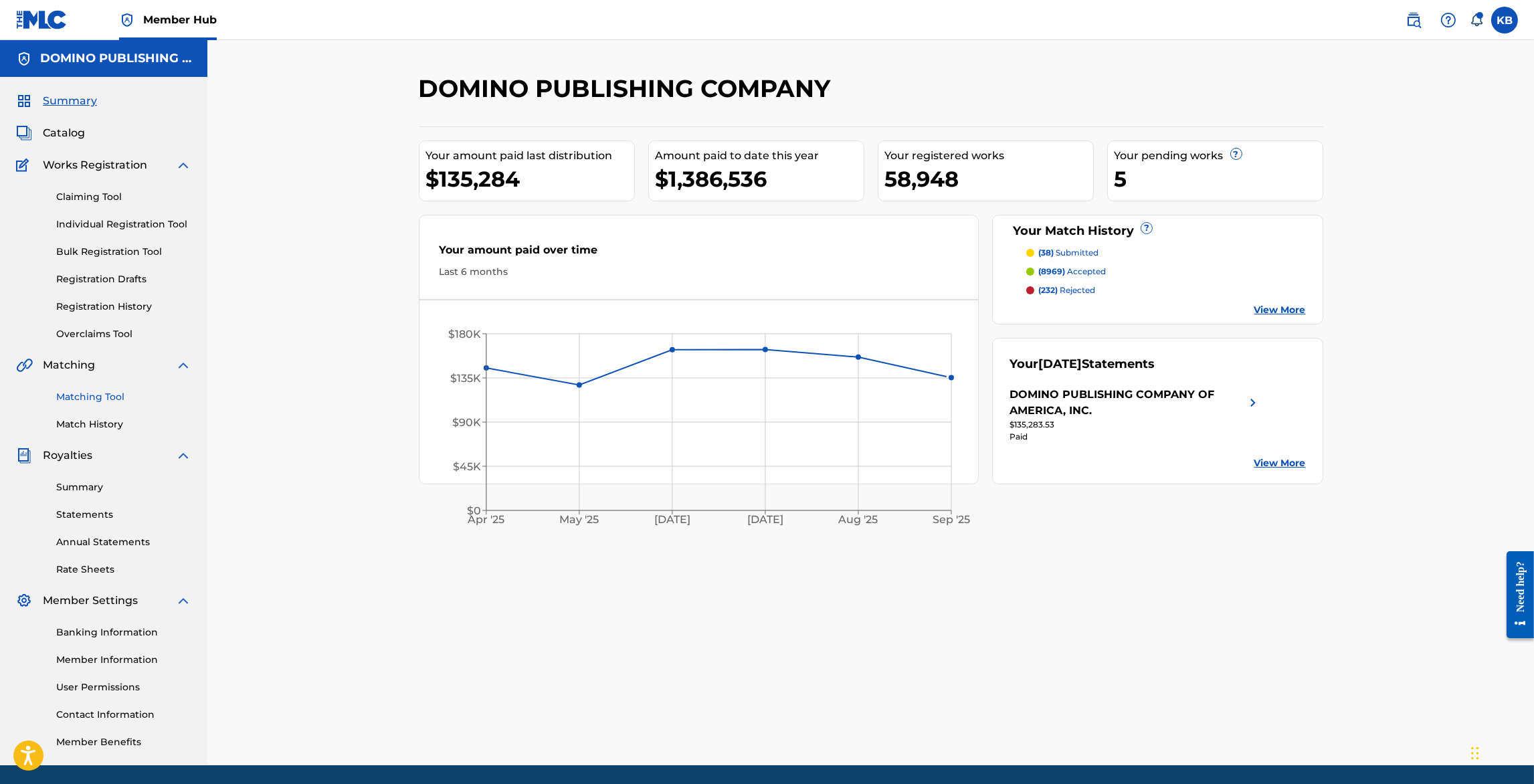
click at [92, 392] on link "Matching Tool" at bounding box center [124, 397] width 135 height 14
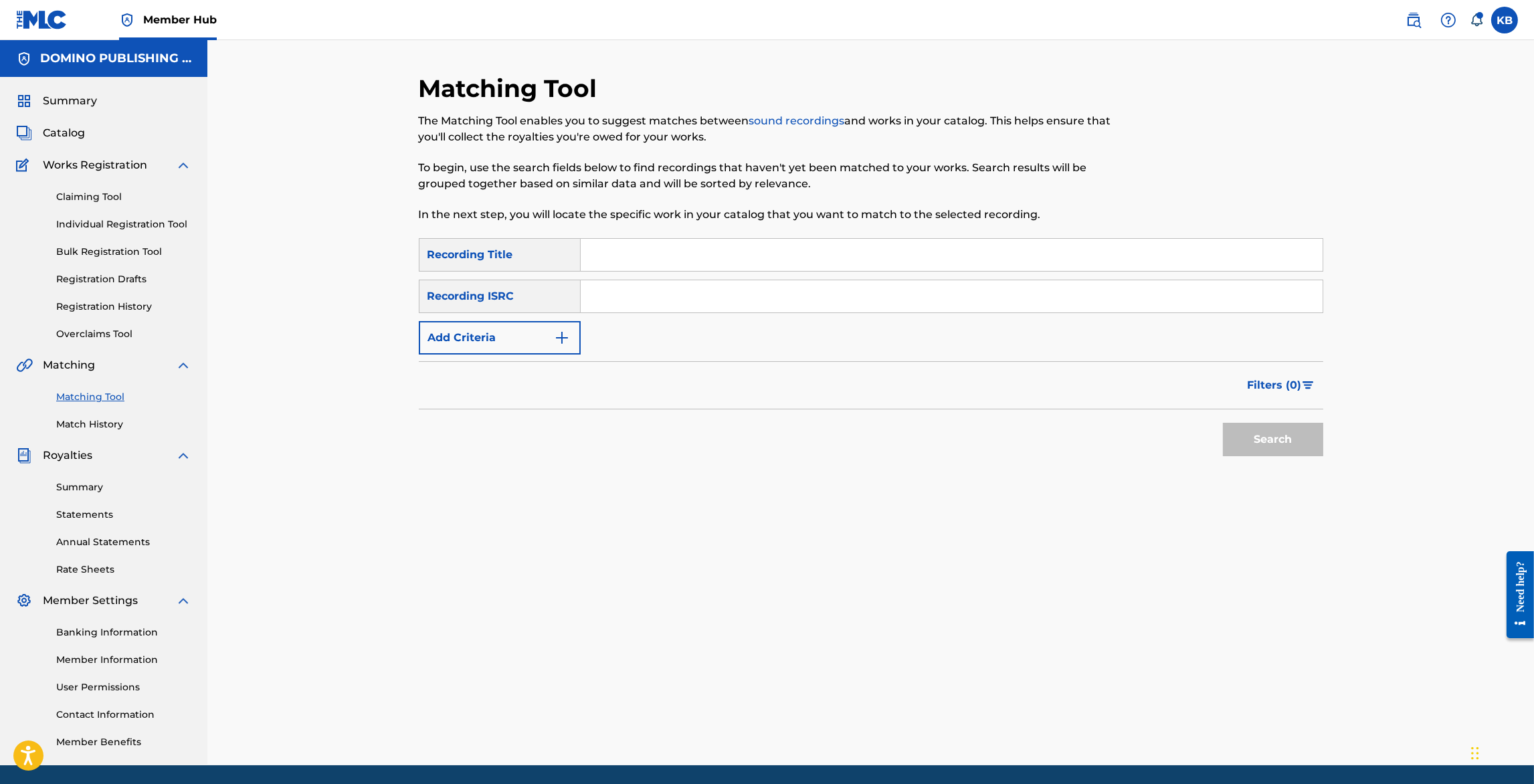
click at [745, 254] on input "Search Form" at bounding box center [952, 254] width 742 height 32
paste input "DEEP END (JONES/NATORO)"
type input "DEEP END"
click at [503, 343] on button "Add Criteria" at bounding box center [500, 338] width 162 height 33
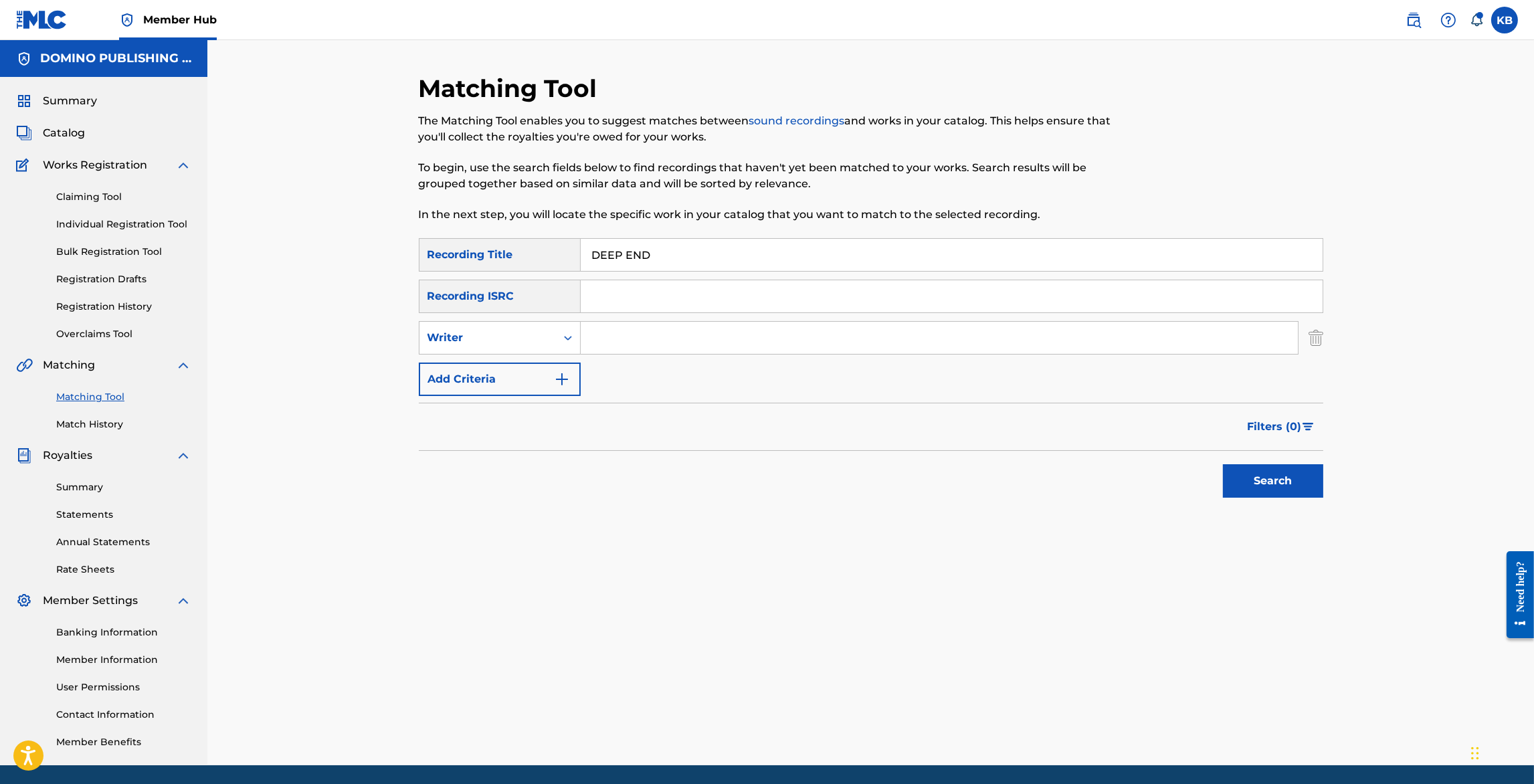
click at [656, 340] on input "Search Form" at bounding box center [939, 338] width 717 height 32
paste input "DEEP END (JONES/NATORO)"
type input "JONES/NATORO"
click at [1223, 464] on button "Search" at bounding box center [1273, 481] width 100 height 33
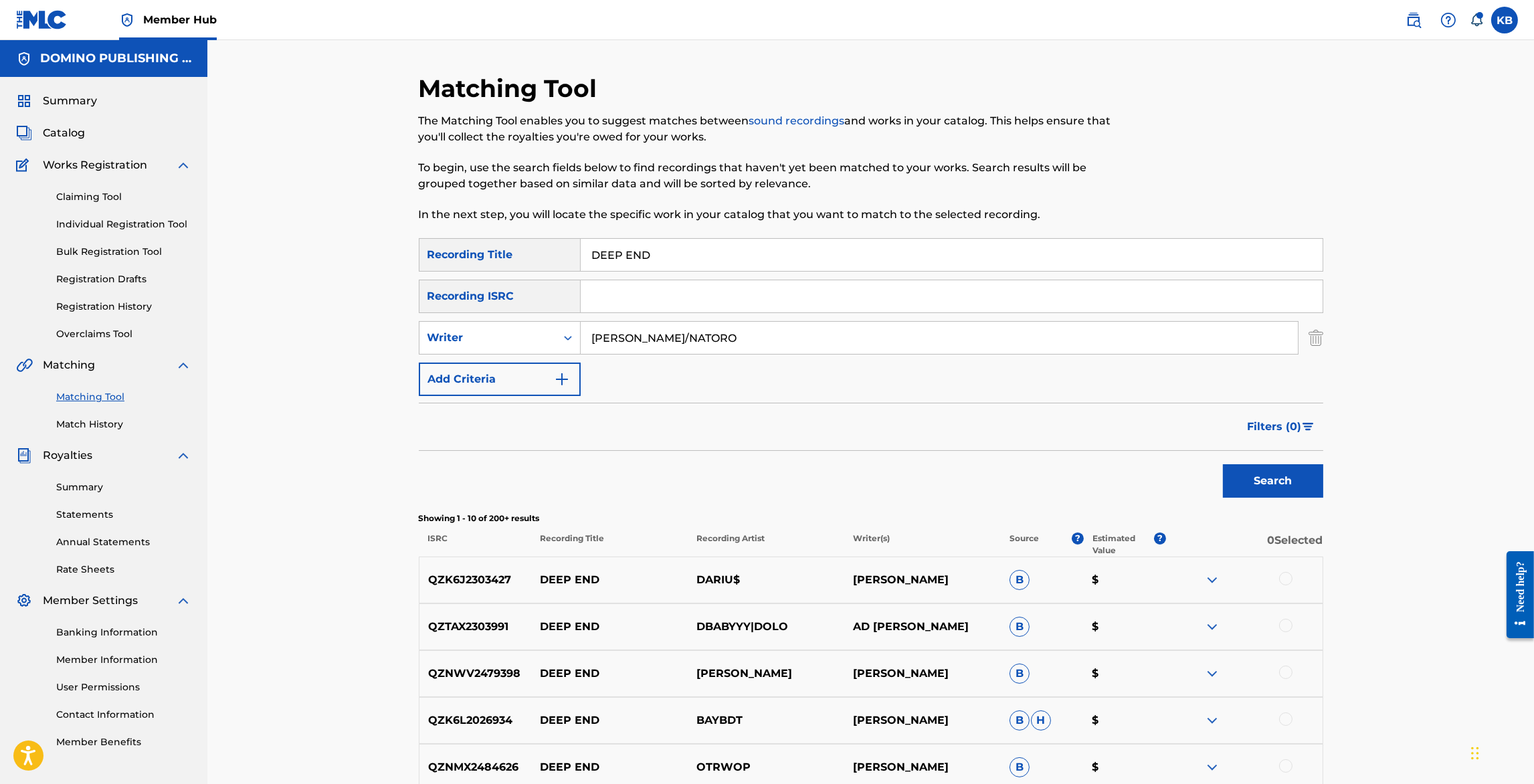
click at [1290, 581] on div at bounding box center [1287, 579] width 14 height 14
click at [993, 666] on button "Match 1 Group" at bounding box center [940, 675] width 148 height 33
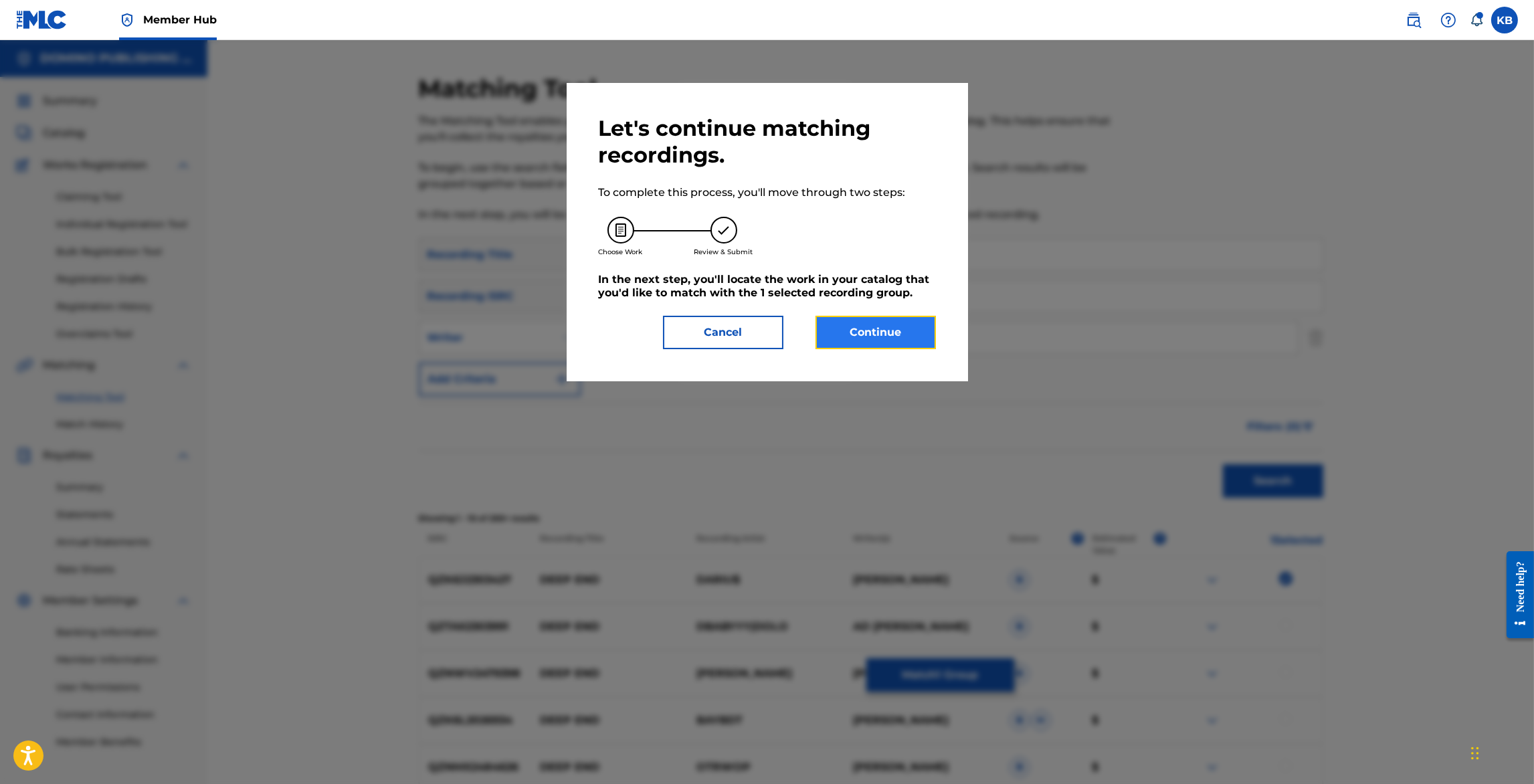
click at [892, 331] on button "Continue" at bounding box center [875, 333] width 121 height 33
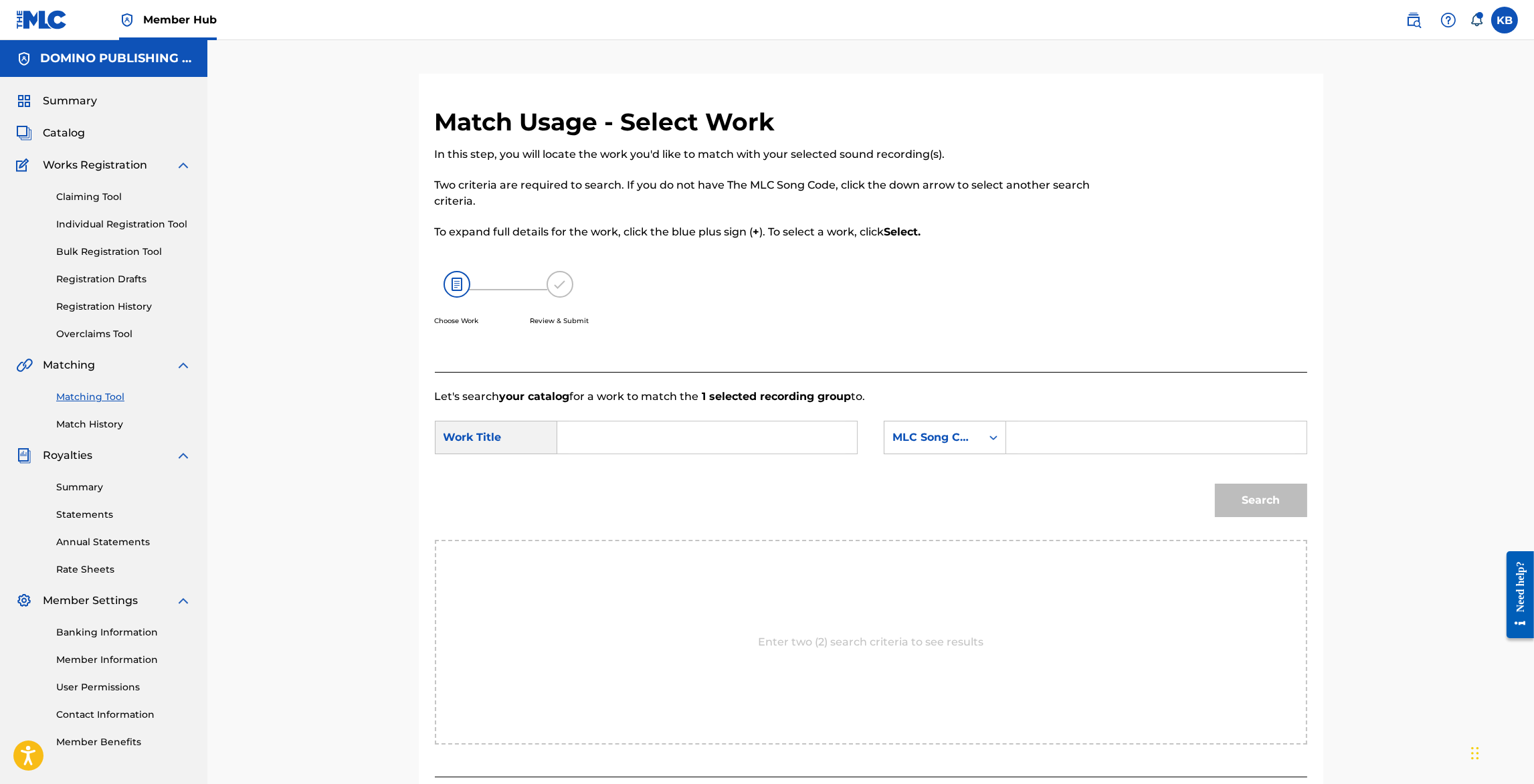
click at [716, 446] on input "Search Form" at bounding box center [708, 438] width 277 height 32
paste input "DEEP END (JONES/NATORO)"
type input "DEEP END"
click at [974, 426] on div "MLC Song Code" at bounding box center [932, 438] width 97 height 26
click at [945, 472] on div "Writer Name" at bounding box center [944, 471] width 121 height 33
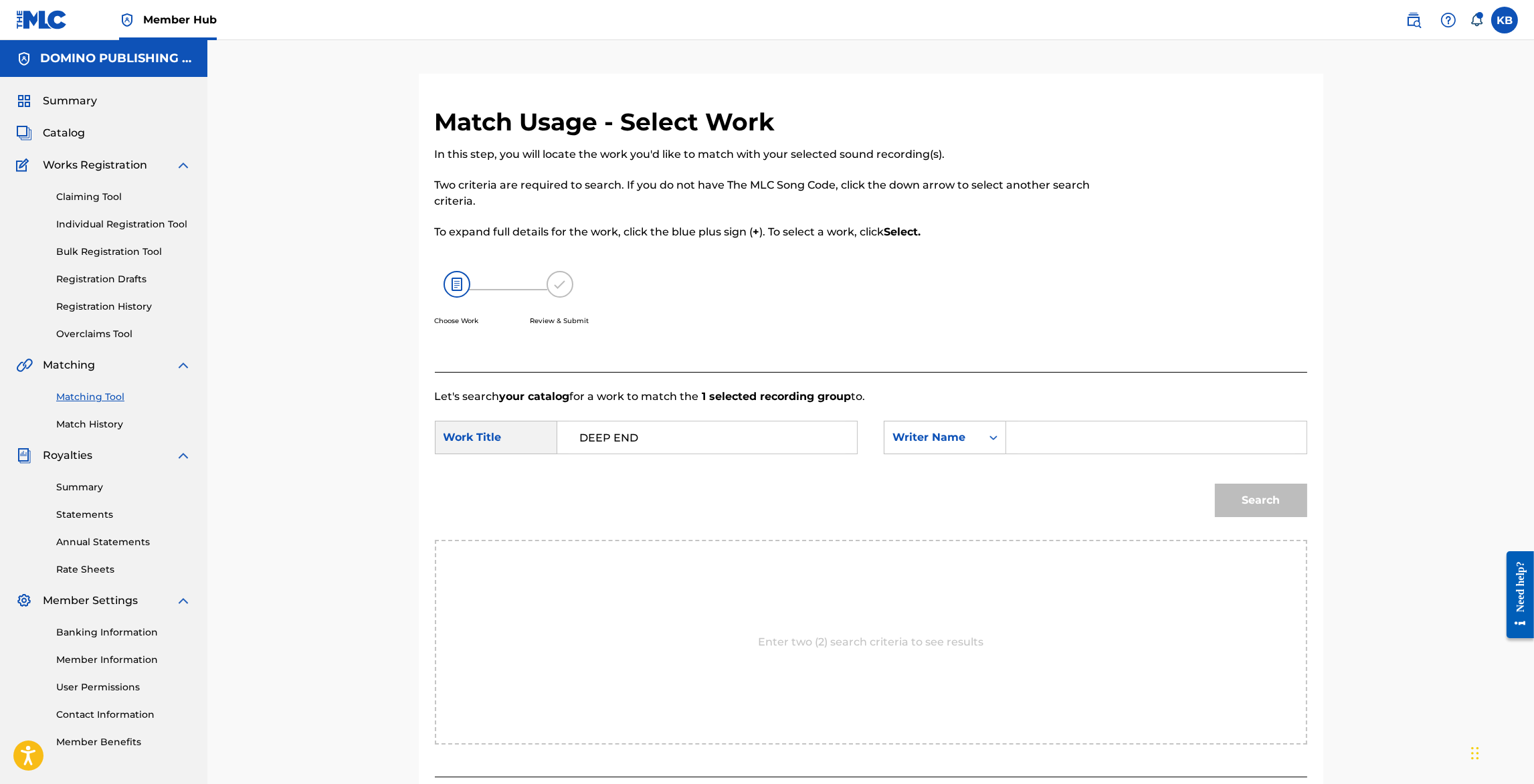
click at [1139, 437] on input "Search Form" at bounding box center [1156, 438] width 277 height 32
paste input "DEEP END (JONES/NATORO)"
type input "NATORO"
click at [1215, 484] on button "Search" at bounding box center [1261, 500] width 92 height 33
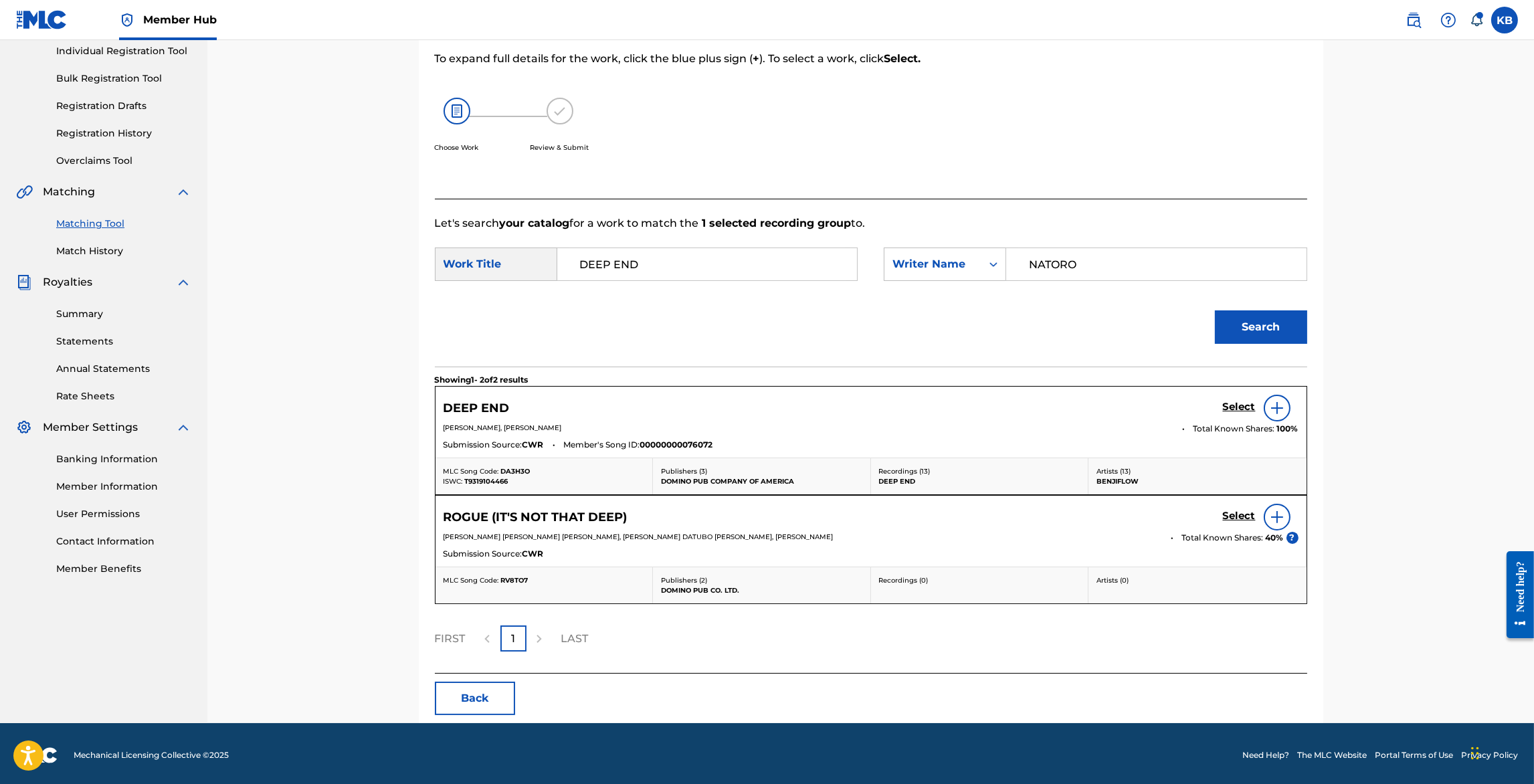
scroll to position [174, 0]
click at [1280, 406] on img at bounding box center [1277, 407] width 16 height 16
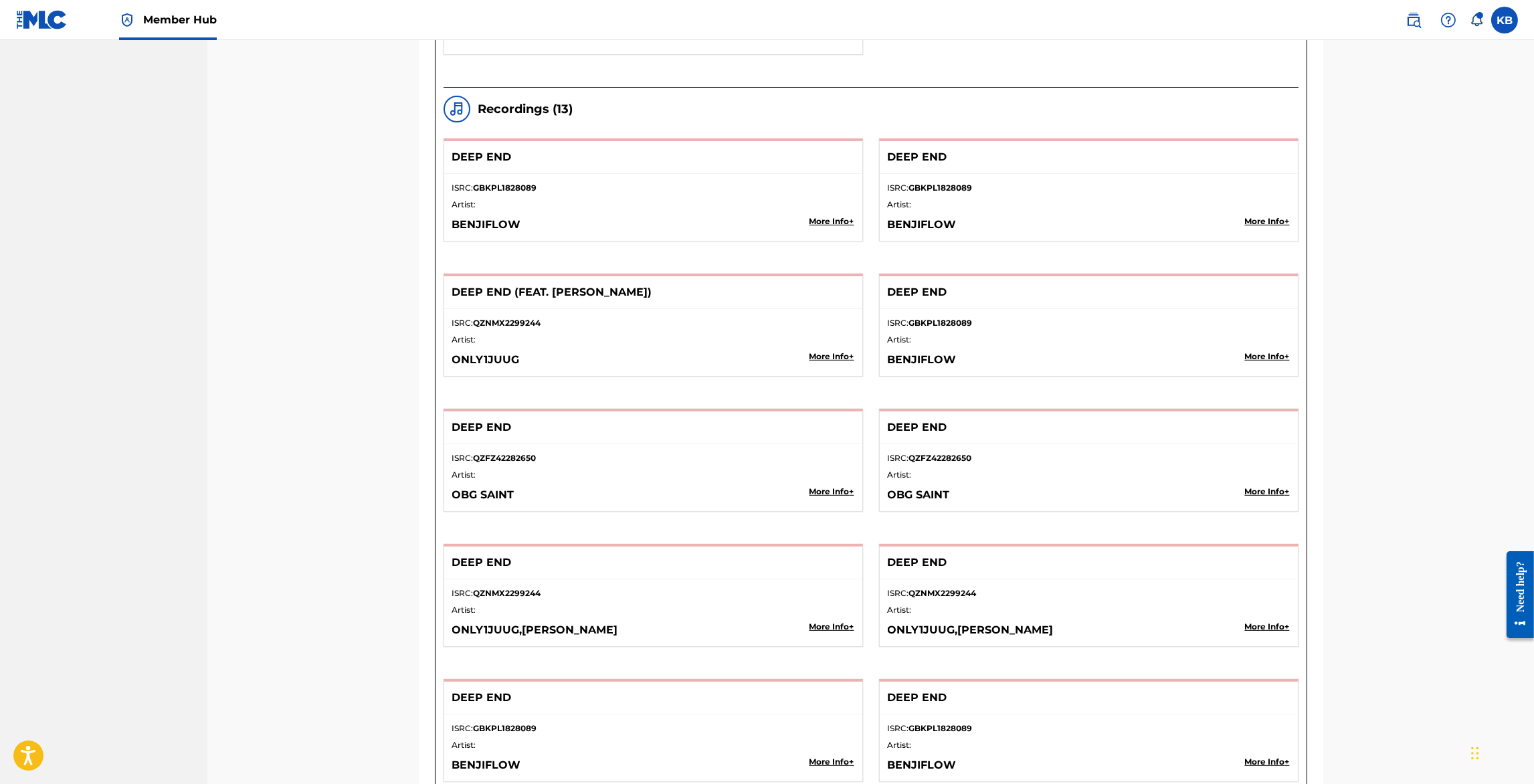
scroll to position [1603, 0]
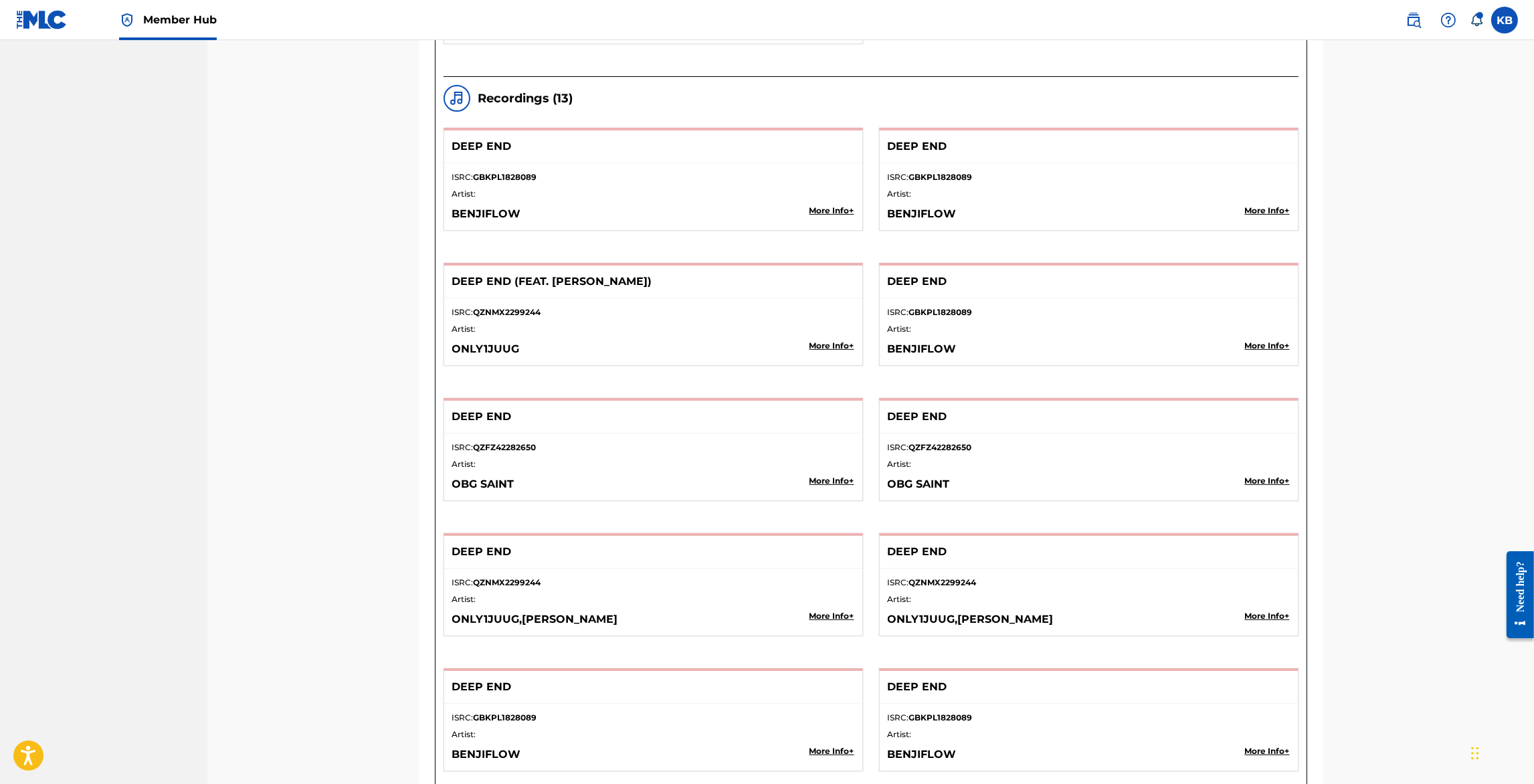
click at [929, 208] on p "BENJIFLOW" at bounding box center [1049, 214] width 322 height 16
copy p "BENJIFLOW"
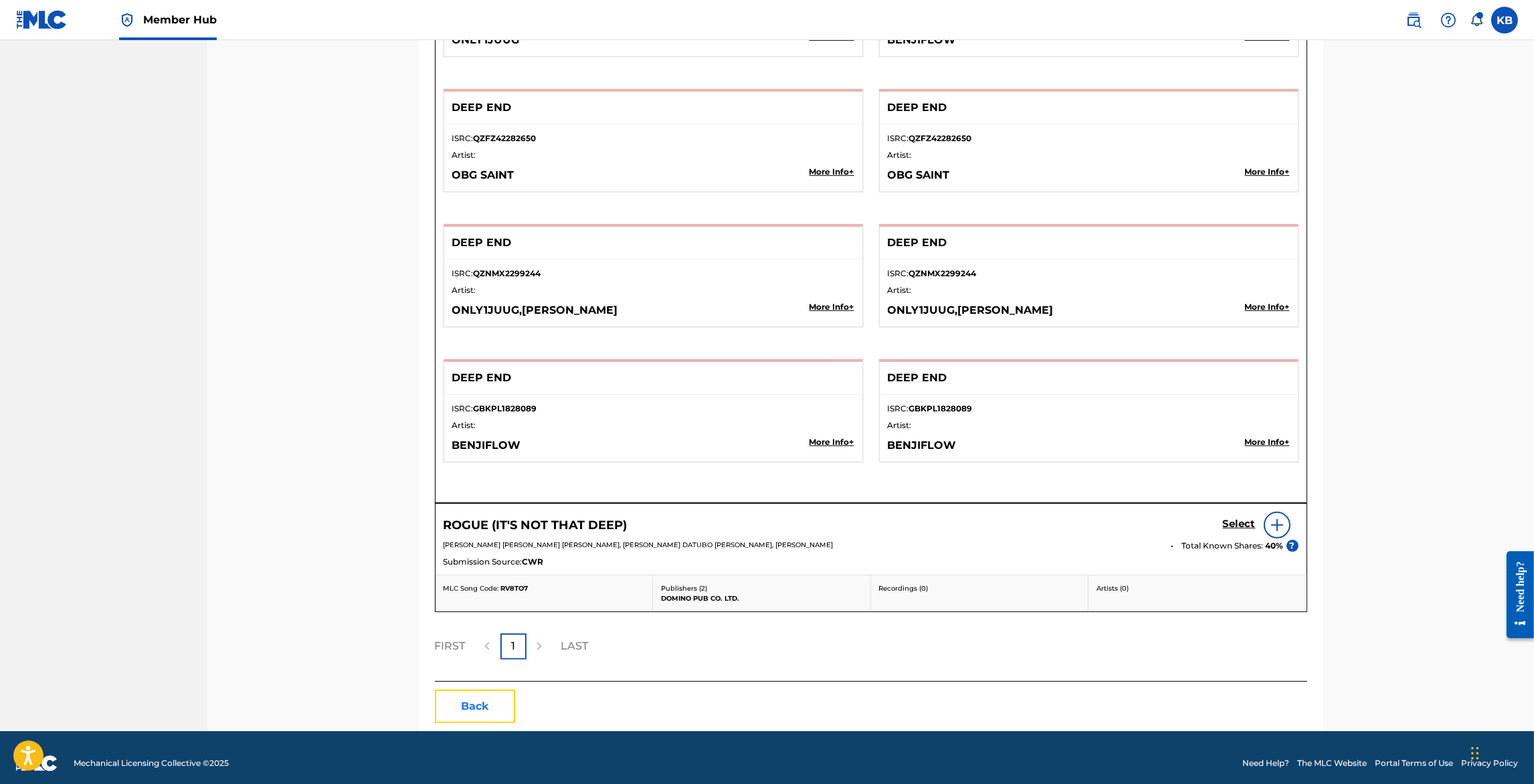
click at [467, 690] on button "Back" at bounding box center [475, 706] width 80 height 33
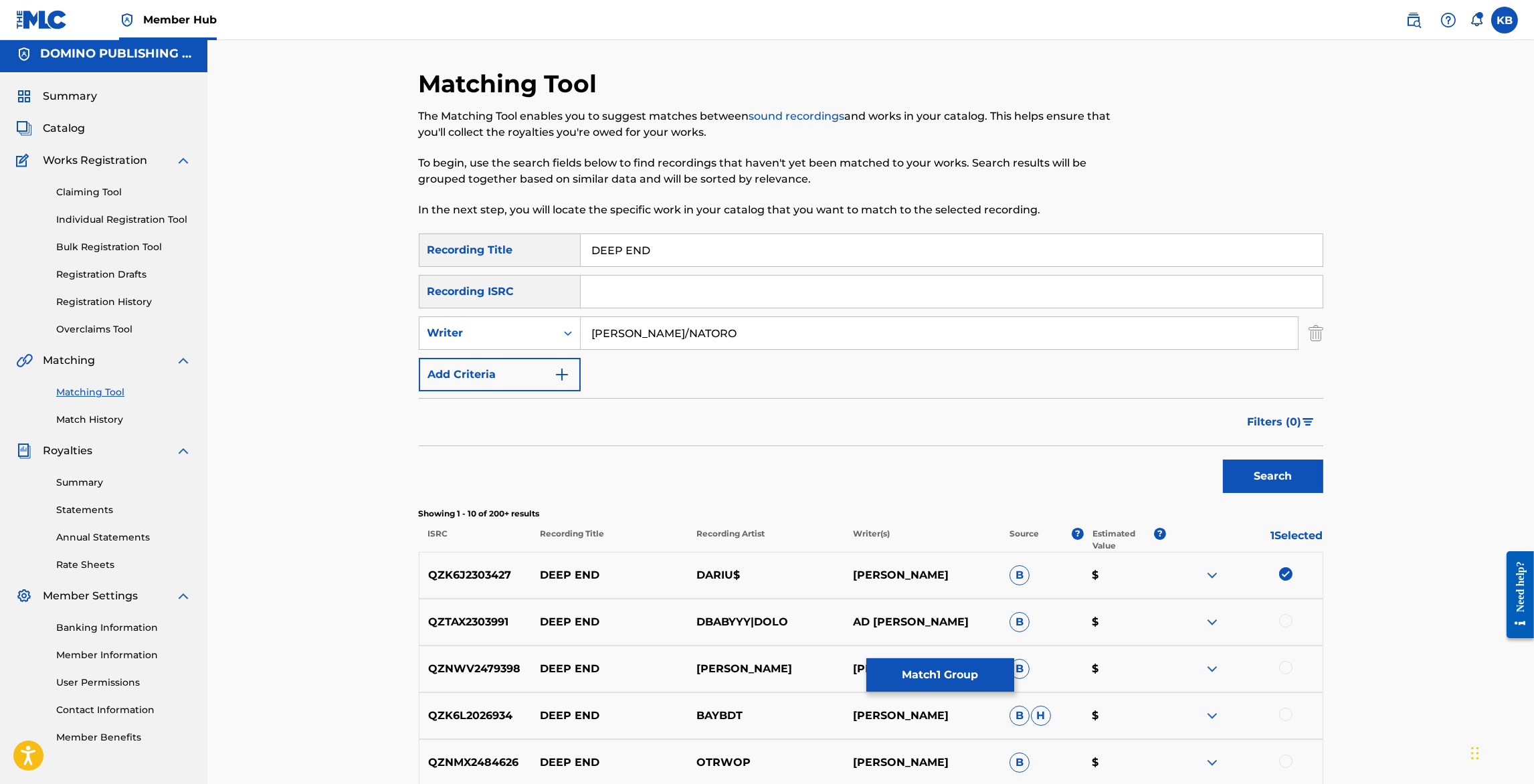
scroll to position [0, 0]
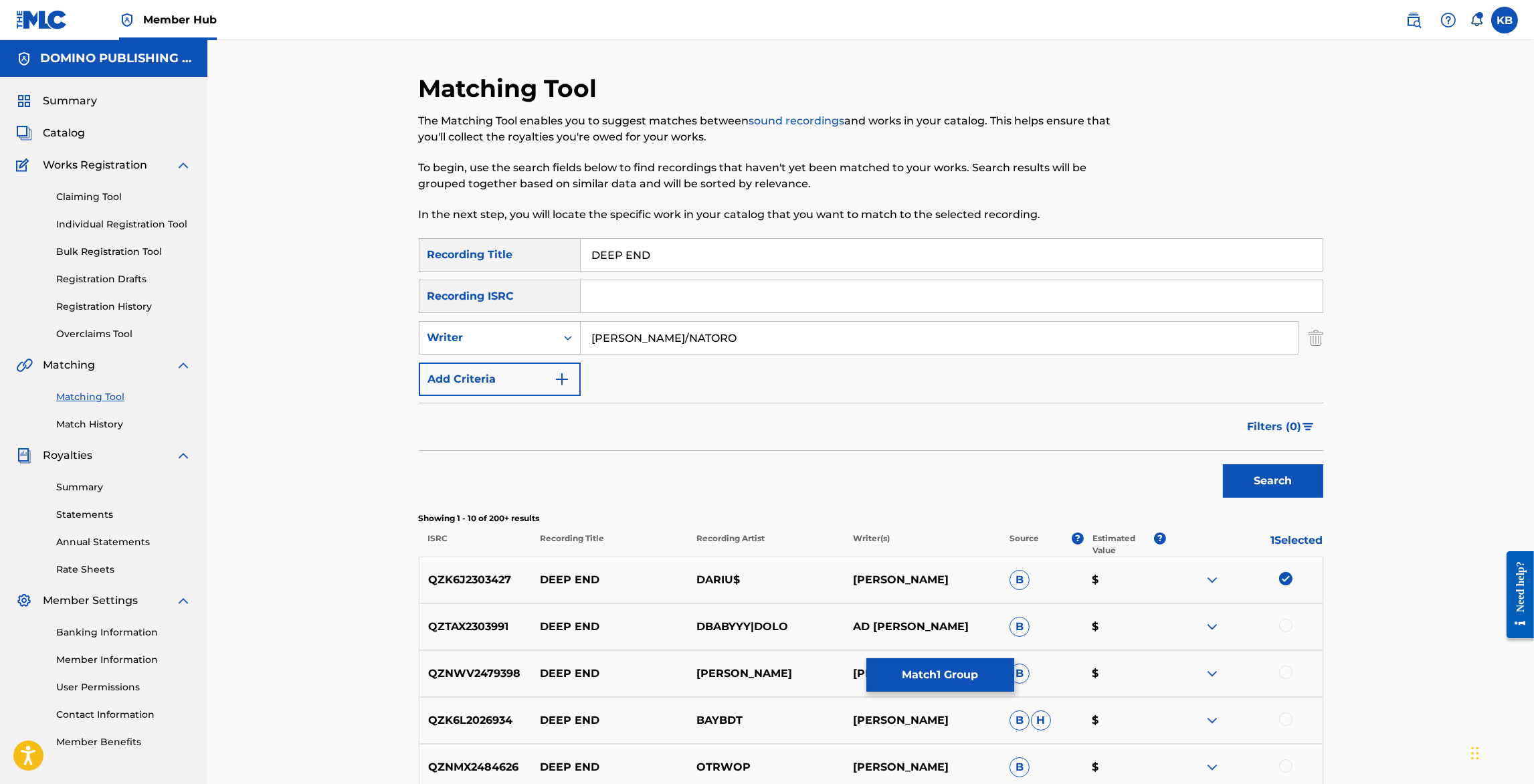
click at [534, 342] on div "Writer" at bounding box center [488, 338] width 121 height 16
drag, startPoint x: 523, startPoint y: 376, endPoint x: 555, endPoint y: 362, distance: 34.9
click at [523, 376] on div "Recording Artist" at bounding box center [501, 371] width 161 height 33
click at [708, 341] on input "Search Form" at bounding box center [939, 338] width 717 height 32
paste input "BENJIFLOW"
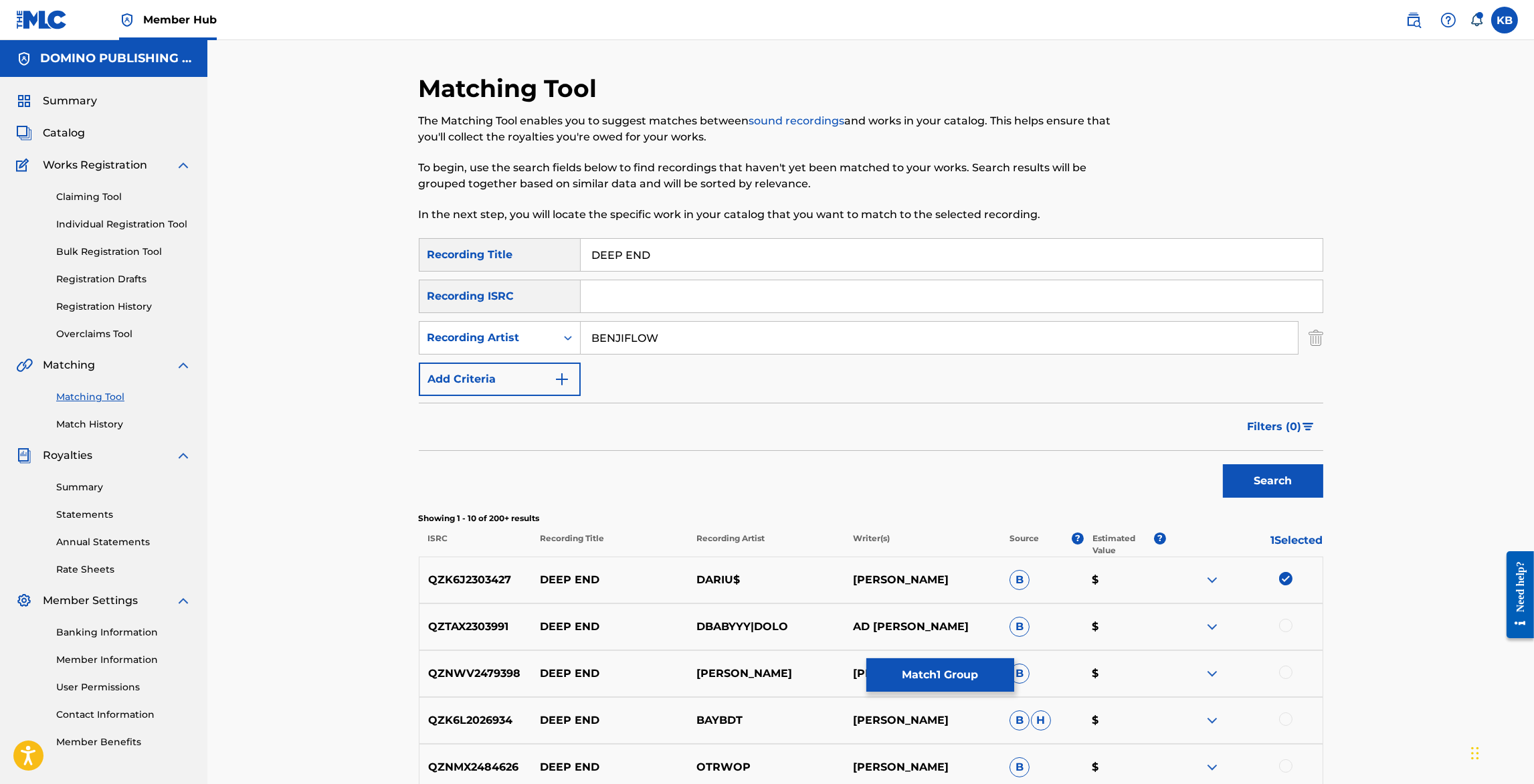
type input "BENJIFLOW"
click at [1290, 577] on img at bounding box center [1287, 579] width 14 height 14
click at [1245, 496] on button "Search" at bounding box center [1273, 481] width 100 height 33
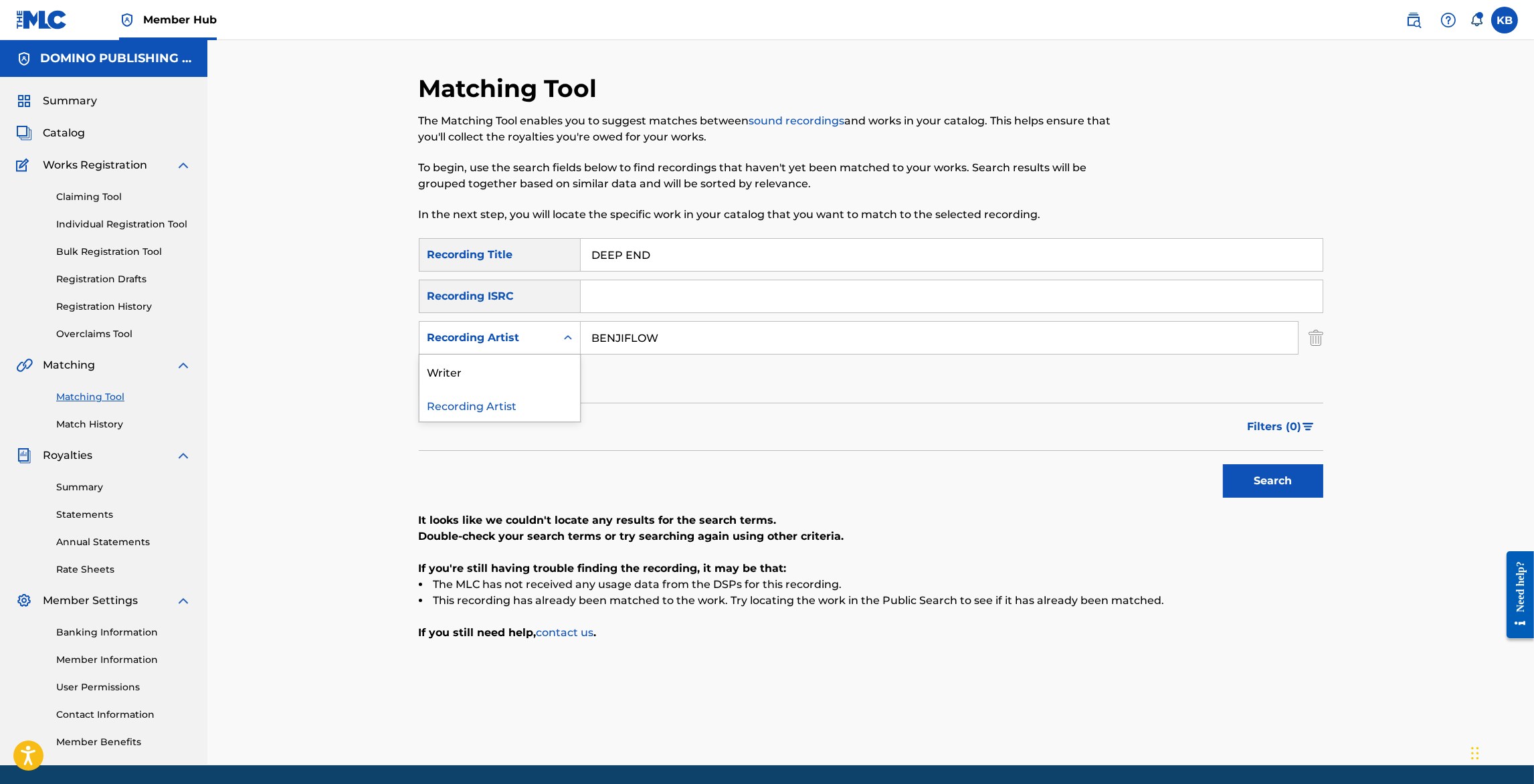
click at [512, 349] on div "Recording Artist" at bounding box center [488, 338] width 136 height 26
click at [518, 374] on div "Writer" at bounding box center [501, 371] width 161 height 33
click at [722, 340] on input "Search Form" at bounding box center [939, 338] width 717 height 32
paste input "n"
type input "natoro"
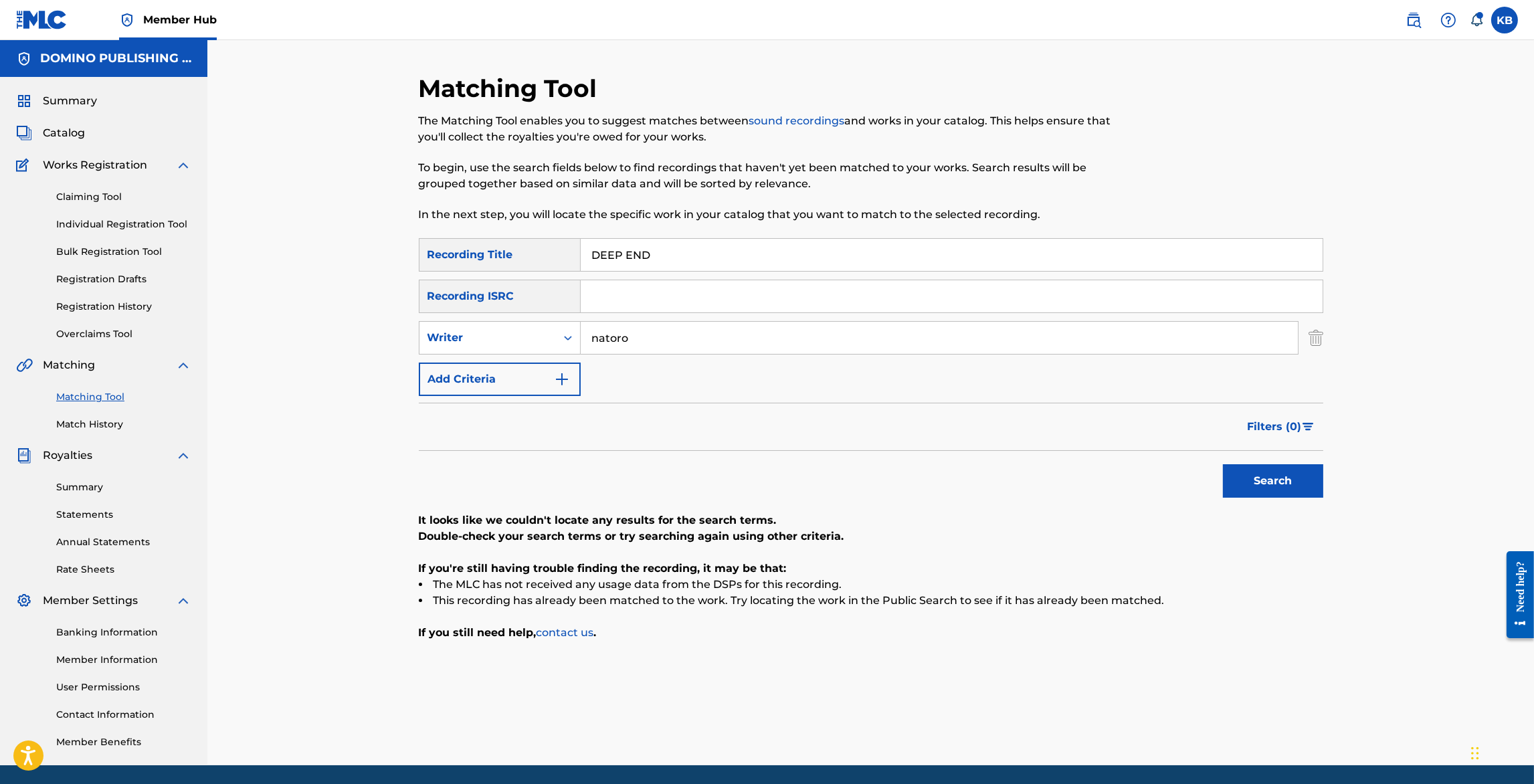
click at [1223, 464] on button "Search" at bounding box center [1273, 481] width 100 height 33
drag, startPoint x: 1010, startPoint y: 257, endPoint x: 1038, endPoint y: 160, distance: 101.0
click at [1024, 183] on div "Matching Tool The Matching Tool enables you to suggest matches between sound re…" at bounding box center [872, 419] width 905 height 692
paste input "WEAPONS (LOTT)"
type input "WEAPONS"
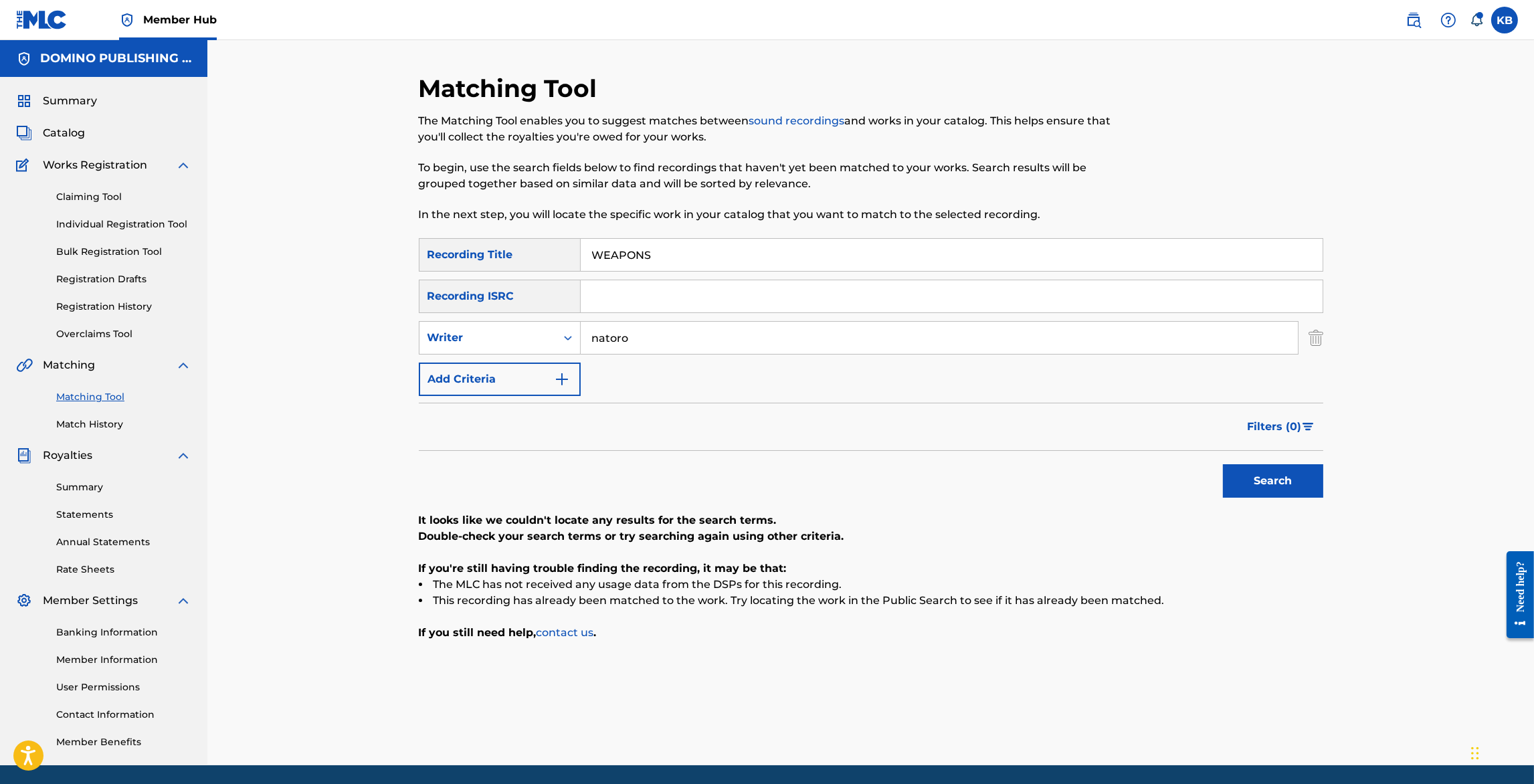
drag, startPoint x: 689, startPoint y: 352, endPoint x: 729, endPoint y: 258, distance: 102.2
click at [718, 273] on div "SearchWithCriteria60933724-fbc3-4d4c-a6c9-d410ba13b172 Recording Title WEAPONS …" at bounding box center [872, 317] width 905 height 158
type input "ryan lott"
click at [1223, 464] on button "Search" at bounding box center [1273, 481] width 100 height 33
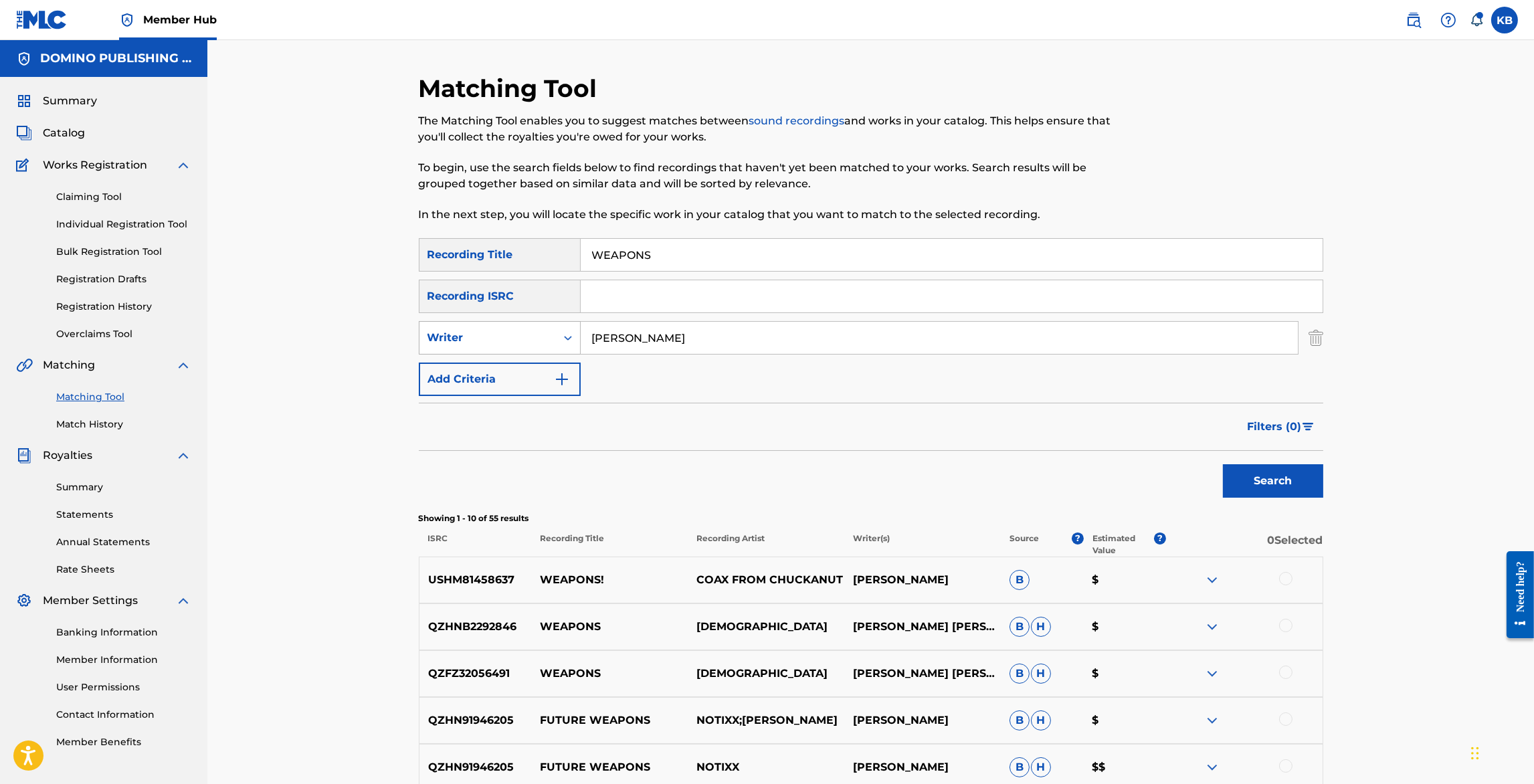
click at [523, 332] on div "Writer" at bounding box center [488, 338] width 121 height 16
drag, startPoint x: 505, startPoint y: 366, endPoint x: 615, endPoint y: 356, distance: 110.5
click at [512, 361] on div "Recording Artist" at bounding box center [501, 371] width 161 height 33
click at [659, 350] on input "Search Form" at bounding box center [939, 338] width 717 height 32
type input "son lux"
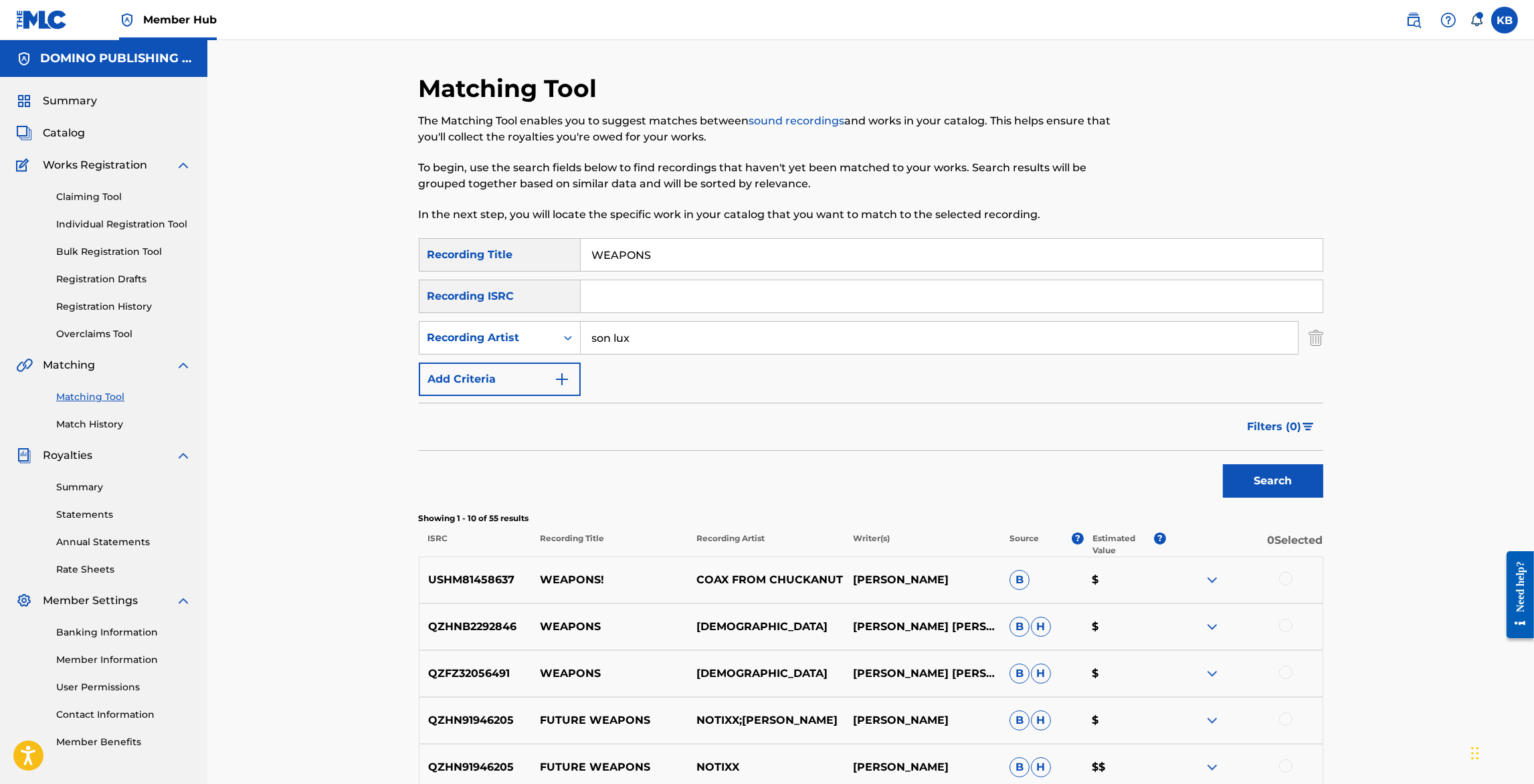
click at [1223, 464] on button "Search" at bounding box center [1273, 481] width 100 height 33
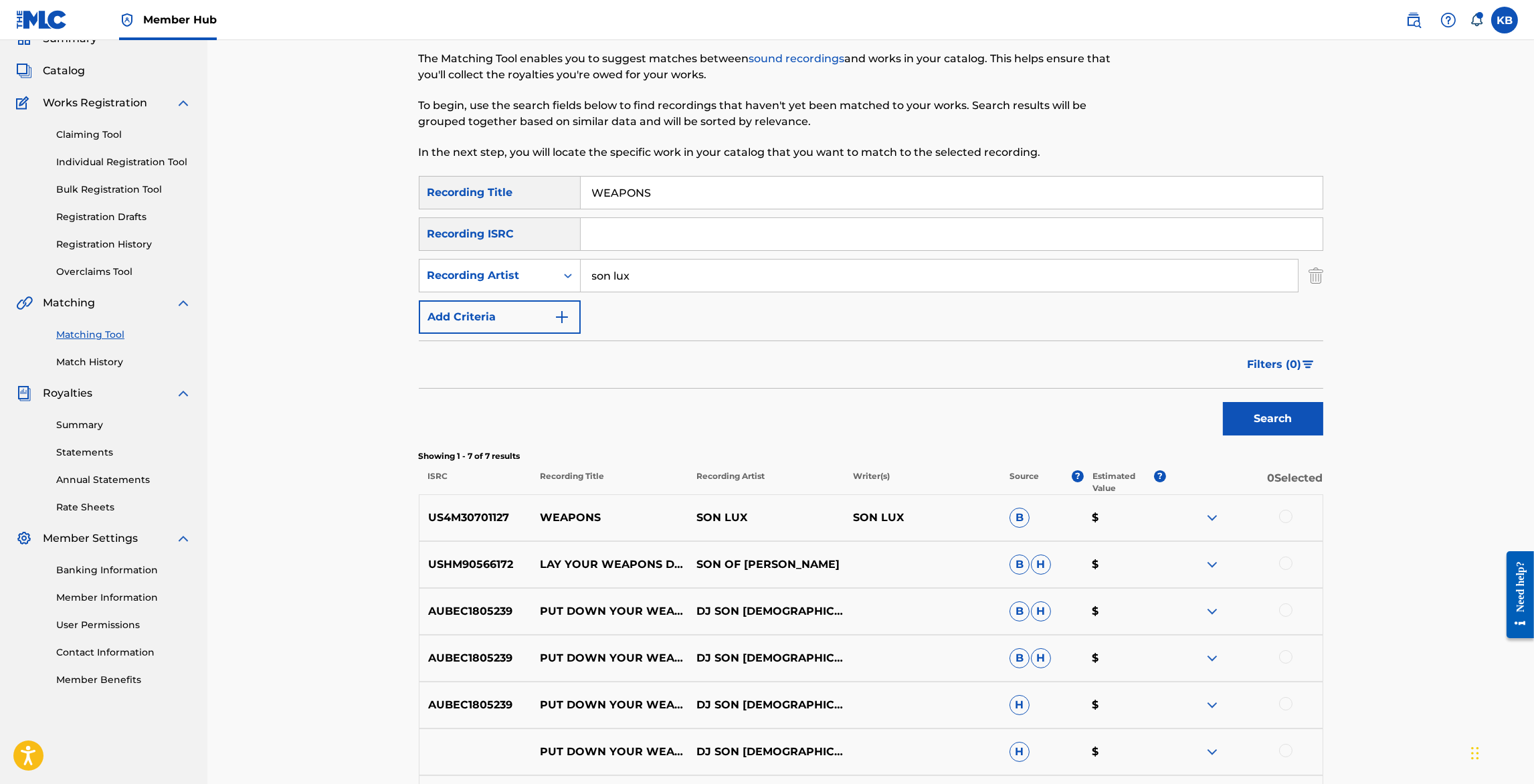
scroll to position [75, 0]
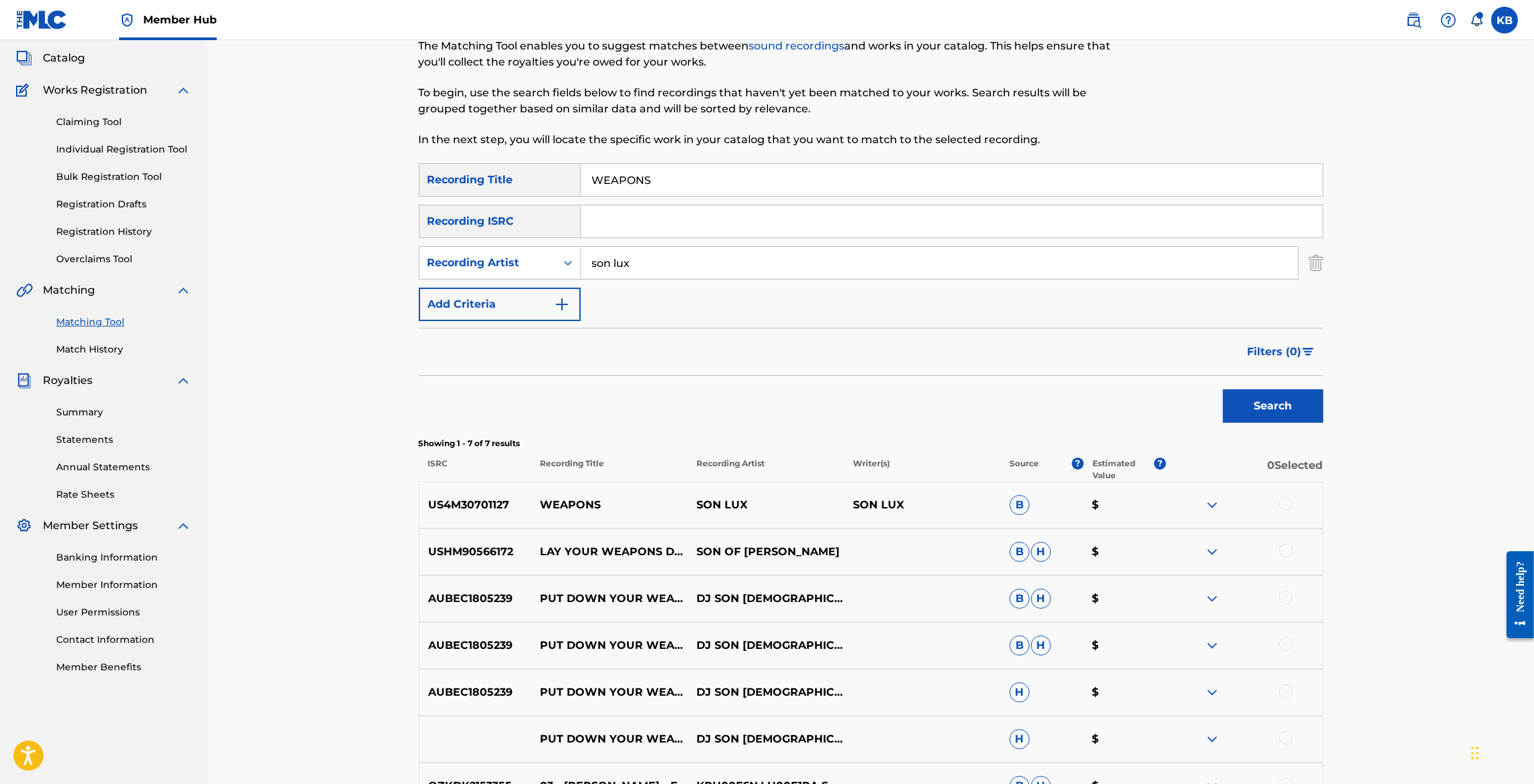
click at [1286, 504] on div at bounding box center [1287, 504] width 14 height 14
click at [914, 682] on button "Match 1 Group" at bounding box center [940, 675] width 148 height 33
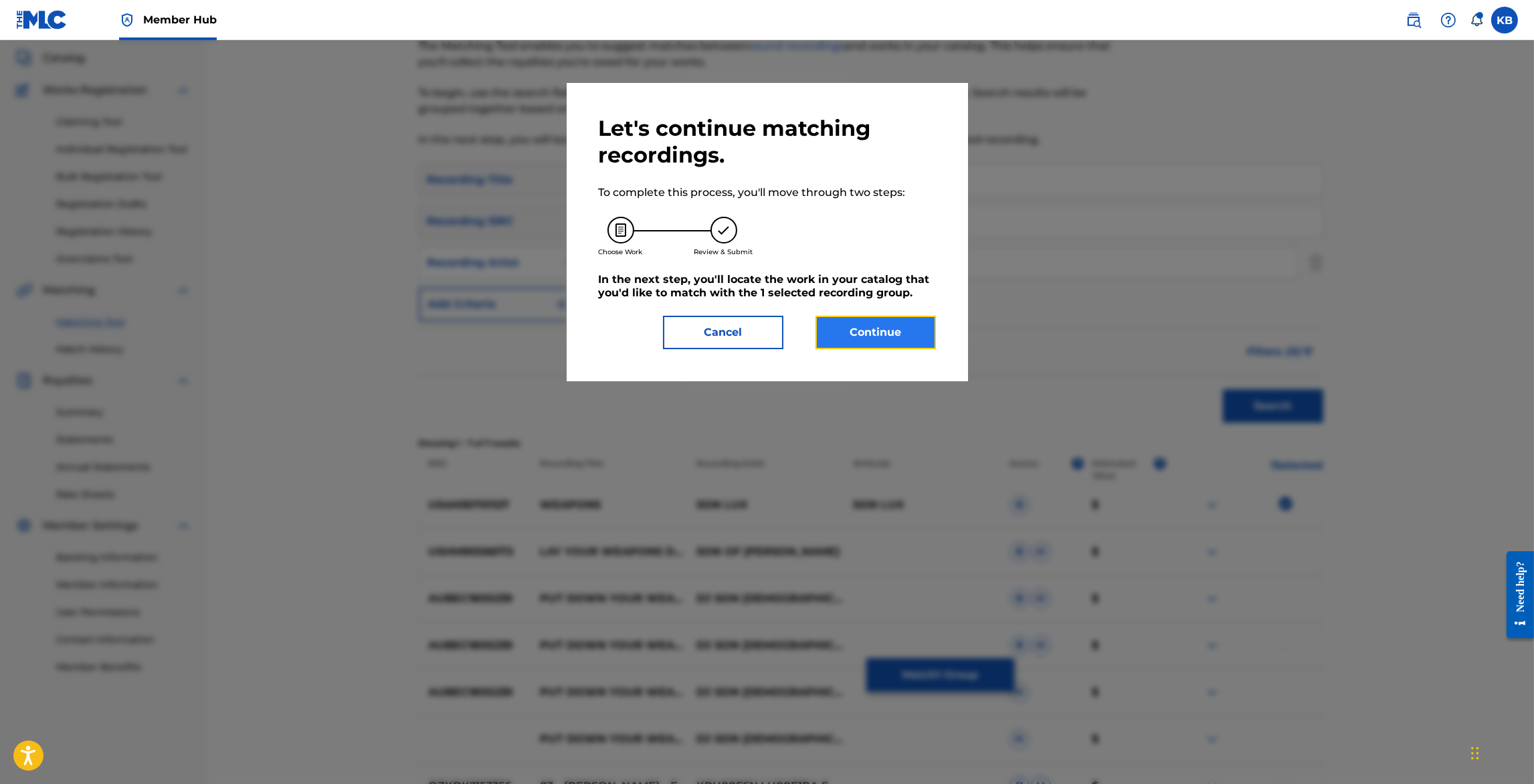
click at [883, 342] on button "Continue" at bounding box center [875, 333] width 121 height 33
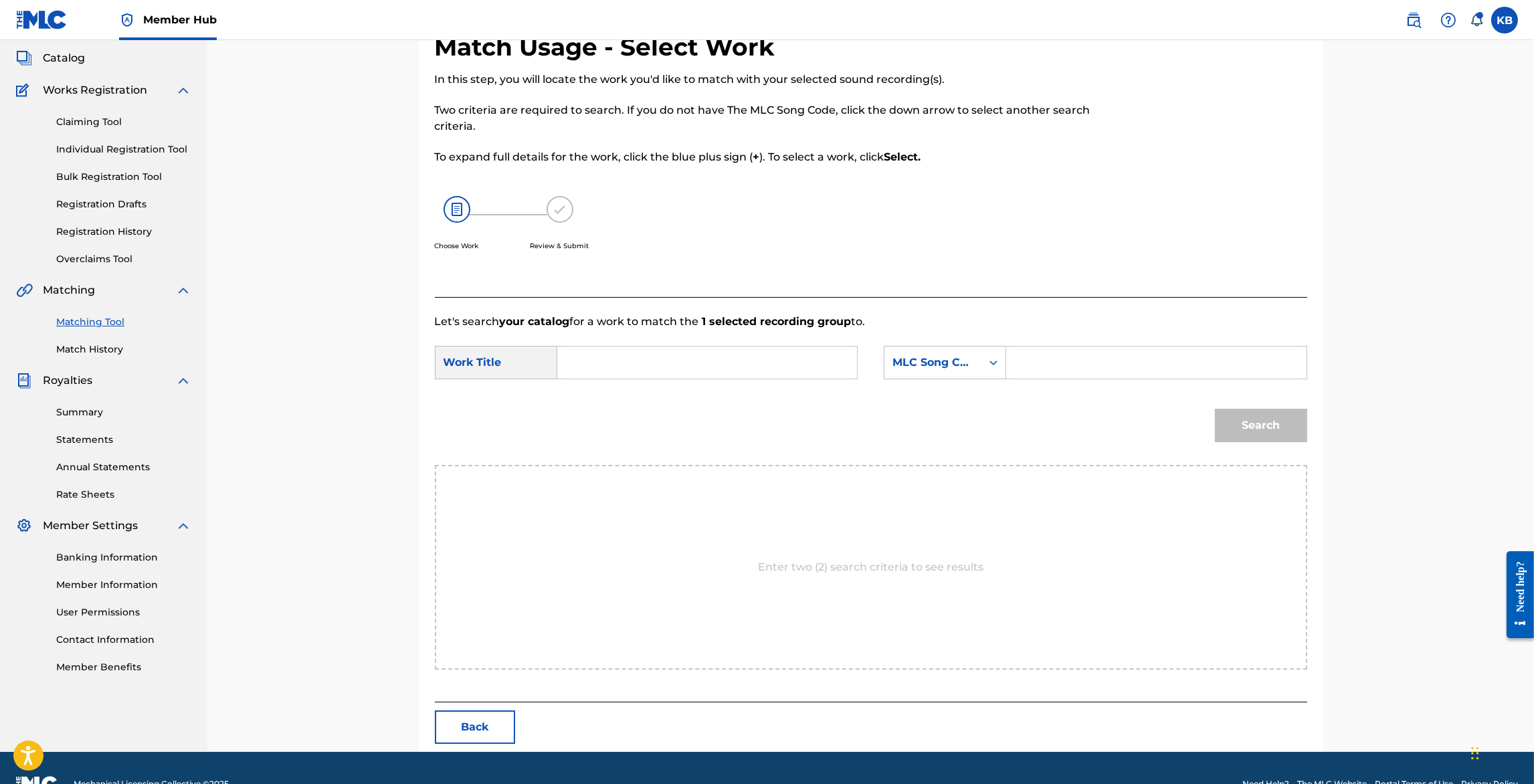
click at [748, 368] on input "Search Form" at bounding box center [708, 362] width 277 height 32
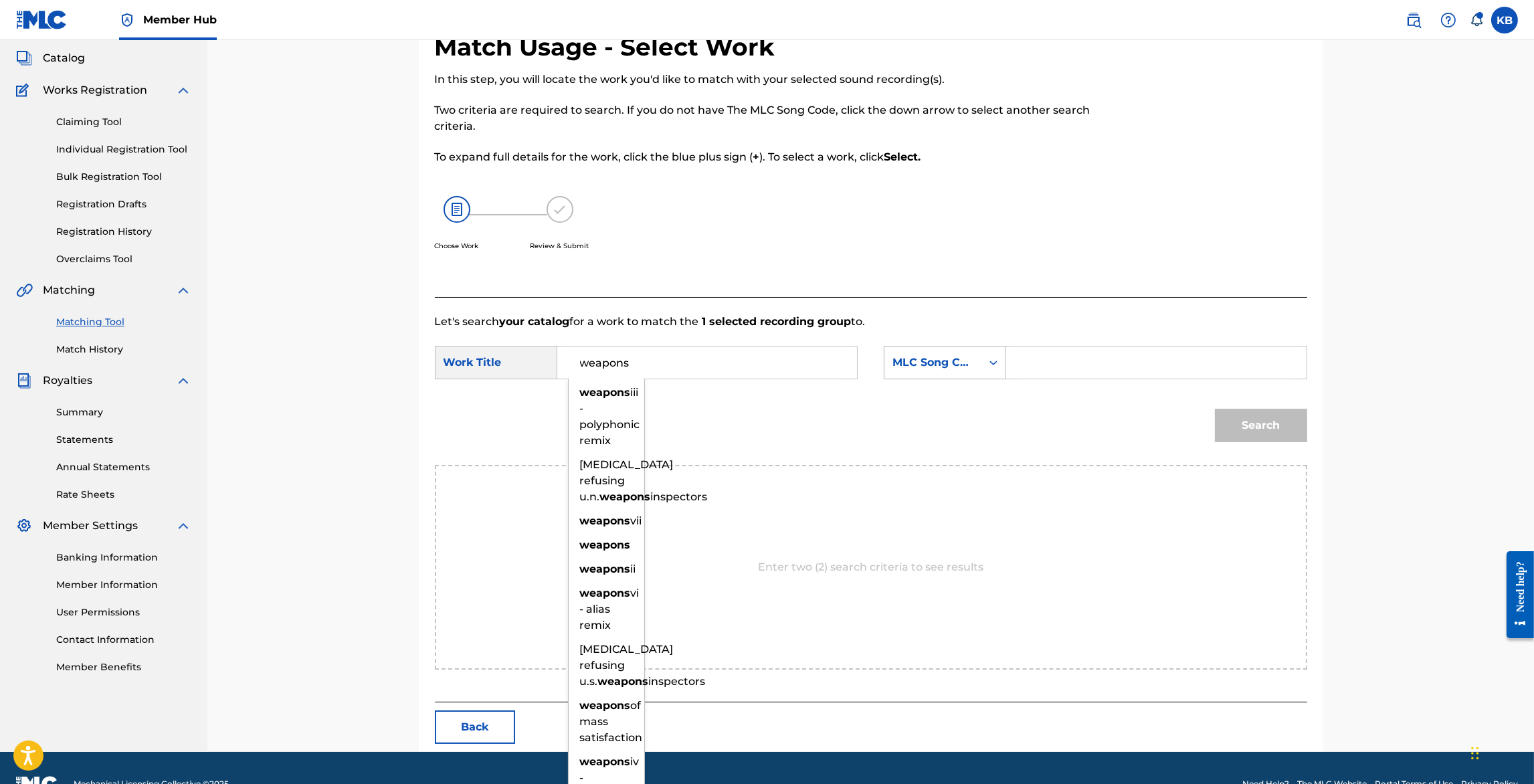
type input "weapons"
click at [969, 363] on div "MLC Song Code" at bounding box center [933, 362] width 81 height 16
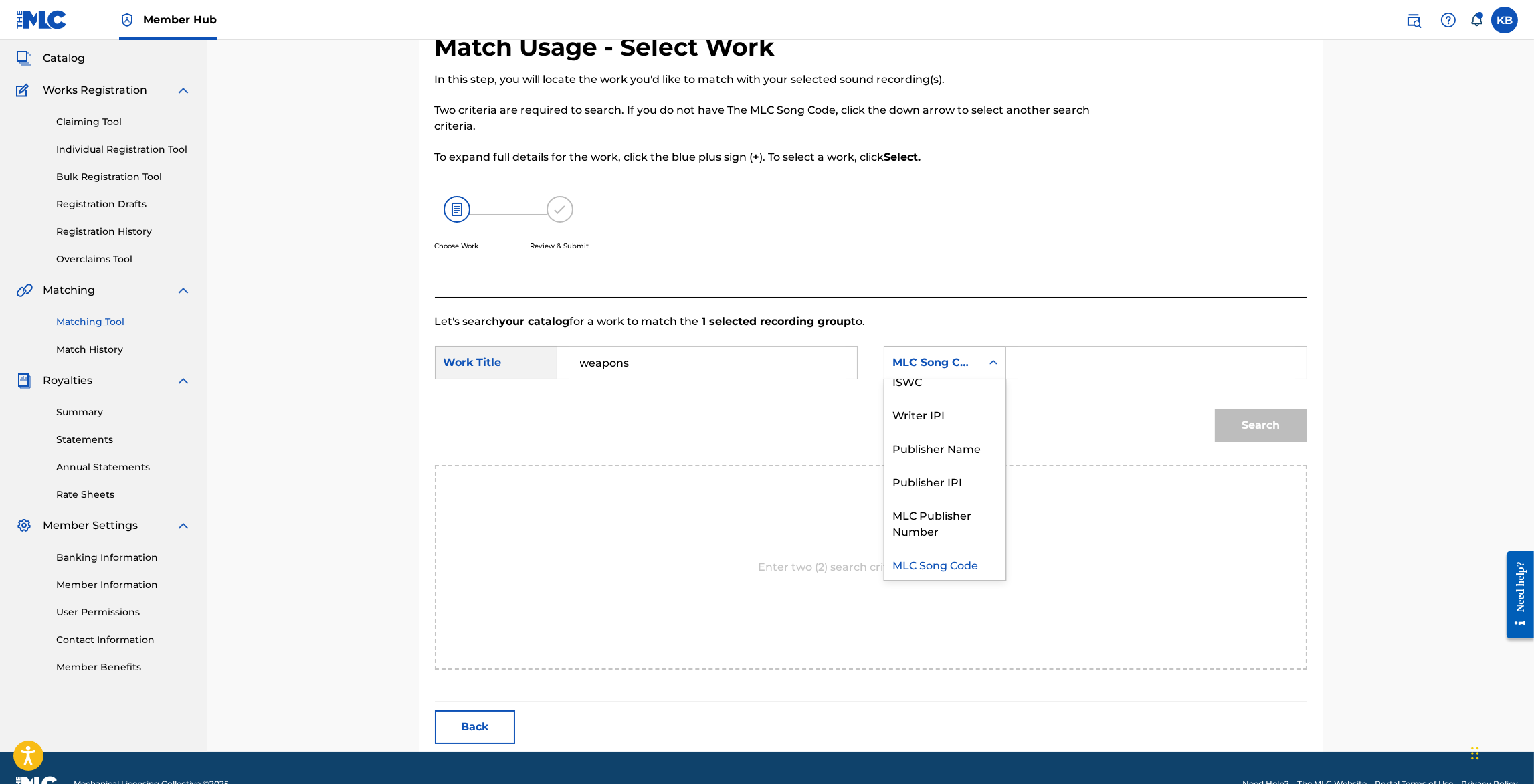
scroll to position [0, 0]
click at [956, 394] on div "Writer Name" at bounding box center [944, 396] width 121 height 33
click at [1084, 368] on input "Search Form" at bounding box center [1156, 362] width 277 height 32
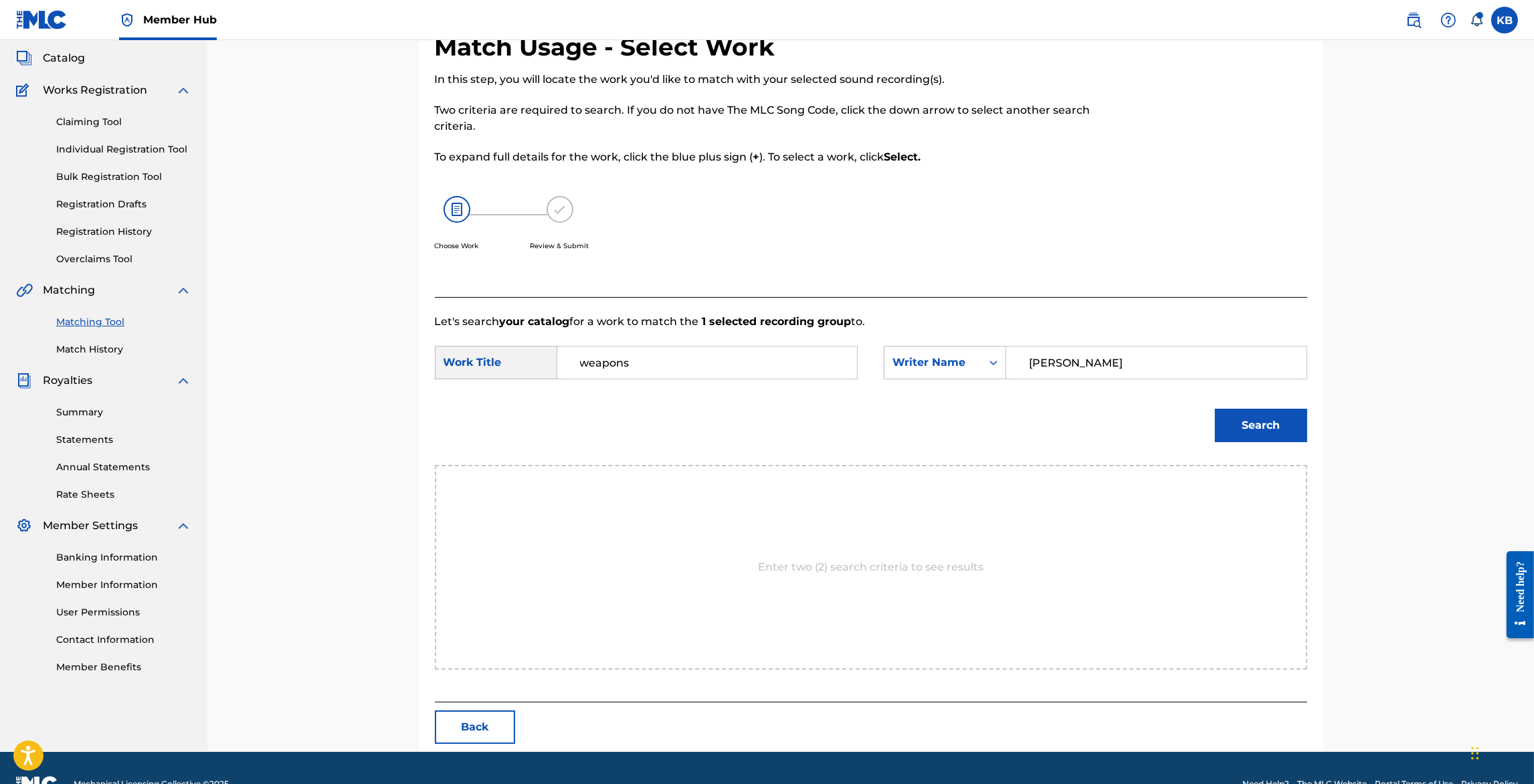
type input "lott"
click at [1215, 409] on button "Search" at bounding box center [1261, 426] width 92 height 33
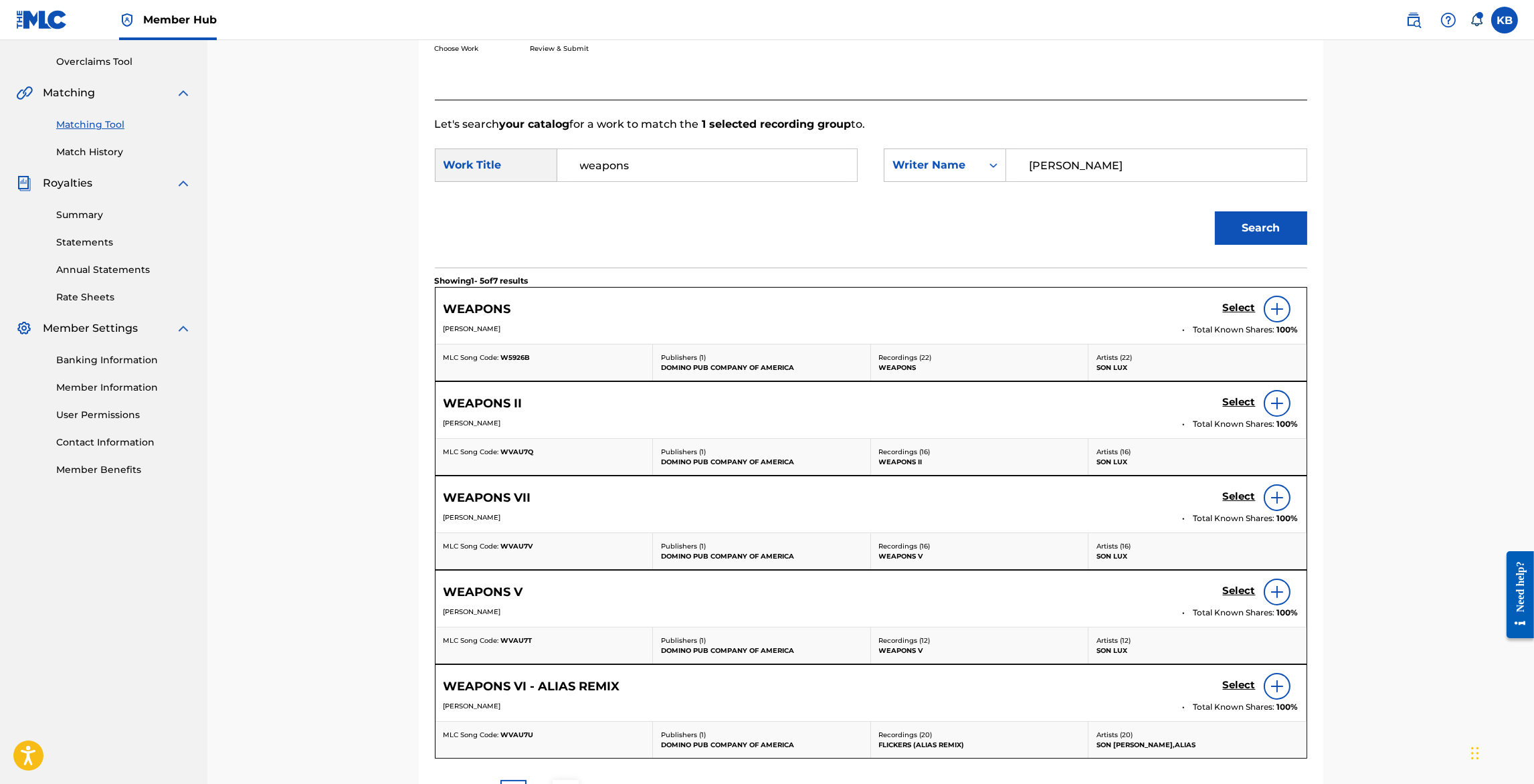
scroll to position [287, 0]
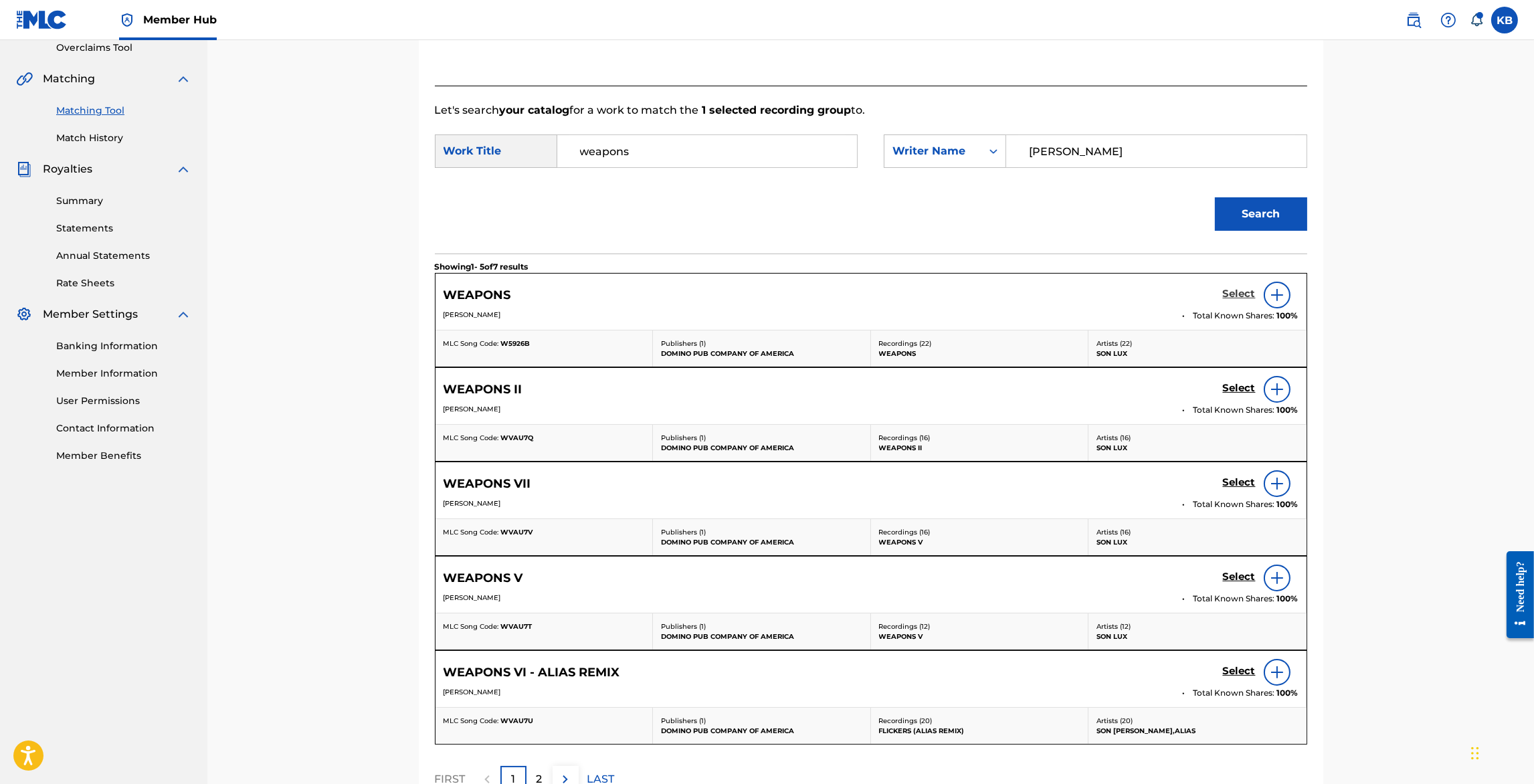
click at [1235, 292] on h5 "Select" at bounding box center [1239, 293] width 32 height 13
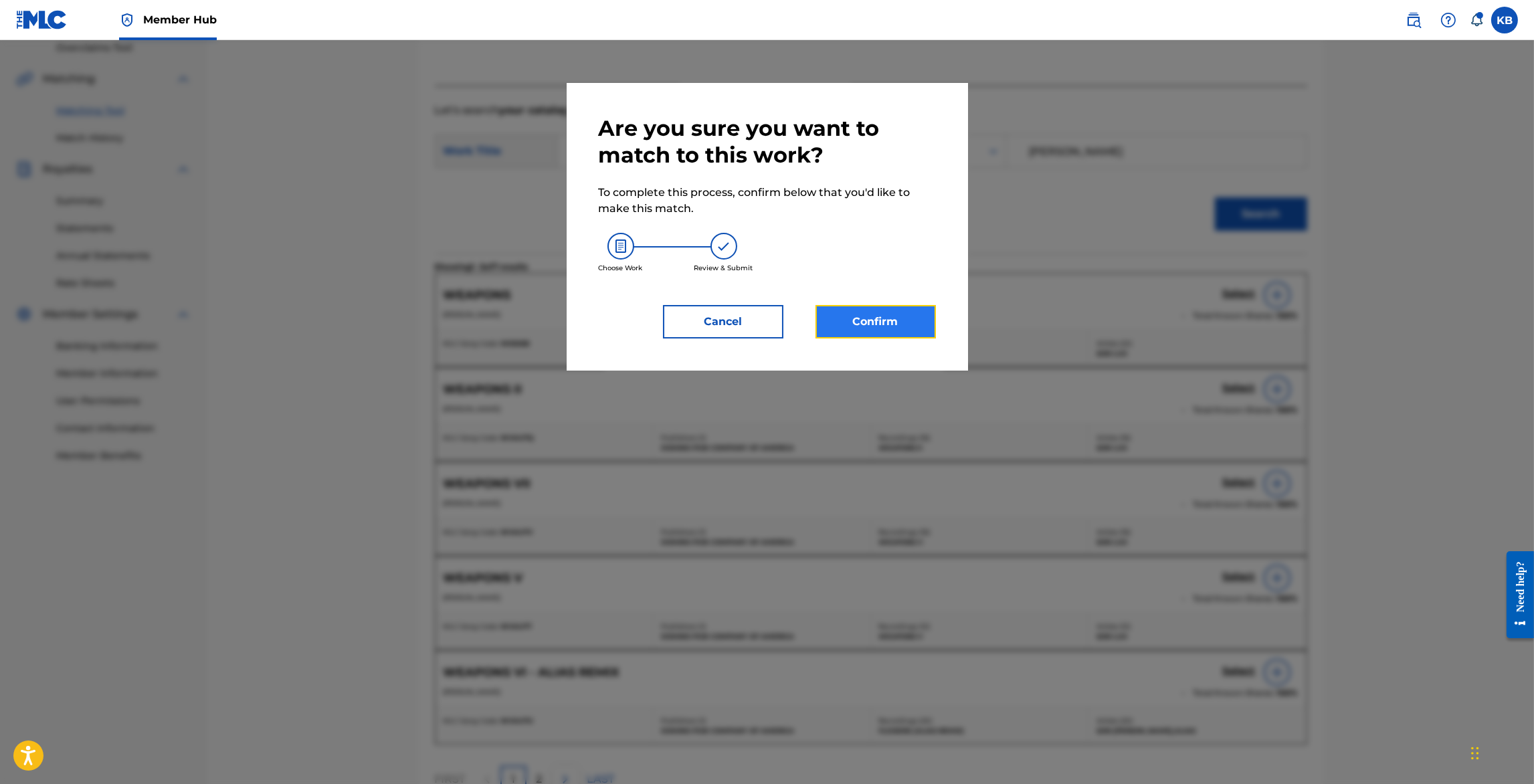
click at [898, 315] on button "Confirm" at bounding box center [875, 322] width 121 height 33
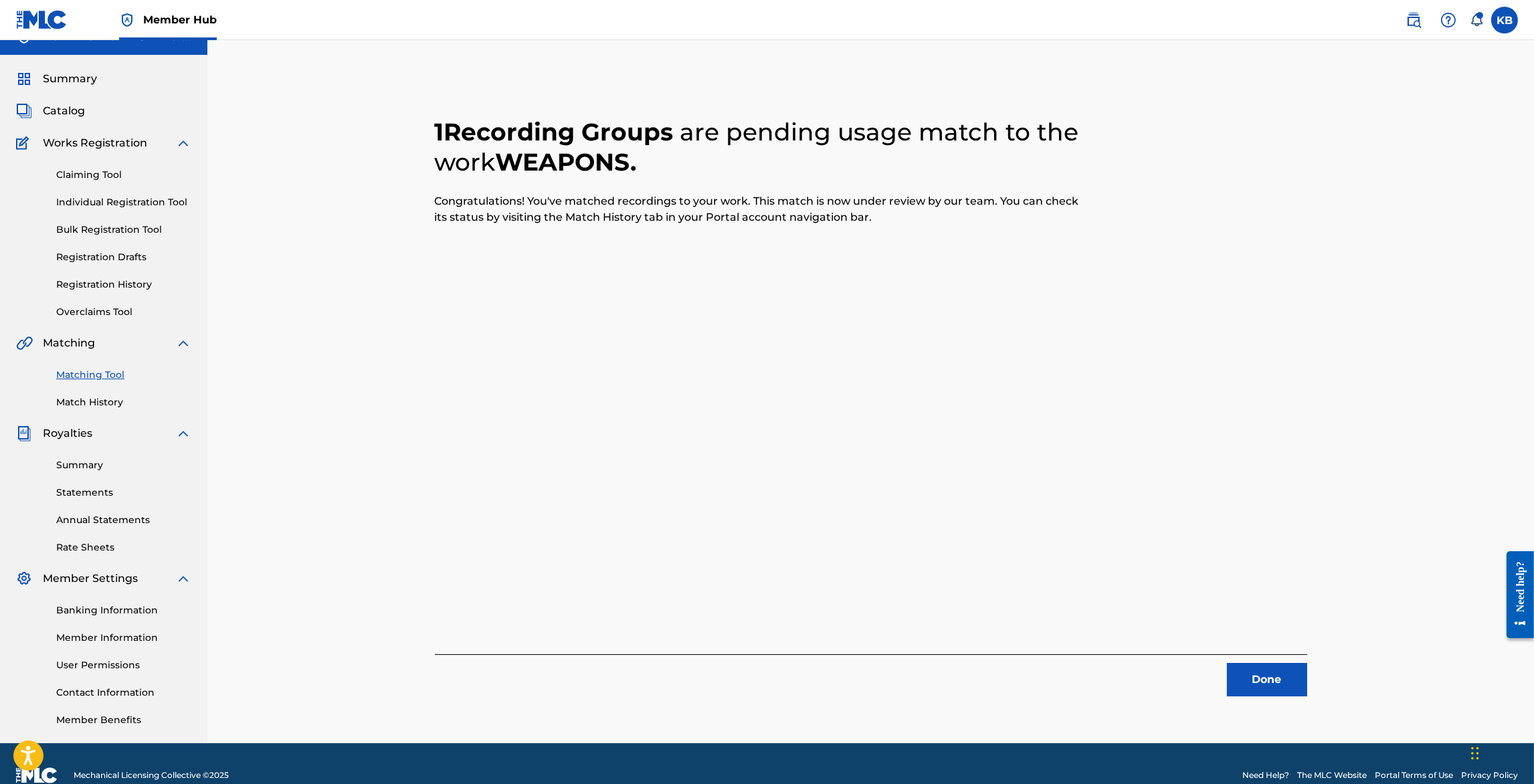
scroll to position [0, 0]
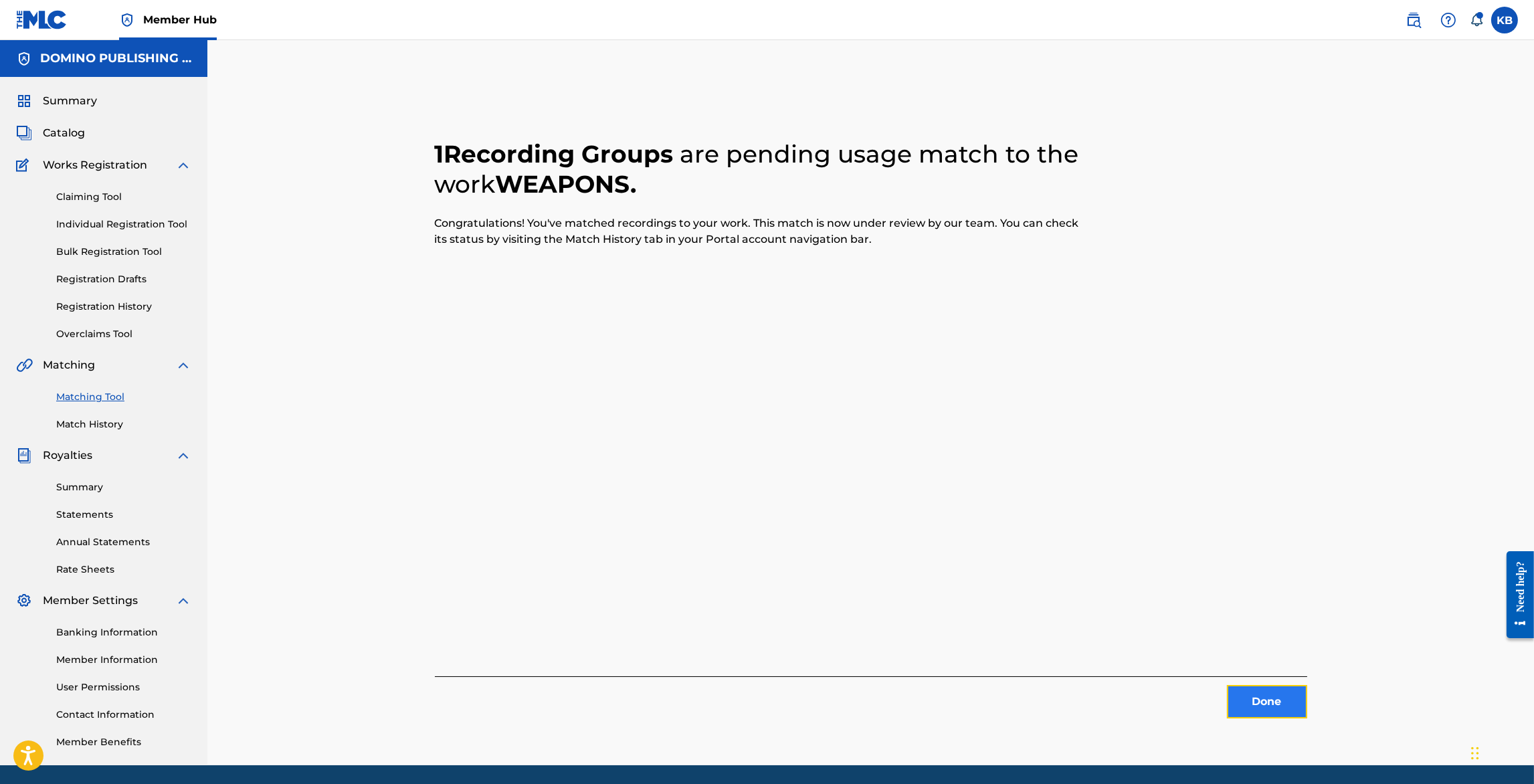
click at [1266, 706] on button "Done" at bounding box center [1267, 702] width 80 height 33
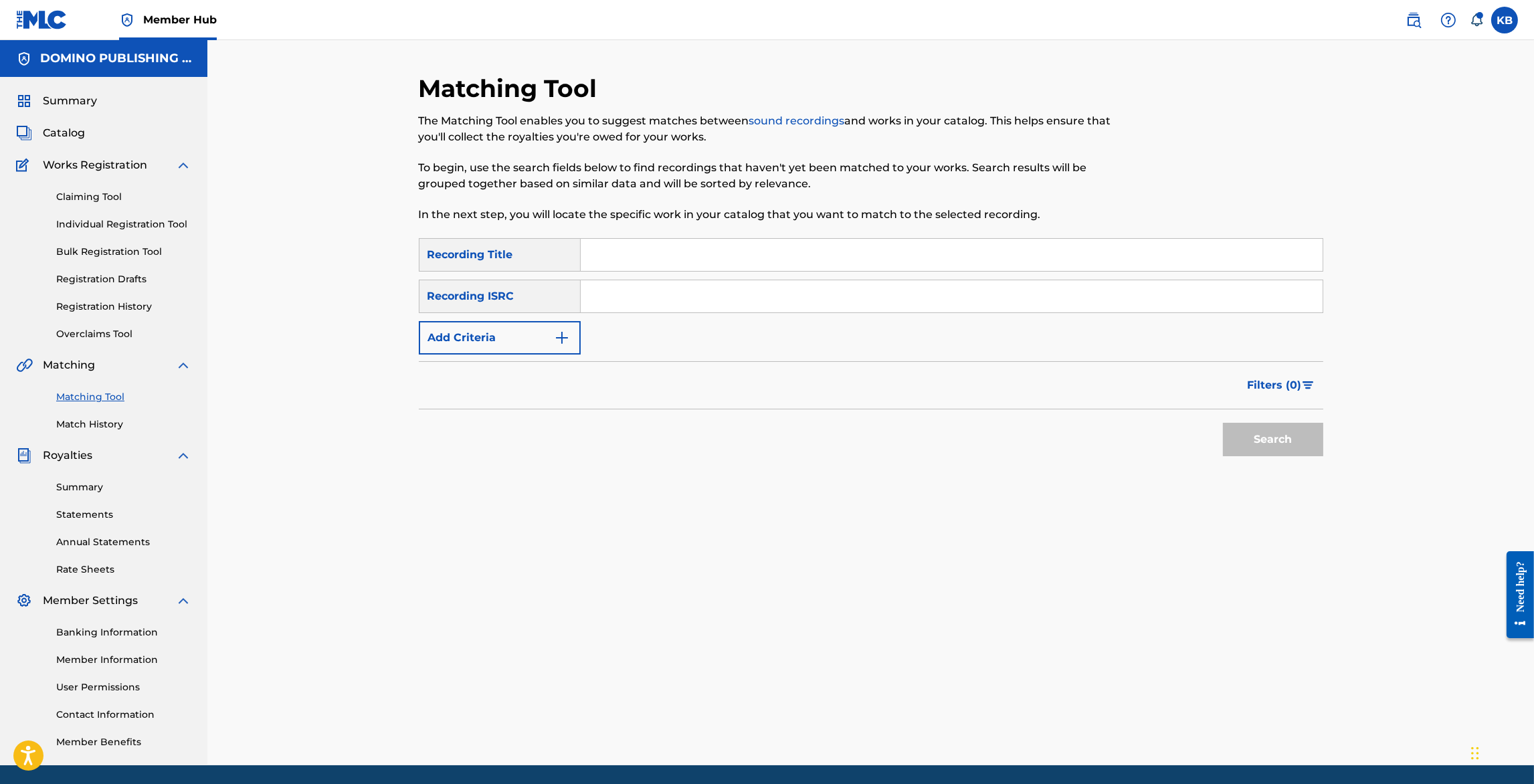
click at [858, 255] on input "Search Form" at bounding box center [952, 254] width 742 height 32
paste input "LOVE LIFE ([PERSON_NAME])"
type input "LOVE LIFE"
click at [503, 328] on button "Add Criteria" at bounding box center [500, 338] width 162 height 33
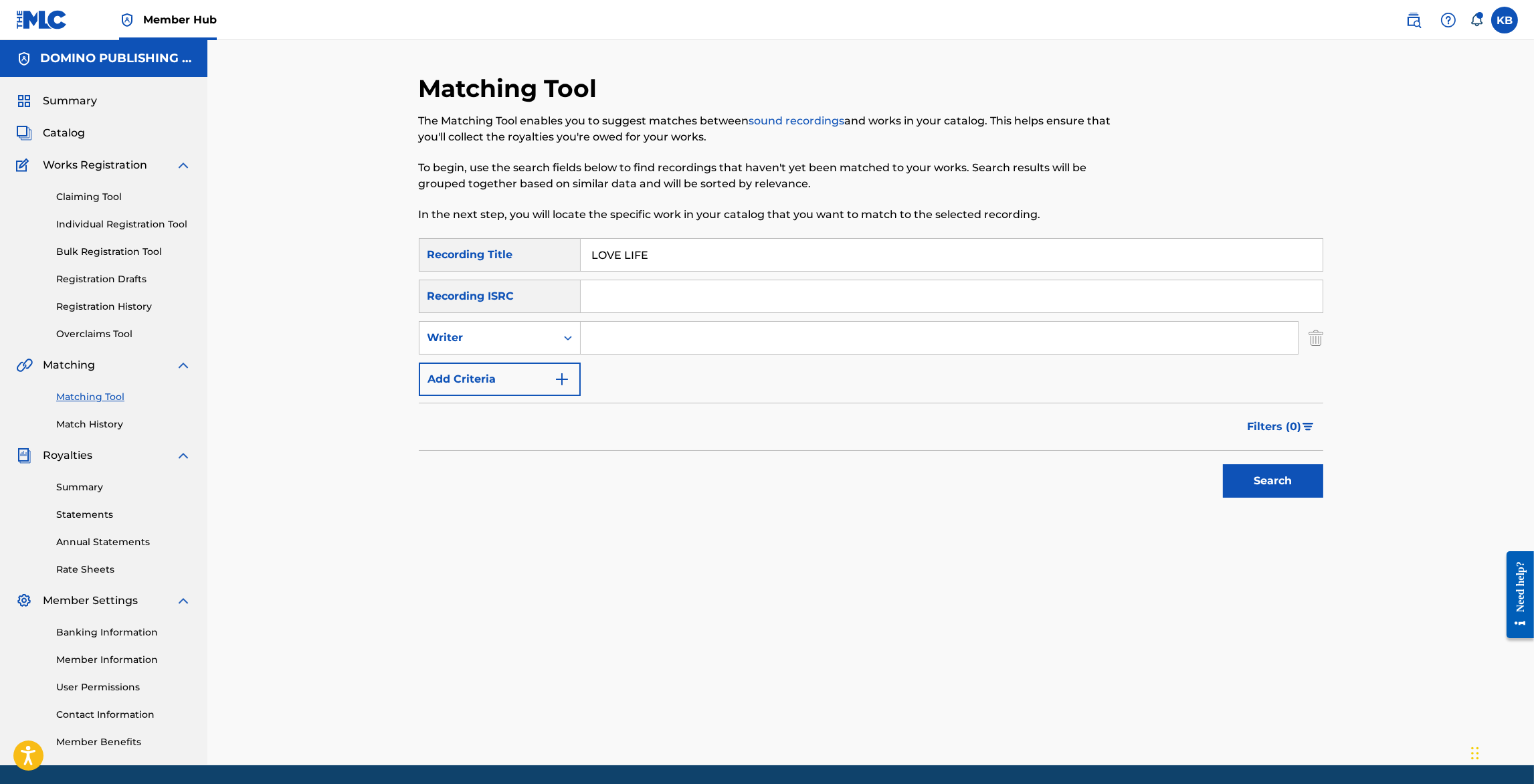
click at [658, 334] on input "Search Form" at bounding box center [939, 338] width 717 height 32
click at [1223, 464] on button "Search" at bounding box center [1273, 481] width 100 height 33
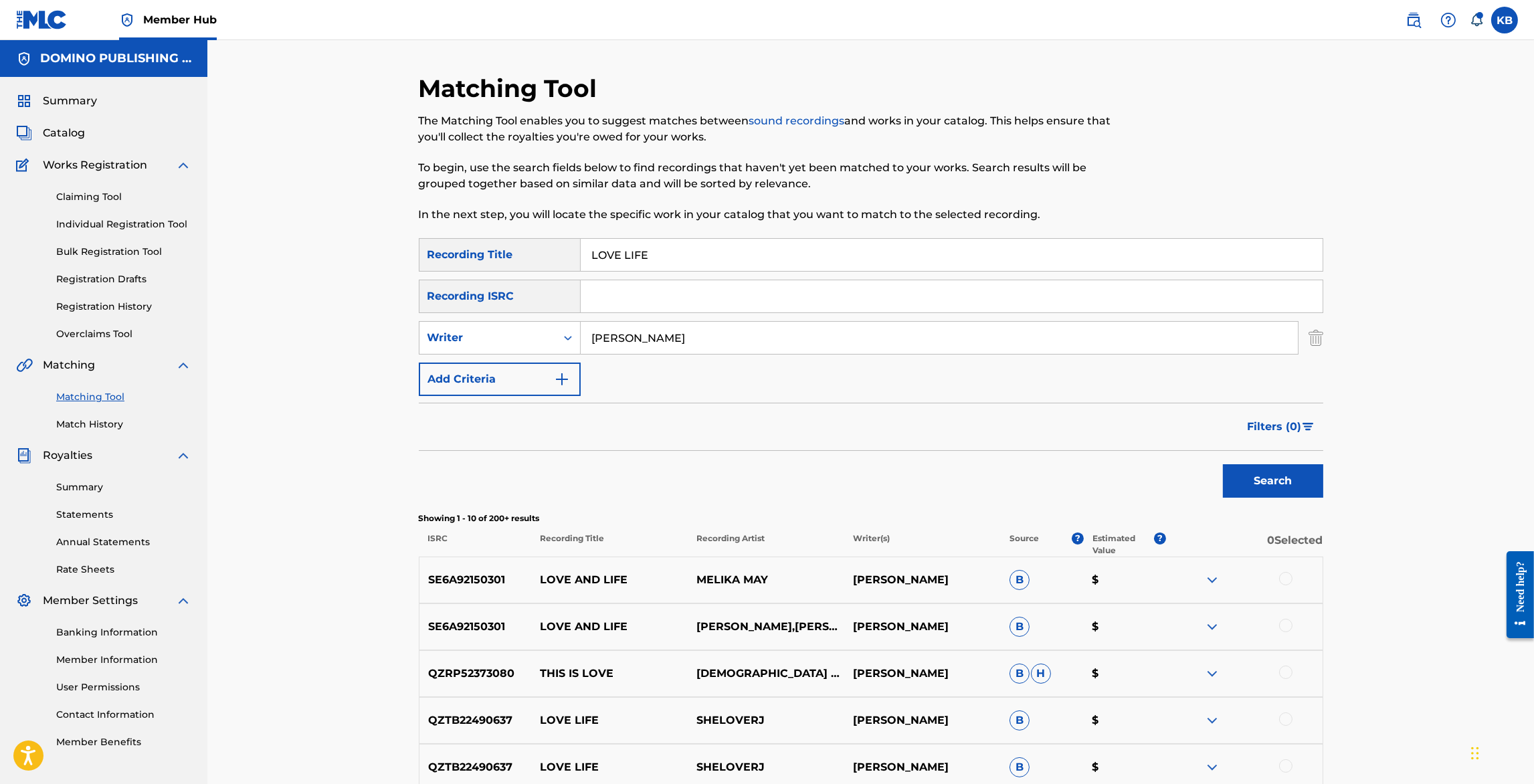
click at [608, 342] on input "[PERSON_NAME]" at bounding box center [939, 338] width 717 height 32
type input "kenny anderson"
click at [1223, 464] on button "Search" at bounding box center [1273, 481] width 100 height 33
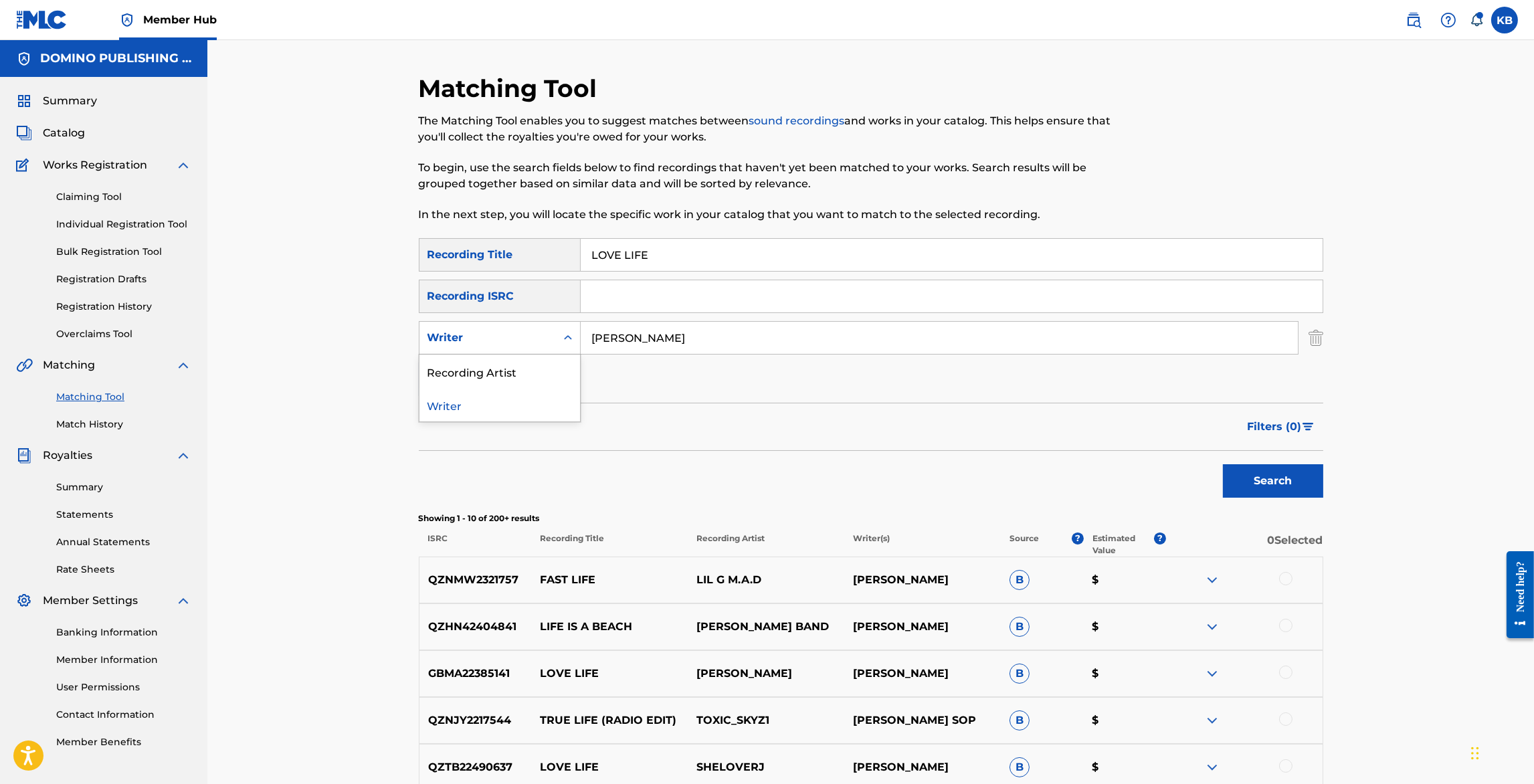
click at [544, 331] on div "Writer" at bounding box center [488, 338] width 121 height 16
click at [489, 378] on div "Recording Artist" at bounding box center [501, 371] width 161 height 33
click at [687, 340] on input "Search Form" at bounding box center [939, 338] width 717 height 32
type input "king creosote"
click at [1223, 464] on button "Search" at bounding box center [1273, 481] width 100 height 33
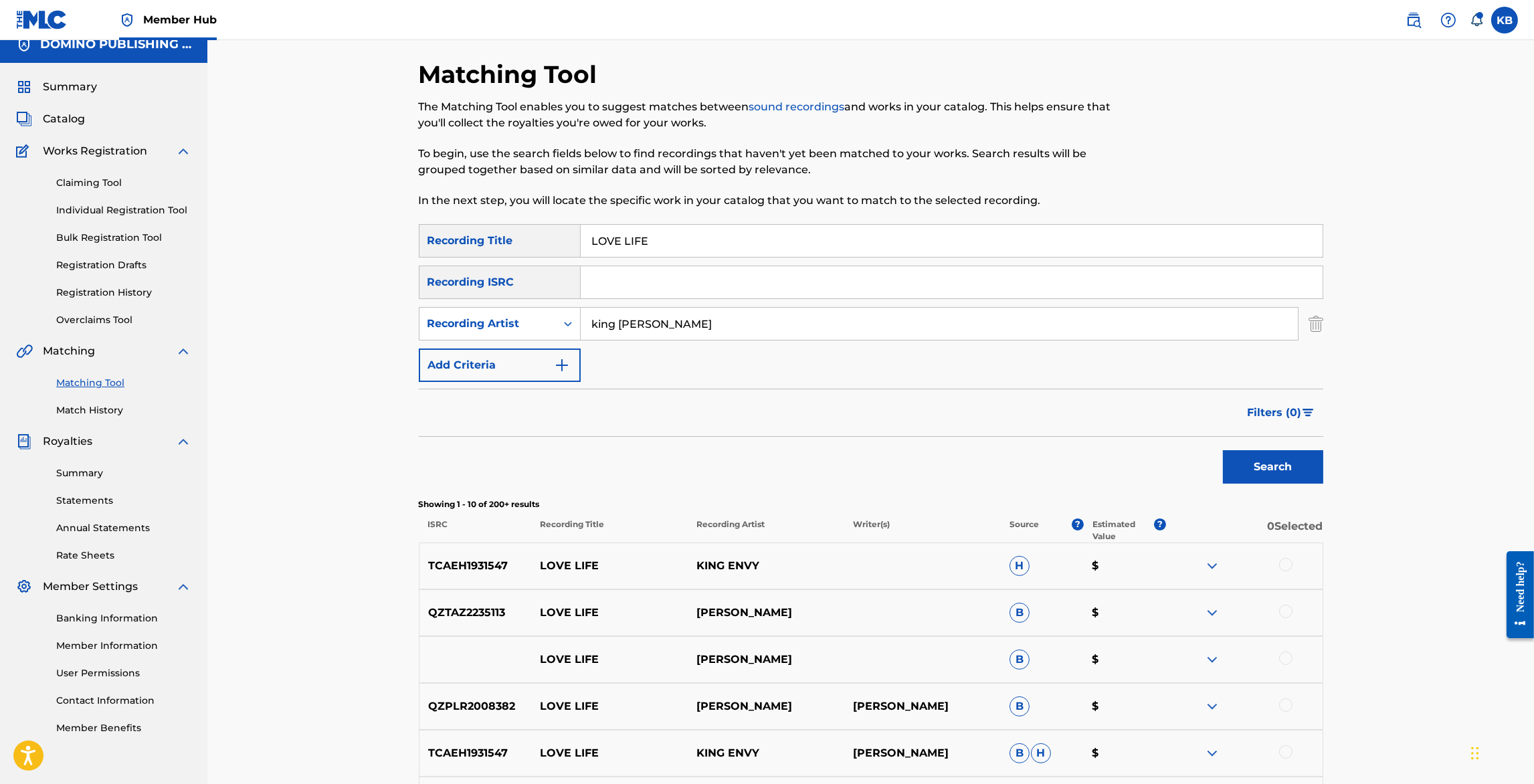
scroll to position [26, 0]
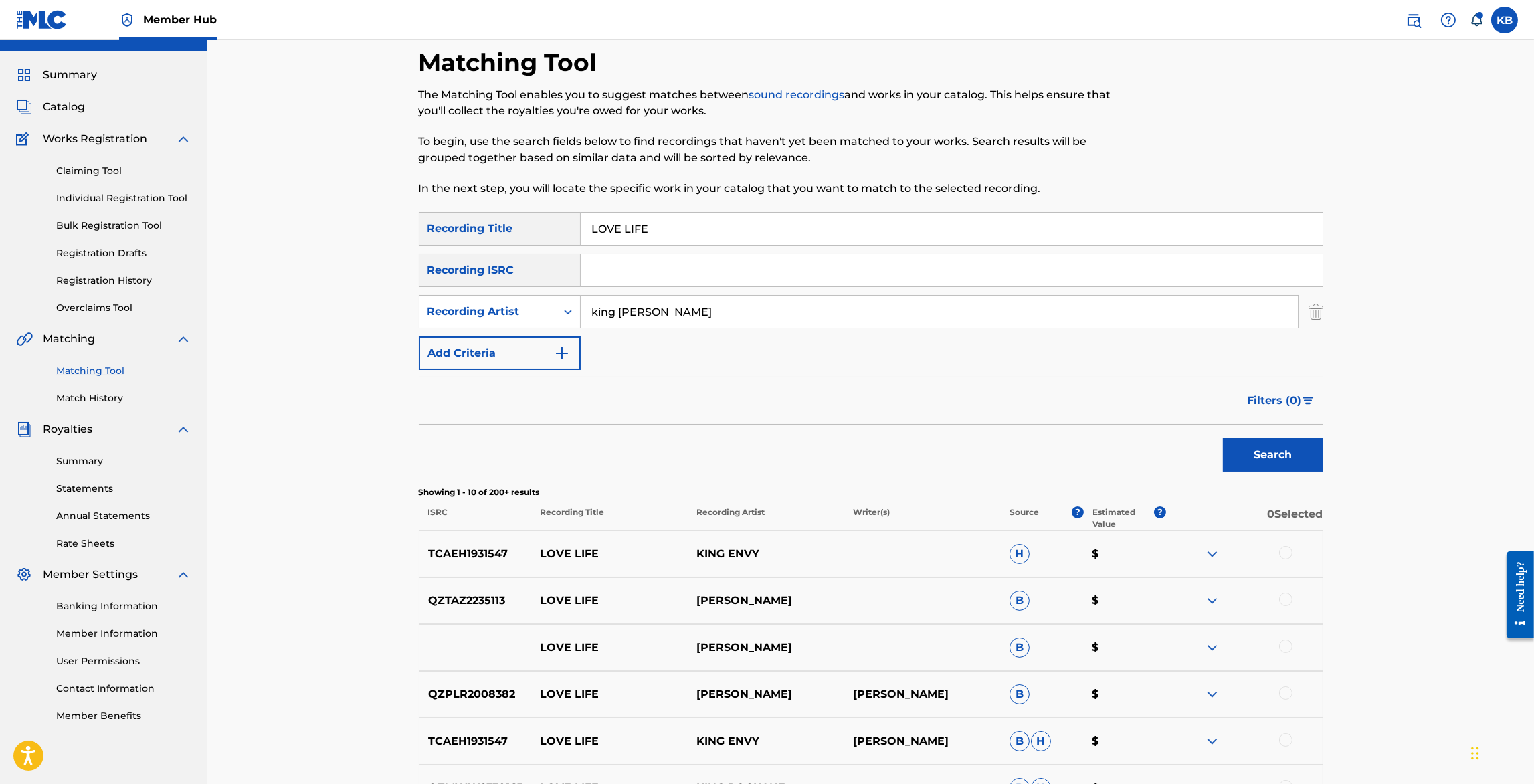
drag, startPoint x: 682, startPoint y: 236, endPoint x: 691, endPoint y: 196, distance: 41.0
click at [691, 196] on div "Matching Tool The Matching Tool enables you to suggest matches between sound re…" at bounding box center [872, 573] width 905 height 1052
click at [1223, 439] on button "Search" at bounding box center [1273, 455] width 100 height 33
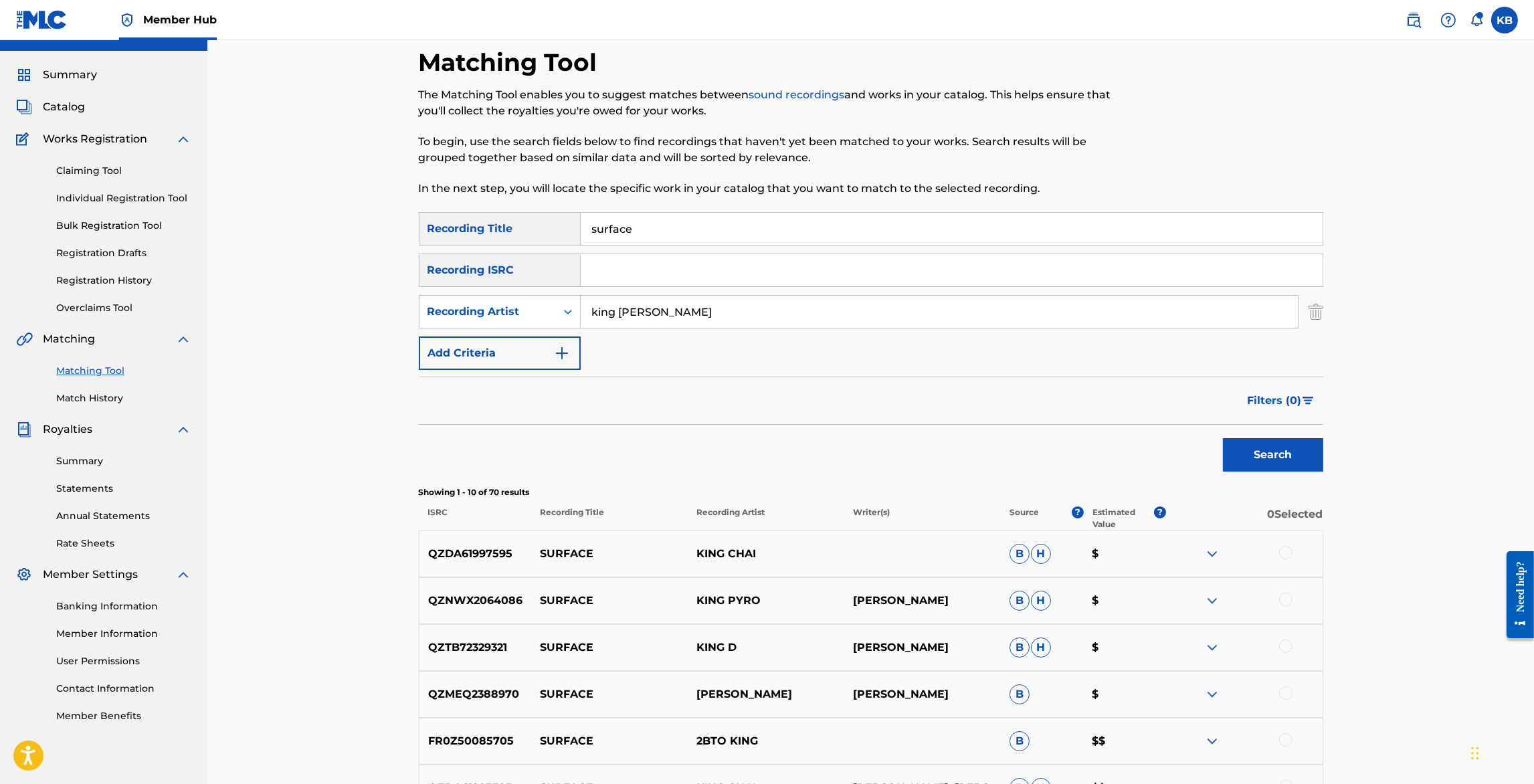
drag, startPoint x: 1006, startPoint y: 215, endPoint x: 1002, endPoint y: 230, distance: 15.5
click at [1004, 222] on input "surface" at bounding box center [952, 229] width 742 height 32
click at [1003, 231] on input "surface" at bounding box center [952, 229] width 742 height 32
paste input "ECHO DISSOLVE (HOPKINS)"
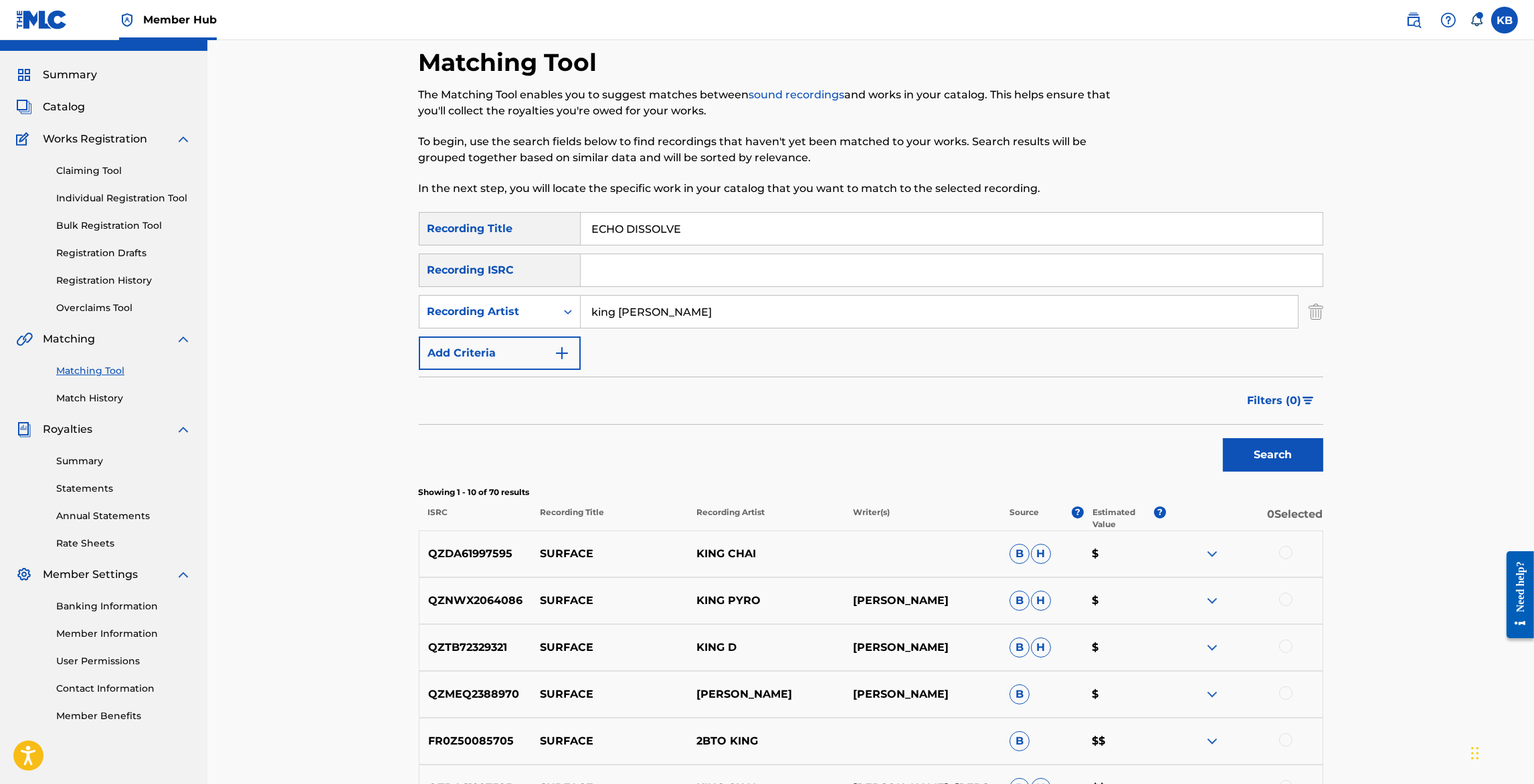
type input "ECHO DISSOLVE"
drag, startPoint x: 701, startPoint y: 306, endPoint x: 735, endPoint y: 223, distance: 89.7
click at [729, 235] on div "SearchWithCriteria60933724-fbc3-4d4c-a6c9-d410ba13b172 Recording Title ECHO DIS…" at bounding box center [872, 290] width 905 height 158
type input "jon hopkins"
click at [1223, 439] on button "Search" at bounding box center [1273, 455] width 100 height 33
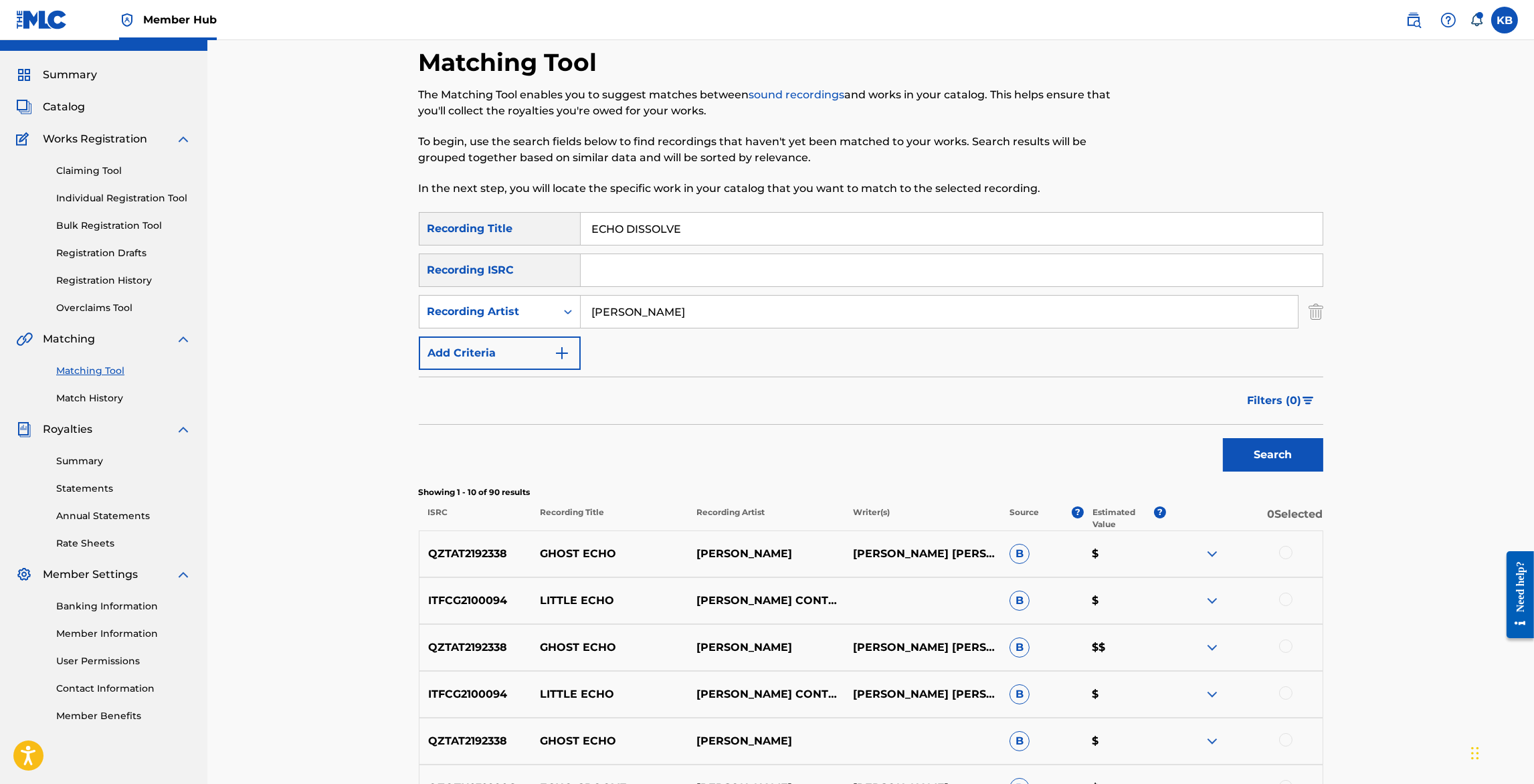
scroll to position [0, 0]
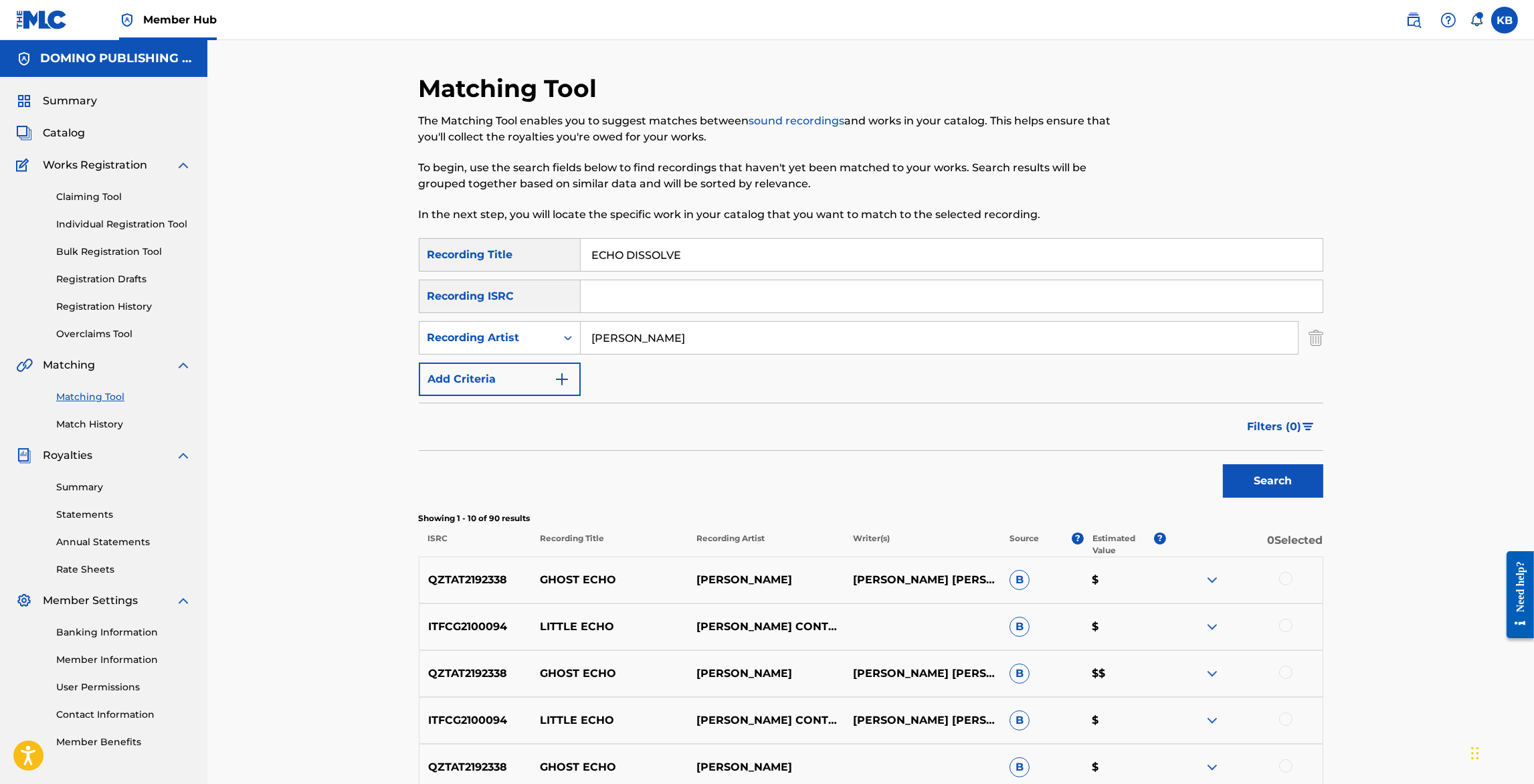
drag, startPoint x: 1075, startPoint y: 257, endPoint x: 1088, endPoint y: 199, distance: 59.4
click at [1088, 200] on div "Matching Tool The Matching Tool enables you to suggest matches between sound re…" at bounding box center [872, 600] width 905 height 1052
paste input "SOON-TO-BE INNOCENT FUN/LET'S SEE (RUSSELL)"
type input "SOON-TO-BE INNOCENT FUN/LET'S SEE"
drag, startPoint x: 687, startPoint y: 334, endPoint x: 708, endPoint y: 265, distance: 72.1
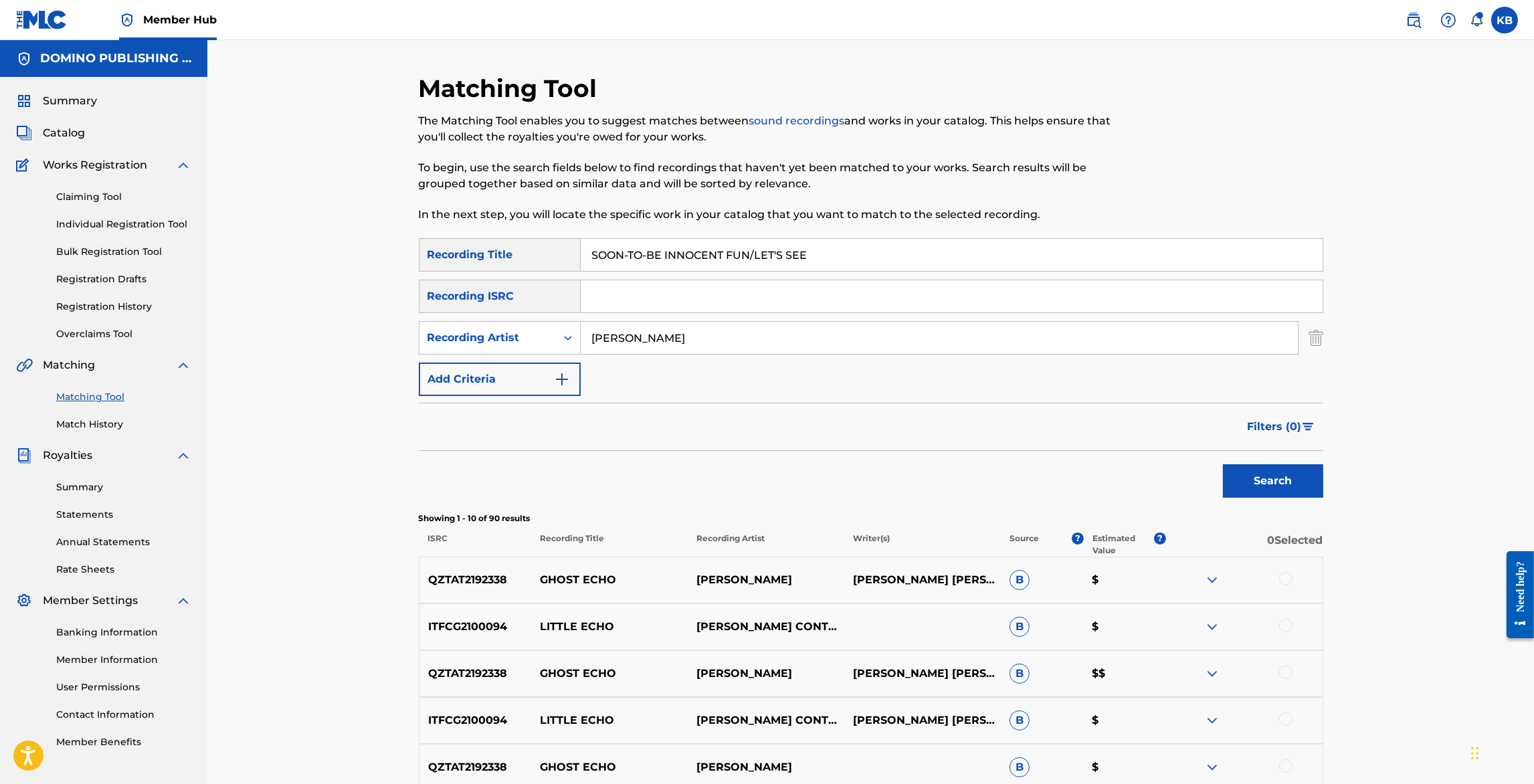
click at [705, 271] on div "SearchWithCriteria60933724-fbc3-4d4c-a6c9-d410ba13b172 Recording Title SOON-TO-…" at bounding box center [872, 317] width 905 height 158
type input "arthur russell"
click at [1223, 464] on button "Search" at bounding box center [1273, 481] width 100 height 33
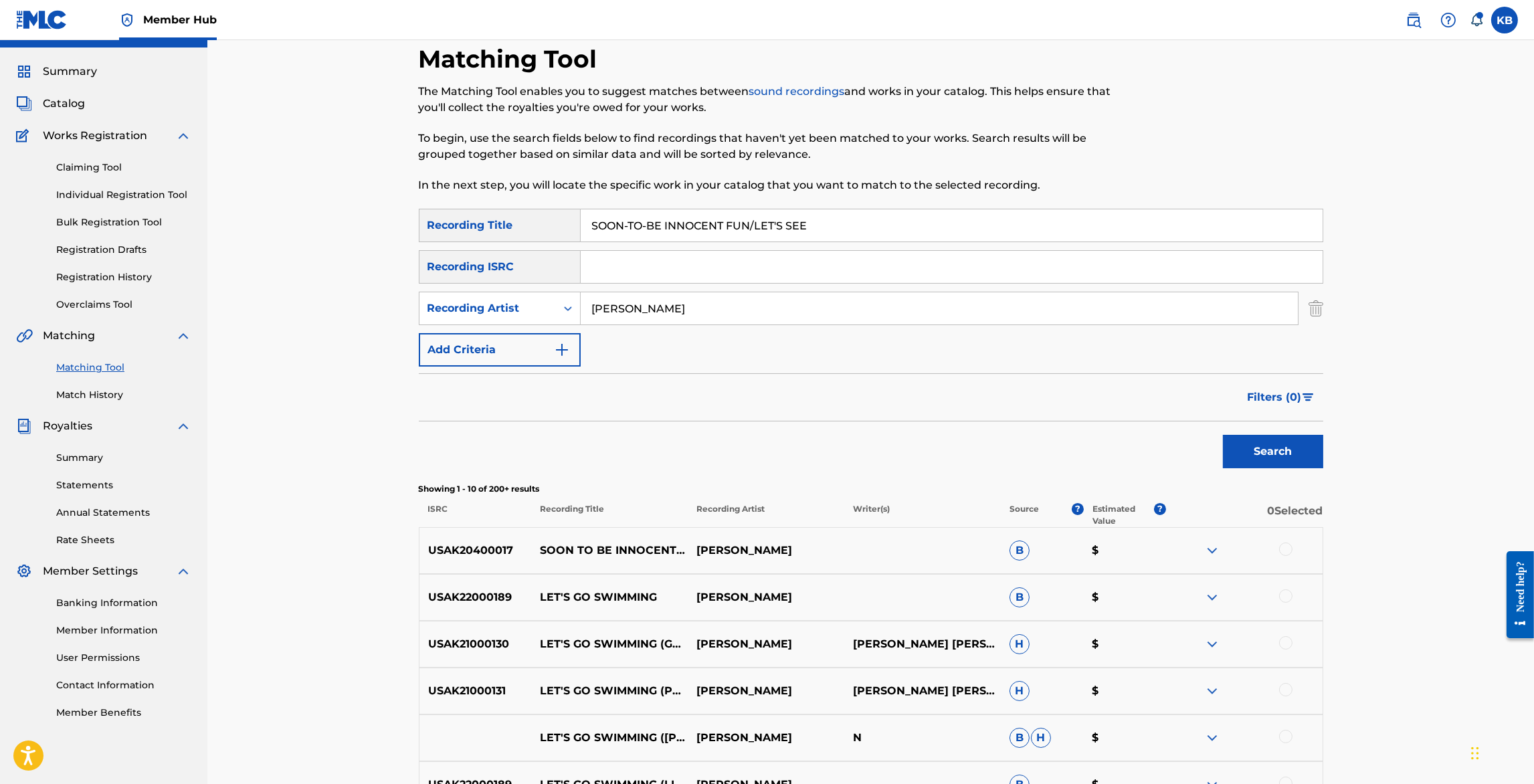
scroll to position [51, 0]
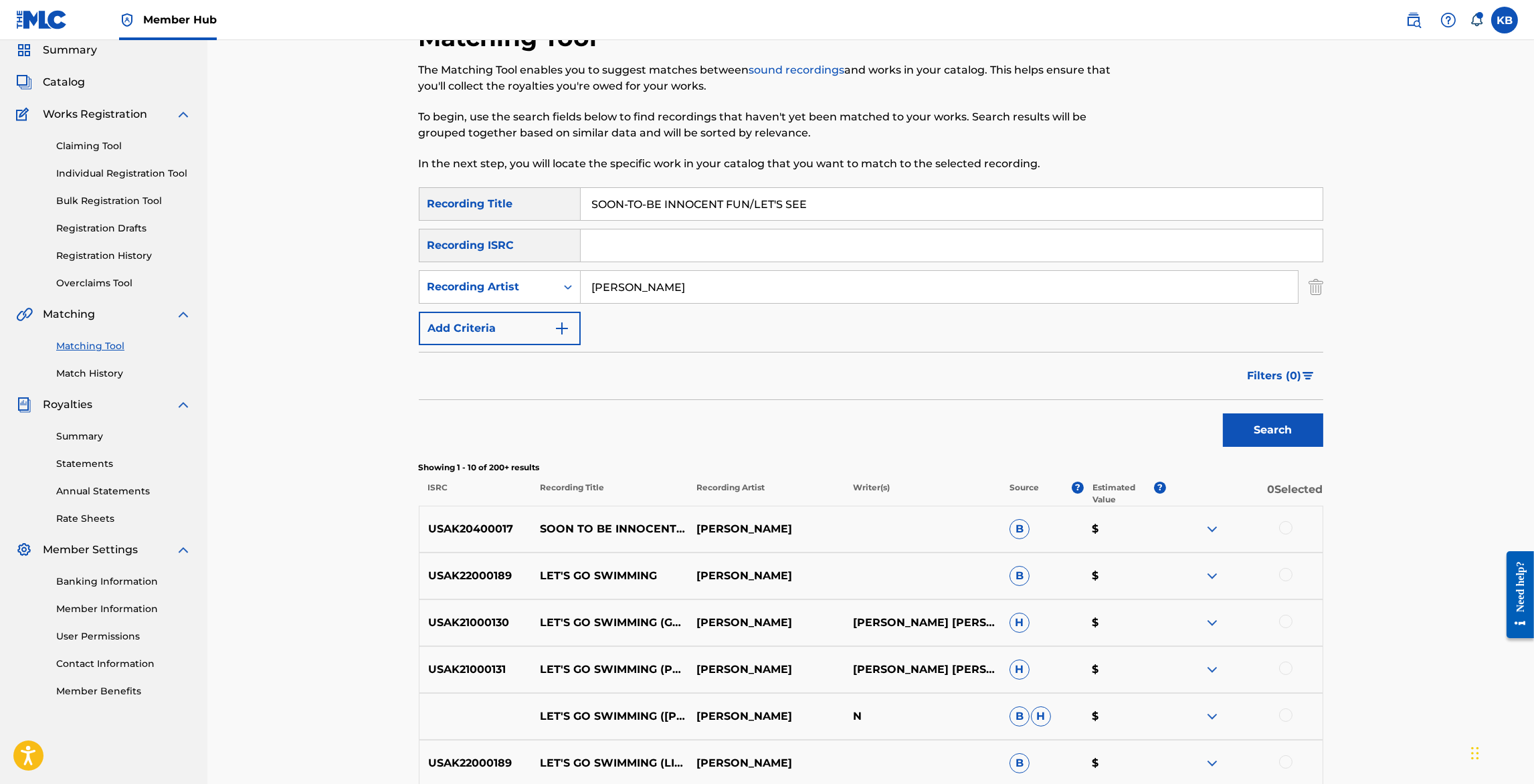
click at [1284, 527] on div at bounding box center [1287, 528] width 14 height 14
click at [932, 667] on button "Match 1 Group" at bounding box center [940, 675] width 148 height 33
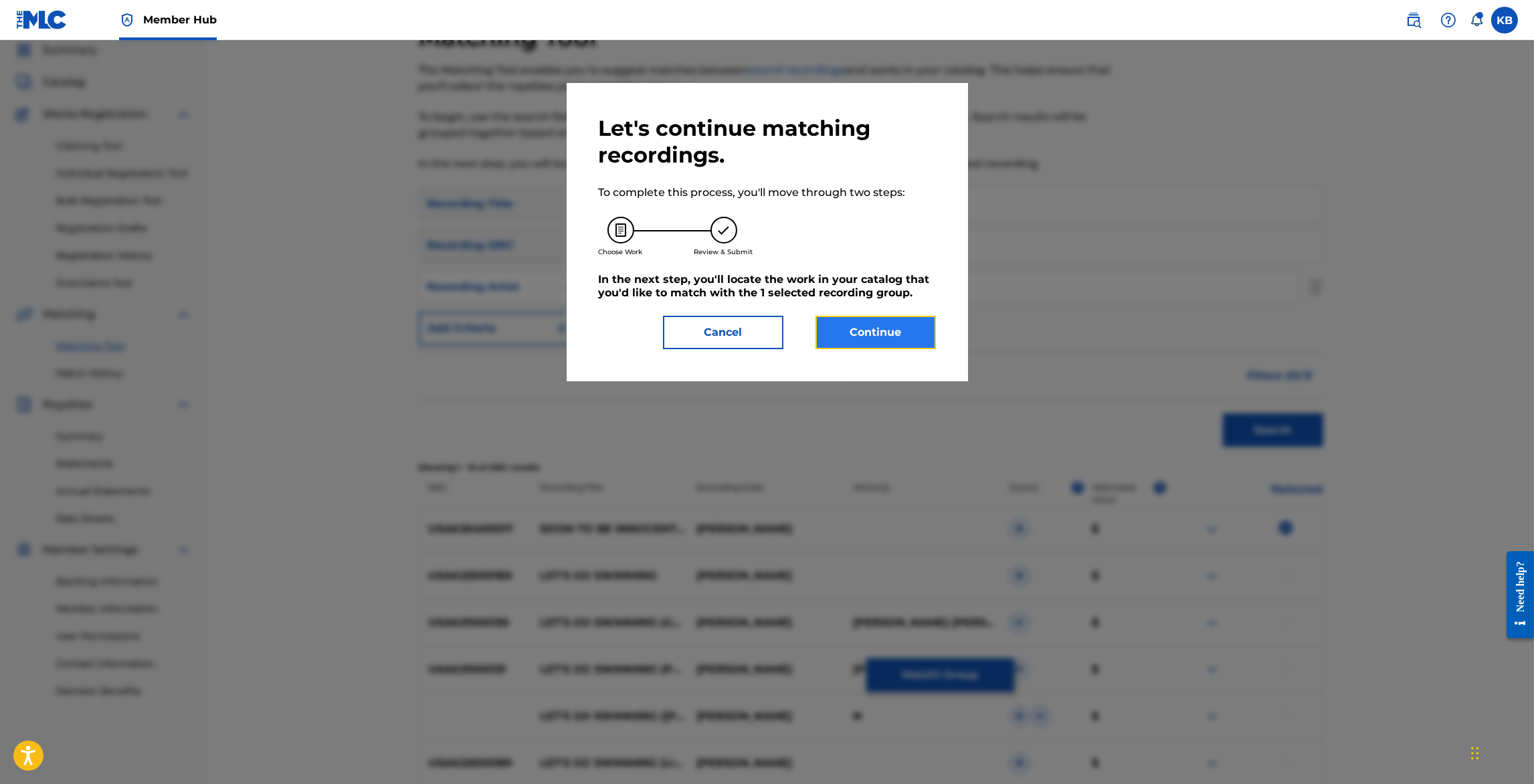
click at [859, 329] on button "Continue" at bounding box center [875, 333] width 121 height 33
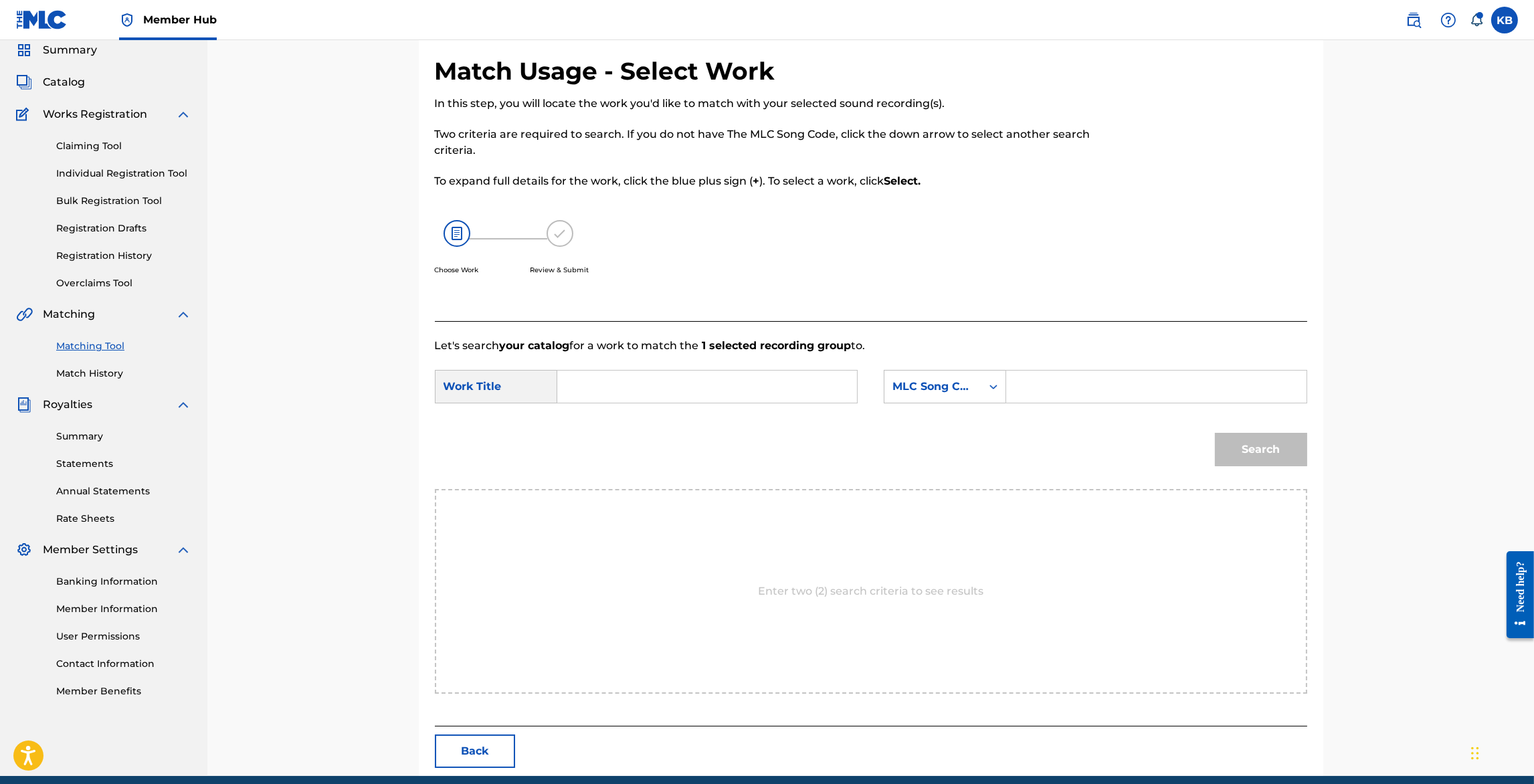
click at [726, 407] on div "SearchWithCriteria59b4251d-2d1f-4994-a4ed-4c85aa557194 Work Title SearchWithCri…" at bounding box center [871, 391] width 873 height 41
click at [786, 385] on input "Search Form" at bounding box center [708, 387] width 277 height 32
paste input "SOON-TO-BE INNOCENT FUN/LET'S SEE (RUSSELL)"
type input "SOON-TO-BE INNOCENT FUN/LET'S SEE"
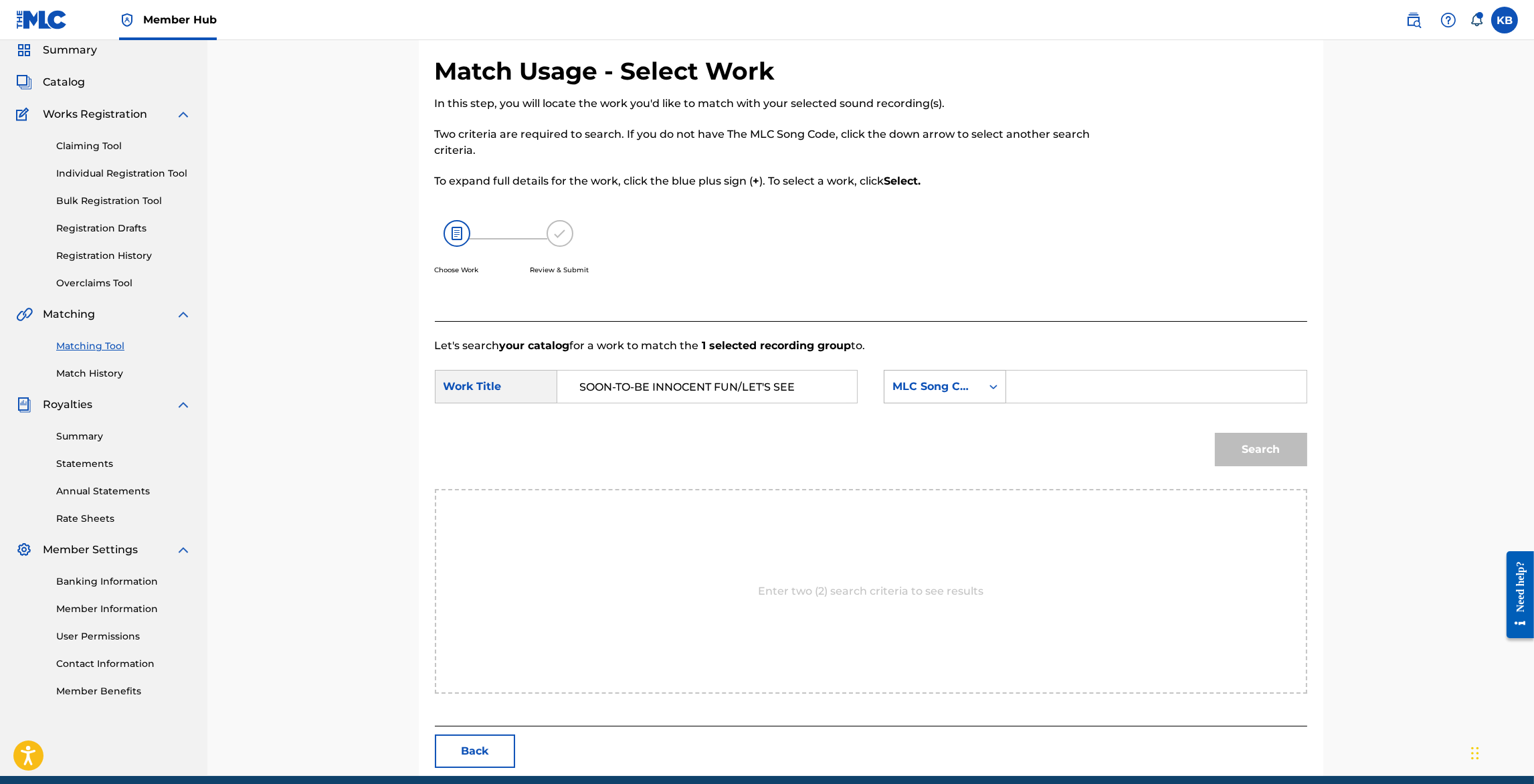
click at [963, 386] on div "MLC Song Code" at bounding box center [933, 387] width 81 height 16
click at [948, 415] on div "Writer Name" at bounding box center [944, 420] width 121 height 33
click at [1116, 377] on input "Search Form" at bounding box center [1156, 387] width 277 height 32
paste input "SOON-TO-BE INNOCENT FUN/LET'S SEE (RUSSELL)"
type input "RUSSELL"
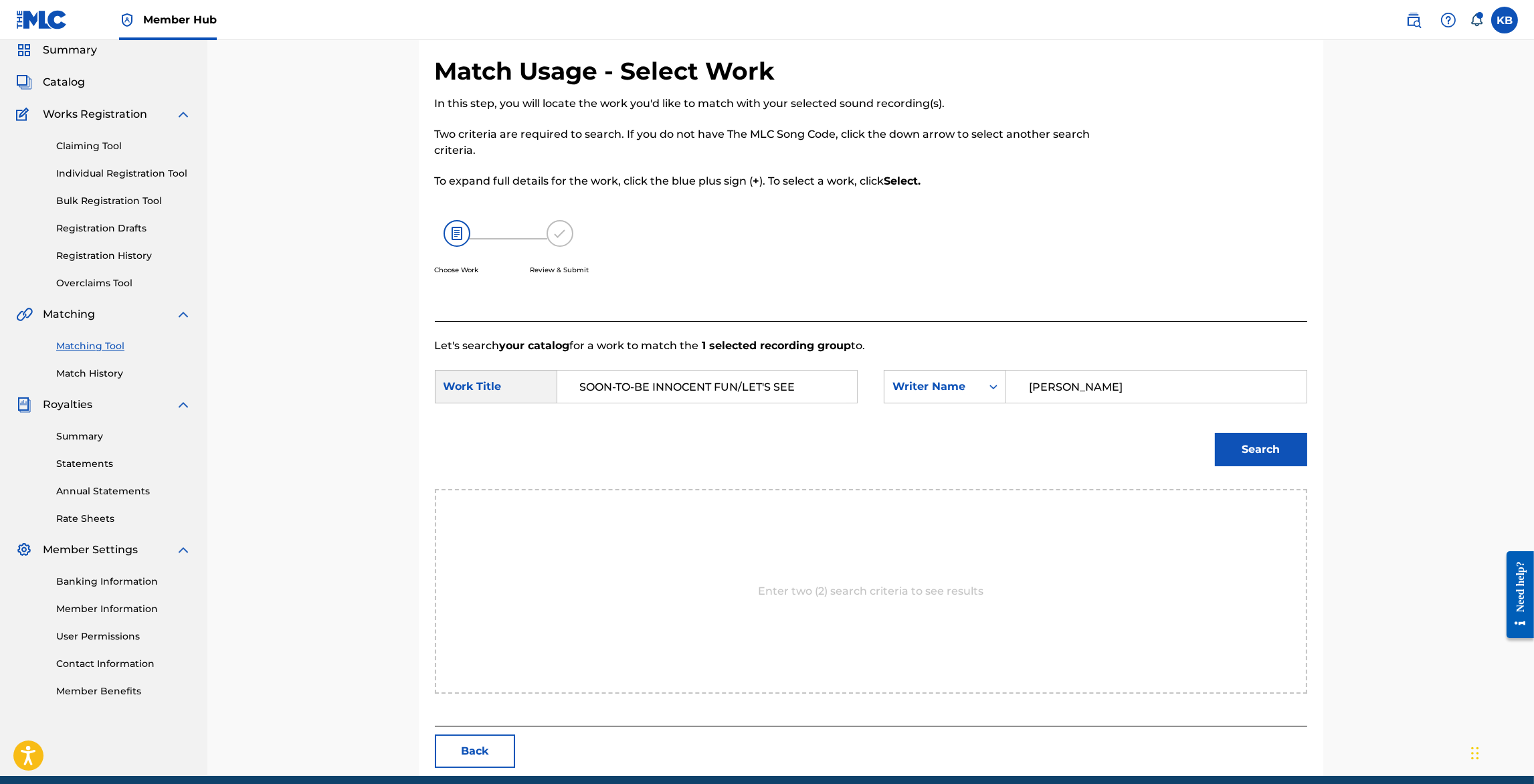
click at [1215, 433] on button "Search" at bounding box center [1261, 449] width 92 height 33
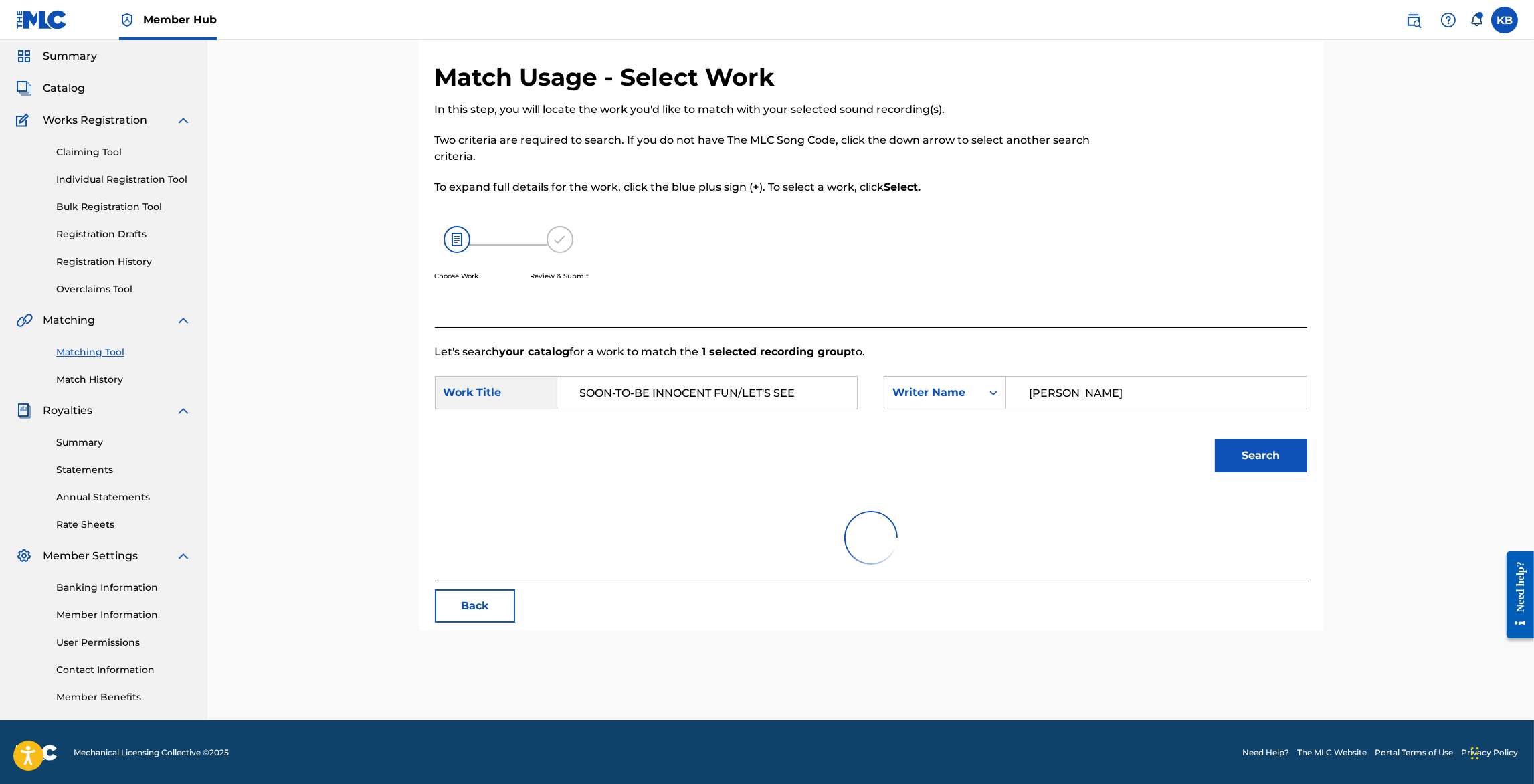
scroll to position [51, 0]
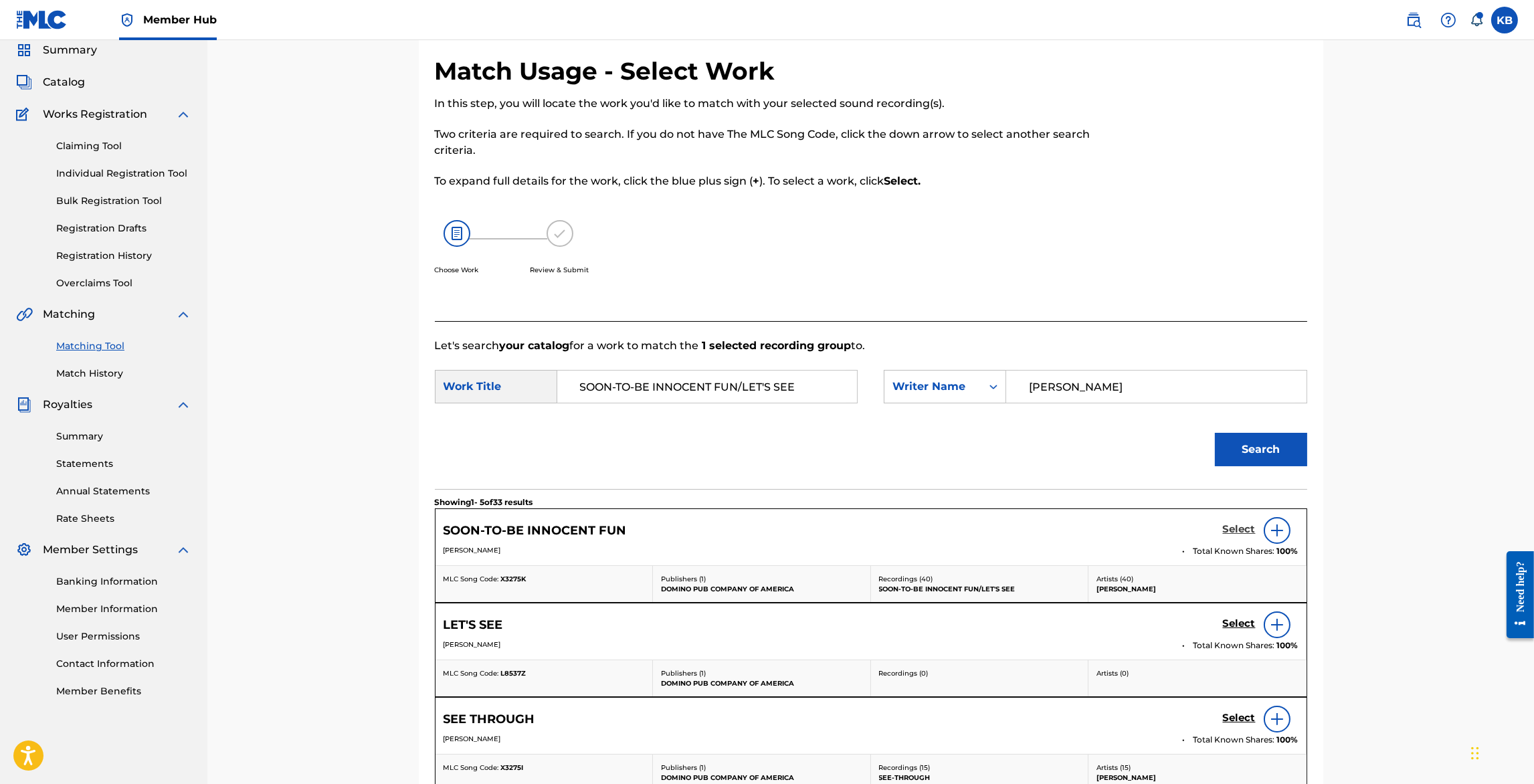
click at [1230, 531] on h5 "Select" at bounding box center [1239, 529] width 32 height 13
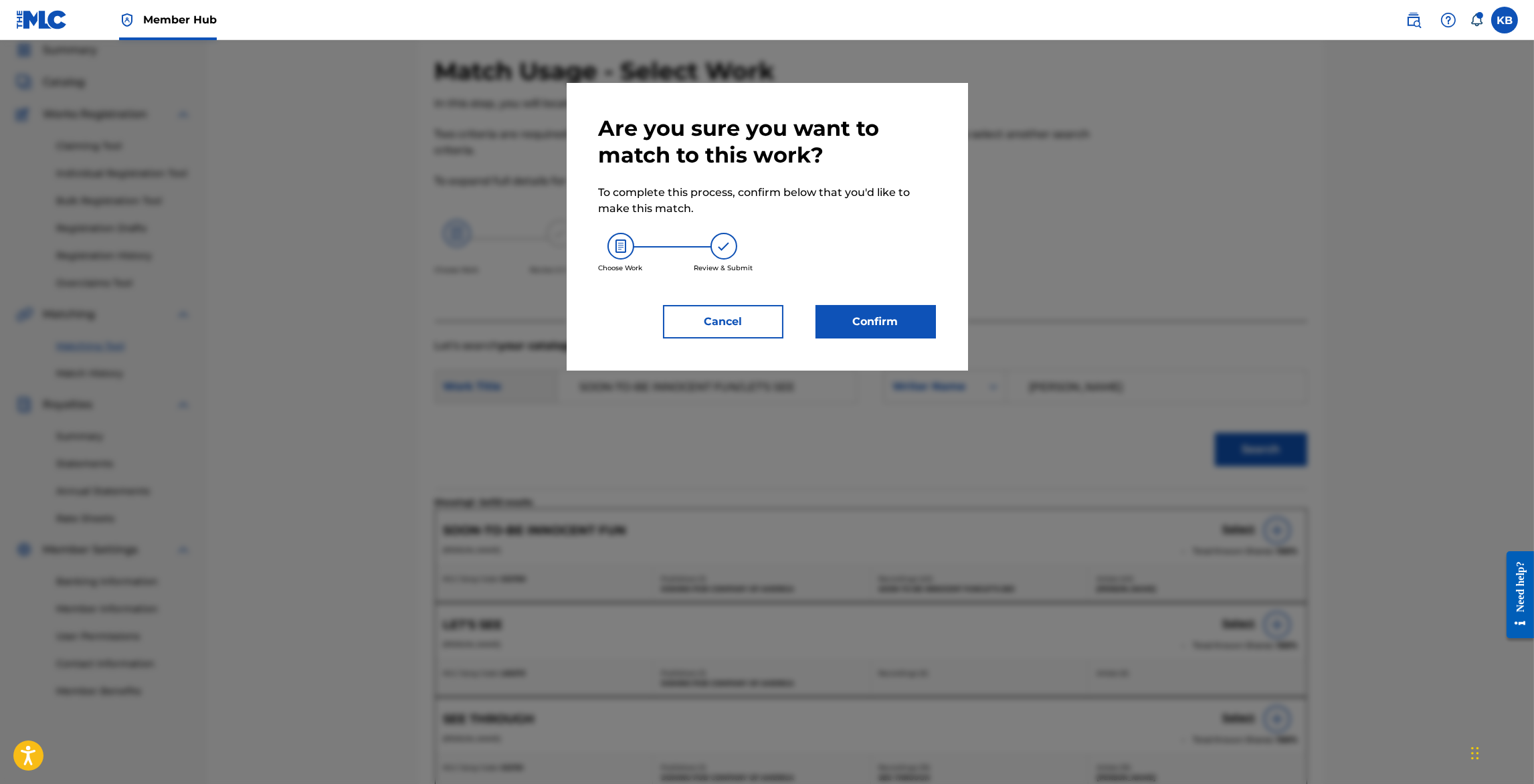
click at [844, 304] on div "Are you sure you want to match to this work? To complete this process, confirm …" at bounding box center [767, 227] width 338 height 224
click at [842, 317] on button "Confirm" at bounding box center [875, 322] width 121 height 33
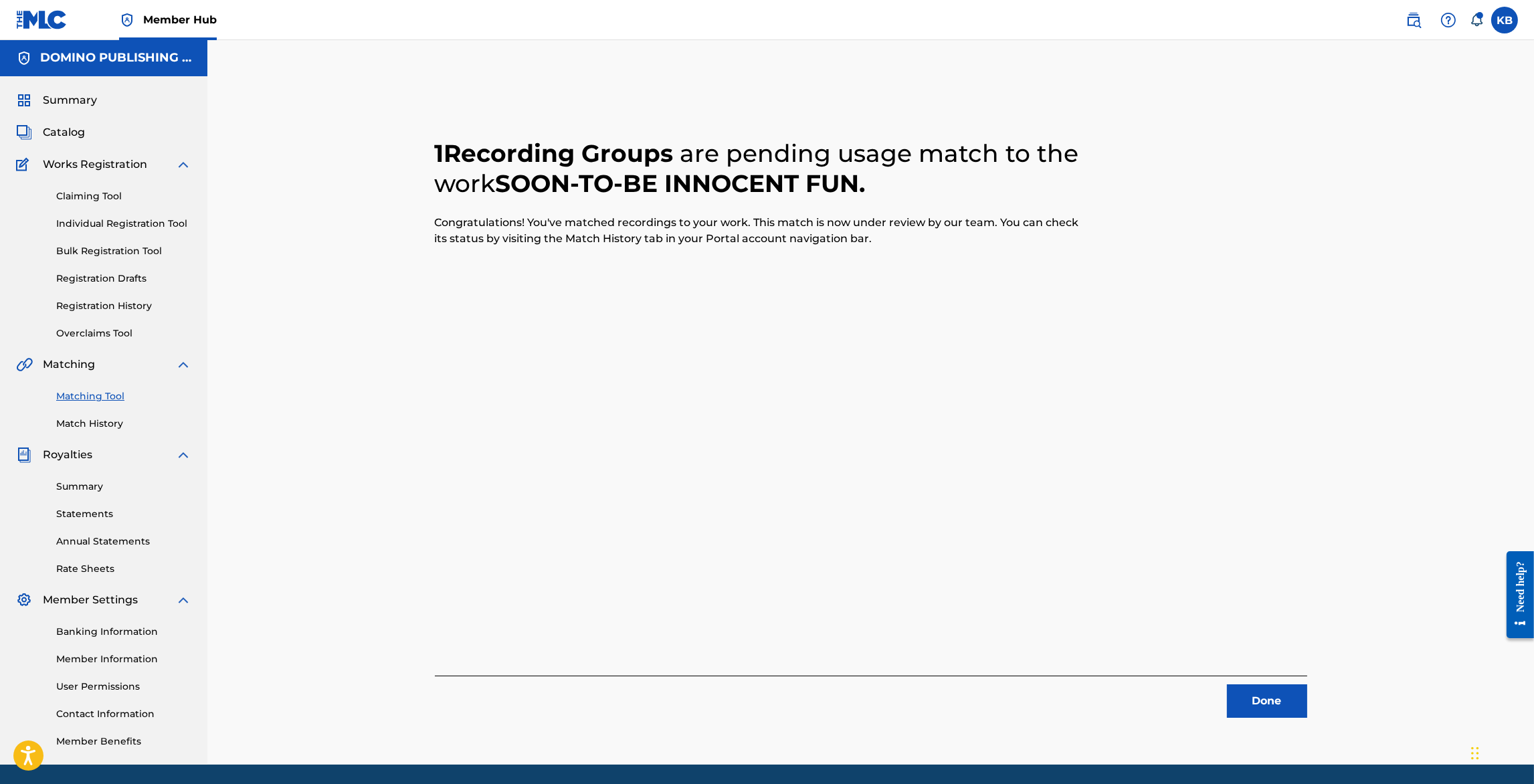
scroll to position [0, 0]
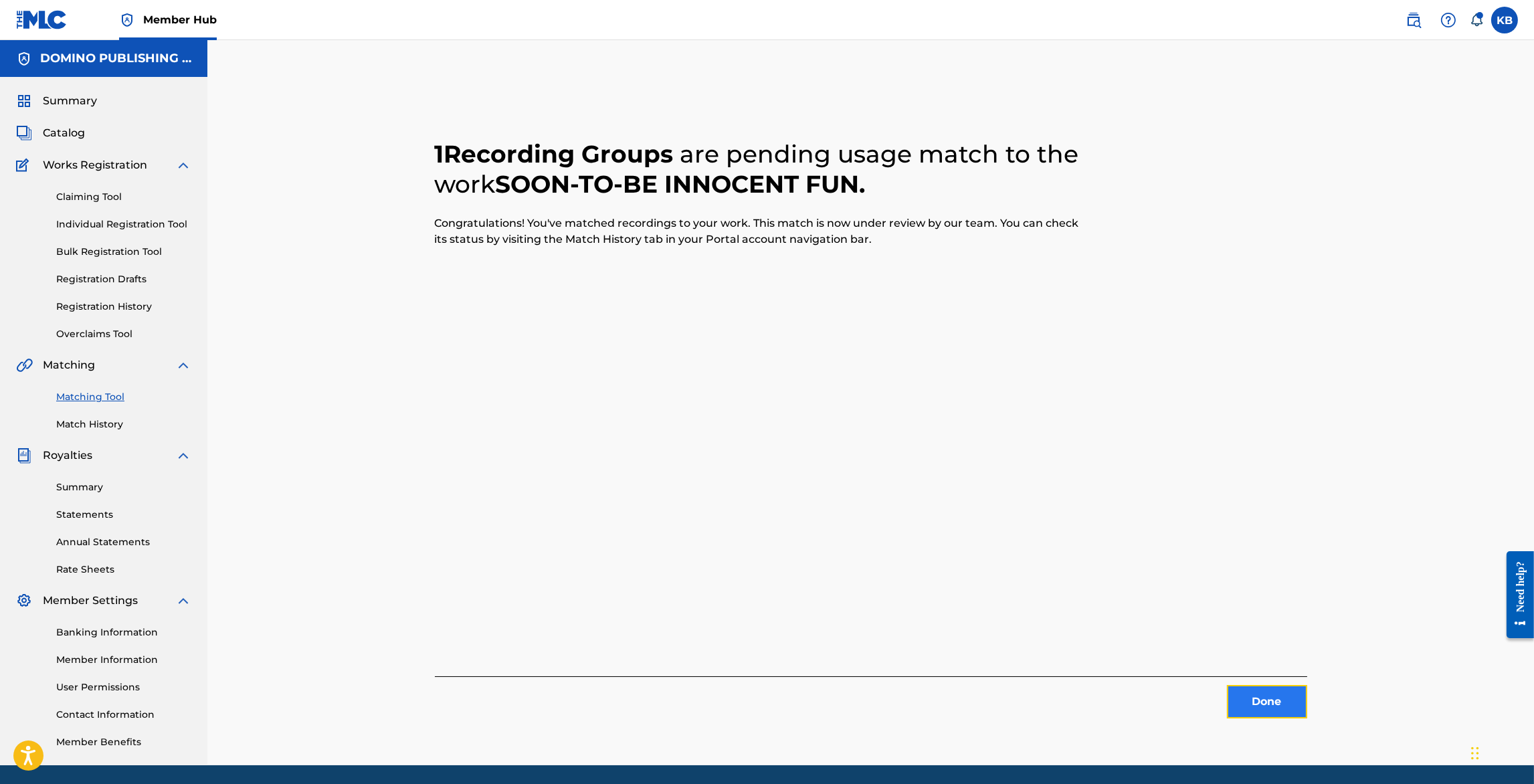
click at [1250, 688] on button "Done" at bounding box center [1267, 702] width 80 height 33
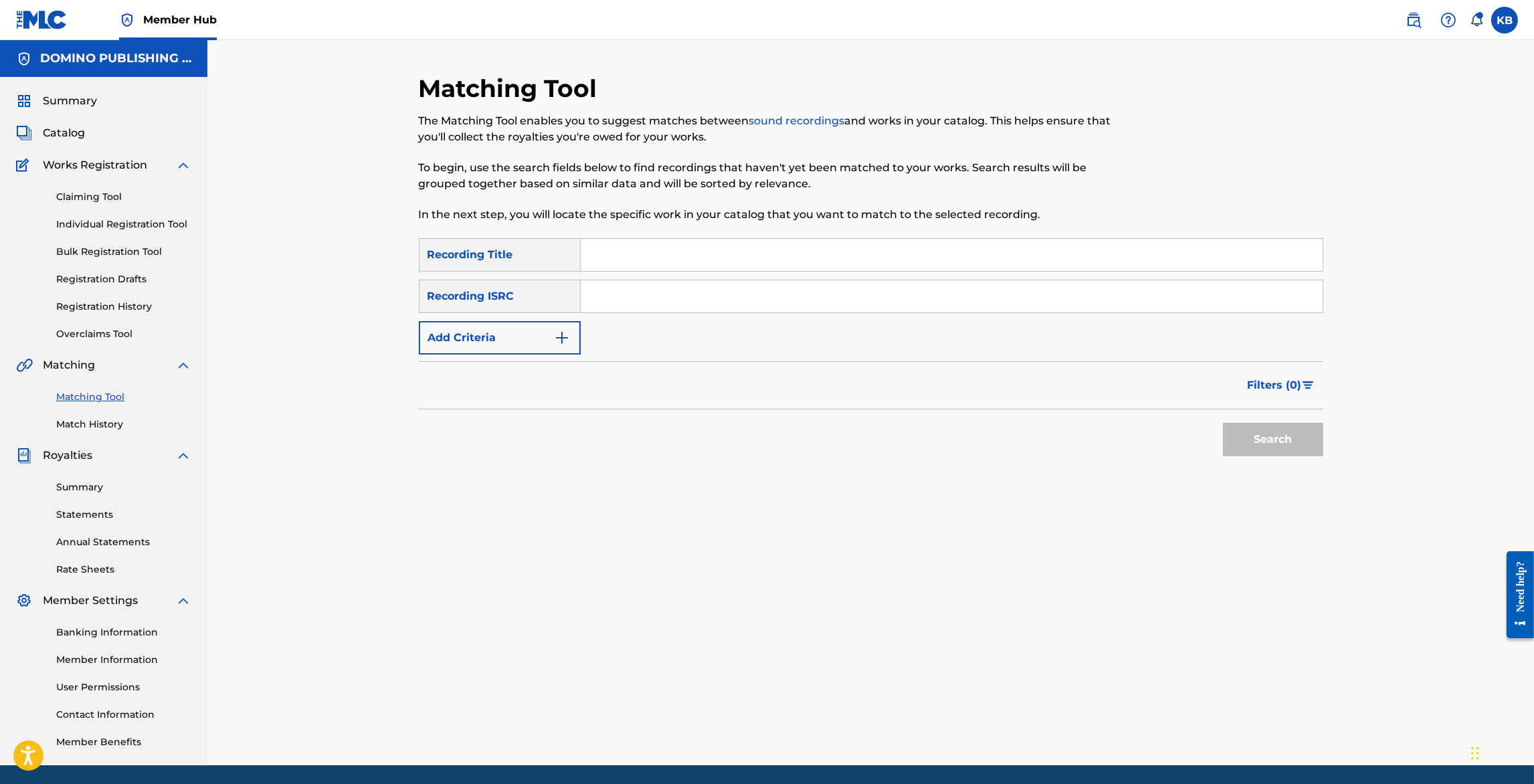
click at [987, 261] on input "Search Form" at bounding box center [952, 254] width 742 height 32
paste input "PHOTOGRAPH ([PERSON_NAME]/[PERSON_NAME]/GOFTEN/[PERSON_NAME]/[PERSON_NAME])"
type input "PHOTOGRAPH"
click at [494, 334] on button "Add Criteria" at bounding box center [500, 338] width 162 height 33
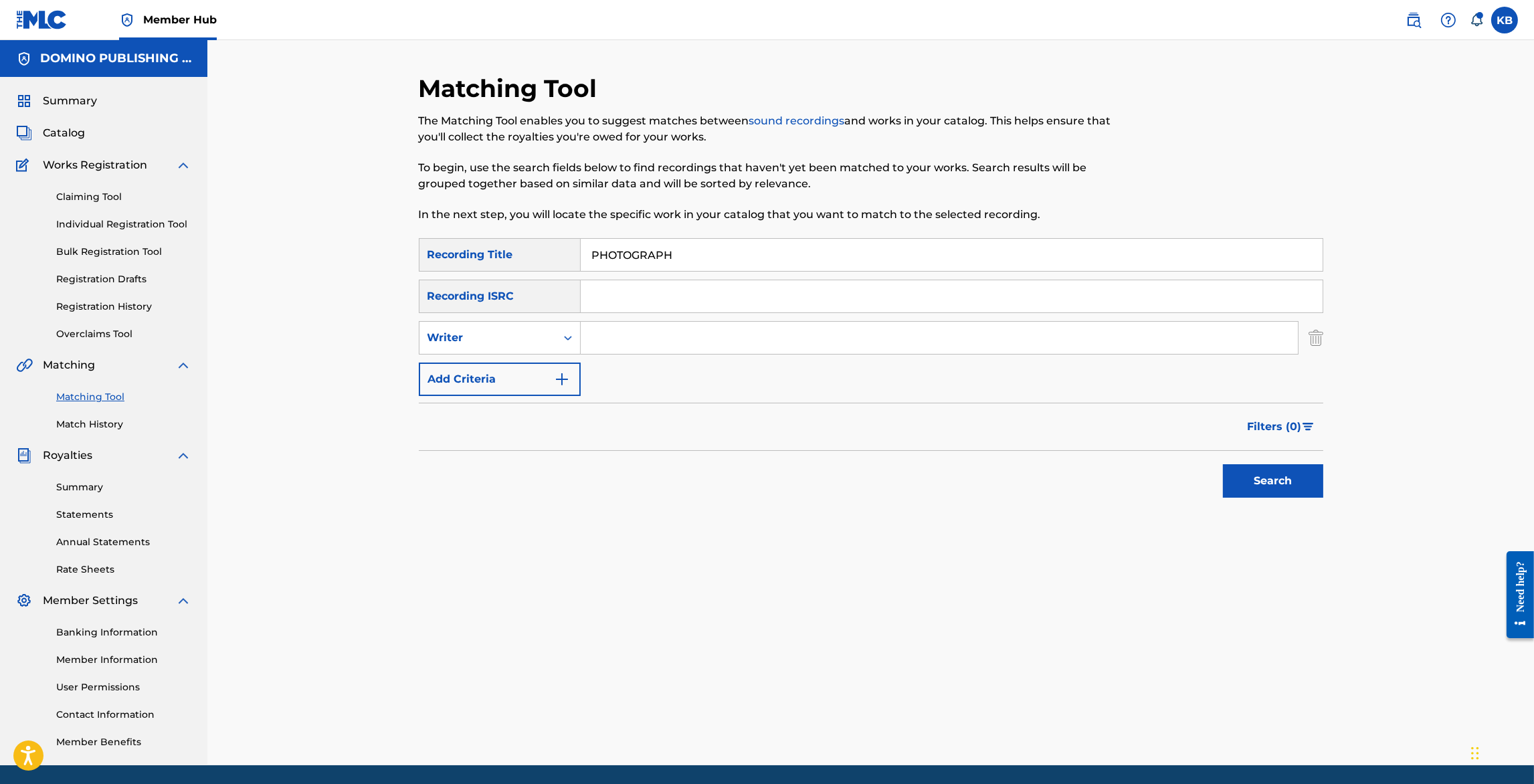
click at [726, 342] on input "Search Form" at bounding box center [939, 338] width 717 height 32
paste input "PHOTOGRAPH ([PERSON_NAME]/[PERSON_NAME]/GOFTEN/[PERSON_NAME]/[PERSON_NAME])"
type input "DENNIS/FRANCIS/GOFTEN/HARPER/MCKNIGHT"
click at [1223, 464] on button "Search" at bounding box center [1273, 481] width 100 height 33
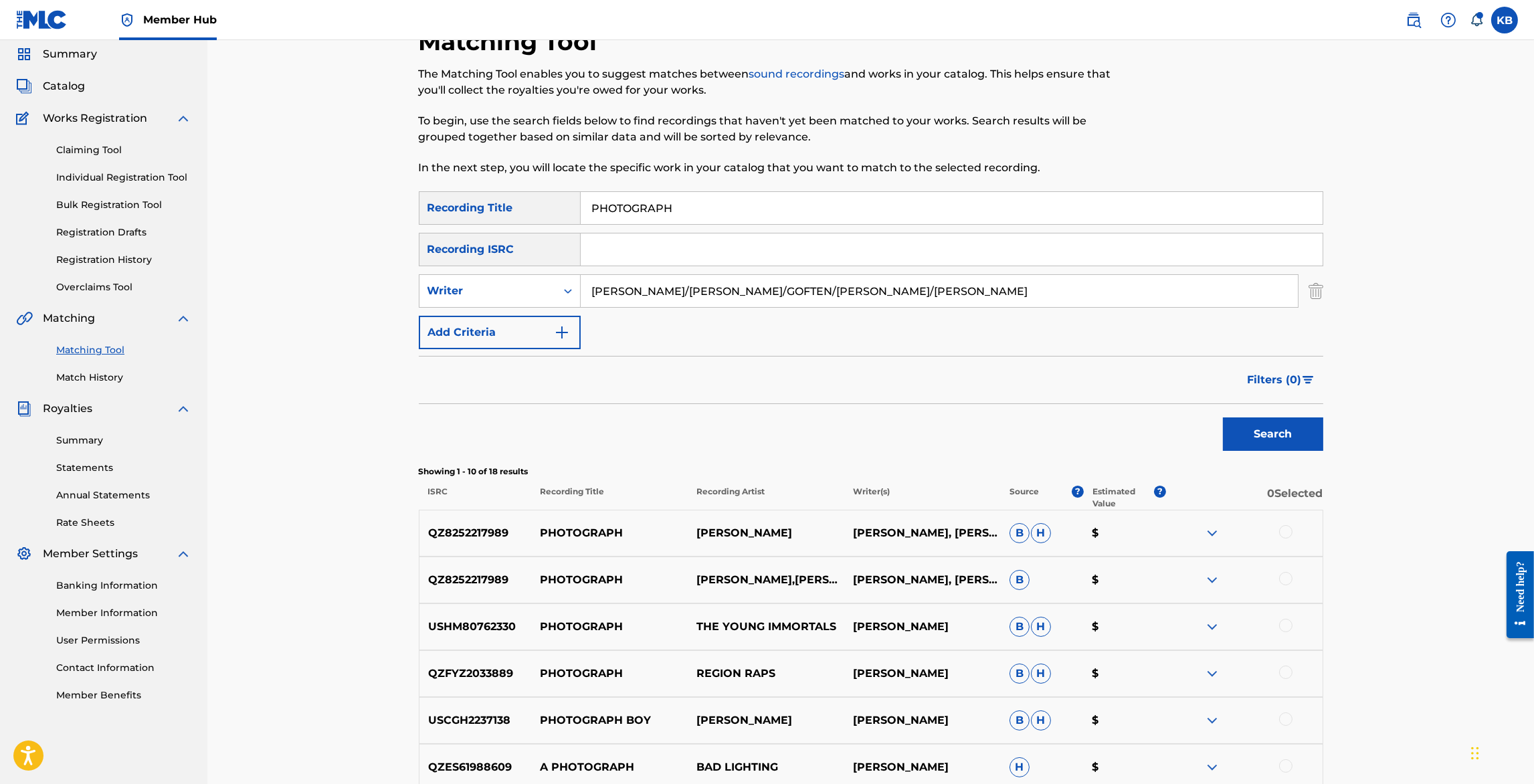
scroll to position [51, 0]
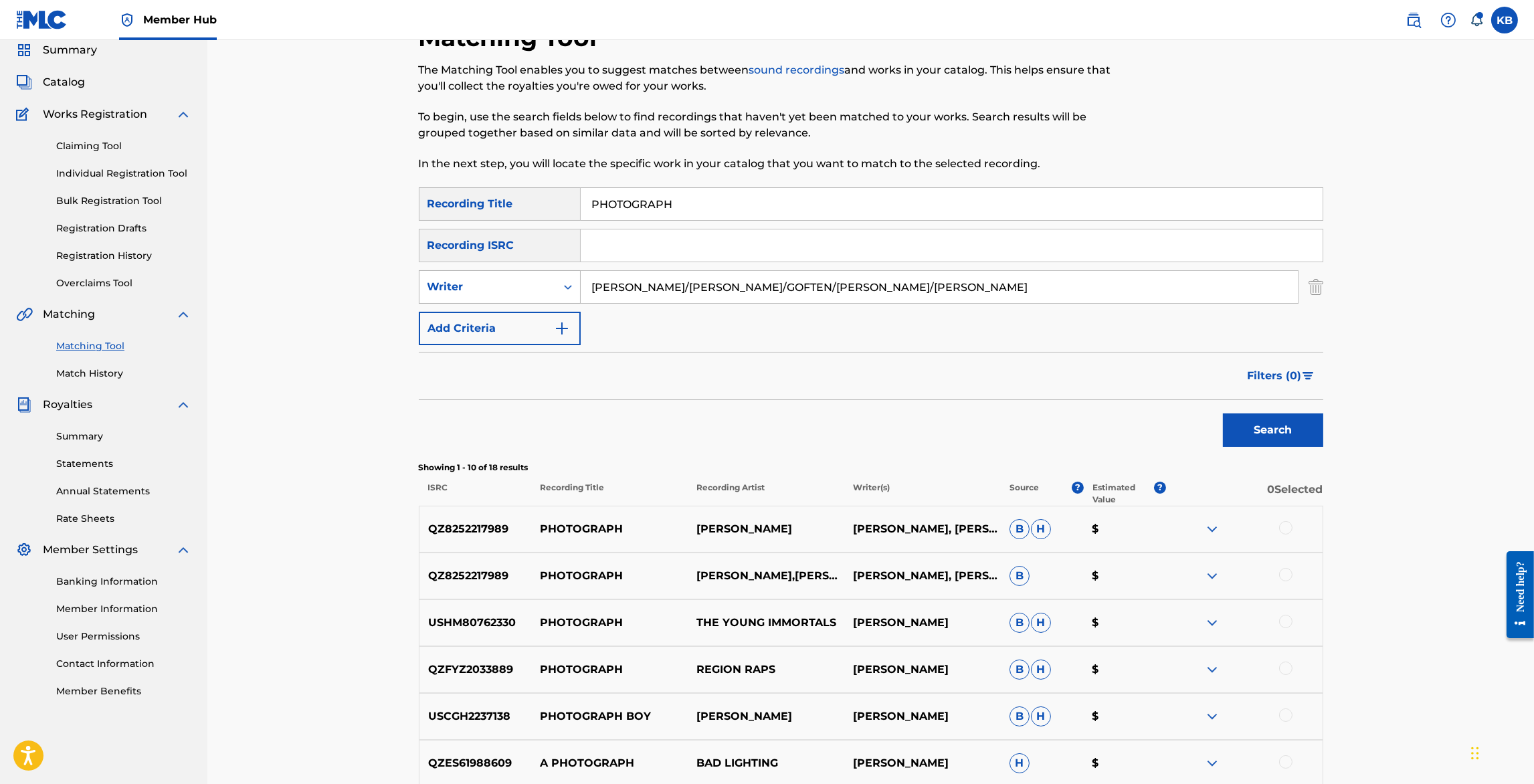
click at [519, 275] on div "Writer" at bounding box center [488, 287] width 136 height 26
click at [510, 321] on div "Recording Artist" at bounding box center [501, 321] width 161 height 33
click at [712, 281] on input "Search Form" at bounding box center [939, 287] width 717 height 32
click at [1223, 413] on button "Search" at bounding box center [1273, 430] width 100 height 33
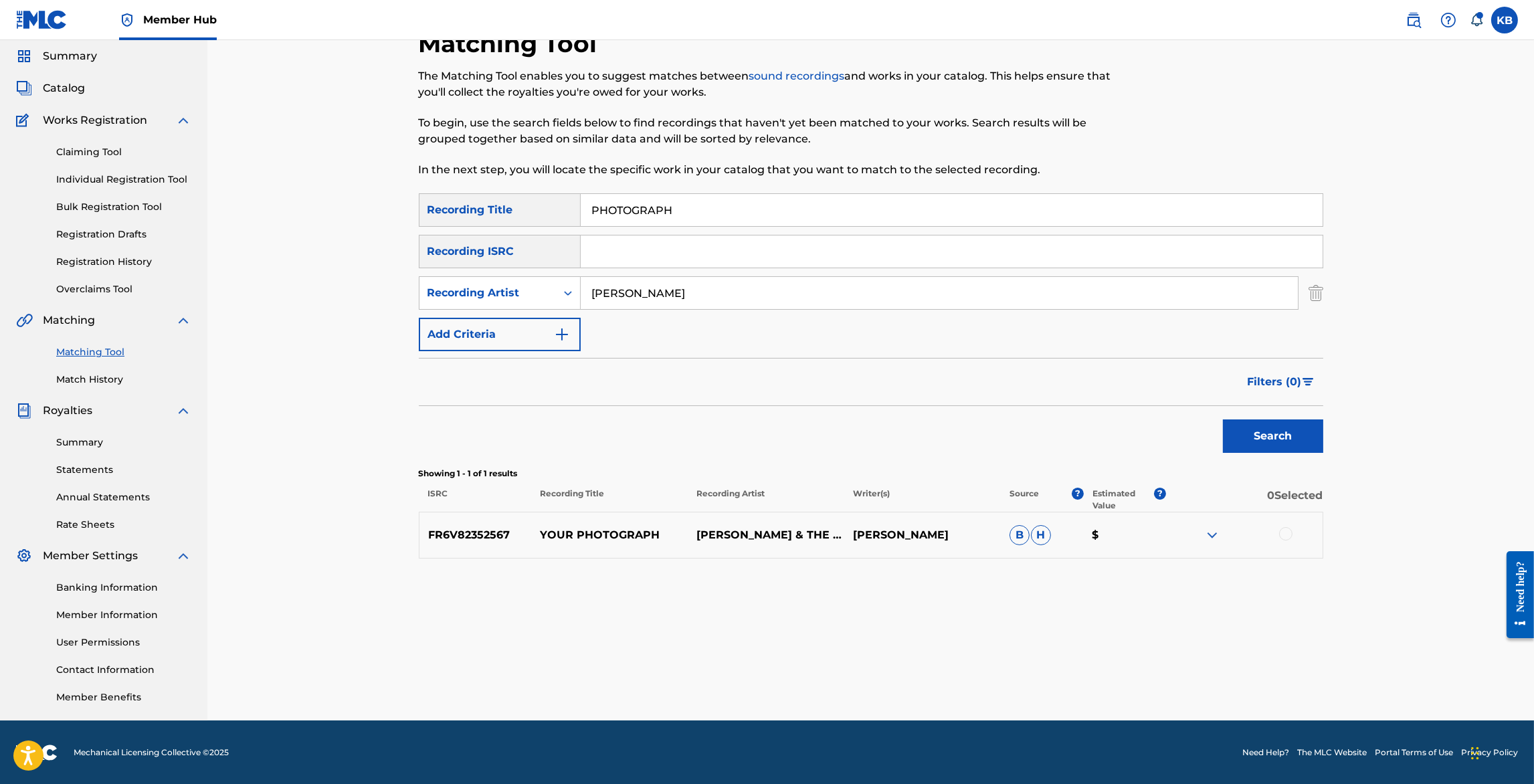
drag, startPoint x: 670, startPoint y: 290, endPoint x: 697, endPoint y: 185, distance: 108.4
click at [688, 207] on div "SearchWithCriteria60933724-fbc3-4d4c-a6c9-d410ba13b172 Recording Title PHOTOGRA…" at bounding box center [872, 272] width 905 height 158
click at [1223, 420] on button "Search" at bounding box center [1273, 437] width 100 height 33
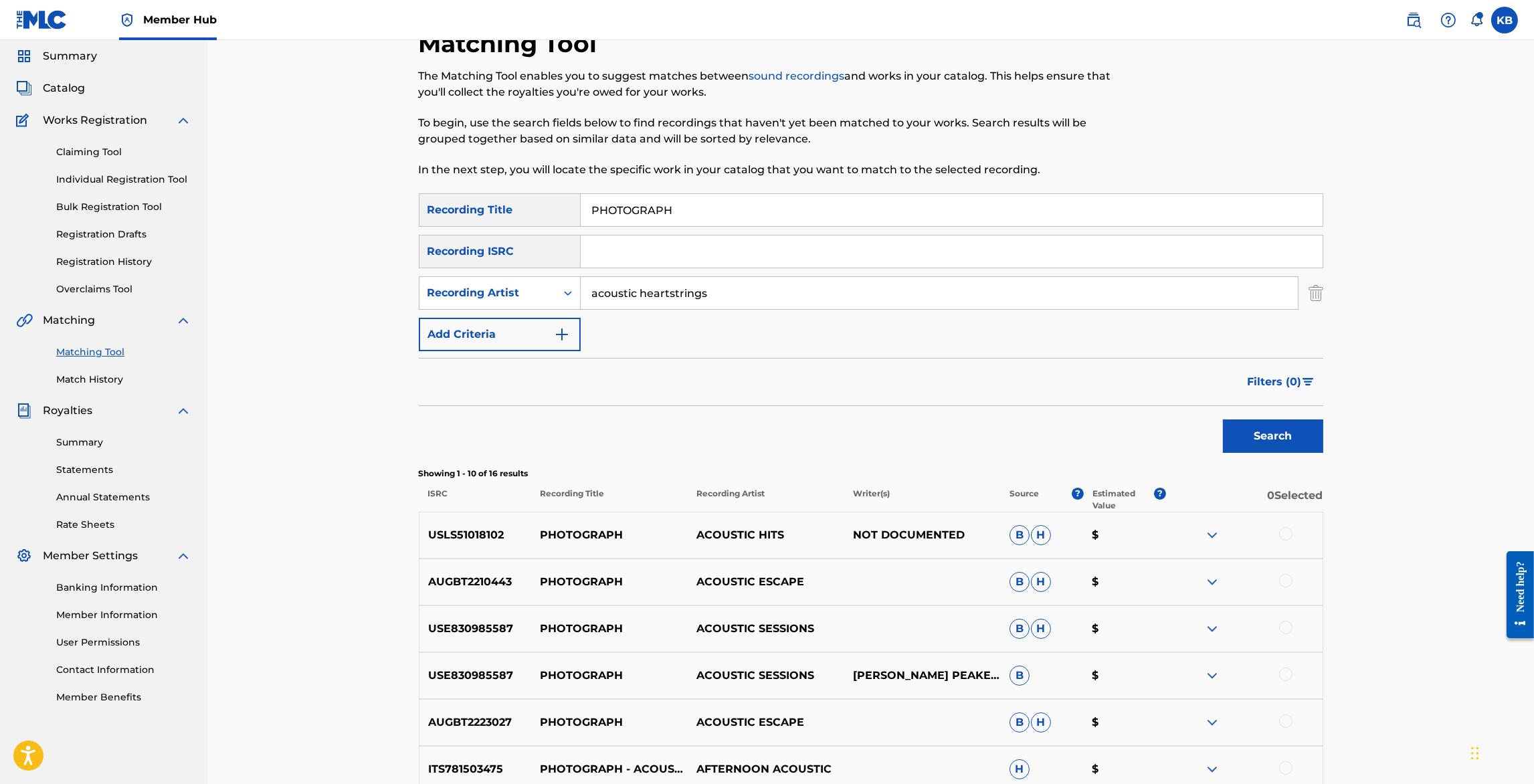
scroll to position [51, 0]
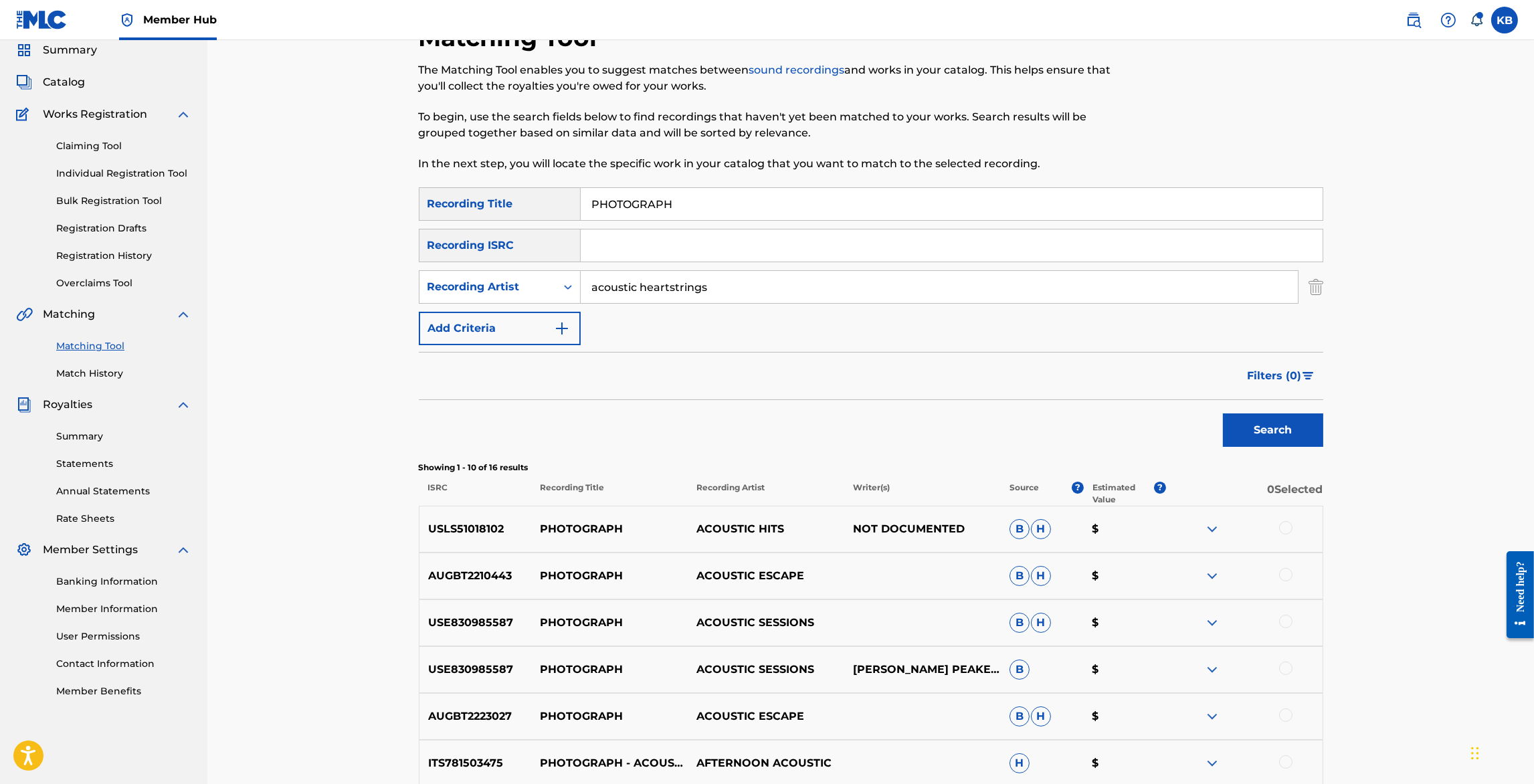
click at [641, 285] on input "acoustic heartstrings" at bounding box center [939, 287] width 717 height 32
type input "heartstrings"
click at [1223, 413] on button "Search" at bounding box center [1273, 430] width 100 height 33
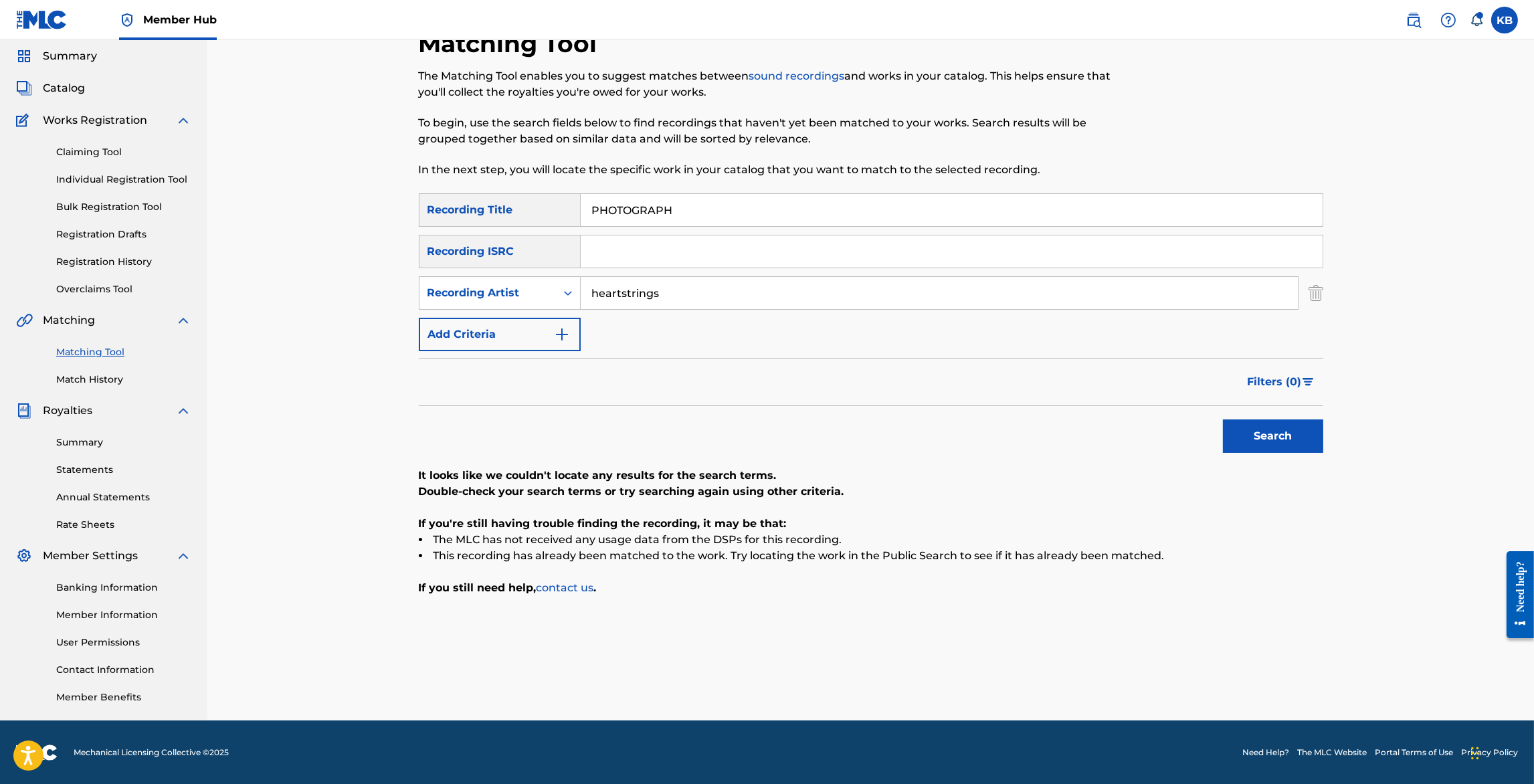
drag, startPoint x: 1040, startPoint y: 211, endPoint x: 1086, endPoint y: 119, distance: 102.9
click at [1085, 121] on div "Matching Tool The Matching Tool enables you to suggest matches between sound re…" at bounding box center [872, 374] width 905 height 692
paste input "SUMMERTIME CLOTHES (WEITZ/LENNOX/PORTNER)"
type input "SUMMERTIME CLOTHES"
click at [510, 285] on div "Recording Artist" at bounding box center [488, 292] width 121 height 16
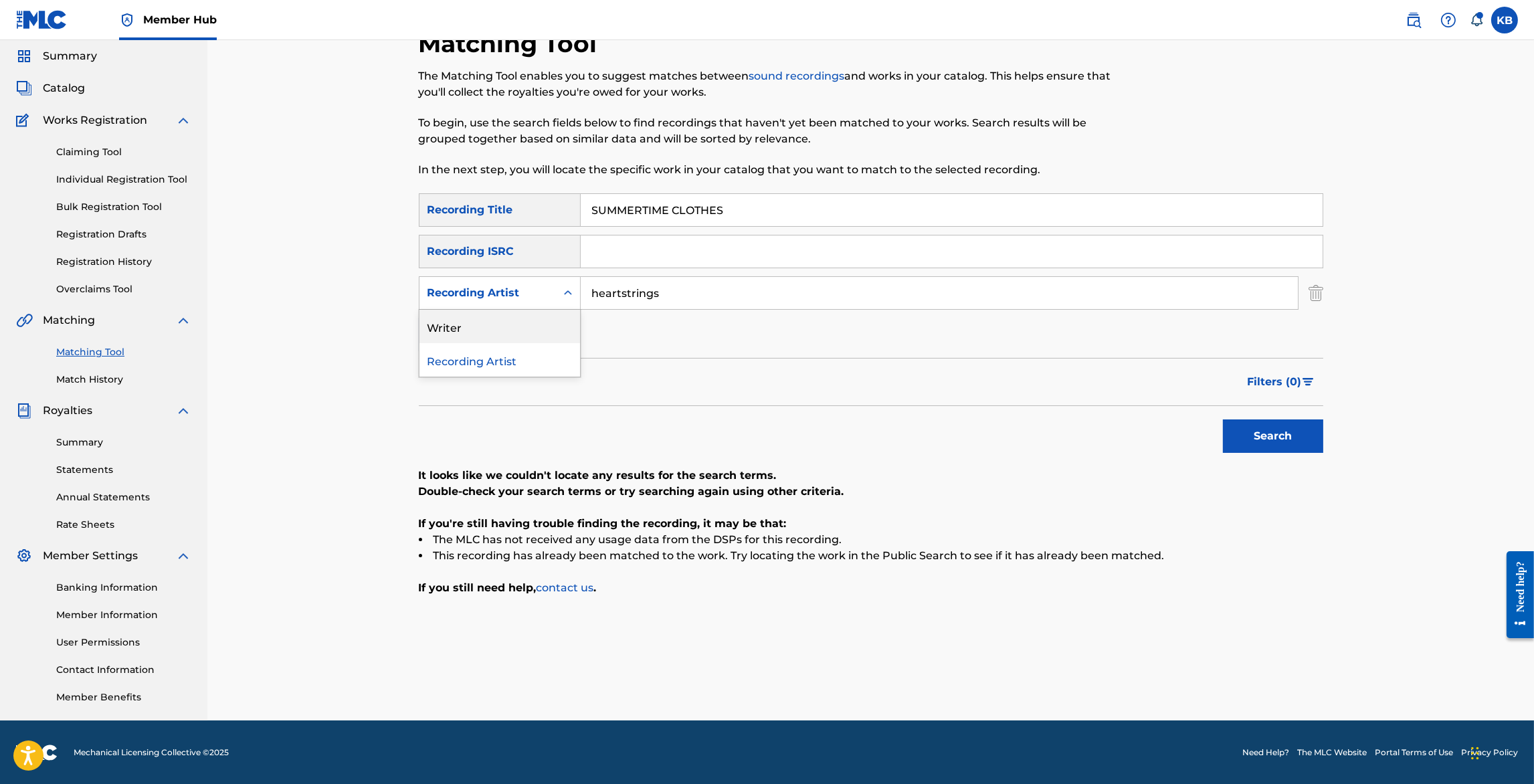
click at [492, 327] on div "Writer" at bounding box center [501, 327] width 161 height 33
click at [686, 293] on input "Search Form" at bounding box center [939, 292] width 717 height 32
paste input "SUMMERTIME CLOTHES (WEITZ/LENNOX/PORTNER)"
type input "WEITZ/LENNOX/PORTNER"
click at [1223, 420] on button "Search" at bounding box center [1273, 437] width 100 height 33
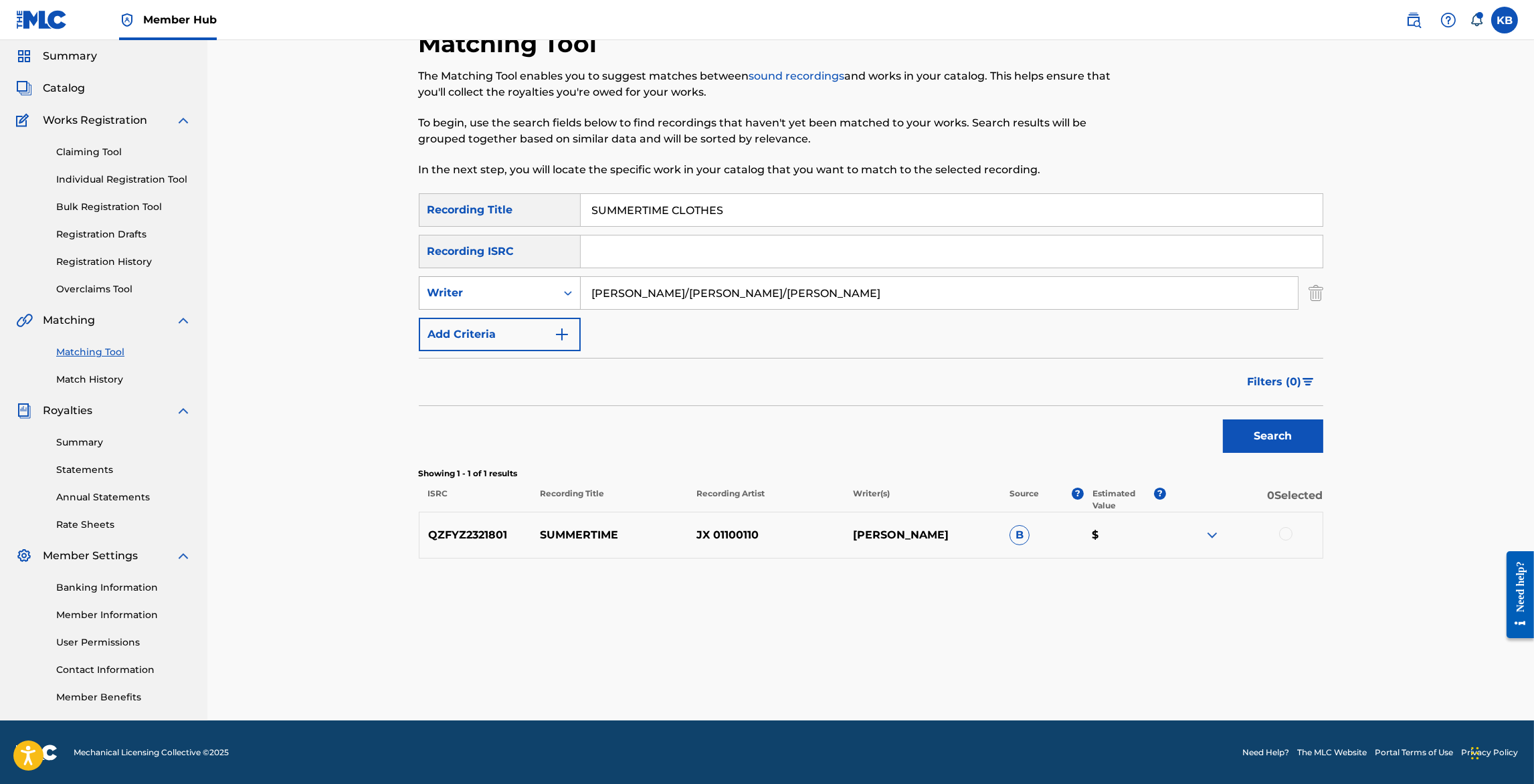
click at [470, 291] on div "Writer" at bounding box center [488, 292] width 121 height 16
click at [469, 322] on div "Recording Artist" at bounding box center [501, 327] width 161 height 33
click at [756, 283] on input "Search Form" at bounding box center [939, 292] width 717 height 32
type input "animal collective"
click at [1262, 440] on button "Search" at bounding box center [1273, 437] width 100 height 33
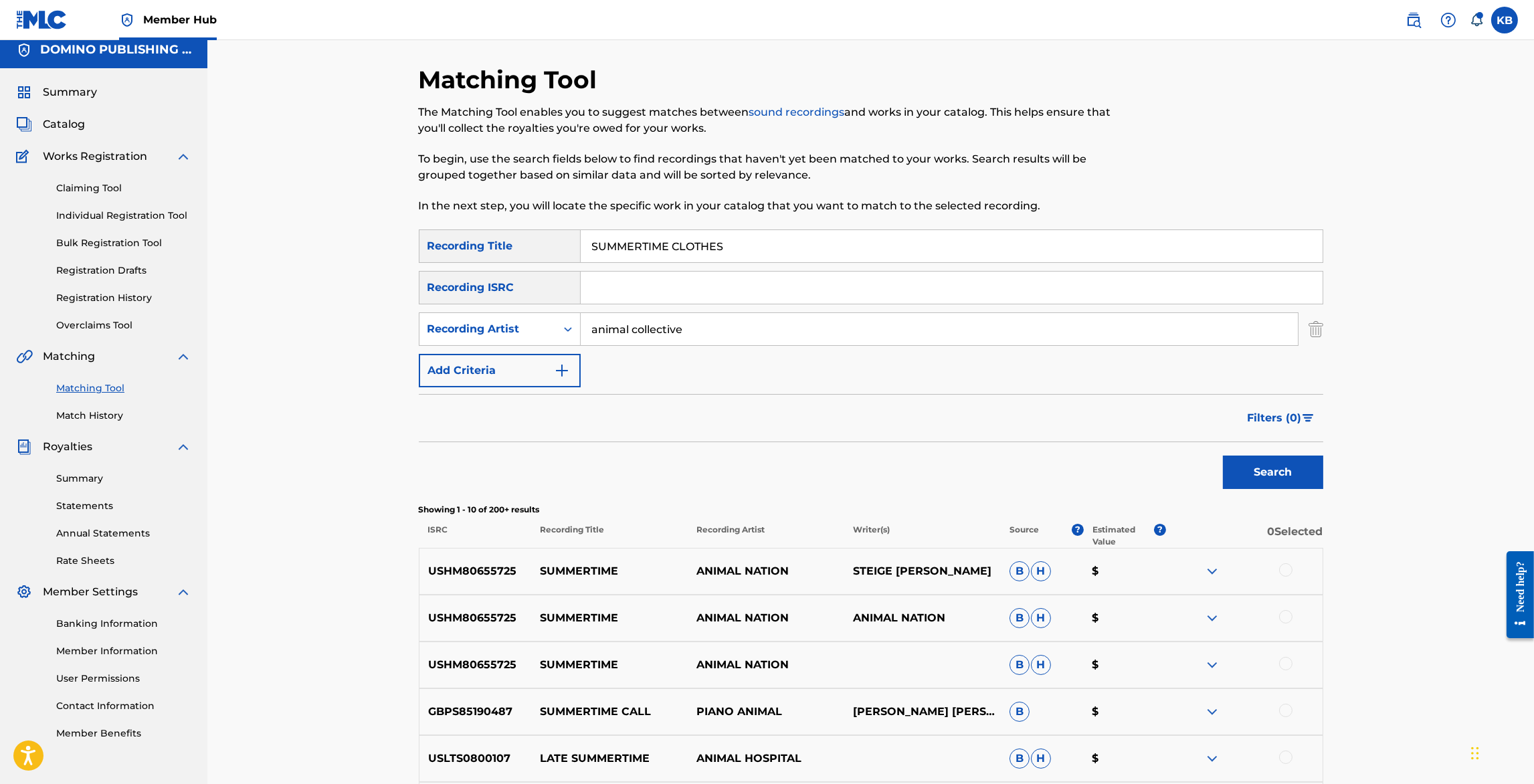
scroll to position [0, 0]
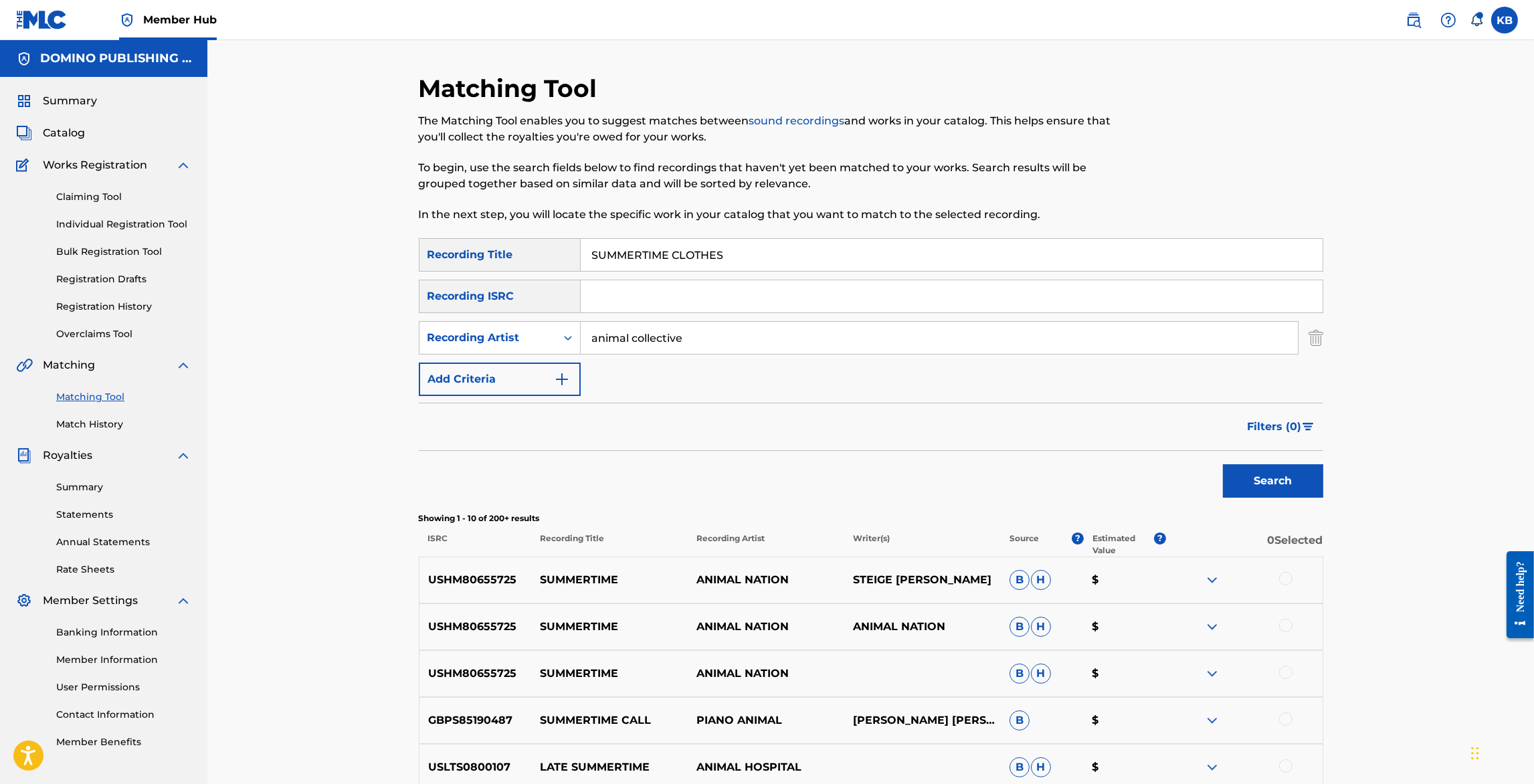
drag, startPoint x: 908, startPoint y: 260, endPoint x: 922, endPoint y: 182, distance: 79.2
click at [912, 206] on div "Matching Tool The Matching Tool enables you to suggest matches between sound re…" at bounding box center [872, 600] width 905 height 1052
paste input "KIP THE YOUTH (HUTCHISON/HUTCHISON/KENNEDY/MONAGHAN)"
type input "SKIP THE YOUTH"
drag, startPoint x: 737, startPoint y: 340, endPoint x: 759, endPoint y: 265, distance: 78.2
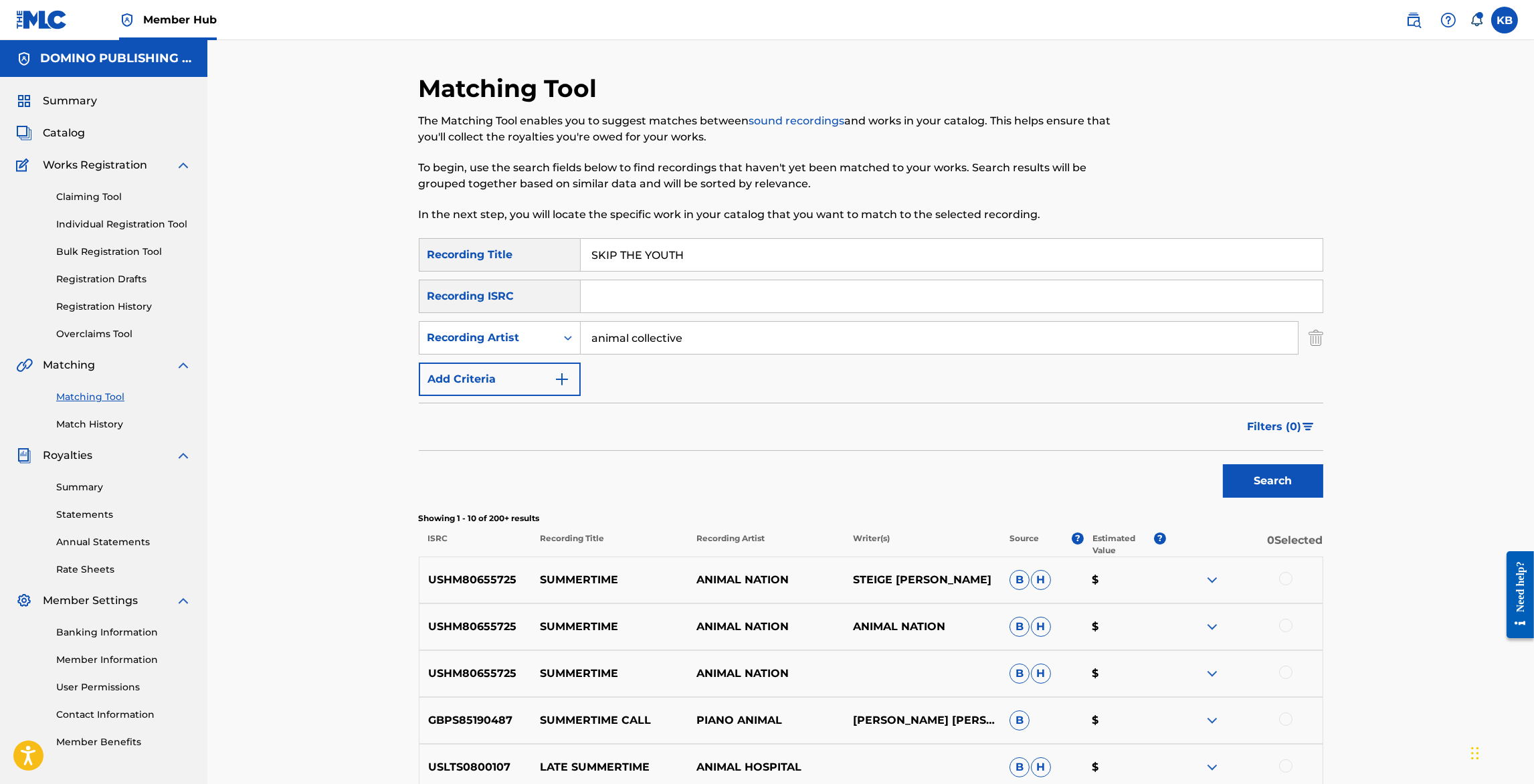
click at [759, 266] on div "SearchWithCriteria60933724-fbc3-4d4c-a6c9-d410ba13b172 Recording Title SKIP THE…" at bounding box center [872, 317] width 905 height 158
type input "frightened rabbit"
click at [1275, 481] on button "Search" at bounding box center [1273, 481] width 100 height 33
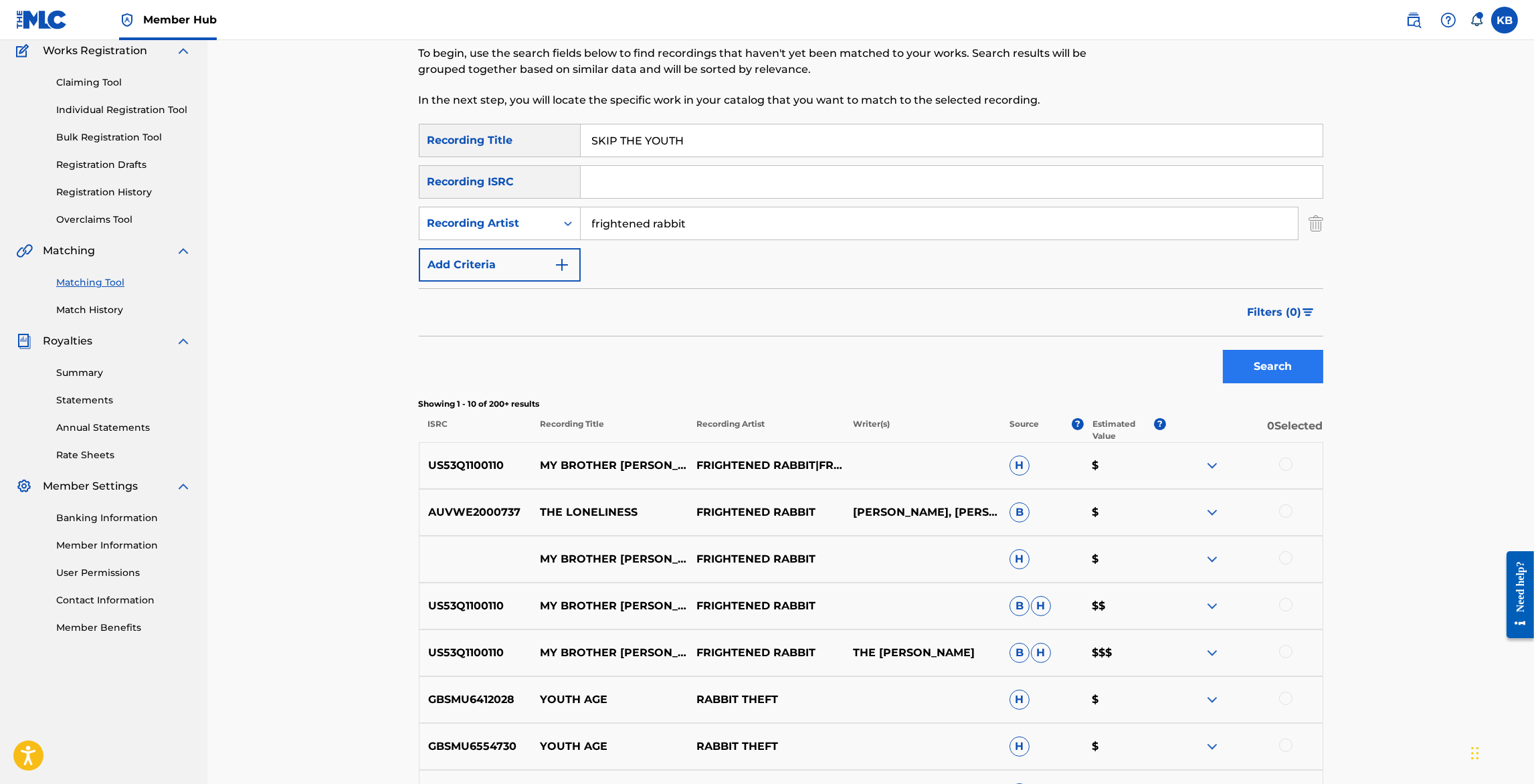
scroll to position [181, 0]
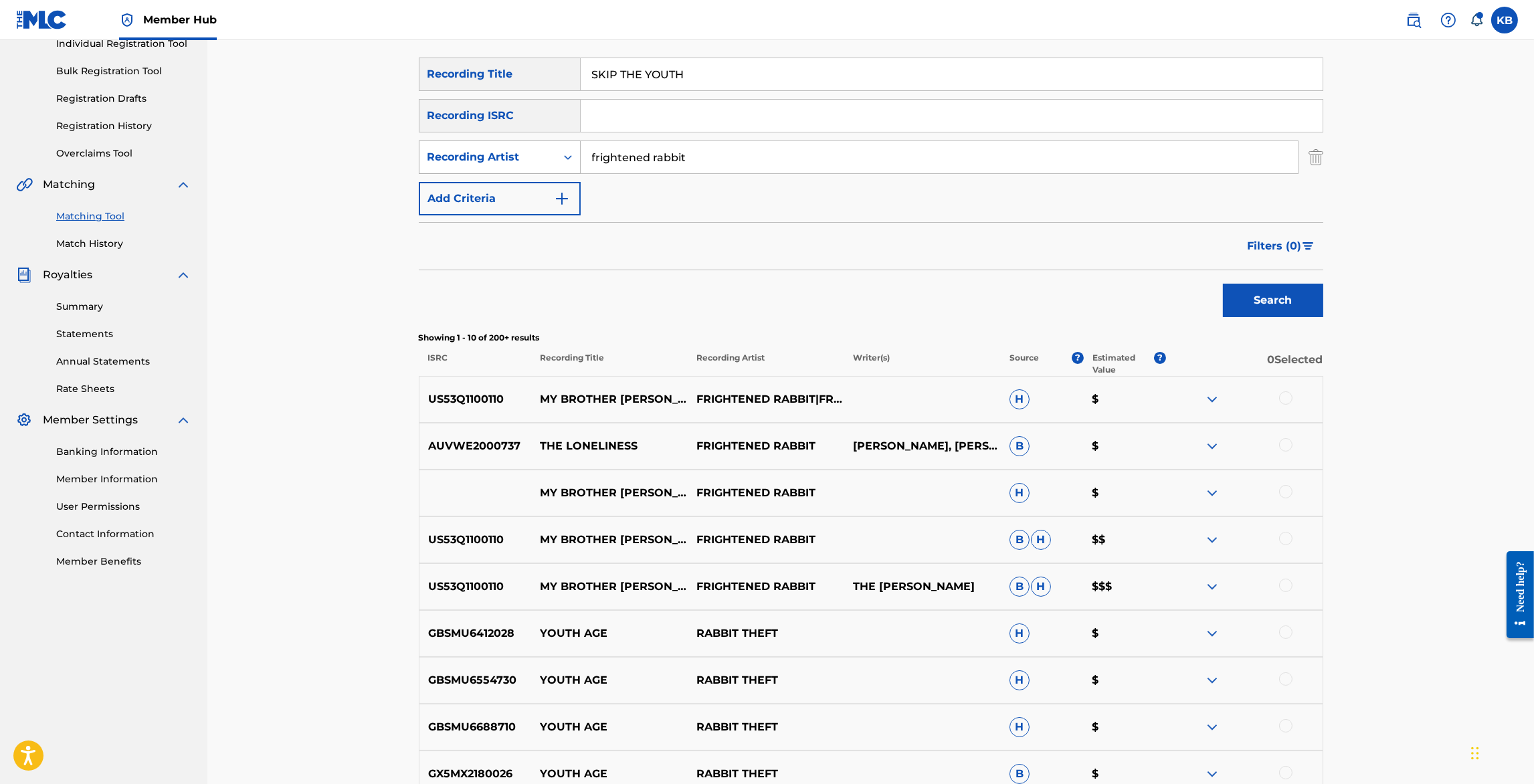
click at [488, 158] on div "Recording Artist" at bounding box center [488, 157] width 121 height 16
click at [489, 181] on div "Writer" at bounding box center [501, 190] width 161 height 33
click at [731, 148] on input "Search Form" at bounding box center [939, 157] width 717 height 32
paste input "SKIP THE YOUTH (HUTCHISON/HUTCHISON/KENNEDY/MONAGHAN)"
type input "HUTCHISON/HUTCHISON/KENNEDY/MONAGHAN"
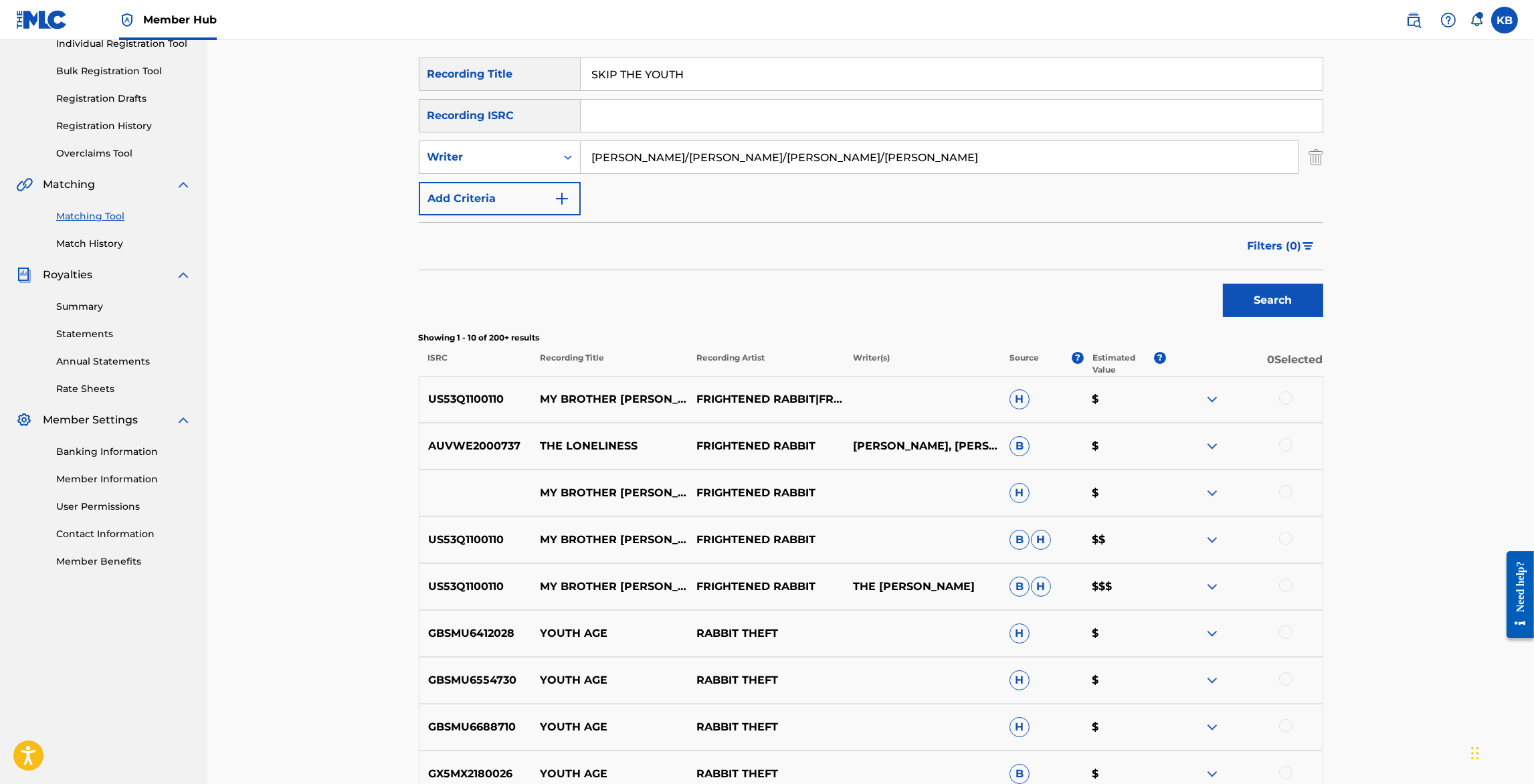
click at [1223, 284] on button "Search" at bounding box center [1273, 300] width 100 height 33
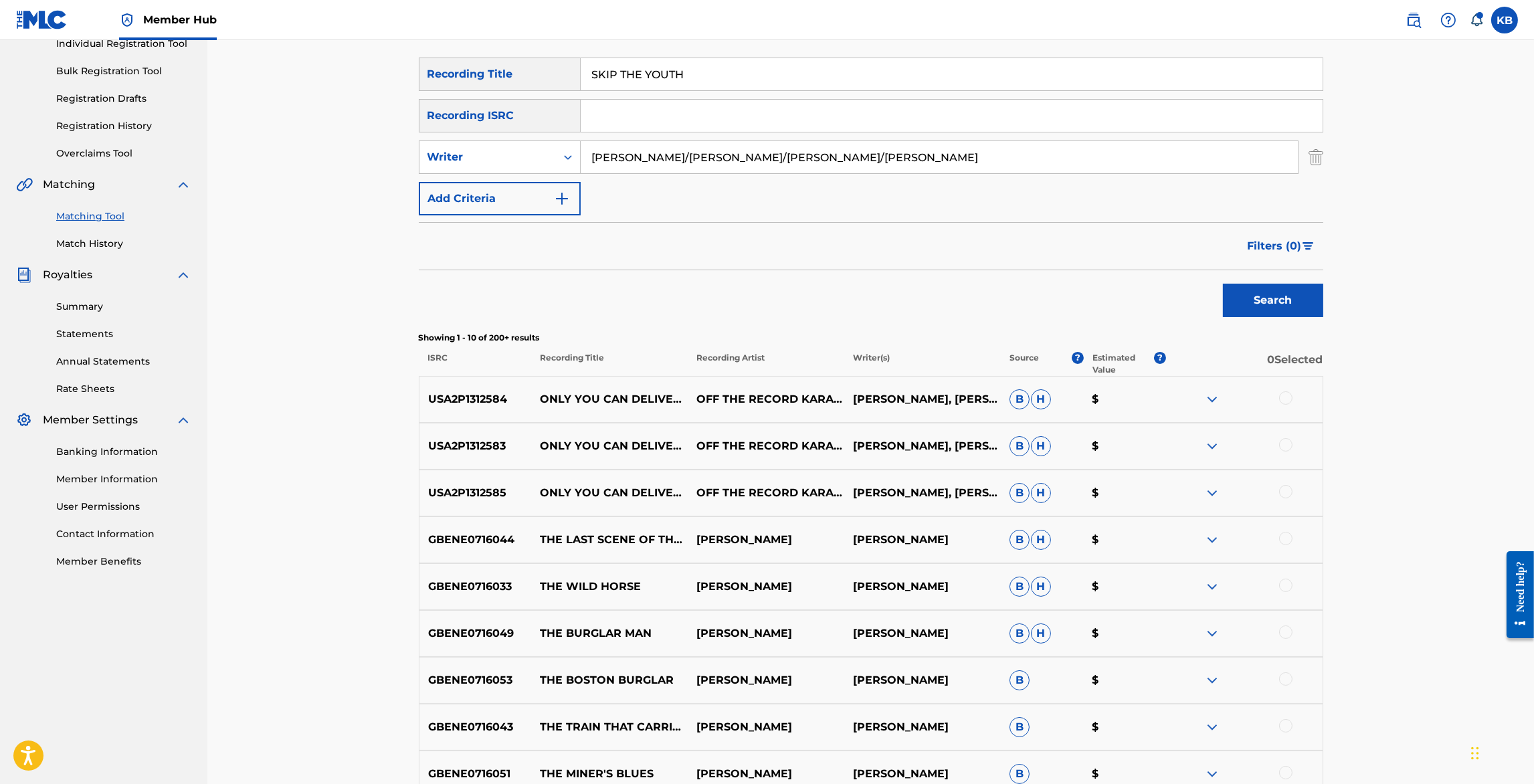
click at [1137, 74] on input "SKIP THE YOUTH" at bounding box center [952, 74] width 742 height 32
paste input "ICE FISHING ([PERSON_NAME])"
type input "ICE FISHING"
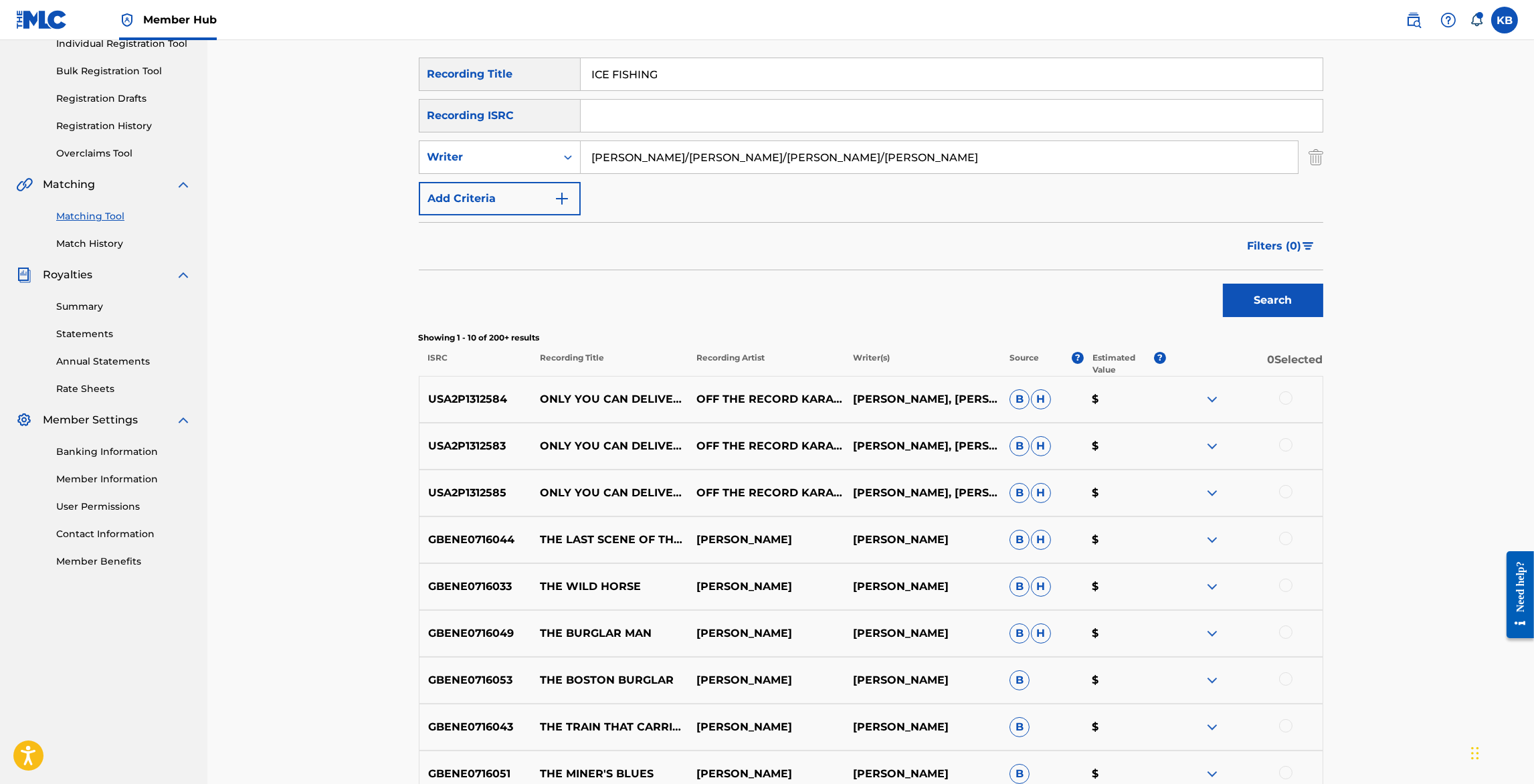
drag, startPoint x: 916, startPoint y: 162, endPoint x: 933, endPoint y: 78, distance: 85.7
click at [928, 89] on div "SearchWithCriteria60933724-fbc3-4d4c-a6c9-d410ba13b172 Recording Title ICE FISH…" at bounding box center [872, 136] width 905 height 158
type input "kelly"
click at [1223, 284] on button "Search" at bounding box center [1273, 300] width 100 height 33
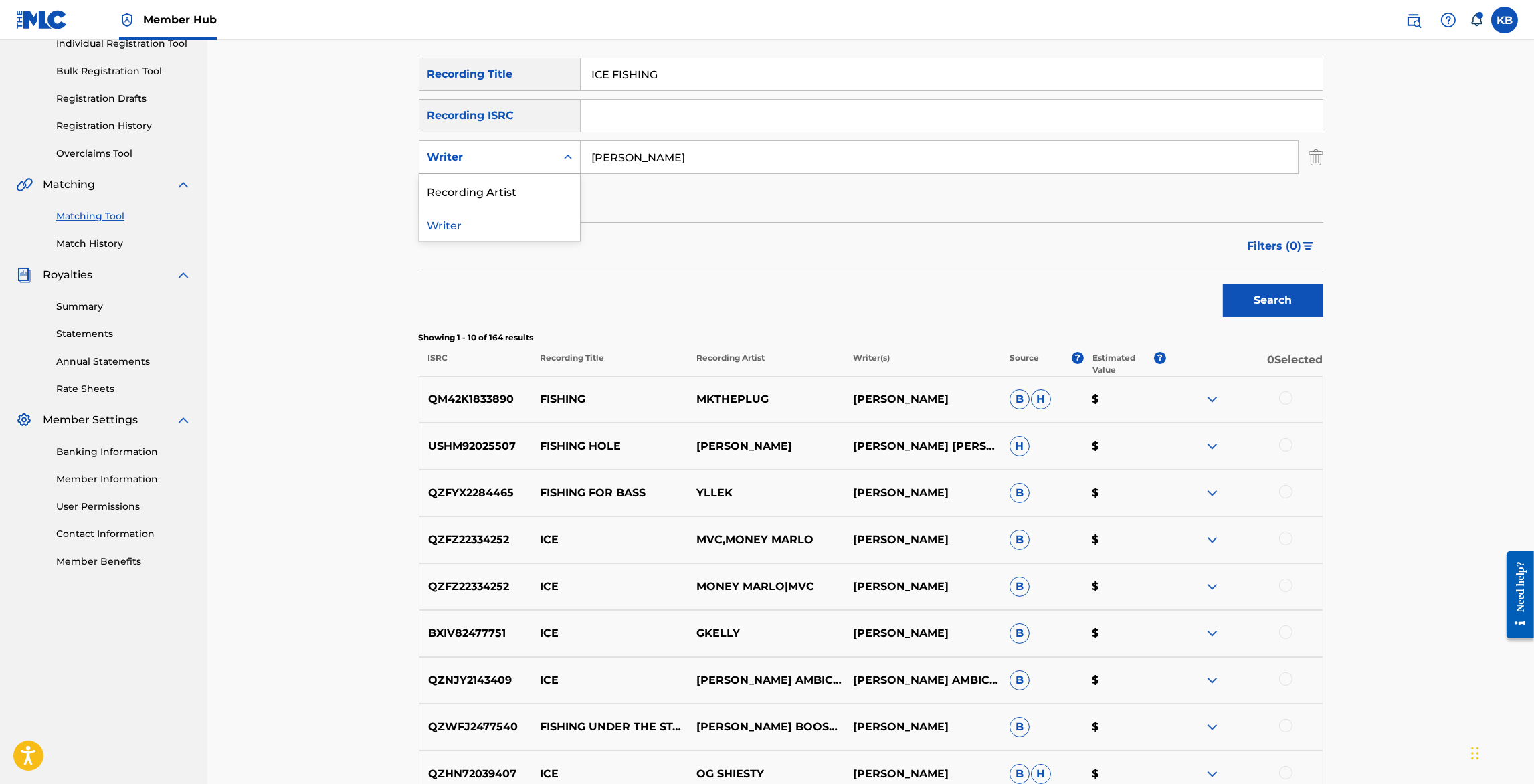
click at [535, 155] on div "Writer" at bounding box center [488, 157] width 121 height 16
drag, startPoint x: 496, startPoint y: 189, endPoint x: 520, endPoint y: 180, distance: 25.6
click at [496, 189] on div "Recording Artist" at bounding box center [501, 190] width 161 height 33
click at [686, 150] on input "Search Form" at bounding box center [939, 157] width 717 height 32
type input "the cairo gang"
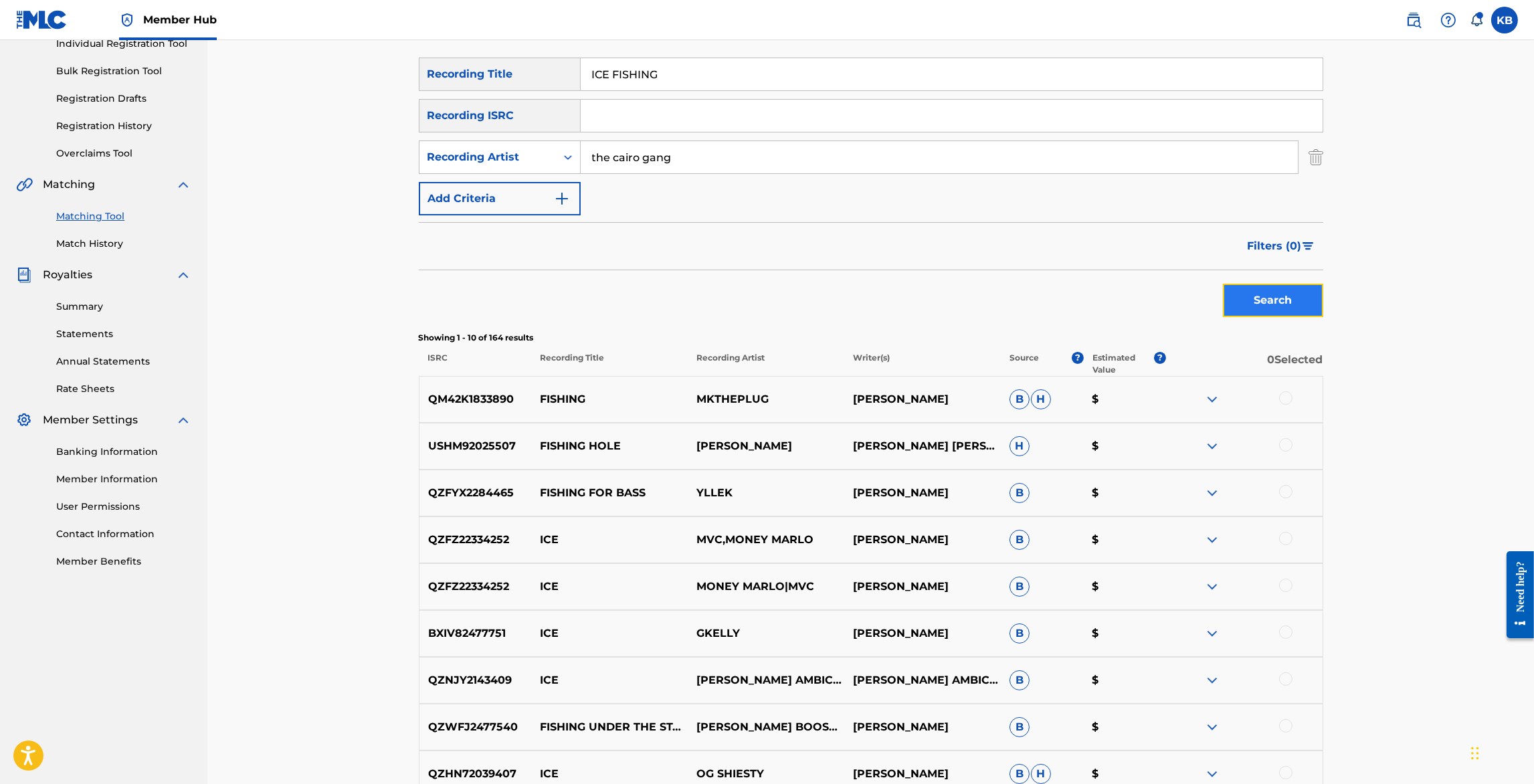
click at [1269, 302] on button "Search" at bounding box center [1273, 300] width 100 height 33
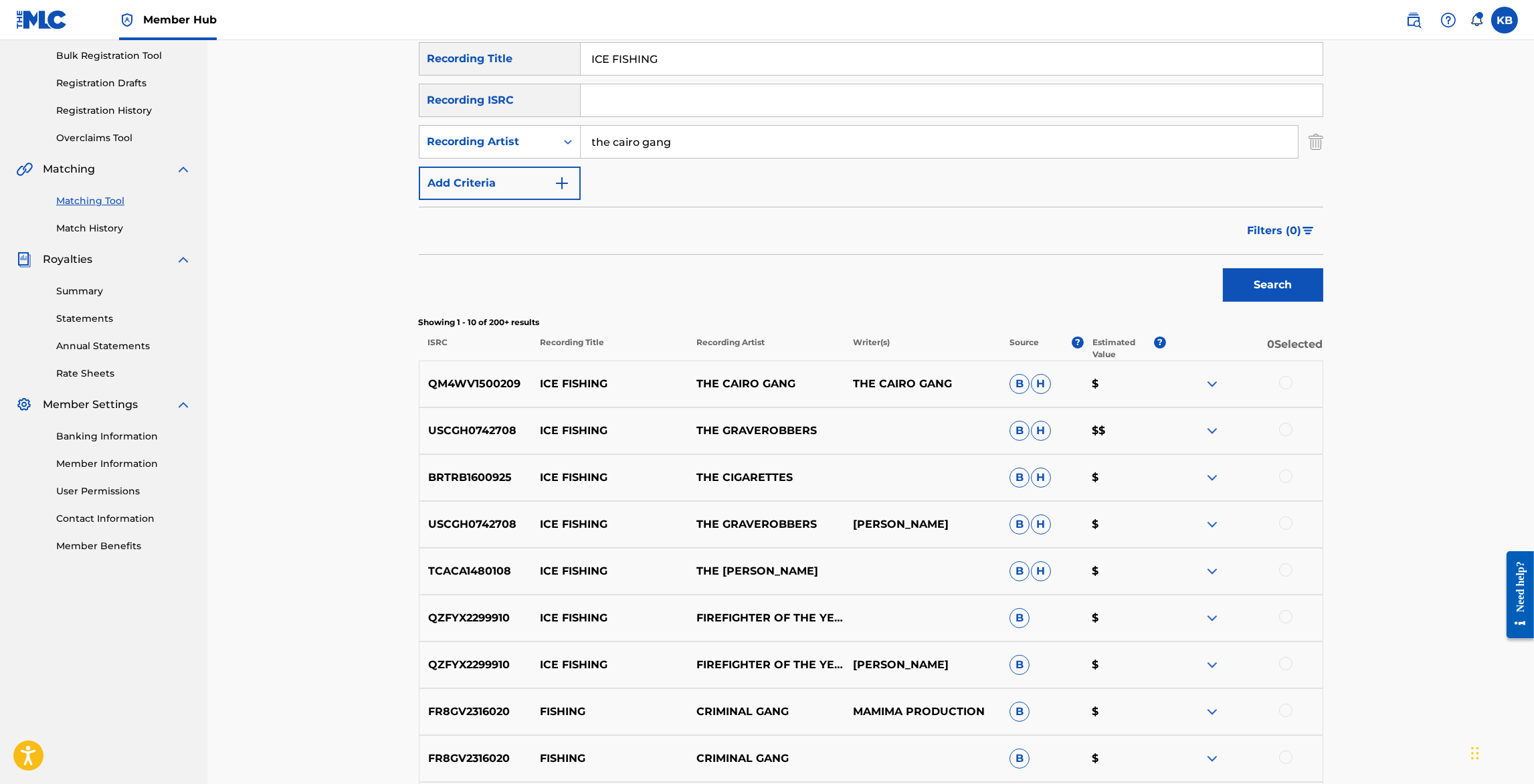
scroll to position [196, 0]
click at [1287, 378] on div at bounding box center [1287, 383] width 14 height 14
click at [943, 667] on button "Match 1 Group" at bounding box center [940, 675] width 148 height 33
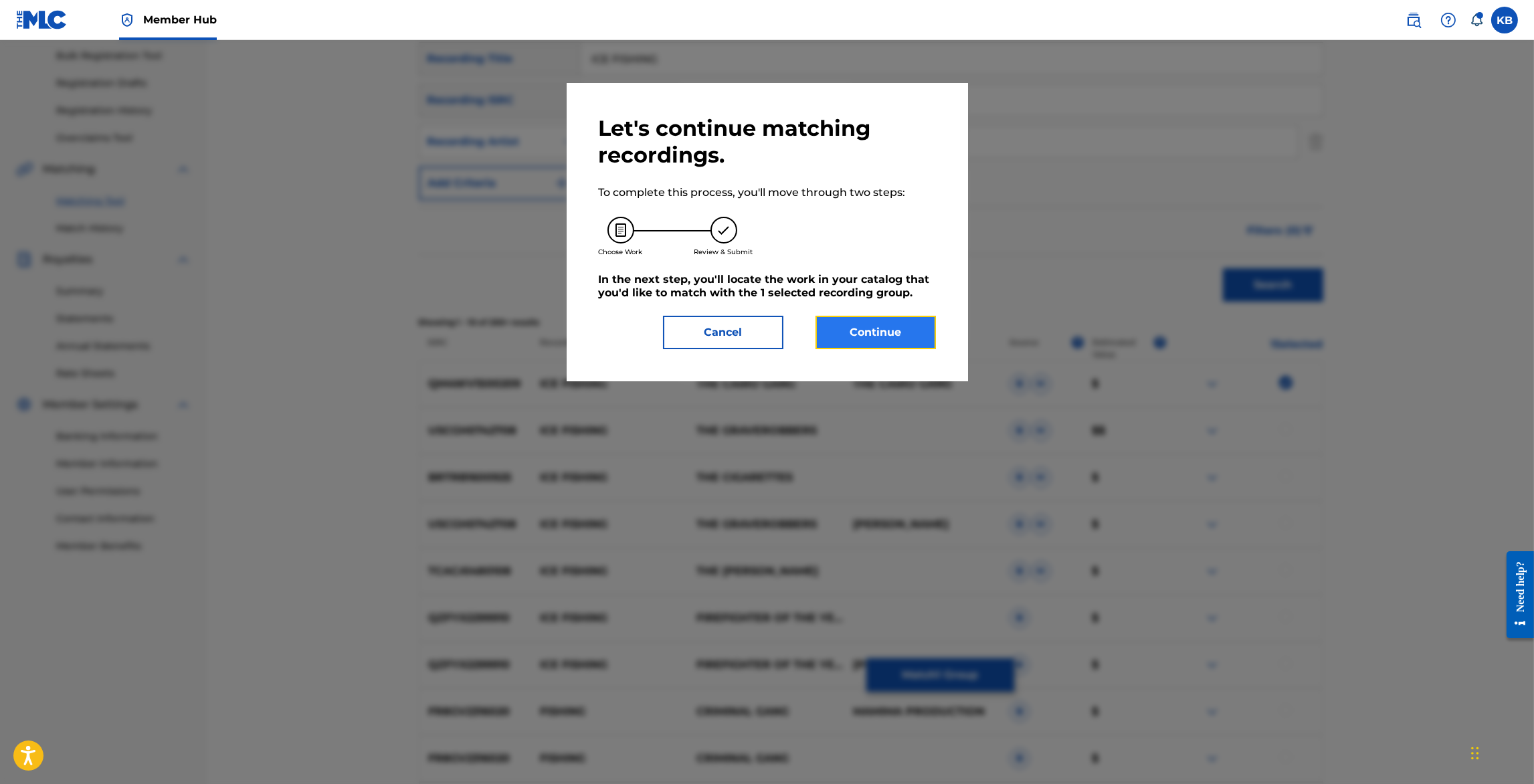
click at [893, 327] on button "Continue" at bounding box center [875, 333] width 121 height 33
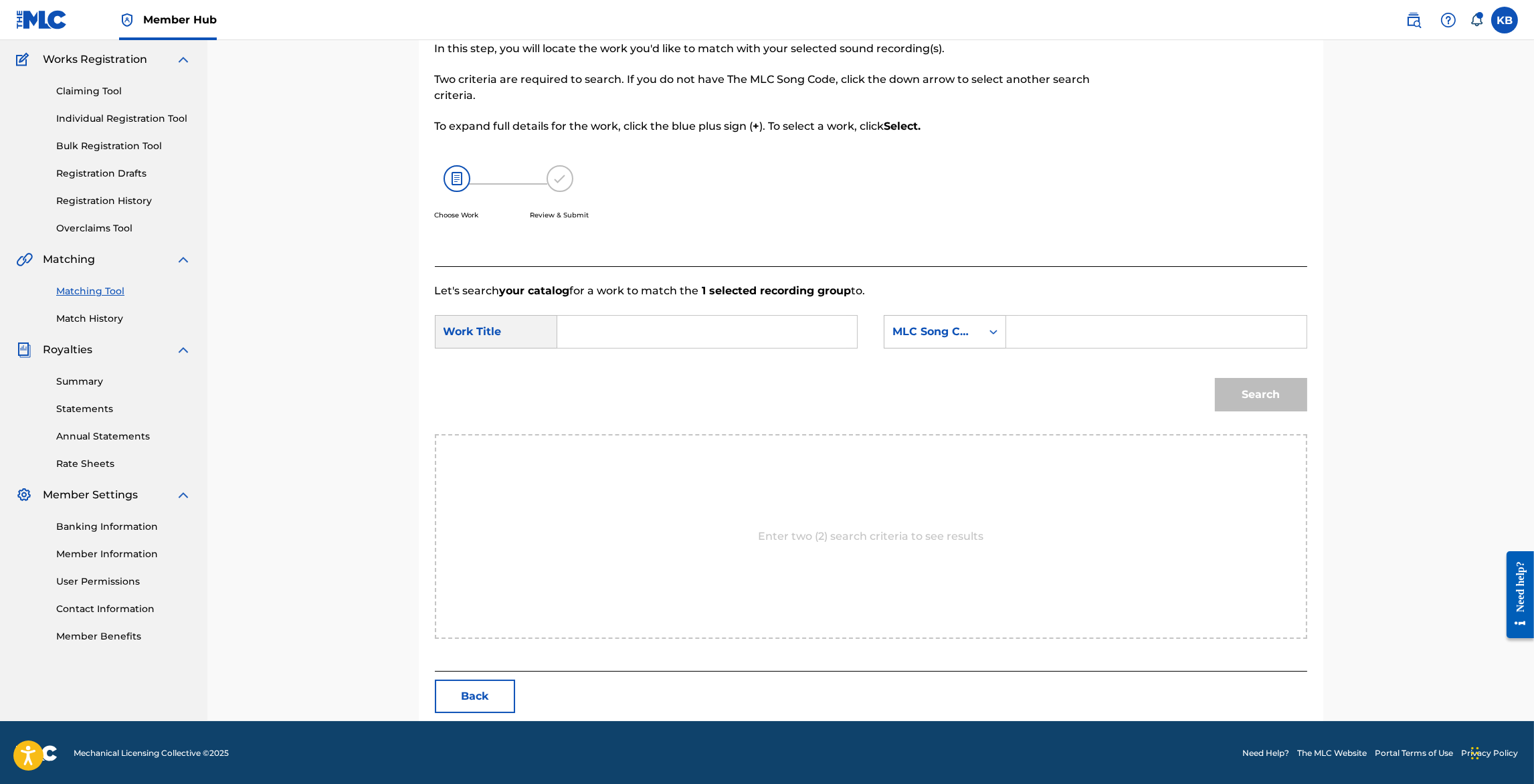
click at [746, 332] on input "Search Form" at bounding box center [708, 332] width 277 height 32
paste input "ICE FISHING ([PERSON_NAME])"
type input "ICE FISHING"
click at [956, 329] on div "MLC Song Code" at bounding box center [933, 332] width 81 height 16
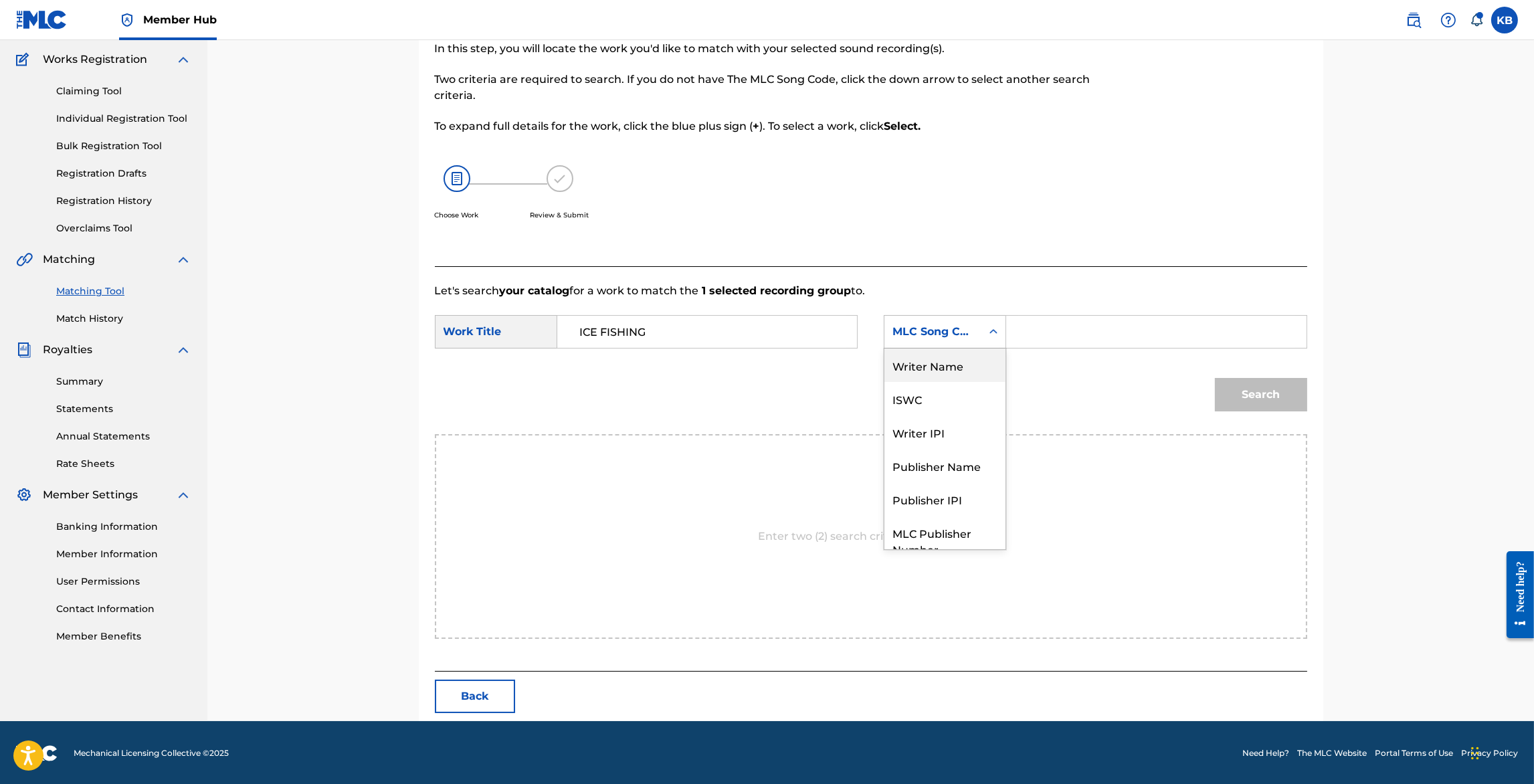
click at [967, 363] on div "Writer Name" at bounding box center [944, 365] width 121 height 33
click at [1094, 321] on input "Search Form" at bounding box center [1156, 332] width 277 height 32
paste input "ICE FISHING ([PERSON_NAME])"
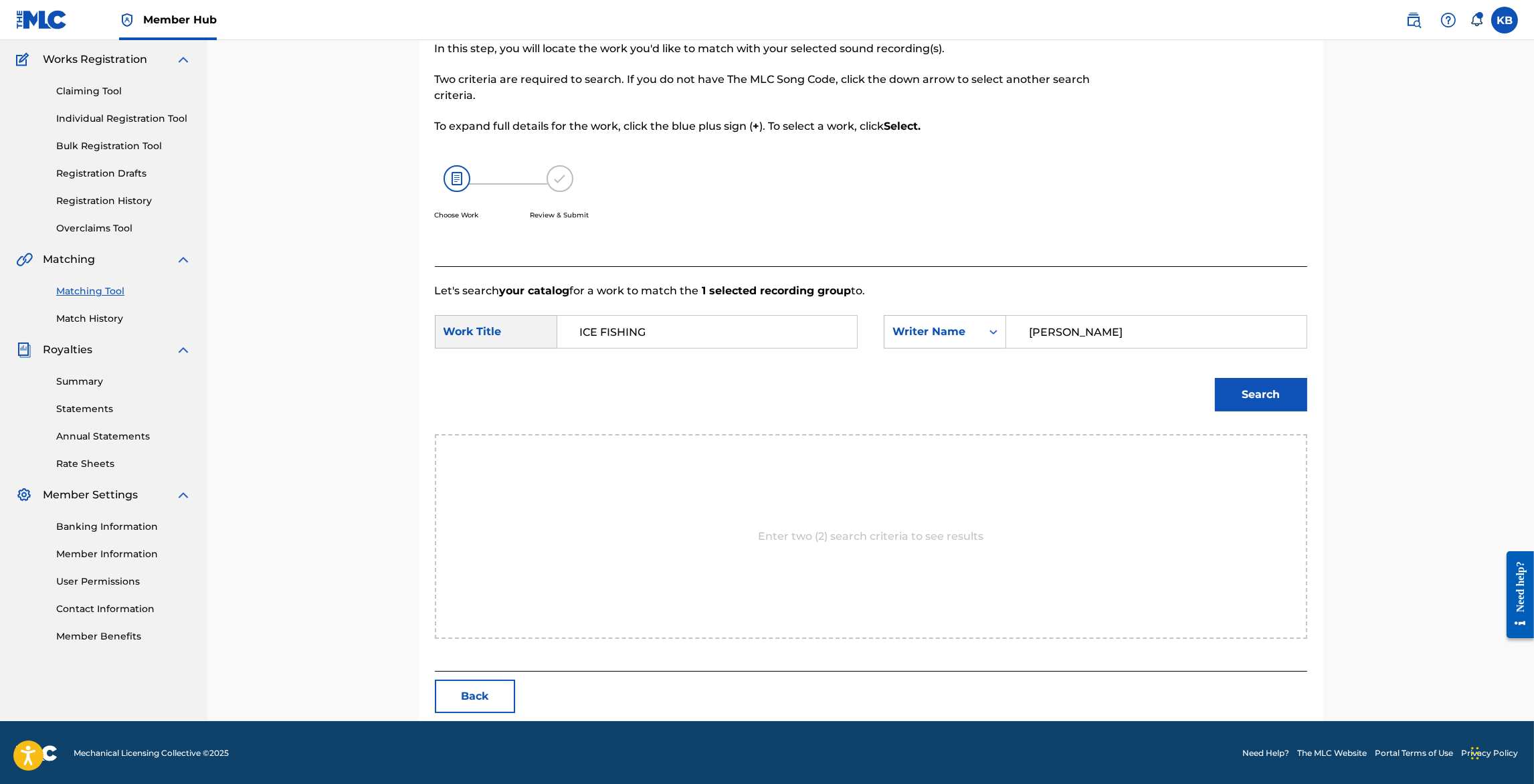
type input "KELLY"
click at [1215, 378] on button "Search" at bounding box center [1261, 394] width 92 height 33
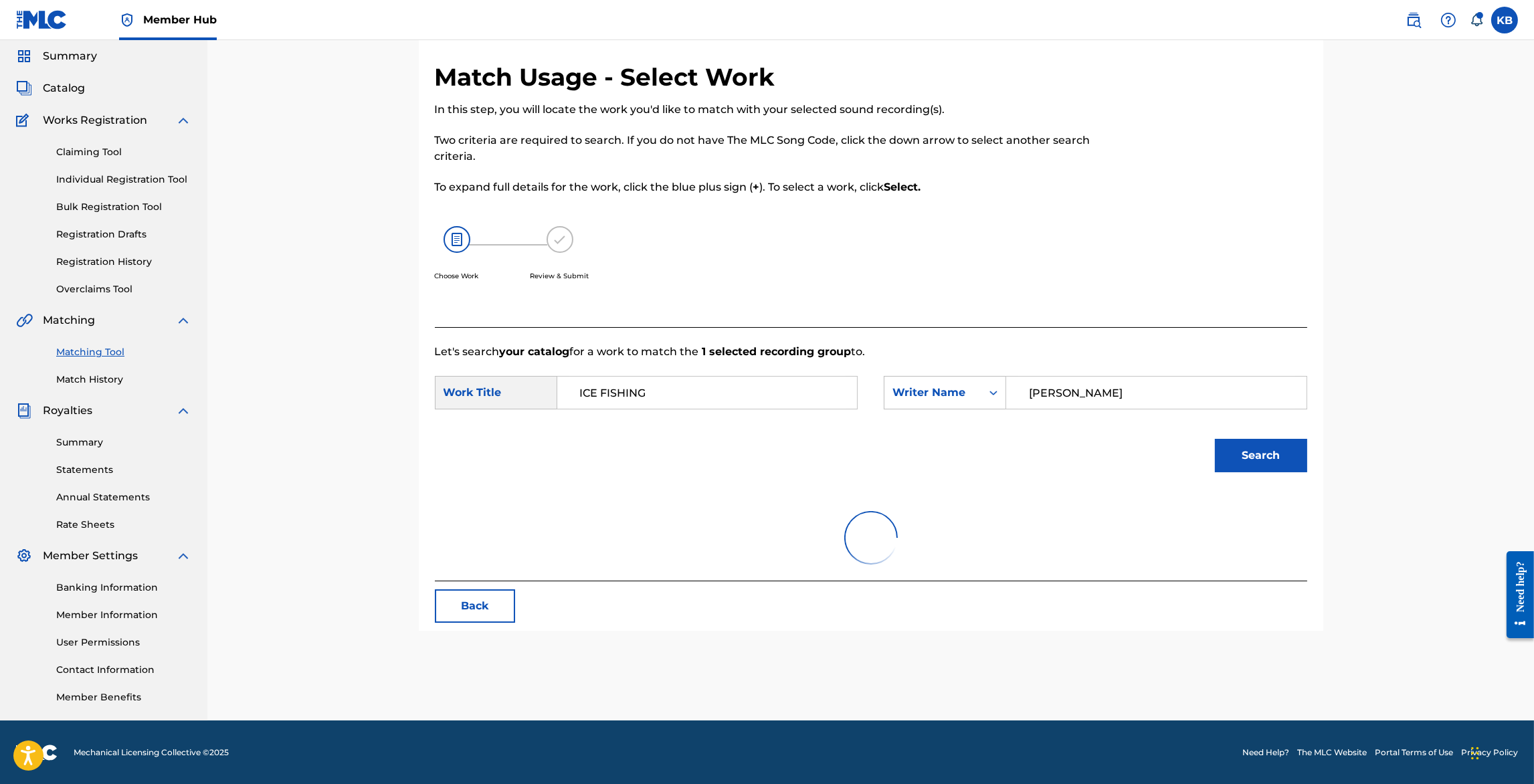
scroll to position [66, 0]
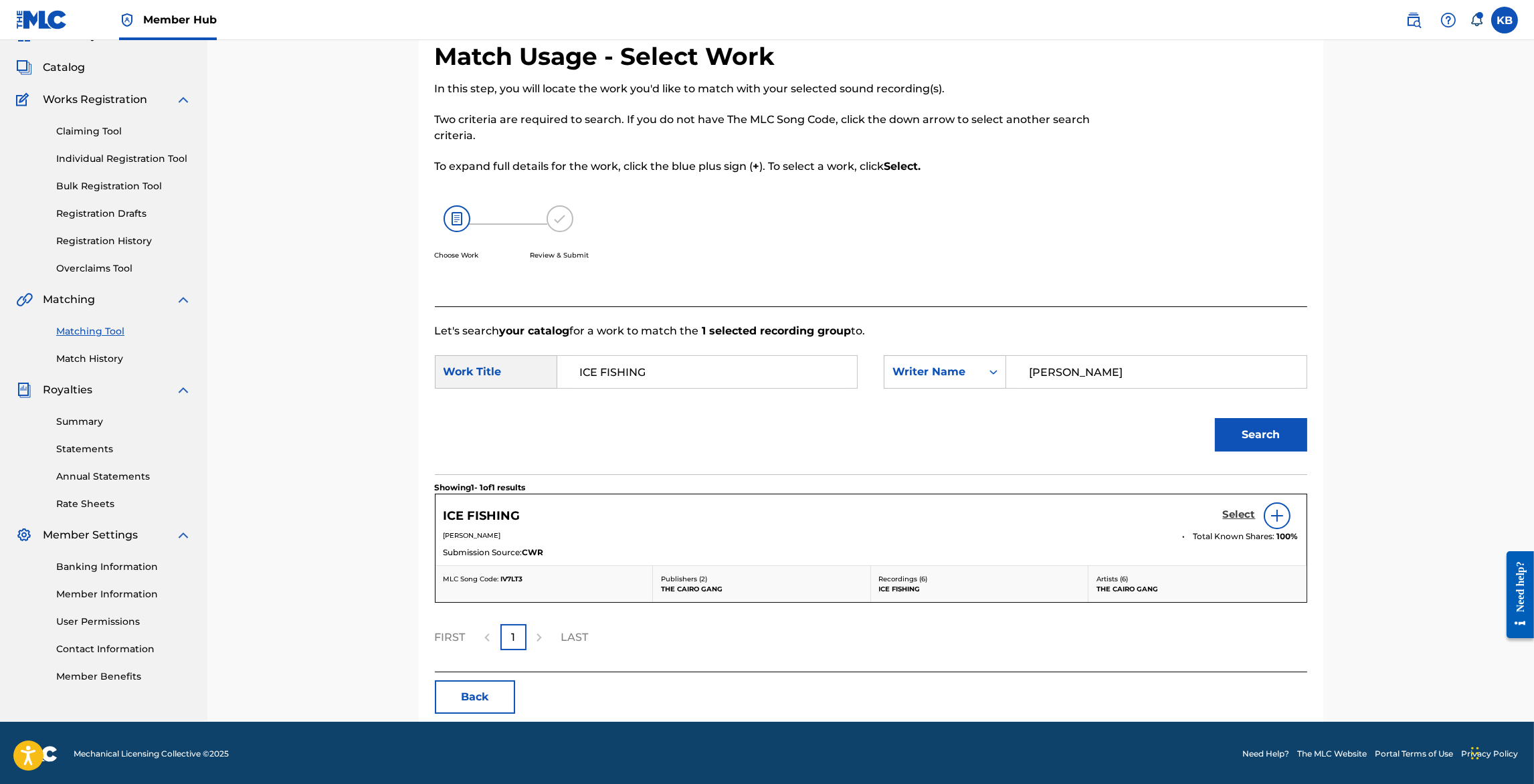
click at [1238, 517] on h5 "Select" at bounding box center [1239, 514] width 32 height 13
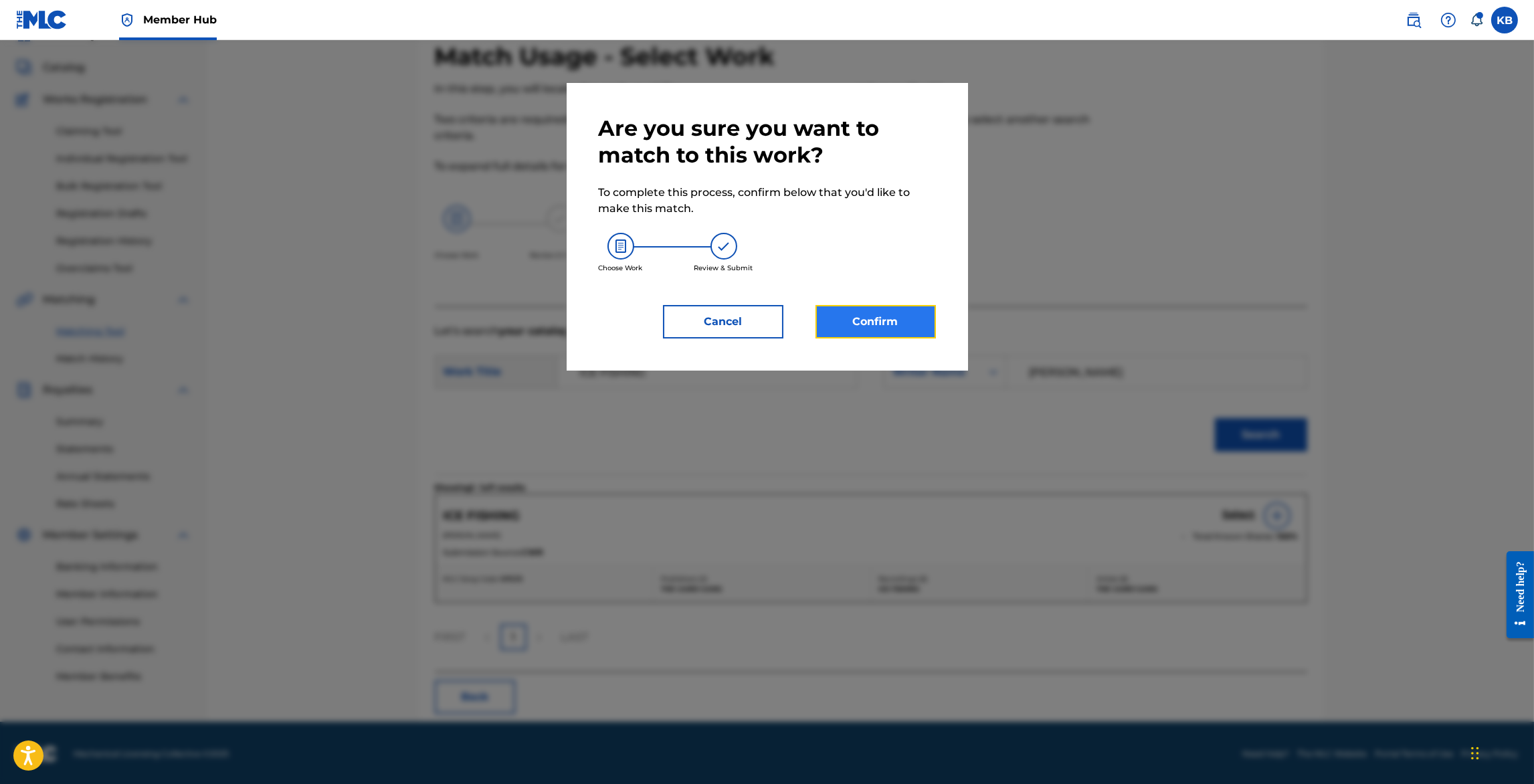
click at [862, 318] on button "Confirm" at bounding box center [875, 322] width 121 height 33
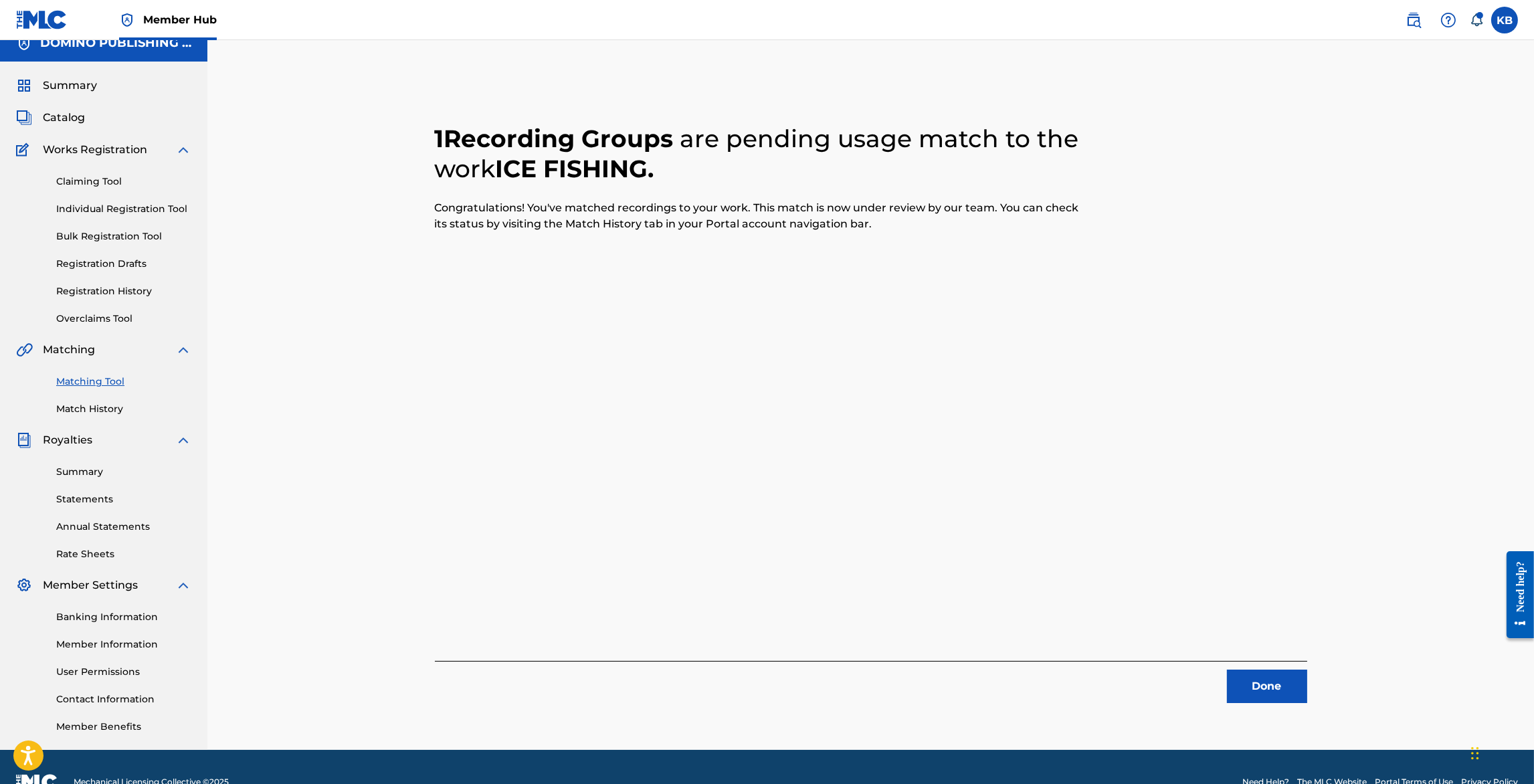
scroll to position [0, 0]
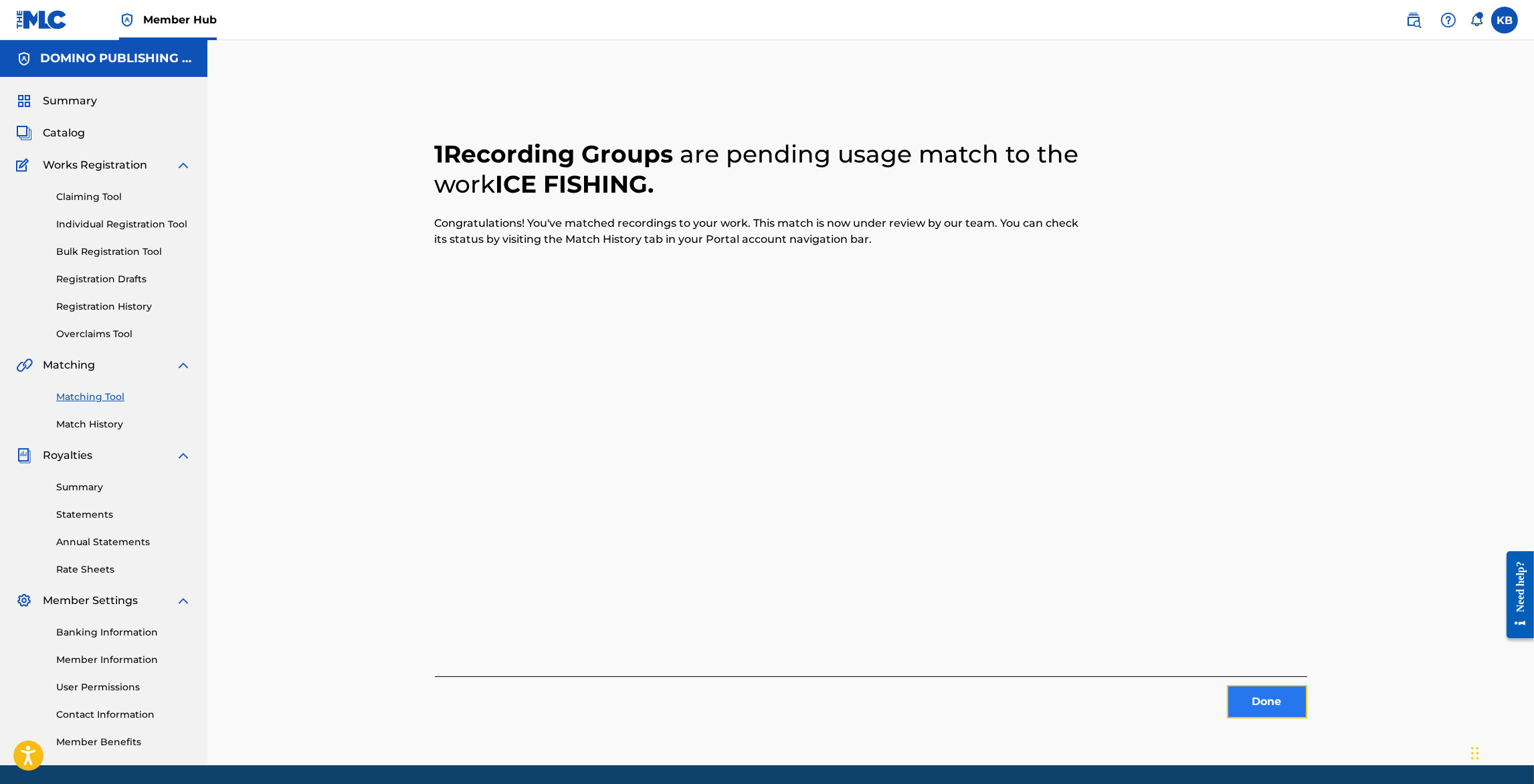
click at [1263, 697] on button "Done" at bounding box center [1267, 702] width 80 height 33
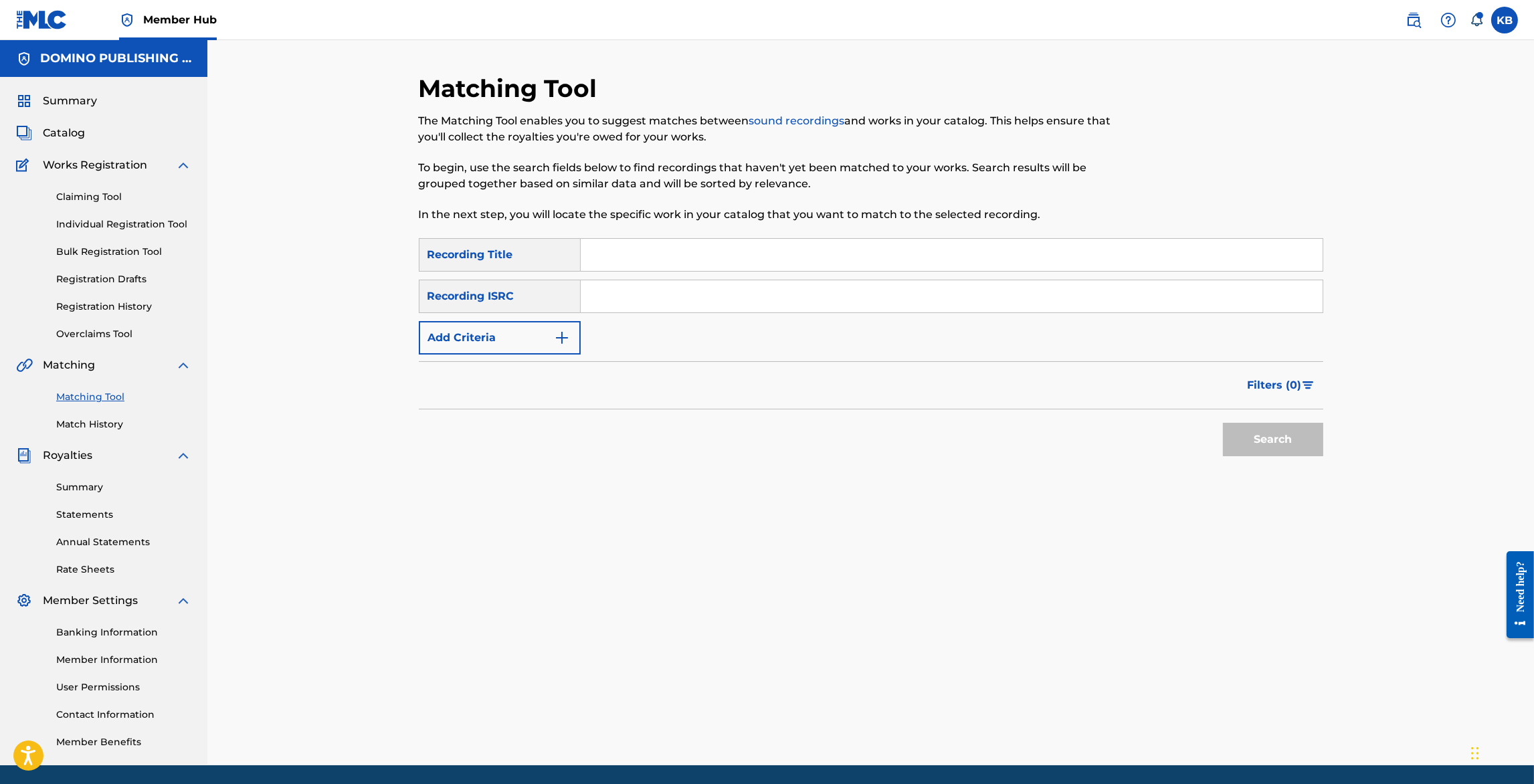
click at [844, 255] on input "Search Form" at bounding box center [952, 254] width 742 height 32
paste input "WINTER'S SONG (HOWIE/VALLANCE)"
type input "WINTER'S SONG"
click at [516, 350] on button "Add Criteria" at bounding box center [500, 338] width 162 height 33
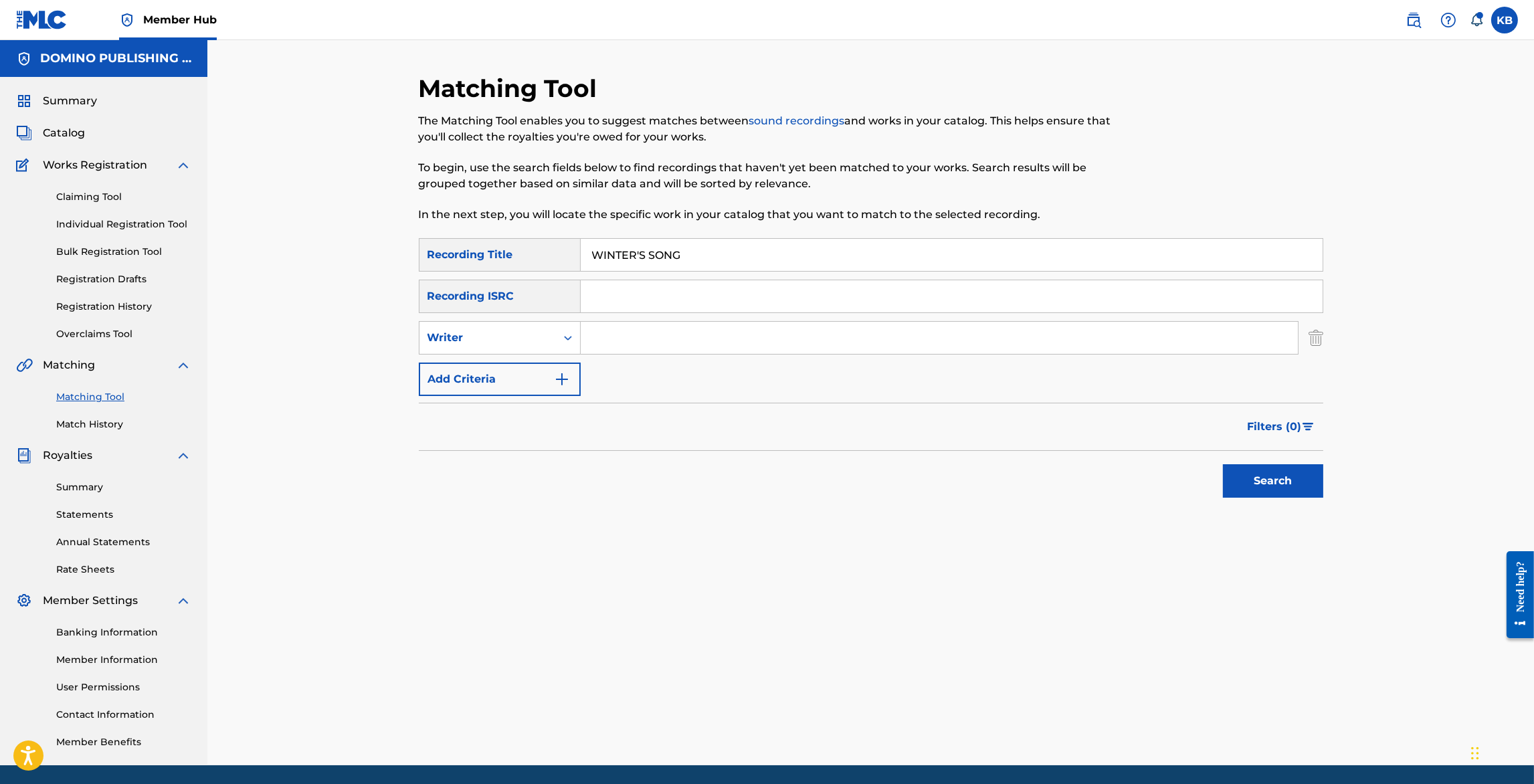
click at [649, 346] on input "Search Form" at bounding box center [939, 338] width 717 height 32
paste input "WINTER'S SONG (HOWIE/VALLANCE)"
type input "HOWIE/VALLANCE"
click at [1223, 464] on button "Search" at bounding box center [1273, 481] width 100 height 33
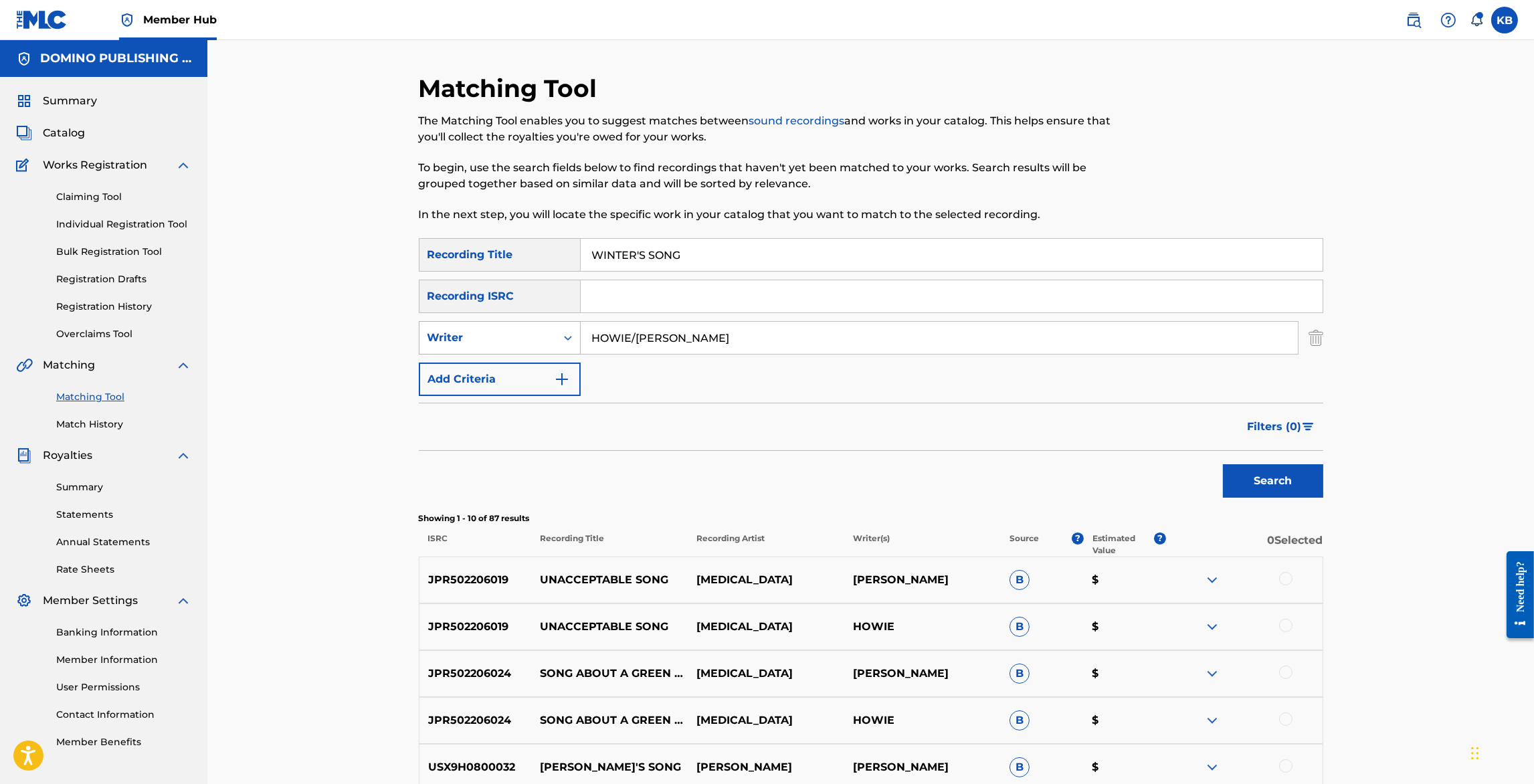
click at [503, 336] on div "Writer" at bounding box center [488, 338] width 121 height 16
drag, startPoint x: 486, startPoint y: 375, endPoint x: 564, endPoint y: 364, distance: 78.8
click at [486, 375] on div "Recording Artist" at bounding box center [501, 371] width 161 height 33
click at [731, 340] on input "Search Form" at bounding box center [939, 338] width 717 height 32
type input "bob moses"
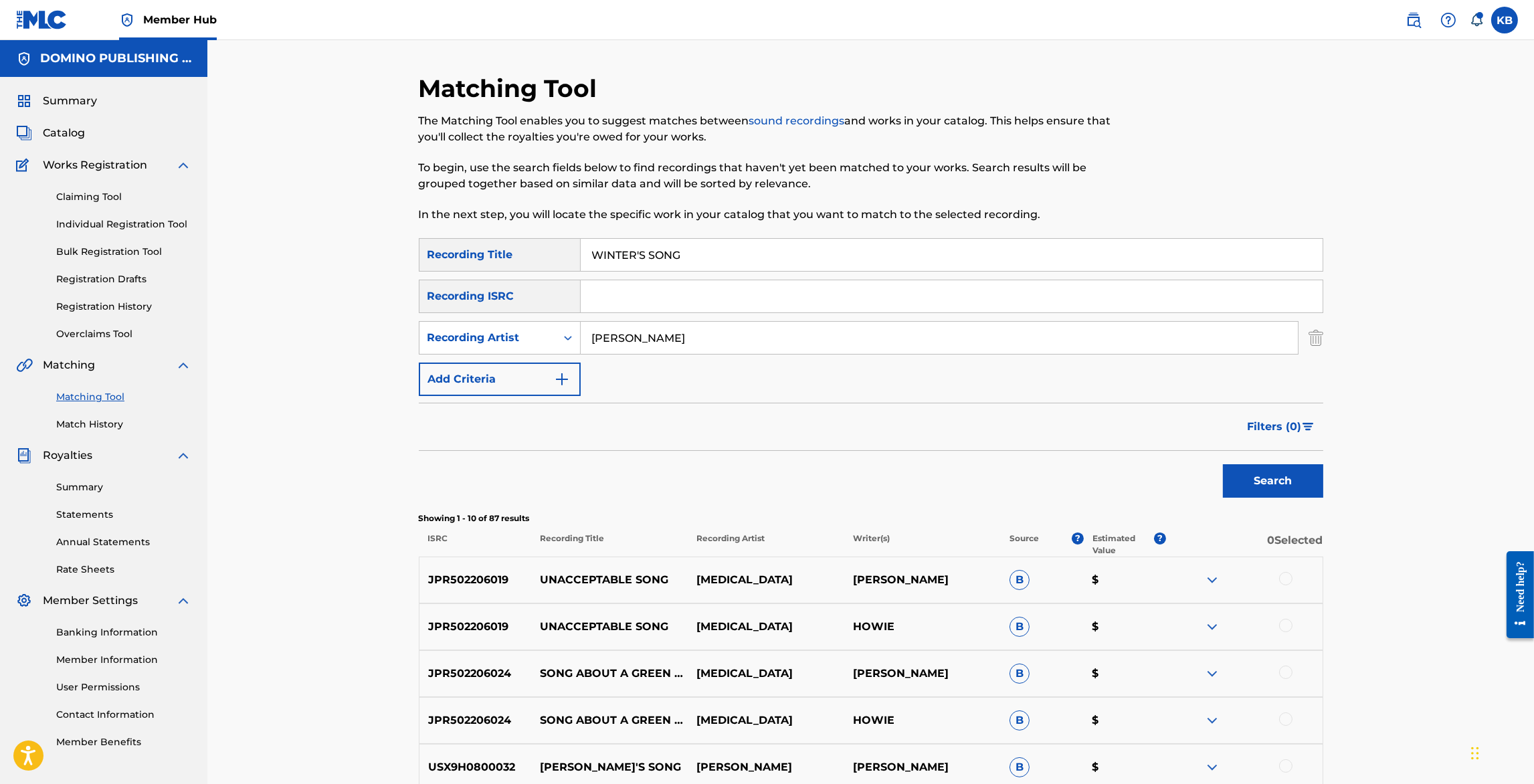
click at [1223, 464] on button "Search" at bounding box center [1273, 481] width 100 height 33
click at [1293, 575] on div at bounding box center [1287, 579] width 14 height 14
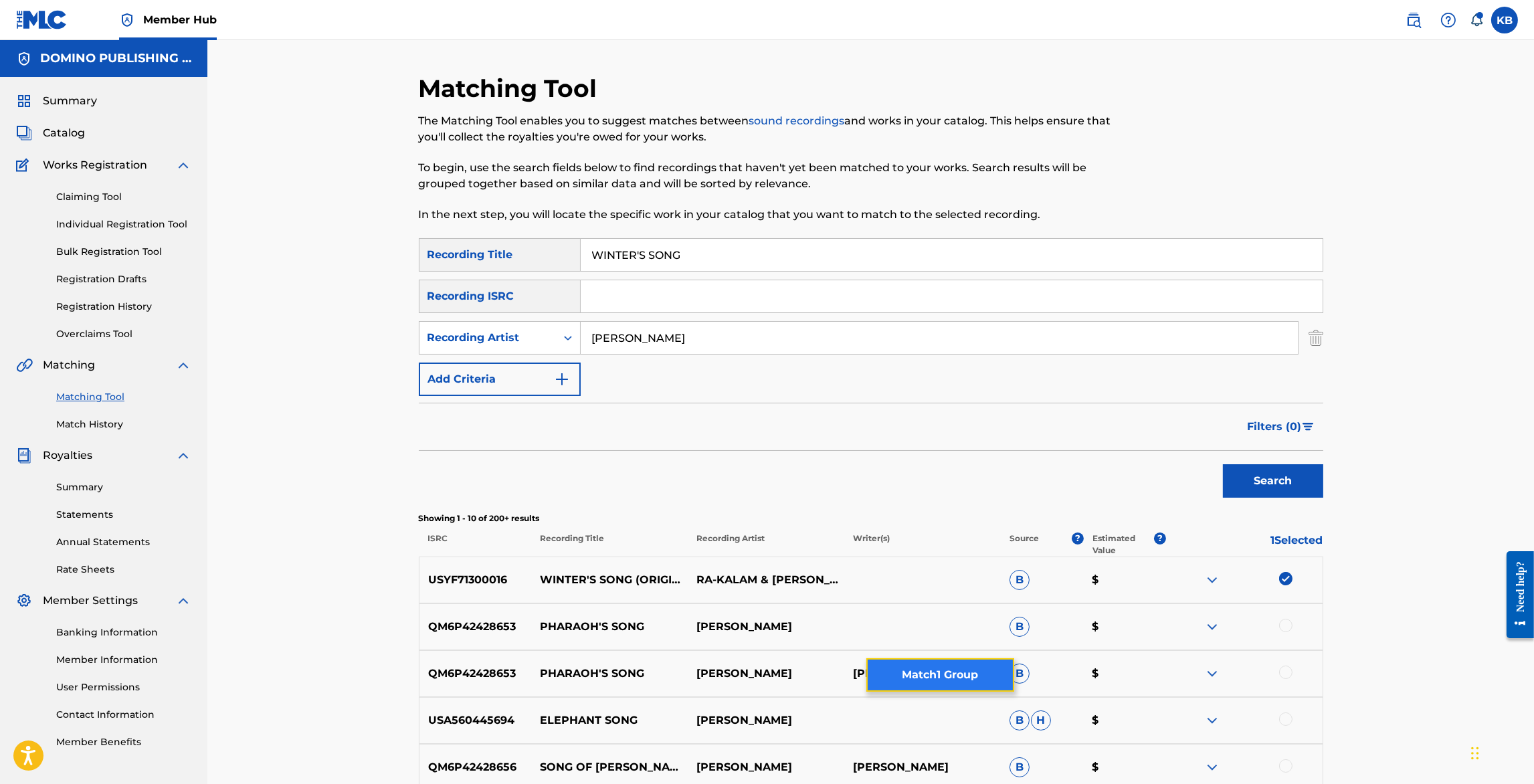
click at [956, 674] on button "Match 1 Group" at bounding box center [940, 675] width 148 height 33
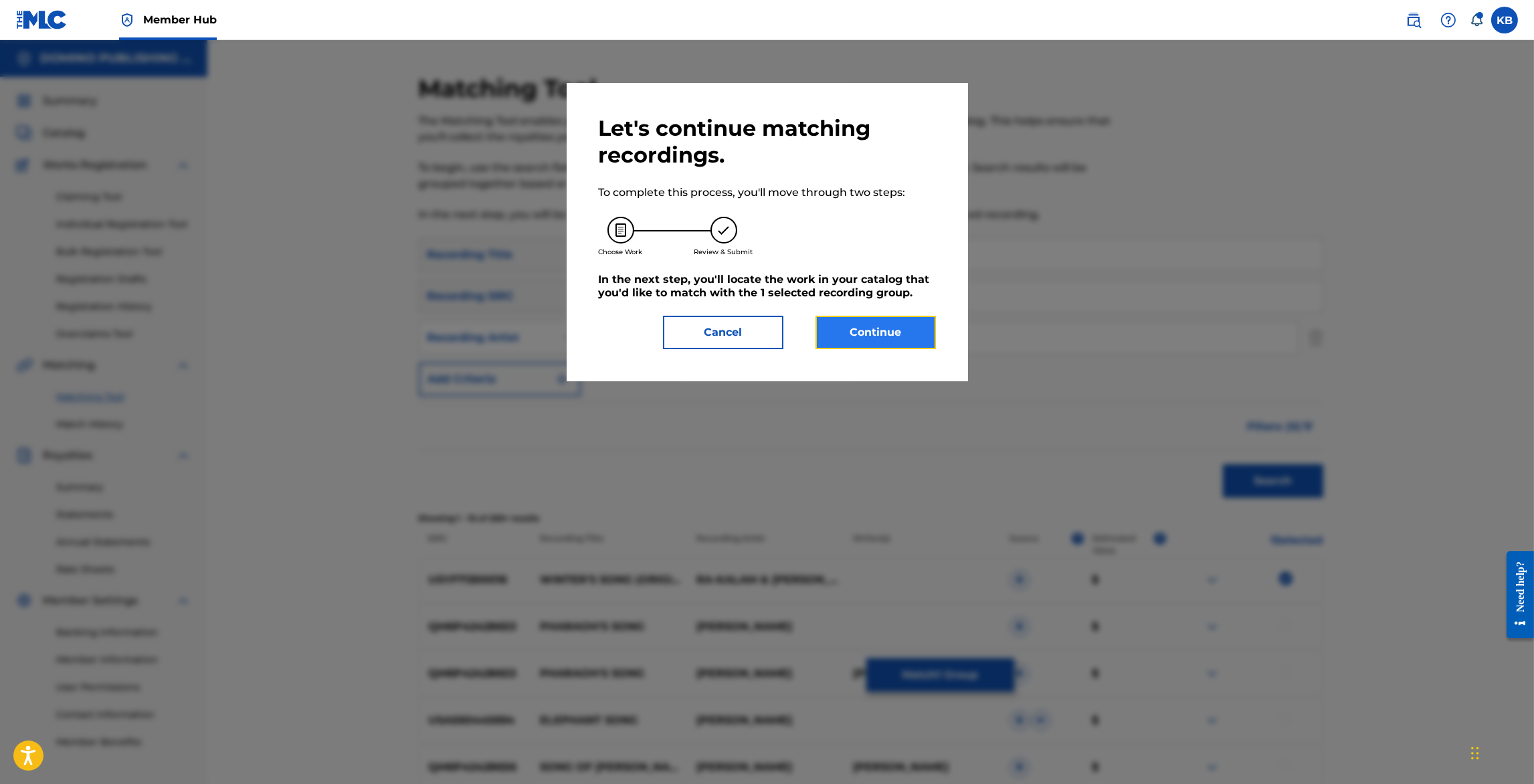
click at [880, 332] on button "Continue" at bounding box center [875, 333] width 121 height 33
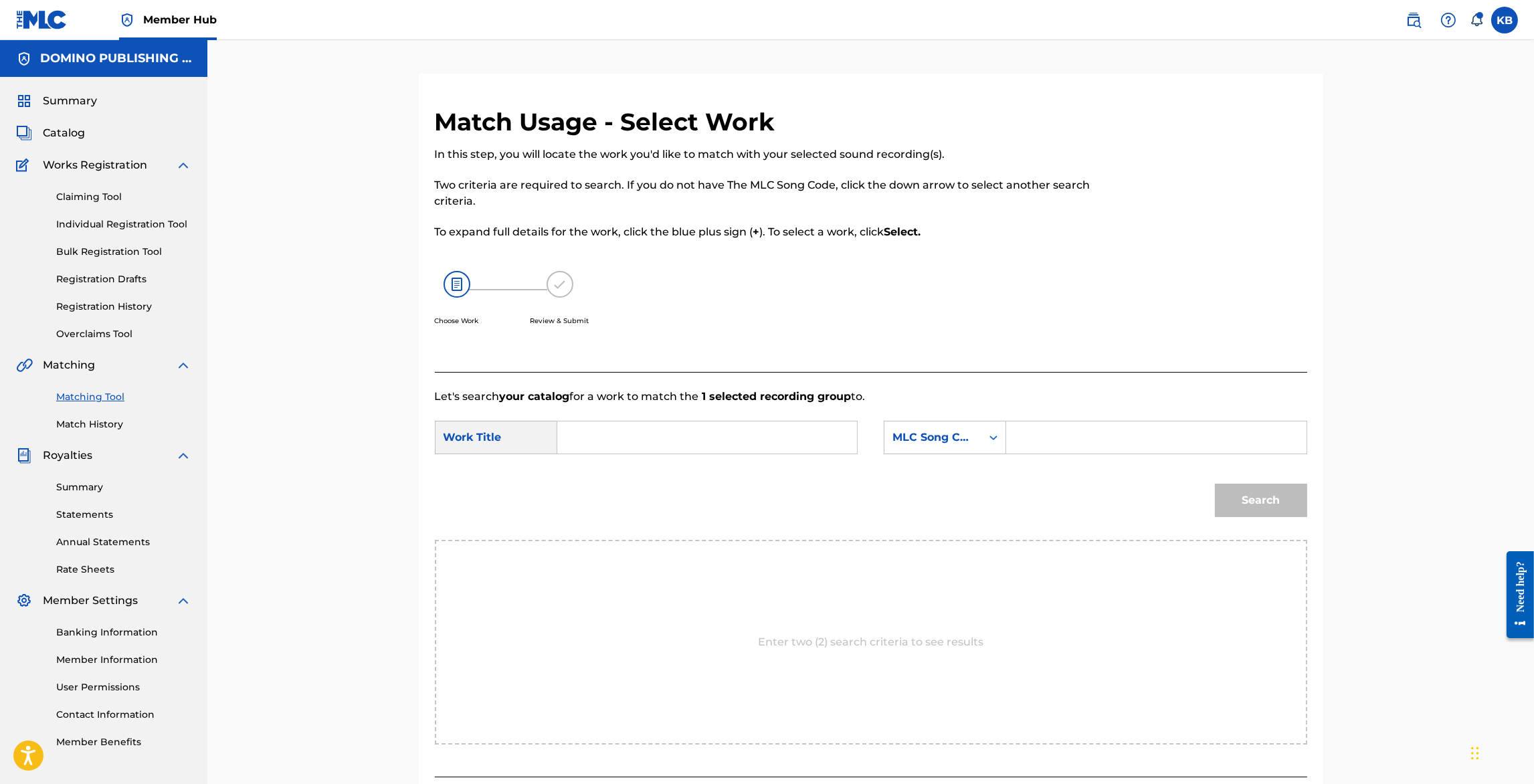
click at [701, 440] on input "Search Form" at bounding box center [708, 438] width 277 height 32
paste input "WINTER'S SONG (HOWIE/VALLANCE)"
type input "WINTER'S SONG"
click at [981, 431] on div "MLC Song Code" at bounding box center [932, 438] width 97 height 26
drag, startPoint x: 952, startPoint y: 472, endPoint x: 981, endPoint y: 455, distance: 33.6
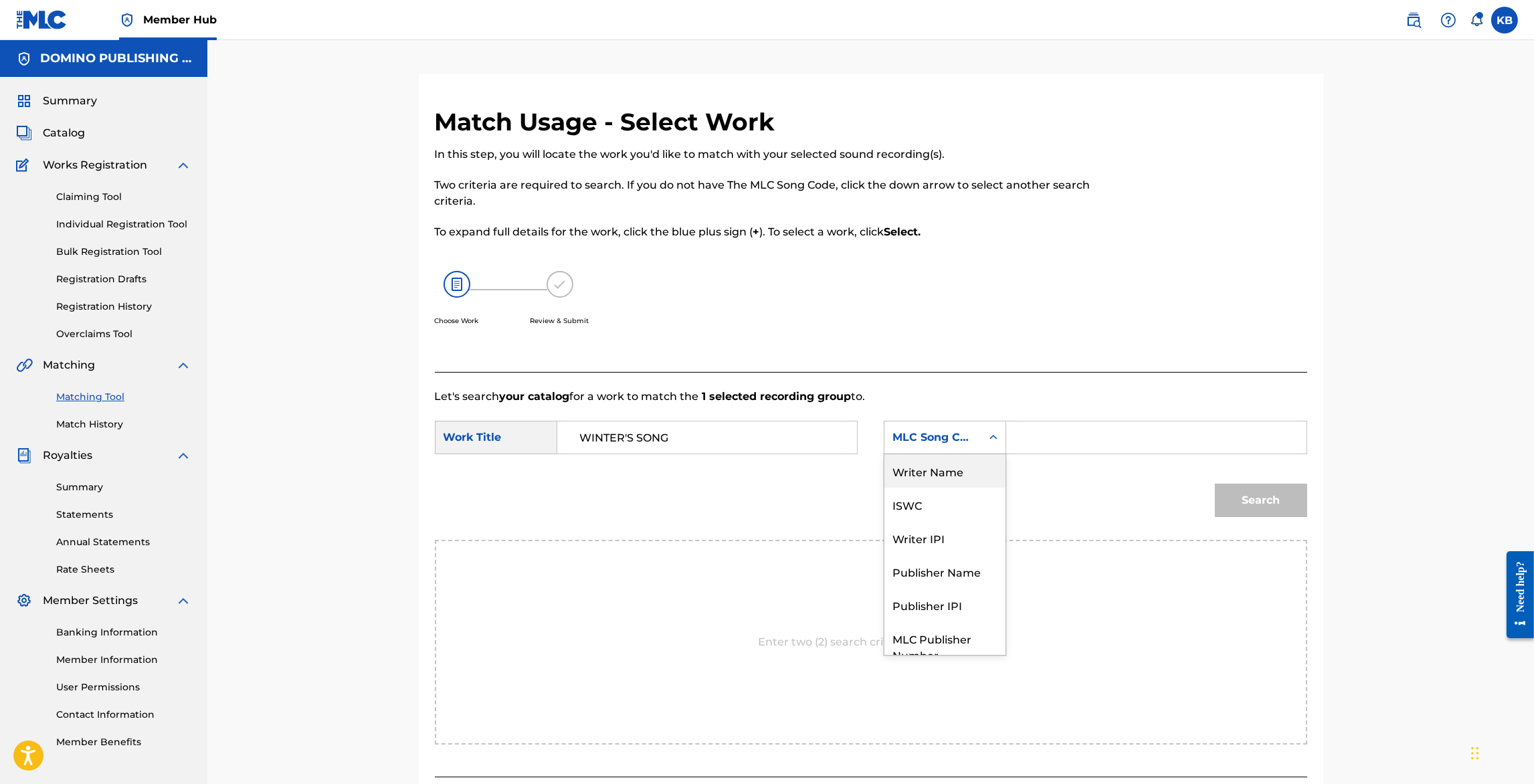
click at [952, 472] on div "Writer Name" at bounding box center [944, 471] width 121 height 33
click at [1107, 431] on input "Search Form" at bounding box center [1156, 438] width 277 height 32
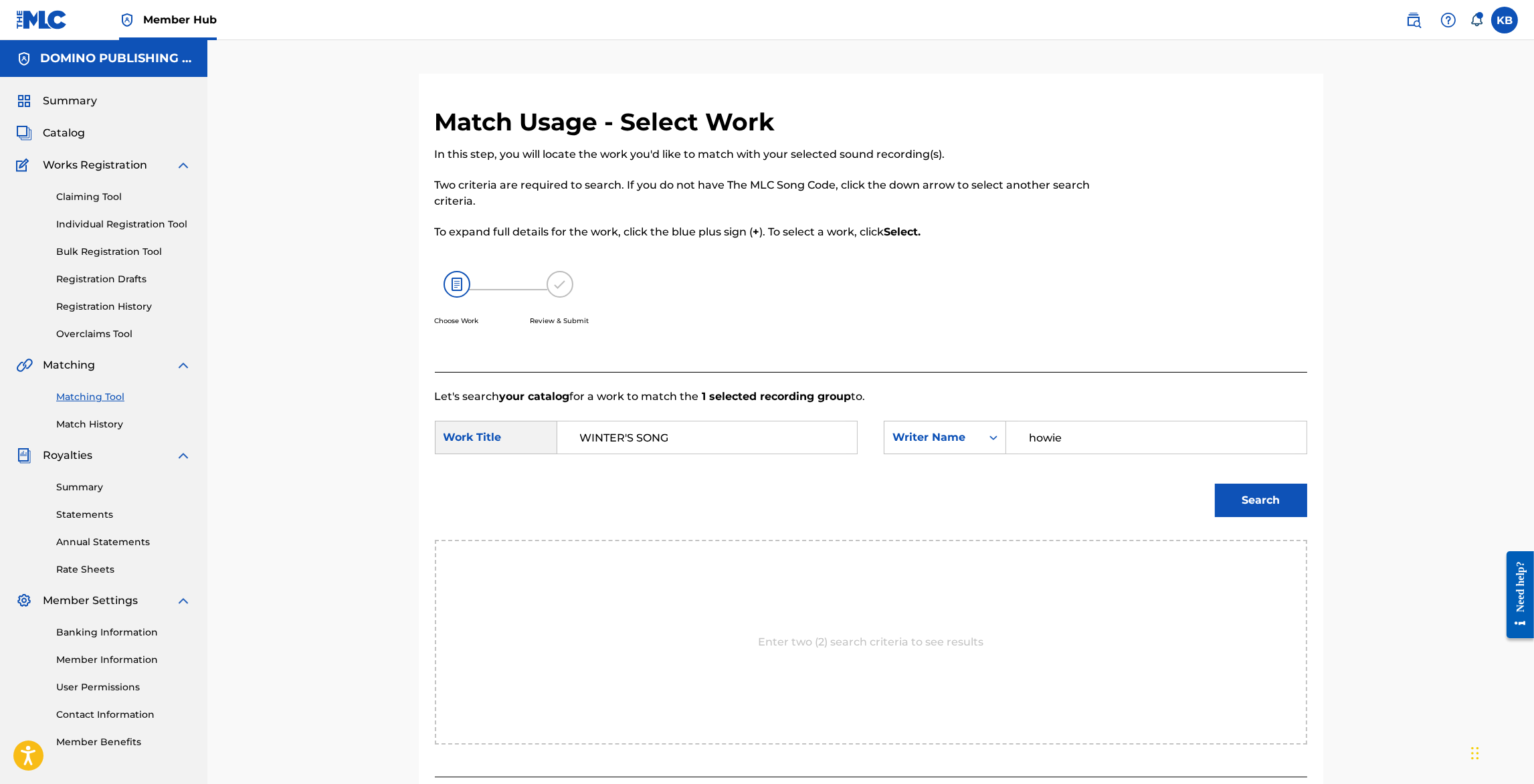
type input "howie"
click at [1215, 484] on button "Search" at bounding box center [1261, 500] width 92 height 33
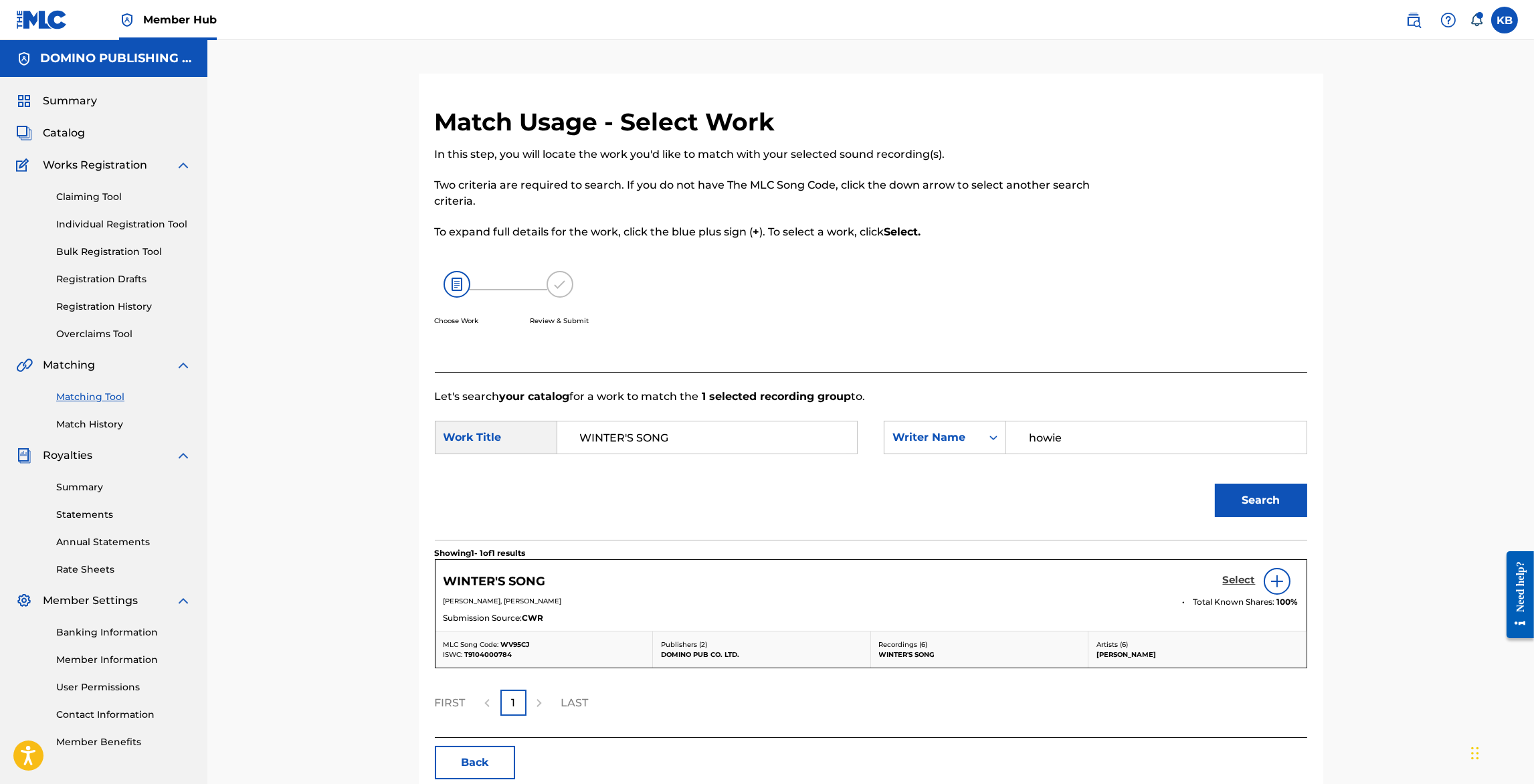
click at [1231, 584] on h5 "Select" at bounding box center [1239, 580] width 32 height 13
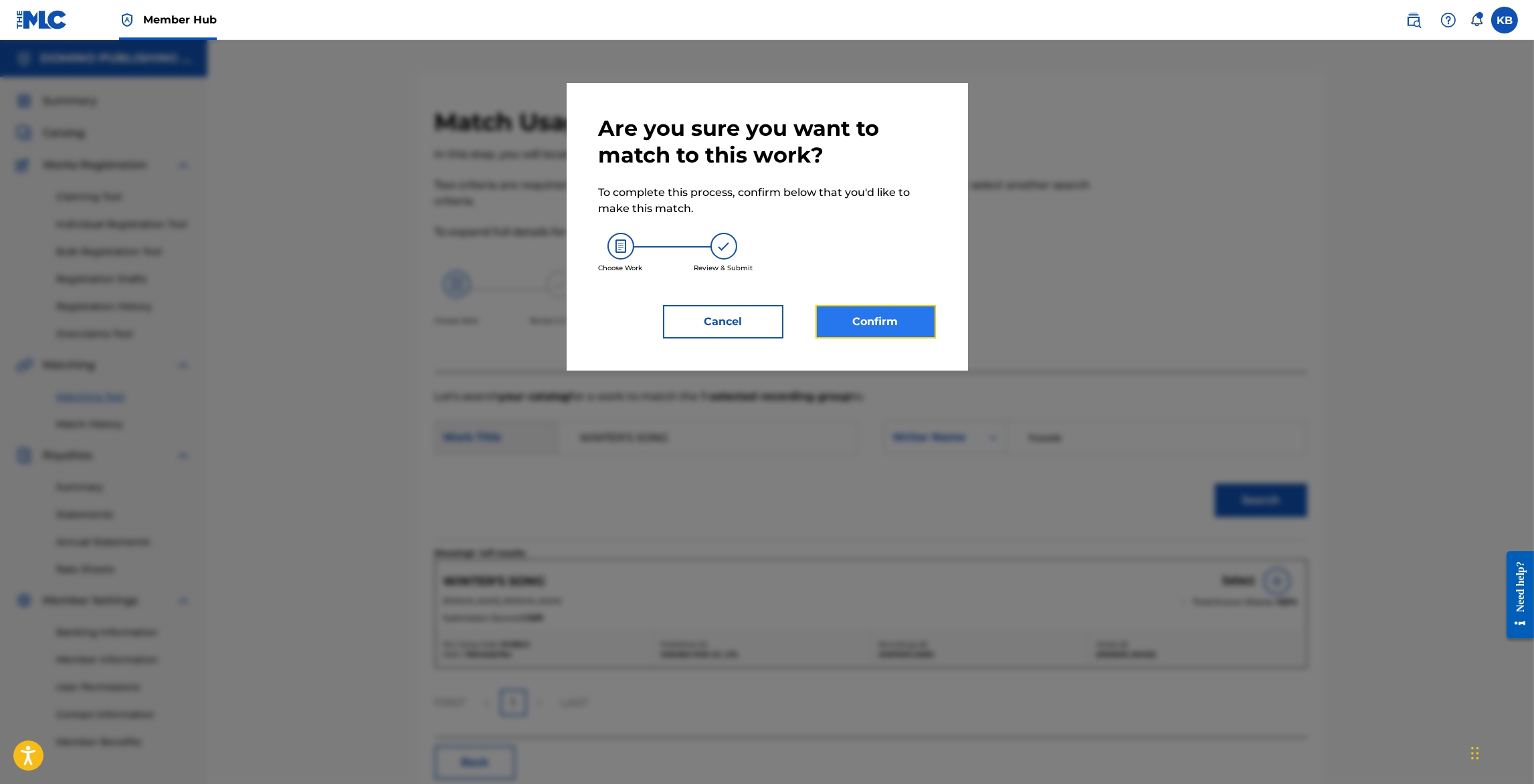
click at [878, 325] on button "Confirm" at bounding box center [875, 322] width 121 height 33
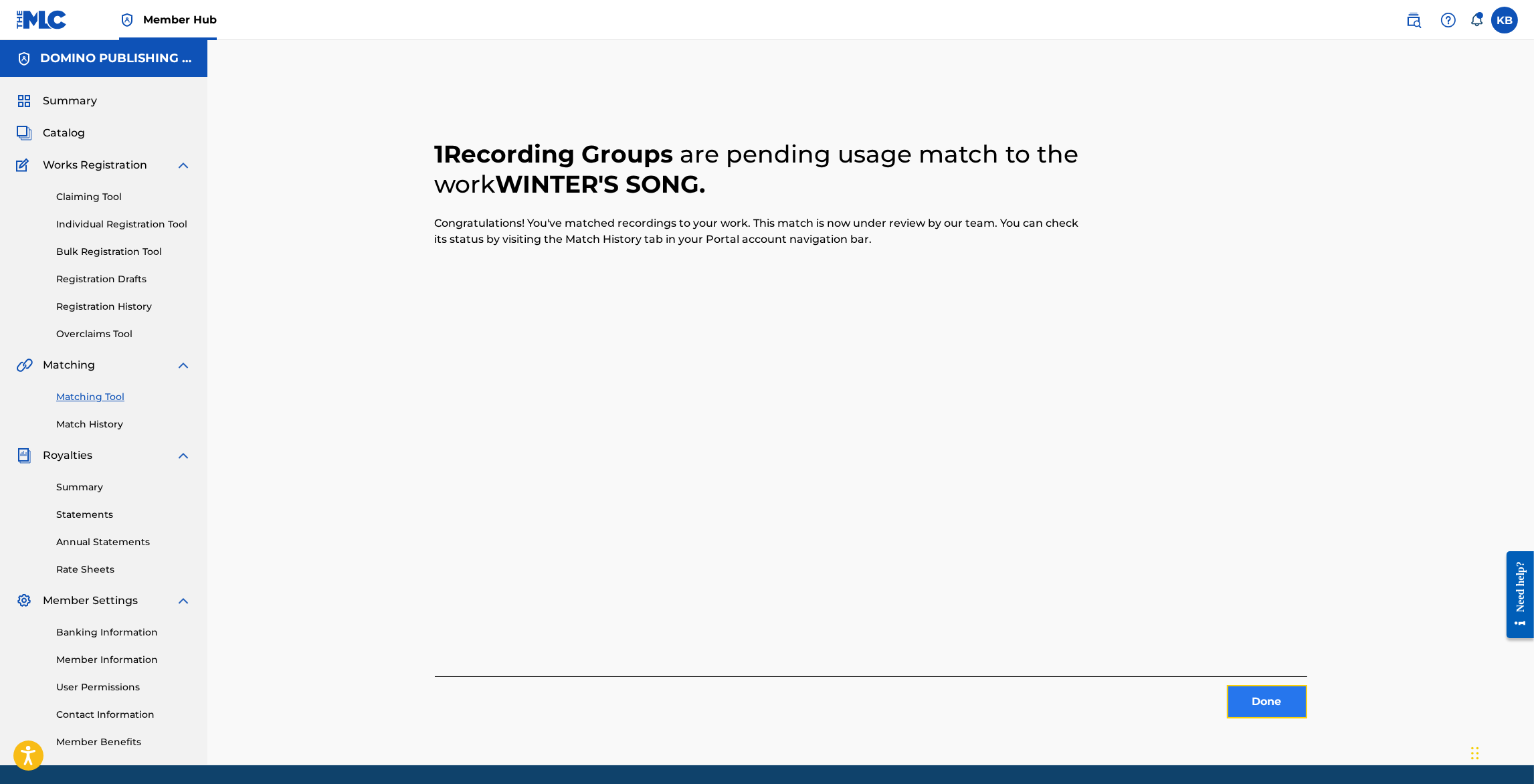
click at [1269, 704] on button "Done" at bounding box center [1267, 702] width 80 height 33
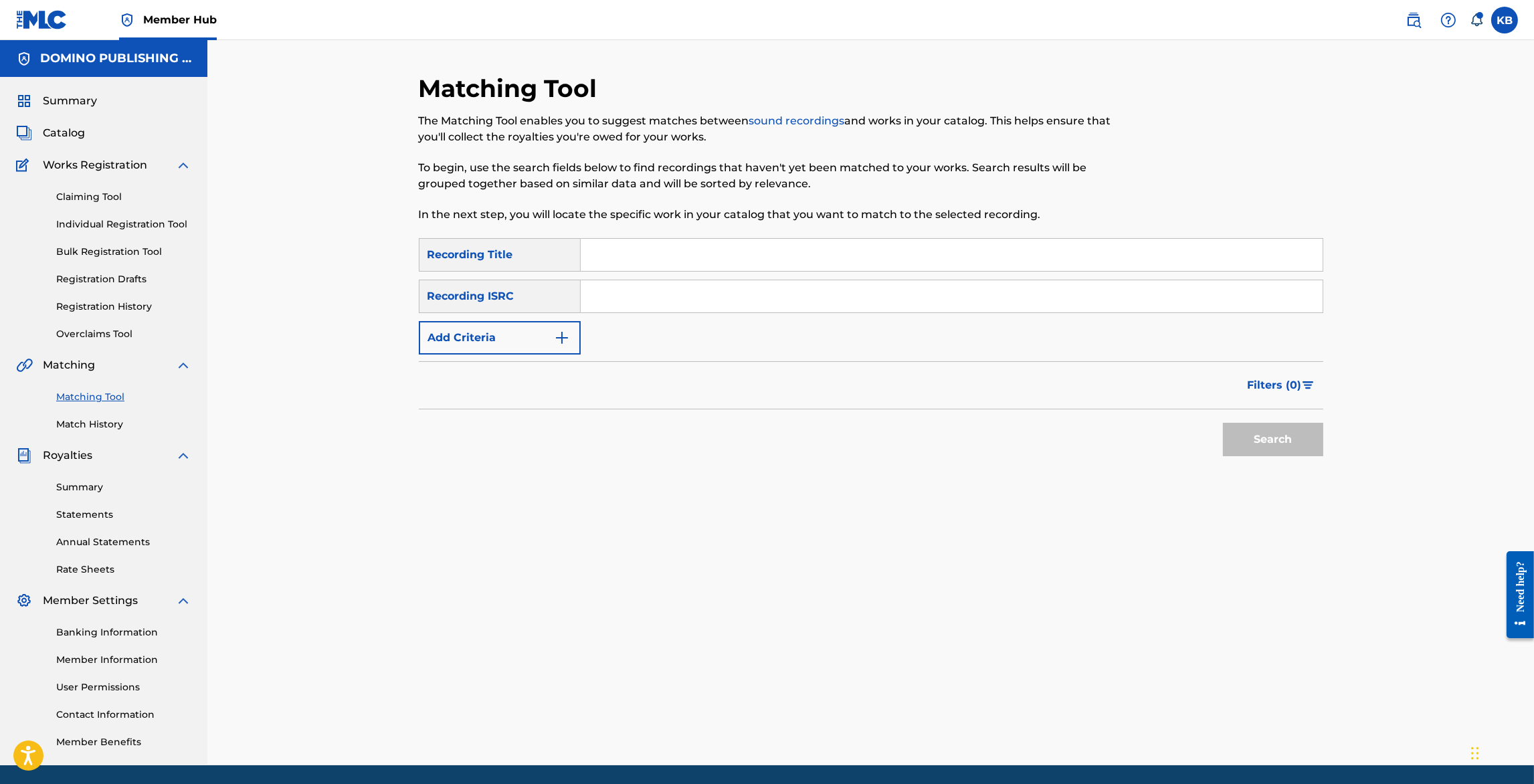
click at [872, 249] on input "Search Form" at bounding box center [952, 254] width 742 height 32
paste input "FIRST WATCH (ANDERSON/HOPKINS)"
type input "FIRST WATCH"
click at [466, 350] on button "Add Criteria" at bounding box center [500, 338] width 162 height 33
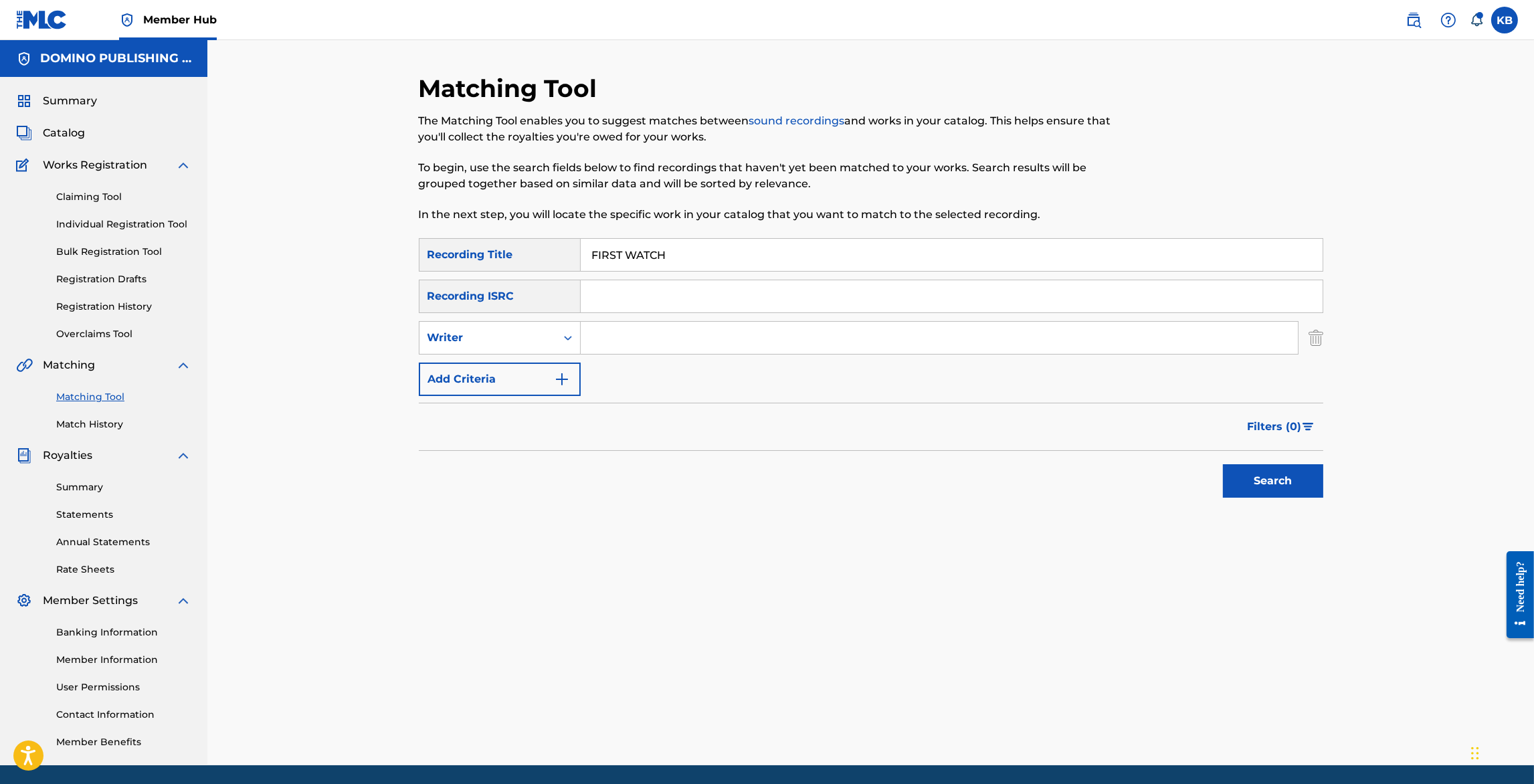
click at [668, 329] on input "Search Form" at bounding box center [939, 338] width 717 height 32
paste input "FIRST WATCH (ANDERSON/HOPKINS)"
type input "ANDERSON/HOPKINS"
click at [1223, 464] on button "Search" at bounding box center [1273, 481] width 100 height 33
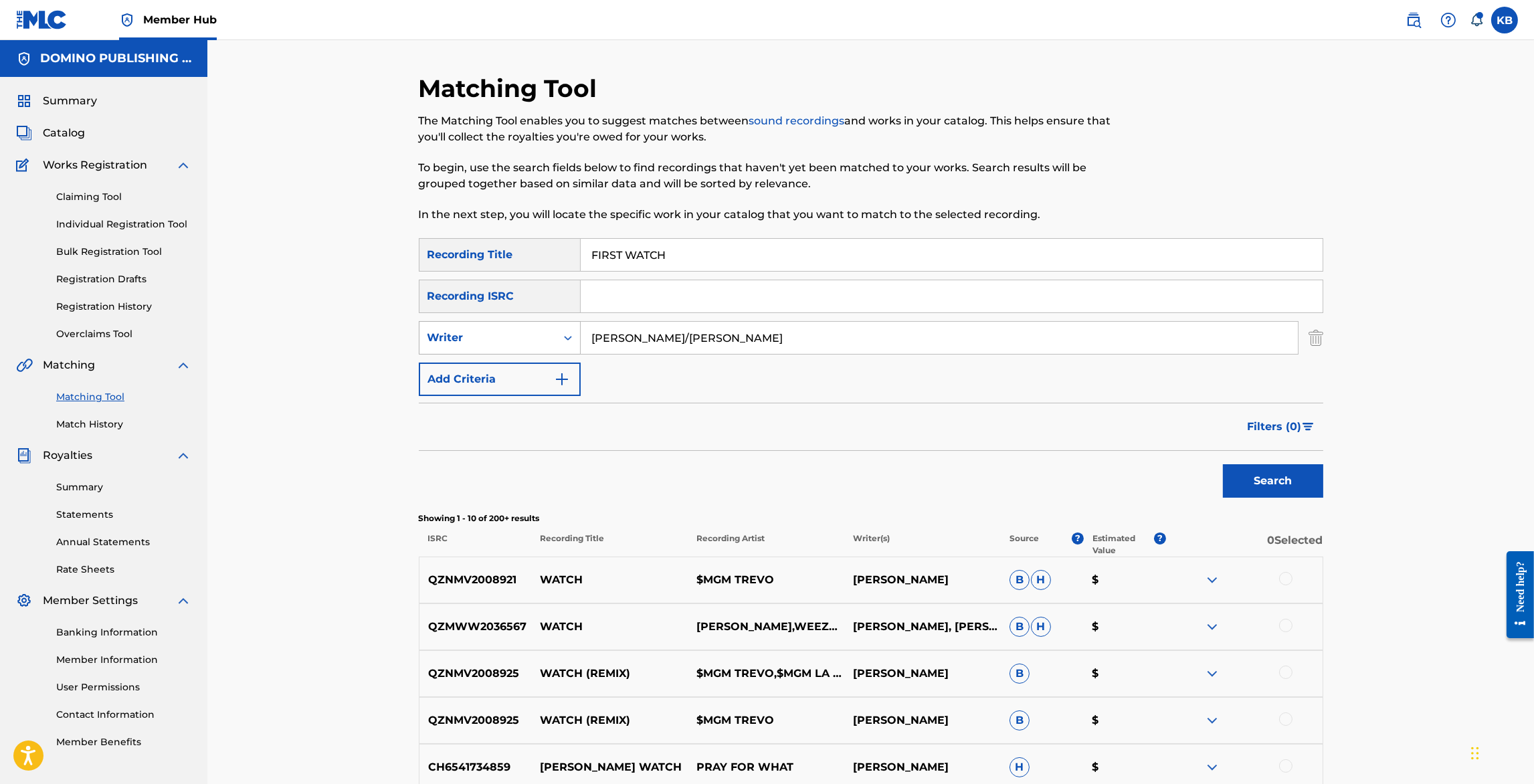
click at [516, 332] on div "Writer" at bounding box center [488, 338] width 121 height 16
click at [505, 366] on div "Recording Artist" at bounding box center [501, 371] width 161 height 33
click at [701, 344] on input "Search Form" at bounding box center [939, 338] width 717 height 32
click at [1223, 464] on button "Search" at bounding box center [1273, 481] width 100 height 33
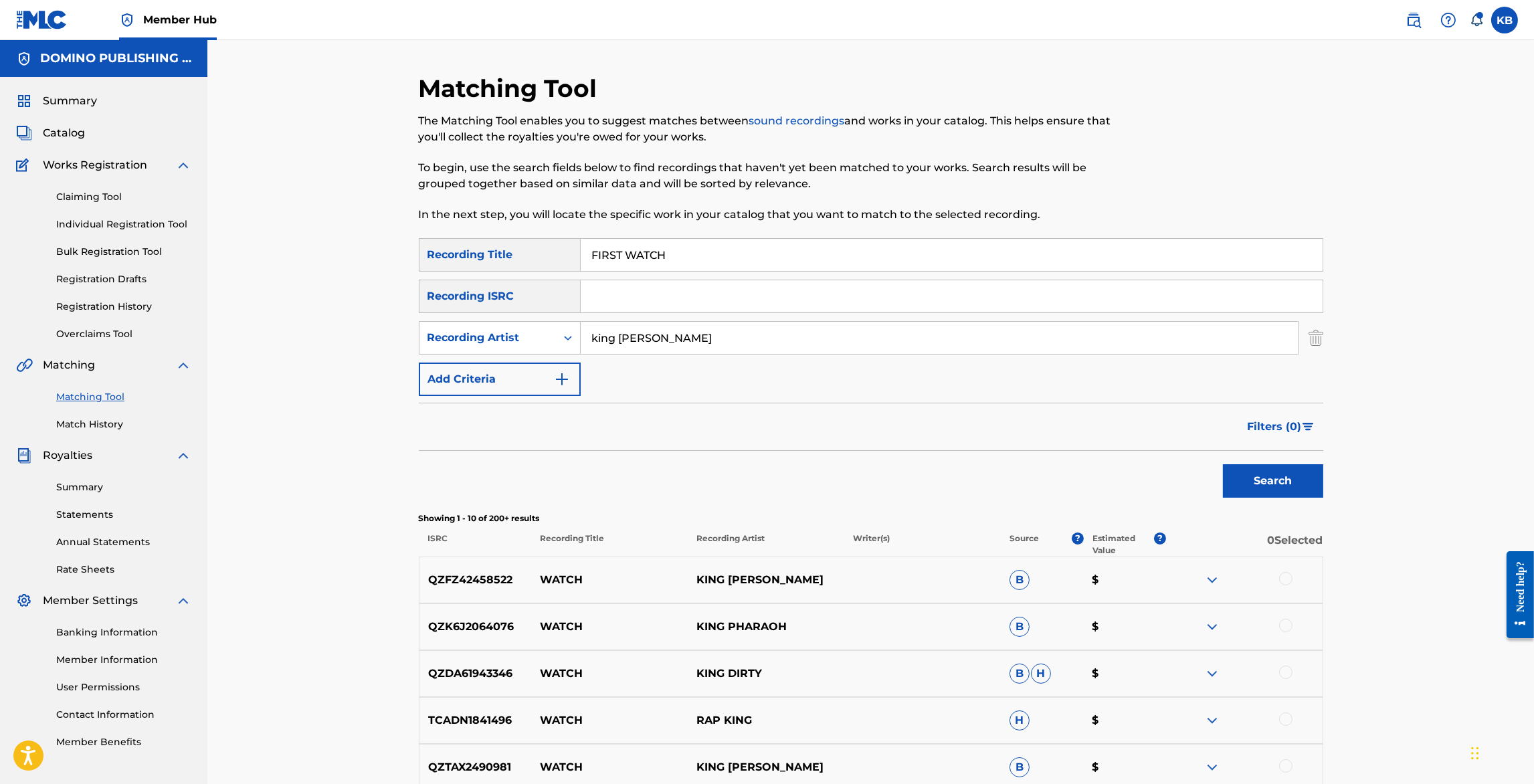
drag, startPoint x: 690, startPoint y: 343, endPoint x: 716, endPoint y: 241, distance: 105.3
click at [714, 247] on div "SearchWithCriteria60933724-fbc3-4d4c-a6c9-d410ba13b172 Recording Title FIRST WA…" at bounding box center [872, 317] width 905 height 158
type input "jon hopkins"
click at [1223, 464] on button "Search" at bounding box center [1273, 481] width 100 height 33
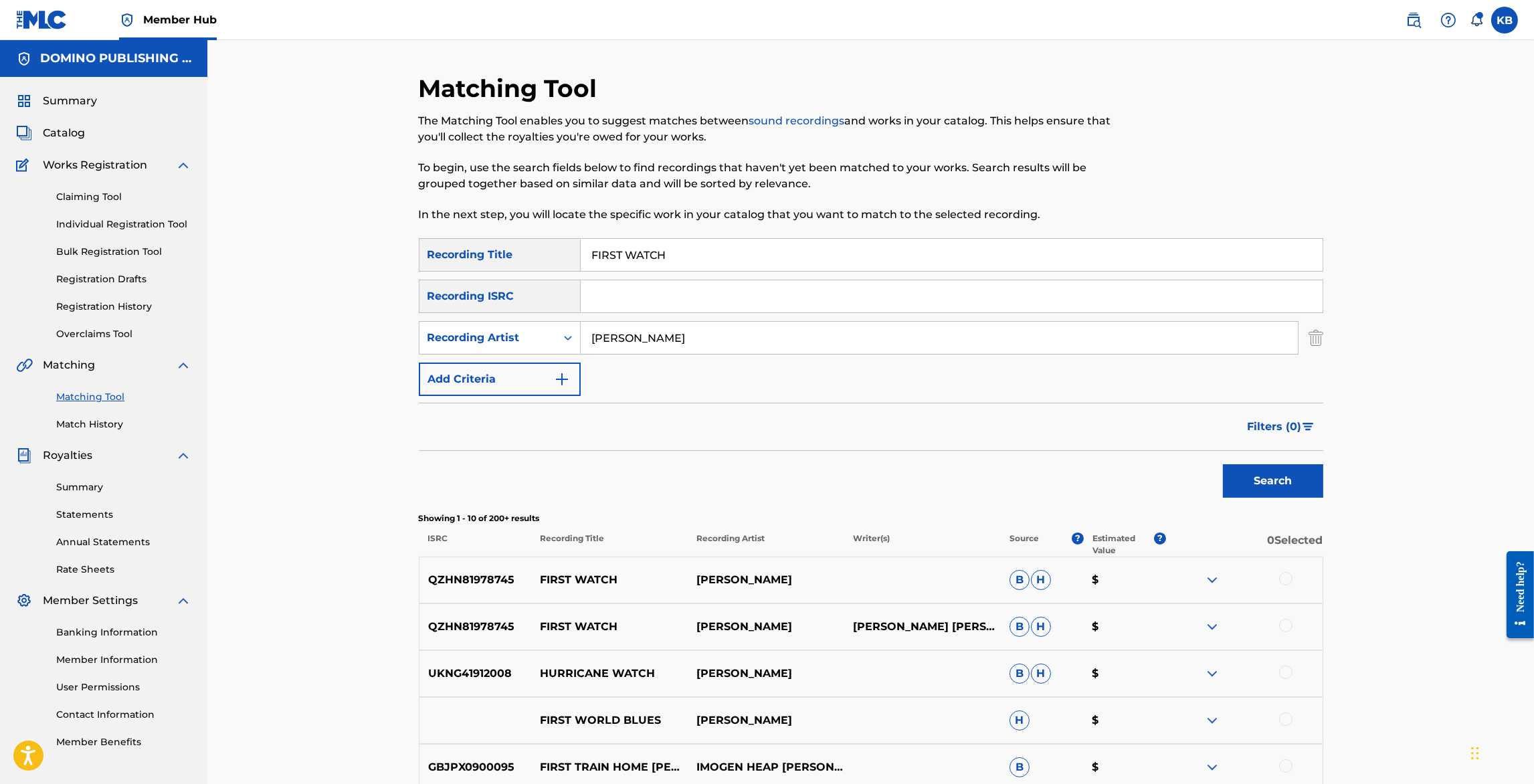
drag, startPoint x: 1099, startPoint y: 261, endPoint x: 1109, endPoint y: 126, distance: 135.4
click at [1102, 165] on div "Matching Tool The Matching Tool enables you to suggest matches between sound re…" at bounding box center [872, 600] width 905 height 1052
paste input "NARCISSUS (MURPHY/BARRATT)"
type input "NARCISSUS"
click at [505, 332] on div "Recording Artist" at bounding box center [488, 338] width 121 height 16
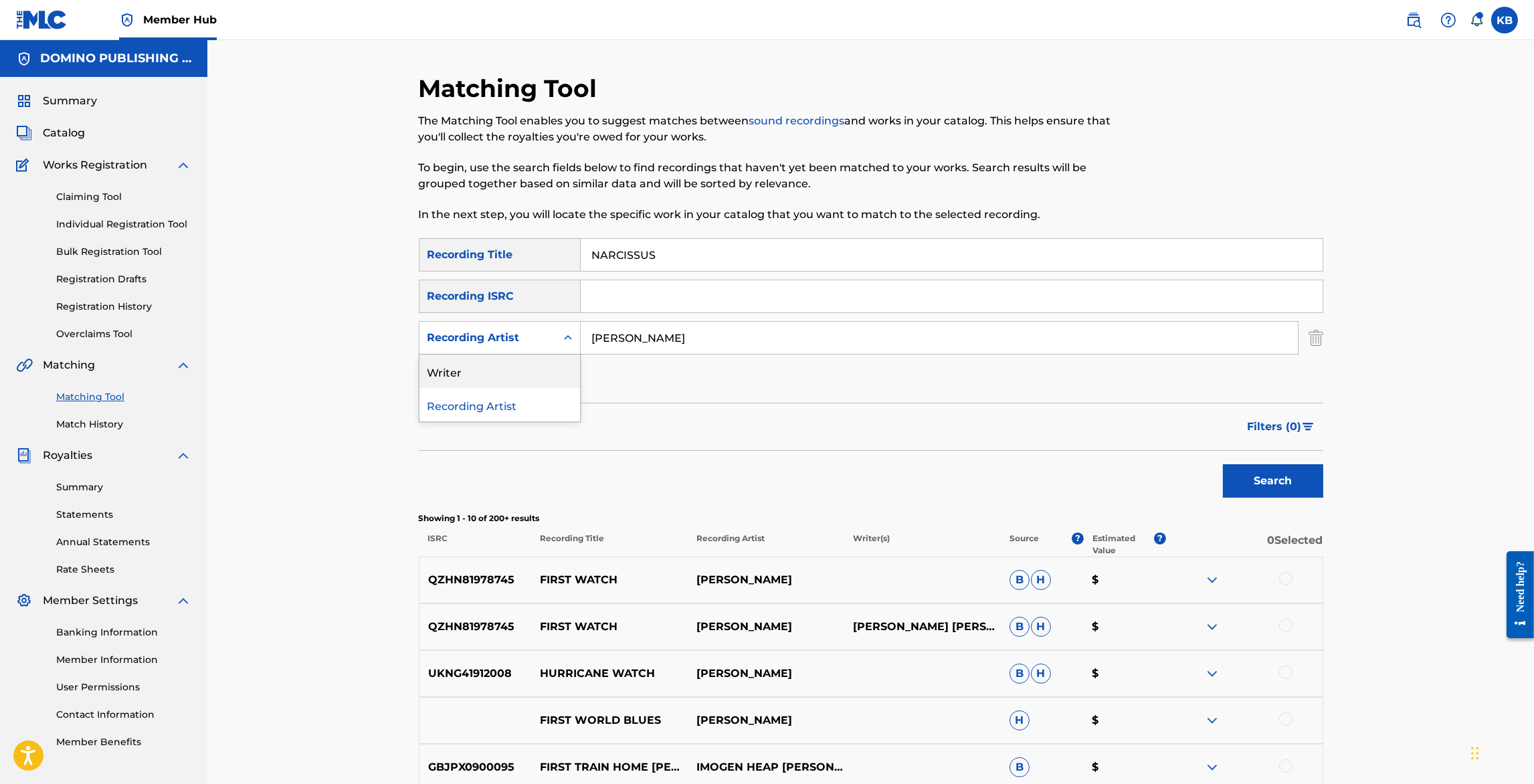
click at [478, 376] on div "Writer" at bounding box center [501, 371] width 161 height 33
click at [706, 356] on div "SearchWithCriteria60933724-fbc3-4d4c-a6c9-d410ba13b172 Recording Title NARCISSU…" at bounding box center [872, 317] width 905 height 158
click at [711, 341] on input "Search Form" at bounding box center [939, 338] width 717 height 32
paste input "NARCISSUS (MURPHY/BARRATT)"
type input "MURPHY/BARRATT"
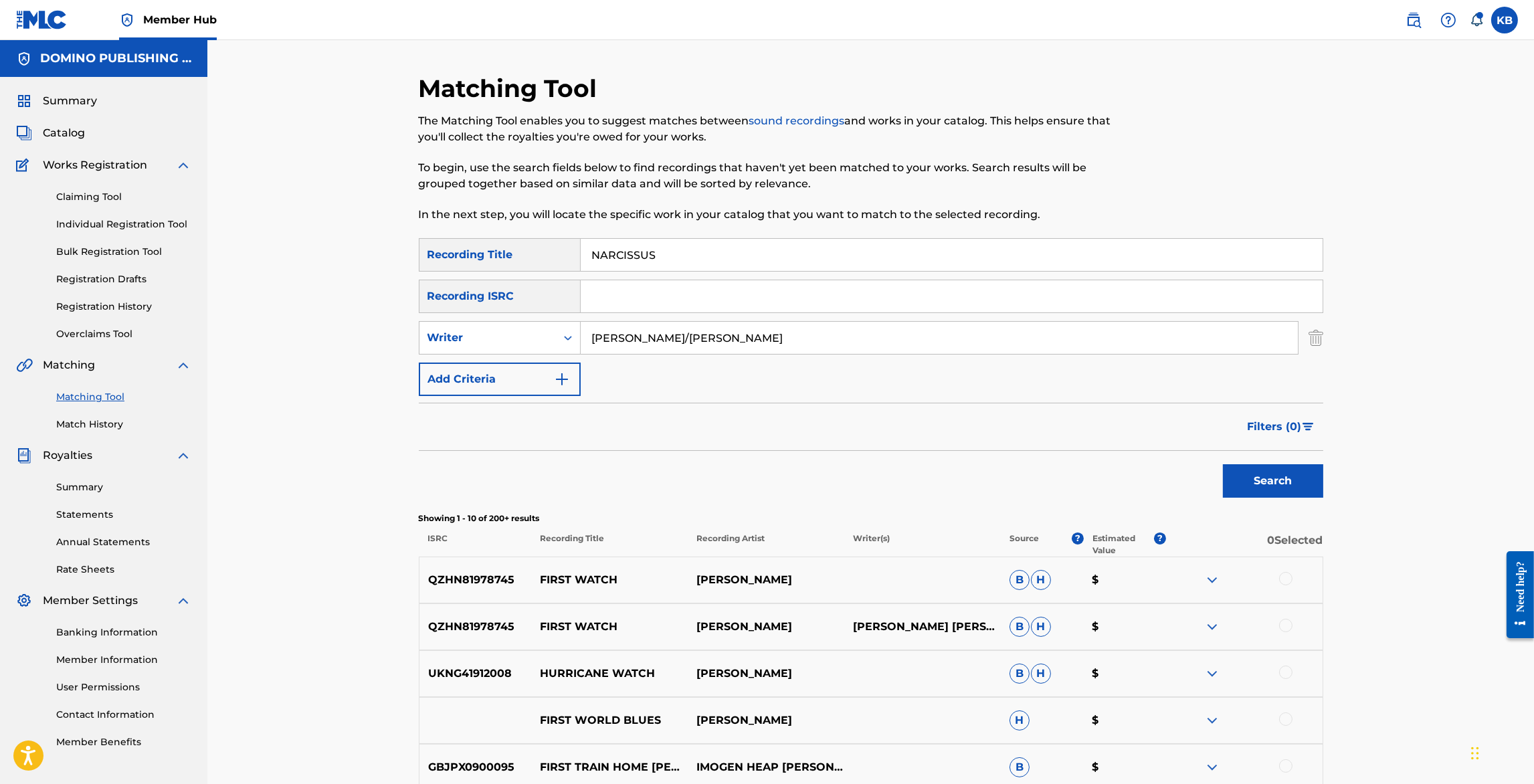
click at [1223, 464] on button "Search" at bounding box center [1273, 481] width 100 height 33
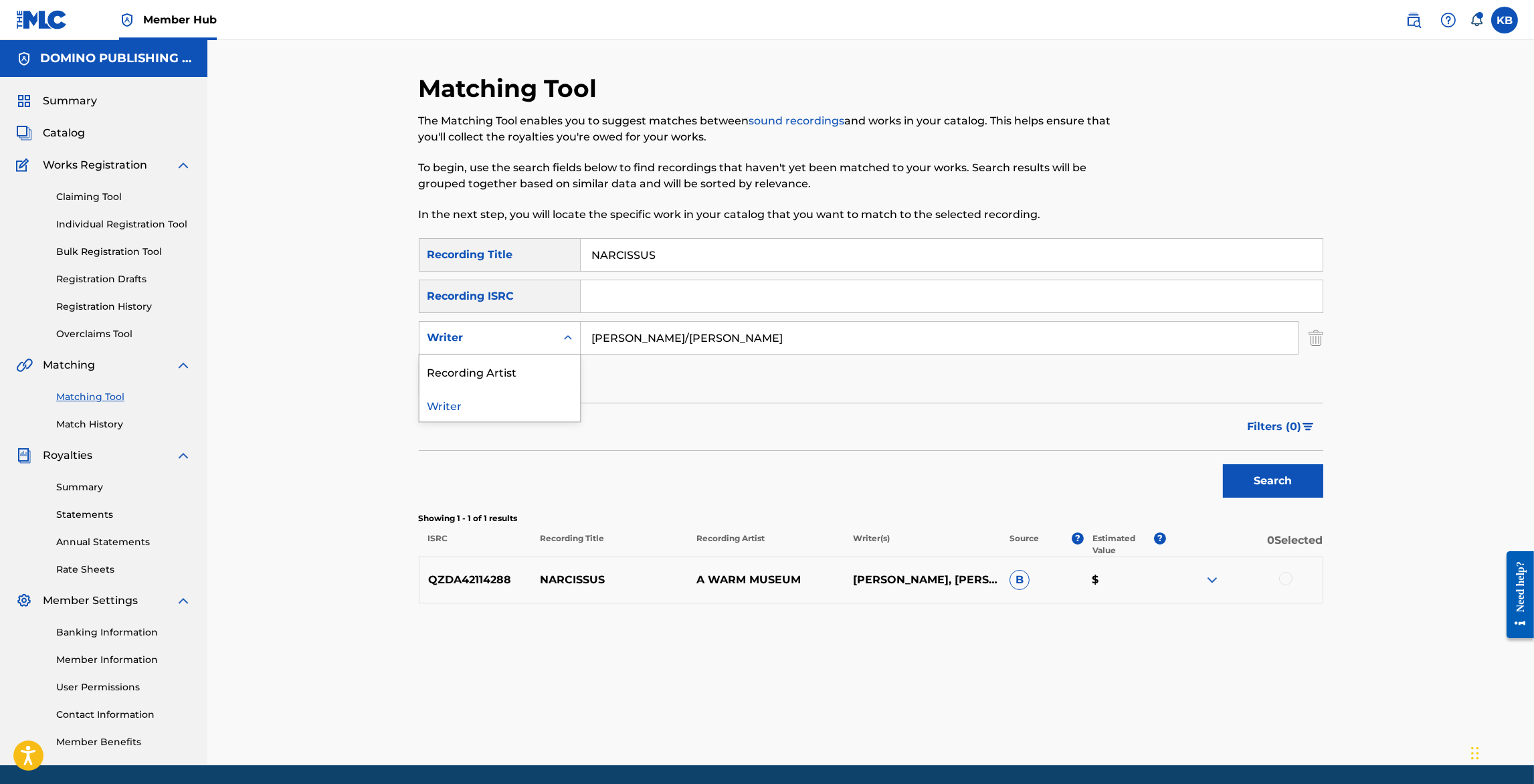
click at [514, 341] on div "Writer" at bounding box center [488, 338] width 121 height 16
click at [503, 366] on div "Recording Artist" at bounding box center [501, 371] width 161 height 33
click at [613, 338] on input "Search Form" at bounding box center [939, 338] width 717 height 32
click at [1223, 464] on button "Search" at bounding box center [1273, 481] width 100 height 33
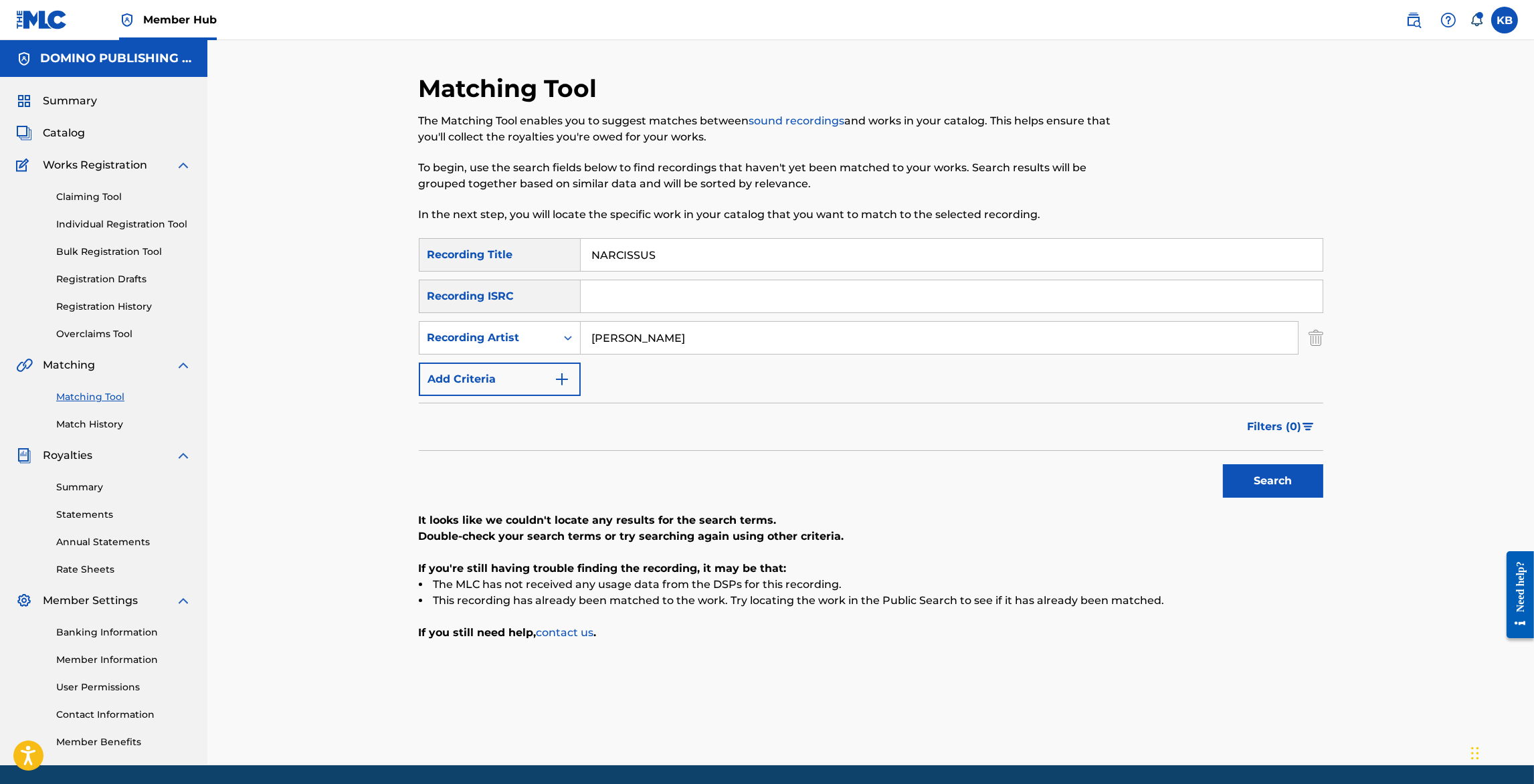
drag, startPoint x: 714, startPoint y: 334, endPoint x: 741, endPoint y: 263, distance: 76.0
click at [724, 293] on div "SearchWithCriteria60933724-fbc3-4d4c-a6c9-d410ba13b172 Recording Title NARCISSU…" at bounding box center [872, 317] width 905 height 158
paste input "Róisín M"
type input "Róisín Murphy"
click at [1289, 489] on button "Search" at bounding box center [1273, 481] width 100 height 33
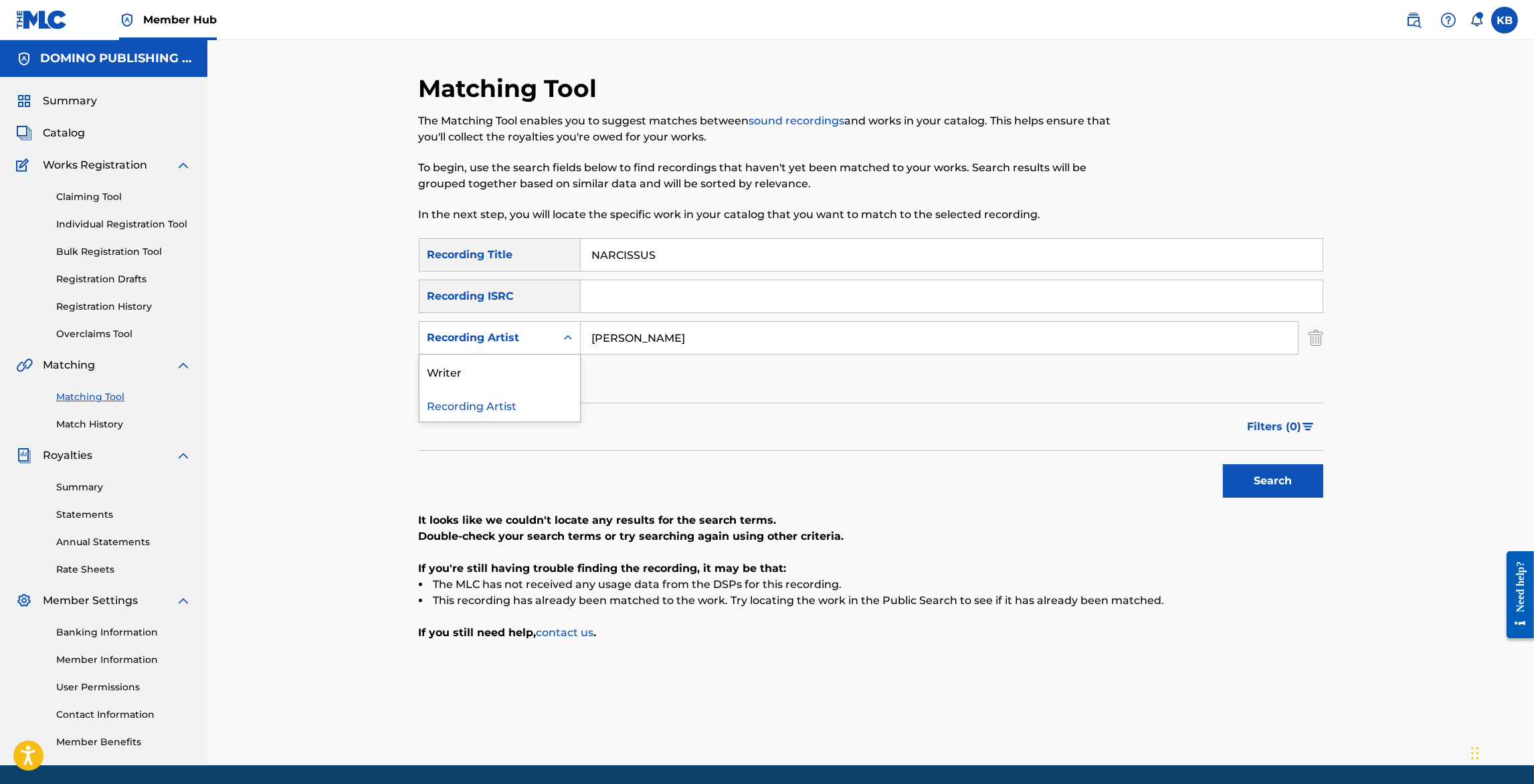
click at [538, 336] on div "Recording Artist" at bounding box center [488, 338] width 121 height 16
click at [501, 368] on div "Writer" at bounding box center [501, 371] width 161 height 33
click at [701, 346] on input "Search Form" at bounding box center [939, 338] width 717 height 32
paste input "Róisín Murphy"
type input "Róisín Murphy"
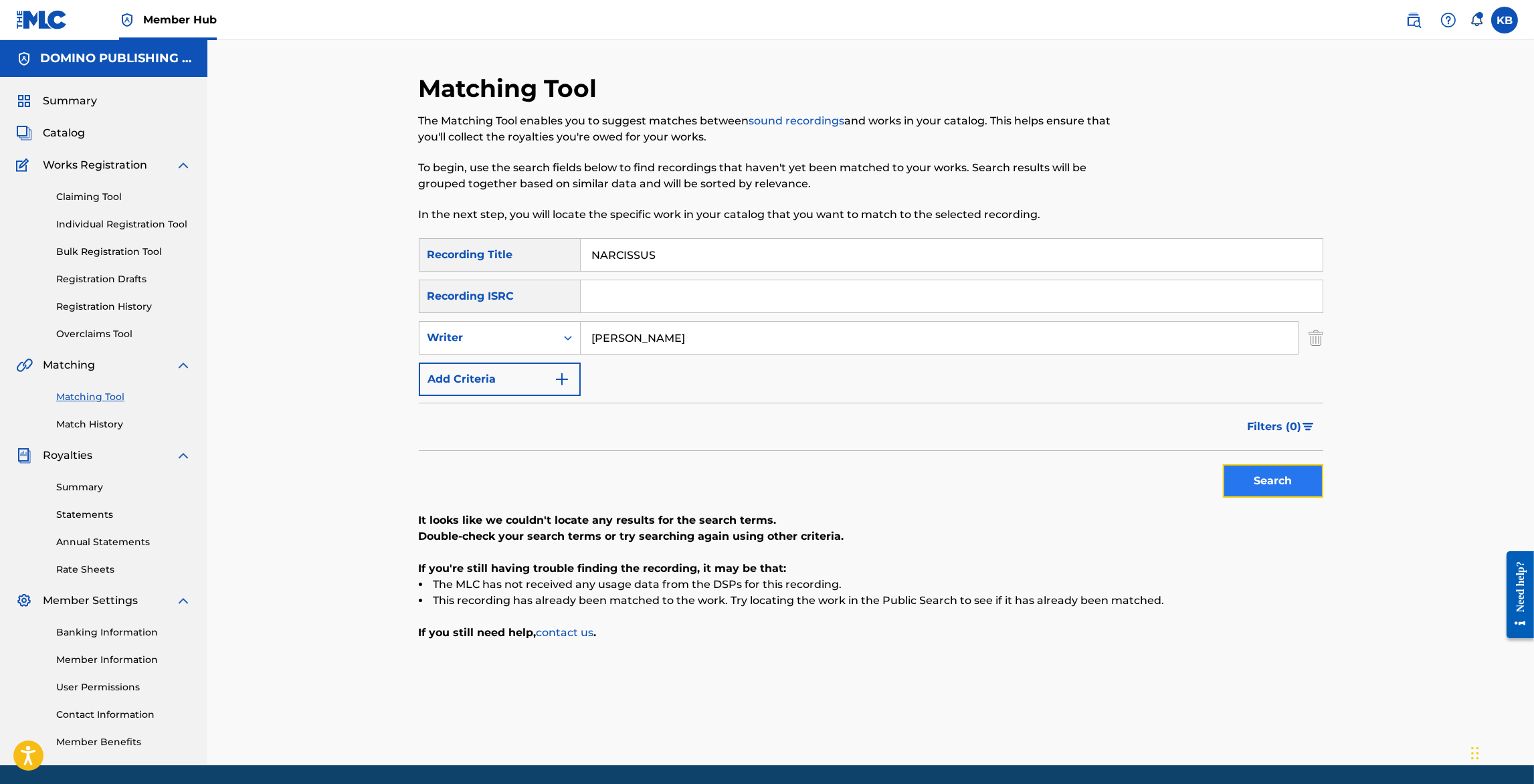
click at [1259, 485] on button "Search" at bounding box center [1273, 481] width 100 height 33
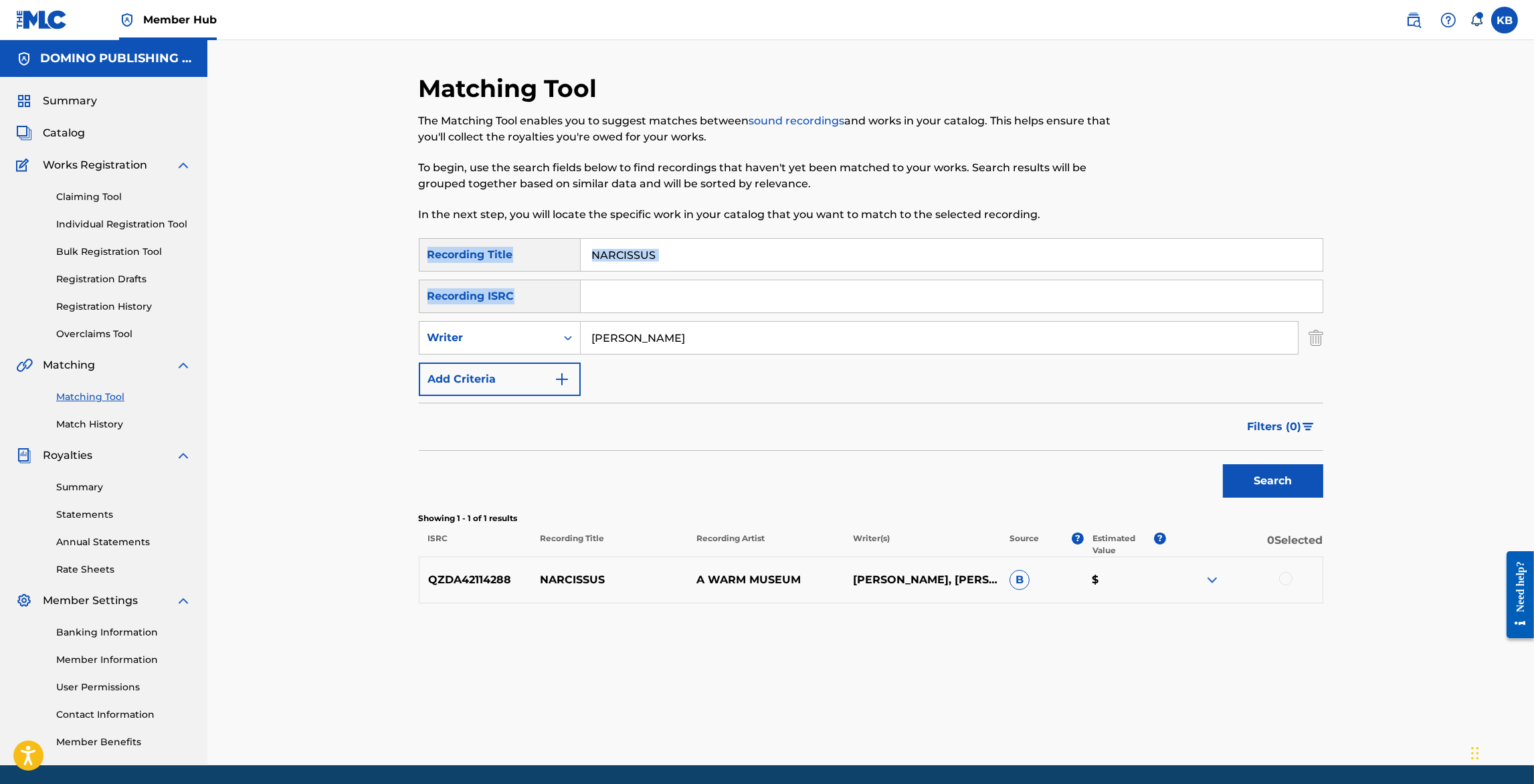
drag, startPoint x: 1083, startPoint y: 273, endPoint x: 1099, endPoint y: 183, distance: 91.4
click at [1099, 183] on div "Matching Tool The Matching Tool enables you to suggest matches between sound re…" at bounding box center [872, 419] width 905 height 692
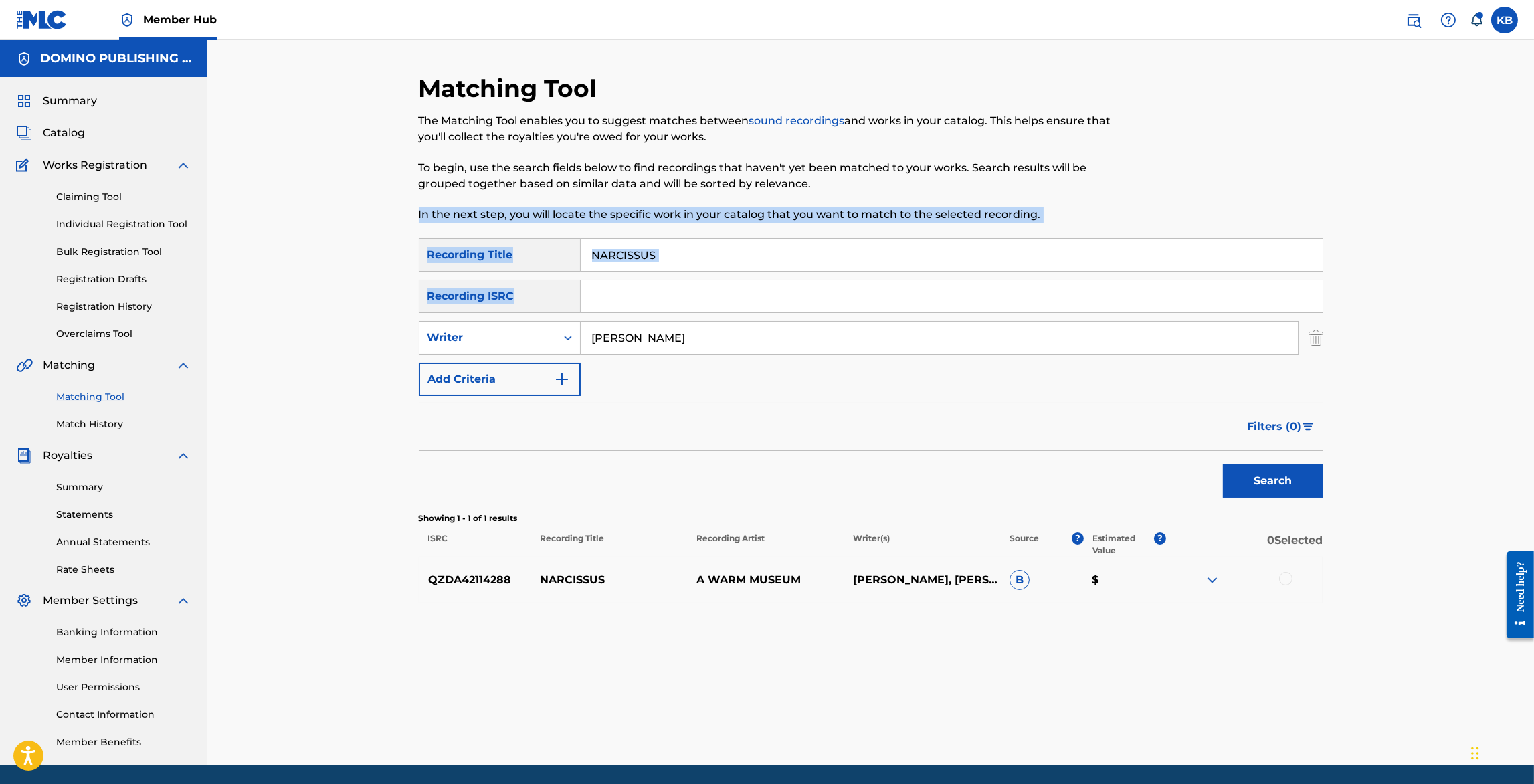
click at [1013, 270] on input "NARCISSUS" at bounding box center [952, 254] width 742 height 32
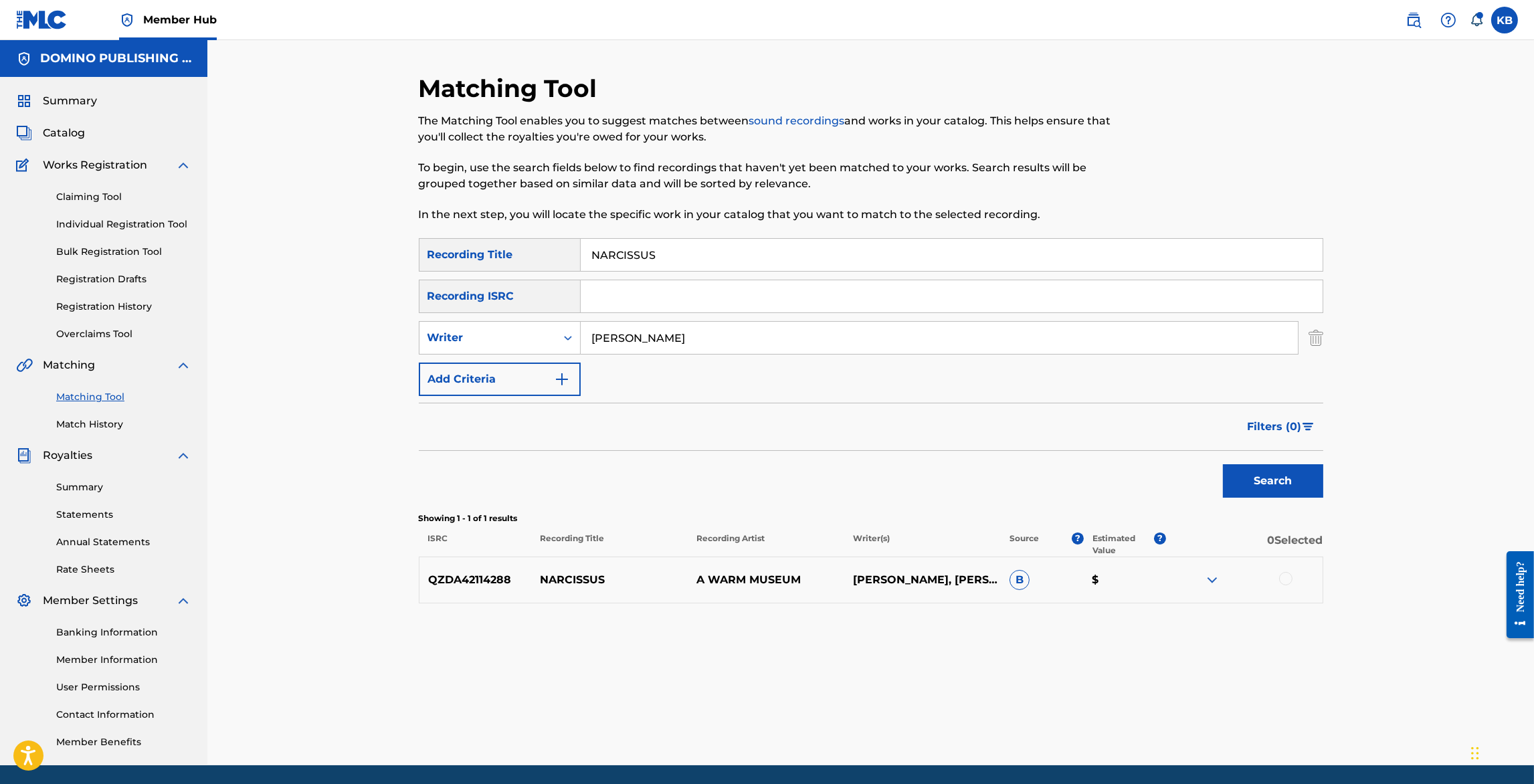
click at [1013, 270] on input "NARCISSUS" at bounding box center [952, 254] width 742 height 32
paste input "TIME AND TIME AGAIN (HOWIE/VALLANCE/ZITRON/MARTINEZ)"
type input "TIME AND TIME AGAIN"
drag, startPoint x: 704, startPoint y: 340, endPoint x: 739, endPoint y: 268, distance: 80.1
click at [735, 275] on div "SearchWithCriteria60933724-fbc3-4d4c-a6c9-d410ba13b172 Recording Title TIME AND…" at bounding box center [872, 317] width 905 height 158
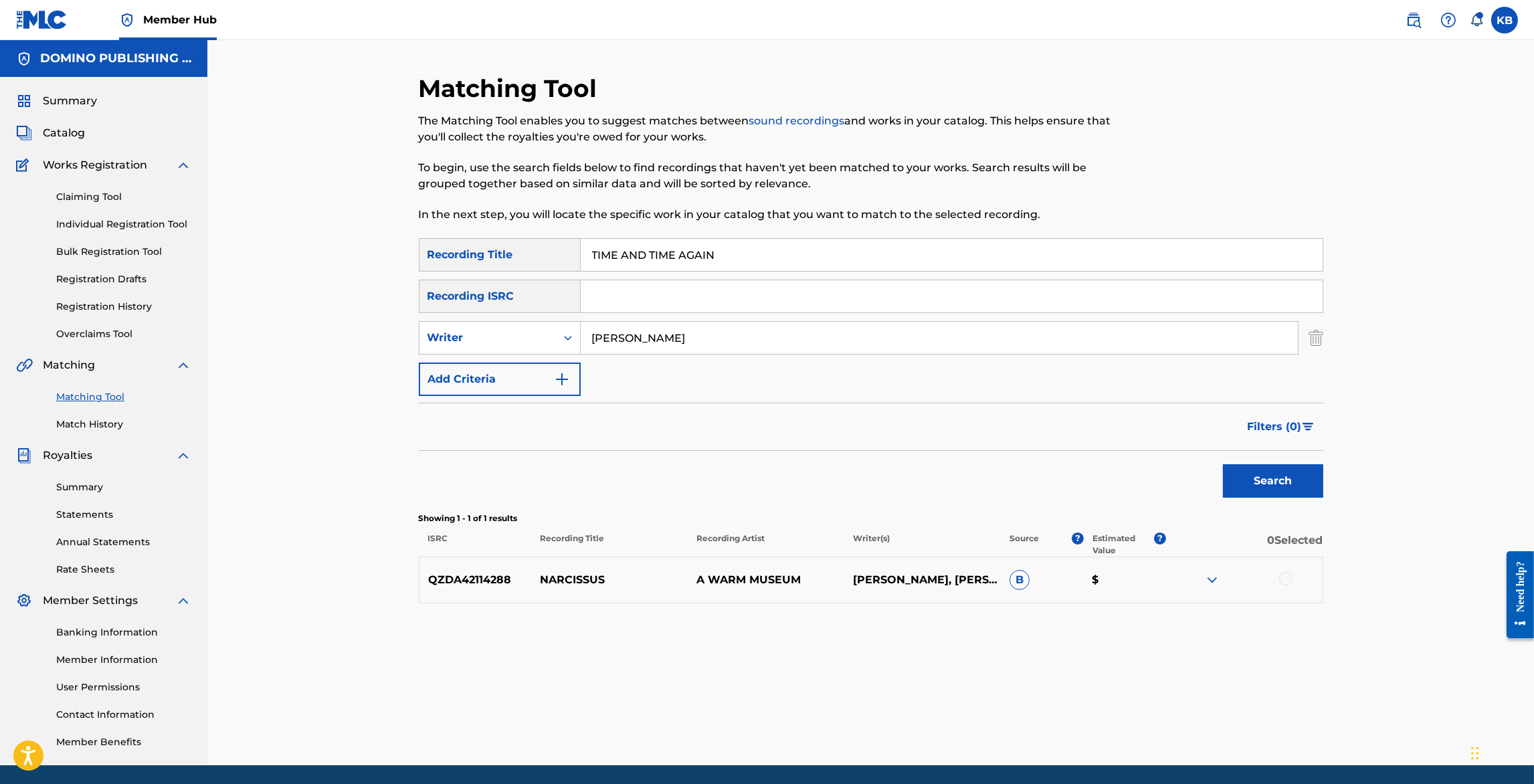
paste input "TIME AND TIME AGAIN (HOWIE/VALLANCE/ZITRON/MARTINEZ)"
type input "HOWIE/VALLANCE/ZITRON/MARTINEZ"
click at [1223, 464] on button "Search" at bounding box center [1273, 481] width 100 height 33
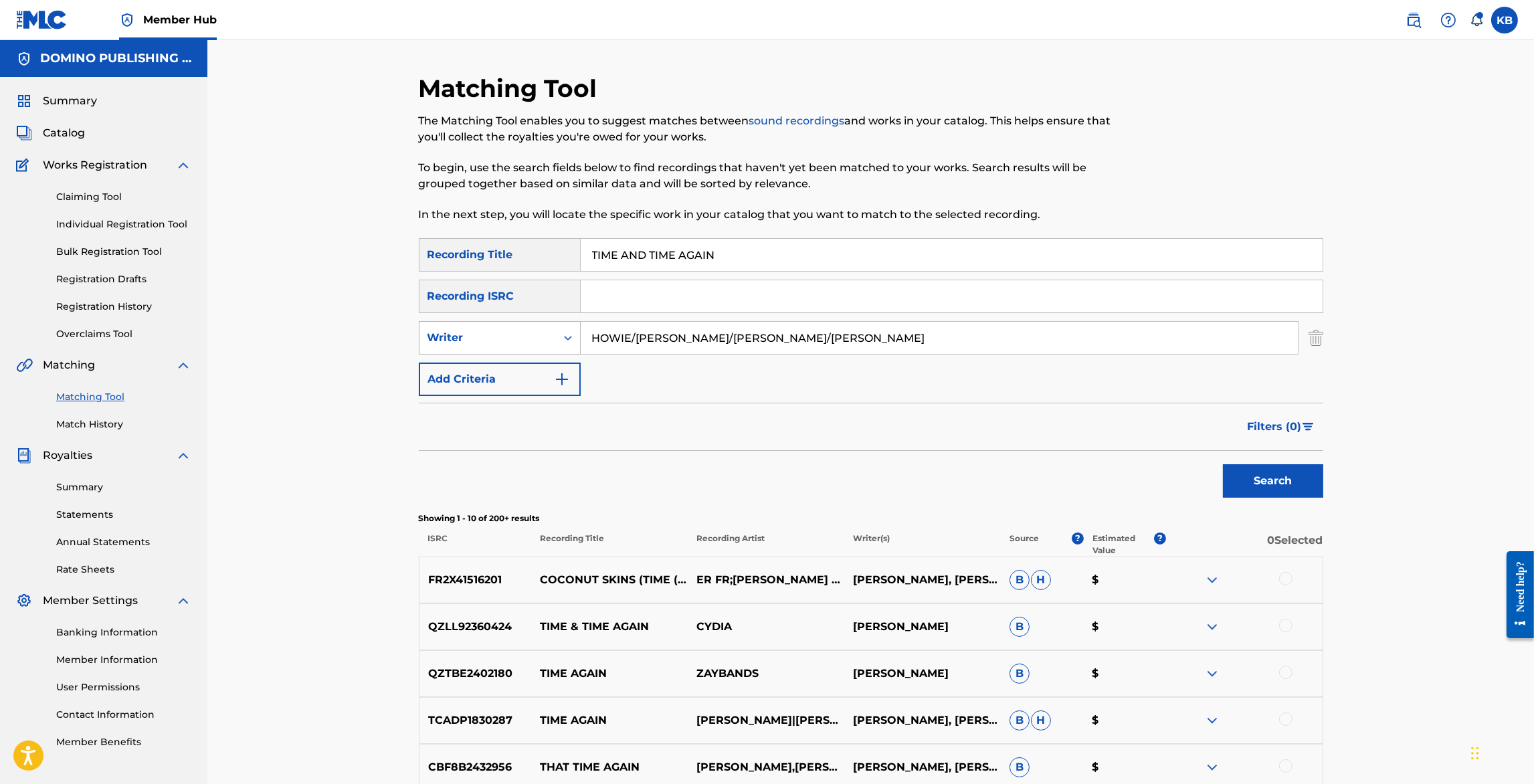
click at [555, 336] on div "Writer" at bounding box center [488, 338] width 136 height 26
click at [537, 371] on div "Recording Artist" at bounding box center [501, 371] width 161 height 33
click at [890, 332] on input "Search Form" at bounding box center [939, 338] width 717 height 32
type input "bob moses"
click at [1223, 464] on button "Search" at bounding box center [1273, 481] width 100 height 33
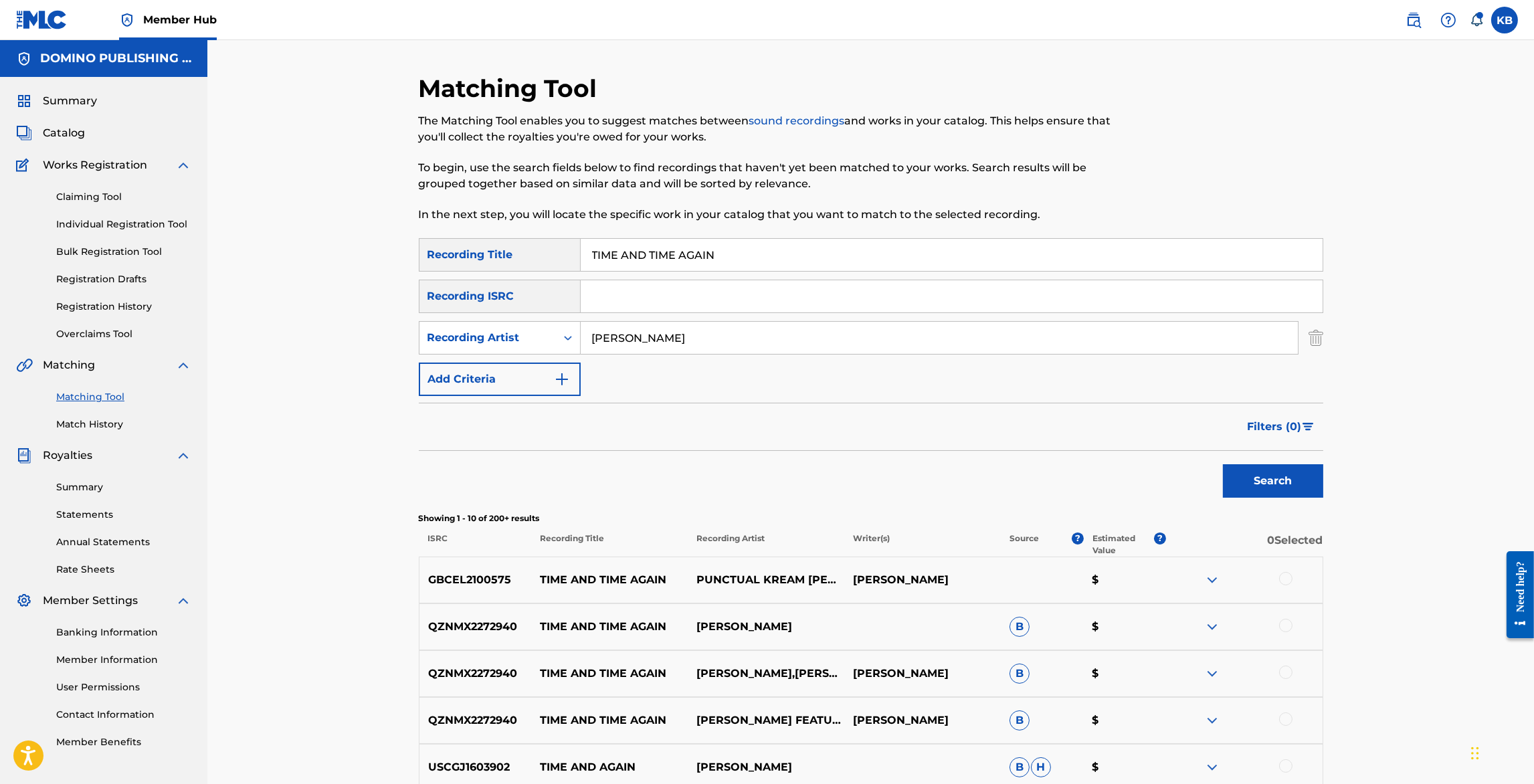
click at [1290, 578] on div at bounding box center [1287, 579] width 14 height 14
click at [957, 674] on button "Match 1 Group" at bounding box center [940, 675] width 148 height 33
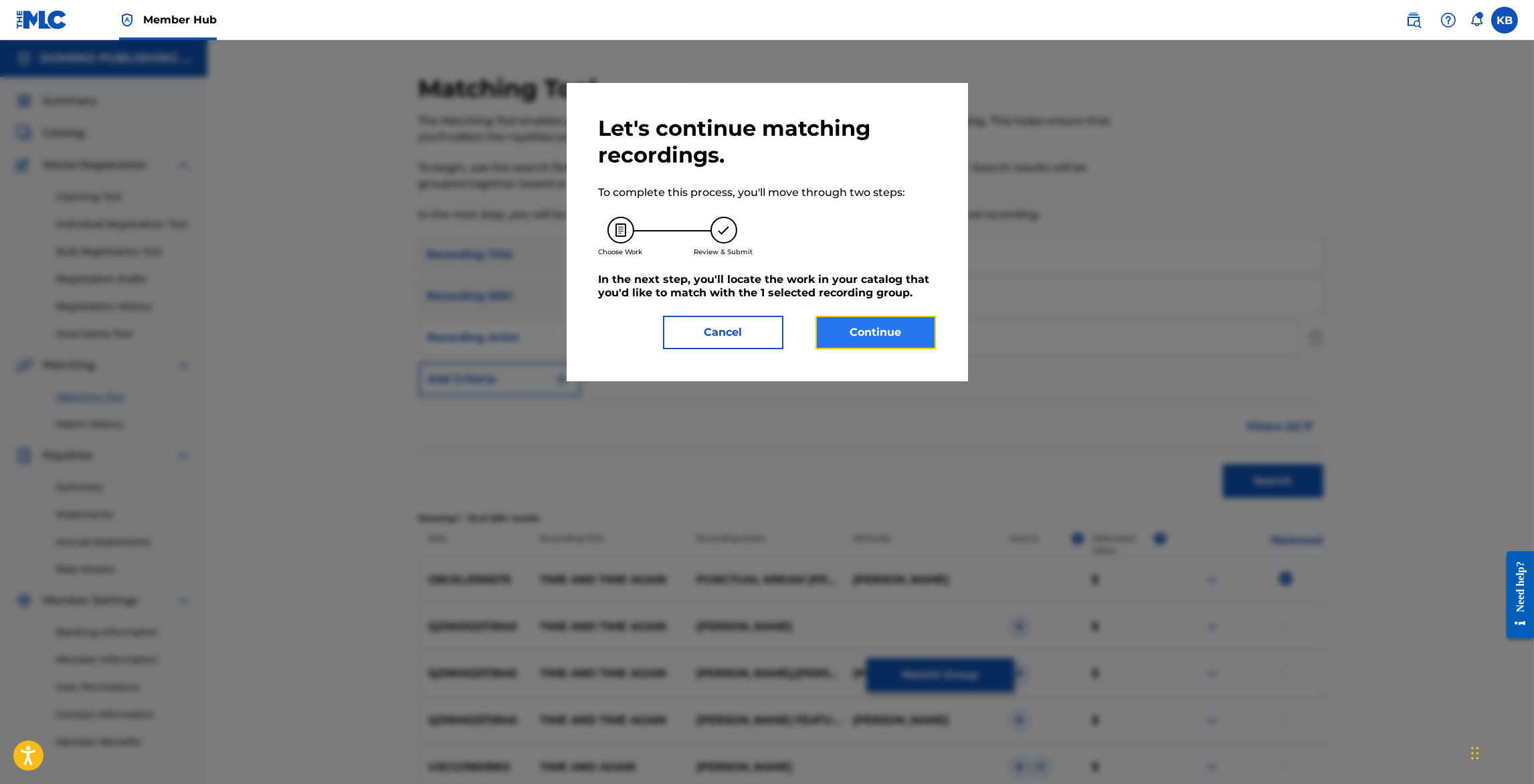
click at [914, 326] on button "Continue" at bounding box center [875, 333] width 121 height 33
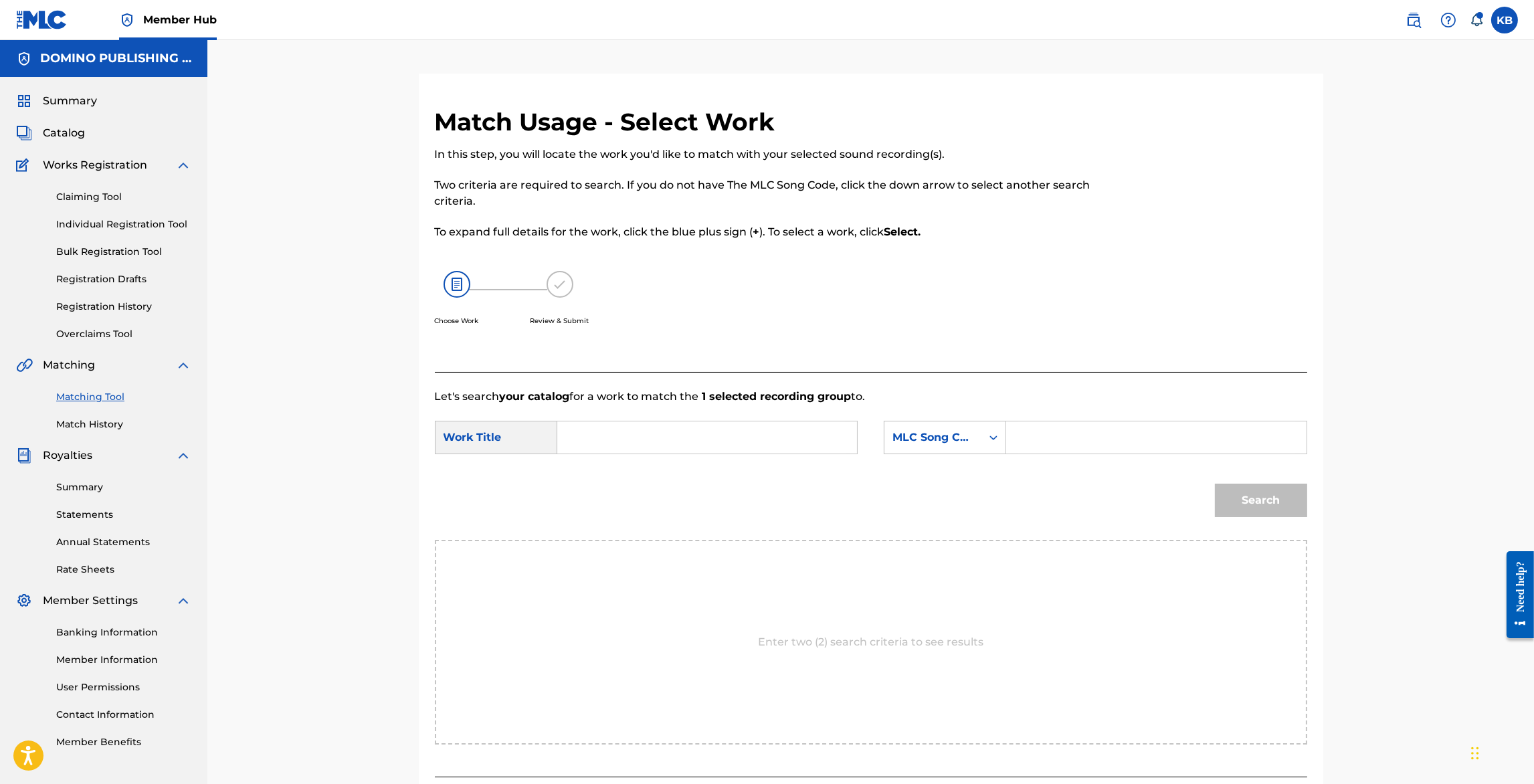
click at [706, 429] on input "Search Form" at bounding box center [708, 438] width 277 height 32
paste input "TIME AND TIME AGAIN (HOWIE/VALLANCE/ZITRON/MARTINEZ)"
type input "TIME AND TIME AGAIN"
click at [964, 444] on div "MLC Song Code" at bounding box center [933, 438] width 81 height 16
click at [962, 473] on div "Writer Name" at bounding box center [944, 471] width 121 height 33
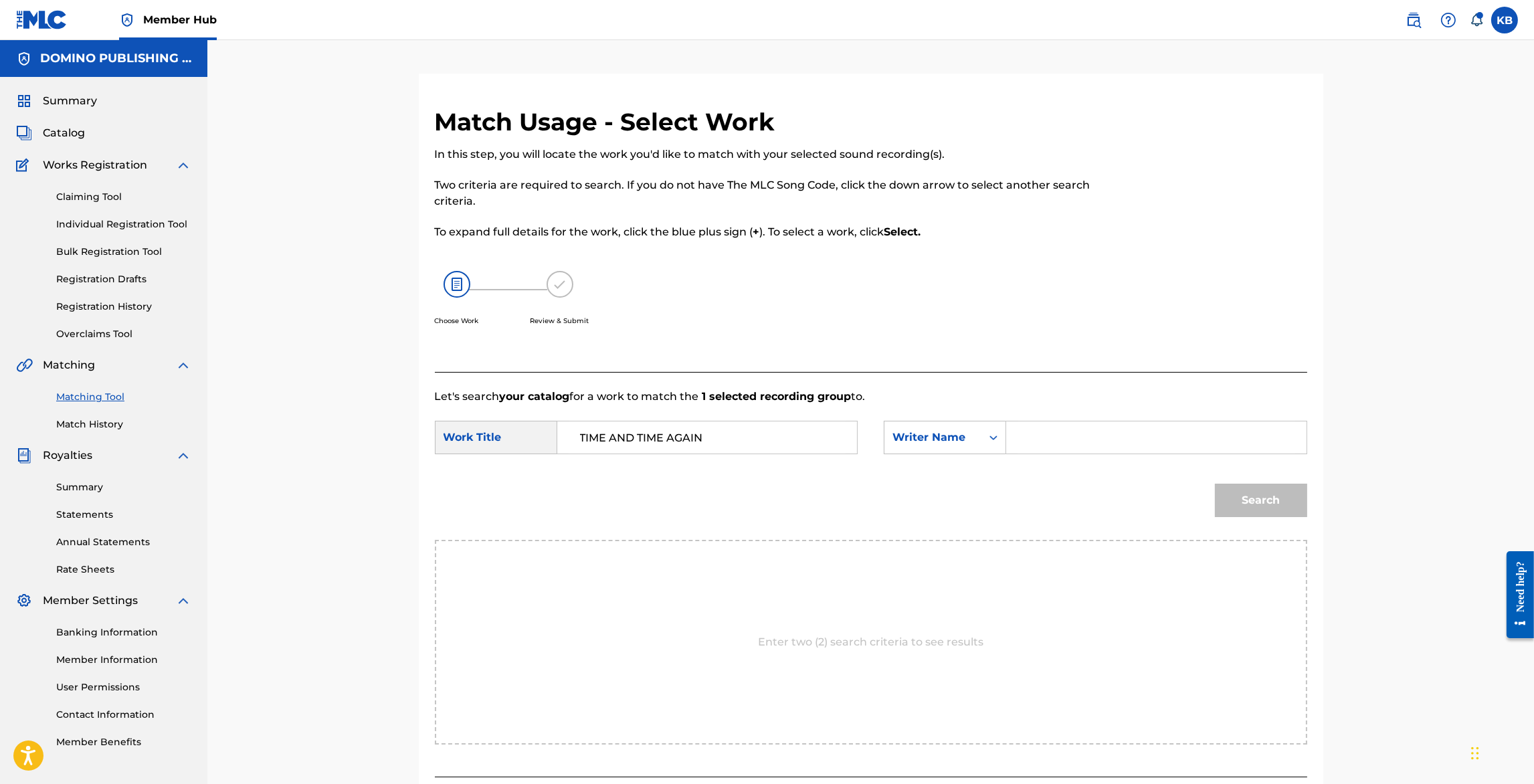
click at [1063, 427] on input "Search Form" at bounding box center [1156, 438] width 277 height 32
paste input "TIME AND TIME AGAIN (HOWIE/VALLANCE/ZITRON/MARTINEZ)"
type input "MARTINEZ"
click at [1215, 484] on button "Search" at bounding box center [1261, 500] width 92 height 33
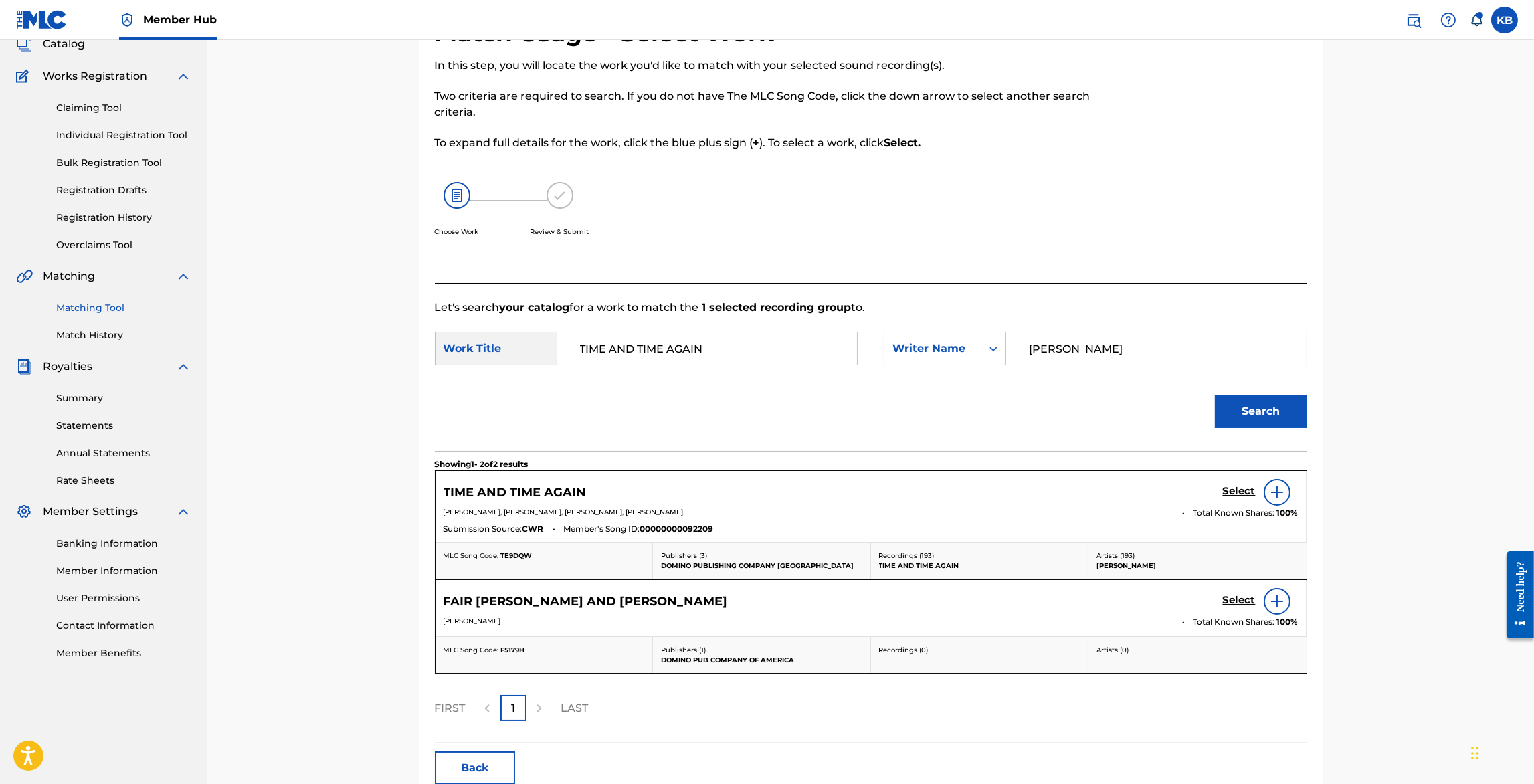
scroll to position [92, 0]
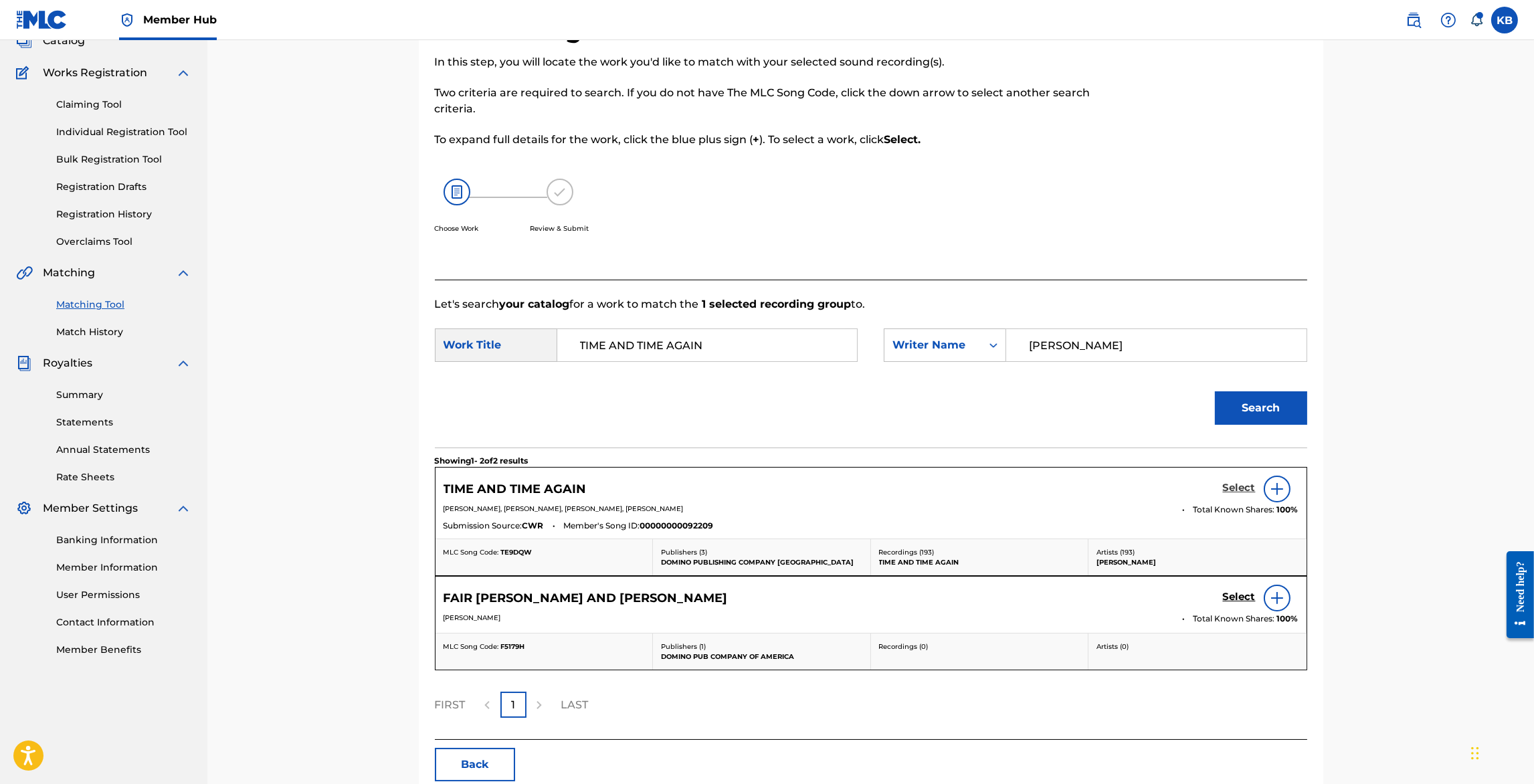
click at [1238, 486] on h5 "Select" at bounding box center [1239, 488] width 32 height 13
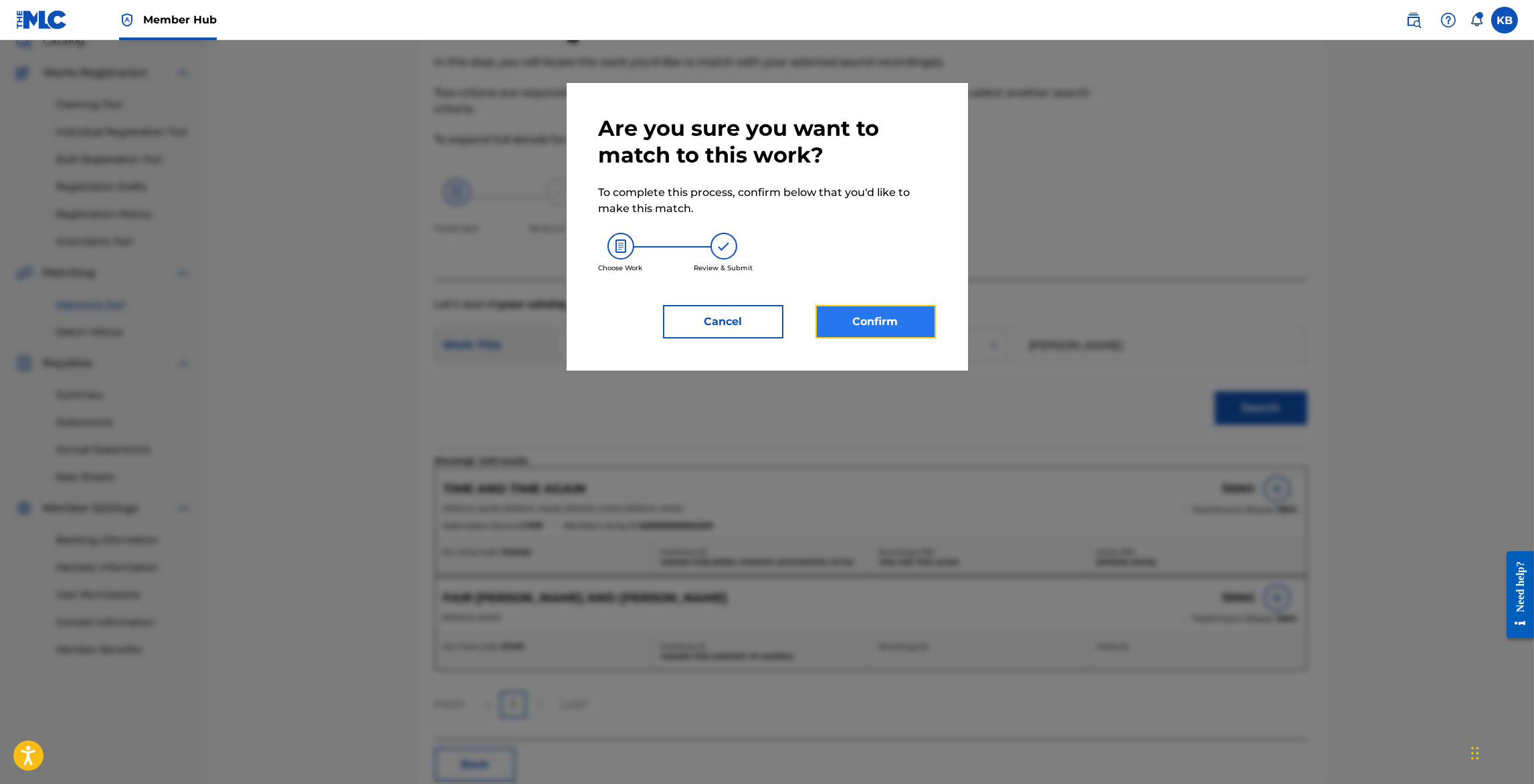
click at [870, 336] on button "Confirm" at bounding box center [875, 322] width 121 height 33
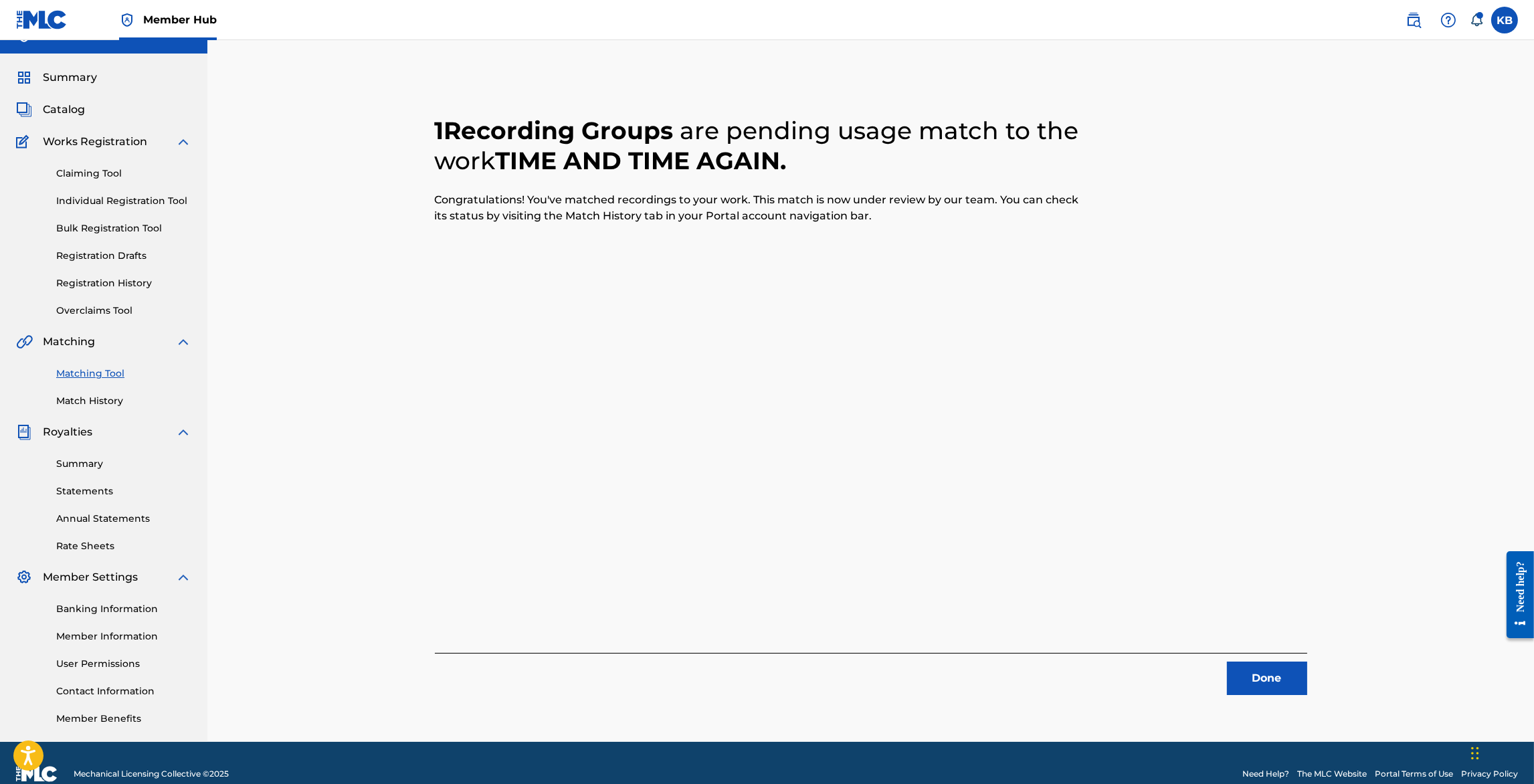
scroll to position [0, 0]
